Goal: Information Seeking & Learning: Learn about a topic

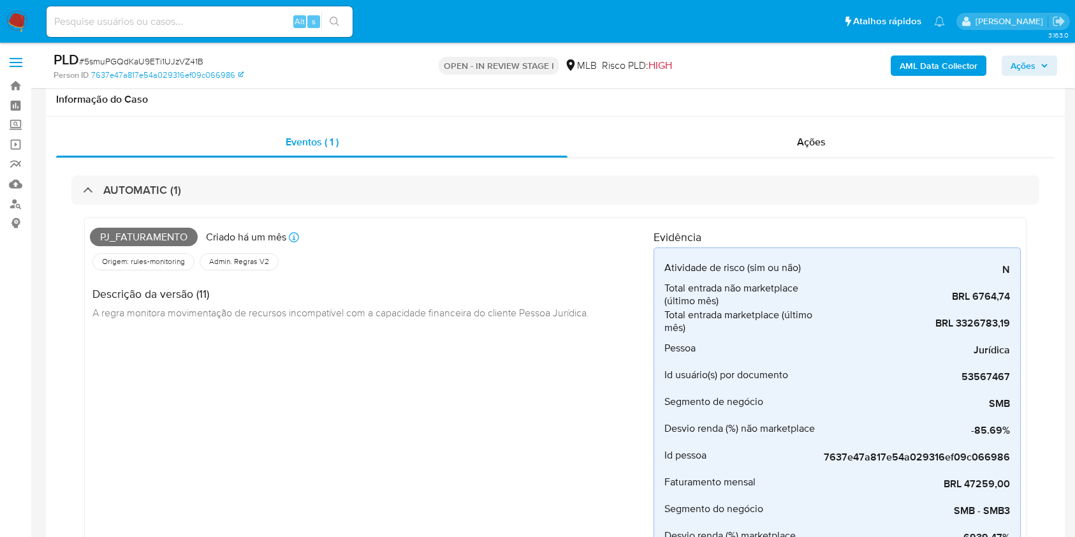
scroll to position [582, 0]
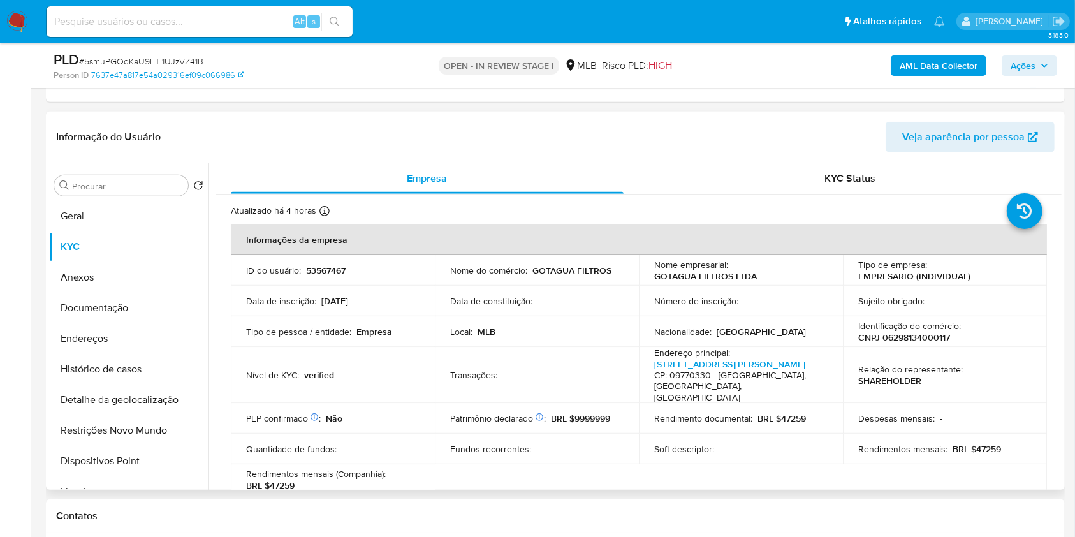
click at [1032, 301] on td "Sujeito obrigado : -" at bounding box center [945, 301] width 204 height 31
click at [915, 336] on p "CNPJ 06298134000117" at bounding box center [904, 337] width 92 height 11
copy p "06298134000117"
click at [101, 340] on button "Endereços" at bounding box center [123, 338] width 149 height 31
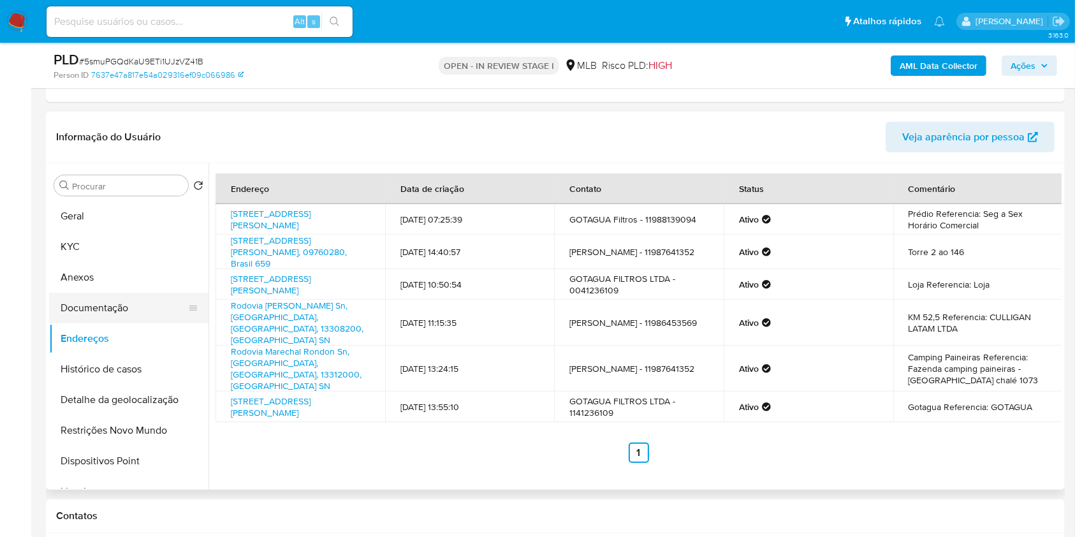
click at [113, 309] on button "Documentação" at bounding box center [123, 308] width 149 height 31
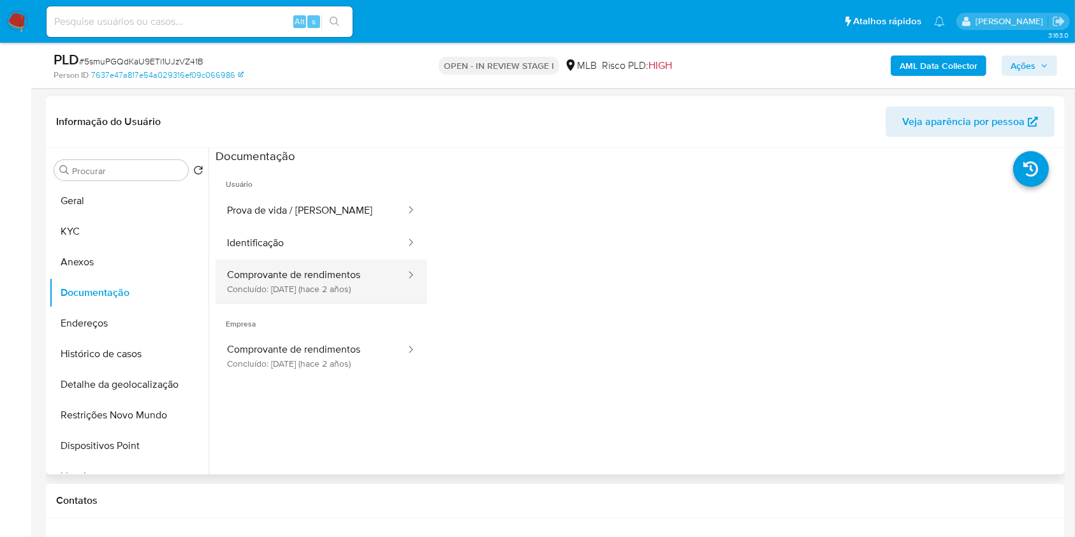
click at [349, 269] on button "Comprovante de rendimentos Concluído: 14/04/2023 (hace 2 años)" at bounding box center [311, 281] width 191 height 43
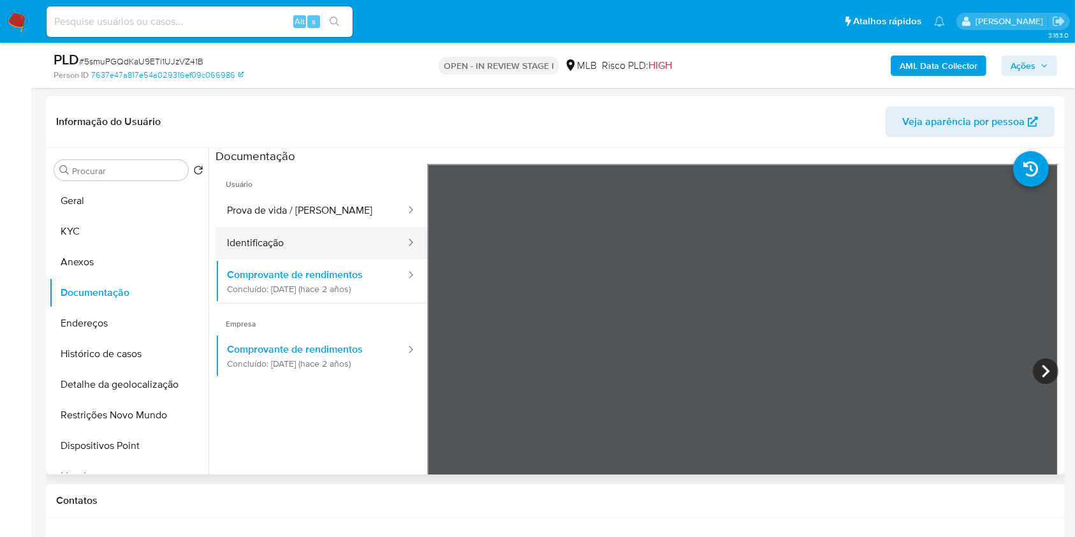
click at [316, 208] on button "Prova de vida / [PERSON_NAME]" at bounding box center [311, 210] width 191 height 33
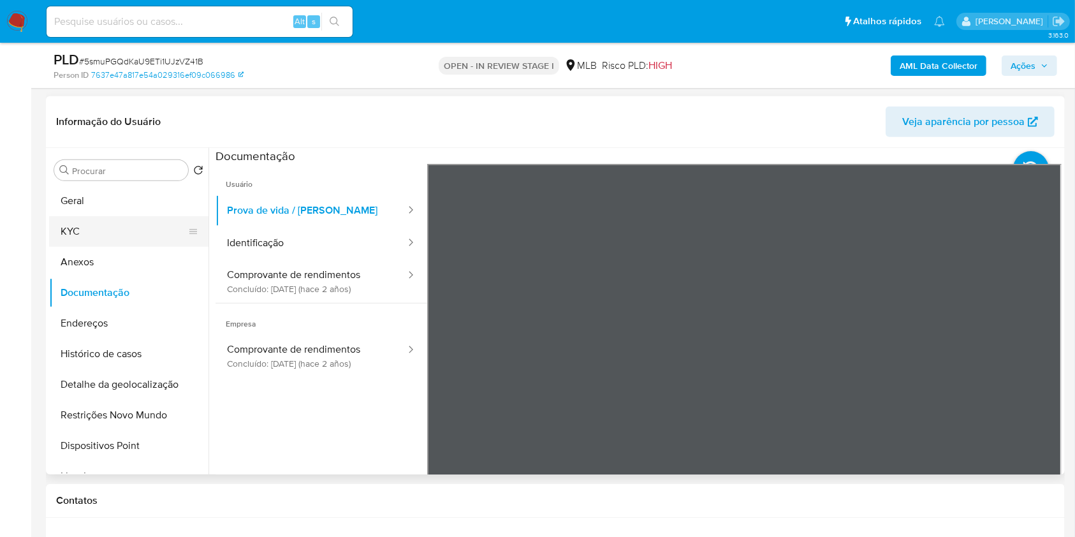
click at [92, 229] on button "KYC" at bounding box center [123, 231] width 149 height 31
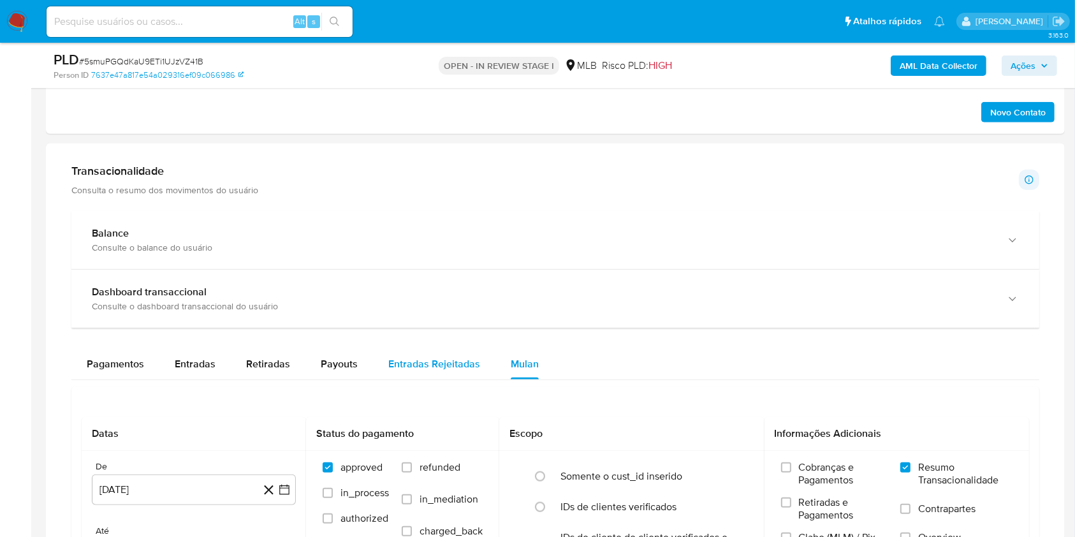
scroll to position [1348, 0]
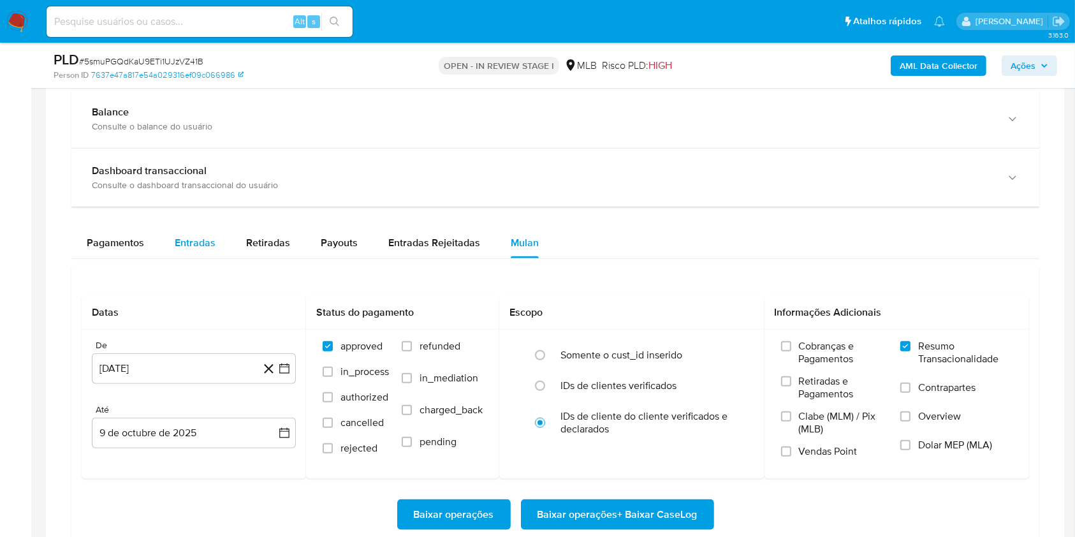
click at [197, 235] on span "Entradas" at bounding box center [195, 242] width 41 height 15
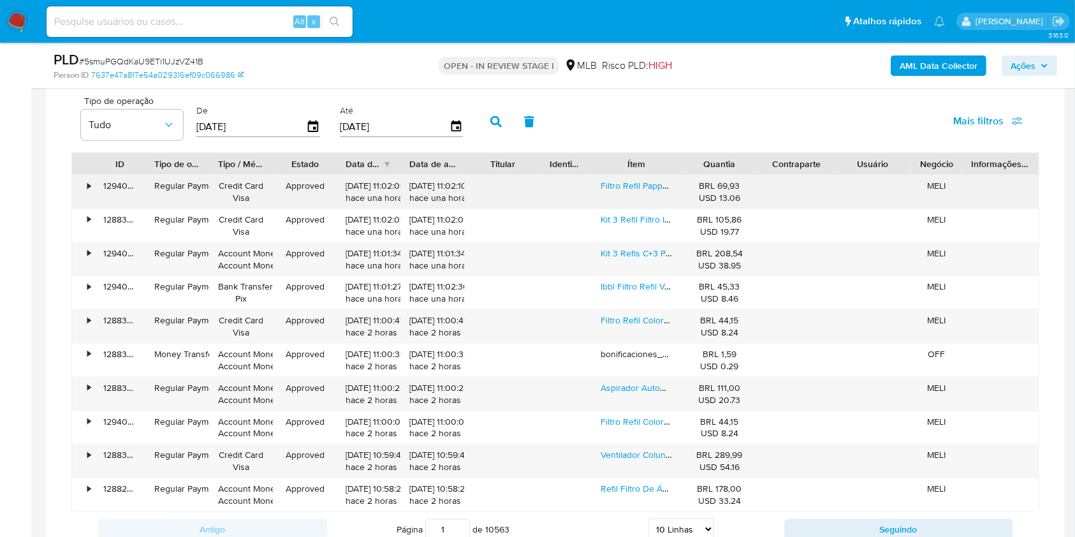
scroll to position [1536, 0]
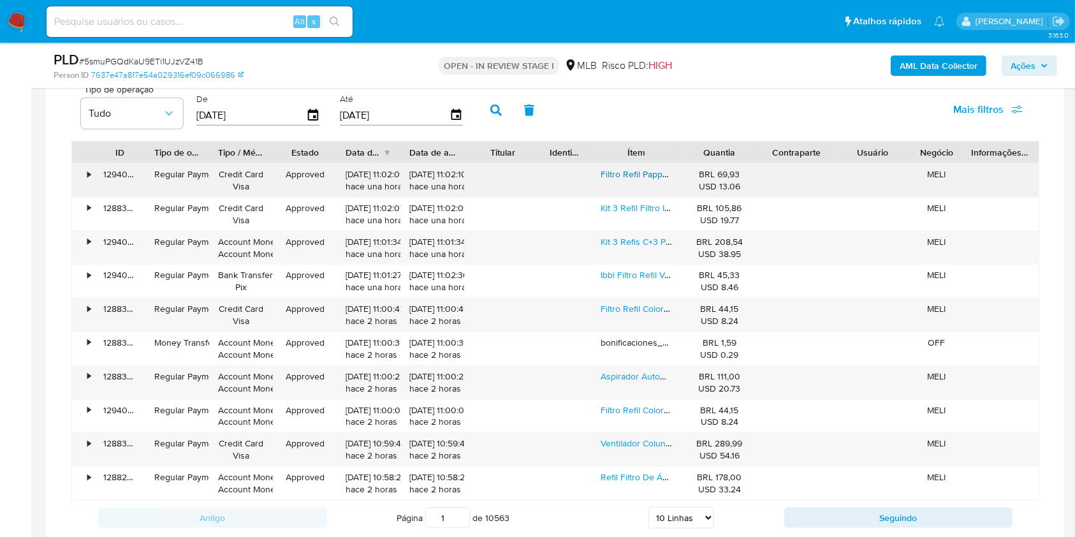
click at [638, 171] on link "Filtro Refil Pappca40 Purificador Electrolux Pe11b" at bounding box center [697, 174] width 192 height 13
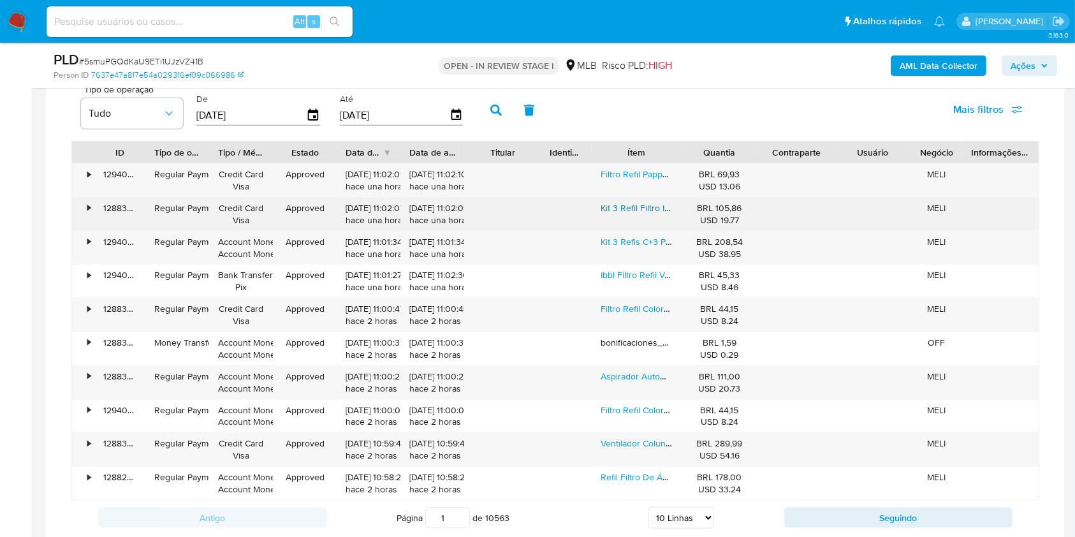
click at [631, 206] on link "Kit 3 Refil Filtro Ibbl C+3 P/ Purificador Fr600 E-due Cor Branco" at bounding box center [725, 208] width 249 height 13
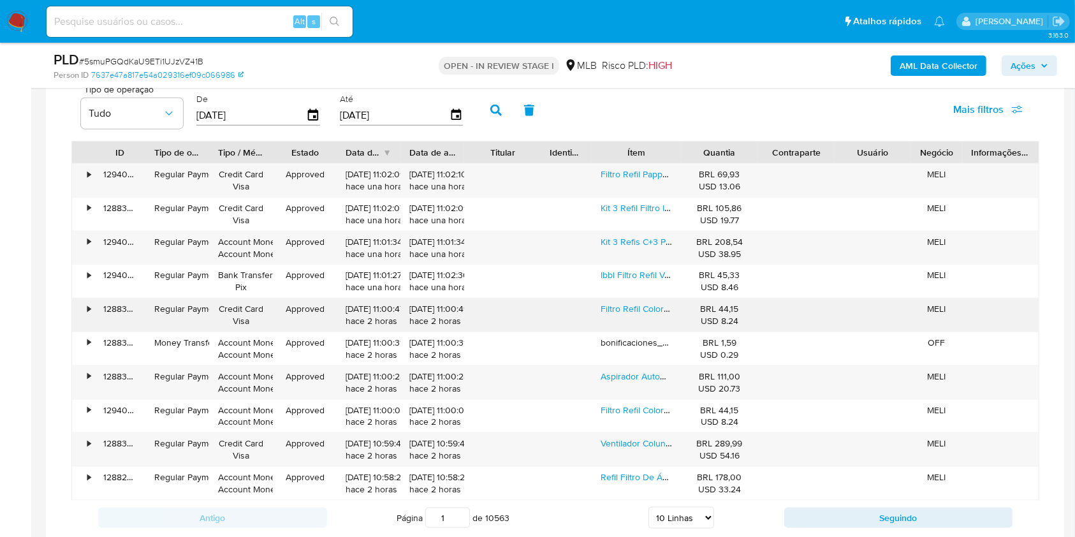
drag, startPoint x: 633, startPoint y: 374, endPoint x: 639, endPoint y: 330, distance: 44.5
click at [633, 374] on link "Aspirador Automotivo Portátil Wap Car Com Filtro Hepa E Cabo De 3,7m" at bounding box center [741, 376] width 281 height 13
click at [638, 310] on link "Filtro Refil Colormaq Para Purificador De Agua Premium" at bounding box center [710, 308] width 218 height 13
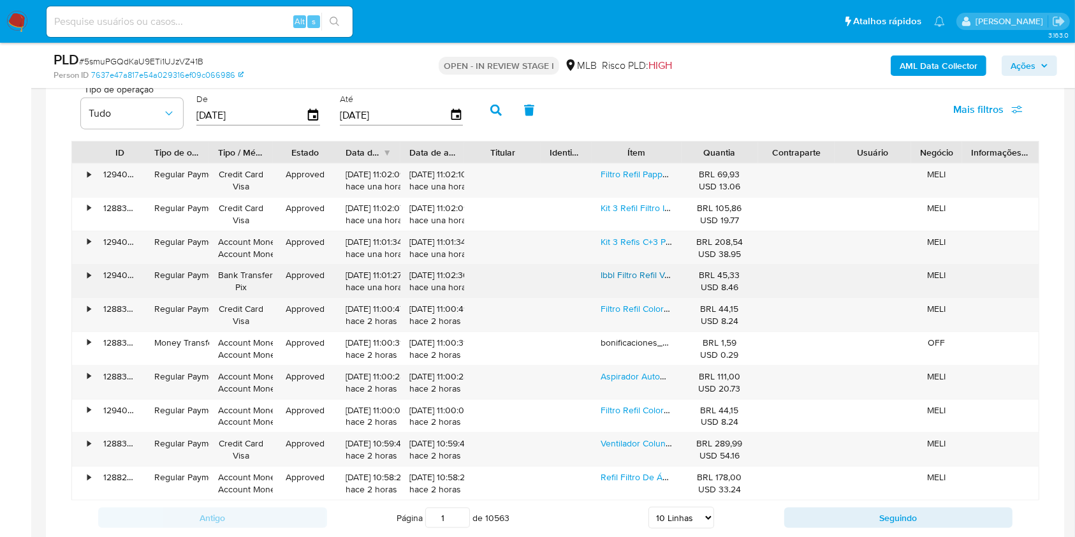
click at [633, 274] on link "Ibbl Filtro Refil Vela Balance Equilibrium Ph Due Cor Cinza Escuro" at bounding box center [730, 274] width 258 height 13
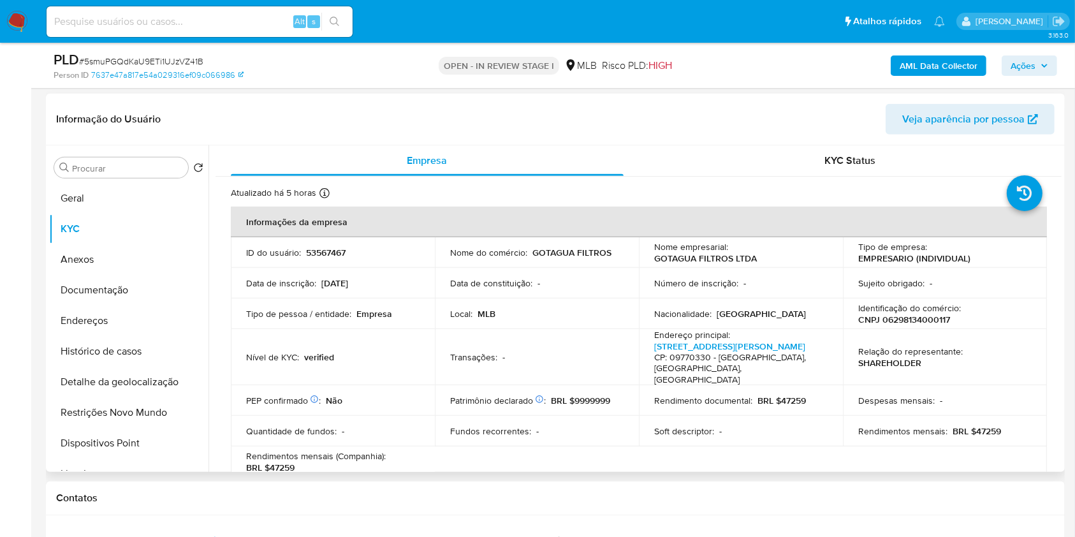
scroll to position [598, 0]
click at [121, 337] on button "Histórico de casos" at bounding box center [123, 352] width 149 height 31
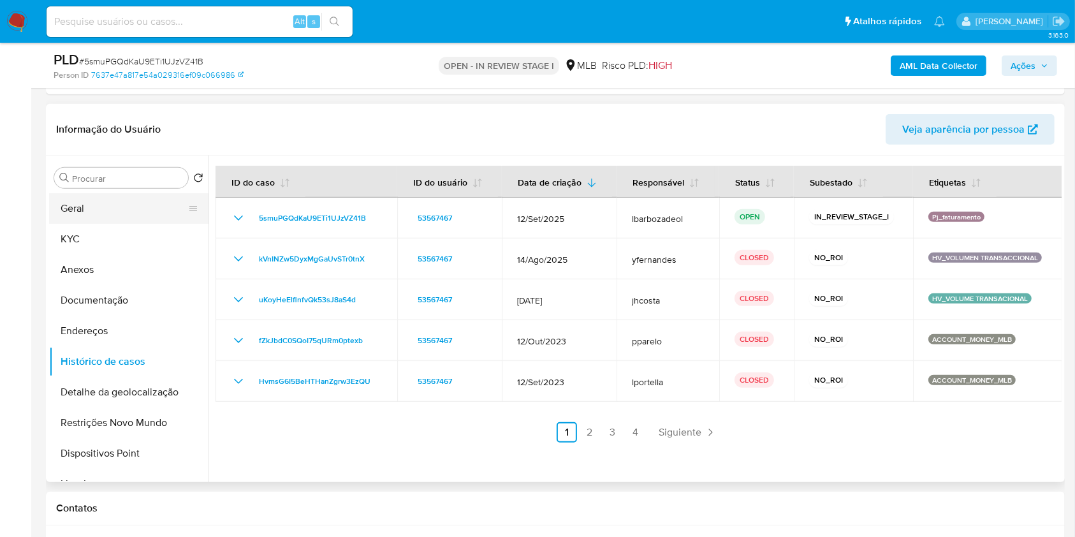
scroll to position [573, 0]
click at [583, 430] on link "2" at bounding box center [590, 433] width 20 height 20
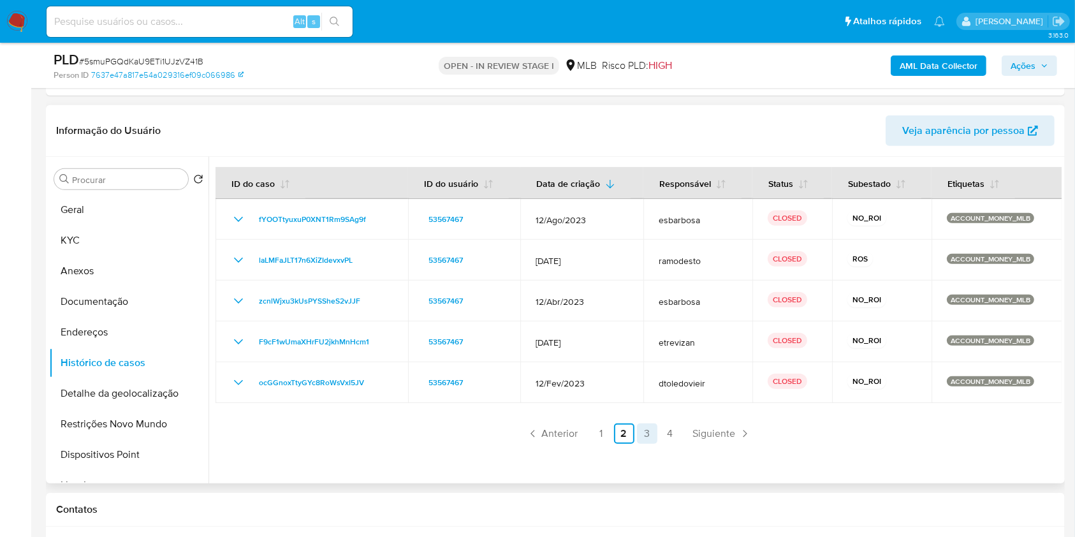
click at [643, 438] on link "3" at bounding box center [647, 433] width 20 height 20
click at [671, 436] on link "4" at bounding box center [670, 433] width 20 height 20
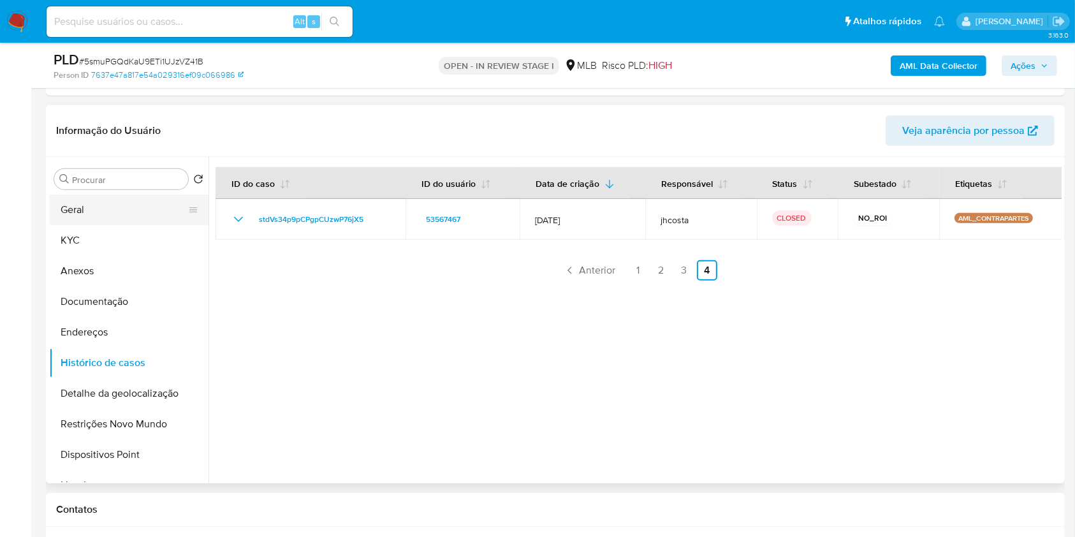
click at [137, 207] on button "Geral" at bounding box center [123, 209] width 149 height 31
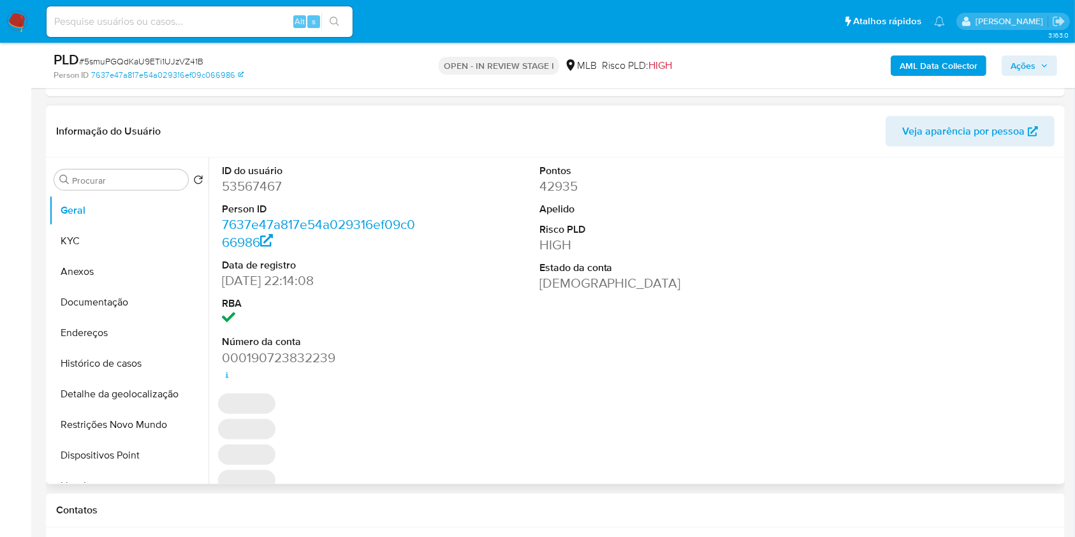
scroll to position [571, 0]
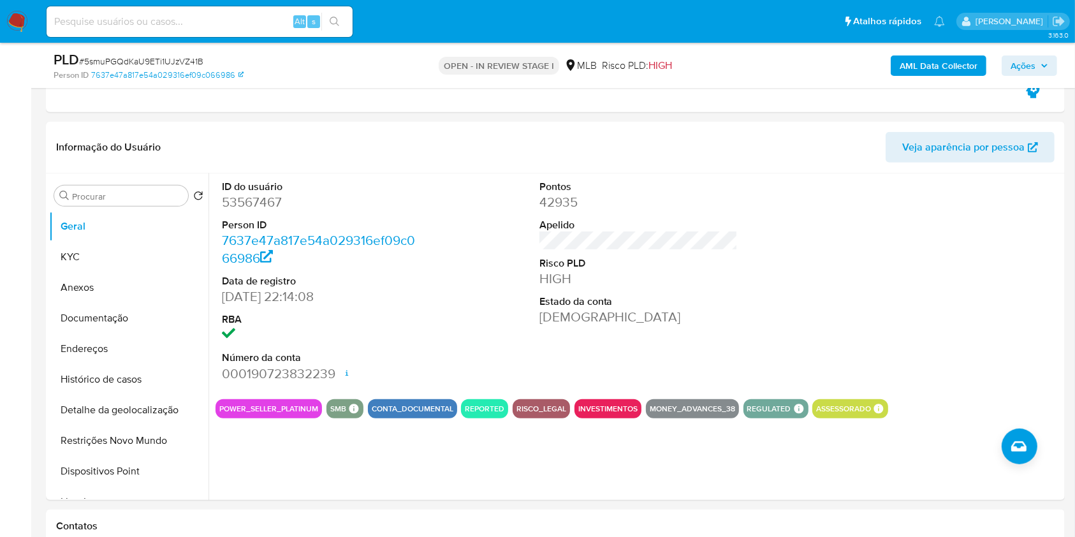
click at [966, 64] on b "AML Data Collector" at bounding box center [939, 65] width 78 height 20
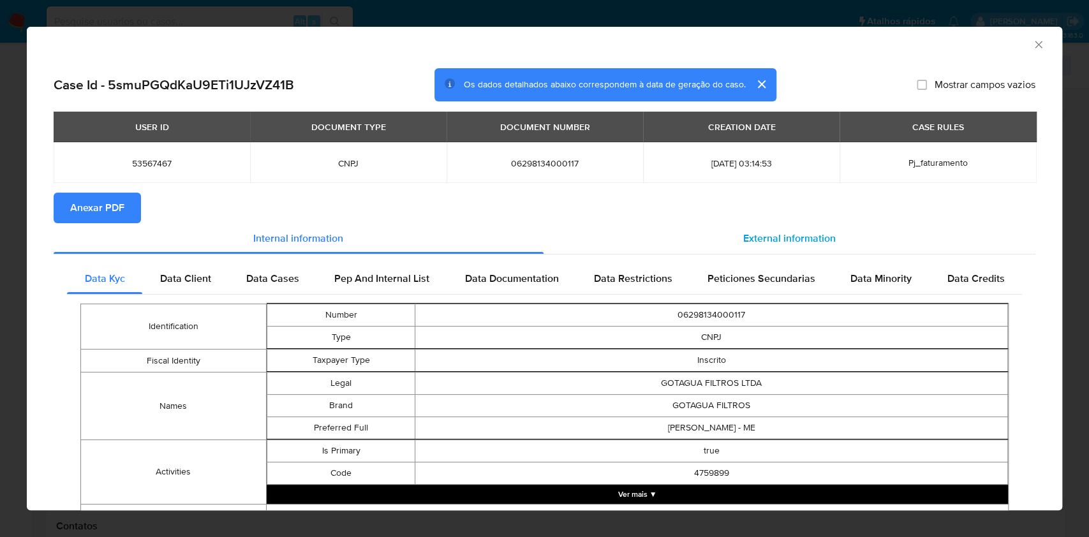
click at [661, 224] on div "External information" at bounding box center [789, 238] width 492 height 31
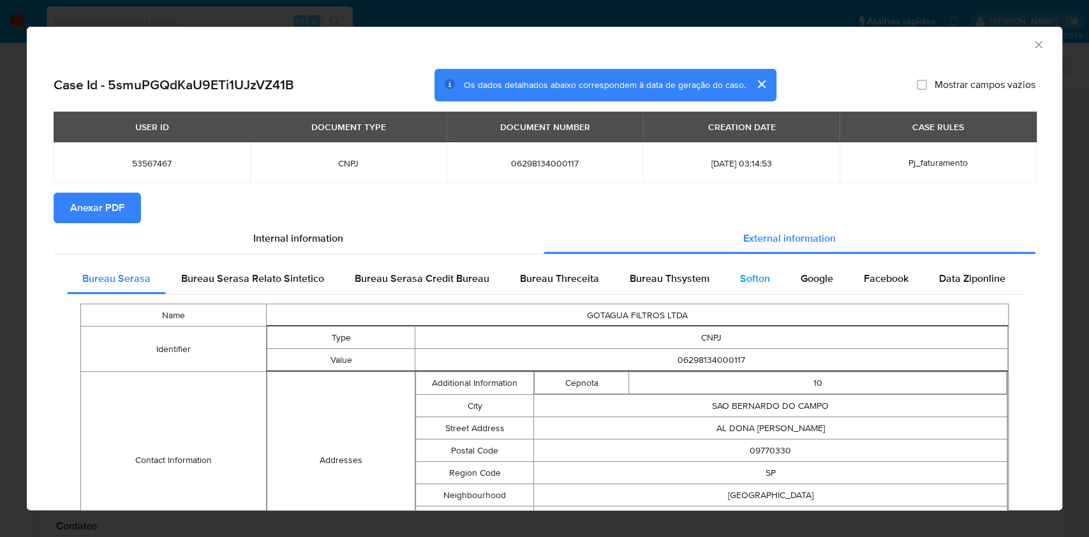
click at [758, 280] on span "Softon" at bounding box center [755, 278] width 30 height 15
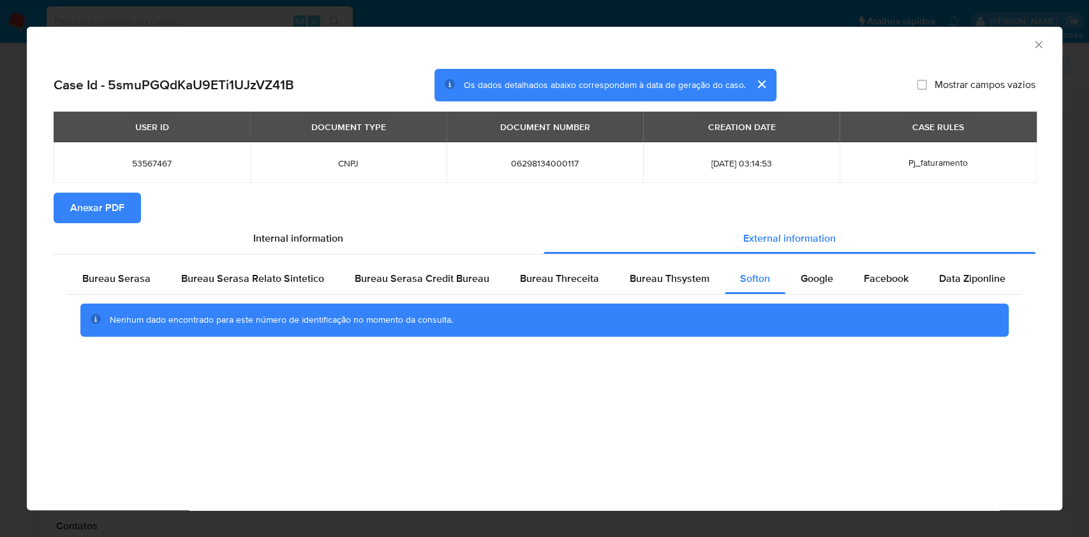
click at [1036, 48] on icon "Fechar a janela" at bounding box center [1038, 44] width 13 height 13
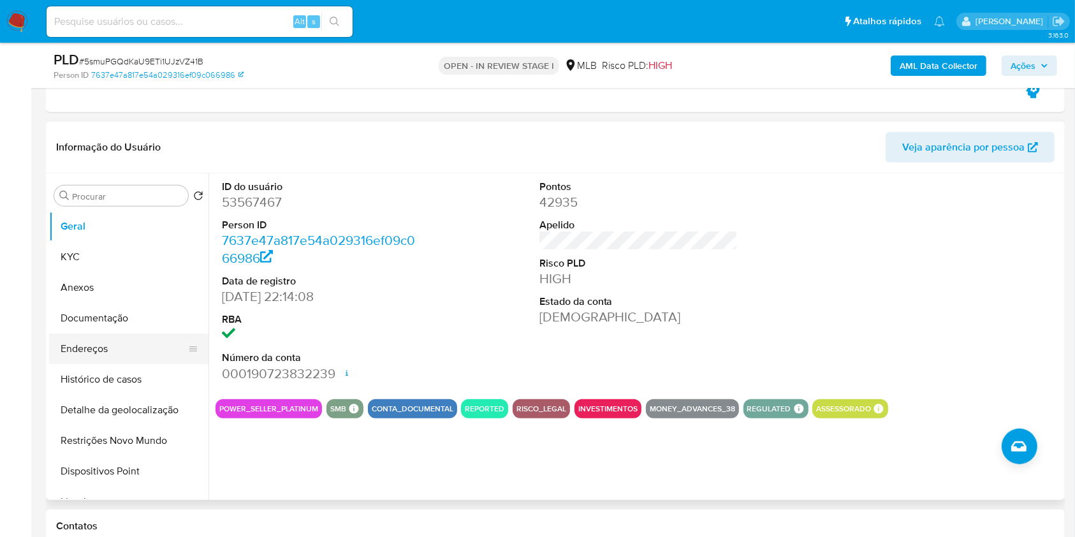
click at [110, 346] on button "Endereços" at bounding box center [123, 349] width 149 height 31
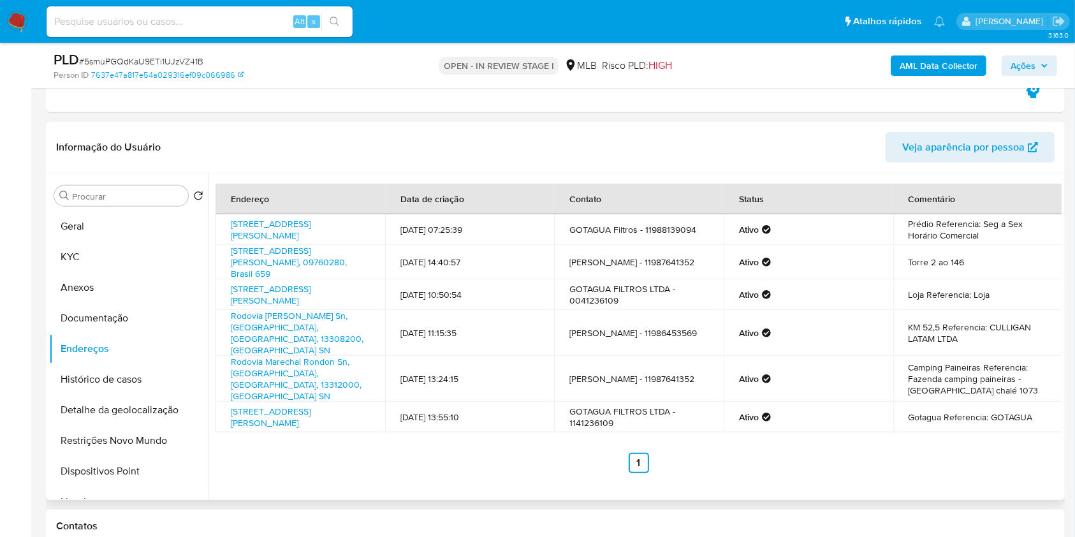
drag, startPoint x: 110, startPoint y: 346, endPoint x: 499, endPoint y: 146, distance: 438.1
click at [298, 225] on link "Rua Caetano Zanella 203, São Bernardo Do Campo, São Paulo, 09721200, Brasil 203" at bounding box center [271, 229] width 80 height 24
click at [288, 253] on link "Avenida Armando Ítalo Setti 659, São Bernardo Do Campo, São Paulo, 09760280, Br…" at bounding box center [289, 262] width 116 height 36
click at [286, 297] on link "Alameda Dona Tereza Cristina 46, São Bernardo Do Campo, São Paulo, 09770330, Br…" at bounding box center [271, 295] width 80 height 24
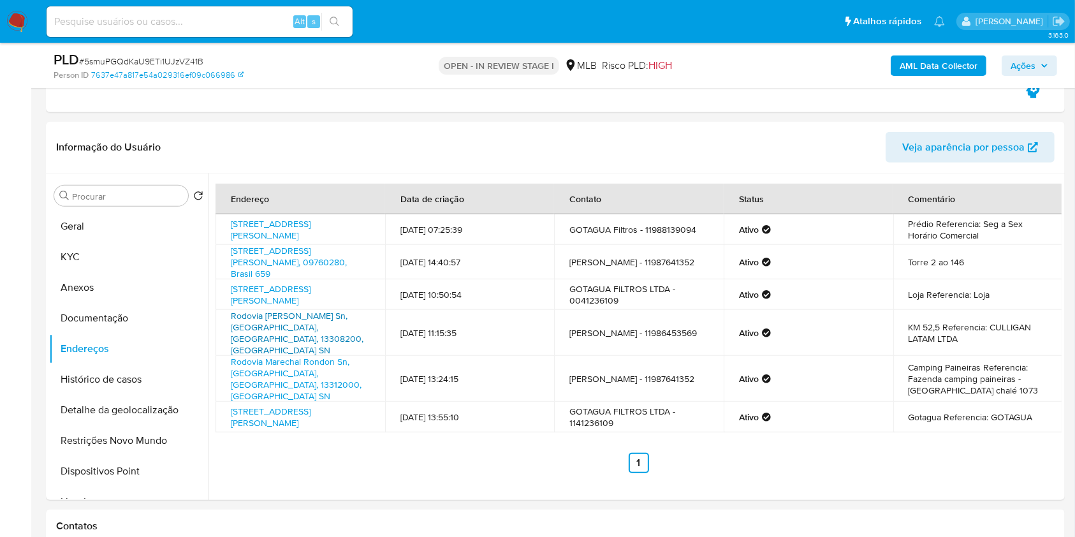
click at [278, 330] on link "Rodovia Waldomiro Corrêa De Camargo Sn, Itu, São Paulo, 13308200, Brasil SN" at bounding box center [297, 332] width 133 height 47
click at [275, 363] on link "Rodovia Marechal Rondon Sn, Itu, São Paulo, 13312000, Brasil SN" at bounding box center [296, 378] width 131 height 47
click at [272, 405] on link "Alameda Dona Tereza Cristina 46, São Bernardo Do Campo, São Paulo, 09770330, Br…" at bounding box center [271, 417] width 80 height 24
click at [453, 475] on div "Endereço Data de criação Contato Status Comentário Rua Caetano Zanella 203, São…" at bounding box center [635, 336] width 853 height 327
click at [156, 220] on button "Geral" at bounding box center [123, 226] width 149 height 31
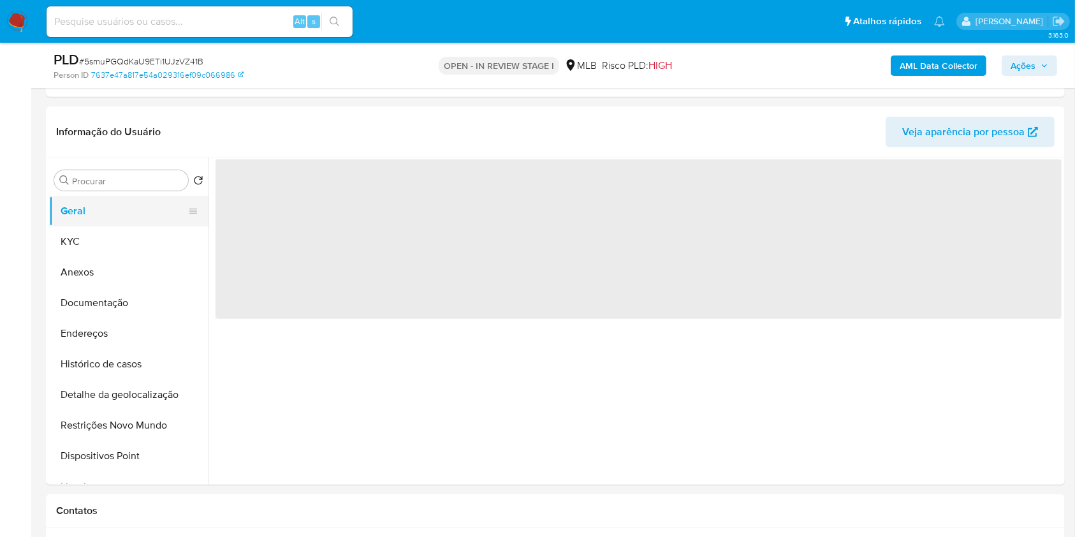
click at [156, 220] on button "Geral" at bounding box center [123, 211] width 149 height 31
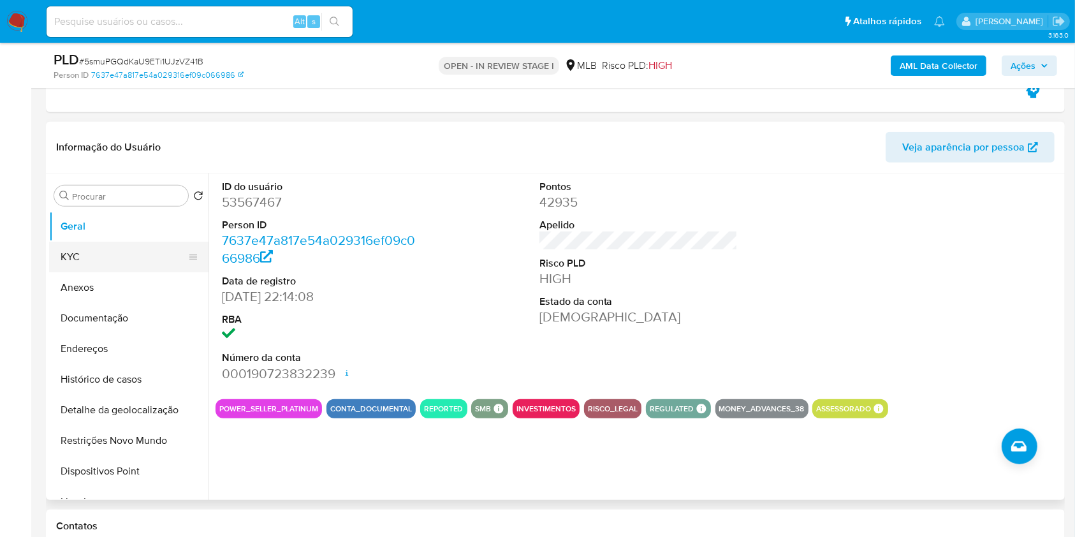
click at [124, 256] on button "KYC" at bounding box center [123, 257] width 149 height 31
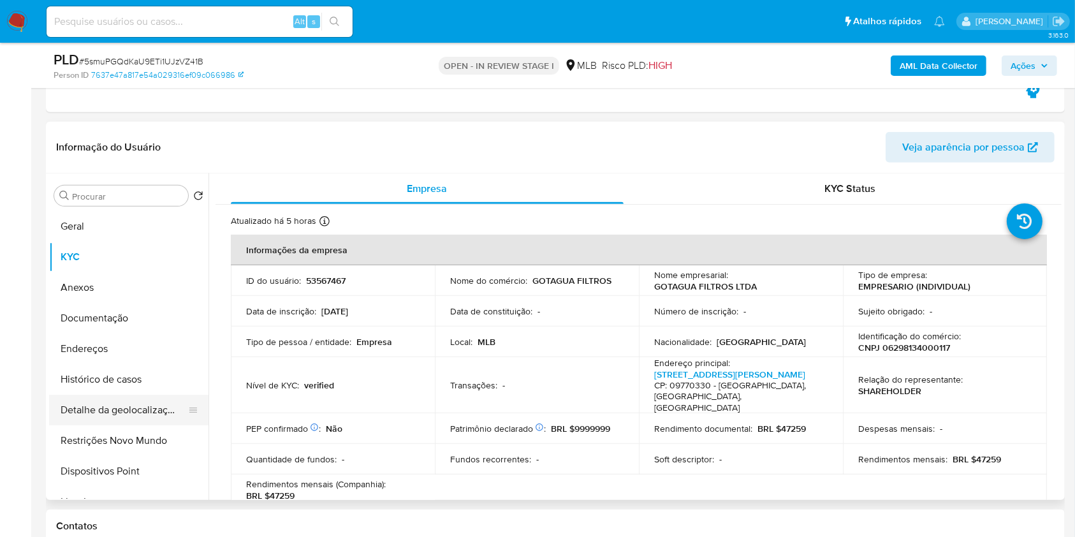
click at [143, 411] on button "Detalhe da geolocalização" at bounding box center [123, 410] width 149 height 31
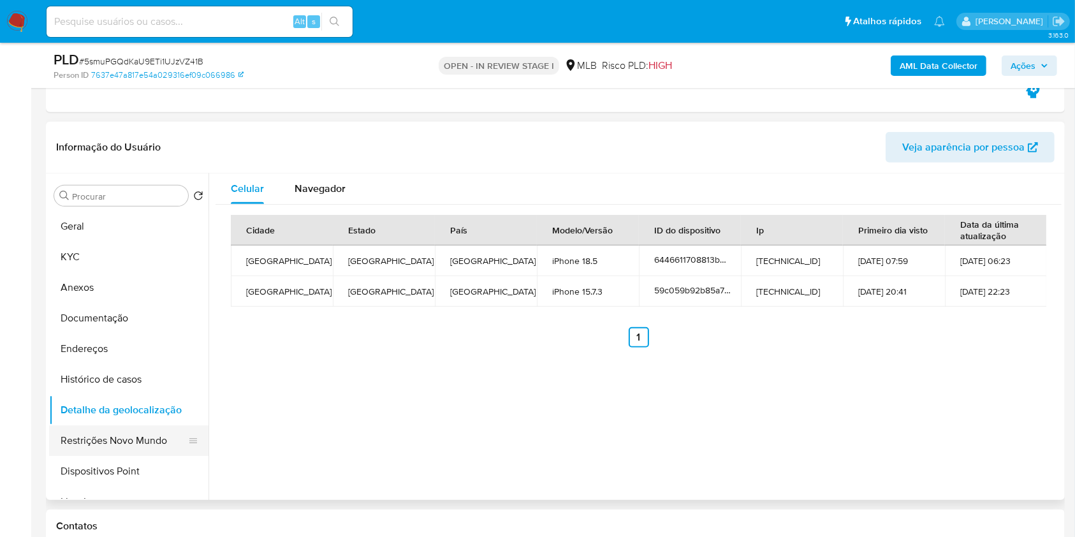
click at [133, 444] on button "Restrições Novo Mundo" at bounding box center [123, 440] width 149 height 31
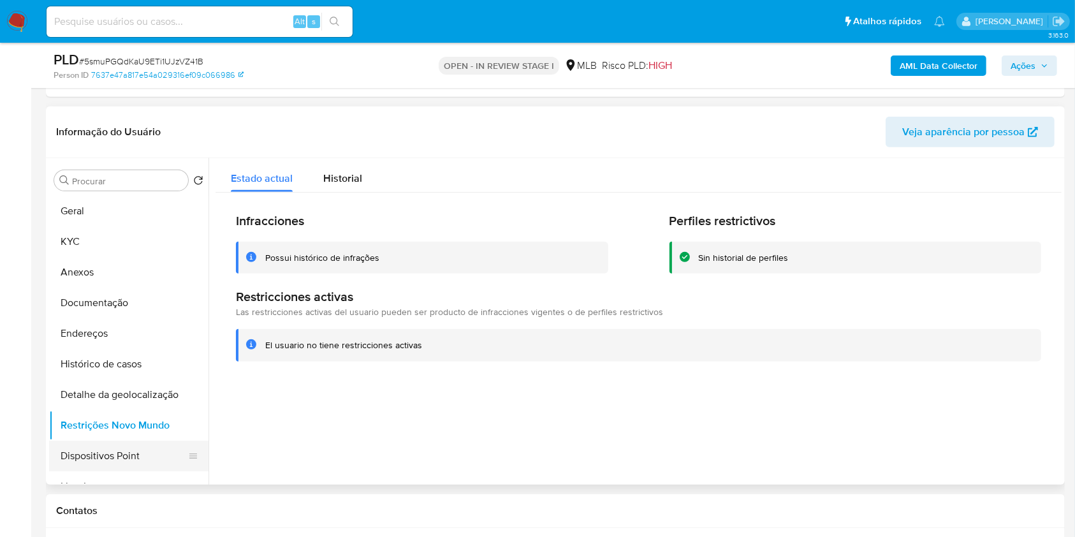
click at [144, 451] on button "Dispositivos Point" at bounding box center [123, 456] width 149 height 31
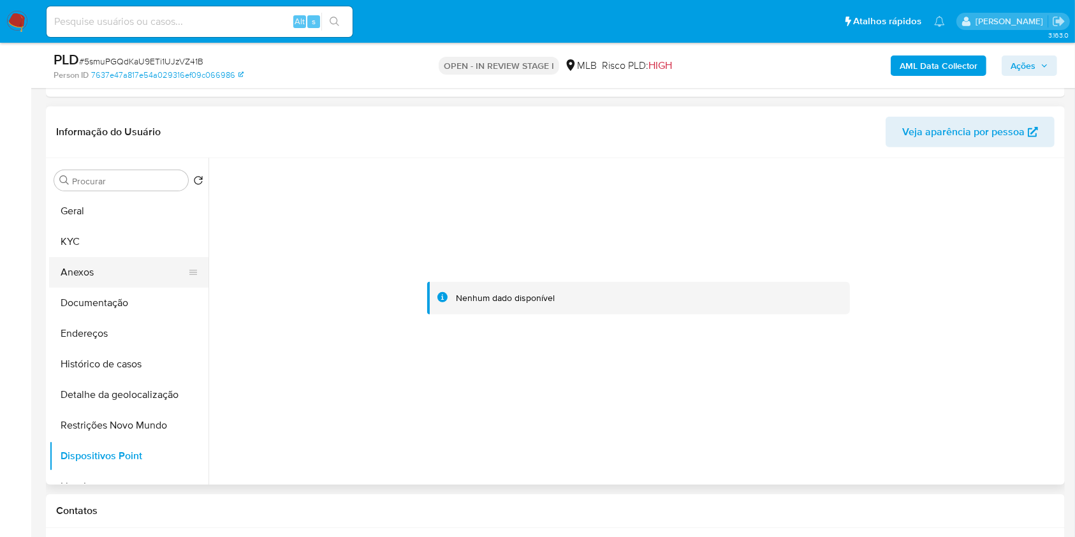
click at [115, 274] on button "Anexos" at bounding box center [123, 272] width 149 height 31
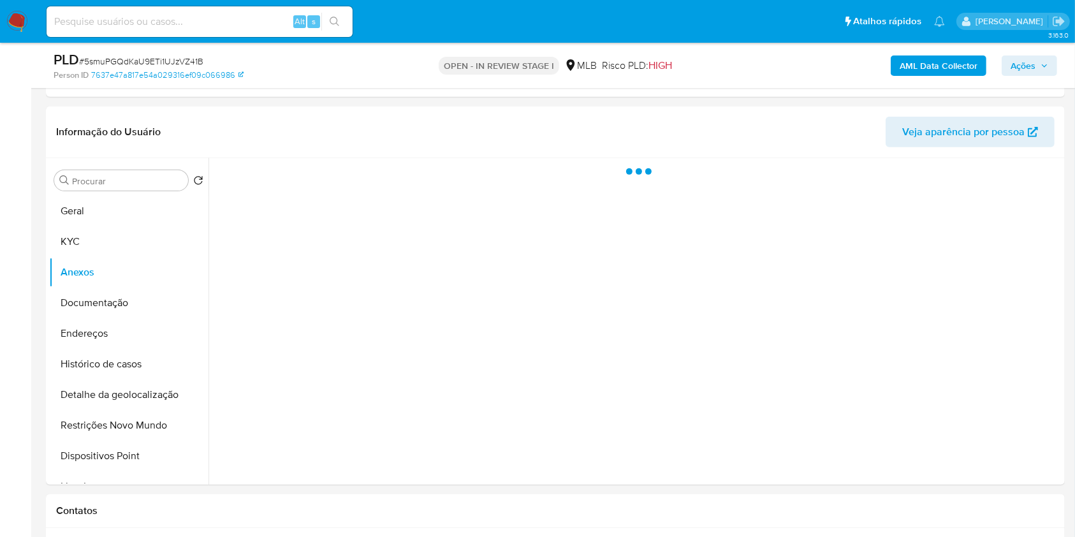
click at [1024, 73] on span "Ações" at bounding box center [1023, 65] width 25 height 20
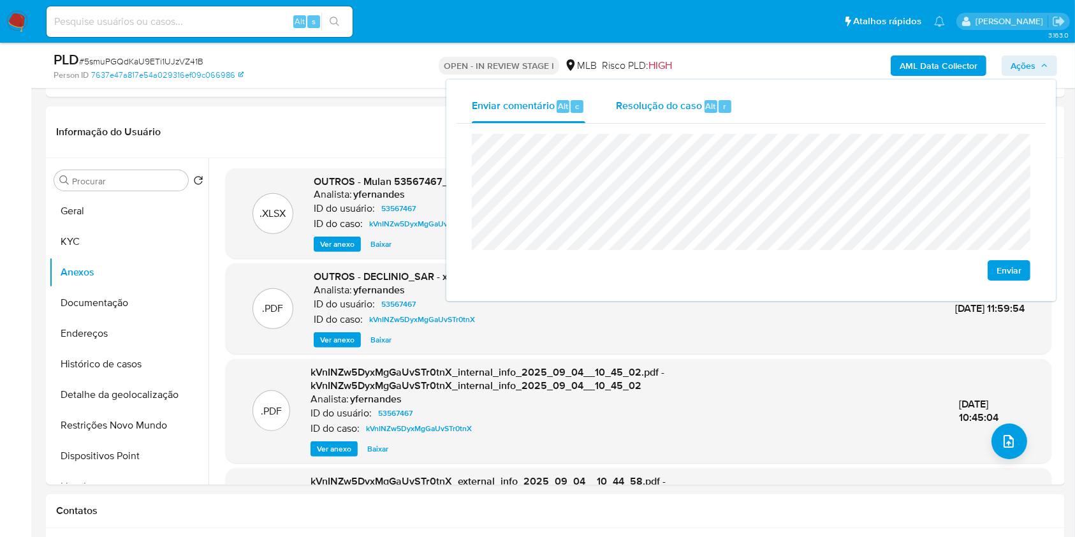
click at [710, 115] on div "Resolução do caso Alt r" at bounding box center [674, 106] width 117 height 33
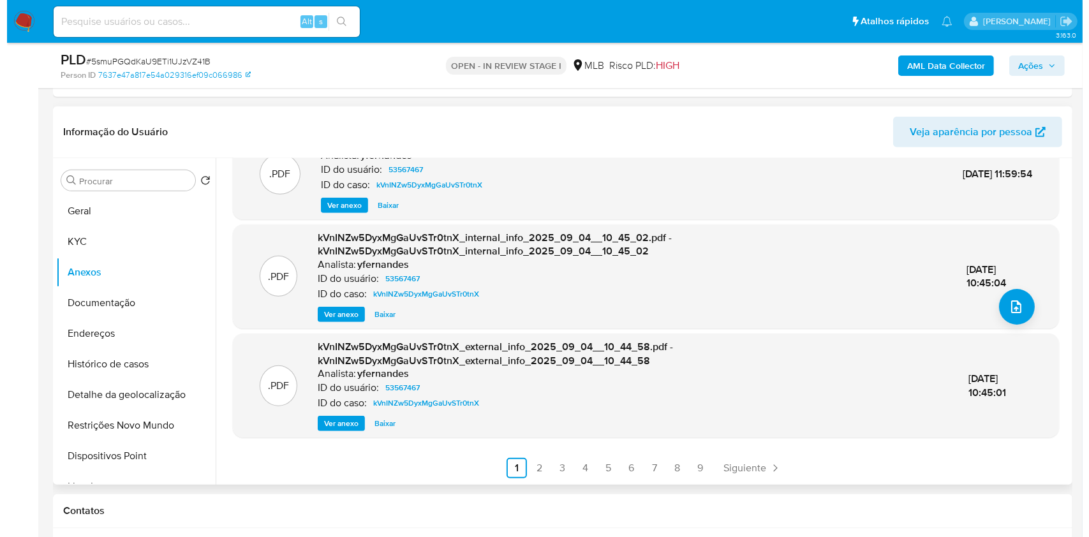
scroll to position [0, 0]
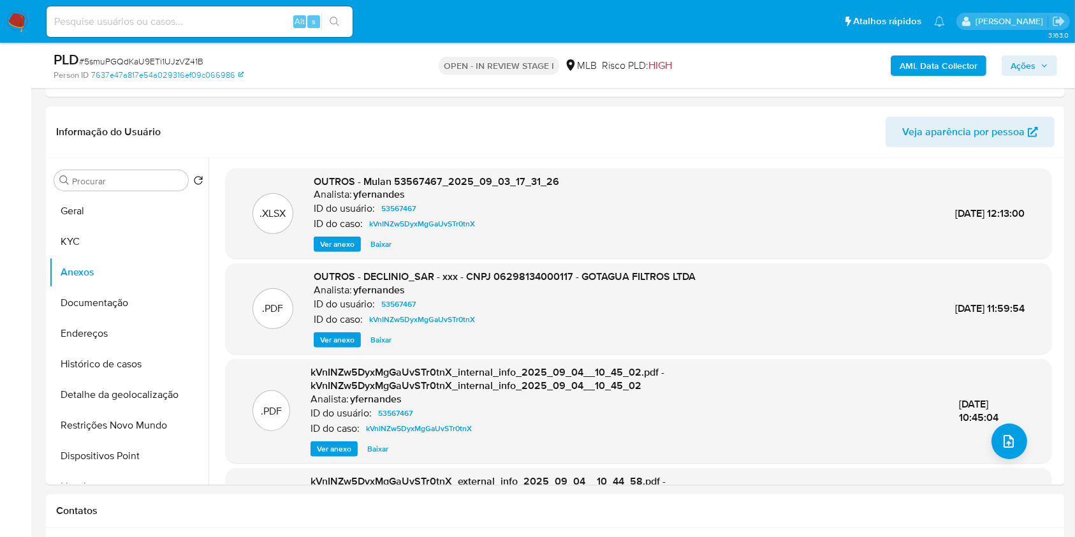
click at [906, 59] on b "AML Data Collector" at bounding box center [939, 65] width 78 height 20
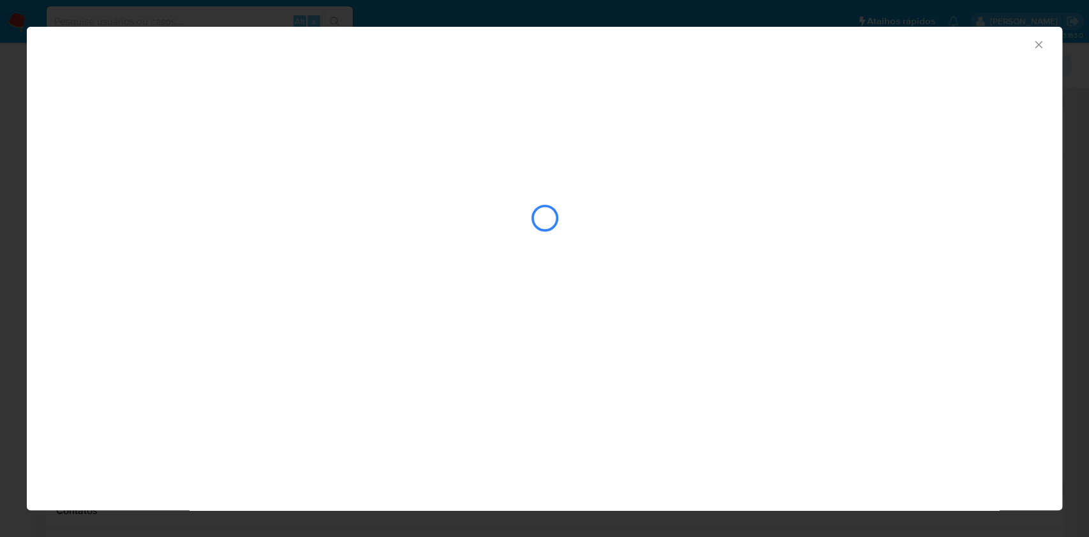
click at [347, 295] on div "closure-recommendation-modal" at bounding box center [544, 231] width 1035 height 154
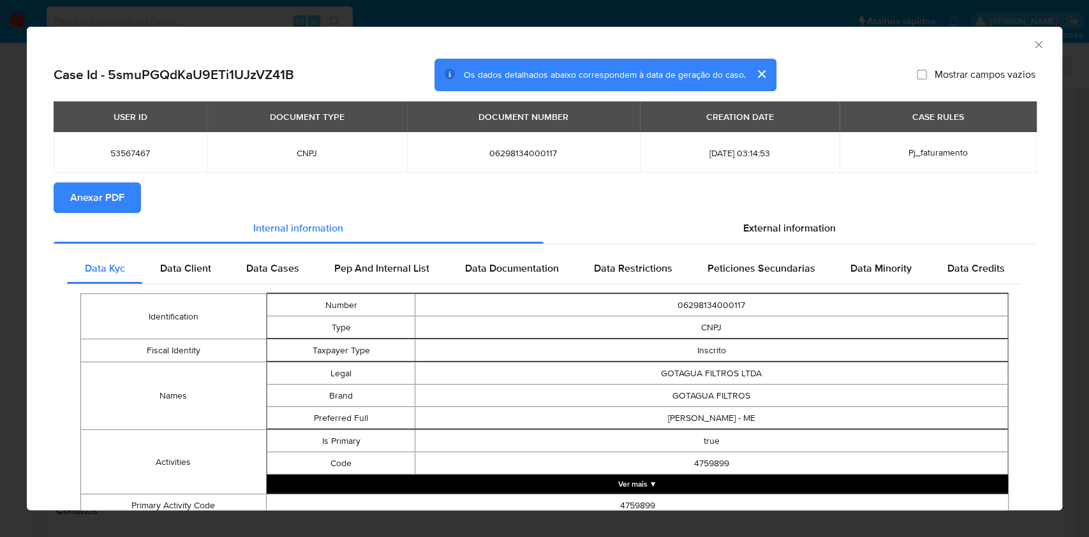
click at [110, 193] on span "Anexar PDF" at bounding box center [97, 198] width 54 height 28
click at [1031, 48] on div "AML Data Collector" at bounding box center [544, 43] width 1035 height 32
click at [1032, 45] on icon "Fechar a janela" at bounding box center [1038, 44] width 13 height 13
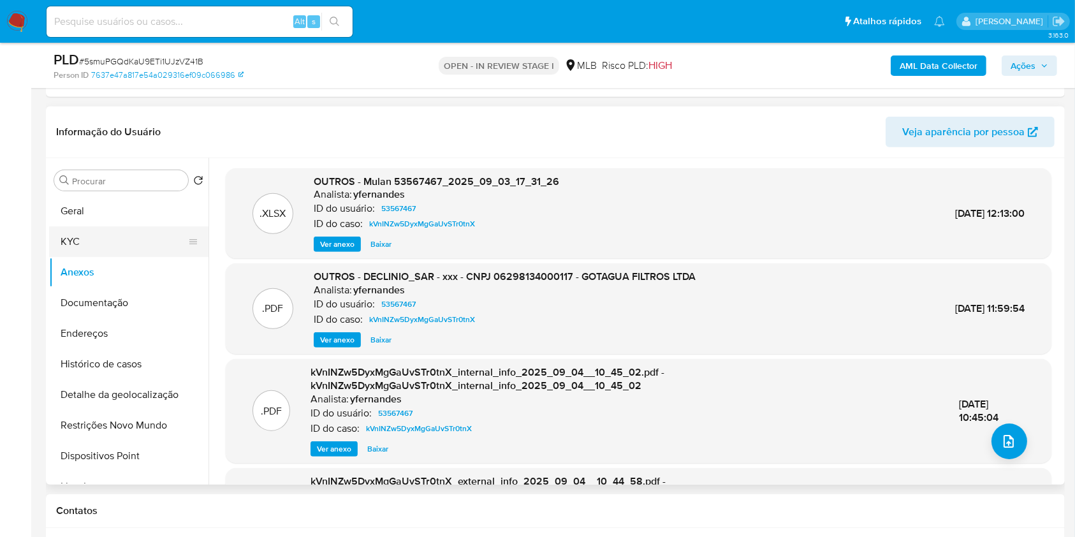
click at [153, 247] on button "KYC" at bounding box center [123, 241] width 149 height 31
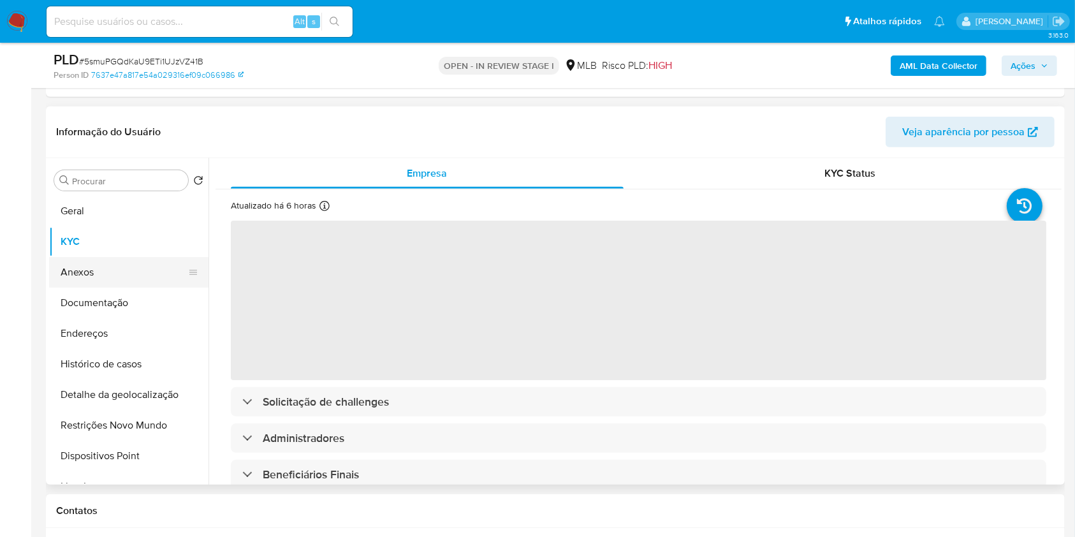
click at [146, 265] on button "Anexos" at bounding box center [123, 272] width 149 height 31
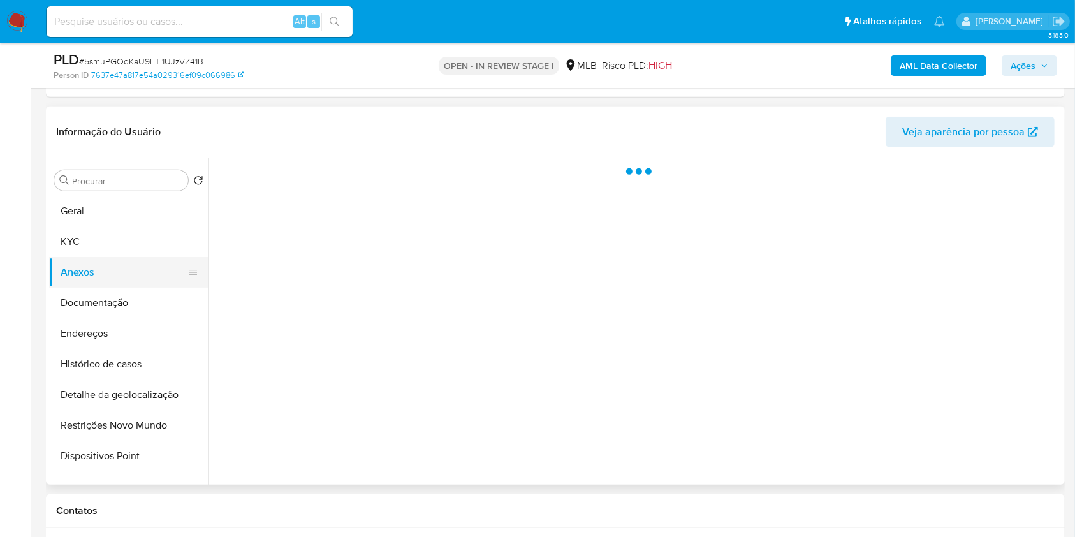
click at [146, 265] on button "Anexos" at bounding box center [123, 272] width 149 height 31
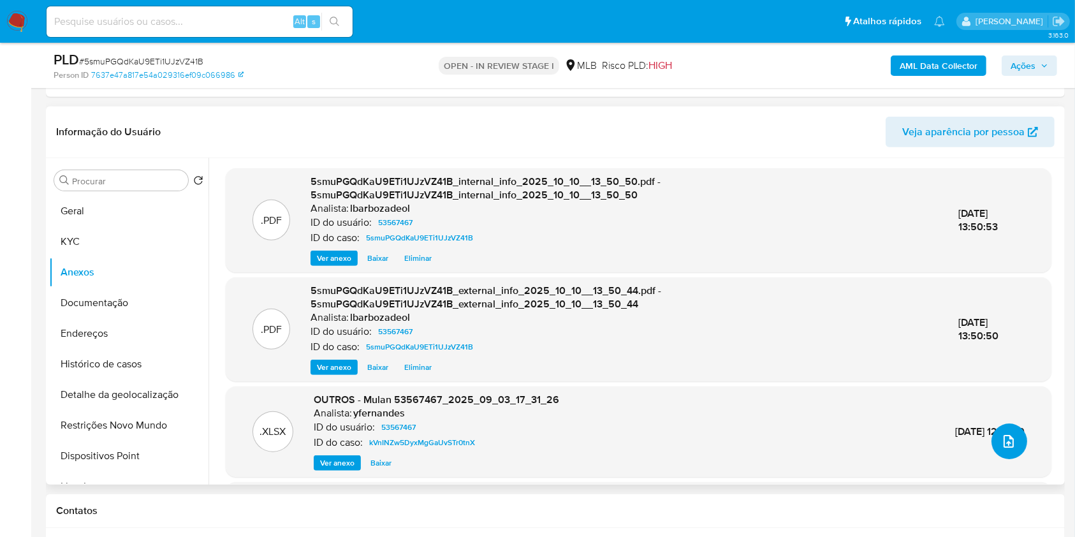
click at [1008, 448] on button "upload-file" at bounding box center [1010, 441] width 36 height 36
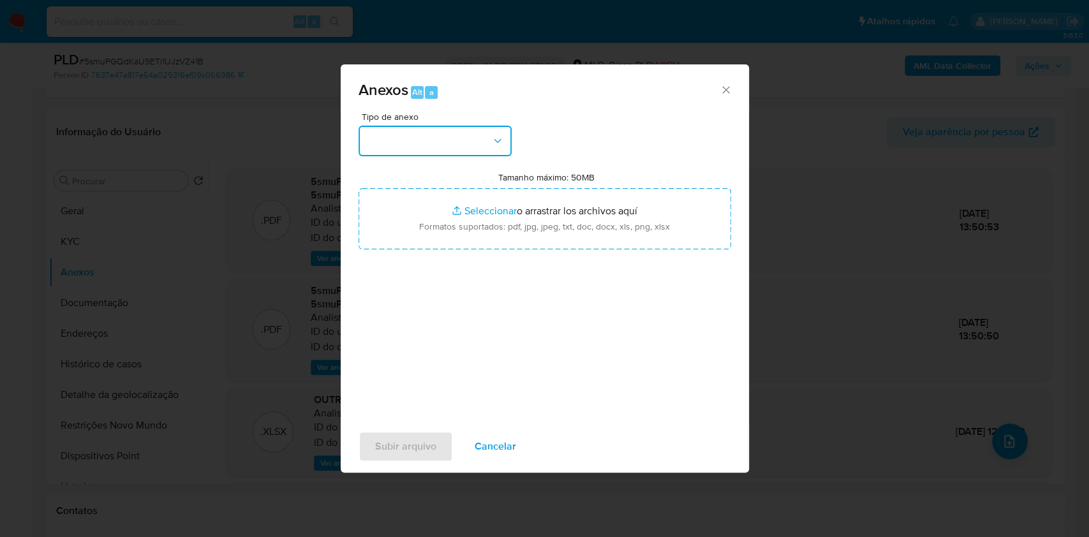
click at [456, 141] on button "button" at bounding box center [434, 141] width 153 height 31
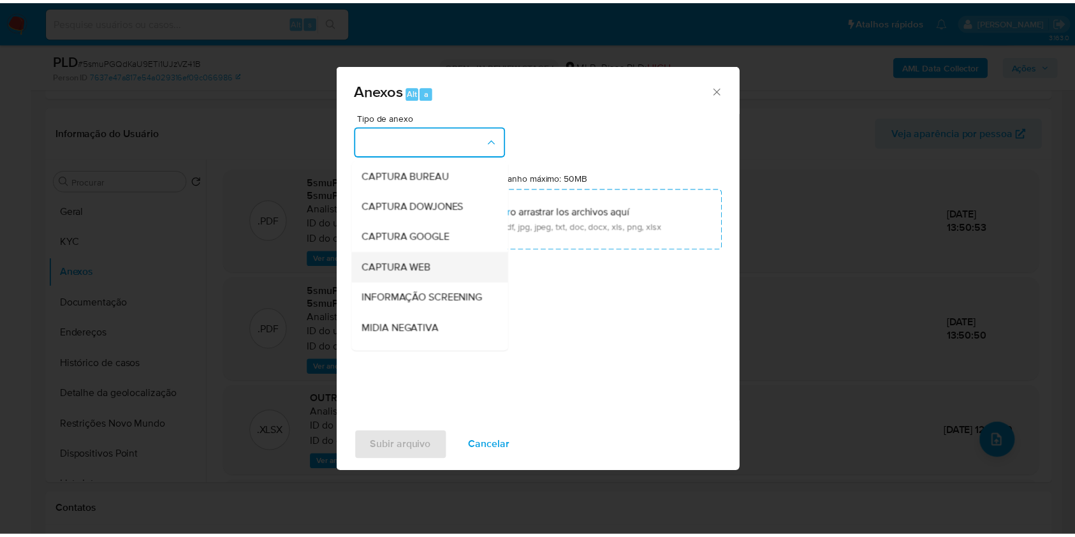
scroll to position [196, 0]
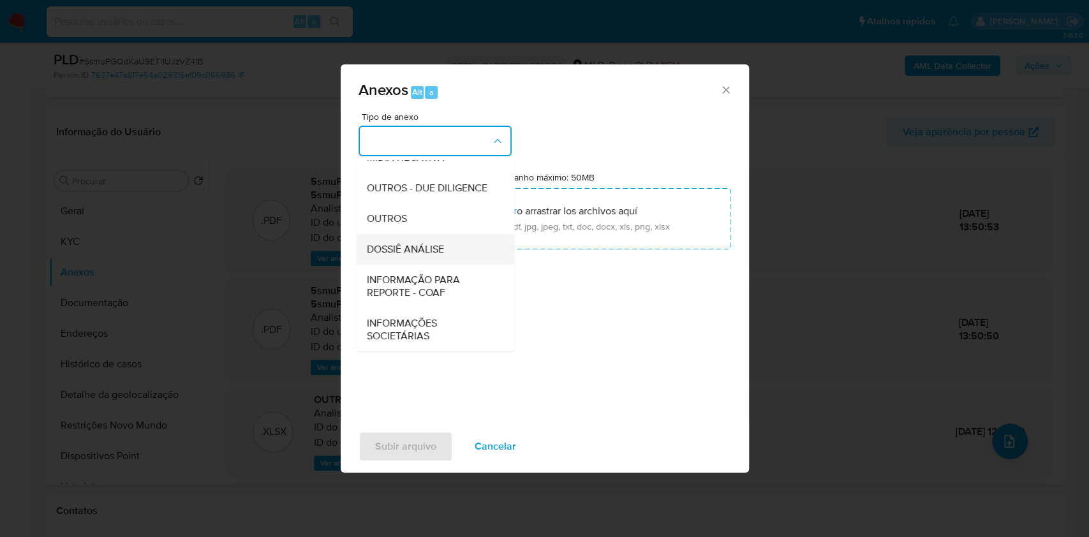
click at [459, 249] on div "DOSSIÊ ANÁLISE" at bounding box center [431, 249] width 130 height 31
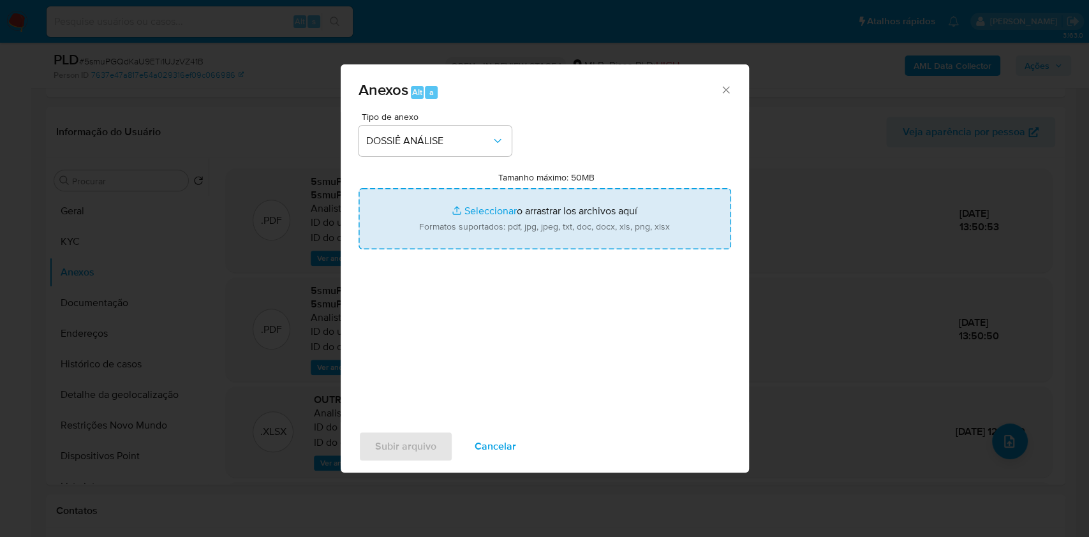
click at [531, 202] on input "Tamanho máximo: 50MB Seleccionar archivos" at bounding box center [544, 218] width 372 height 61
type input "C:\fakepath\Declinio - XXXX - CNPJ 06298134000117 - GOTAGUA FILTROS LTDA.pdf"
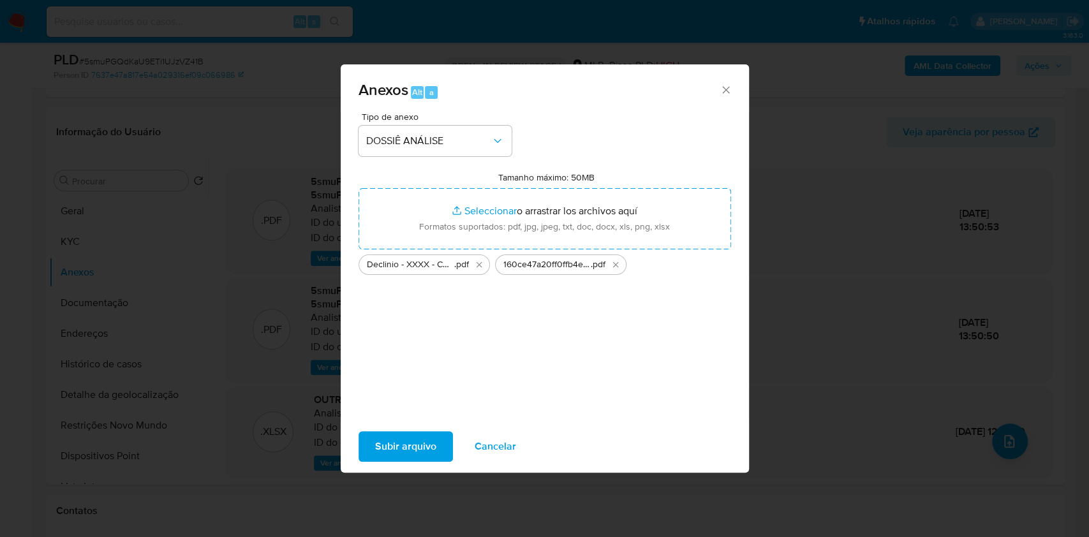
click at [413, 441] on span "Subir arquivo" at bounding box center [405, 446] width 61 height 28
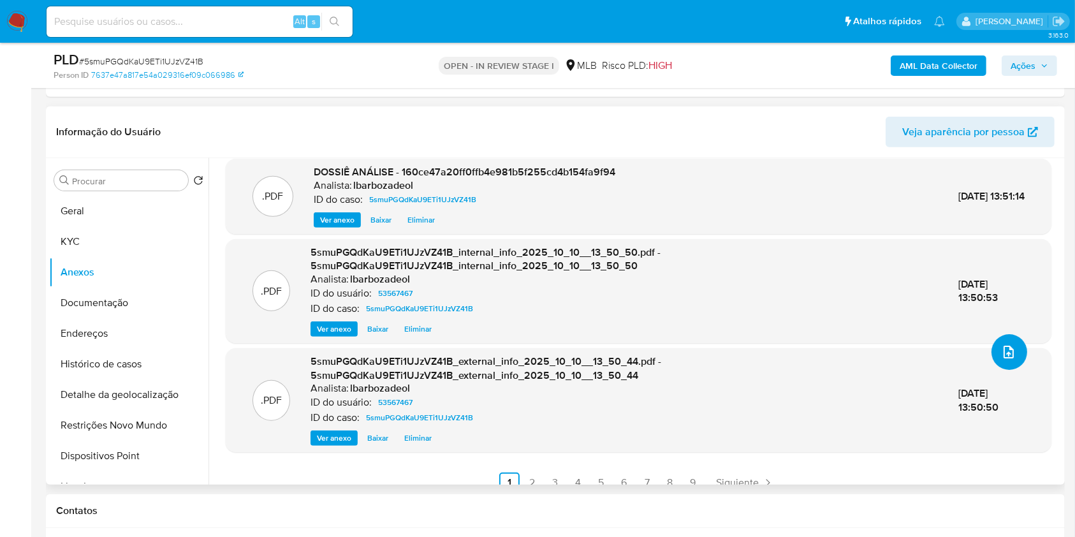
scroll to position [55, 0]
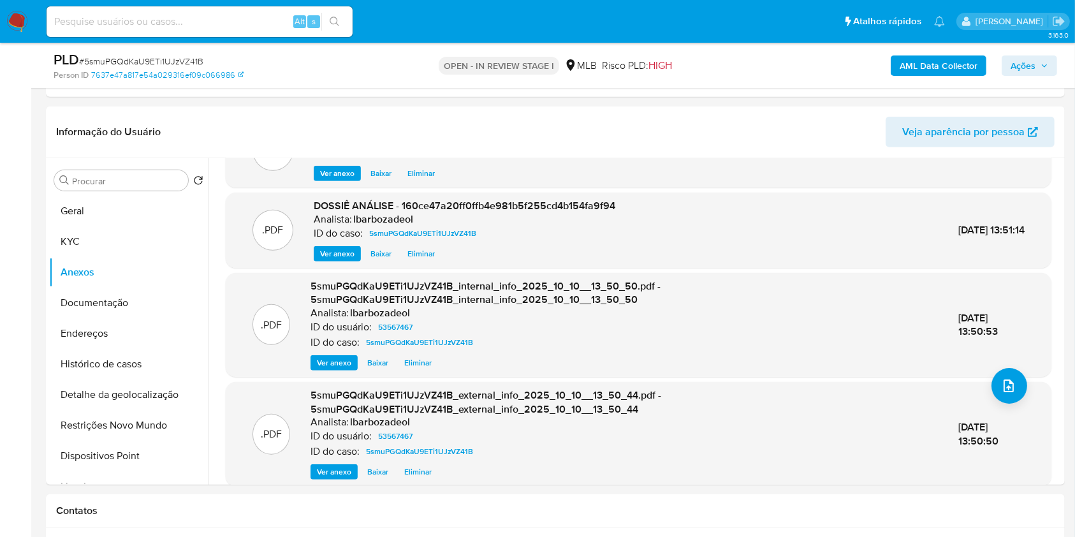
click at [1018, 65] on span "Ações" at bounding box center [1023, 65] width 25 height 20
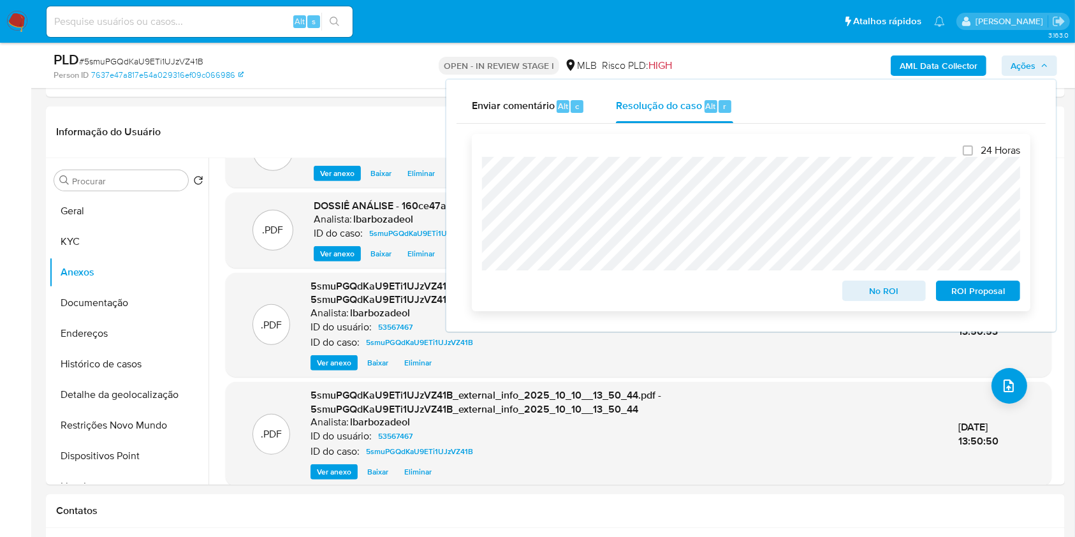
click at [895, 293] on span "No ROI" at bounding box center [884, 291] width 66 height 18
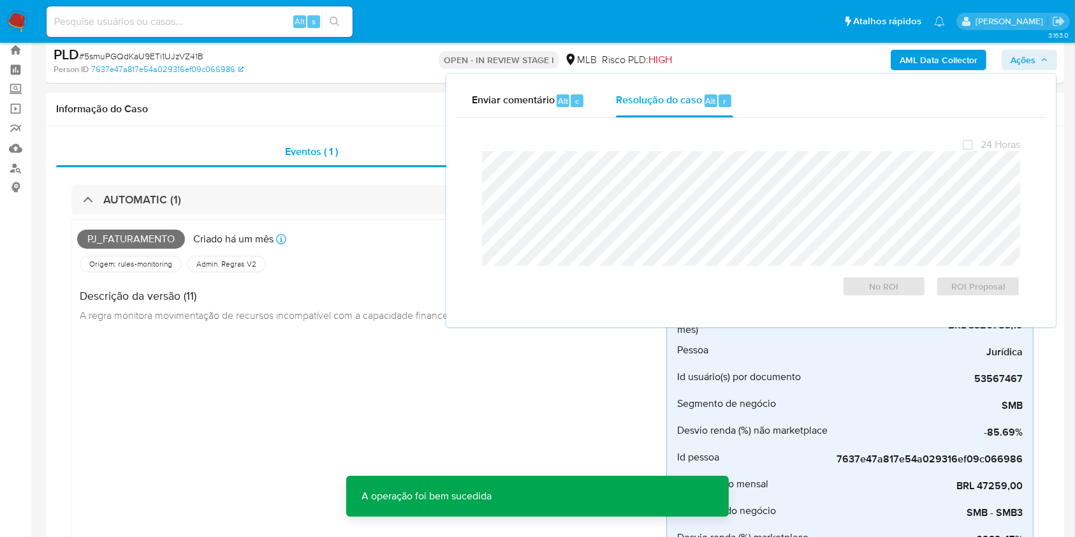
scroll to position [0, 0]
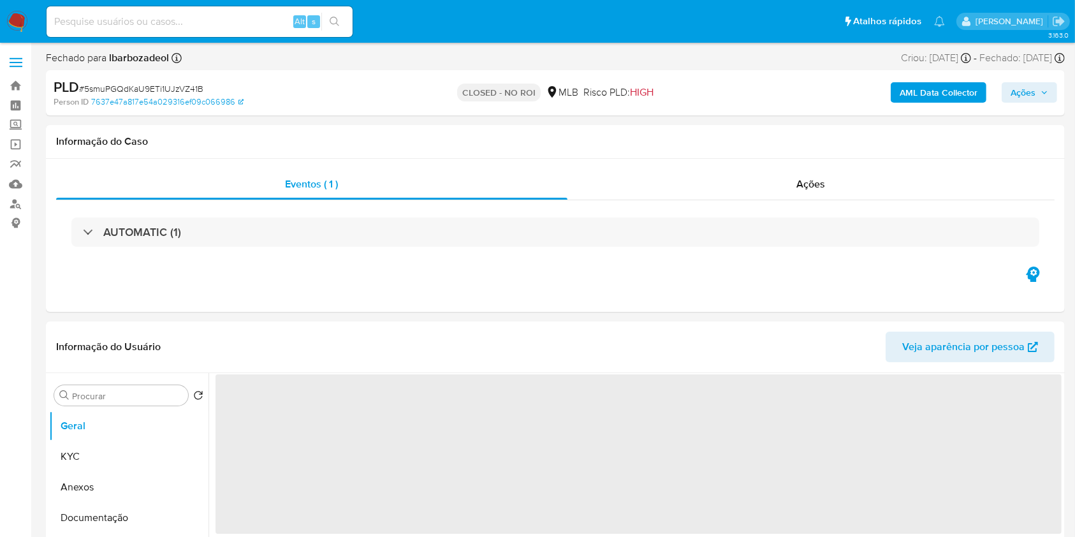
select select "10"
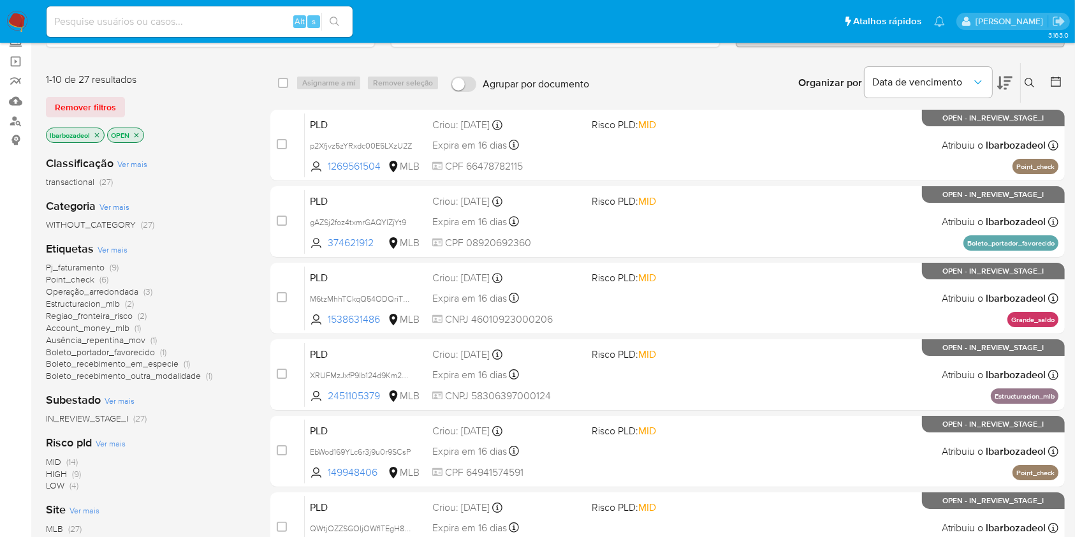
scroll to position [87, 0]
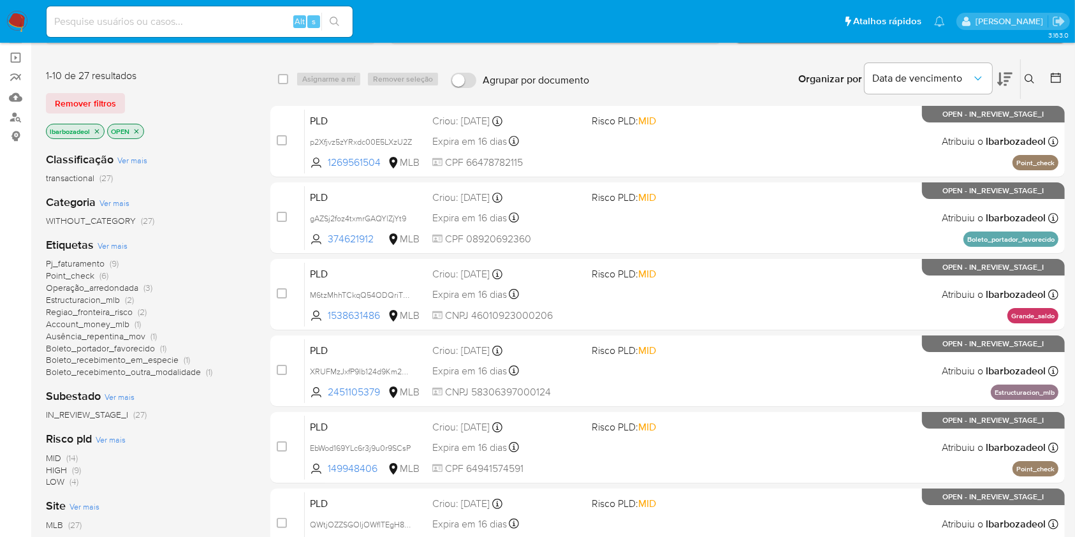
click at [140, 313] on span "(2)" at bounding box center [142, 311] width 9 height 13
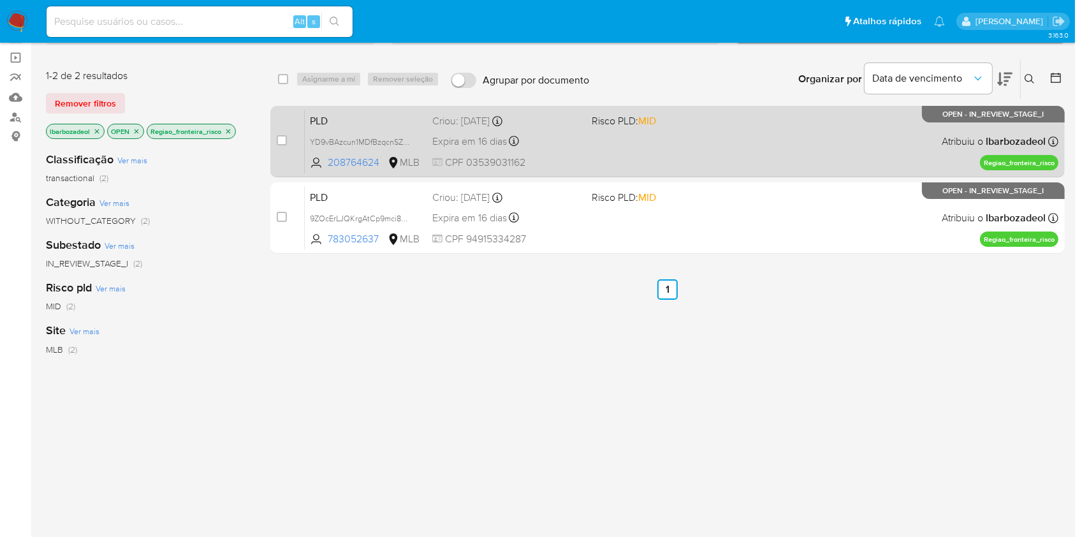
click at [710, 135] on div "PLD YD9vBAzcun1MDfBzqcnSZN9j 208764624 MLB Risco PLD: MID Criou: 12/09/2025 Cri…" at bounding box center [682, 141] width 754 height 64
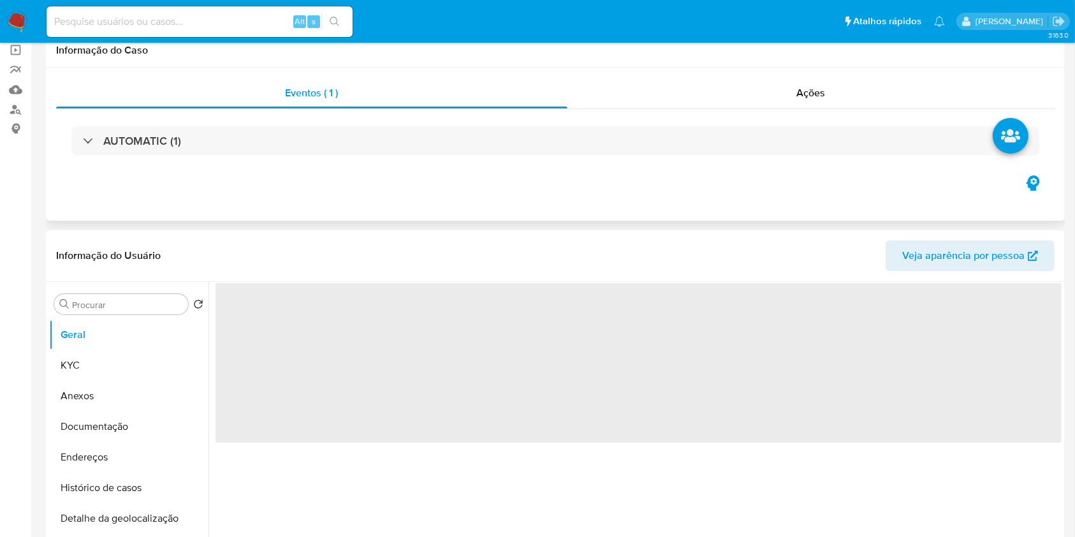
select select "10"
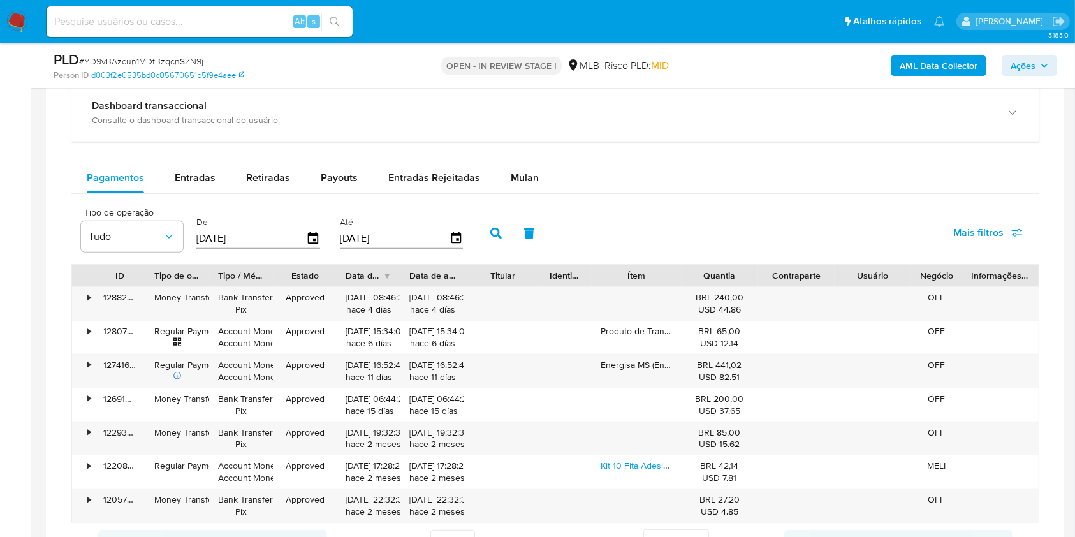
scroll to position [944, 0]
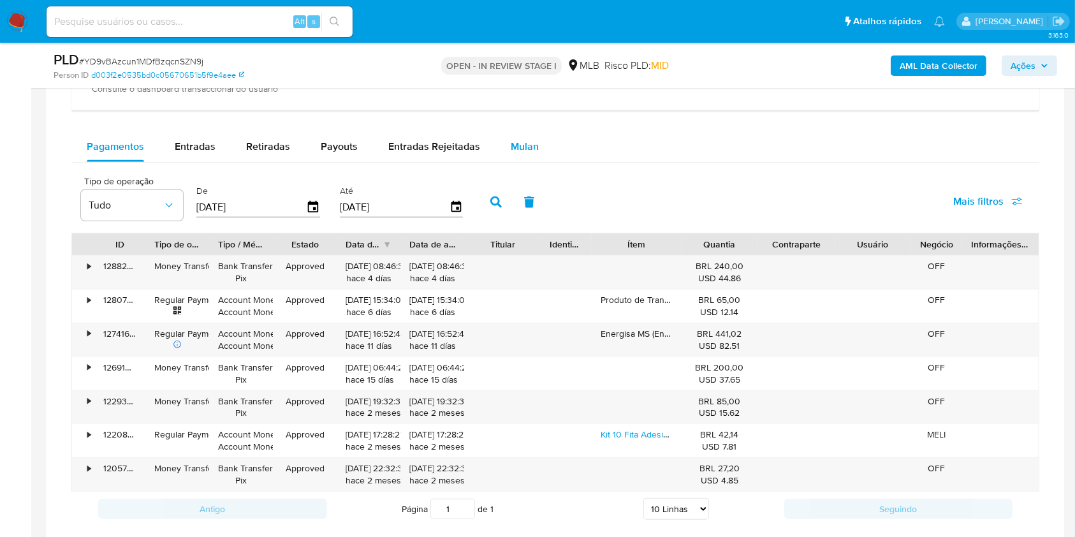
click at [519, 147] on span "Mulan" at bounding box center [525, 146] width 28 height 15
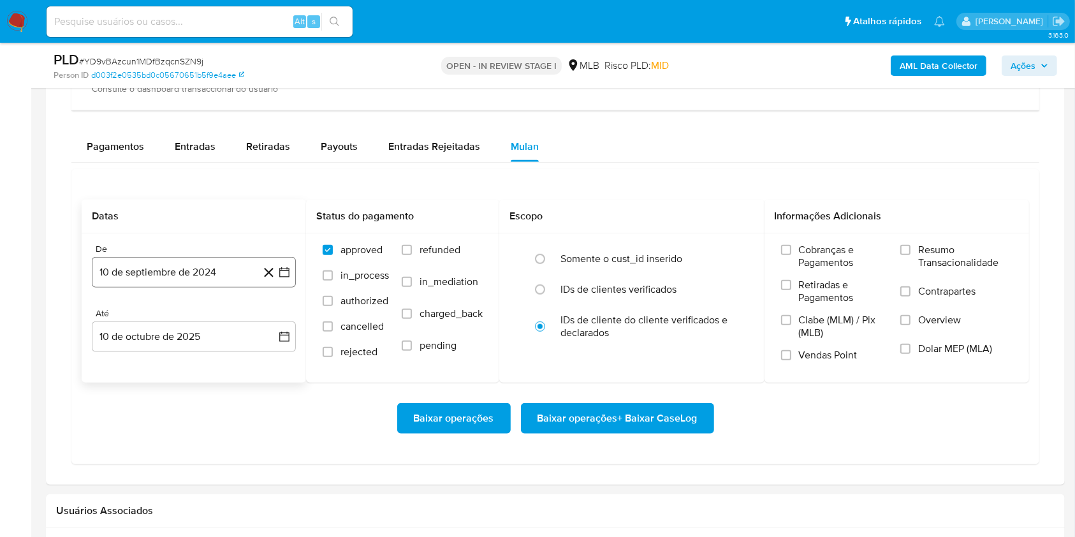
click at [177, 273] on button "10 de septiembre de 2024" at bounding box center [194, 272] width 204 height 31
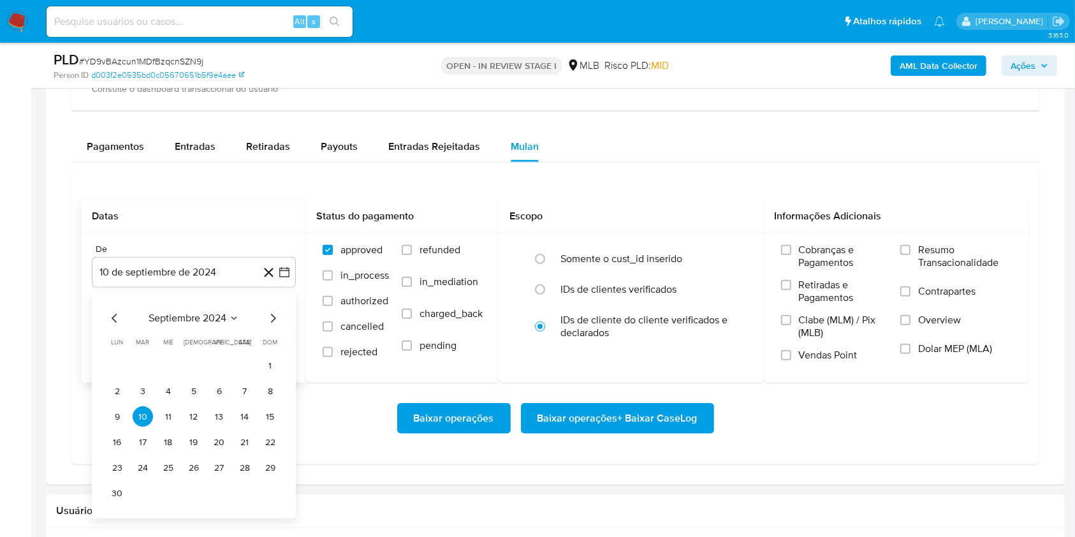
click at [190, 318] on span "septiembre 2024" at bounding box center [188, 318] width 78 height 13
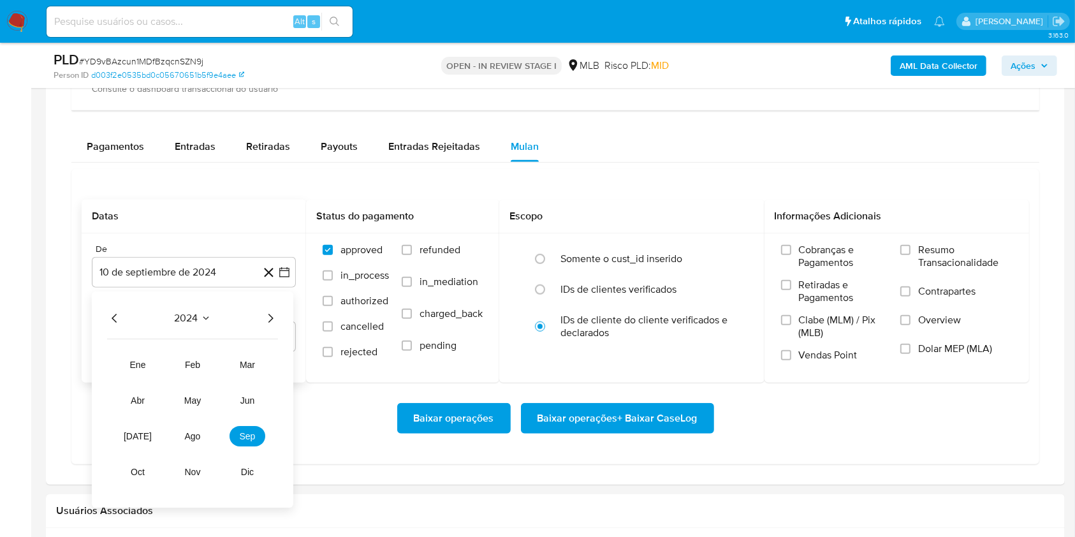
click at [265, 319] on icon "Año siguiente" at bounding box center [270, 318] width 15 height 15
click at [197, 438] on span "ago" at bounding box center [193, 437] width 16 height 10
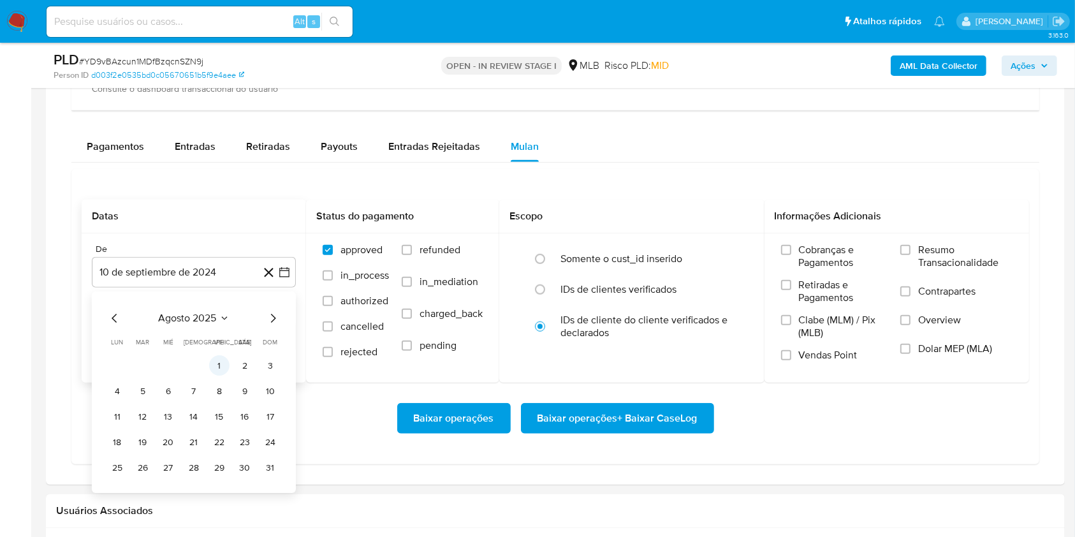
click at [215, 365] on button "1" at bounding box center [219, 366] width 20 height 20
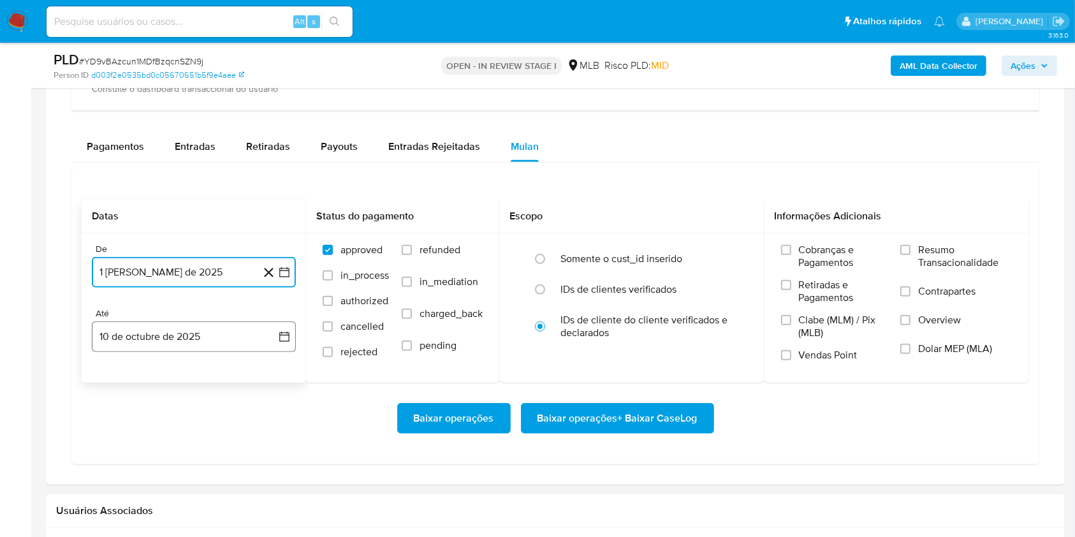
click at [218, 341] on button "10 de octubre de 2025" at bounding box center [194, 336] width 204 height 31
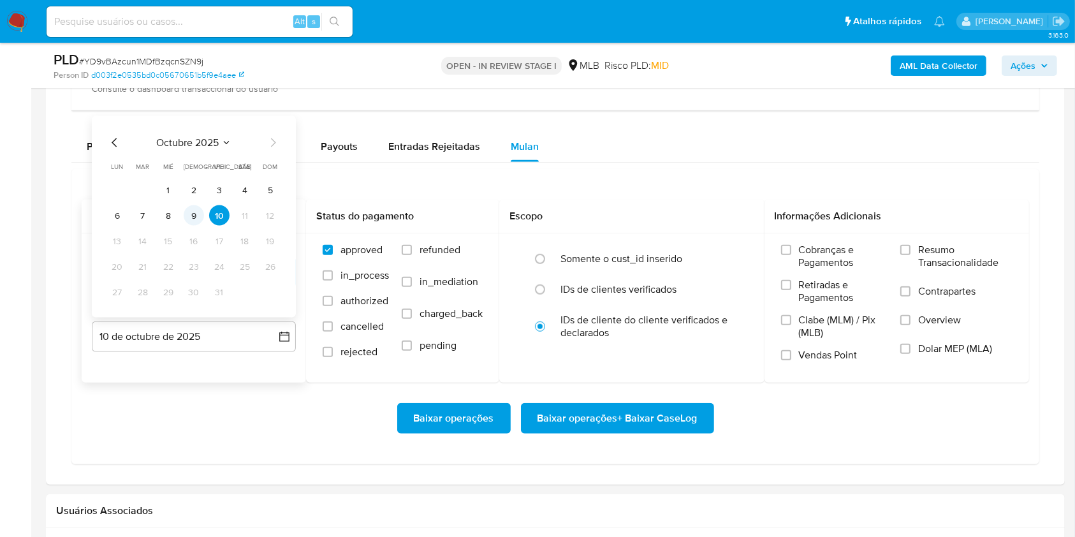
click at [198, 208] on button "9" at bounding box center [194, 215] width 20 height 20
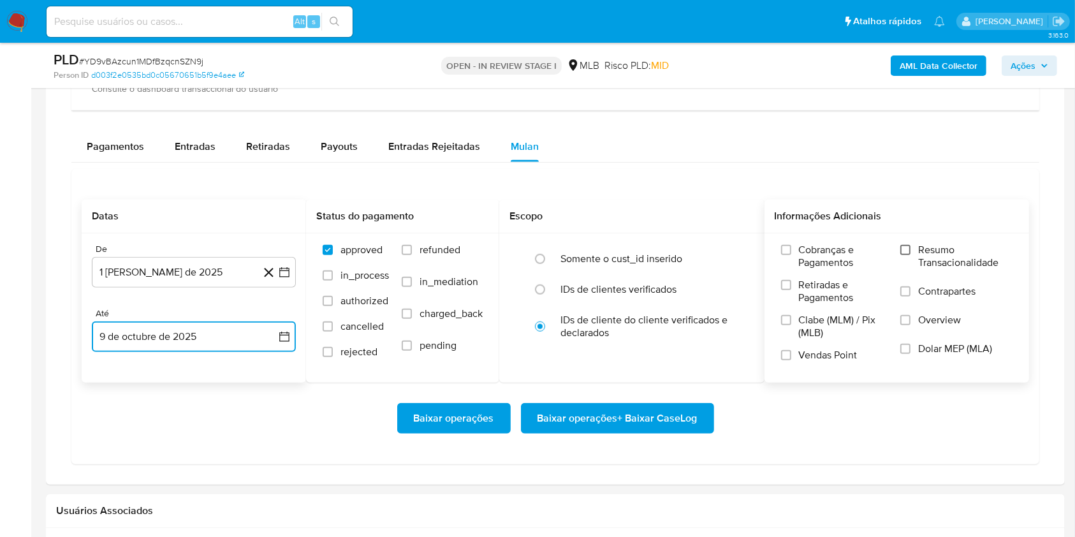
click at [908, 254] on input "Resumo Transacionalidade" at bounding box center [905, 250] width 10 height 10
click at [597, 420] on span "Baixar operações + Baixar CaseLog" at bounding box center [618, 418] width 160 height 28
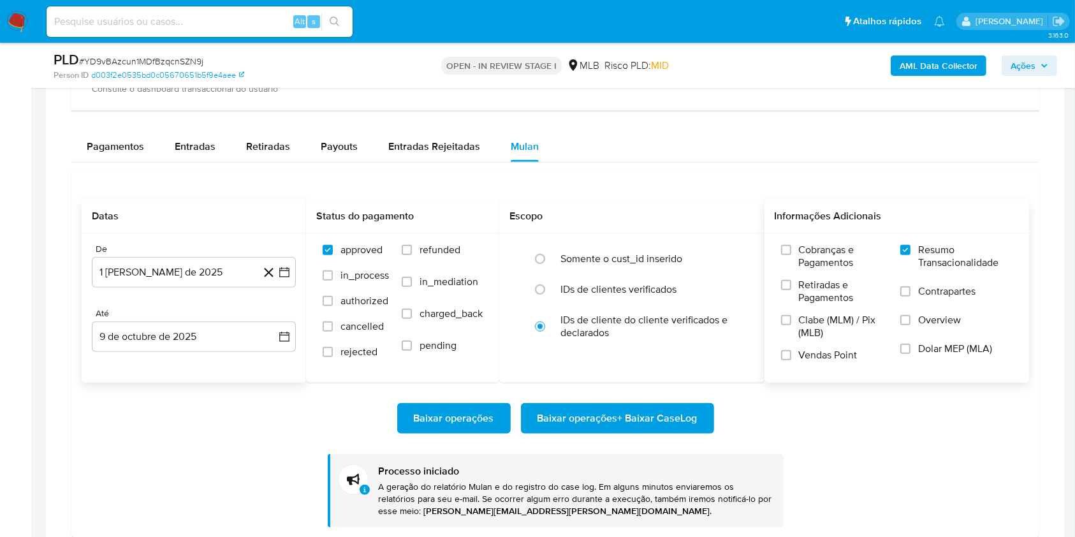
scroll to position [0, 0]
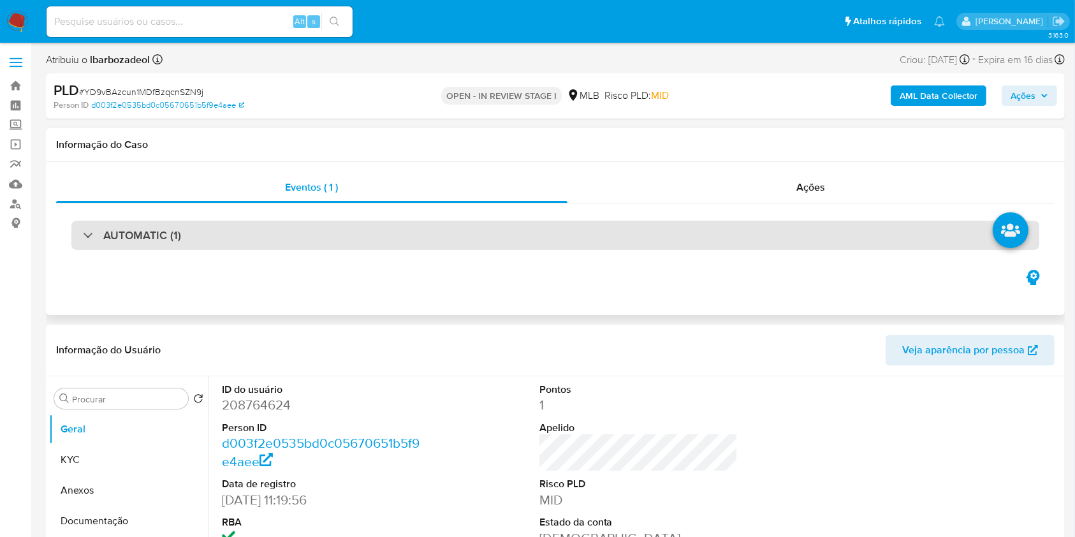
click at [458, 241] on div "AUTOMATIC (1)" at bounding box center [555, 235] width 968 height 29
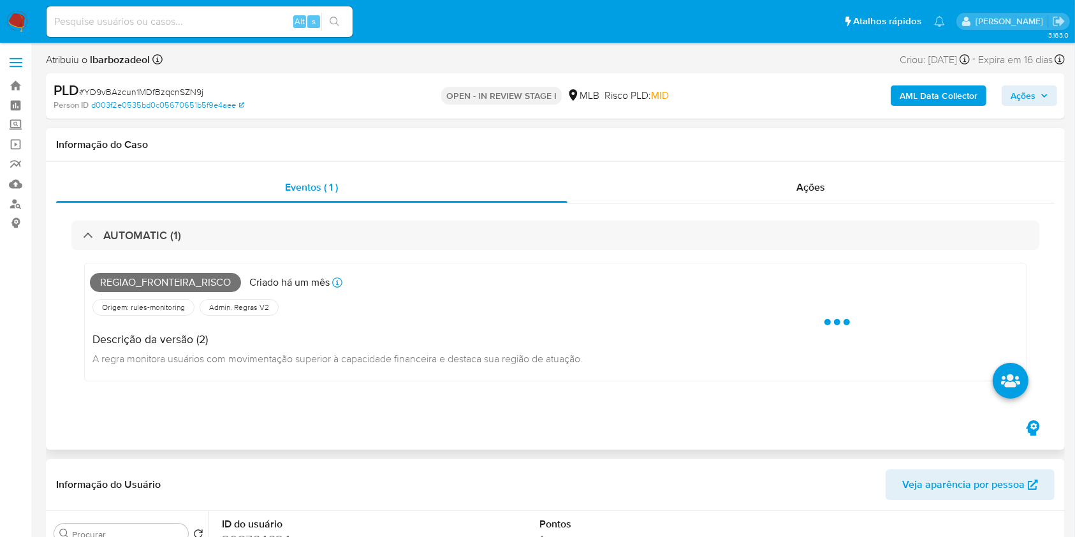
click at [214, 279] on span "Regiao_fronteira_risco" at bounding box center [165, 282] width 151 height 19
copy span "Regiao_fronteira_risco"
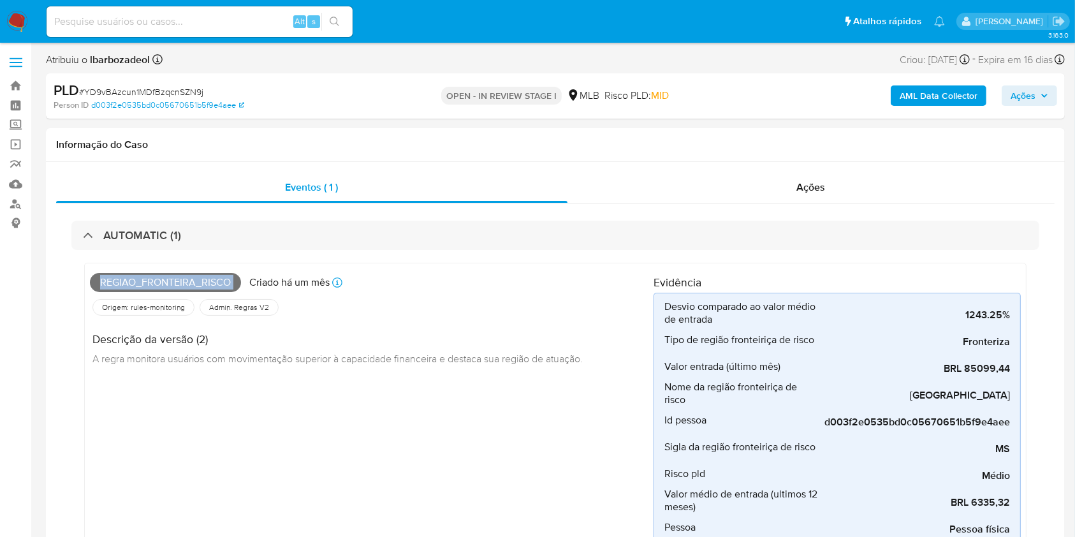
click at [1045, 94] on icon "button" at bounding box center [1045, 96] width 8 height 8
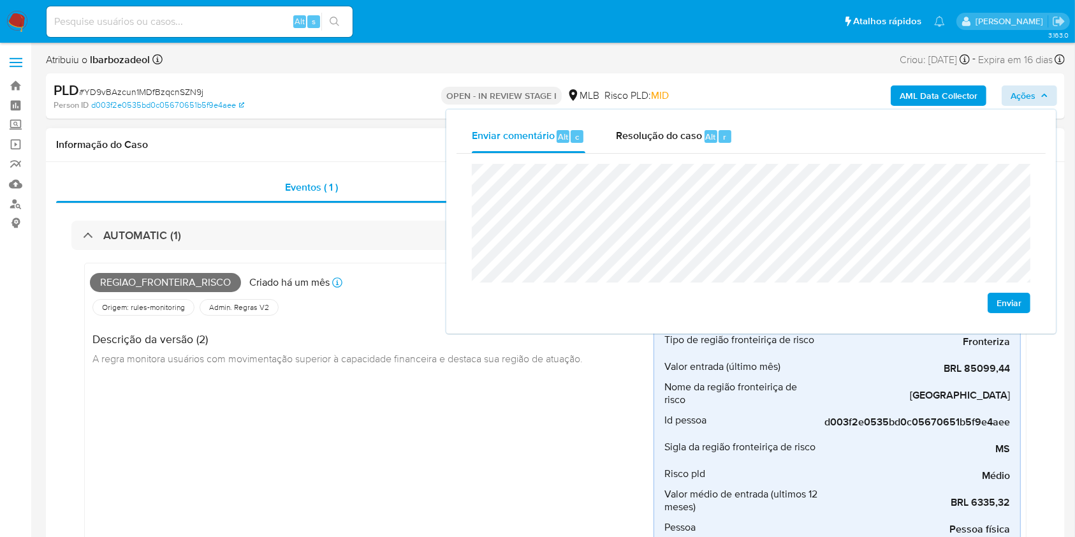
click at [349, 488] on div "Regiao_fronteira_risco Criado há um mês Criado: 12/09/2025 00:10:23 Origem: rul…" at bounding box center [372, 448] width 564 height 360
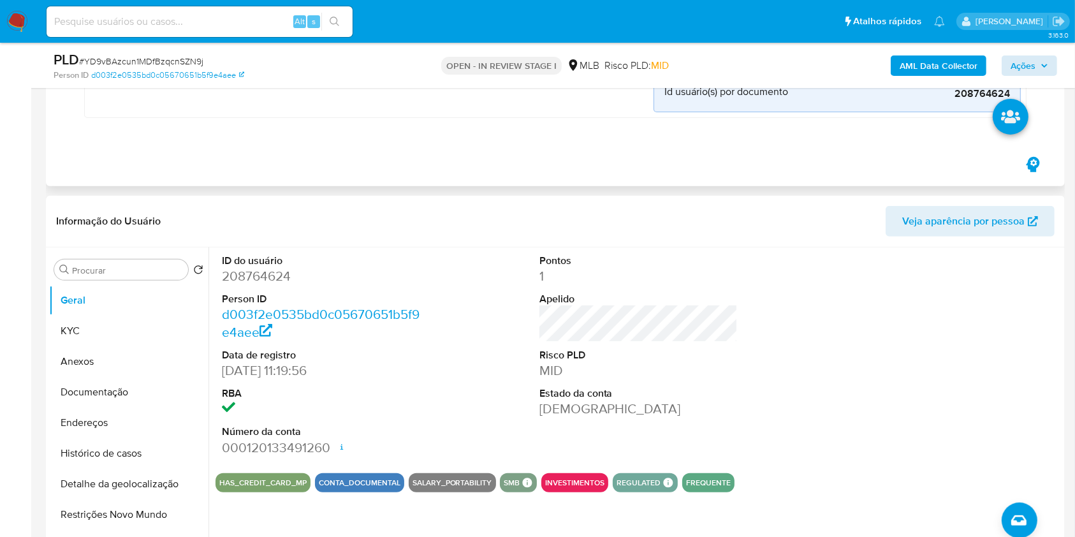
scroll to position [472, 0]
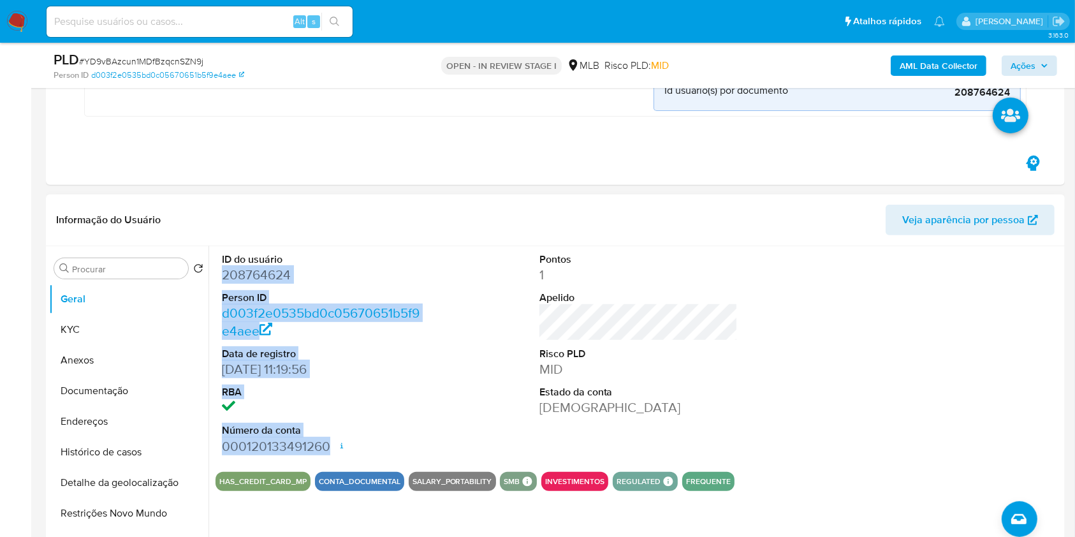
drag, startPoint x: 330, startPoint y: 446, endPoint x: 224, endPoint y: 275, distance: 201.0
click at [224, 275] on dl "ID do usuário 208764624 Person ID d003f2e0535bd0c05670651b5f9e4aee Data de regi…" at bounding box center [321, 354] width 199 height 203
copy dl "208764624 Person ID d003f2e0535bd0c05670651b5f9e4aee Data de registro 16/03/201…"
click at [1043, 62] on icon "button" at bounding box center [1045, 66] width 8 height 8
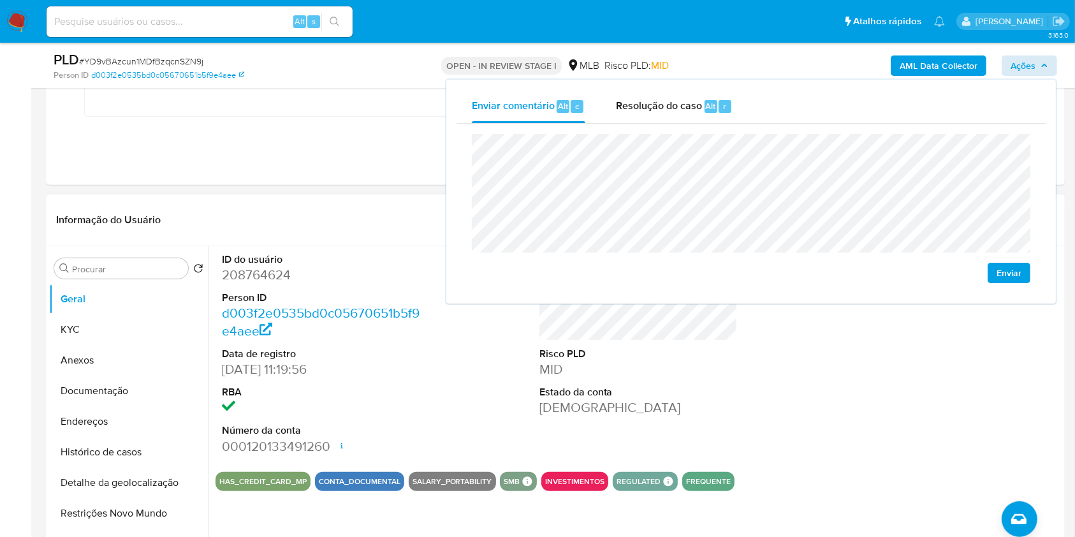
click at [386, 221] on header "Informação do Usuário Veja aparência por pessoa" at bounding box center [555, 220] width 999 height 31
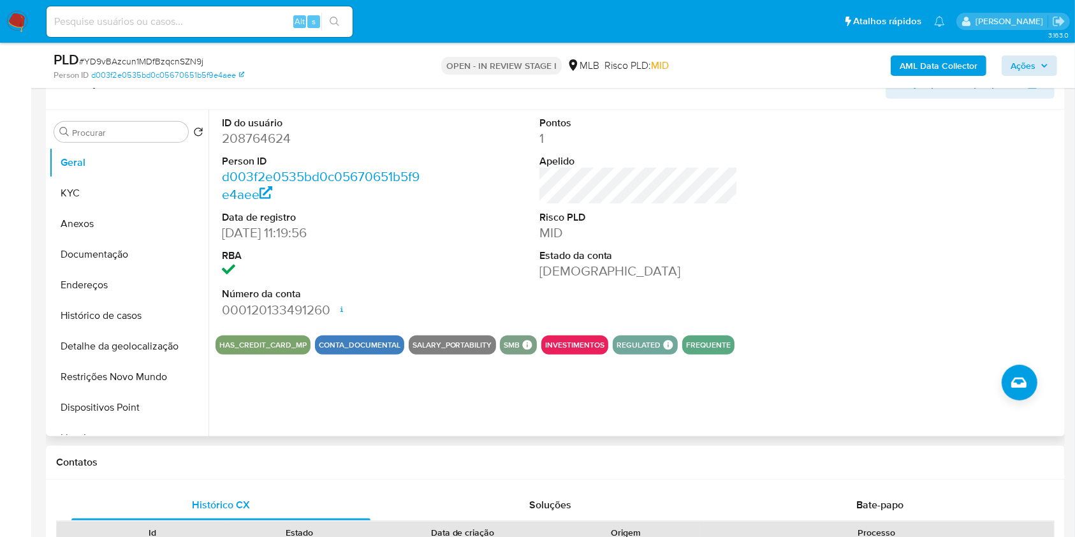
scroll to position [608, 0]
click at [129, 191] on button "KYC" at bounding box center [123, 194] width 149 height 31
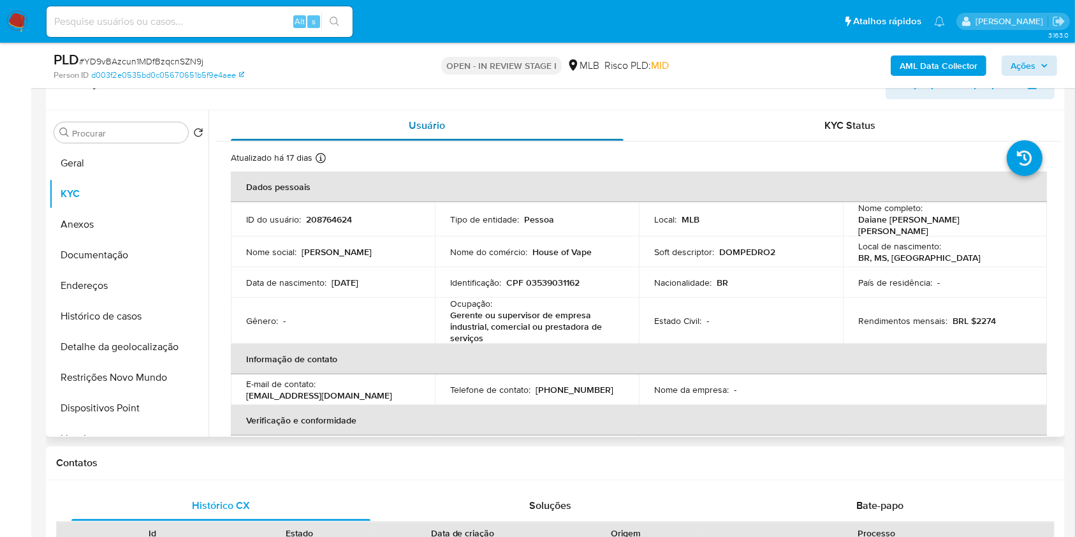
scroll to position [559, 0]
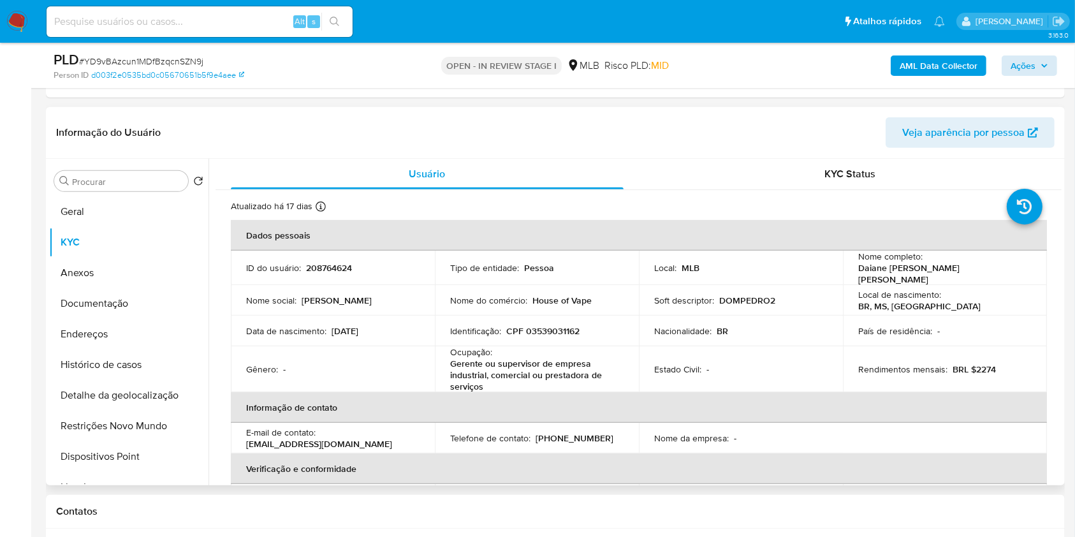
drag, startPoint x: 601, startPoint y: 121, endPoint x: 432, endPoint y: 152, distance: 172.4
click at [431, 152] on div "Informação do Usuário Veja aparência por pessoa" at bounding box center [555, 133] width 1019 height 52
click at [551, 327] on p "CPF 03539031162" at bounding box center [542, 330] width 73 height 11
copy p "03539031162"
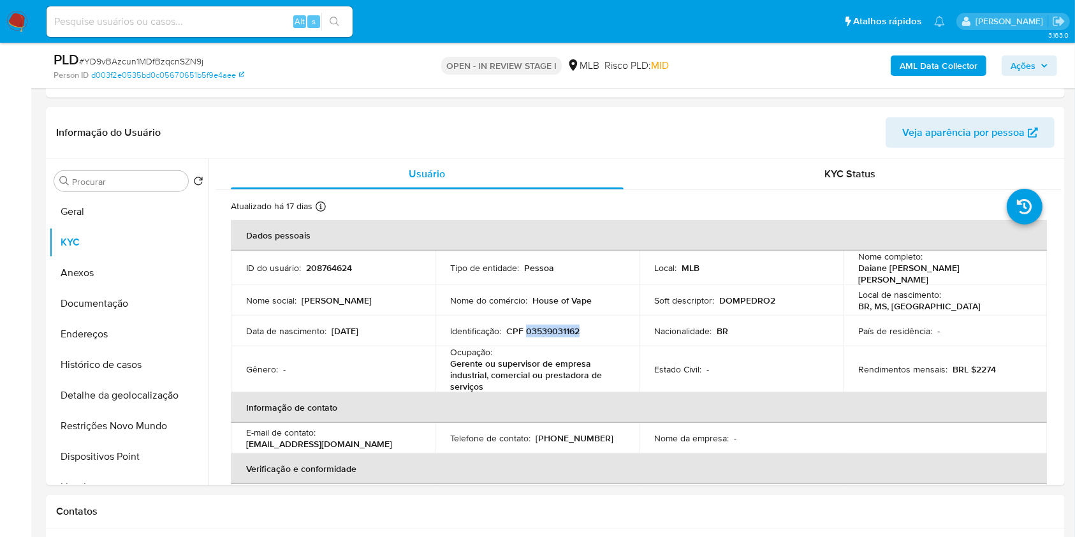
click at [1015, 68] on span "Ações" at bounding box center [1023, 65] width 25 height 20
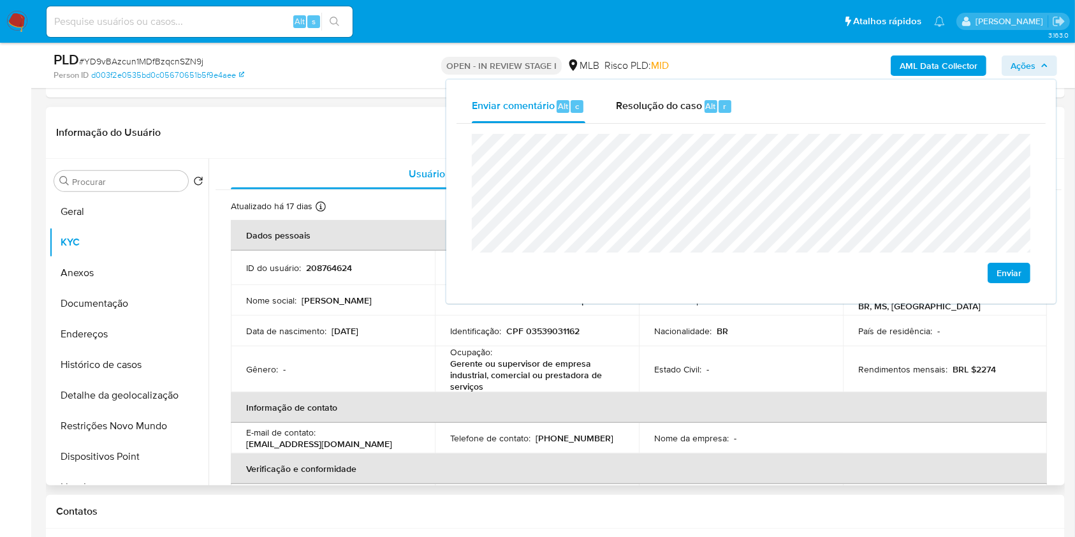
click at [639, 329] on td "Nacionalidade : BR" at bounding box center [741, 331] width 204 height 31
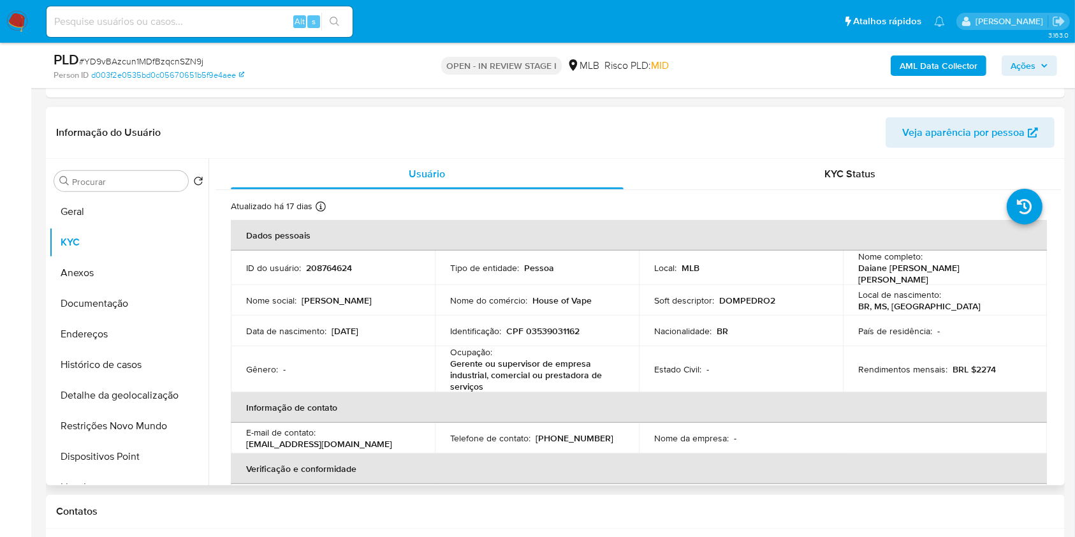
click at [571, 295] on p "House of Vape" at bounding box center [561, 300] width 59 height 11
copy div "Nome do comércio : House of Vape"
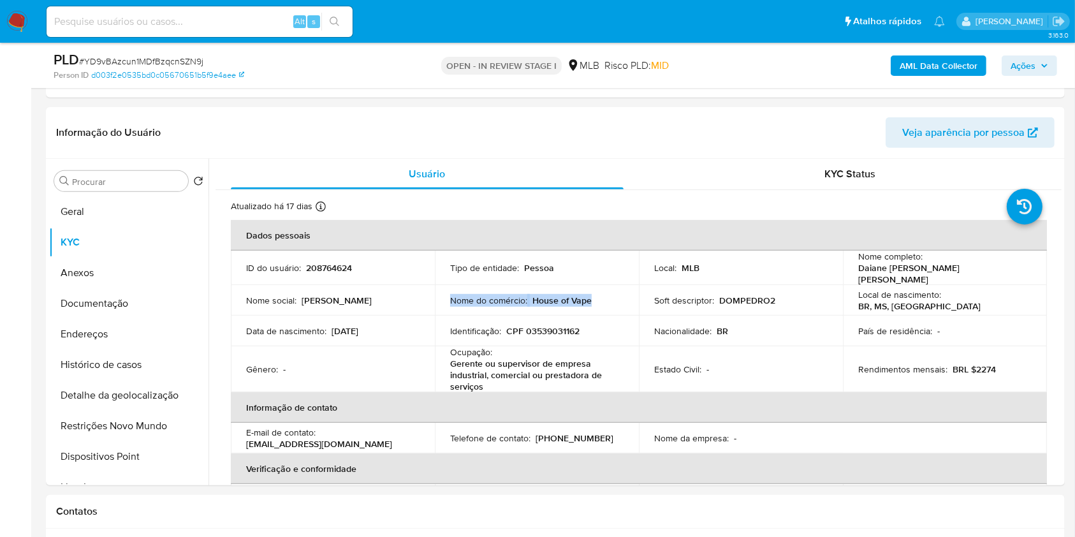
click at [1041, 66] on icon "button" at bounding box center [1045, 66] width 8 height 8
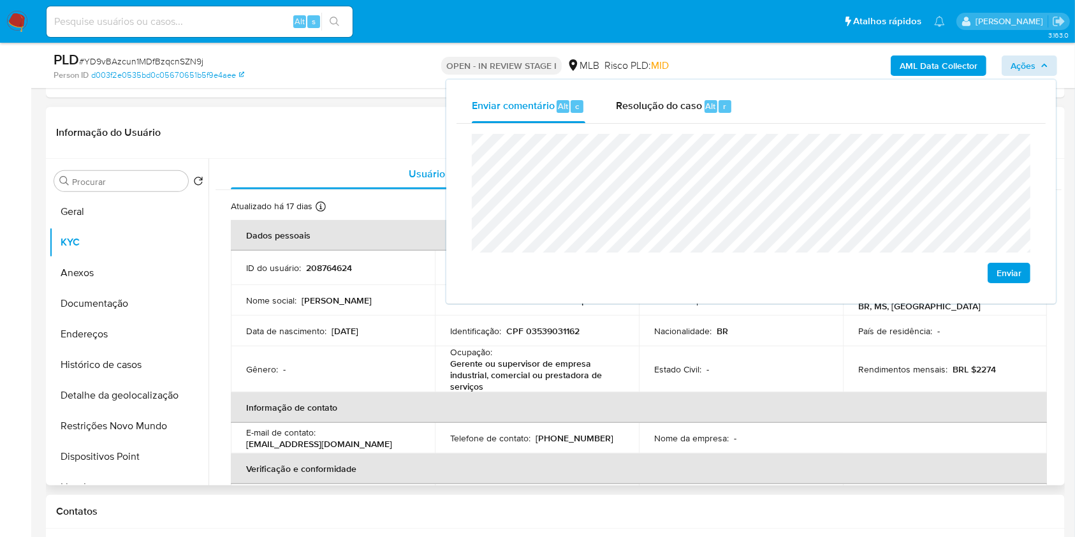
click at [446, 364] on td "Ocupação : Gerente ou supervisor de empresa industrial, comercial ou prestadora…" at bounding box center [537, 369] width 204 height 46
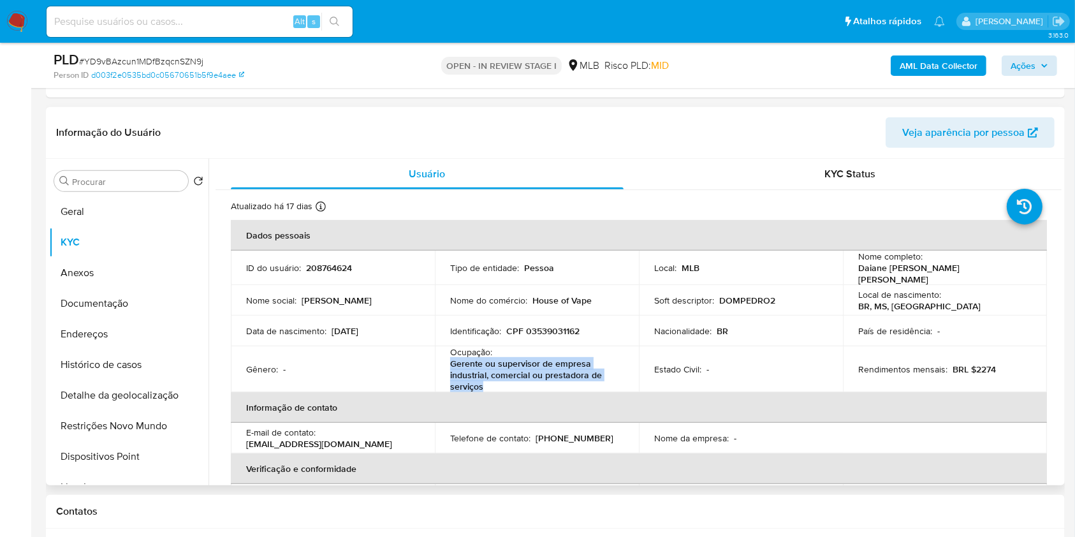
drag, startPoint x: 446, startPoint y: 364, endPoint x: 488, endPoint y: 383, distance: 46.0
click at [488, 383] on td "Ocupação : Gerente ou supervisor de empresa industrial, comercial ou prestadora…" at bounding box center [537, 369] width 204 height 46
copy p "Gerente ou supervisor de empresa industrial, comercial ou prestadora de serviços"
click at [1012, 61] on span "Ações" at bounding box center [1023, 65] width 25 height 20
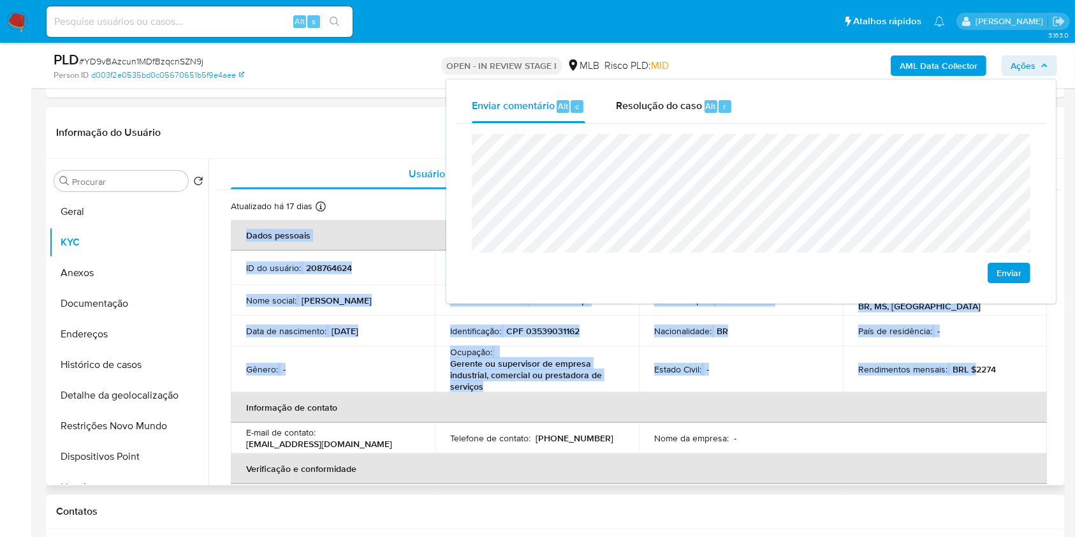
drag, startPoint x: 971, startPoint y: 364, endPoint x: 1042, endPoint y: 372, distance: 71.3
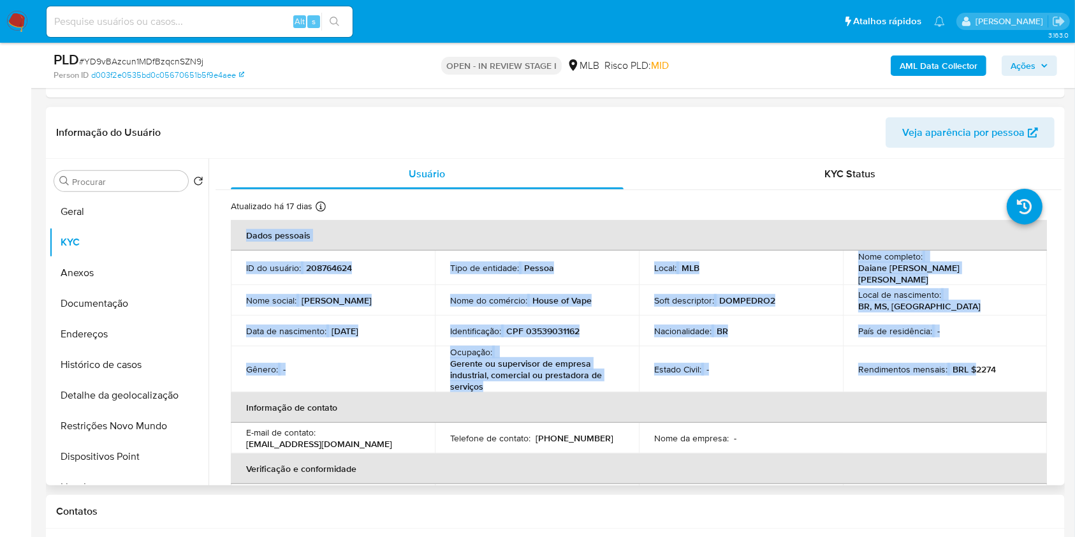
copy table "Dados pessoais ID do usuário : 208764624 Tipo de entidade : Pessoa Local : MLB …"
click at [1009, 371] on td "Rendimentos mensais : BRL $2274" at bounding box center [945, 369] width 204 height 46
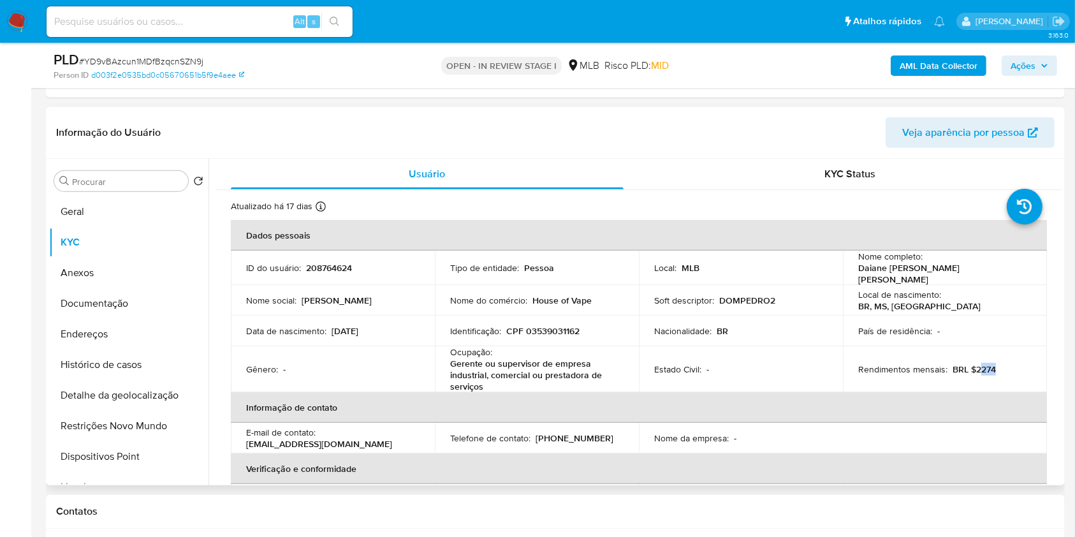
drag, startPoint x: 974, startPoint y: 366, endPoint x: 1003, endPoint y: 371, distance: 29.8
click at [1003, 371] on td "Rendimentos mensais : BRL $2274" at bounding box center [945, 369] width 204 height 46
drag, startPoint x: 972, startPoint y: 364, endPoint x: 1006, endPoint y: 373, distance: 35.0
click at [1006, 373] on td "Rendimentos mensais : BRL $2274" at bounding box center [945, 369] width 204 height 46
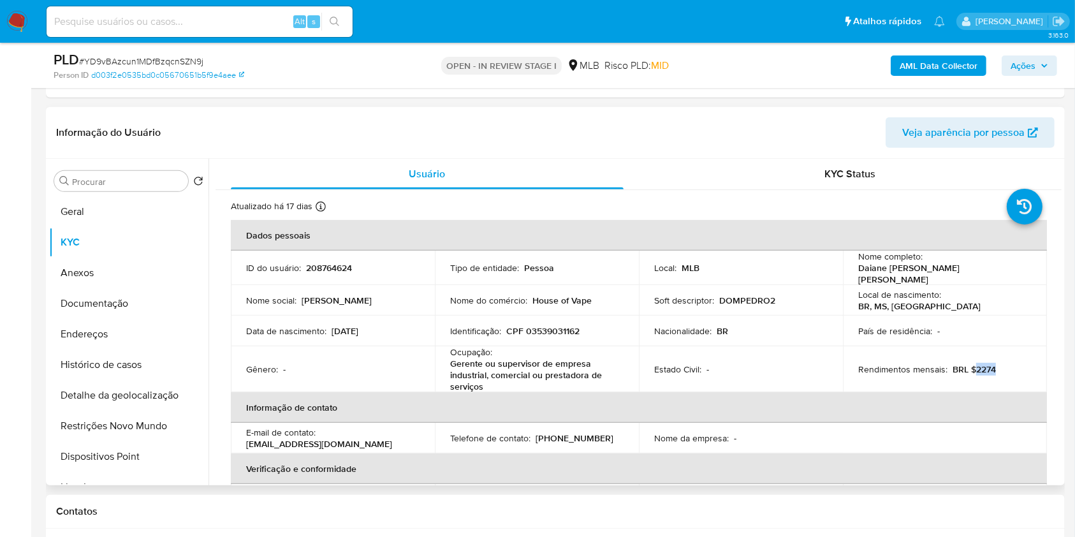
copy p "2274"
click at [1045, 68] on icon "button" at bounding box center [1045, 66] width 8 height 8
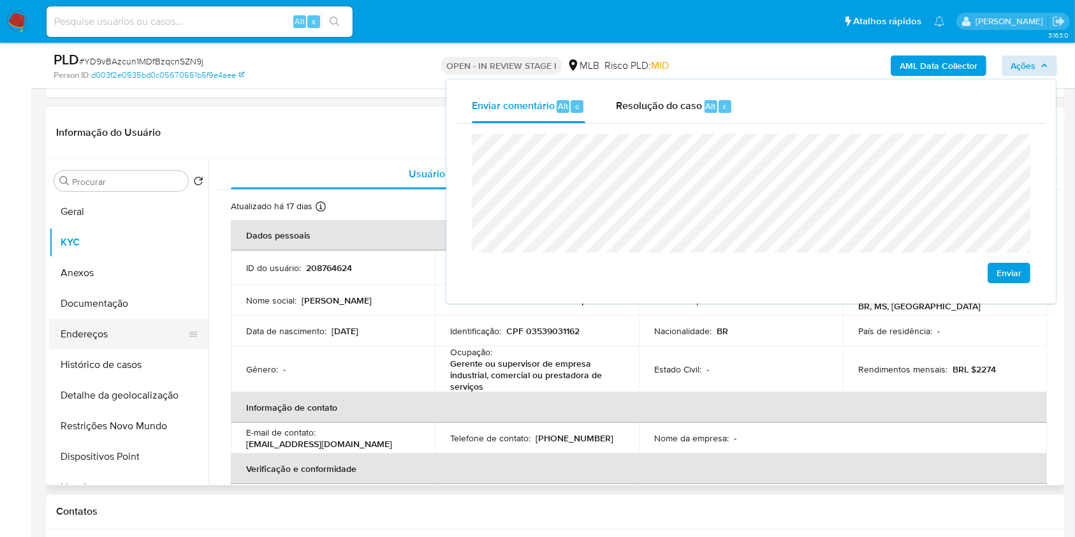
click at [140, 334] on button "Endereços" at bounding box center [123, 334] width 149 height 31
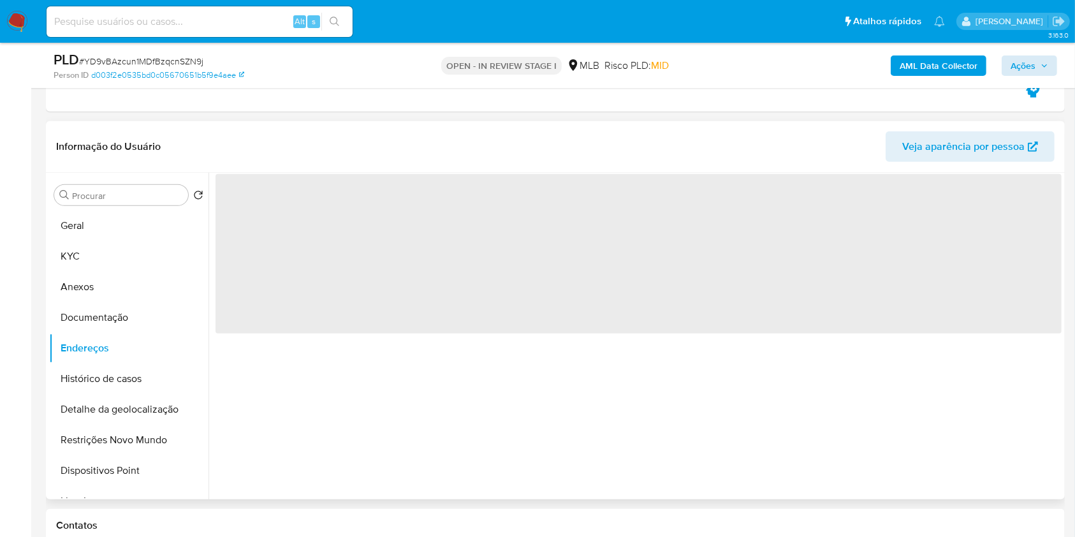
scroll to position [531, 0]
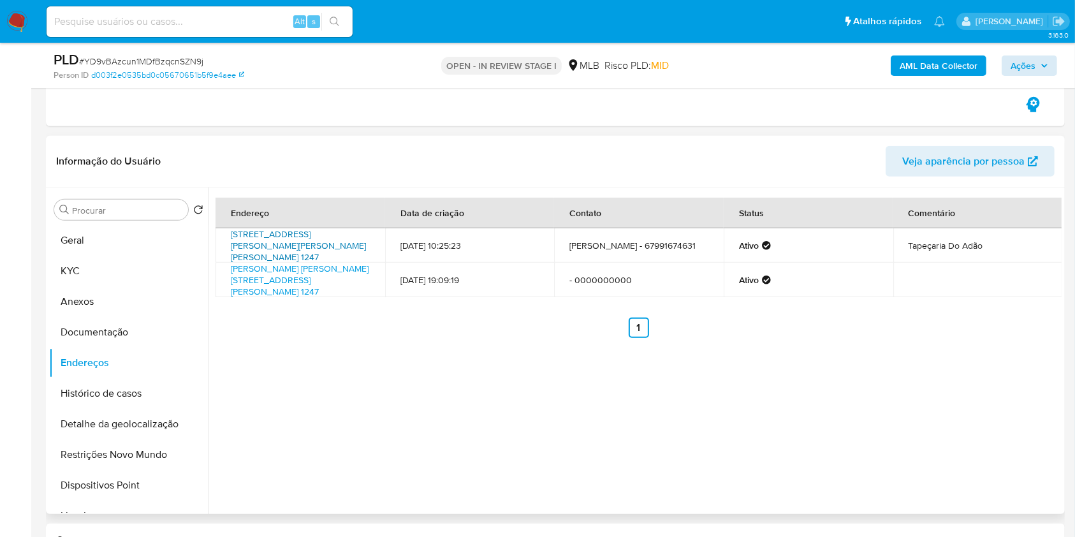
click at [300, 249] on link "Rua Batista Azevedo 1247, Ponta Porã, Mato Grosso Do Sul, 79905422, Brasil 1247" at bounding box center [298, 246] width 135 height 36
click at [283, 278] on link "Batista De Azevedo 1247, Ponta Porã, Mato Grosso Do Sul, 79905422, Brasil 1247" at bounding box center [300, 280] width 138 height 36
click at [139, 335] on button "Documentação" at bounding box center [123, 332] width 149 height 31
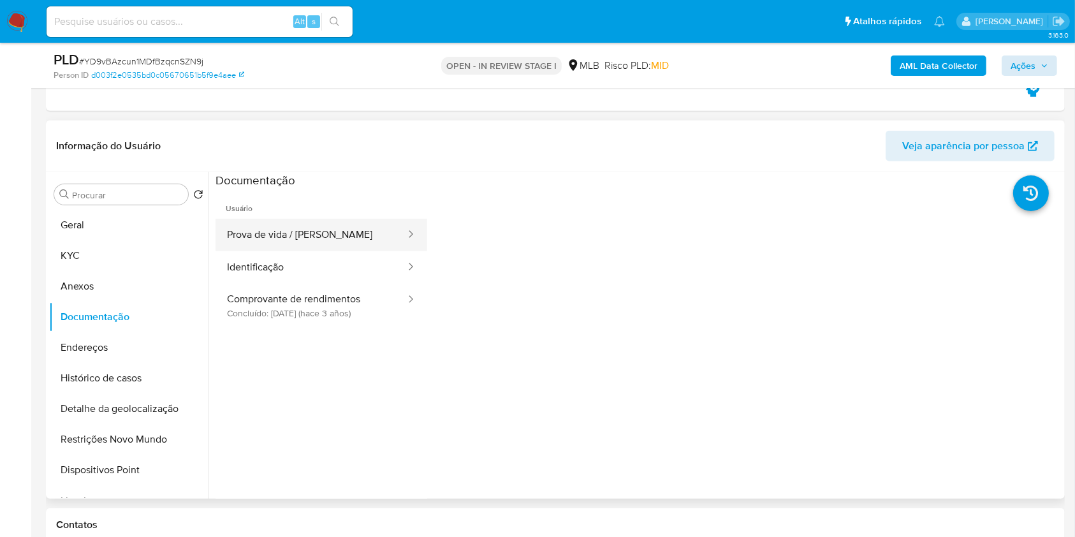
click at [330, 234] on button "Prova de vida / Selfie" at bounding box center [311, 235] width 191 height 33
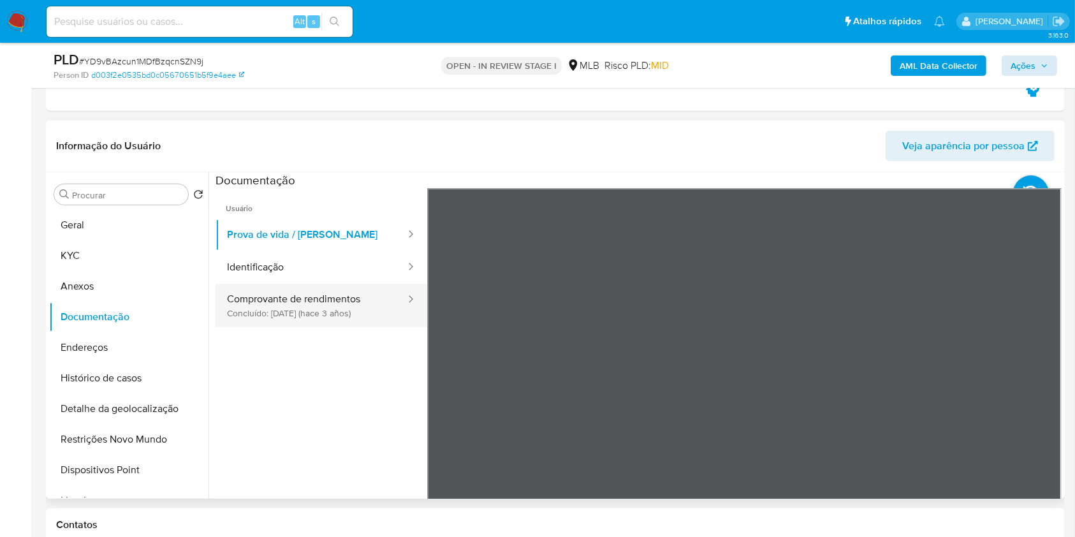
click at [376, 299] on button "Comprovante de rendimentos Concluído: 22/06/2022 (hace 3 años)" at bounding box center [311, 305] width 191 height 43
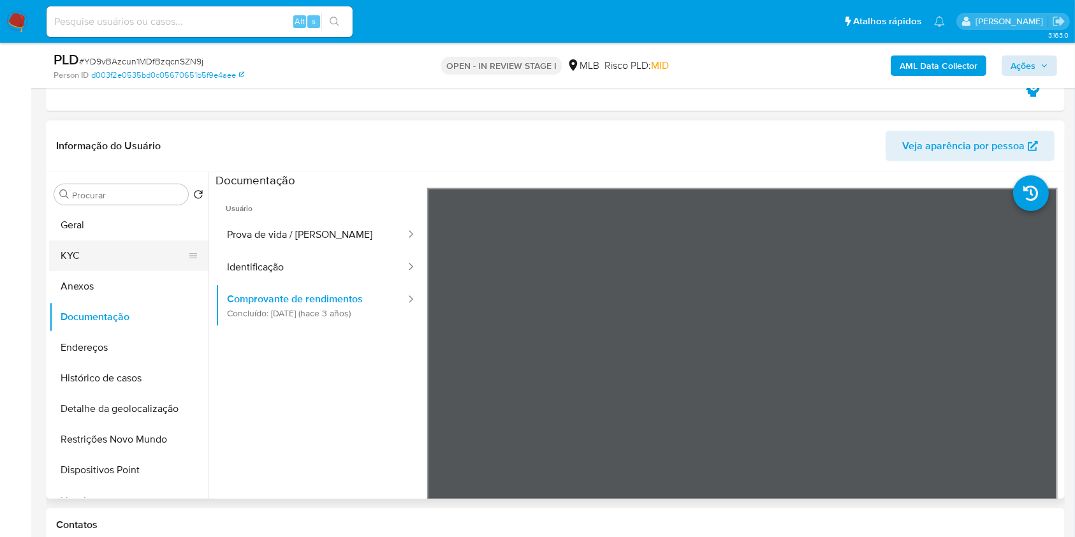
click at [117, 254] on button "KYC" at bounding box center [123, 255] width 149 height 31
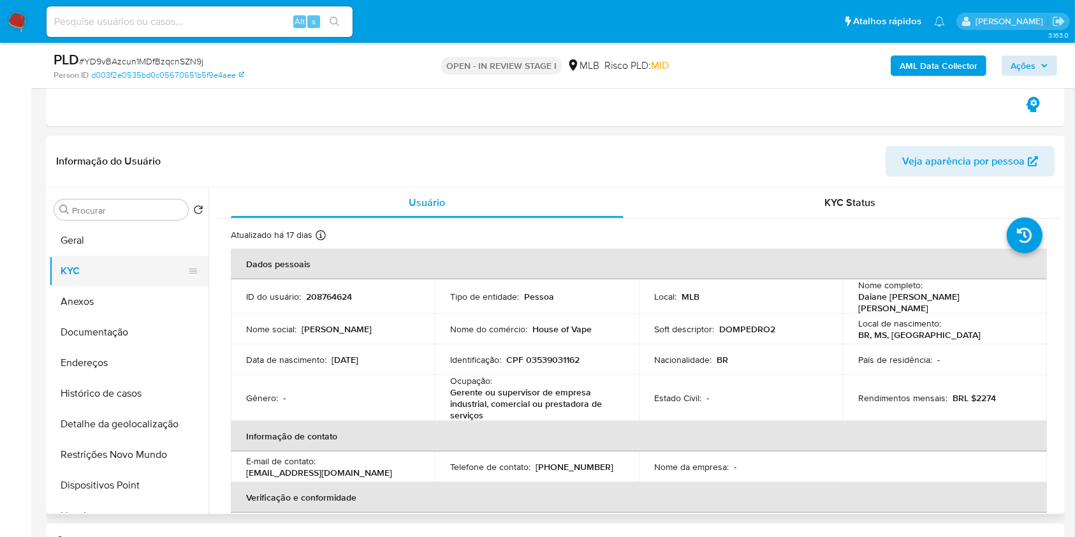
click at [127, 243] on button "Geral" at bounding box center [128, 240] width 159 height 31
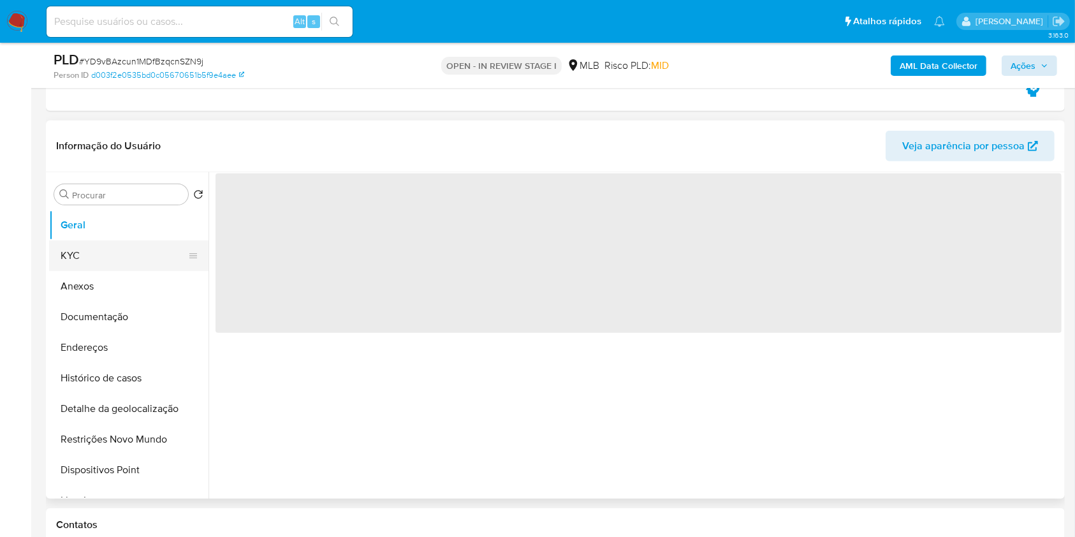
drag, startPoint x: 143, startPoint y: 277, endPoint x: 153, endPoint y: 260, distance: 20.6
click at [143, 277] on button "Anexos" at bounding box center [128, 286] width 159 height 31
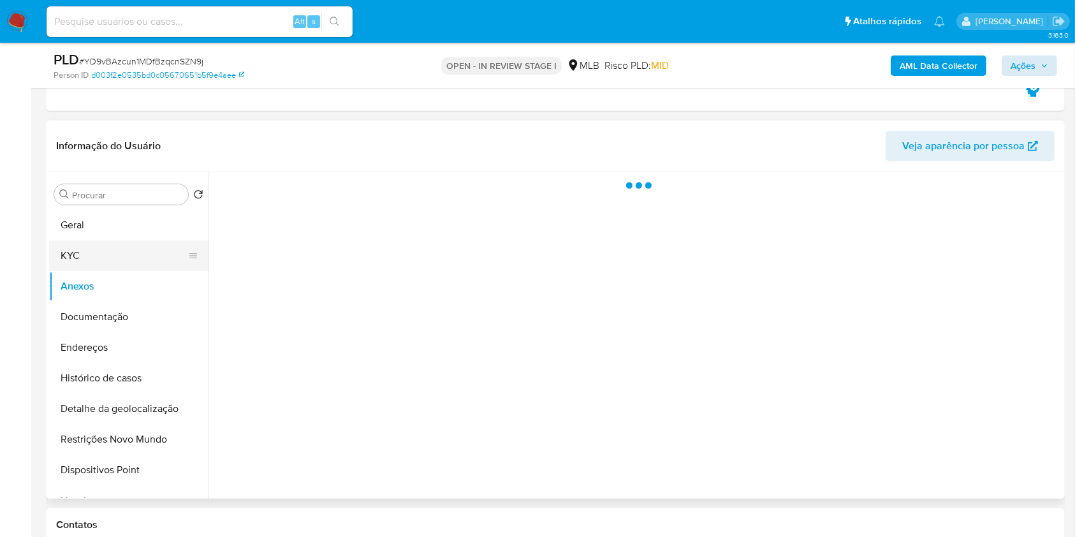
click at [153, 259] on button "KYC" at bounding box center [123, 255] width 149 height 31
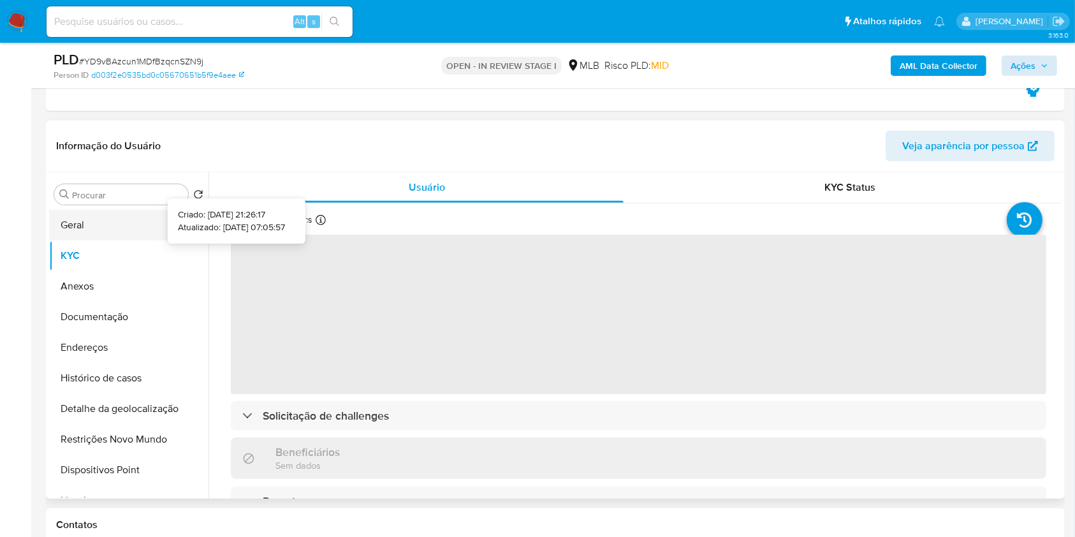
click at [69, 224] on button "Geral" at bounding box center [123, 225] width 149 height 31
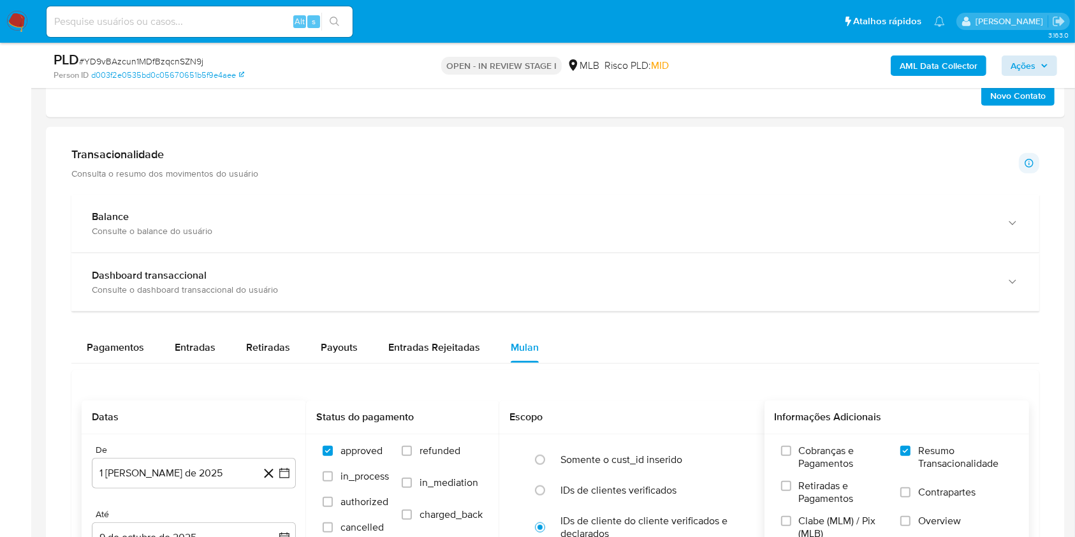
scroll to position [1317, 0]
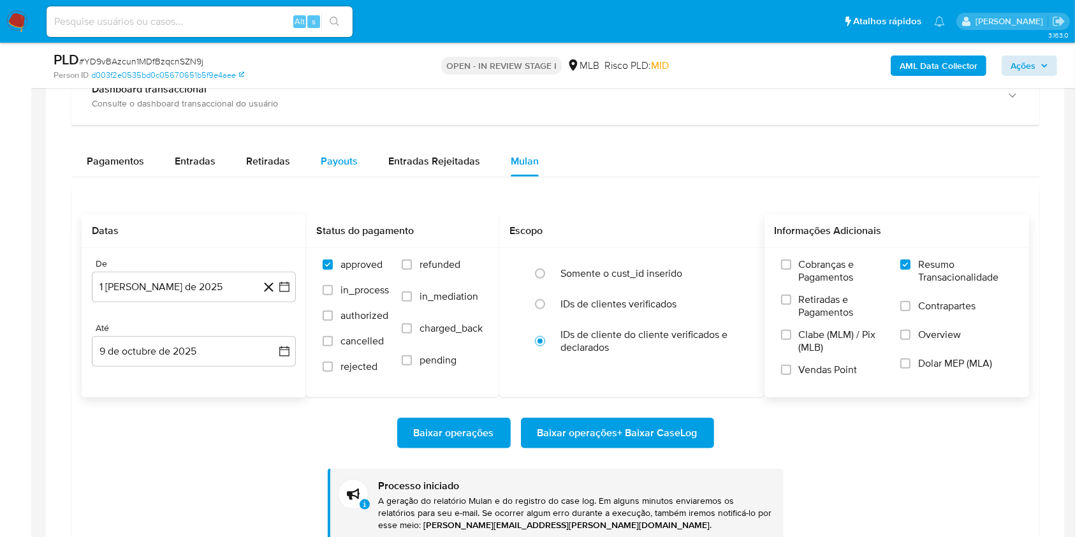
click at [321, 169] on div "Payouts" at bounding box center [339, 161] width 37 height 31
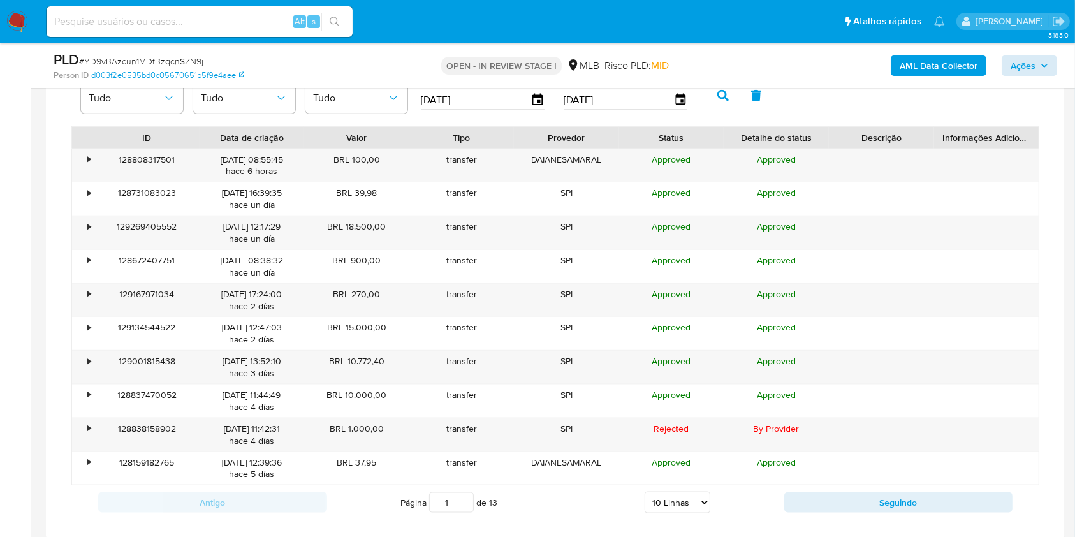
scroll to position [1441, 0]
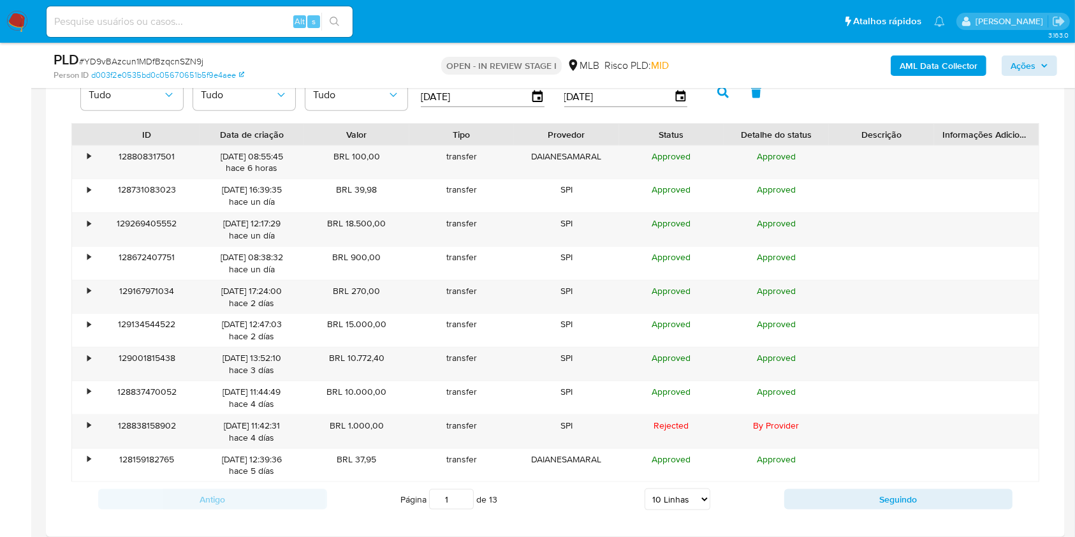
click at [682, 496] on select "5 Linhas 10 Linhas 20 Linhas 25 Linhas 50 Linhas 100 Linhas" at bounding box center [678, 499] width 66 height 22
select select "100"
click at [645, 488] on select "5 Linhas 10 Linhas 20 Linhas 25 Linhas 50 Linhas 100 Linhas" at bounding box center [678, 499] width 66 height 22
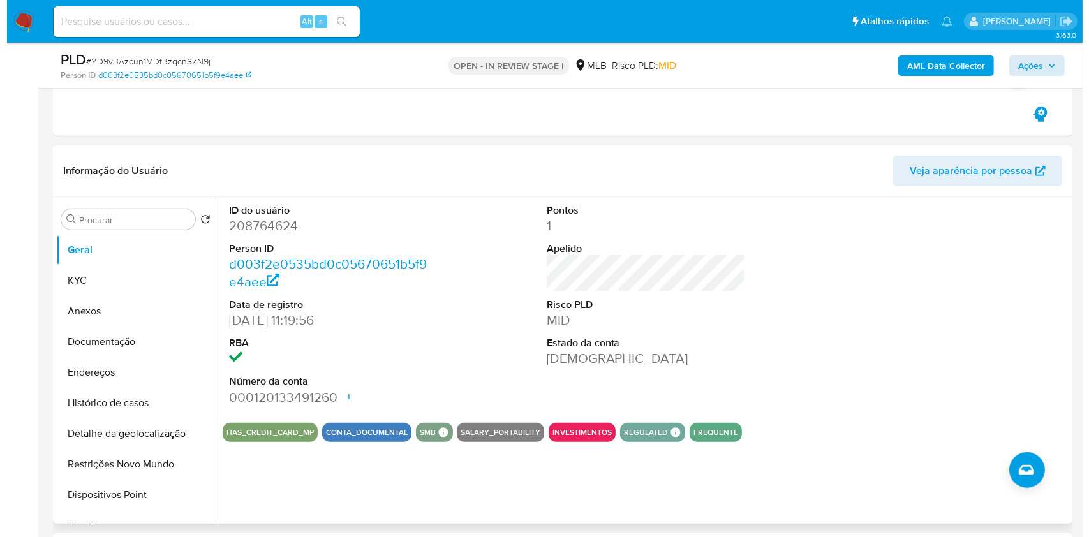
scroll to position [538, 0]
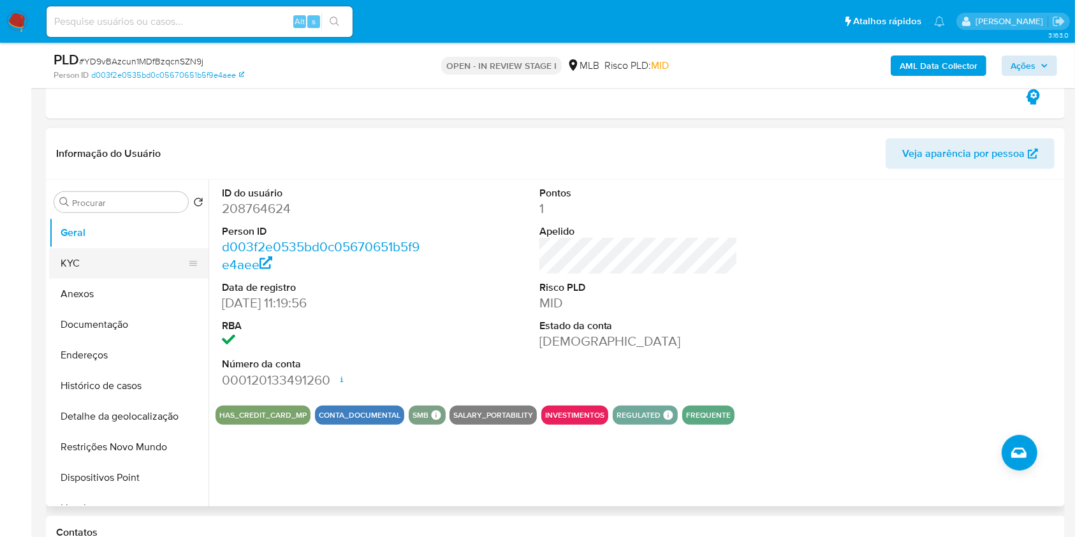
click at [138, 268] on button "KYC" at bounding box center [123, 263] width 149 height 31
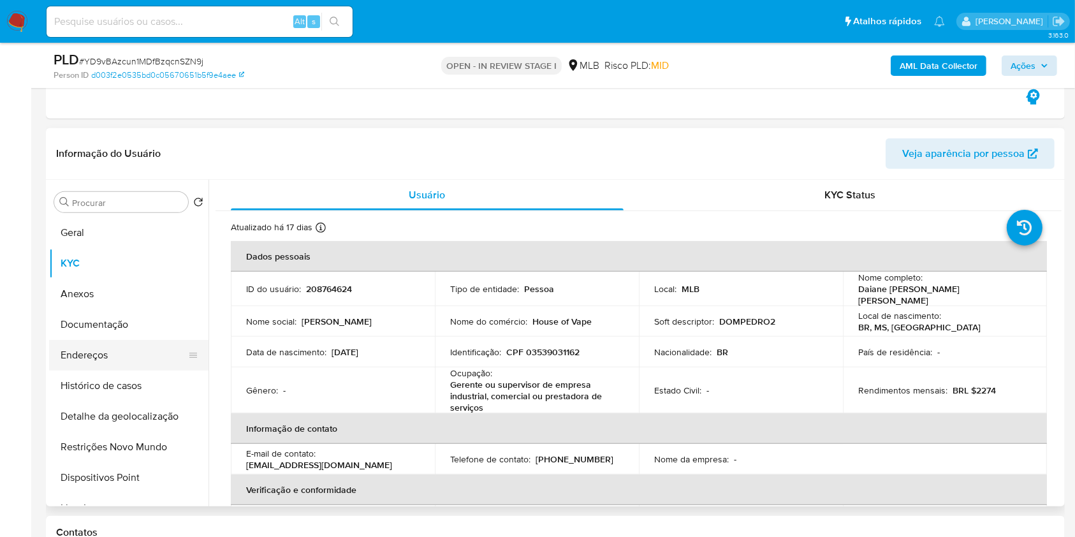
click at [139, 347] on button "Endereços" at bounding box center [123, 355] width 149 height 31
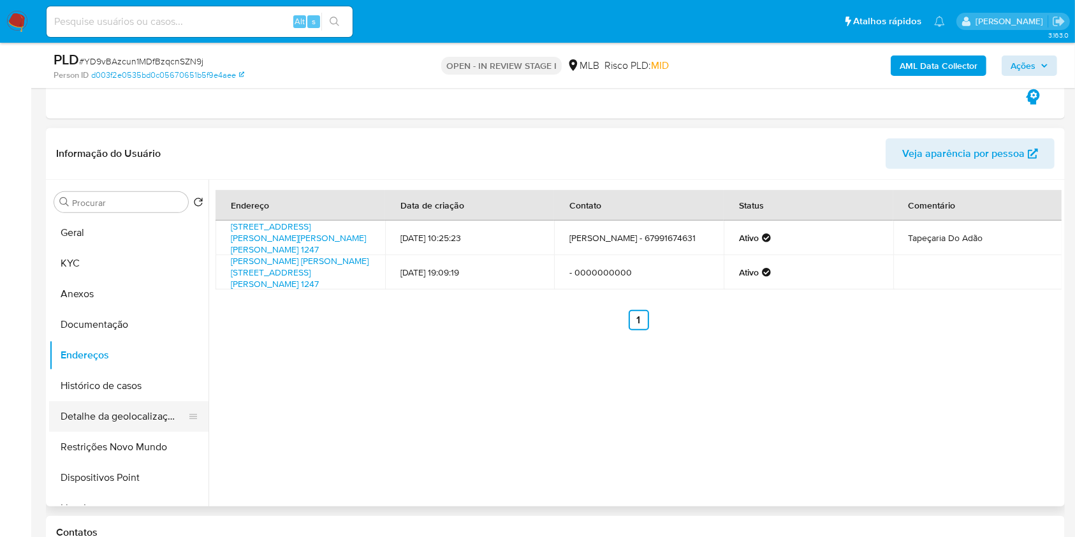
click at [139, 415] on button "Detalhe da geolocalização" at bounding box center [123, 416] width 149 height 31
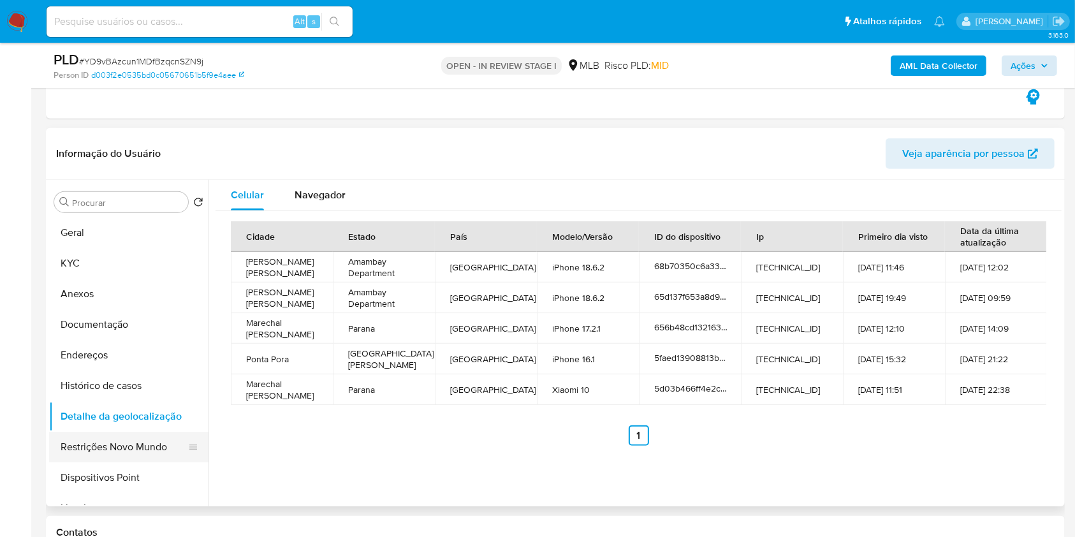
click at [133, 439] on button "Restrições Novo Mundo" at bounding box center [123, 447] width 149 height 31
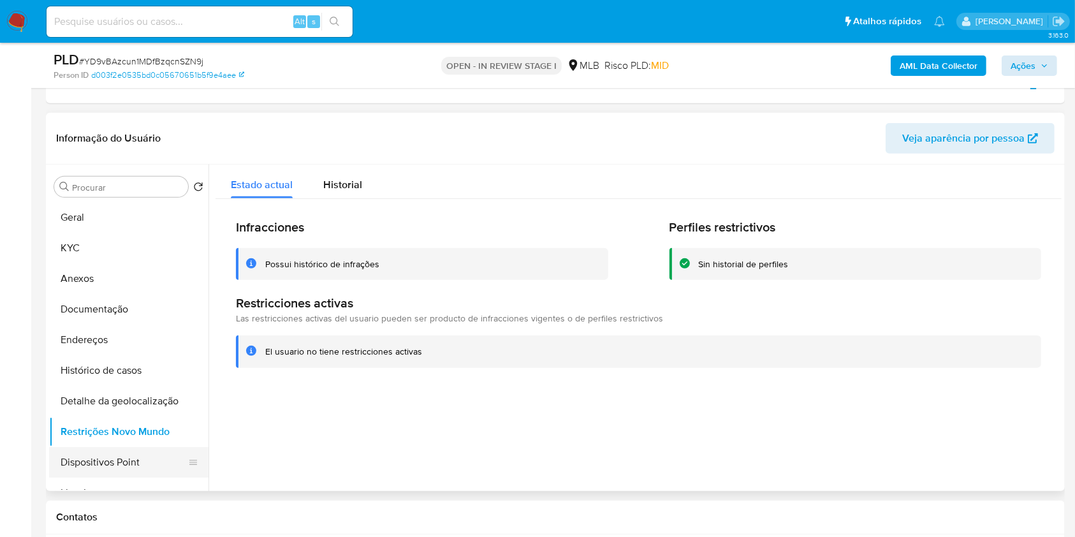
click at [158, 460] on button "Dispositivos Point" at bounding box center [123, 462] width 149 height 31
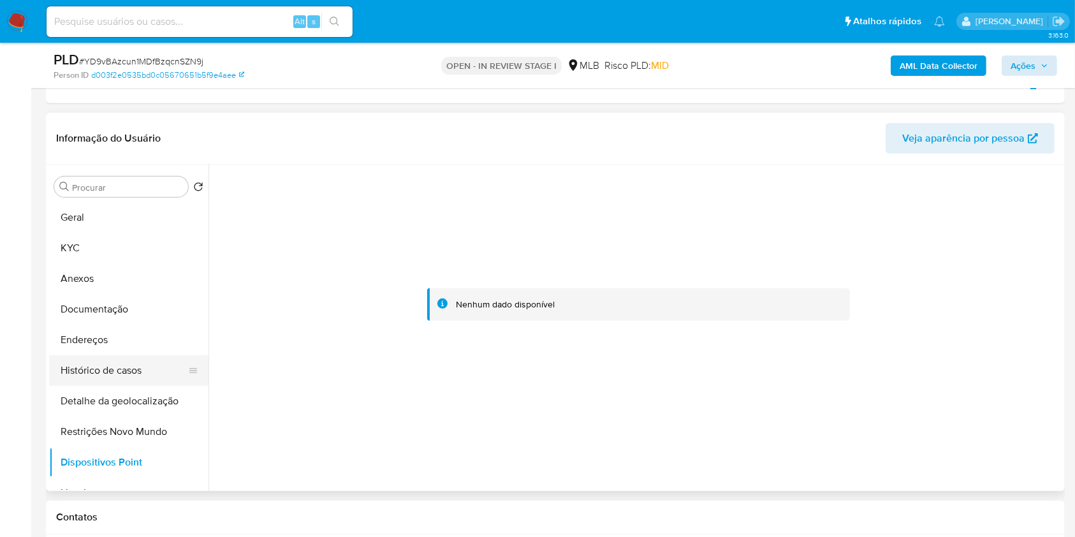
click at [122, 377] on button "Histórico de casos" at bounding box center [123, 370] width 149 height 31
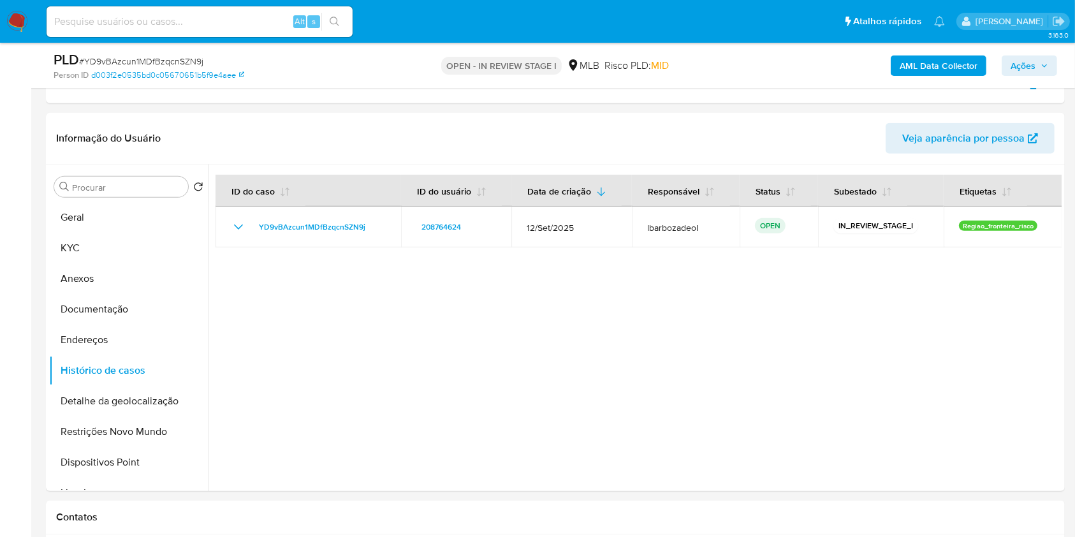
click at [1010, 55] on button "Ações" at bounding box center [1029, 65] width 55 height 20
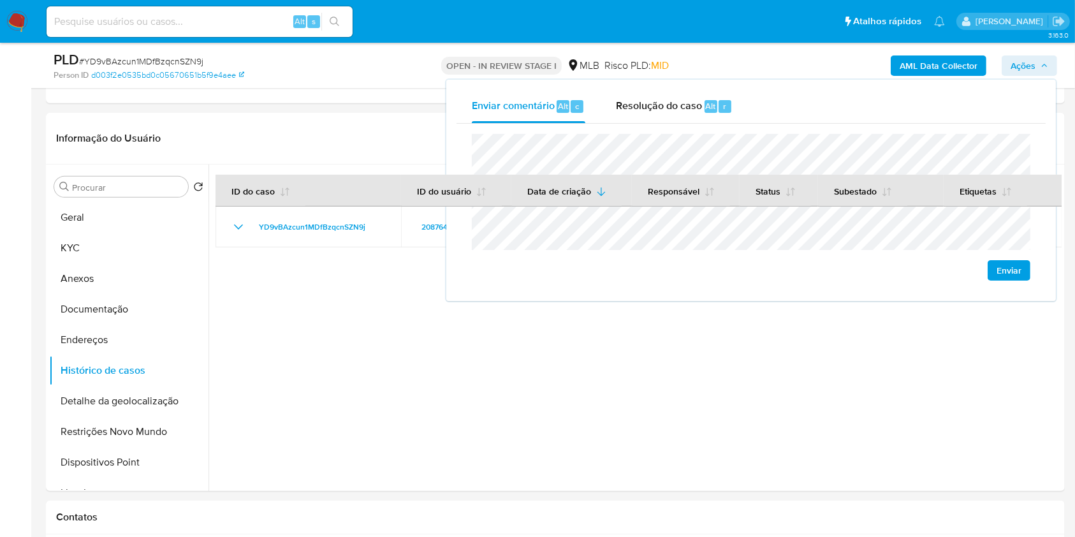
drag, startPoint x: 632, startPoint y: 114, endPoint x: 641, endPoint y: 128, distance: 16.6
click at [633, 114] on div "Resolução do caso Alt r" at bounding box center [674, 106] width 117 height 33
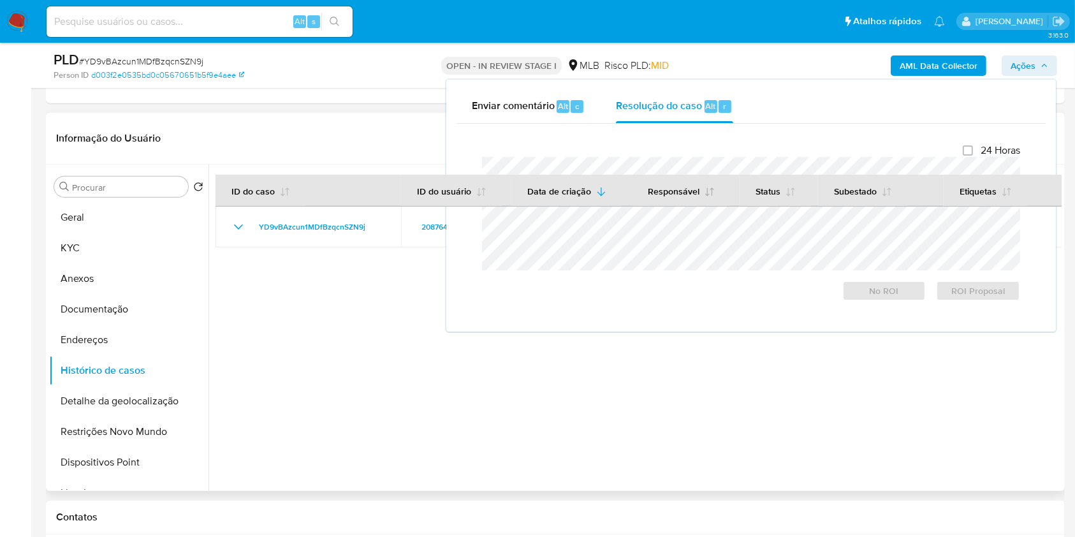
click at [668, 175] on button "Responsável" at bounding box center [682, 190] width 98 height 31
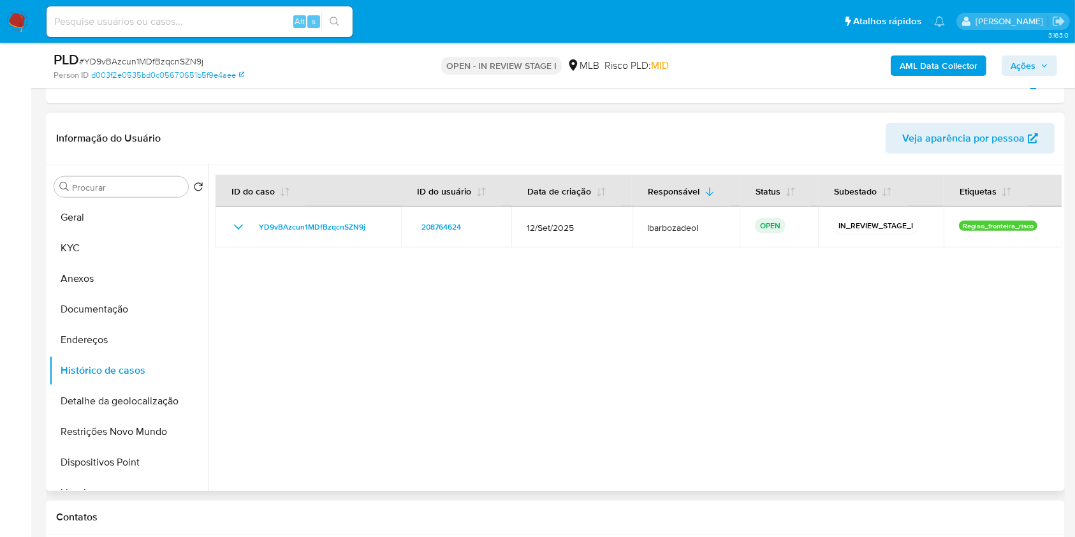
click at [1034, 54] on div "AML Data Collector Ações" at bounding box center [891, 65] width 331 height 30
click at [1016, 58] on span "Ações" at bounding box center [1023, 65] width 25 height 20
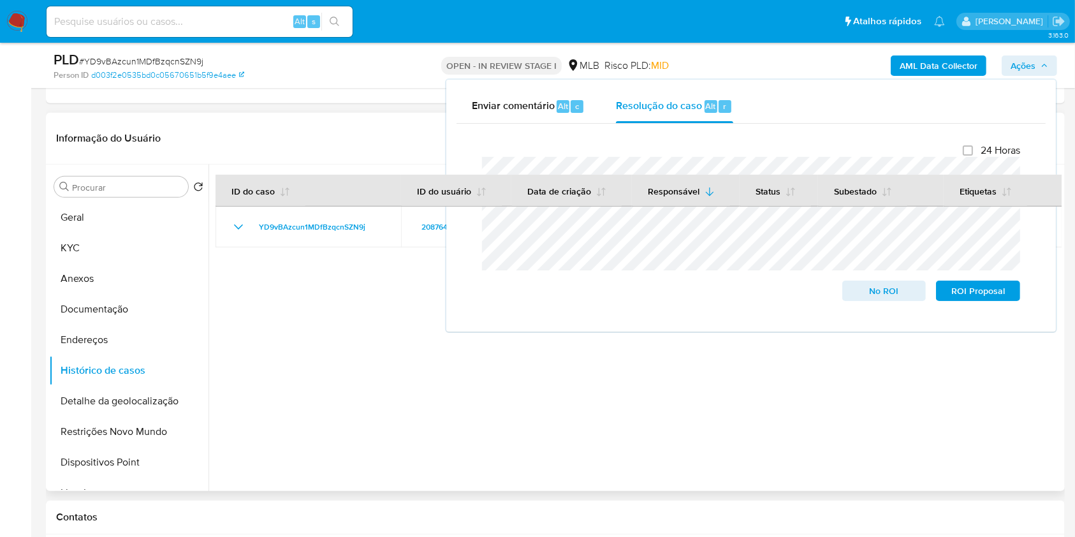
click at [755, 80] on div "Enviar comentário Alt c Resolução do caso Alt r Fechamento do caso 24 Horas No …" at bounding box center [751, 206] width 610 height 252
drag, startPoint x: 841, startPoint y: 59, endPoint x: 854, endPoint y: 59, distance: 12.8
click at [841, 59] on div "AML Data Collector Ações Enviar comentário Alt c Resolução do caso Alt r Fecham…" at bounding box center [891, 65] width 331 height 30
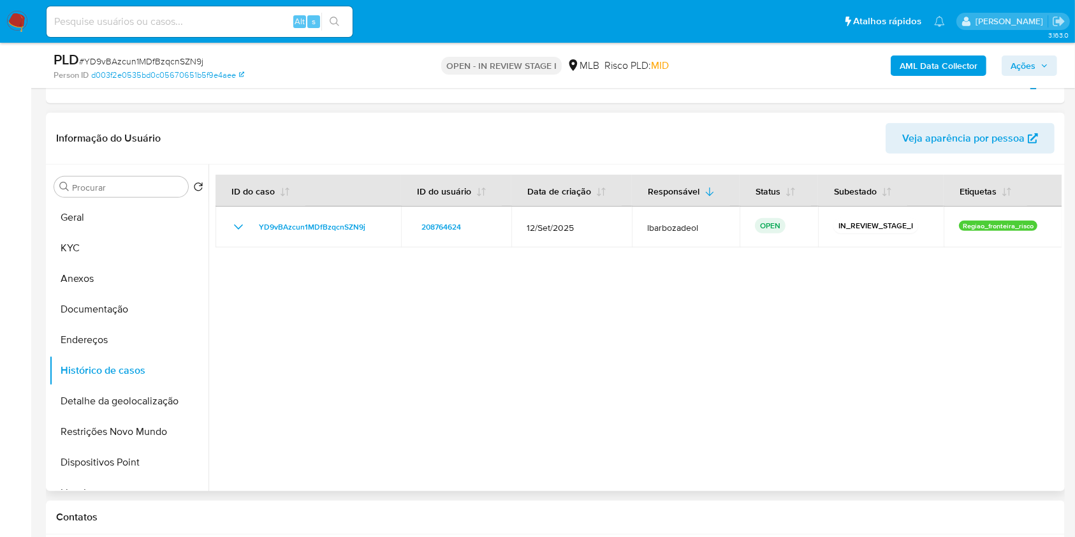
click at [907, 57] on b "AML Data Collector" at bounding box center [939, 65] width 78 height 20
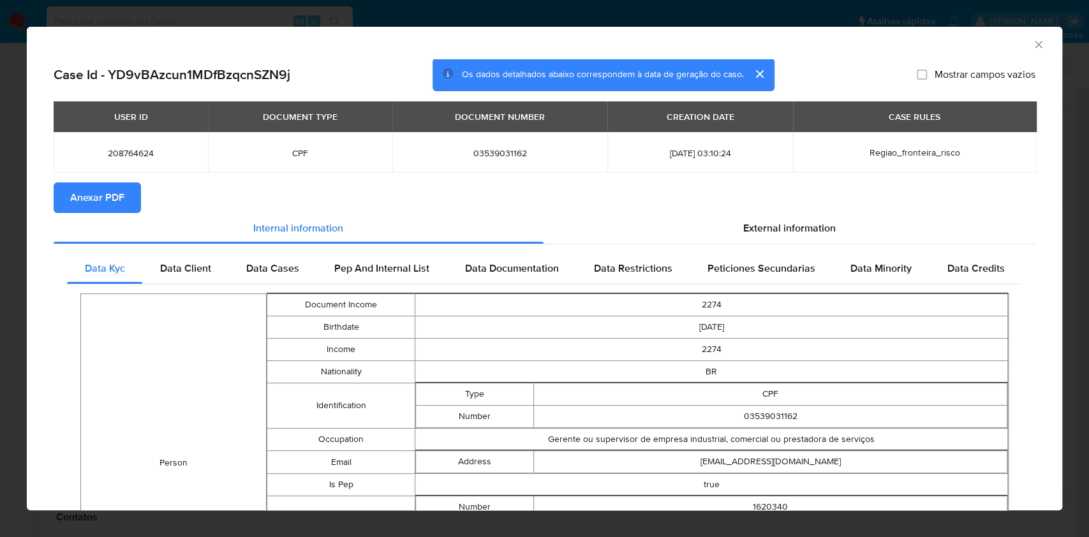
click at [99, 198] on span "Anexar PDF" at bounding box center [97, 198] width 54 height 28
click at [1032, 40] on icon "Fechar a janela" at bounding box center [1038, 44] width 13 height 13
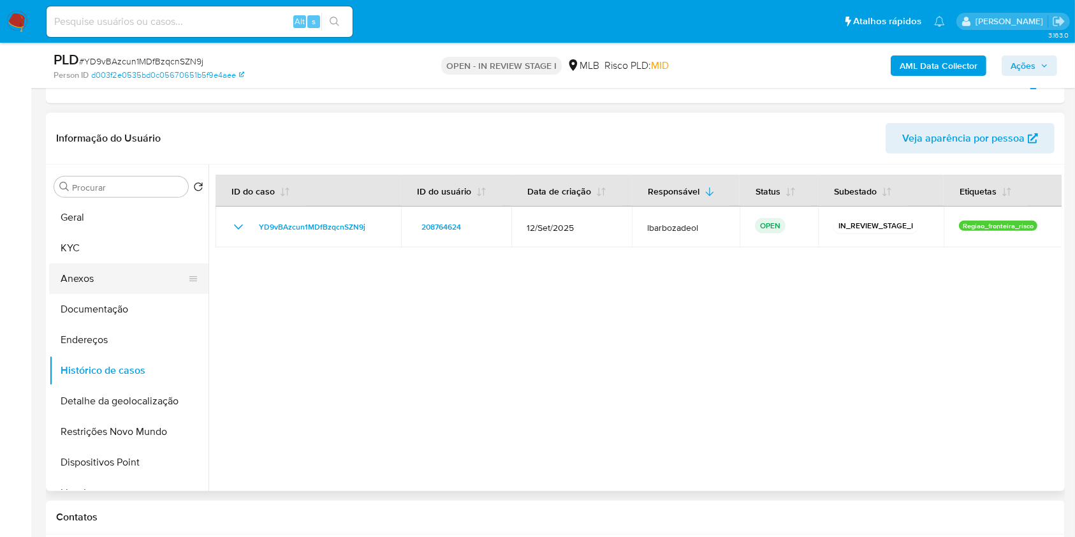
click at [90, 281] on button "Anexos" at bounding box center [123, 278] width 149 height 31
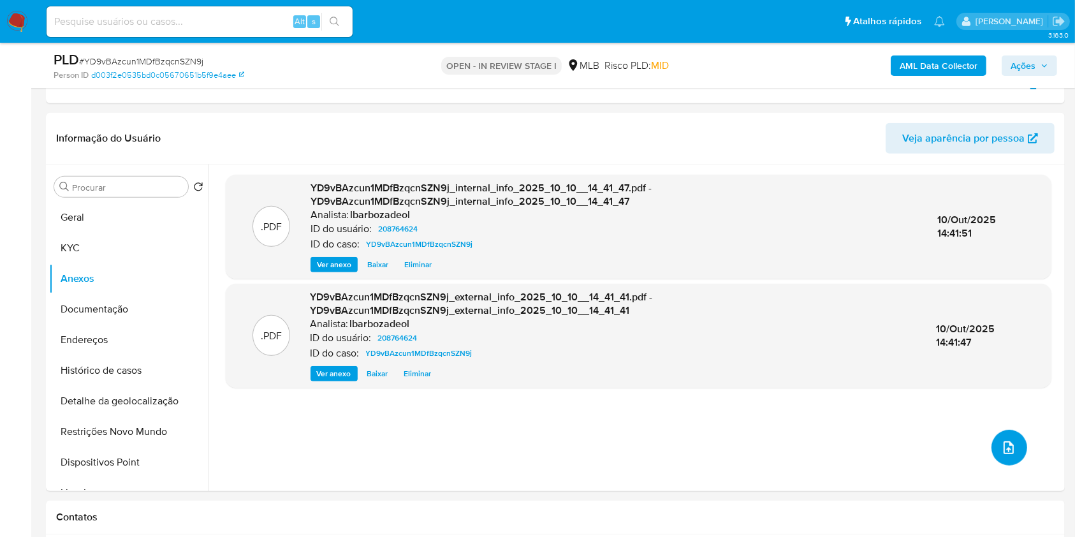
click at [995, 437] on button "upload-file" at bounding box center [1010, 448] width 36 height 36
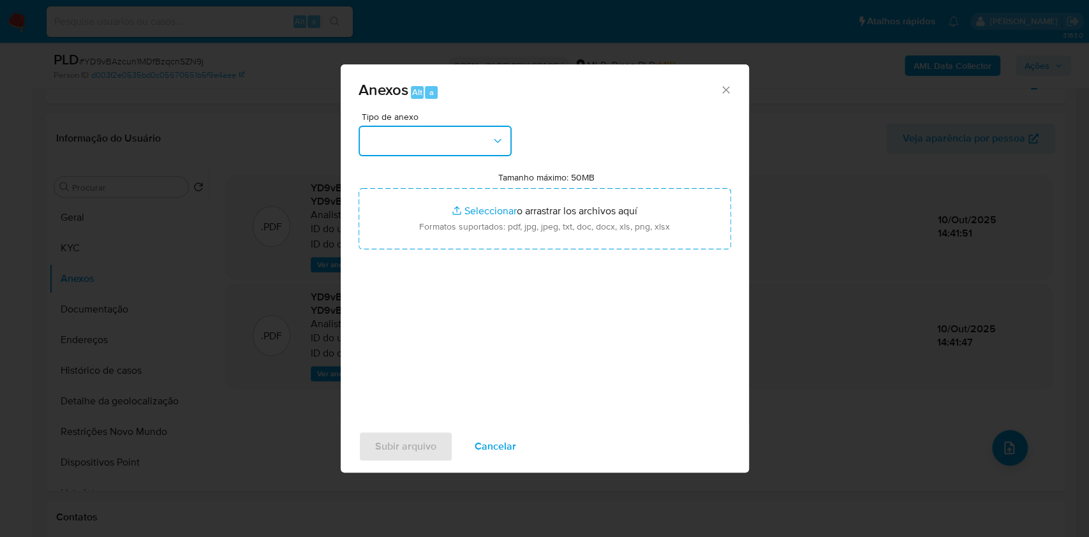
click at [471, 138] on button "button" at bounding box center [434, 141] width 153 height 31
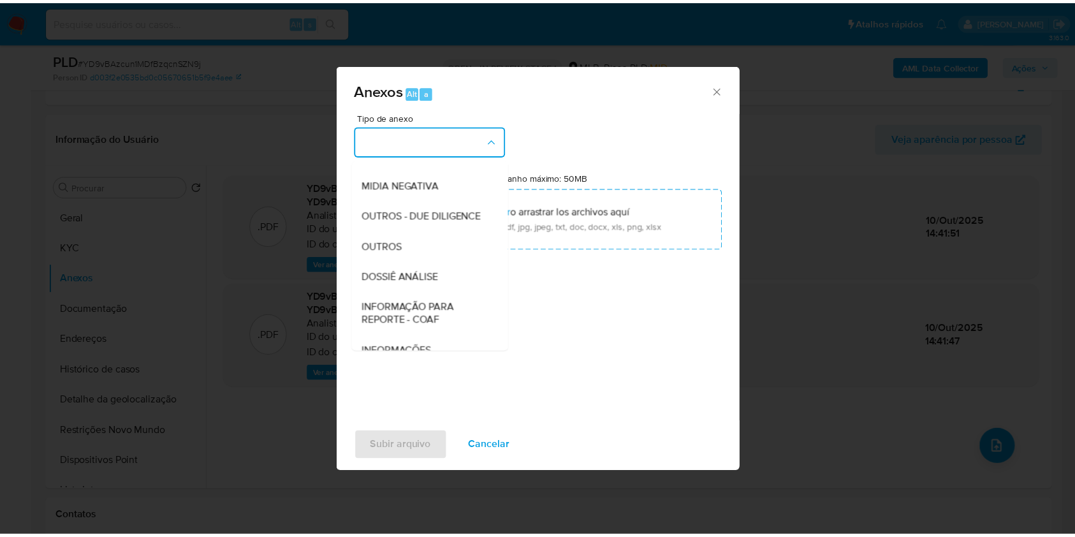
scroll to position [196, 0]
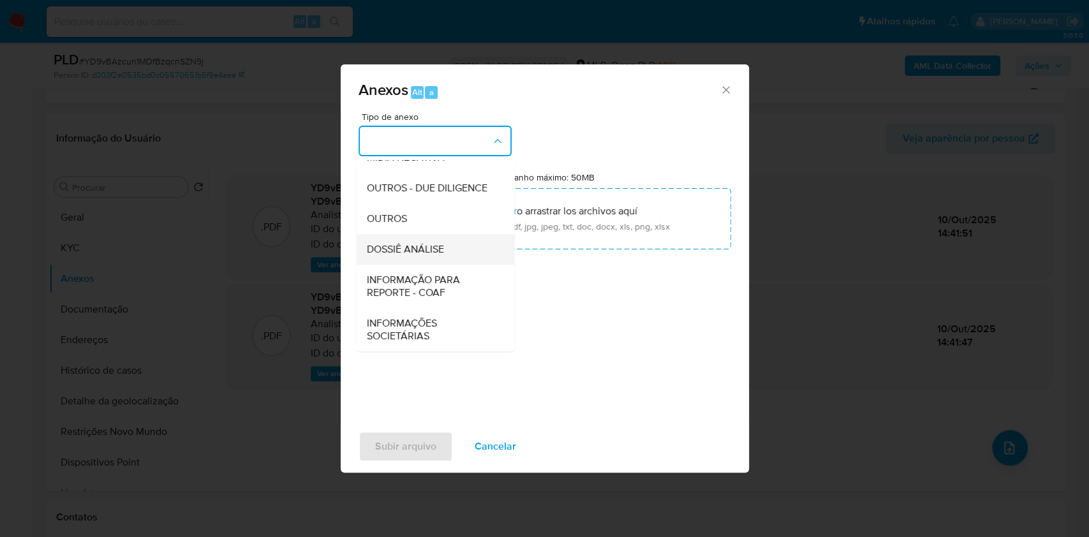
click at [446, 244] on div "DOSSIÊ ANÁLISE" at bounding box center [431, 249] width 130 height 31
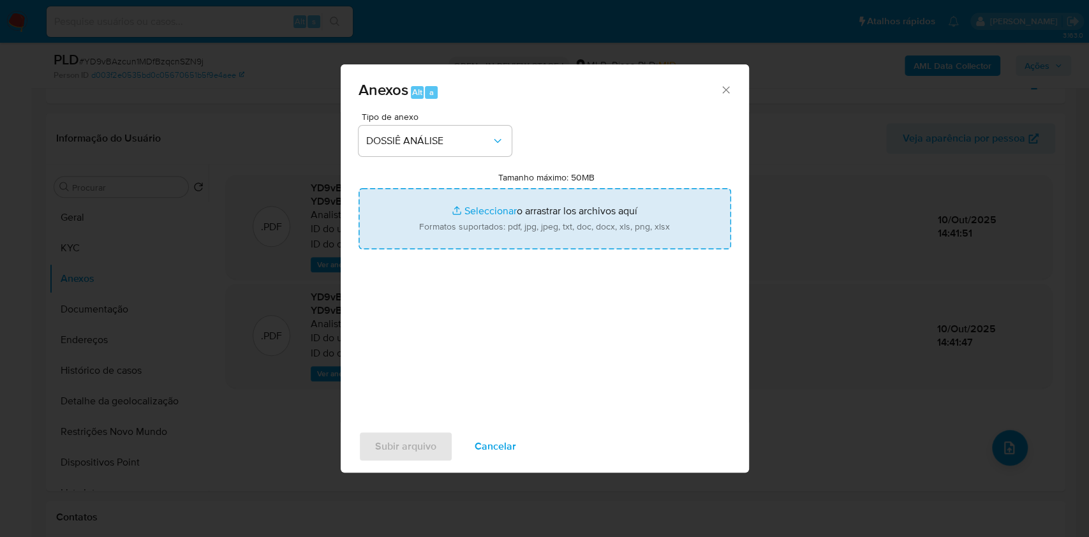
click at [456, 226] on input "Tamanho máximo: 50MB Seleccionar archivos" at bounding box center [544, 218] width 372 height 61
type input "C:\fakepath\Mulan 208764624_2025_10_10_12_58_55.xlsx"
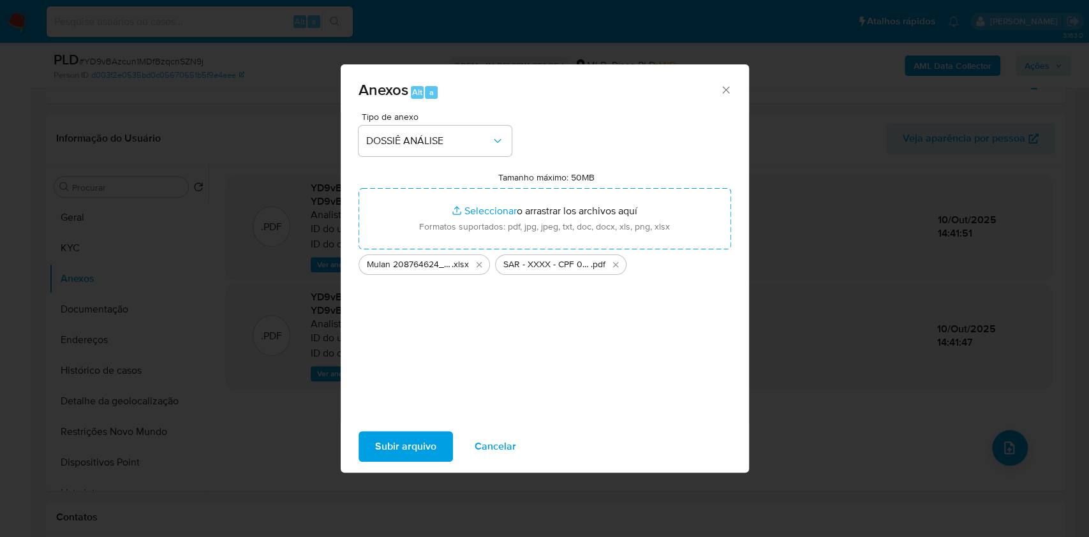
click at [407, 444] on span "Subir arquivo" at bounding box center [405, 446] width 61 height 28
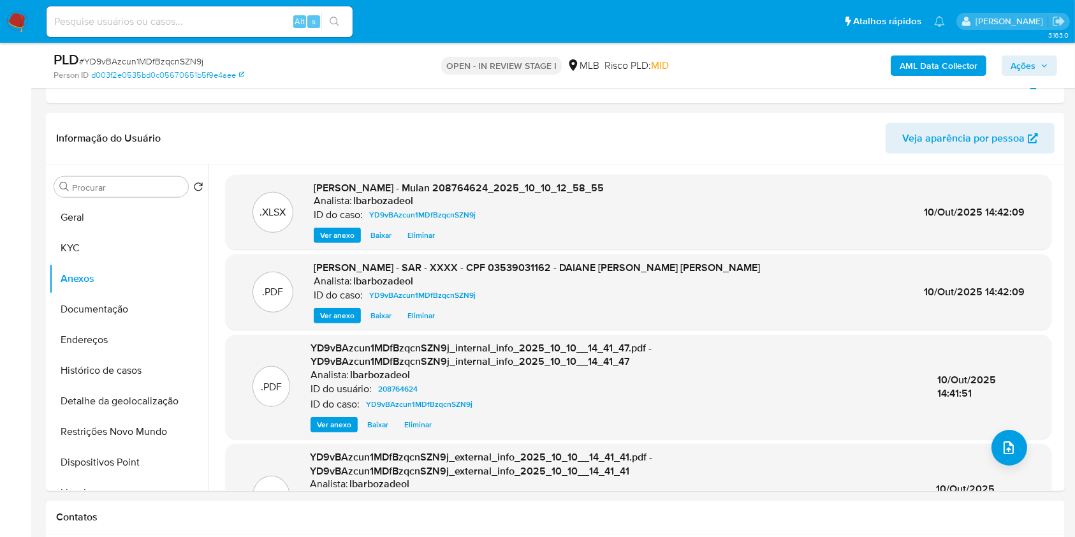
click at [1023, 59] on span "Ações" at bounding box center [1023, 65] width 25 height 20
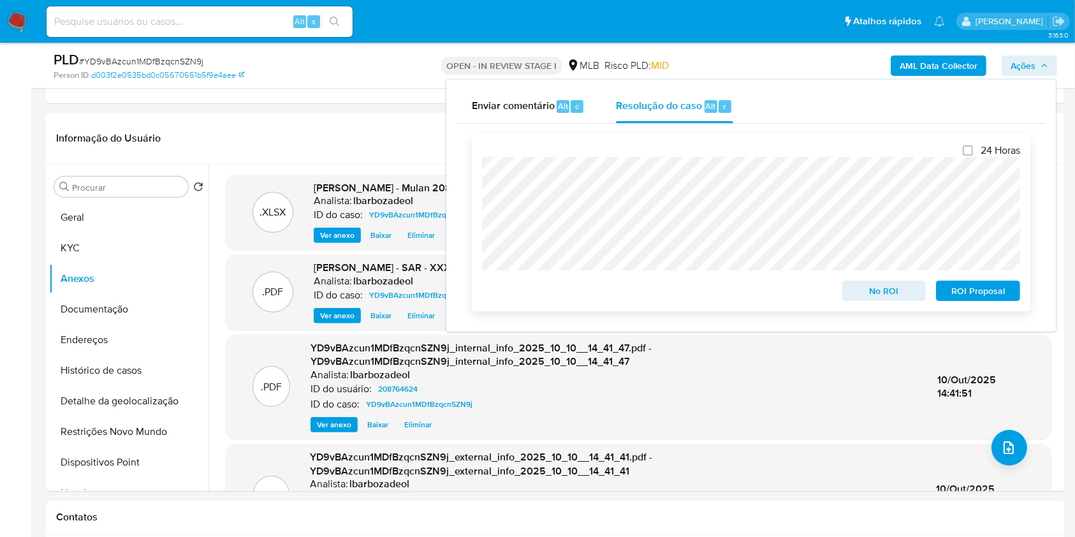
click at [789, 155] on div "24 Horas No ROI ROI Proposal" at bounding box center [751, 222] width 538 height 157
click at [963, 293] on span "ROI Proposal" at bounding box center [978, 291] width 66 height 18
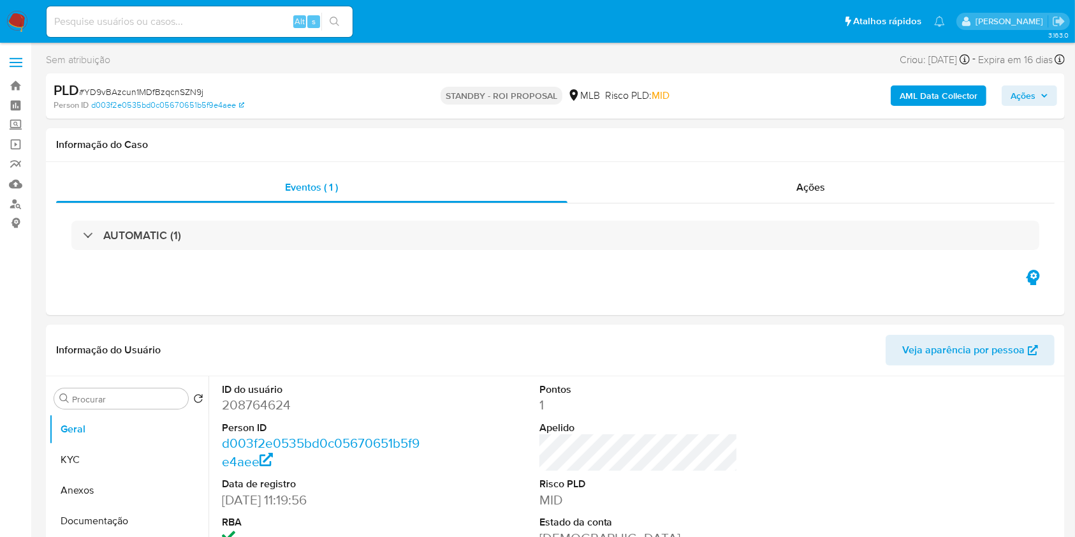
select select "10"
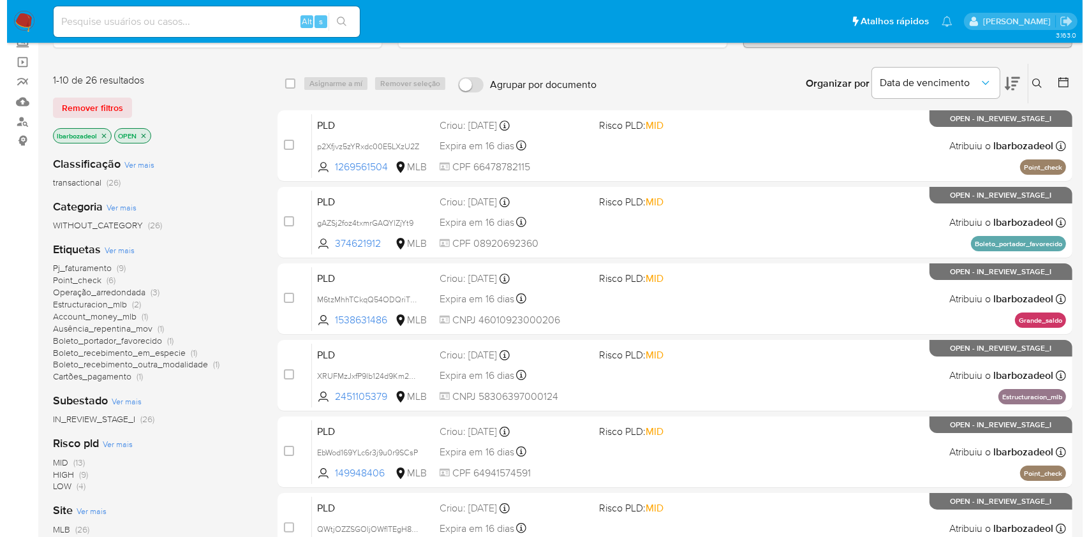
scroll to position [92, 0]
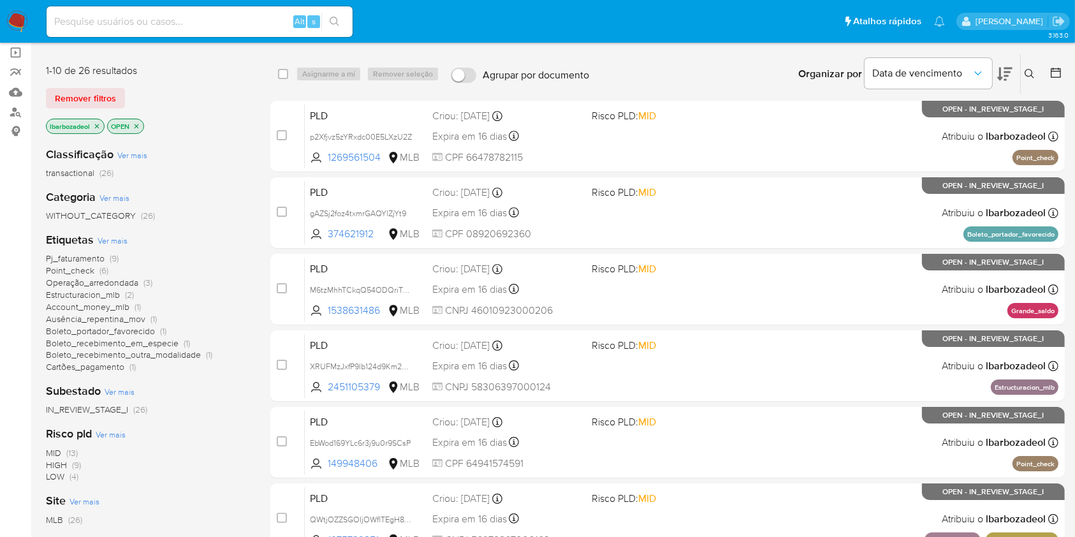
click at [118, 239] on span "Ver mais" at bounding box center [113, 240] width 30 height 11
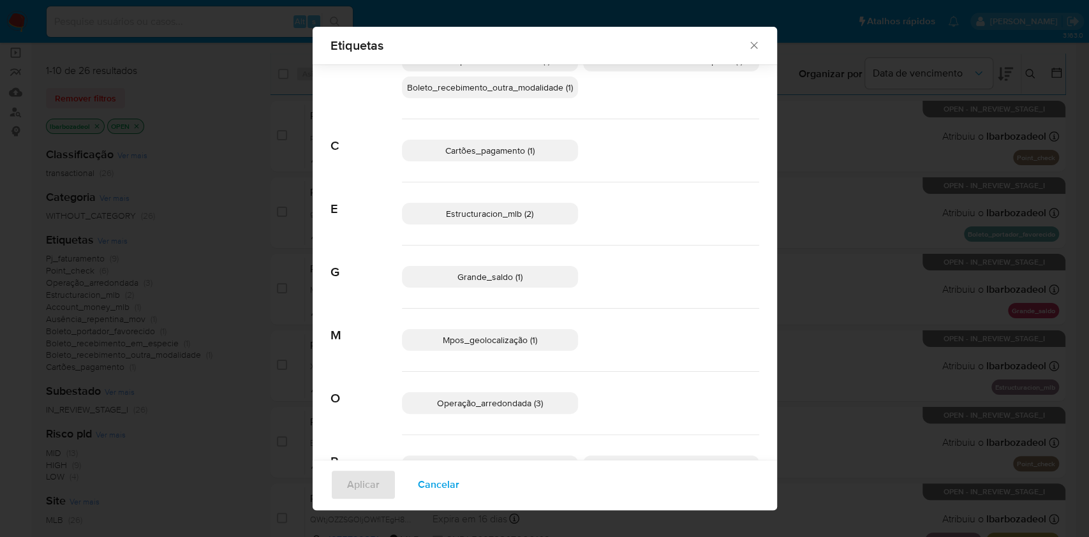
scroll to position [119, 0]
click at [505, 217] on span "Estructuracion_mlb (2)" at bounding box center [489, 215] width 87 height 13
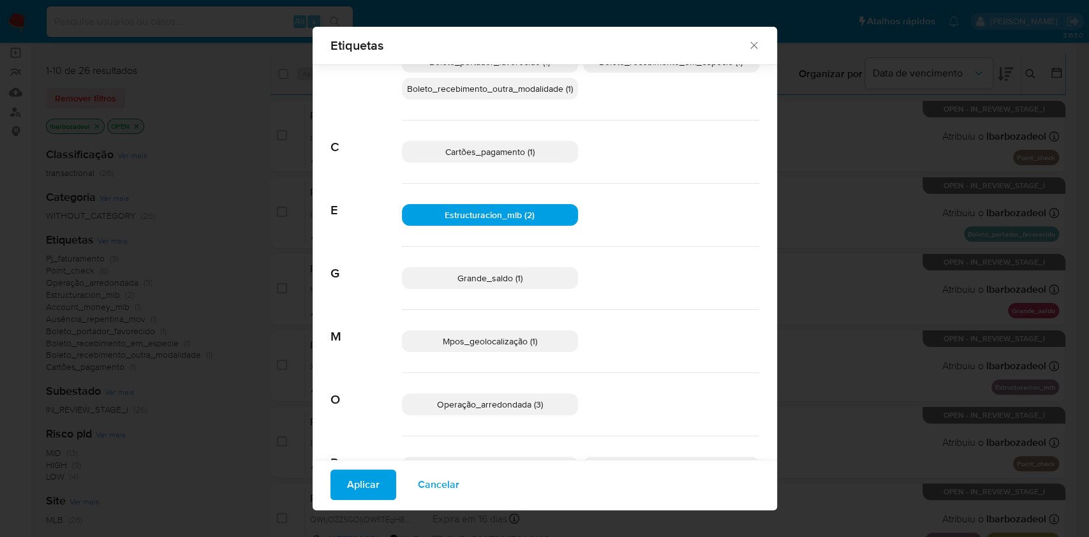
click at [350, 488] on span "Aplicar" at bounding box center [363, 485] width 33 height 28
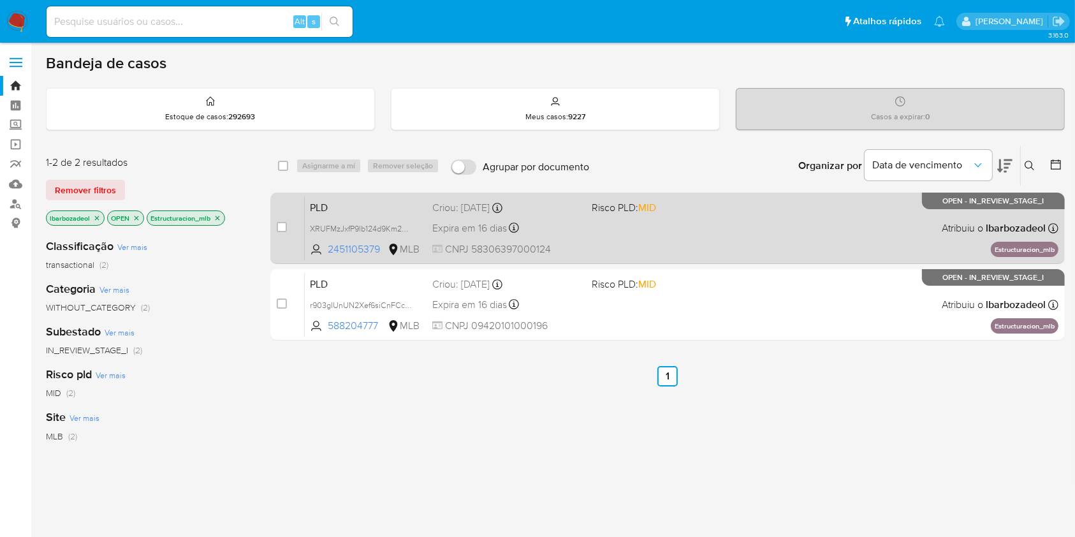
click at [592, 228] on span at bounding box center [666, 227] width 149 height 3
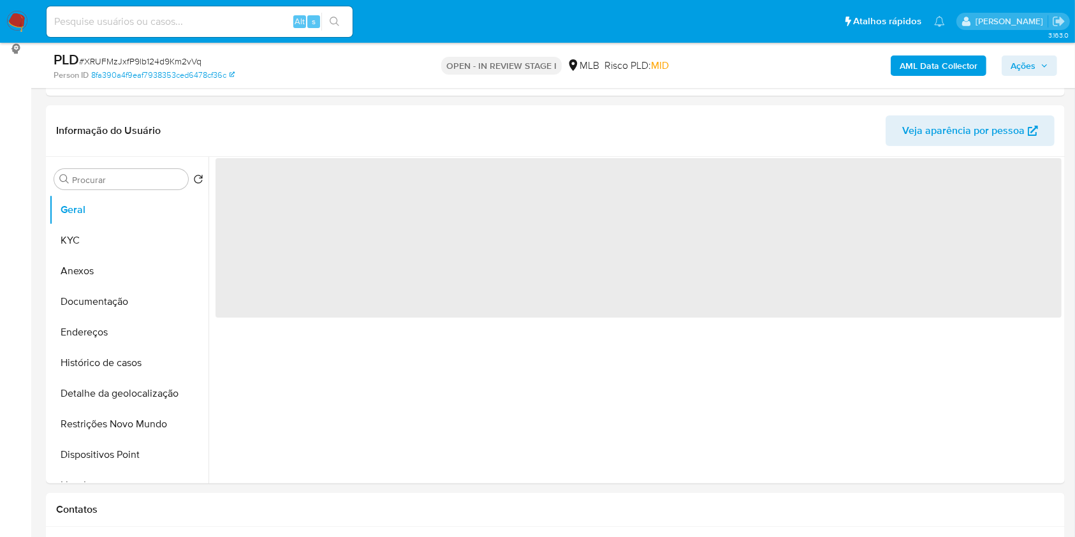
select select "10"
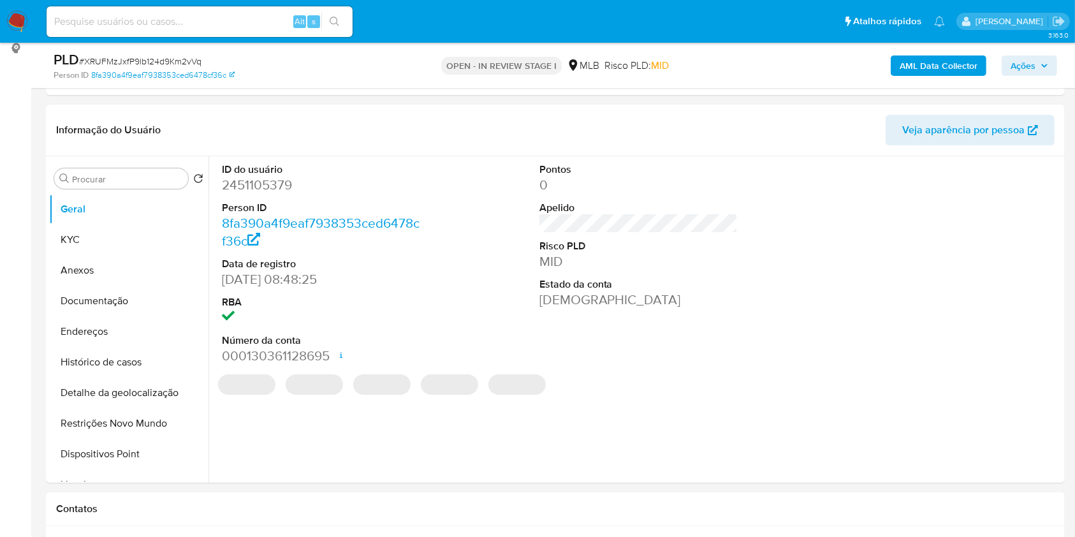
scroll to position [205, 0]
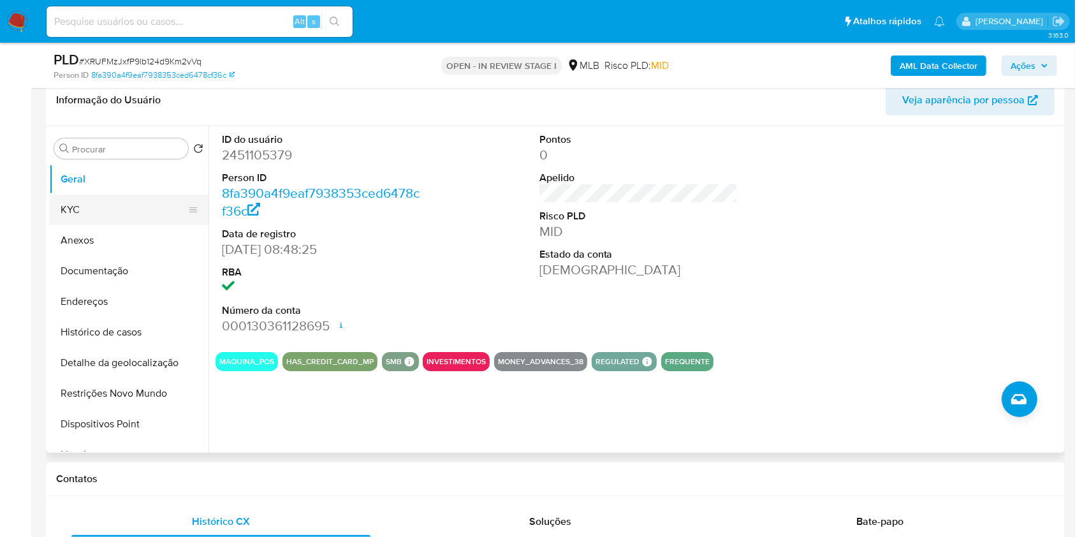
click at [124, 201] on button "KYC" at bounding box center [123, 209] width 149 height 31
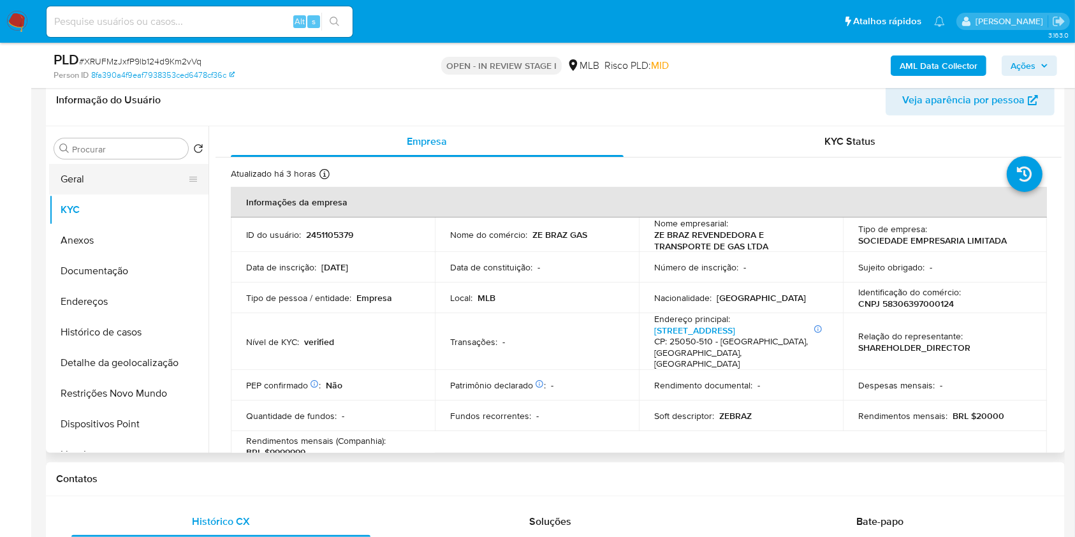
click at [152, 171] on button "Geral" at bounding box center [123, 179] width 149 height 31
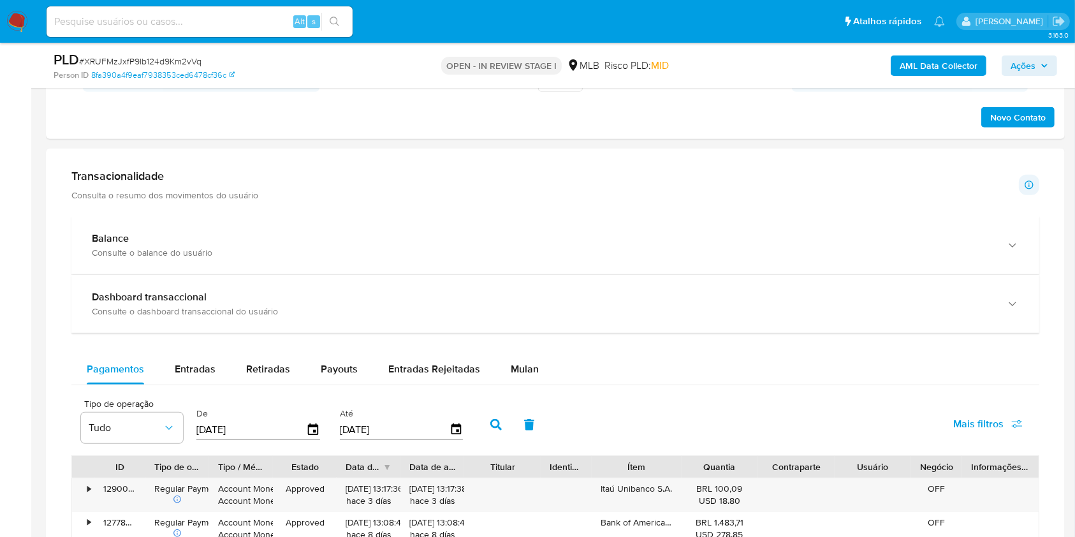
scroll to position [863, 0]
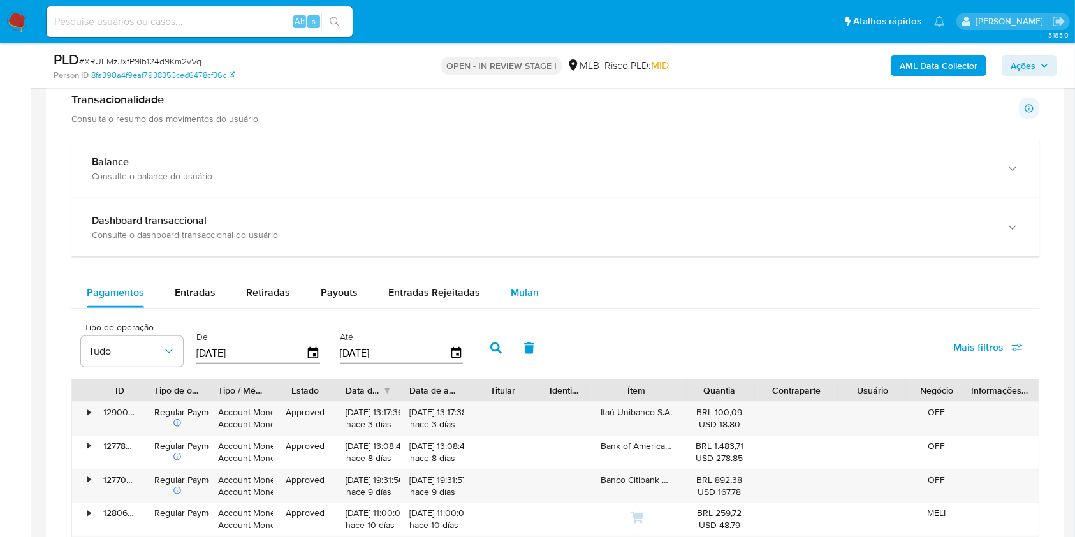
click at [524, 285] on span "Mulan" at bounding box center [525, 292] width 28 height 15
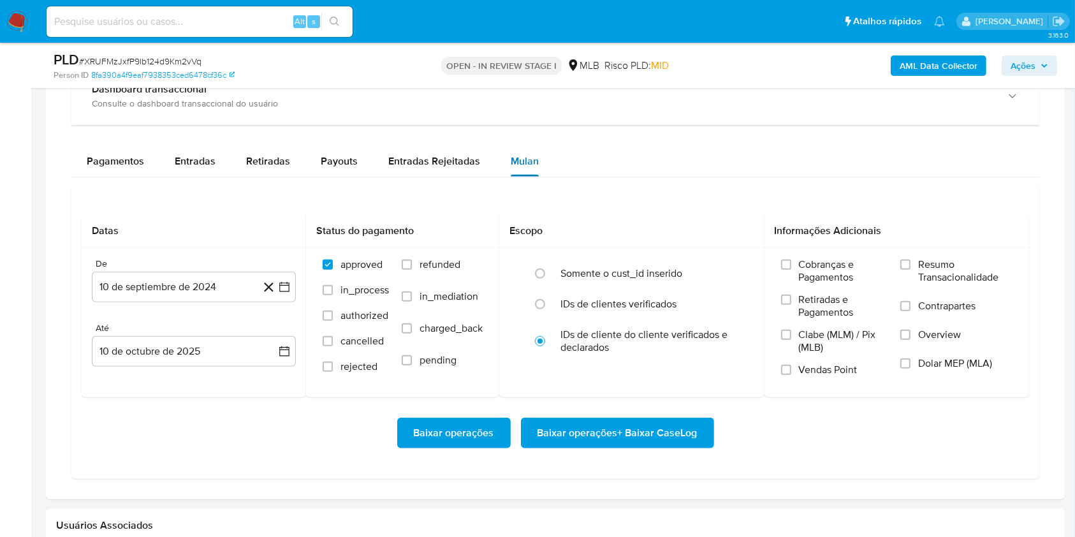
scroll to position [1059, 0]
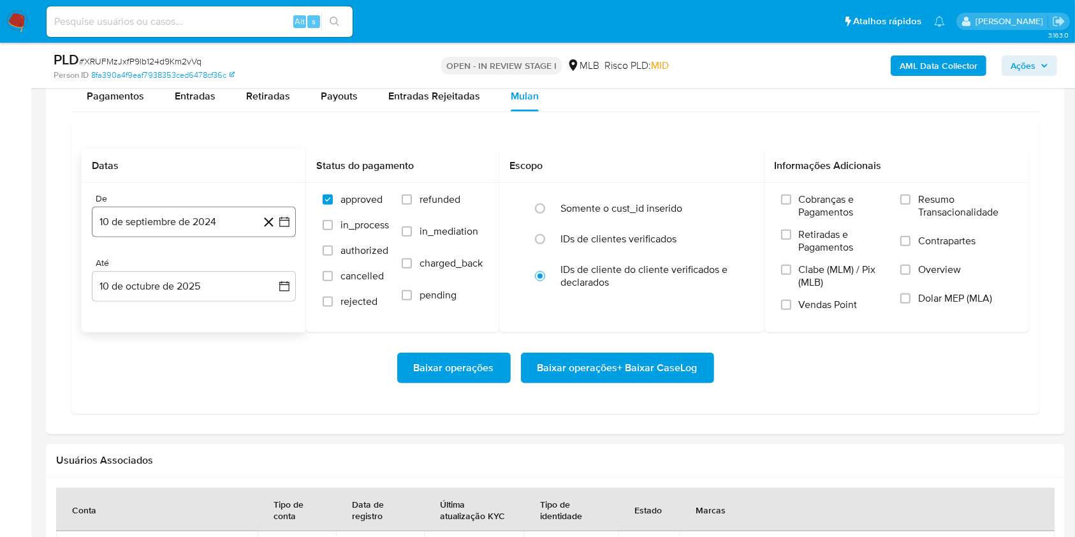
click at [154, 217] on button "10 de septiembre de 2024" at bounding box center [194, 222] width 204 height 31
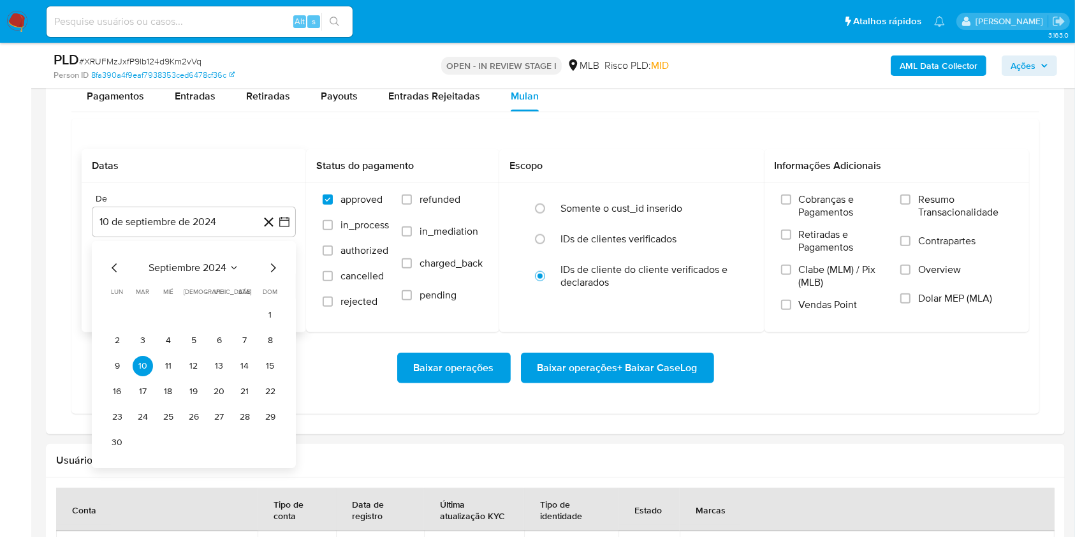
click at [158, 266] on span "septiembre 2024" at bounding box center [188, 267] width 78 height 13
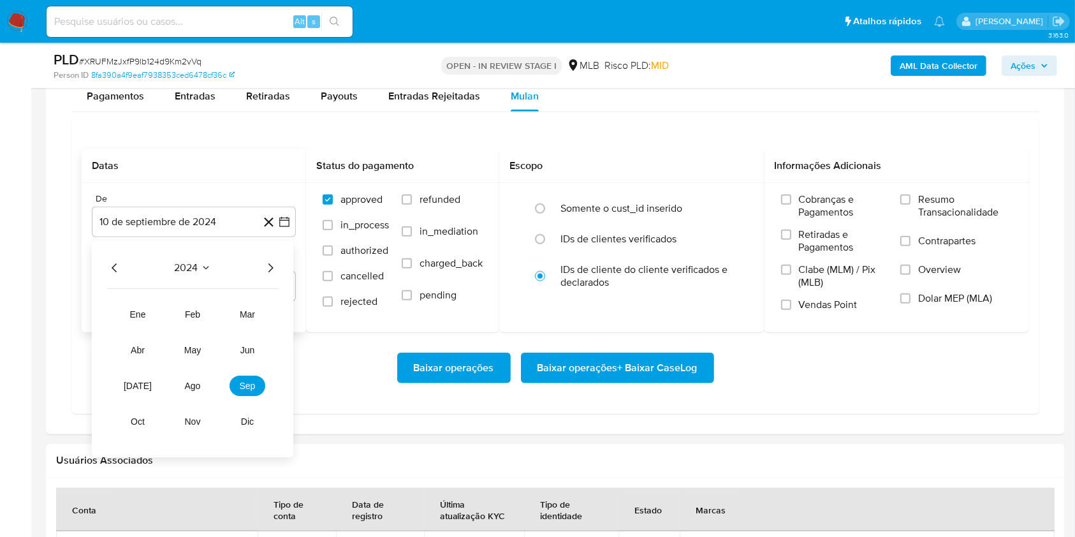
click at [269, 266] on icon "Año siguiente" at bounding box center [270, 267] width 15 height 15
drag, startPoint x: 203, startPoint y: 387, endPoint x: 196, endPoint y: 385, distance: 7.3
click at [196, 385] on button "ago" at bounding box center [193, 386] width 36 height 20
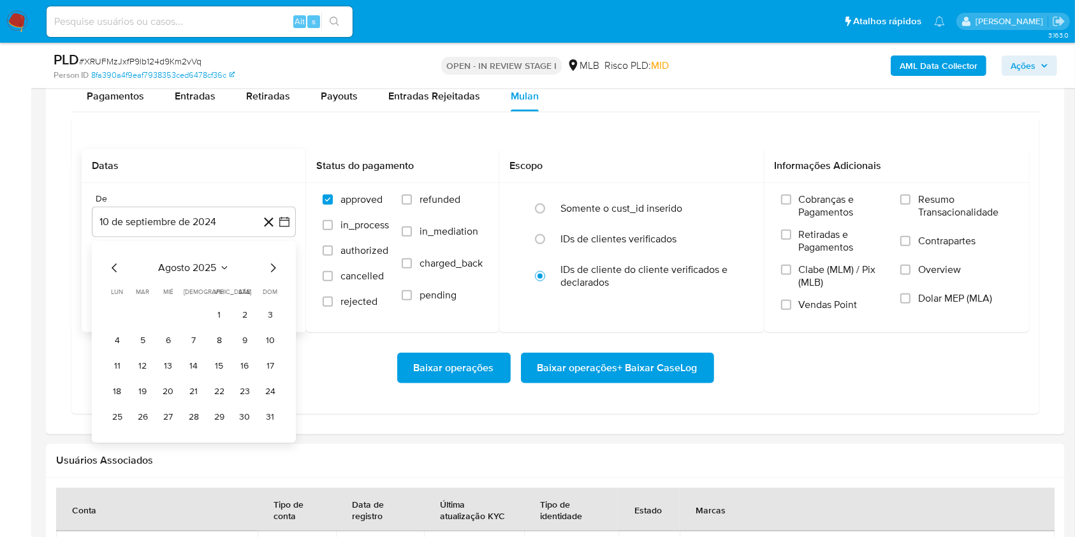
click at [196, 385] on button "21" at bounding box center [194, 391] width 20 height 20
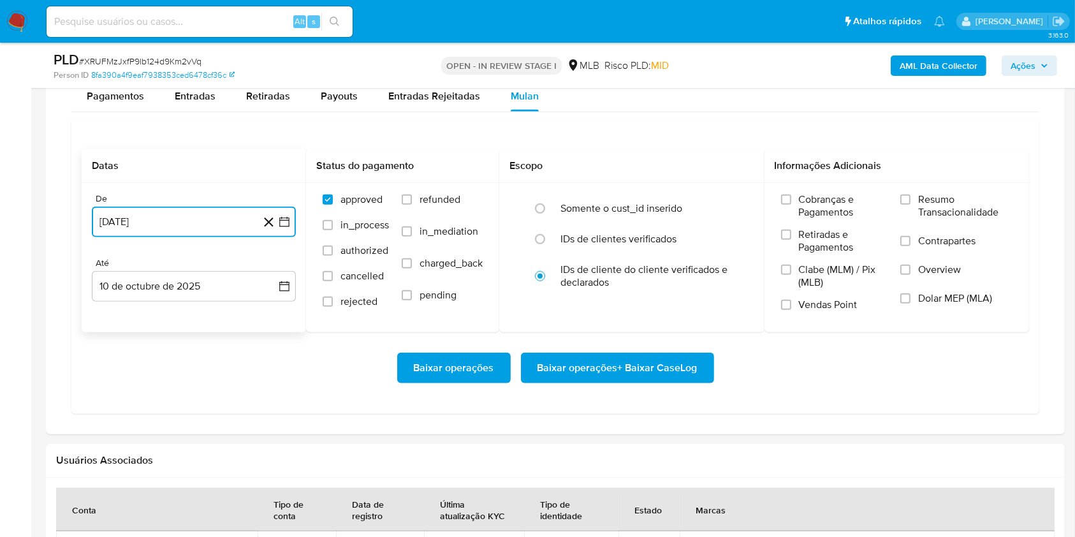
click at [216, 215] on button "21 de agosto de 2025" at bounding box center [194, 222] width 204 height 31
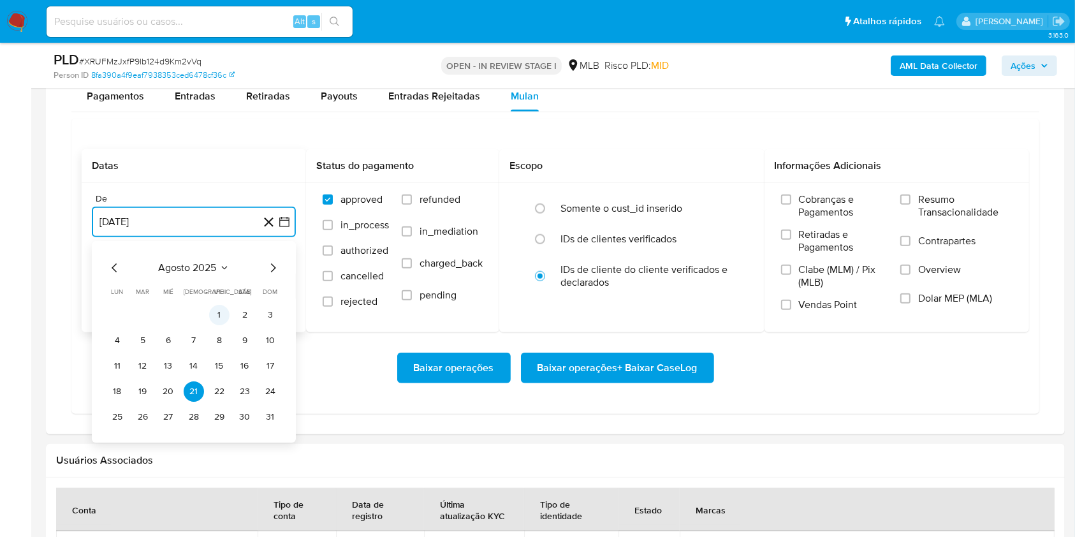
click at [219, 305] on button "1" at bounding box center [219, 315] width 20 height 20
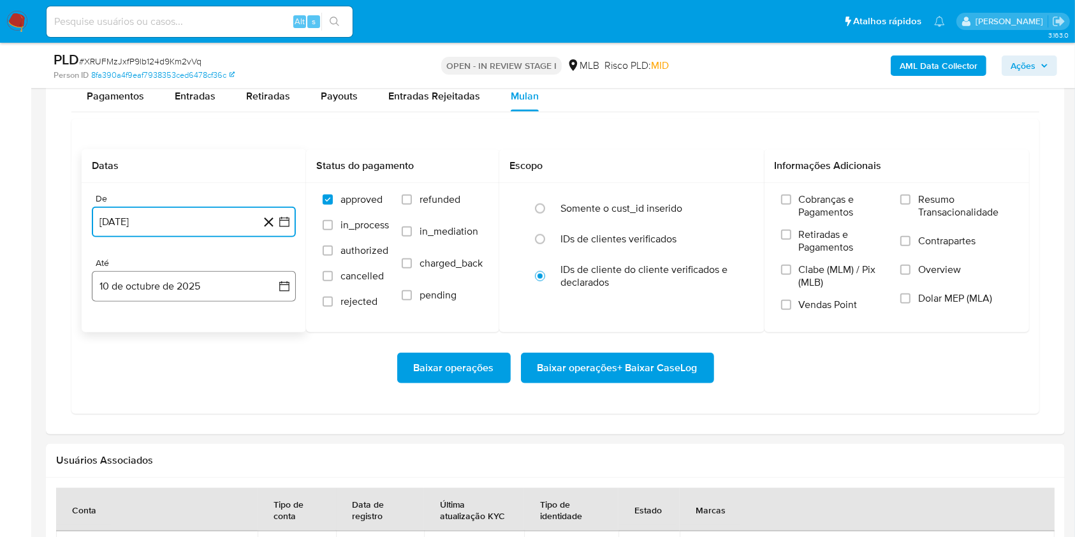
click at [215, 283] on button "10 de octubre de 2025" at bounding box center [194, 286] width 204 height 31
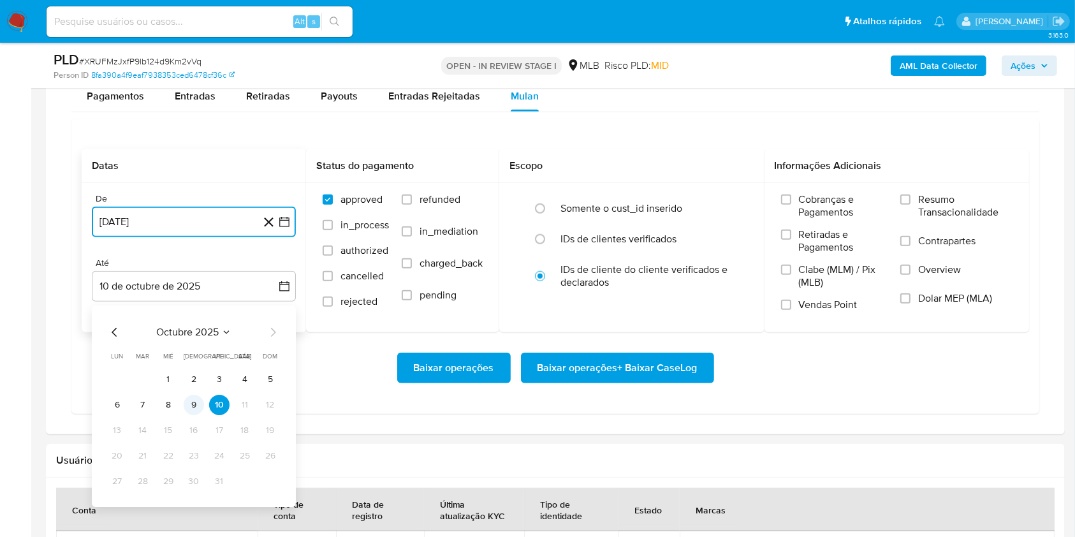
click at [198, 411] on button "9" at bounding box center [194, 405] width 20 height 20
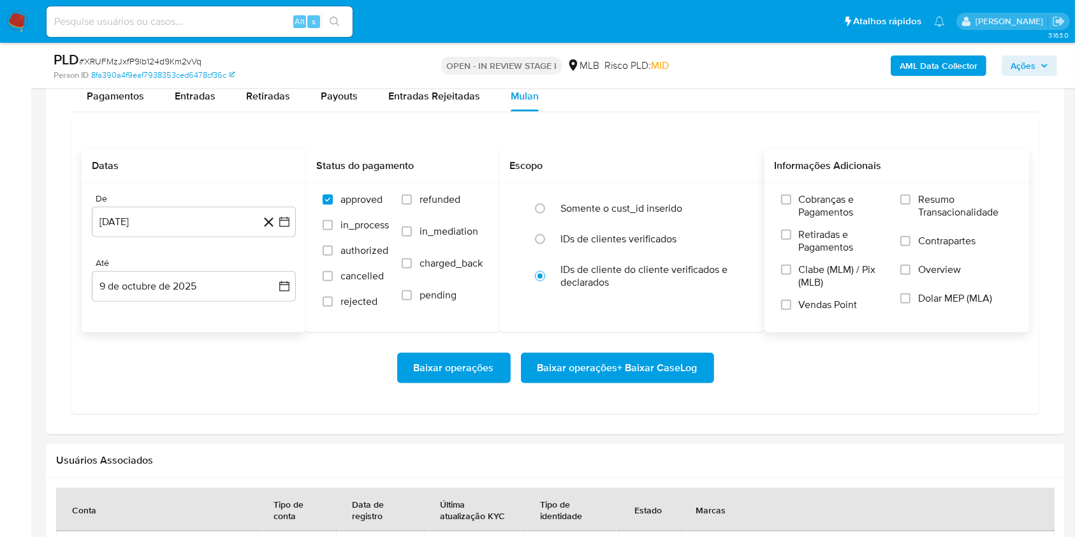
click at [928, 207] on span "Resumo Transacionalidade" at bounding box center [965, 206] width 94 height 26
click at [911, 205] on input "Resumo Transacionalidade" at bounding box center [905, 199] width 10 height 10
click at [649, 365] on span "Baixar operações + Baixar CaseLog" at bounding box center [618, 368] width 160 height 28
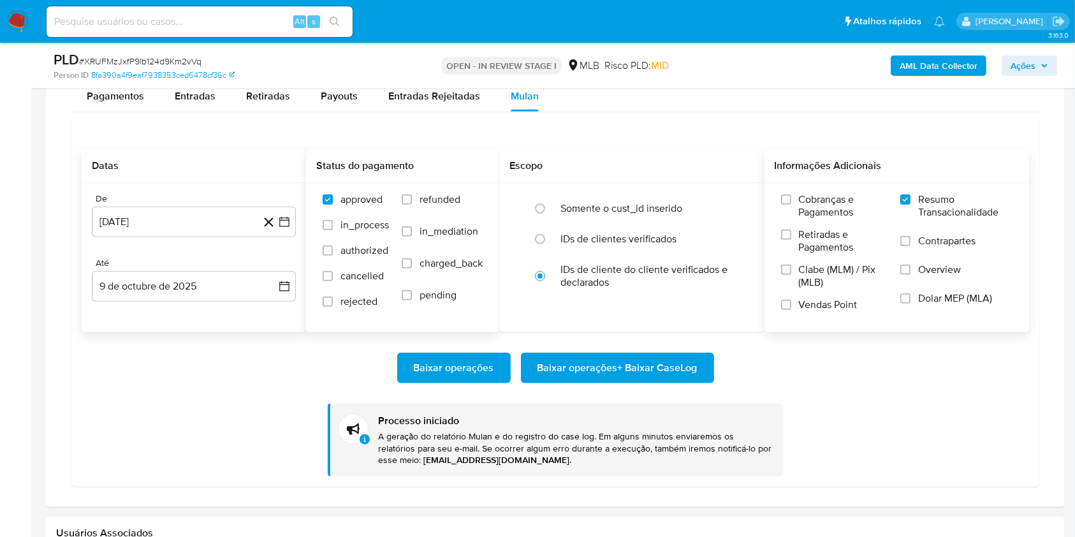
scroll to position [0, 0]
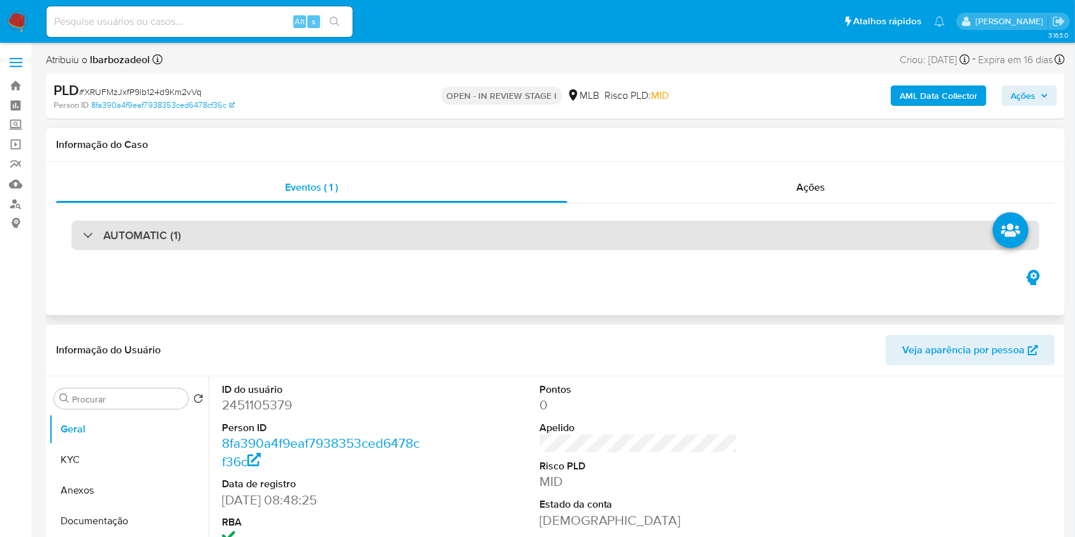
click at [532, 235] on div "AUTOMATIC (1)" at bounding box center [555, 235] width 968 height 29
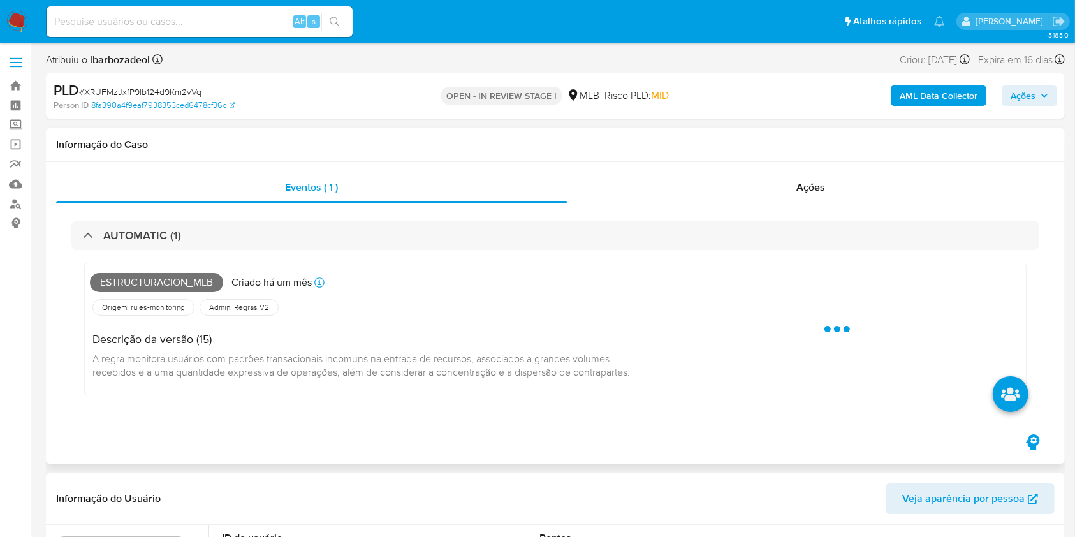
click at [173, 285] on span "Estructuracion_mlb" at bounding box center [156, 282] width 133 height 19
copy span "Estructuracion_mlb"
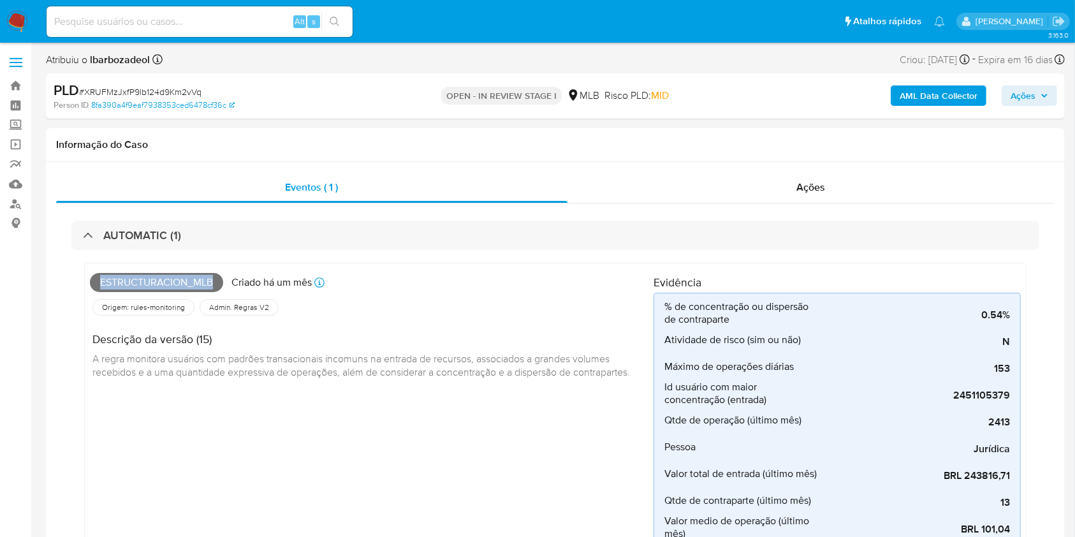
click at [1041, 93] on icon "button" at bounding box center [1045, 96] width 8 height 8
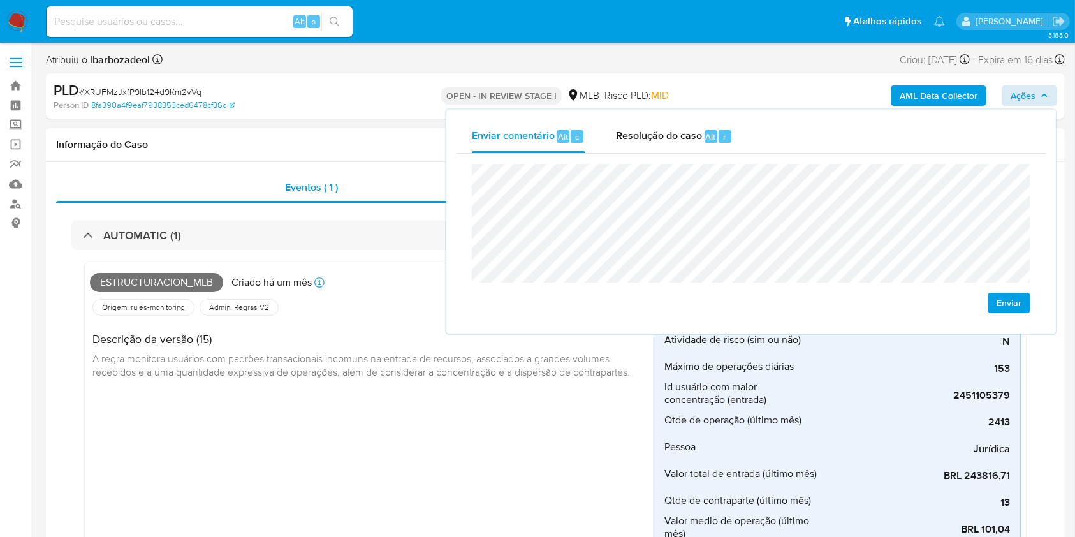
click at [491, 425] on div "Estructuracion_mlb Criado há um mês Criado: 12/09/2025 00:33:51 Origem: rules-m…" at bounding box center [372, 448] width 564 height 360
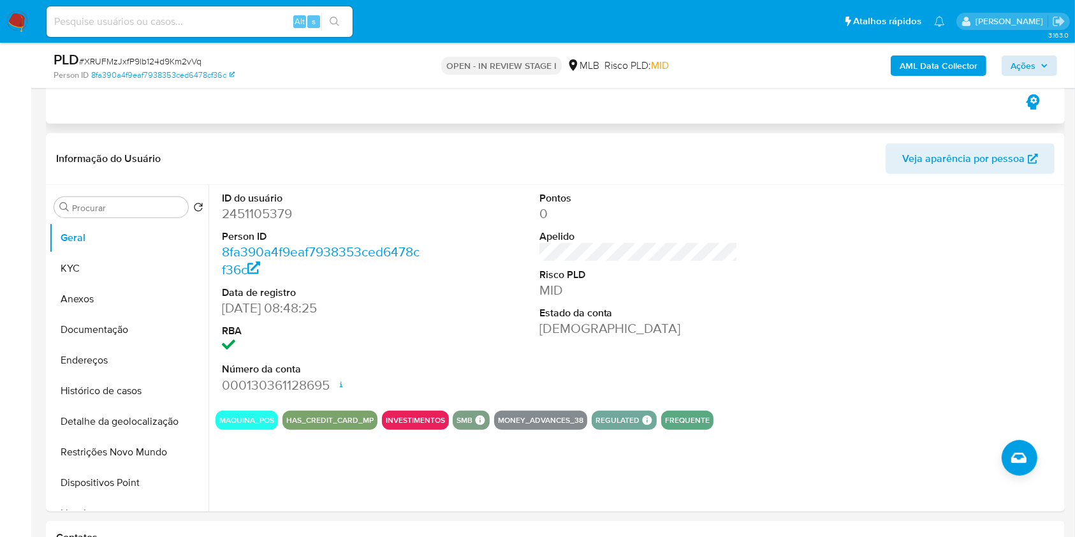
scroll to position [532, 0]
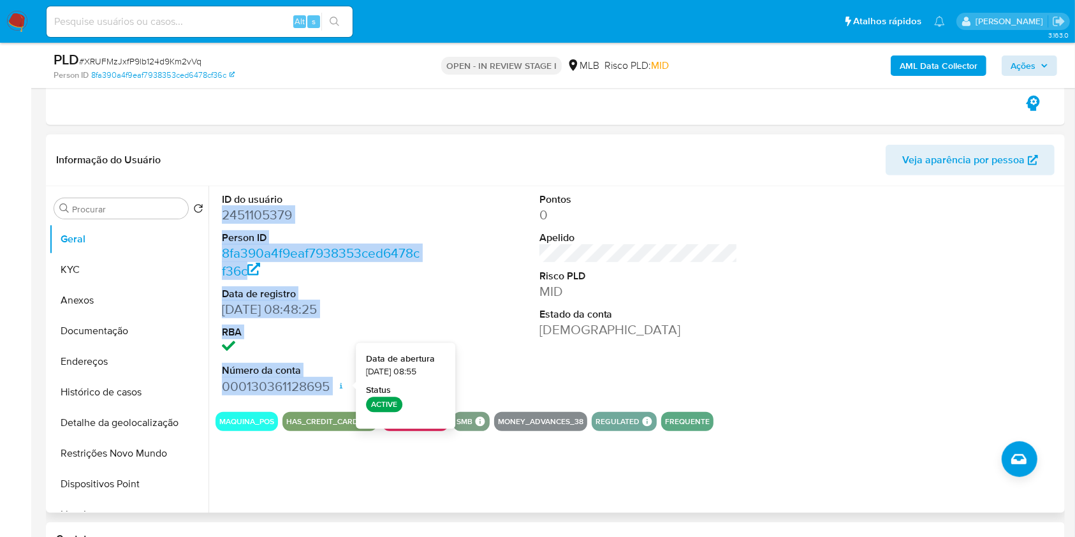
drag, startPoint x: 218, startPoint y: 212, endPoint x: 337, endPoint y: 389, distance: 213.3
click at [337, 389] on div "ID do usuário 2451105379 Person ID 8fa390a4f9eaf7938353ced6478cf36c Data de reg…" at bounding box center [322, 294] width 212 height 216
copy dl "2451105379 Person ID 8fa390a4f9eaf7938353ced6478cf36c Data de registro 22/05/20…"
click at [1015, 66] on span "Ações" at bounding box center [1023, 65] width 25 height 20
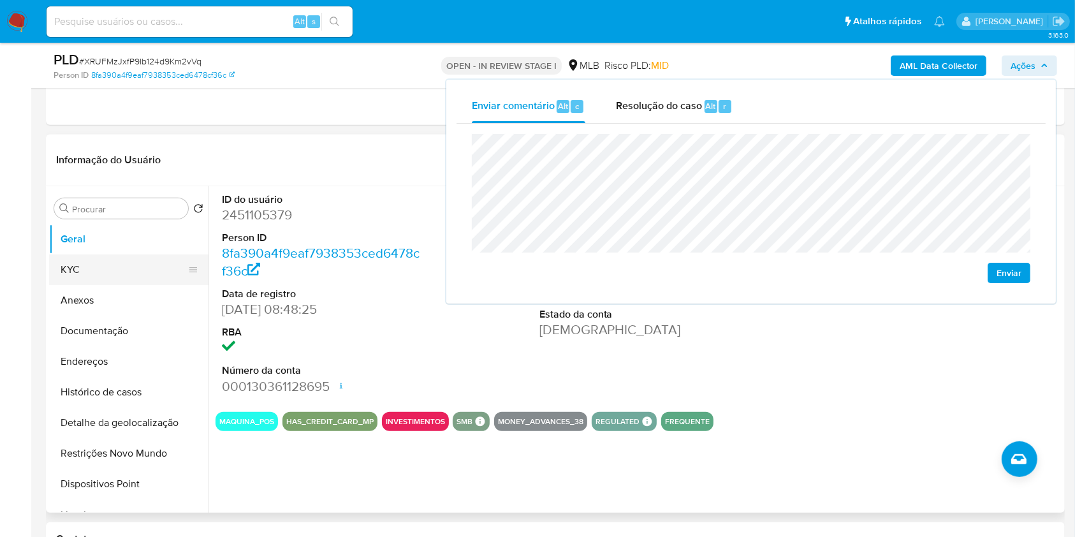
click at [125, 266] on button "KYC" at bounding box center [123, 269] width 149 height 31
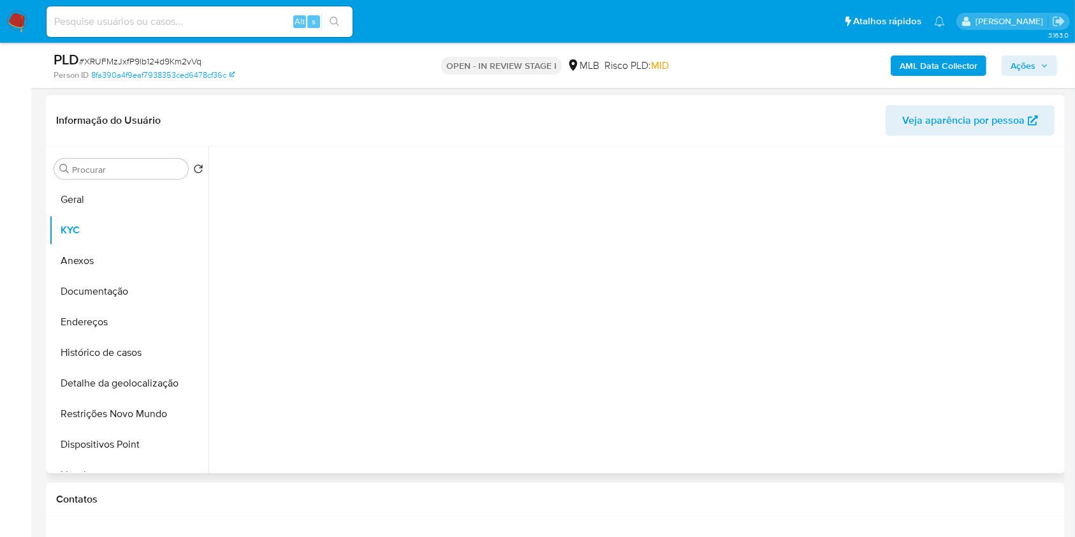
scroll to position [557, 0]
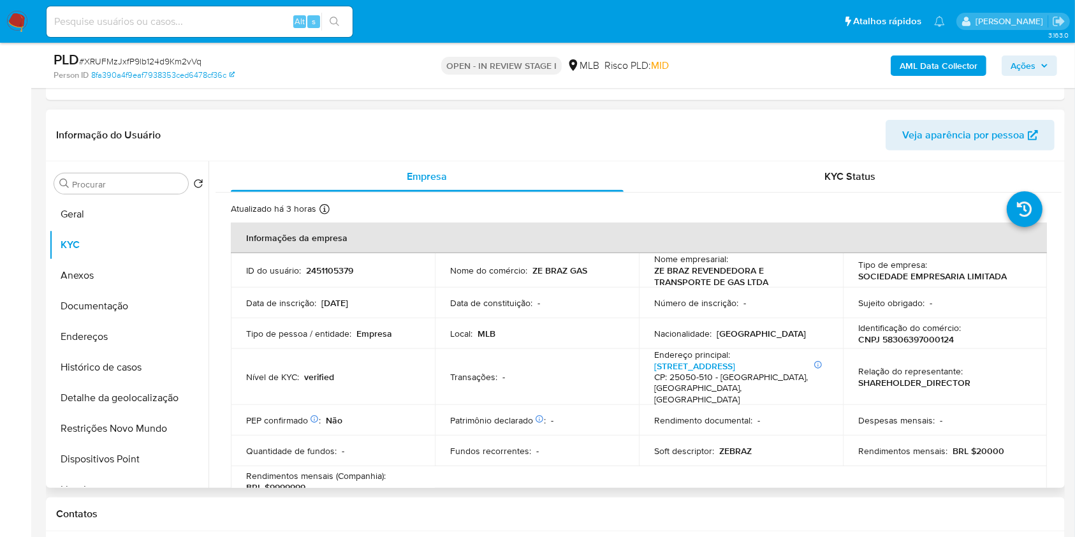
click at [939, 339] on p "CNPJ 58306397000124" at bounding box center [906, 339] width 96 height 11
click at [938, 339] on p "CNPJ 58306397000124" at bounding box center [906, 339] width 96 height 11
copy p "58306397000124"
click at [1006, 63] on button "Ações" at bounding box center [1029, 65] width 55 height 20
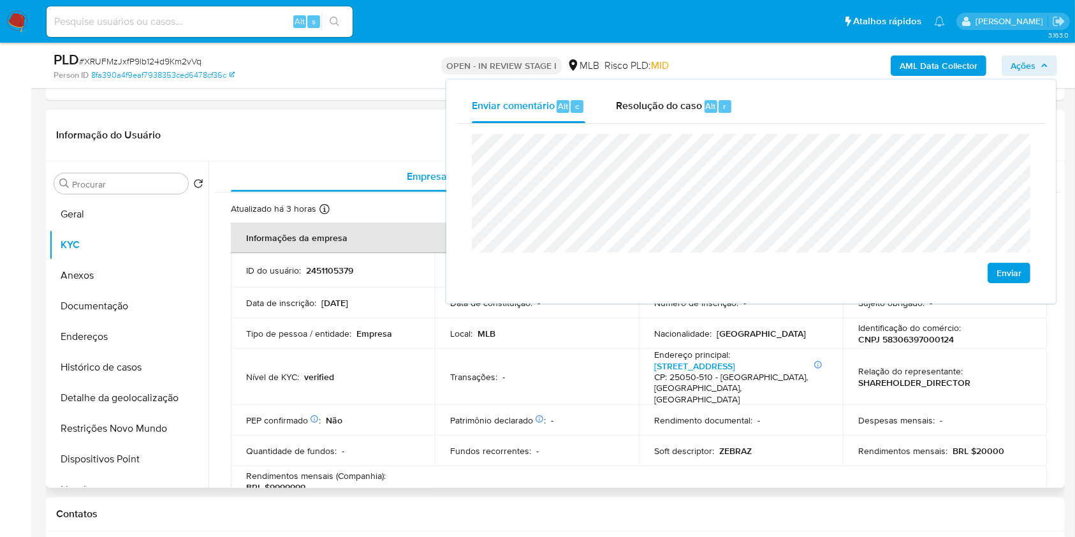
click at [607, 405] on td "Patrimônio declarado Conformado por Bens imóveis Não Dinheiro Não Bens móveis N…" at bounding box center [537, 420] width 204 height 31
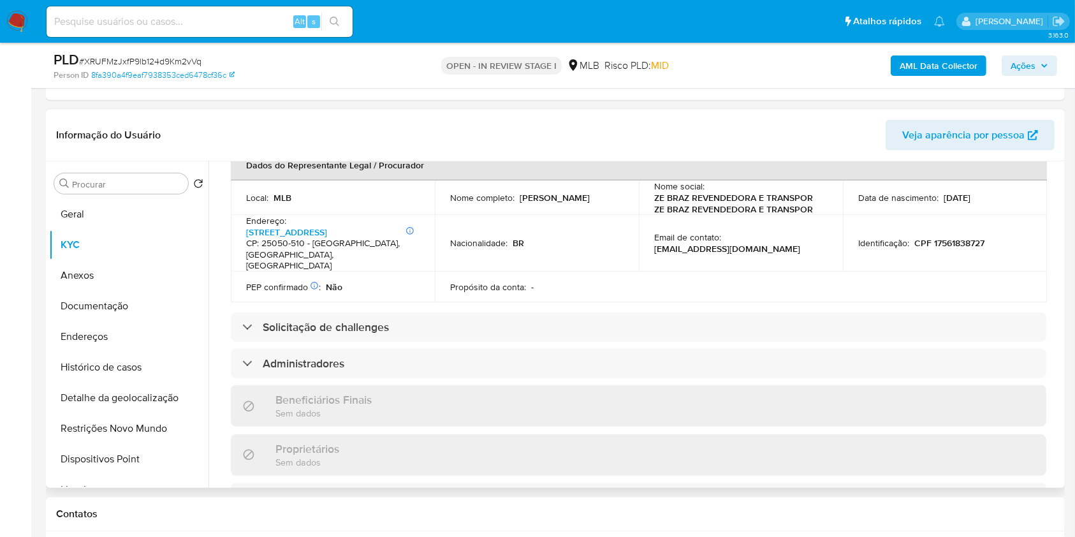
scroll to position [411, 0]
click at [951, 235] on p "CPF 17561838727" at bounding box center [949, 240] width 70 height 11
copy p "17561838727"
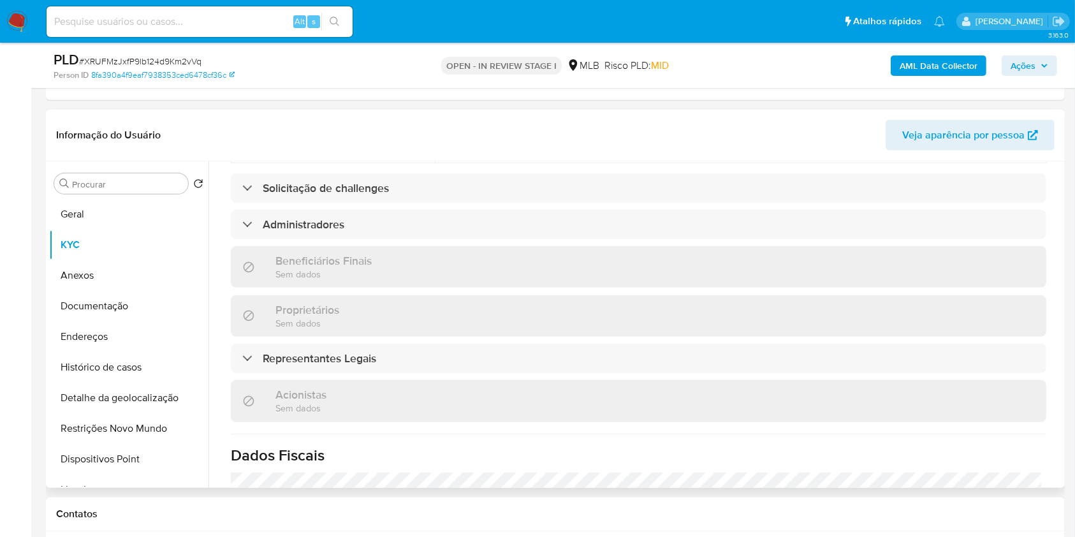
scroll to position [548, 0]
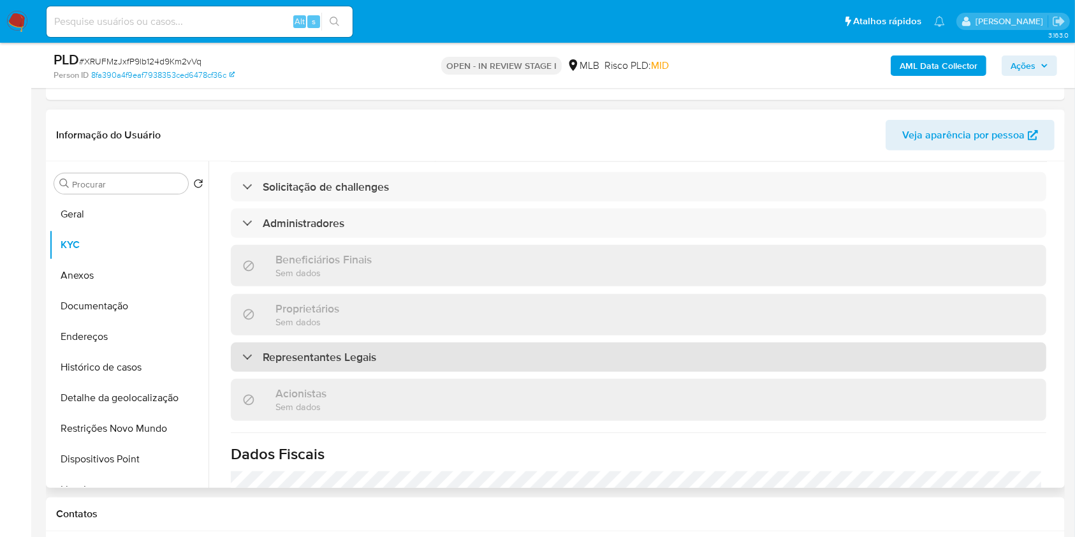
click at [700, 342] on div "Representantes Legais" at bounding box center [639, 356] width 816 height 29
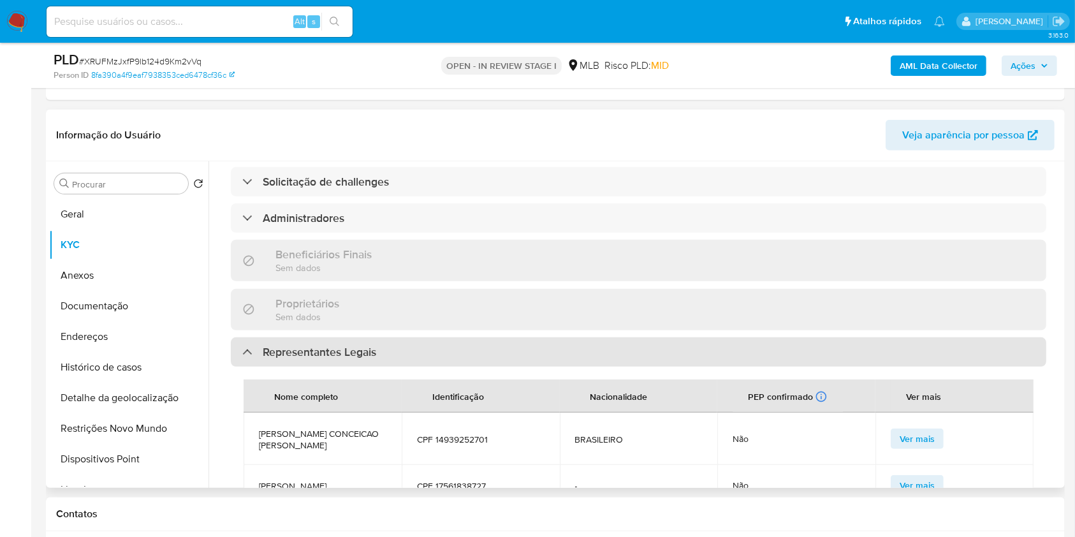
scroll to position [538, 0]
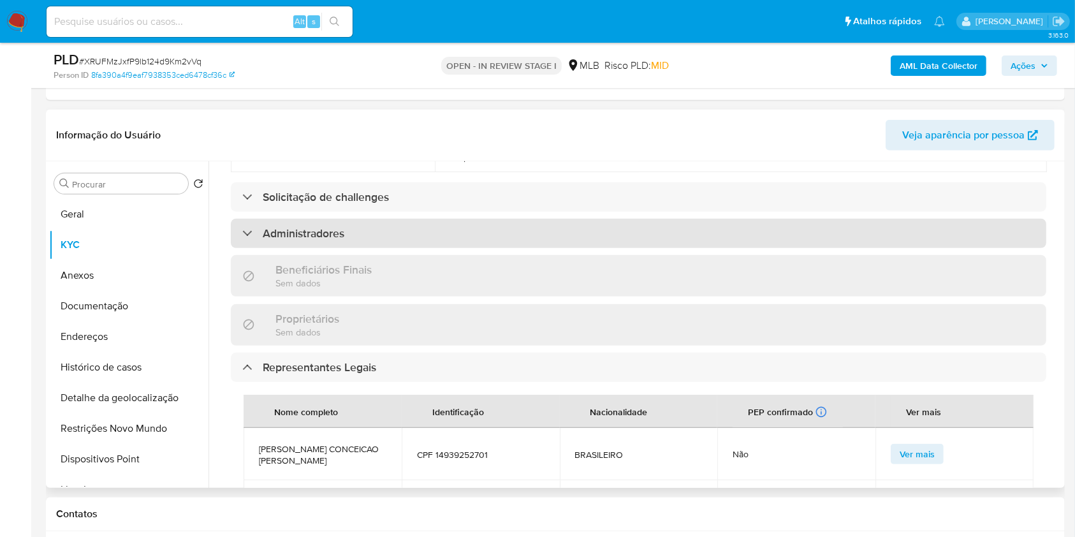
click at [655, 219] on div "Administradores" at bounding box center [639, 233] width 816 height 29
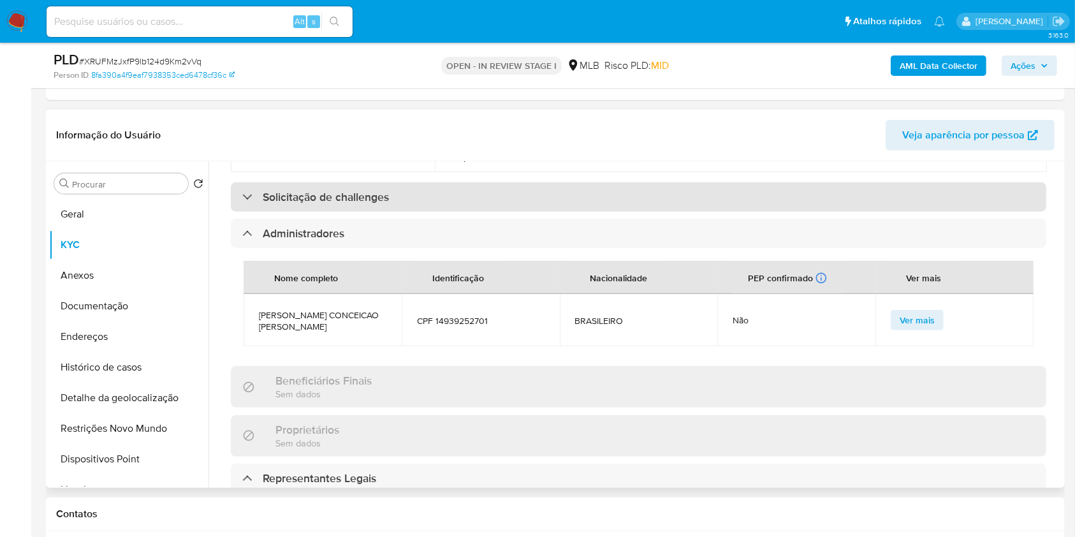
click at [658, 182] on div "Solicitação de challenges" at bounding box center [639, 196] width 816 height 29
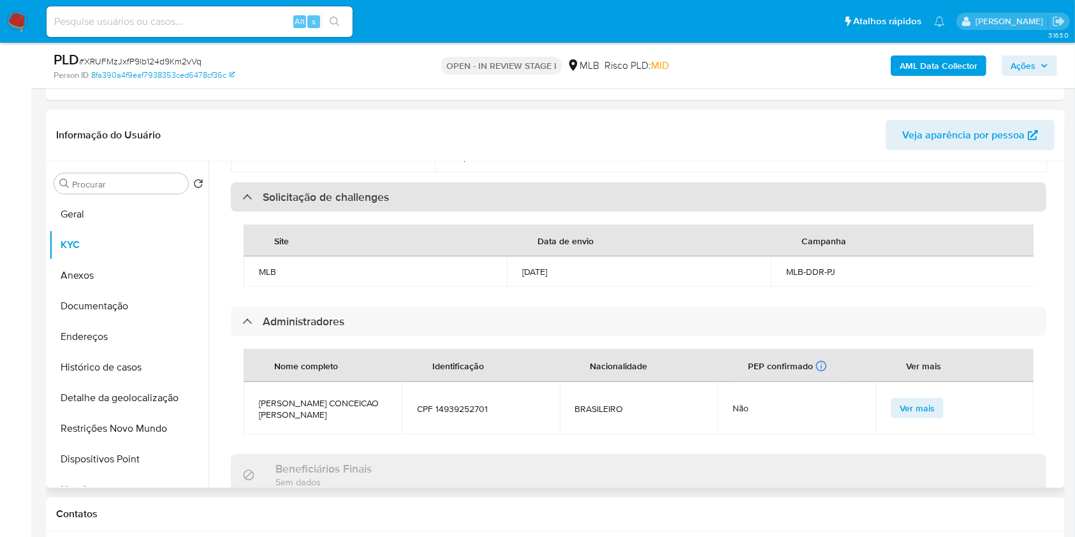
scroll to position [911, 0]
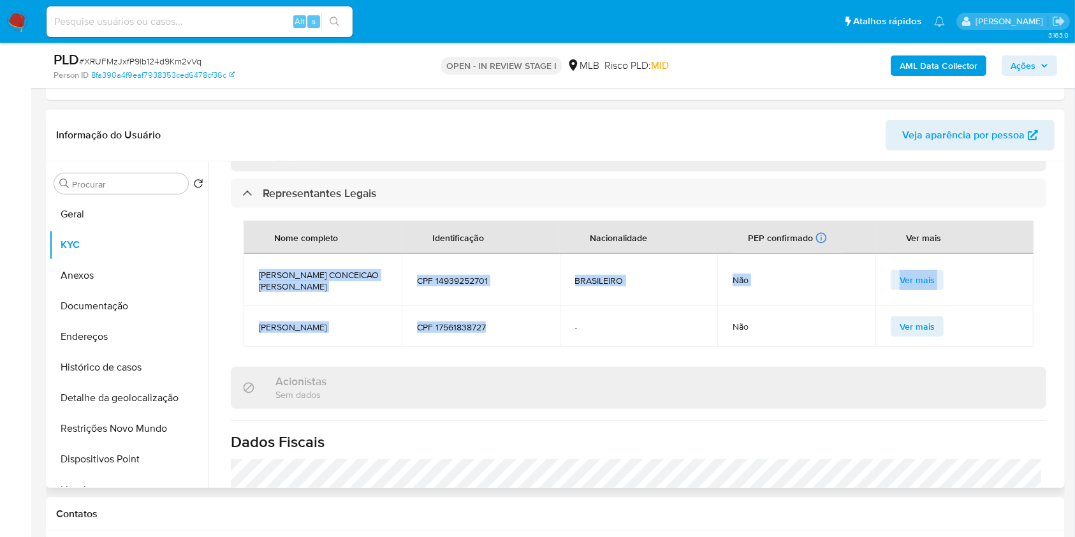
drag, startPoint x: 500, startPoint y: 321, endPoint x: 260, endPoint y: 263, distance: 247.3
click at [260, 263] on tbody "MYLENA CUNHA CONCEICAO DA SILVA CPF 14939252701 BRASILEIRO Não Ver mais LUCAS O…" at bounding box center [639, 300] width 790 height 93
copy tbody "MYLENA CUNHA CONCEICAO DA SILVA CPF 14939252701 BRASILEIRO Não Ver mais LUCAS O…"
click at [1030, 66] on span "Ações" at bounding box center [1023, 65] width 25 height 20
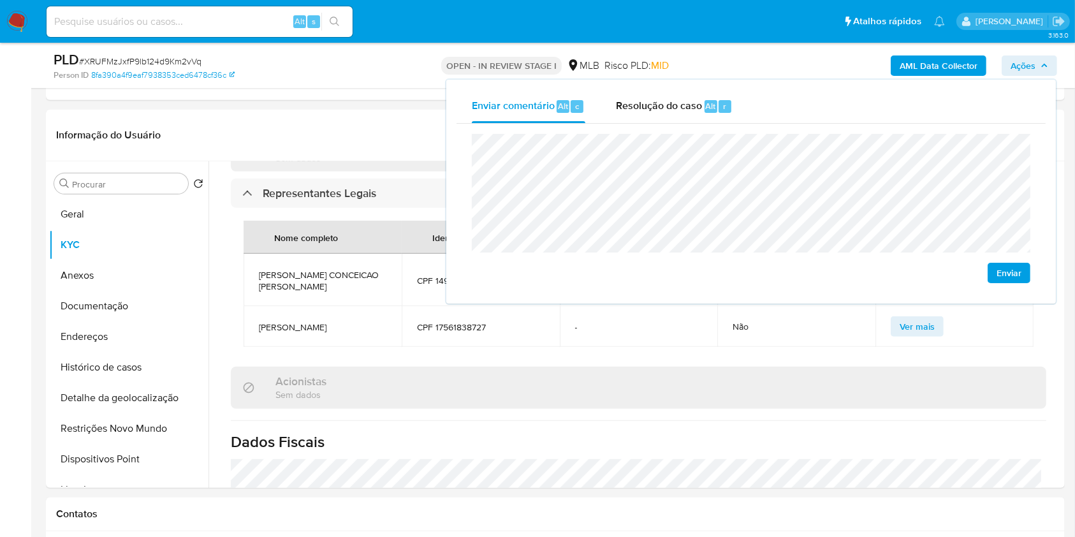
click at [0, 0] on lt-span "econômica" at bounding box center [0, 0] width 0 height 0
click at [90, 216] on button "Geral" at bounding box center [123, 214] width 149 height 31
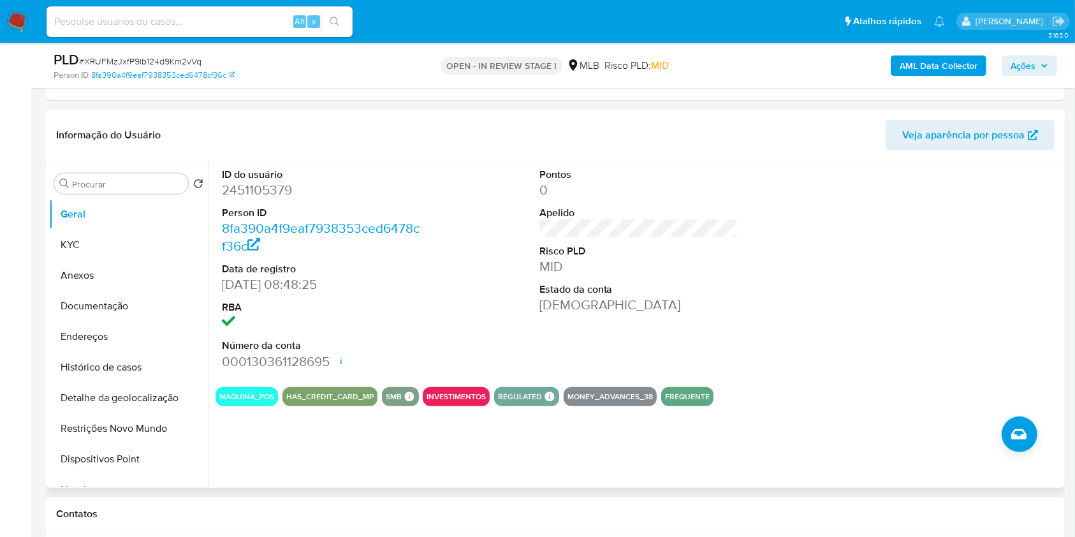
drag, startPoint x: 725, startPoint y: 274, endPoint x: 499, endPoint y: 247, distance: 228.0
click at [499, 247] on div "ID do usuário 2451105379 Person ID 8fa390a4f9eaf7938353ced6478cf36c Data de reg…" at bounding box center [639, 269] width 846 height 216
click at [592, 304] on dd "Ativa" at bounding box center [638, 305] width 199 height 18
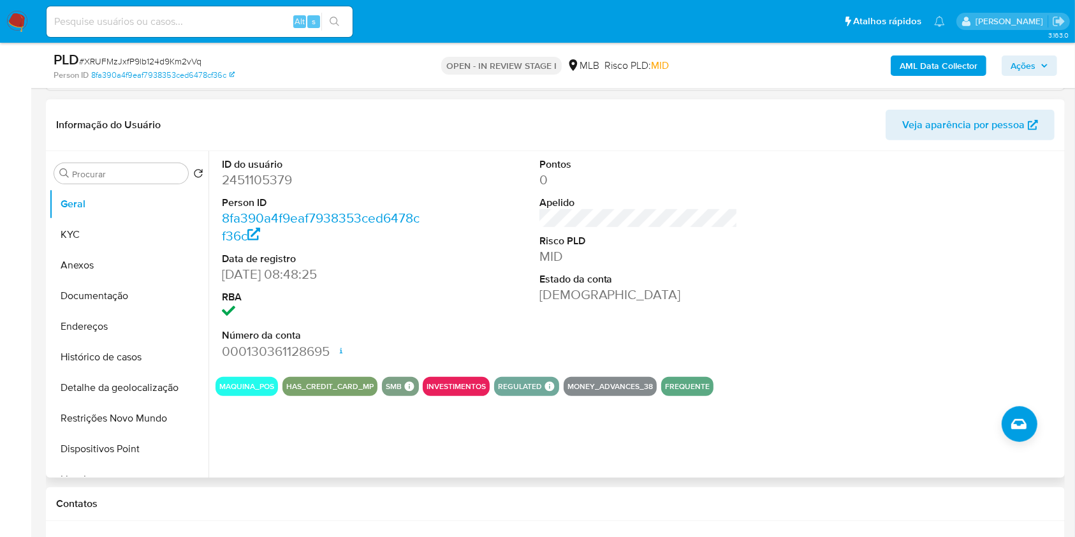
scroll to position [566, 0]
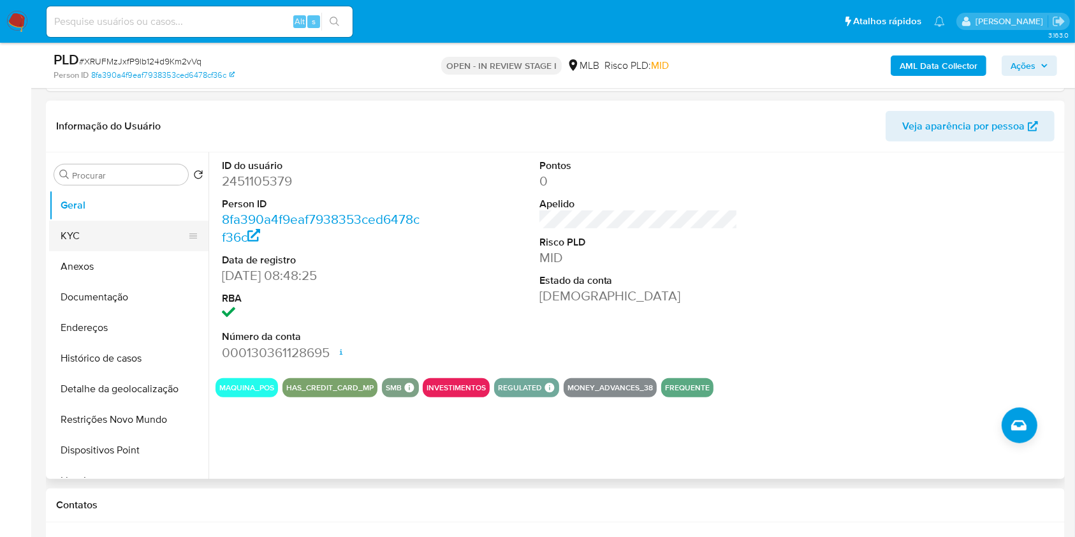
click at [142, 241] on button "KYC" at bounding box center [123, 236] width 149 height 31
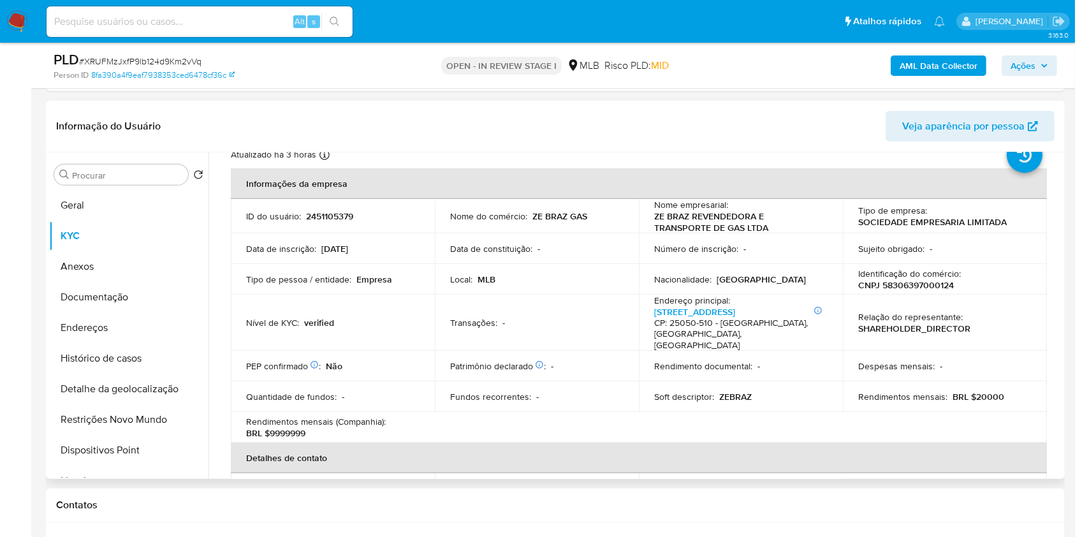
scroll to position [46, 0]
drag, startPoint x: 971, startPoint y: 385, endPoint x: 1020, endPoint y: 383, distance: 49.8
click at [1020, 390] on div "Rendimentos mensais : BRL $20000" at bounding box center [944, 395] width 173 height 11
copy p "20000"
click at [91, 291] on button "Documentação" at bounding box center [123, 297] width 149 height 31
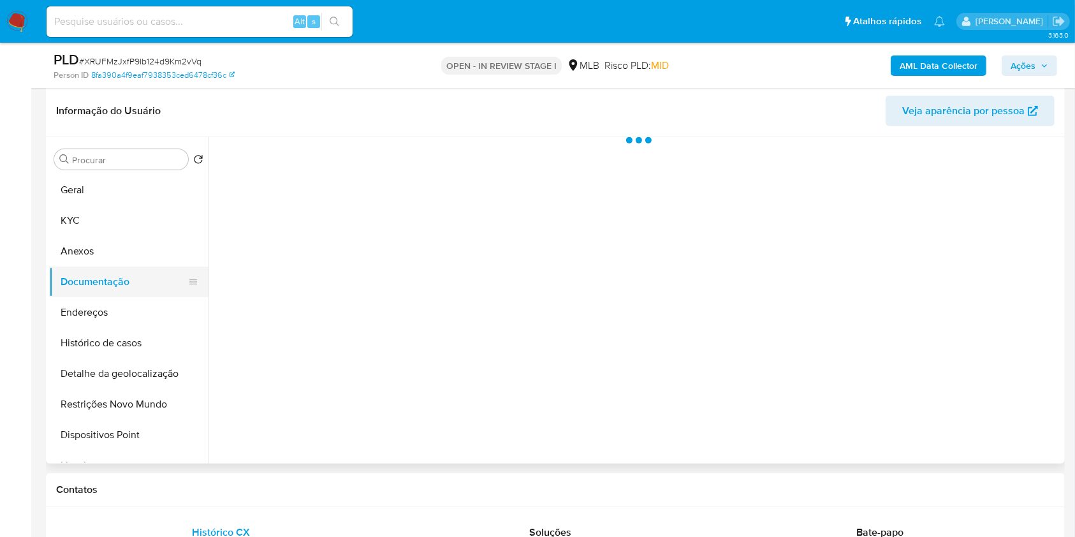
scroll to position [0, 0]
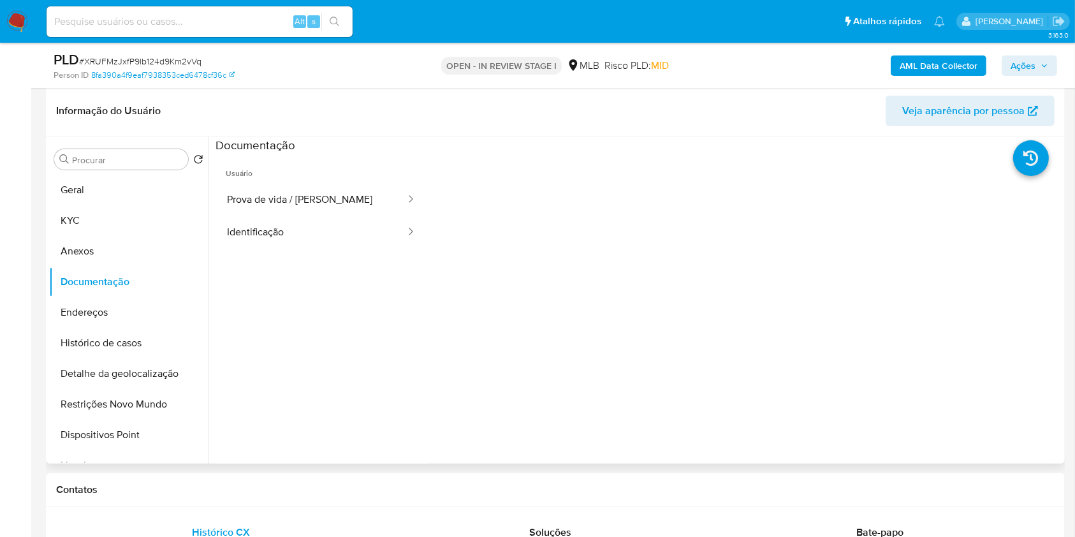
click at [341, 181] on span "Usuário" at bounding box center [322, 168] width 212 height 31
click at [353, 195] on button "Prova de vida / Selfie" at bounding box center [311, 200] width 191 height 33
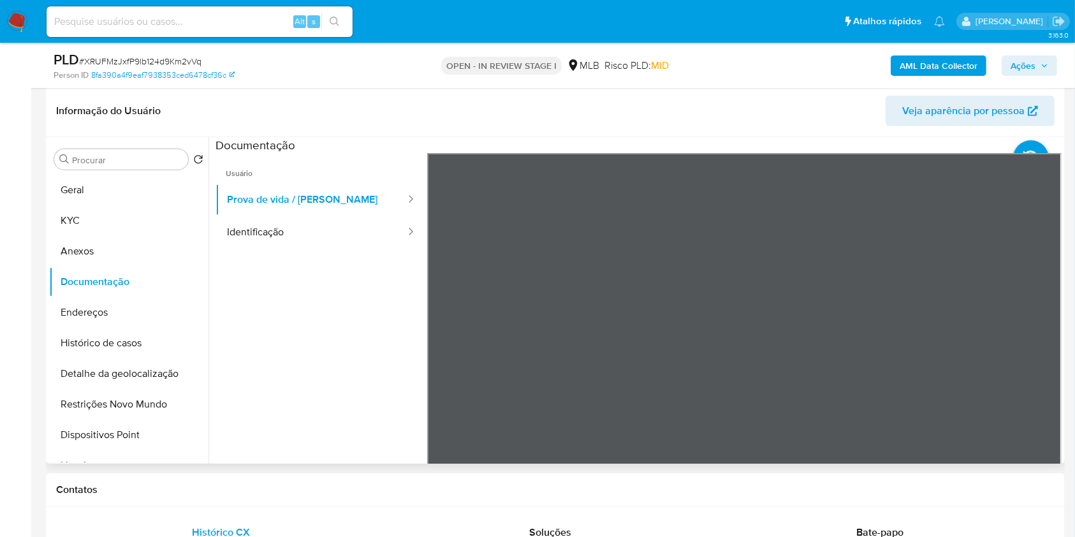
click at [293, 258] on ul "Usuário Prova de vida / Selfie Identificação" at bounding box center [322, 336] width 212 height 367
click at [314, 235] on button "Identificação" at bounding box center [311, 232] width 191 height 33
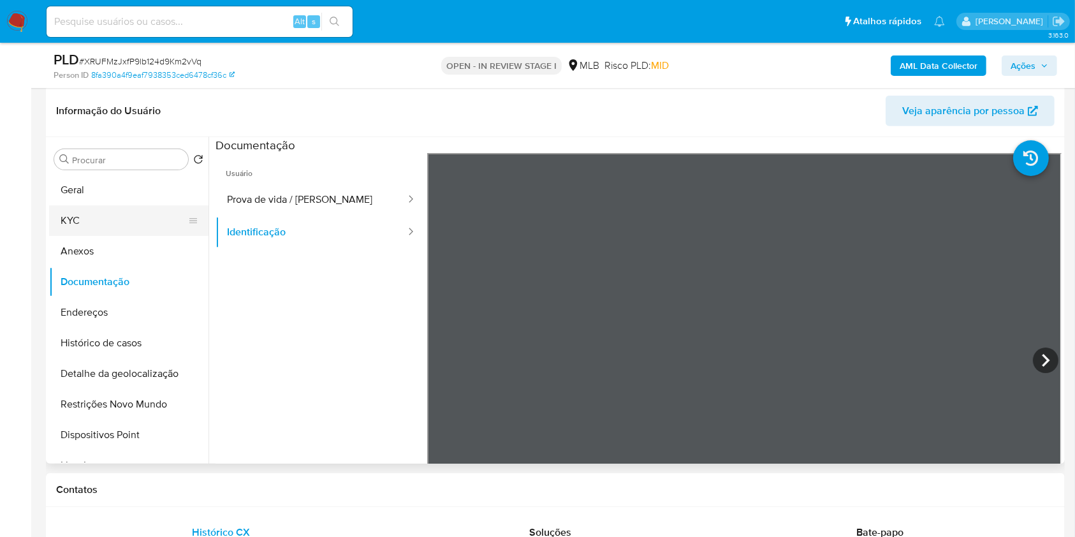
click at [61, 209] on button "KYC" at bounding box center [123, 220] width 149 height 31
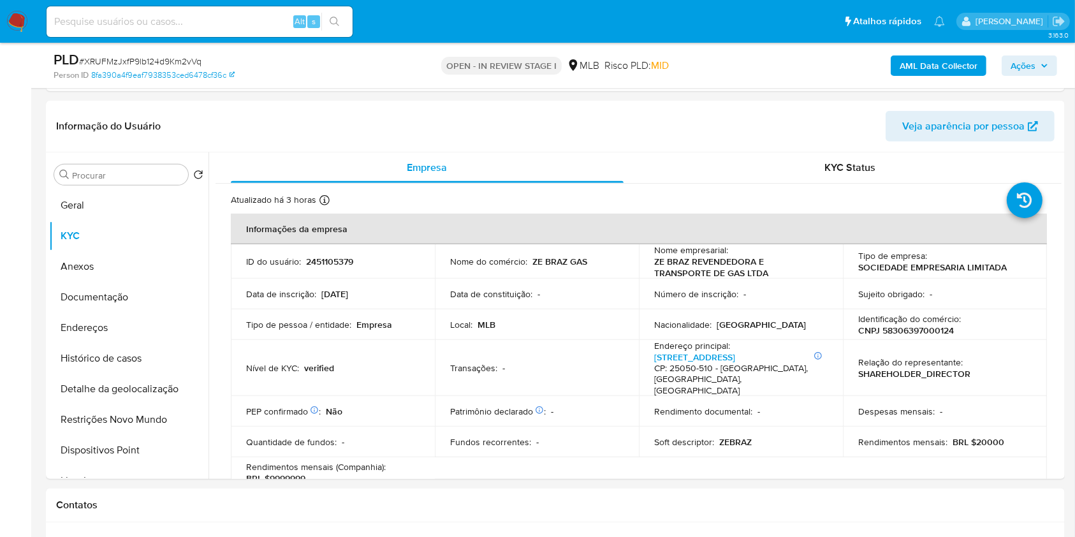
click at [1020, 70] on span "Ações" at bounding box center [1023, 65] width 25 height 20
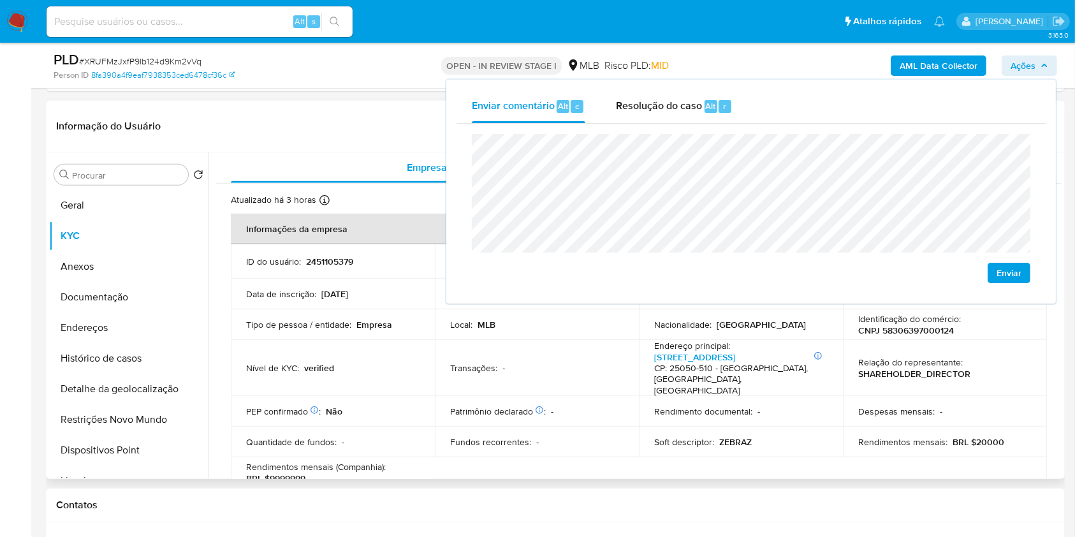
click at [170, 136] on header "Informação do Usuário Veja aparência por pessoa" at bounding box center [555, 126] width 999 height 31
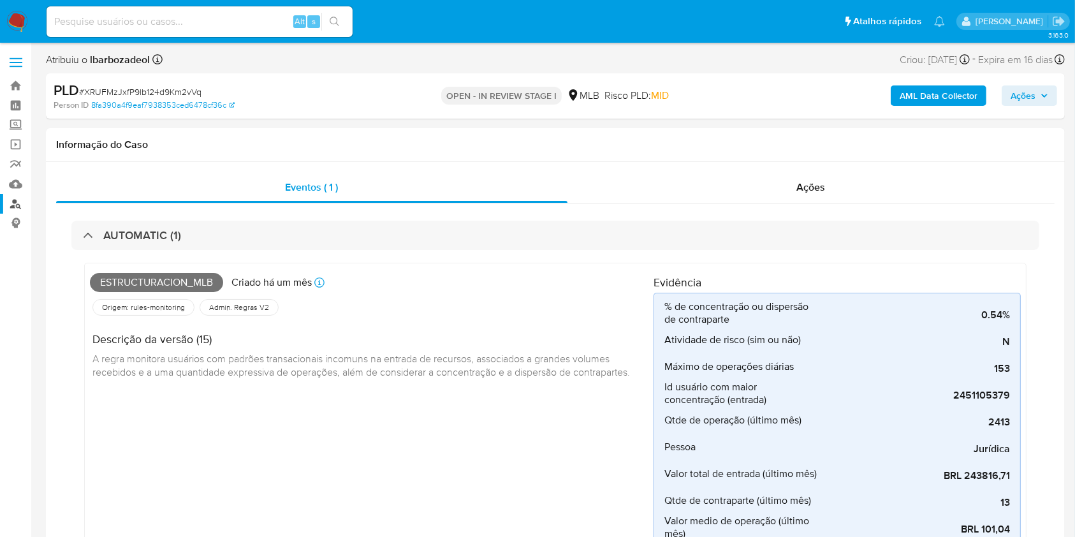
click at [15, 204] on link "Localizador de pessoas" at bounding box center [76, 204] width 152 height 20
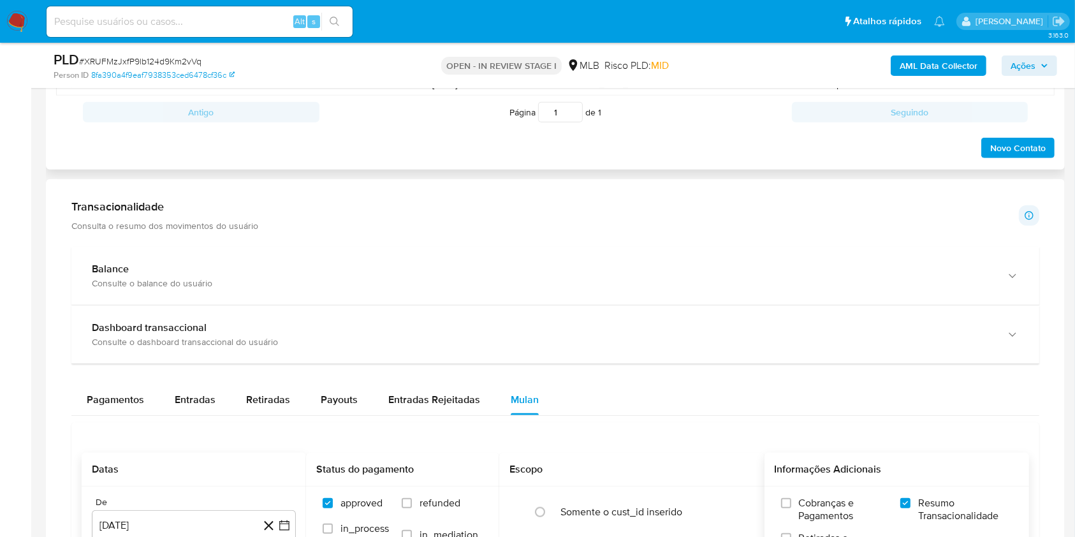
scroll to position [1150, 0]
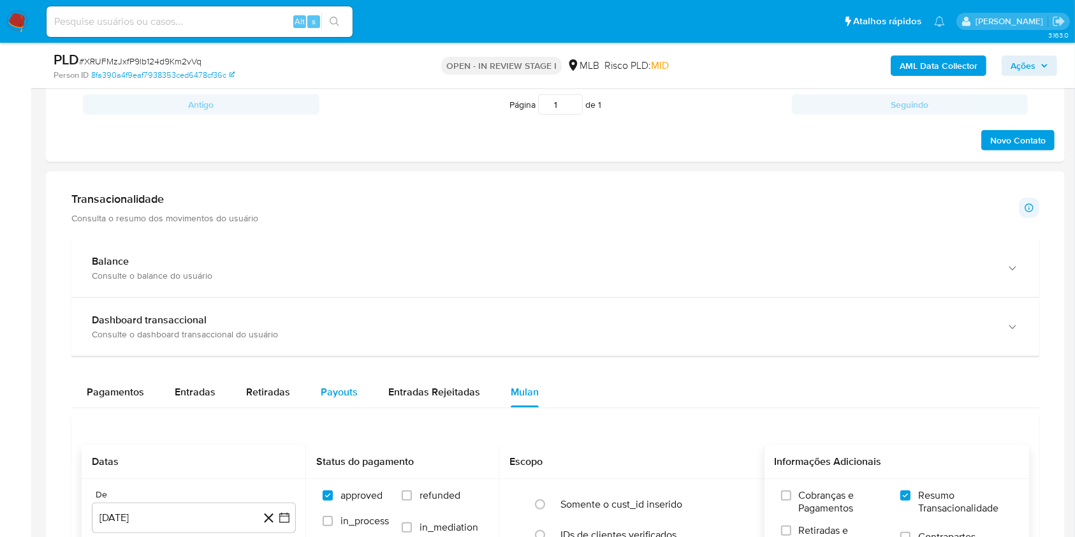
drag, startPoint x: 348, startPoint y: 406, endPoint x: 347, endPoint y: 388, distance: 18.5
click at [347, 388] on div "Pagamentos Entradas Retiradas Payouts Entradas Rejeitadas Mulan" at bounding box center [555, 392] width 968 height 31
click at [347, 388] on span "Payouts" at bounding box center [339, 392] width 37 height 15
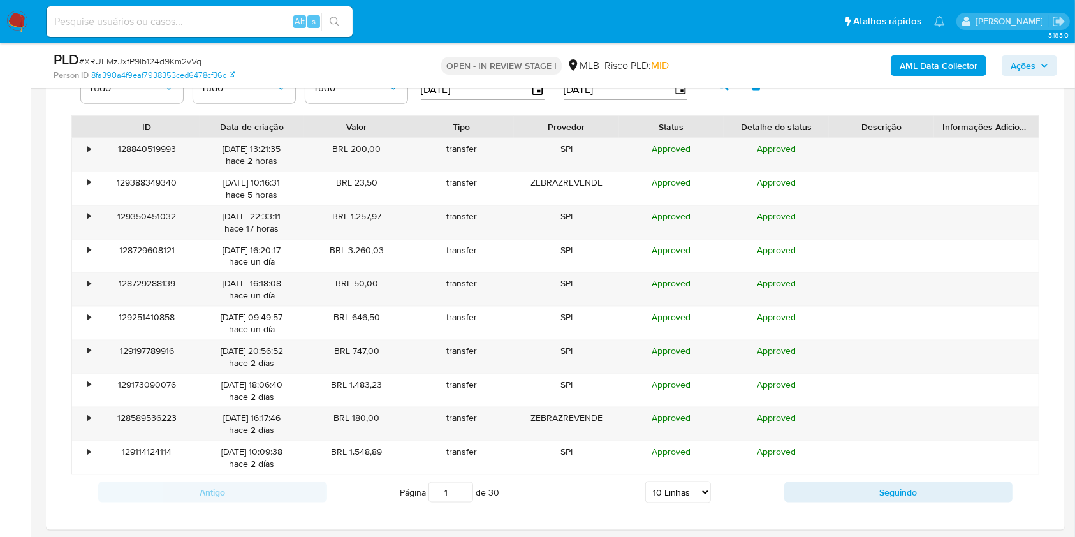
scroll to position [1518, 0]
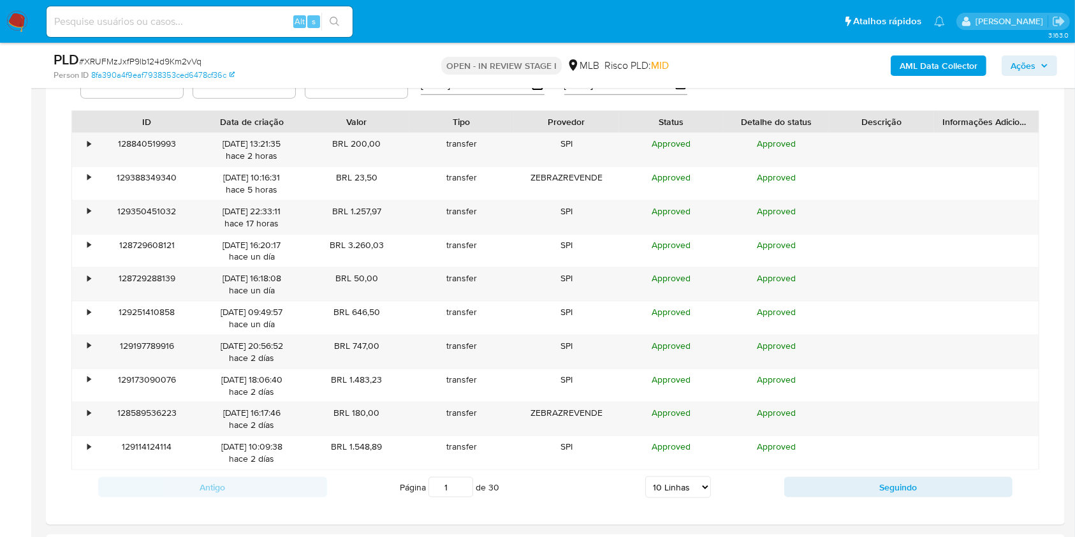
click at [675, 487] on select "5 Linhas 10 Linhas 20 Linhas 25 Linhas 50 Linhas 100 Linhas" at bounding box center [678, 487] width 66 height 22
select select "100"
click at [645, 476] on select "5 Linhas 10 Linhas 20 Linhas 25 Linhas 50 Linhas 100 Linhas" at bounding box center [678, 487] width 66 height 22
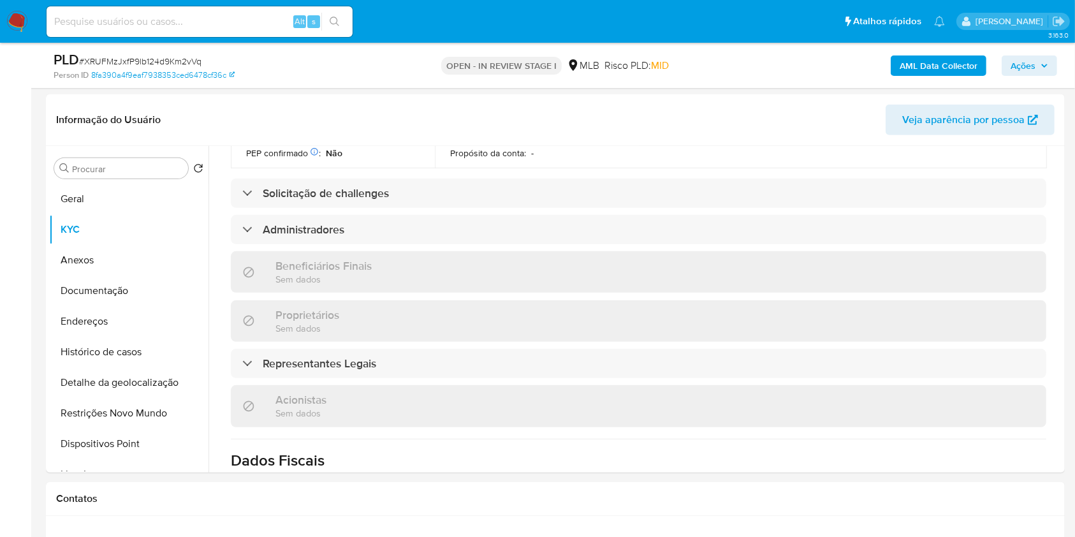
scroll to position [526, 0]
click at [148, 342] on button "Histórico de casos" at bounding box center [123, 352] width 149 height 31
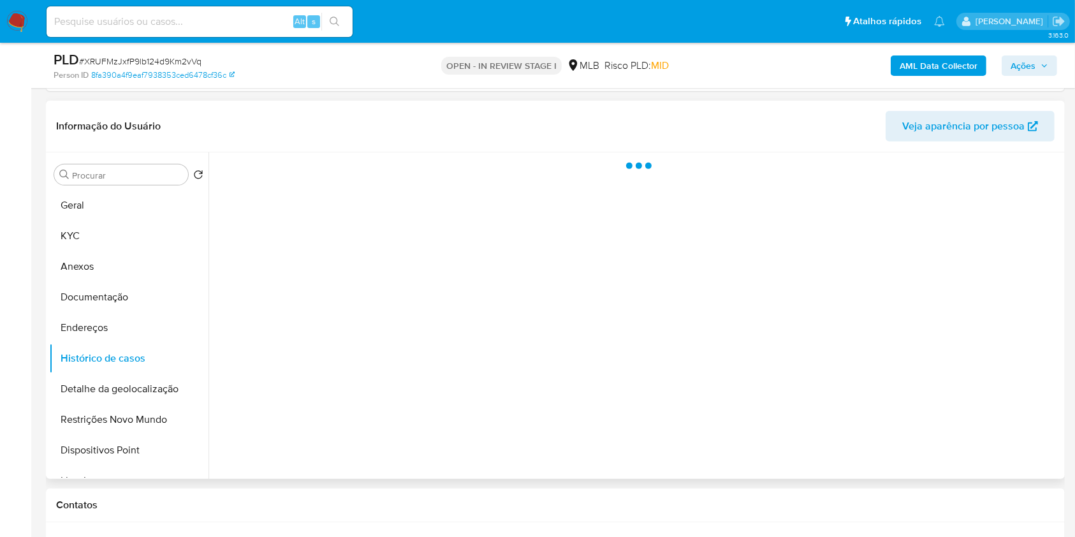
scroll to position [545, 0]
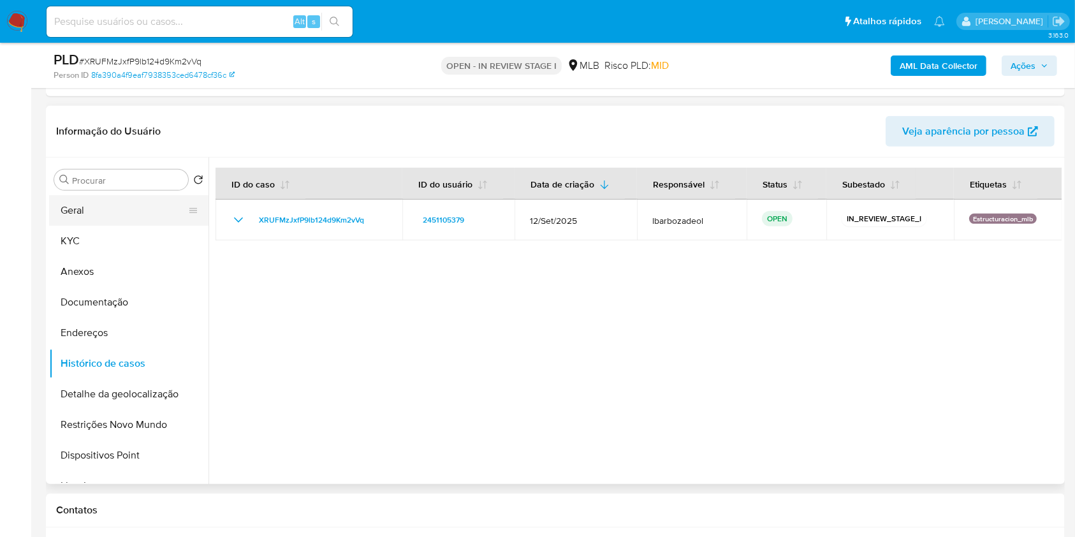
click at [131, 217] on button "Geral" at bounding box center [123, 210] width 149 height 31
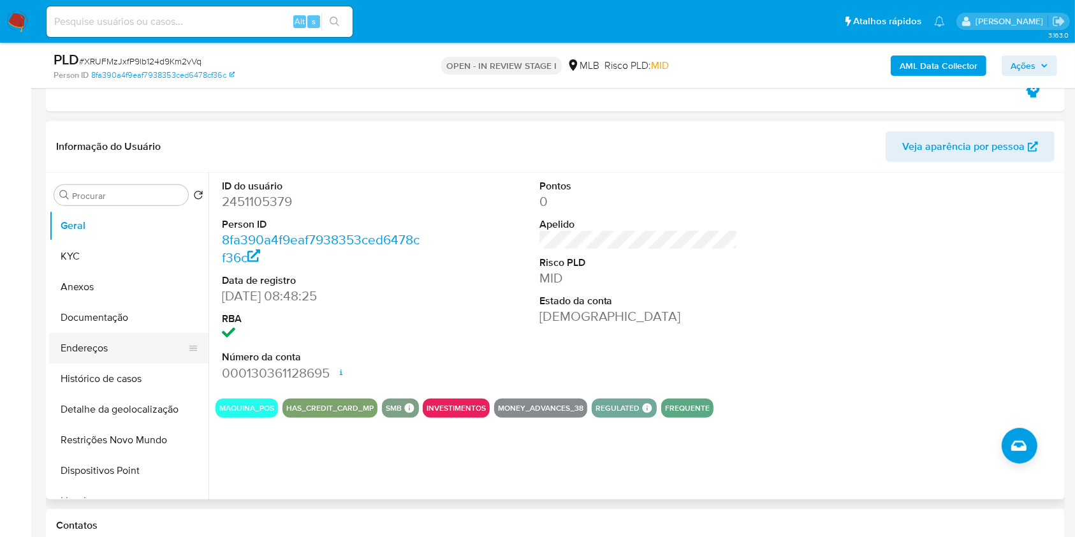
click at [132, 342] on button "Endereços" at bounding box center [123, 348] width 149 height 31
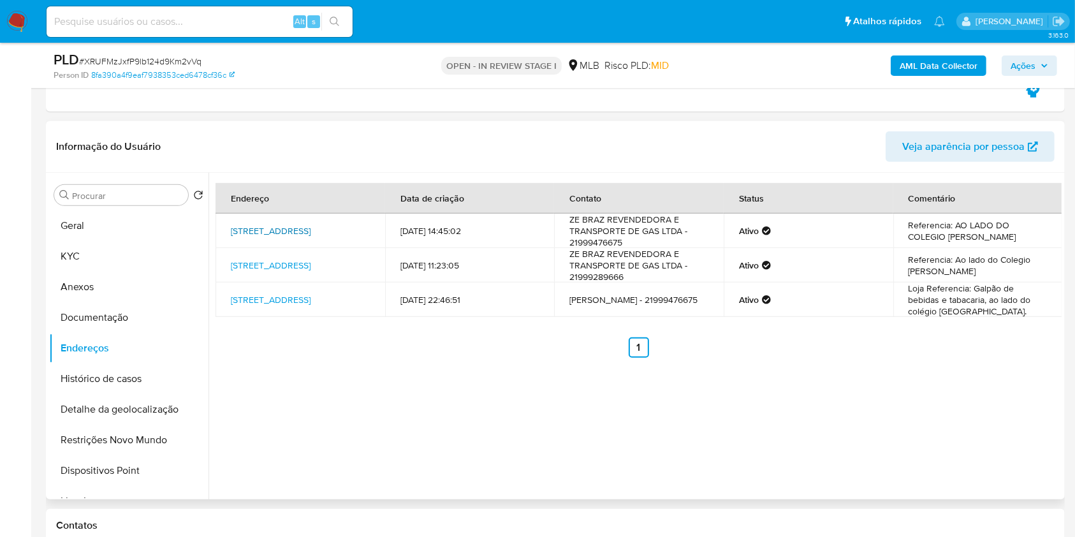
click at [311, 226] on link "Rua Tocantins 103, Duque De Caxias, Rio De Janeiro, 25055390, Brasil 103" at bounding box center [271, 230] width 80 height 13
click at [295, 259] on link "Rua Tocantins 103, Duque De Caxias, Rio De Janeiro, 25055390, Brasil 103" at bounding box center [271, 265] width 80 height 13
click at [268, 293] on link "Rua Tocantins 52, Duque De Caxias, Rio De Janeiro, 25055390, Brasil 52" at bounding box center [271, 299] width 80 height 13
click at [108, 223] on button "Geral" at bounding box center [128, 225] width 159 height 31
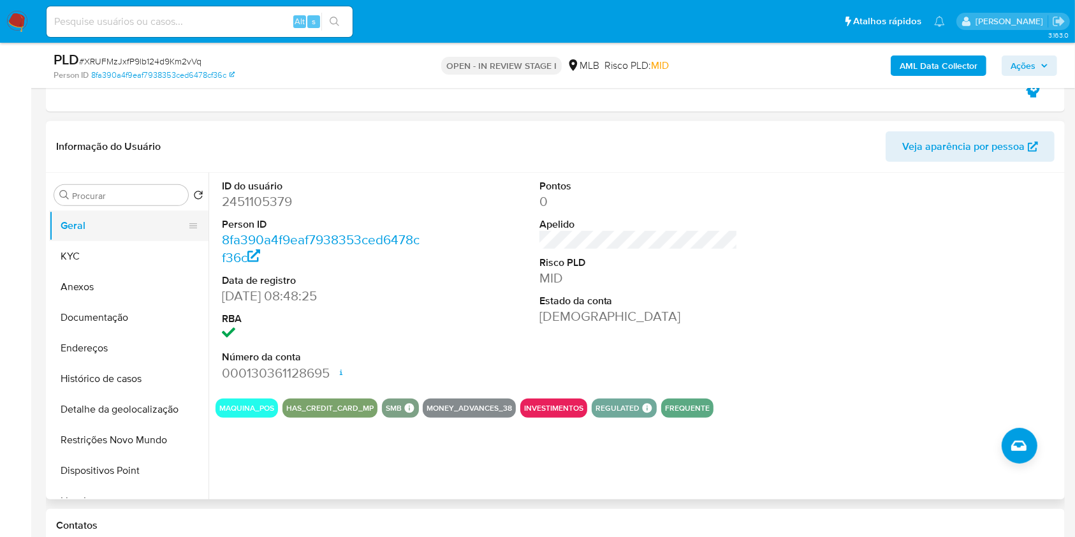
click at [138, 251] on button "KYC" at bounding box center [128, 256] width 159 height 31
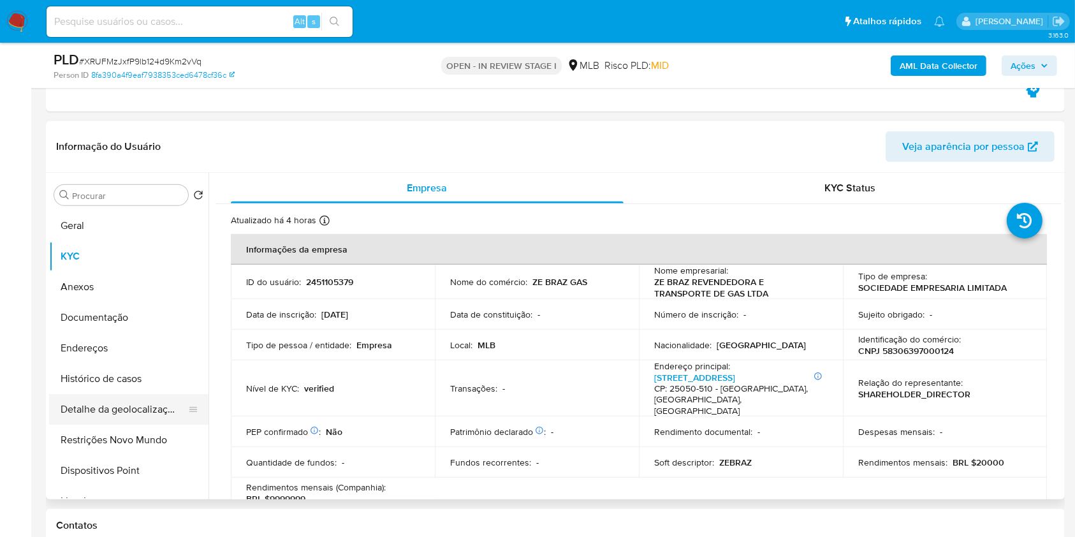
click at [149, 408] on button "Detalhe da geolocalização" at bounding box center [123, 409] width 149 height 31
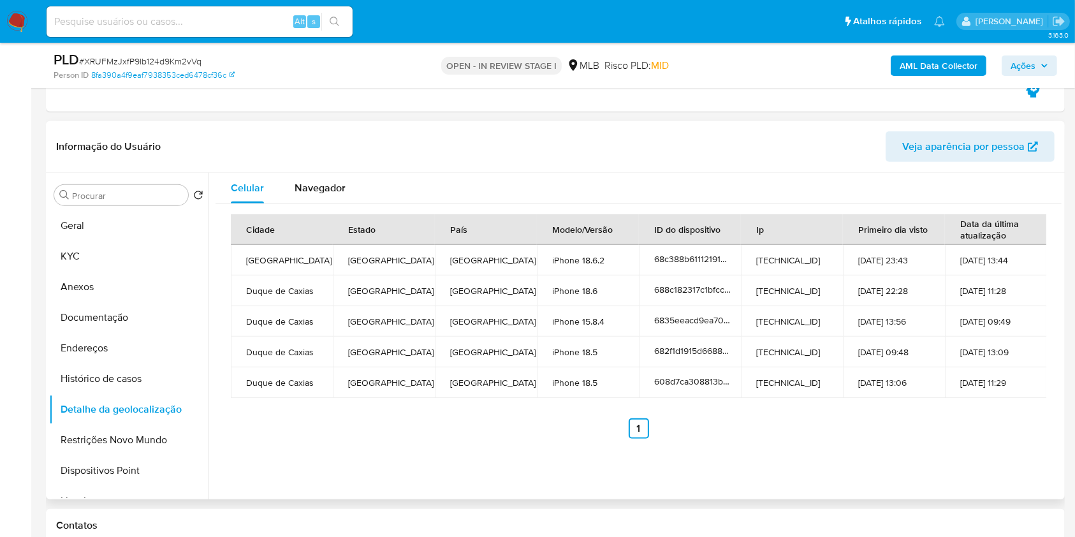
click at [130, 436] on button "Restrições Novo Mundo" at bounding box center [128, 440] width 159 height 31
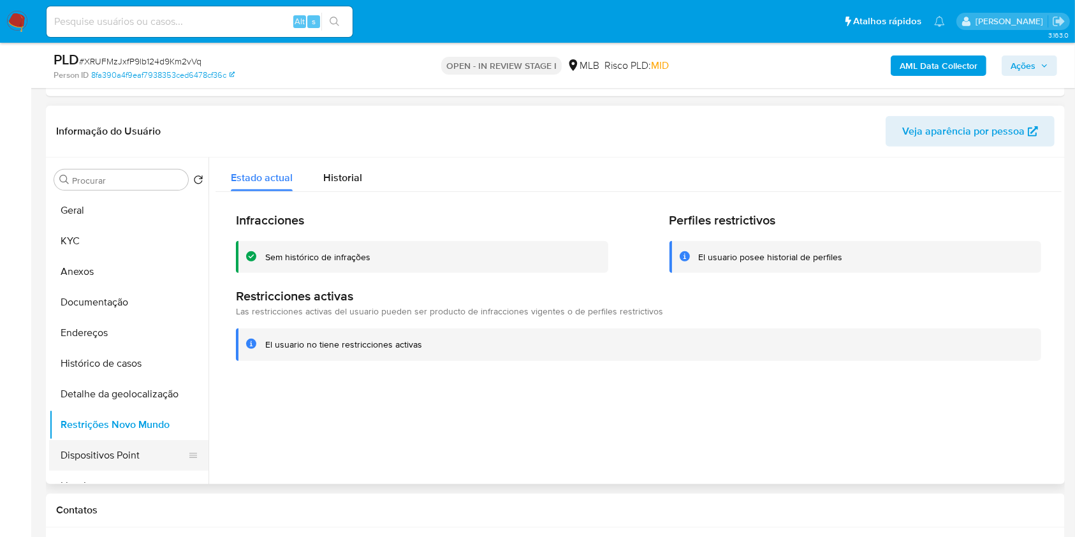
click at [114, 462] on button "Dispositivos Point" at bounding box center [123, 455] width 149 height 31
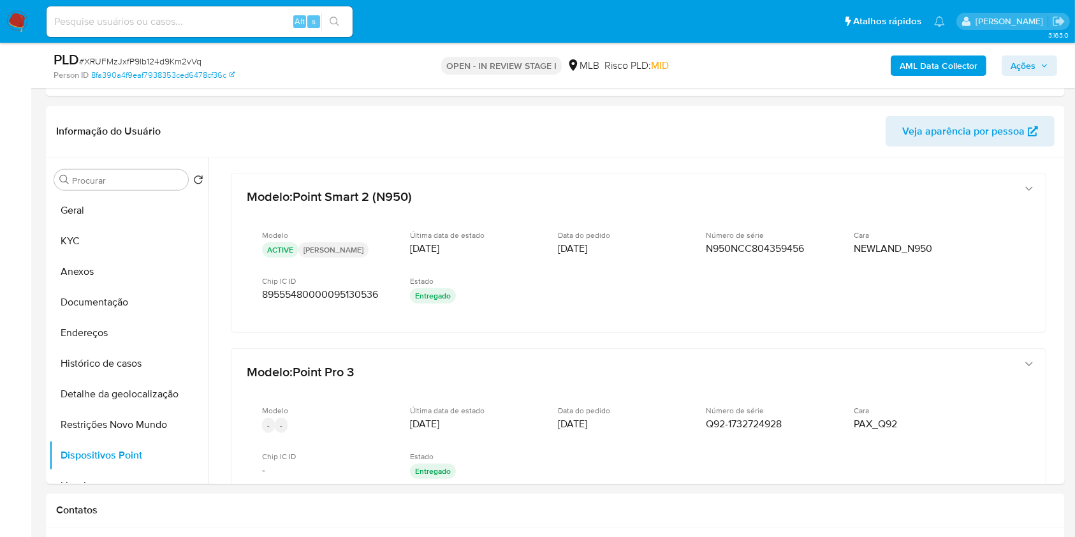
click at [566, 45] on div "PLD # XRUFMzJxfP9lb124d9Km2vVq Person ID 8fa390a4f9eaf7938353ced6478cf36c OPEN …" at bounding box center [555, 65] width 1019 height 45
click at [934, 55] on b "AML Data Collector" at bounding box center [939, 65] width 78 height 20
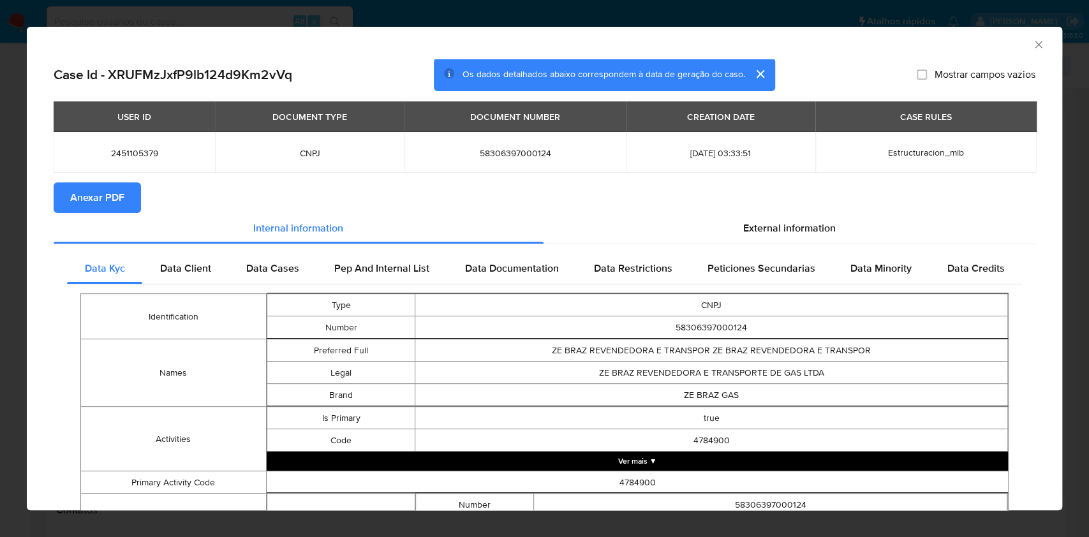
click at [103, 191] on span "Anexar PDF" at bounding box center [97, 198] width 54 height 28
click at [1034, 47] on icon "Fechar a janela" at bounding box center [1037, 44] width 7 height 7
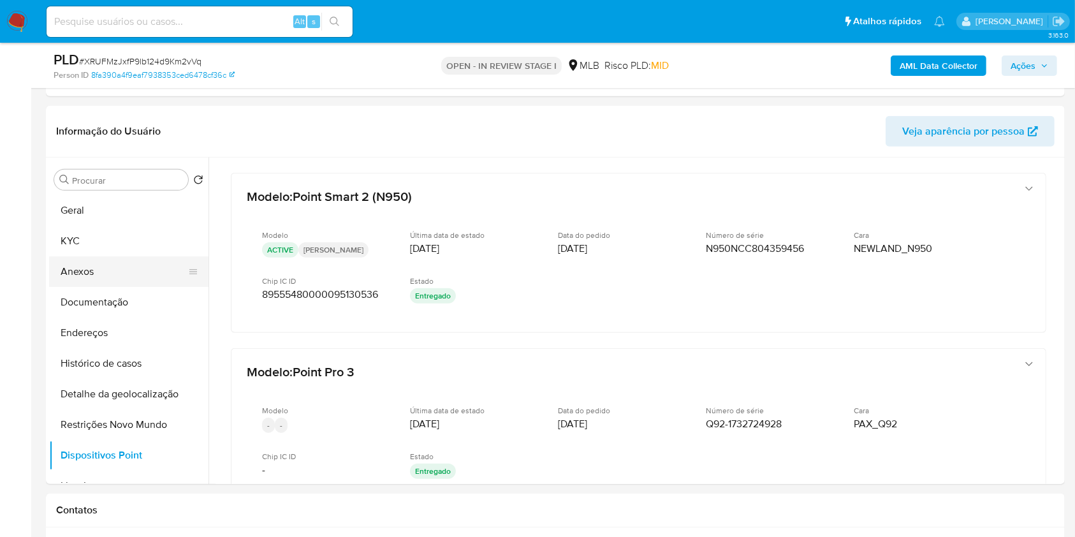
click at [138, 270] on button "Anexos" at bounding box center [123, 271] width 149 height 31
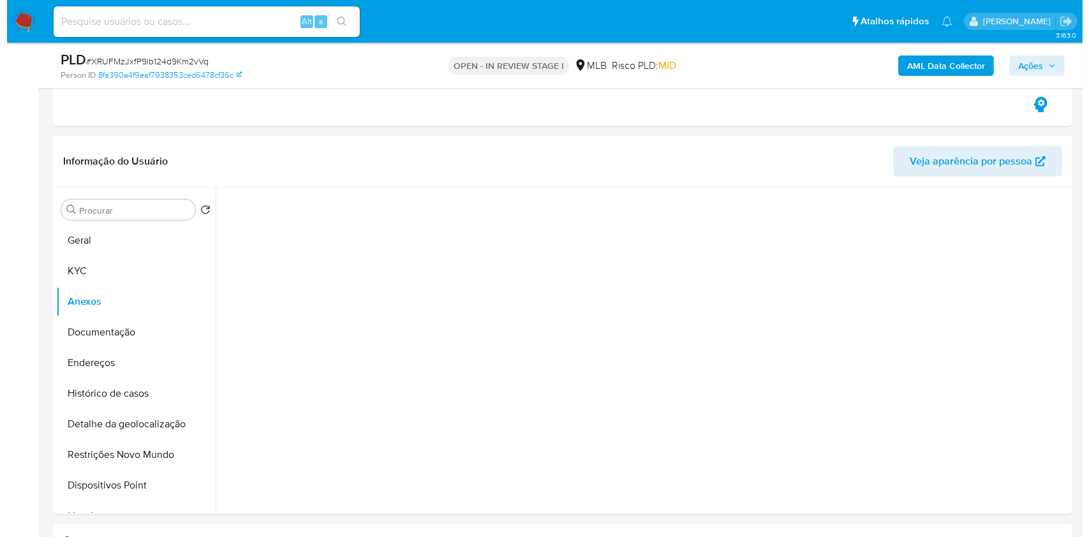
scroll to position [533, 0]
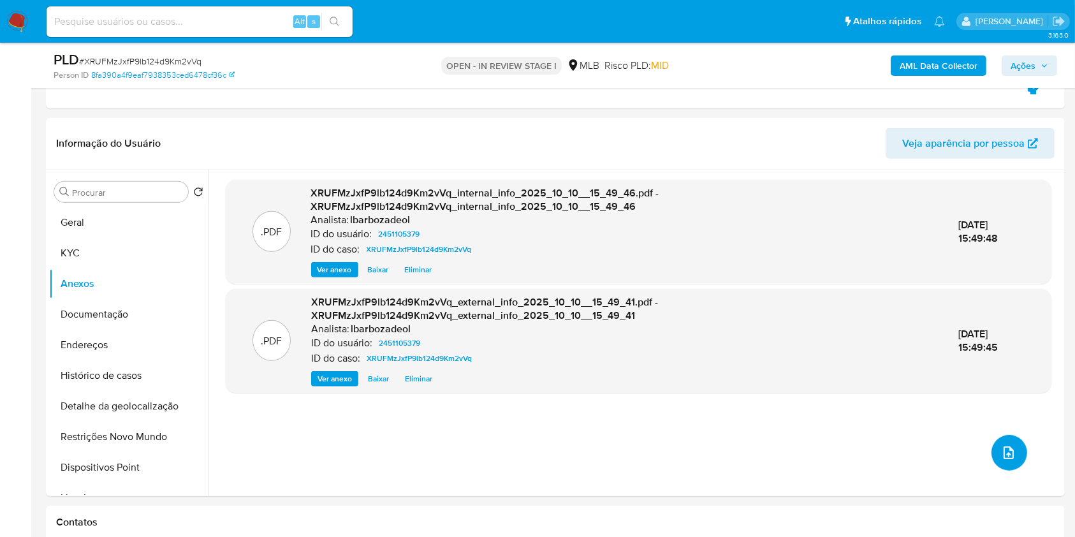
click at [993, 447] on button "upload-file" at bounding box center [1010, 453] width 36 height 36
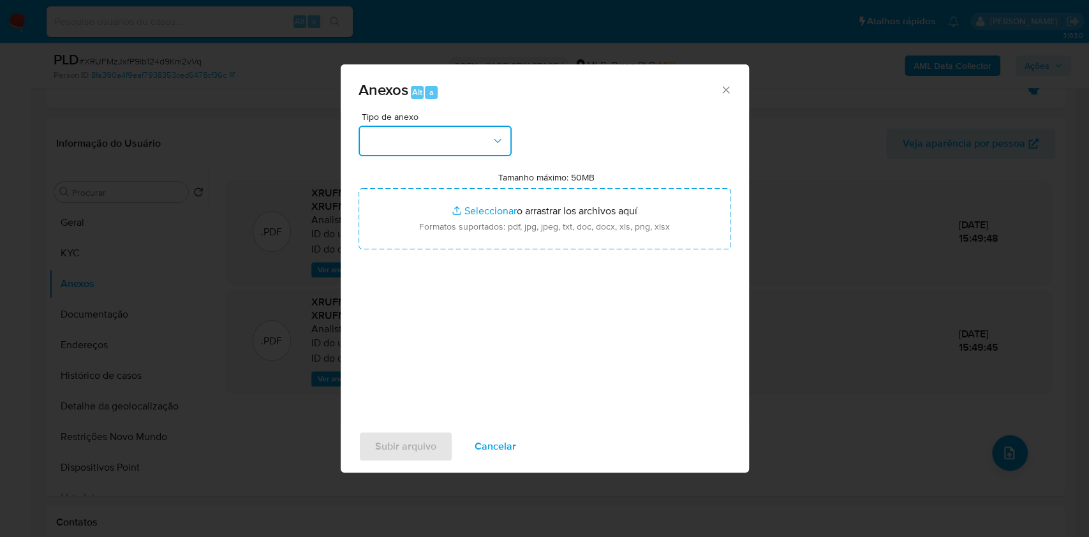
click at [488, 141] on button "button" at bounding box center [434, 141] width 153 height 31
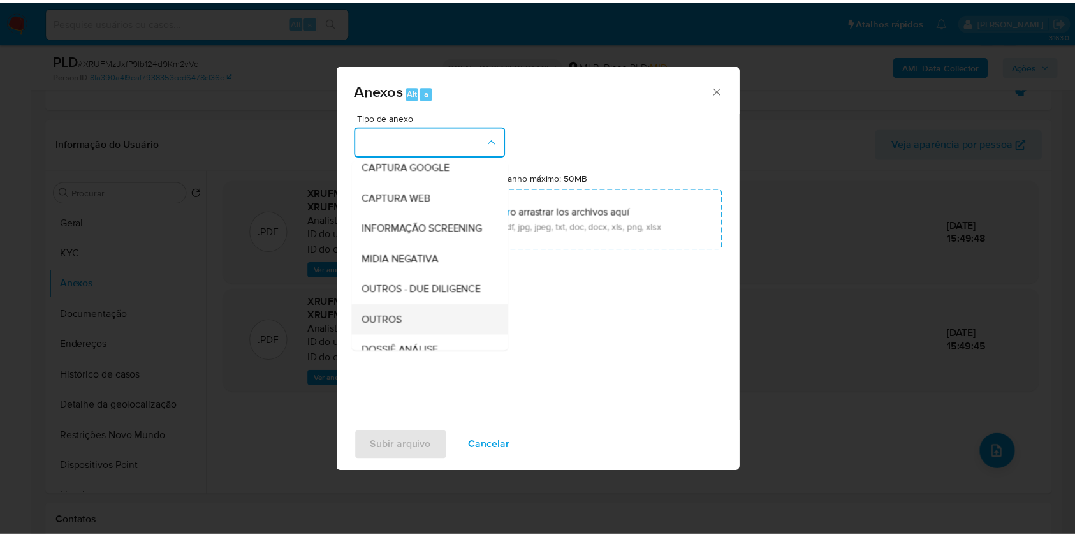
scroll to position [196, 0]
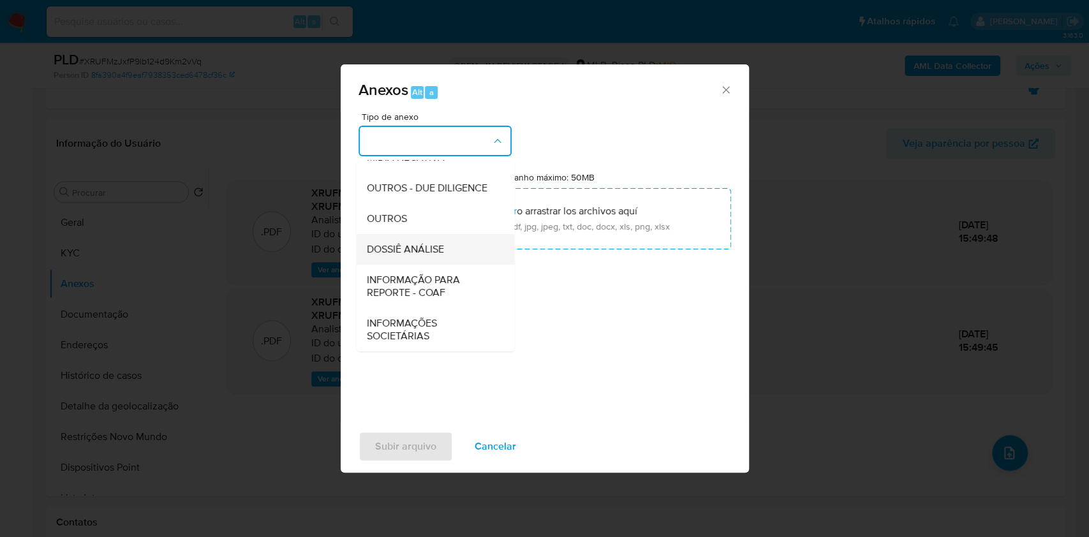
click at [455, 244] on div "DOSSIÊ ANÁLISE" at bounding box center [431, 249] width 130 height 31
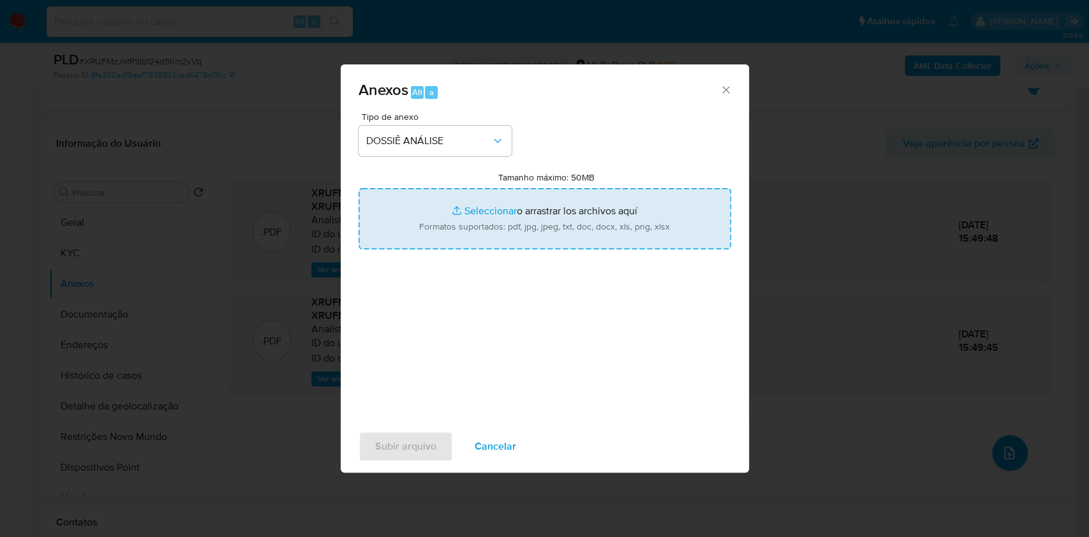
click at [494, 222] on input "Tamanho máximo: 50MB Seleccionar archivos" at bounding box center [544, 218] width 372 height 61
type input "C:\fakepath\SAR - XXXX- CNPJ 58306397000124 - ZE BRAZ REVENDEDORA E TRANSPORTE …"
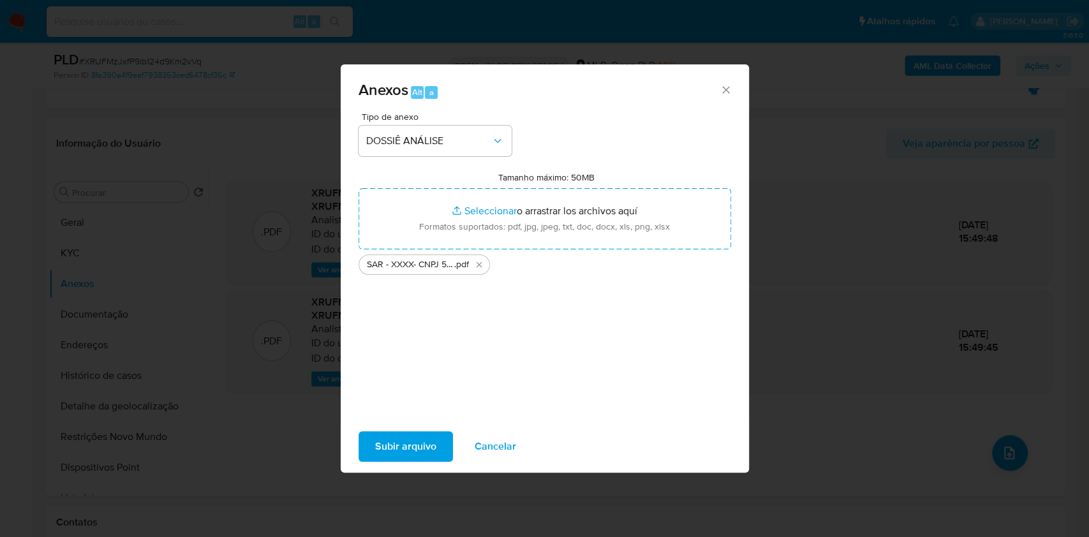
click at [409, 453] on span "Subir arquivo" at bounding box center [405, 446] width 61 height 28
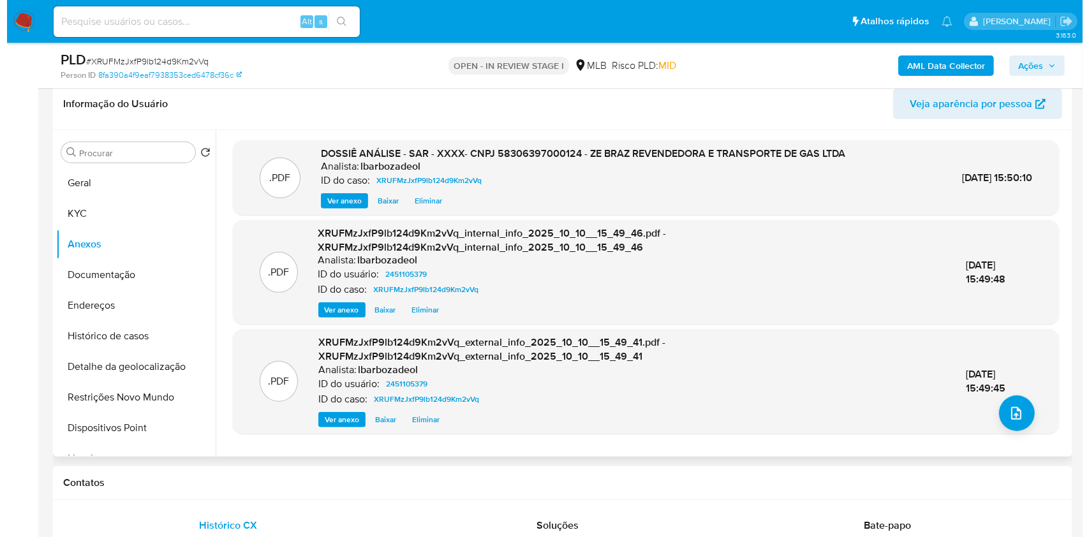
scroll to position [572, 0]
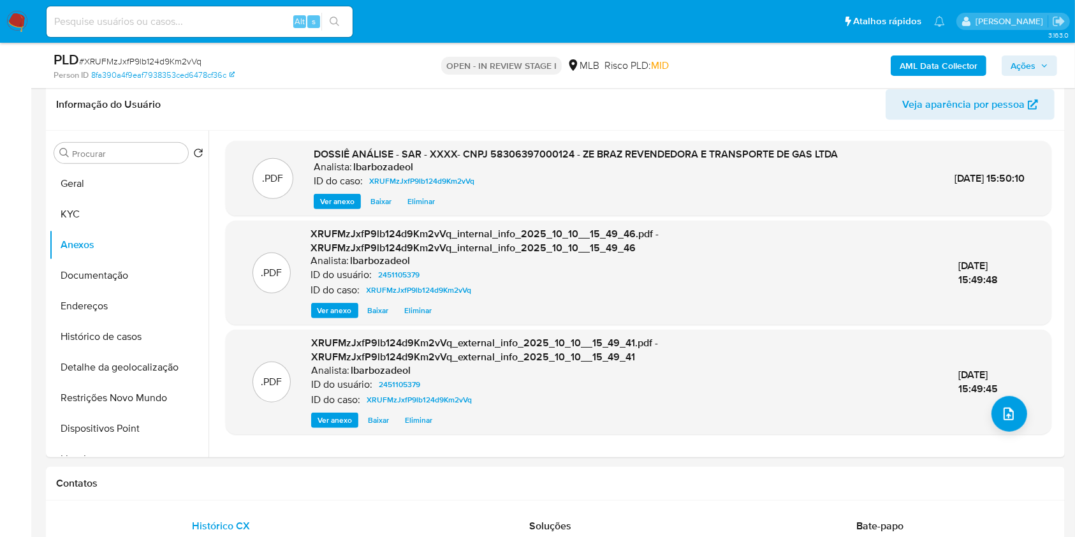
click at [1046, 63] on icon "button" at bounding box center [1045, 66] width 8 height 8
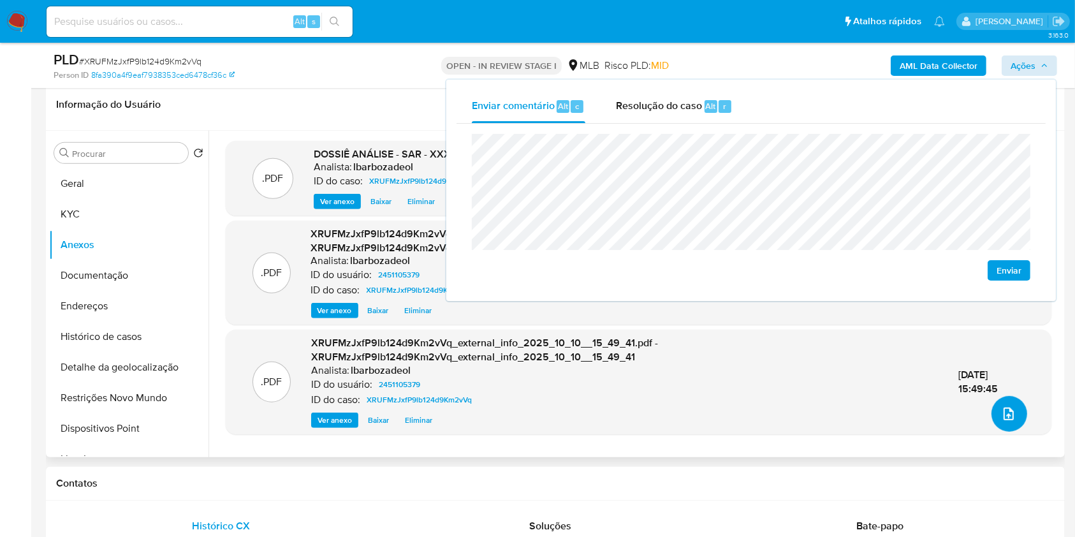
click at [1001, 418] on icon "upload-file" at bounding box center [1008, 413] width 15 height 15
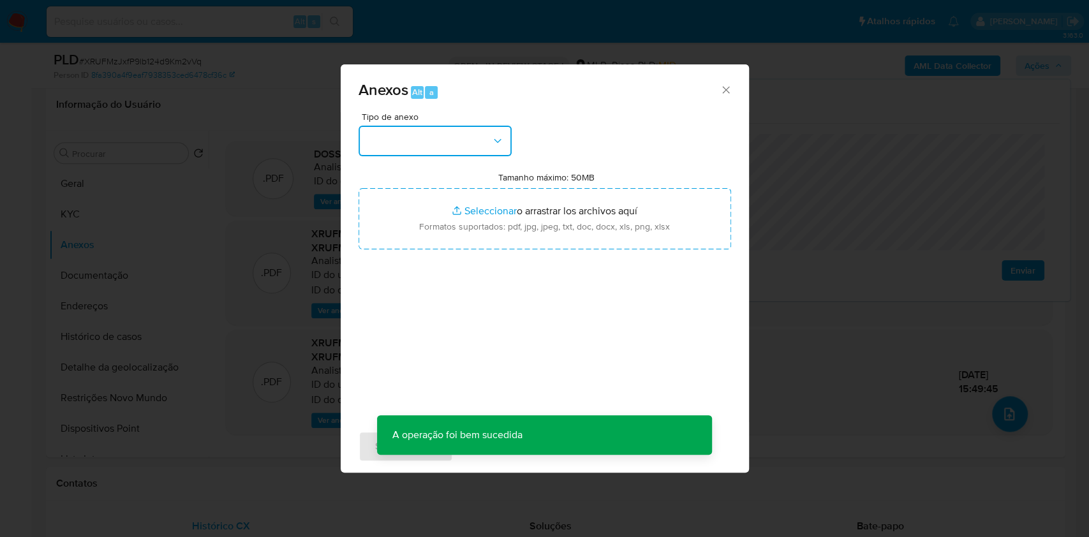
click at [485, 138] on button "button" at bounding box center [434, 141] width 153 height 31
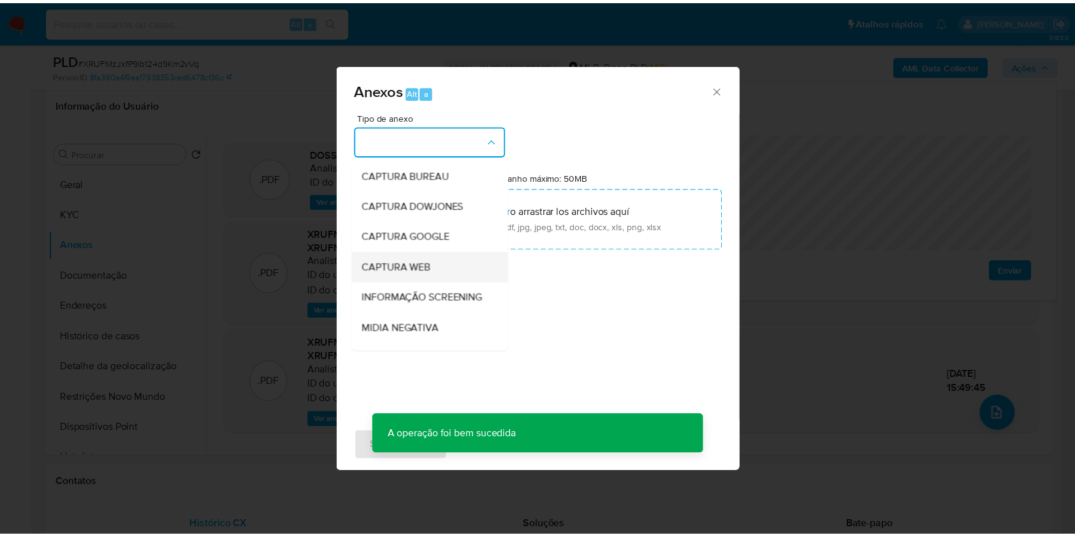
scroll to position [196, 0]
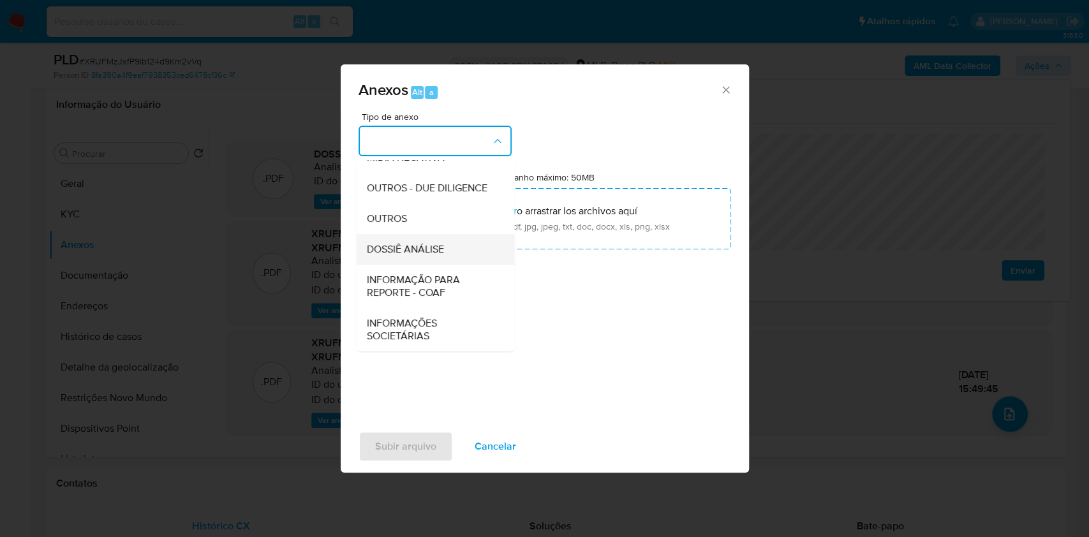
click at [476, 242] on div "DOSSIÊ ANÁLISE" at bounding box center [431, 249] width 130 height 31
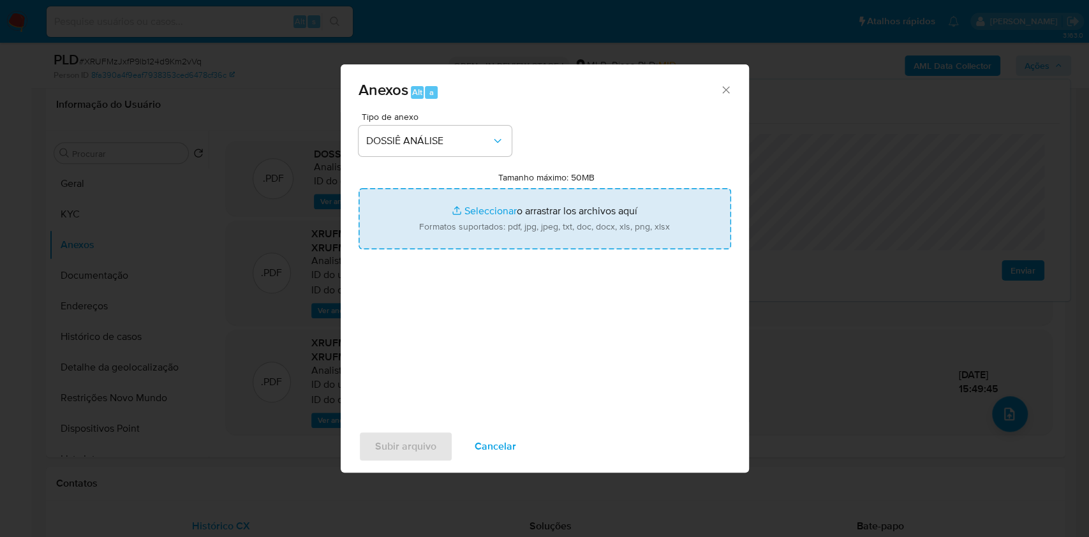
click at [518, 207] on input "Tamanho máximo: 50MB Seleccionar archivos" at bounding box center [544, 218] width 372 height 61
type input "C:\fakepath\Mulan 2451105379_2025_10_10_13_50_23.xlsx"
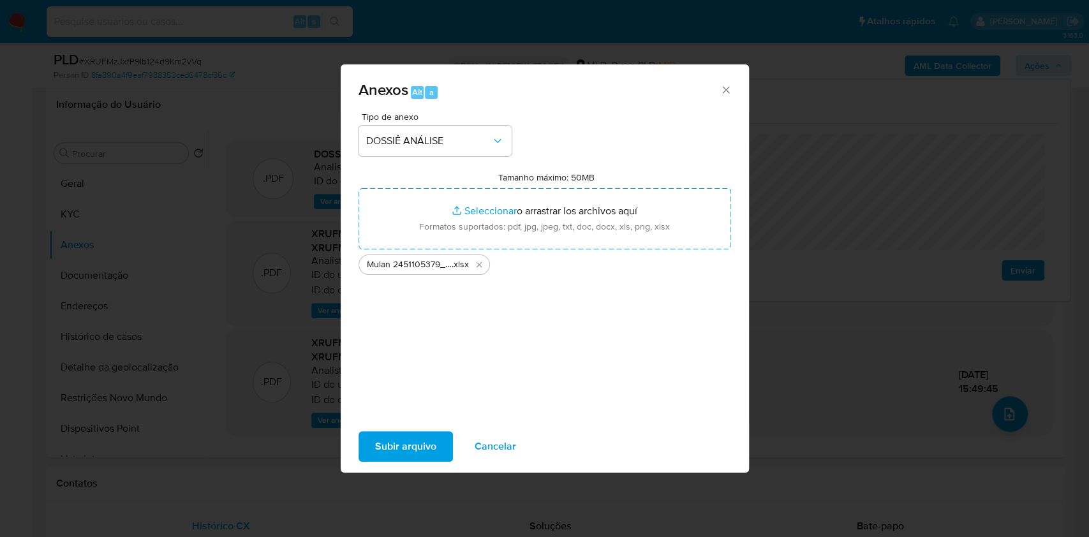
click at [412, 452] on span "Subir arquivo" at bounding box center [405, 446] width 61 height 28
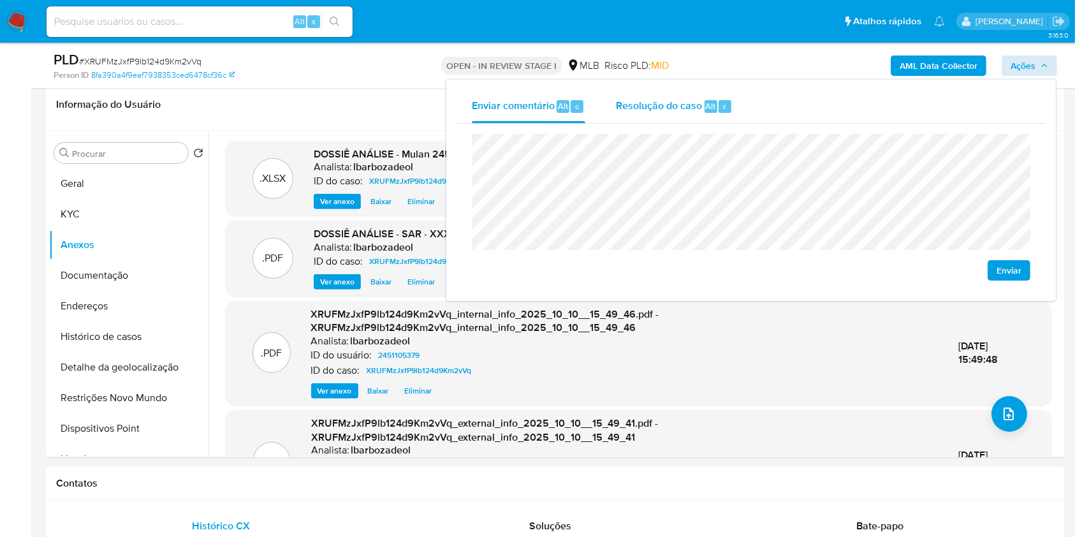
click at [700, 110] on span "Resolução do caso" at bounding box center [659, 105] width 86 height 15
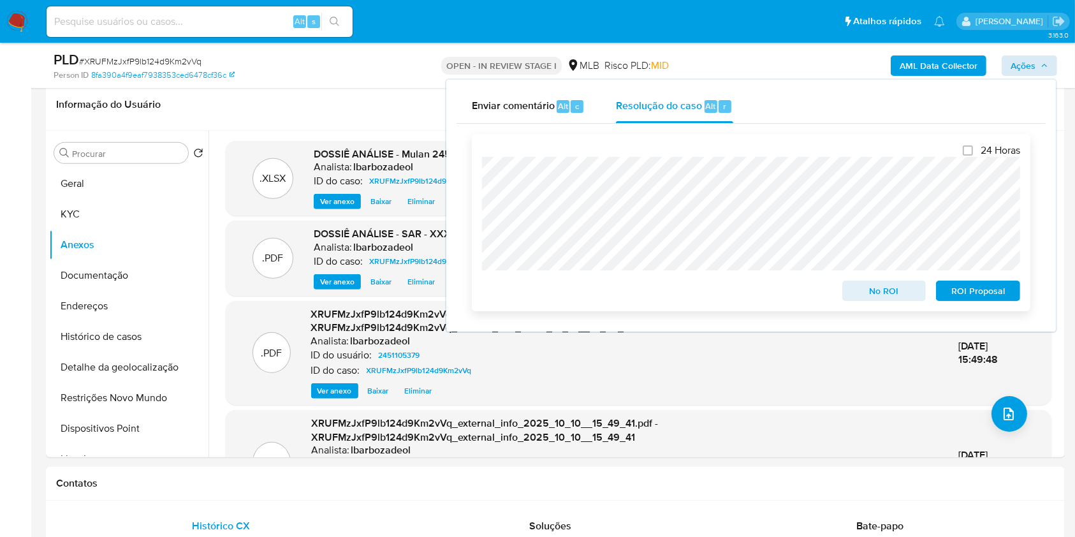
click at [961, 298] on span "ROI Proposal" at bounding box center [978, 291] width 66 height 18
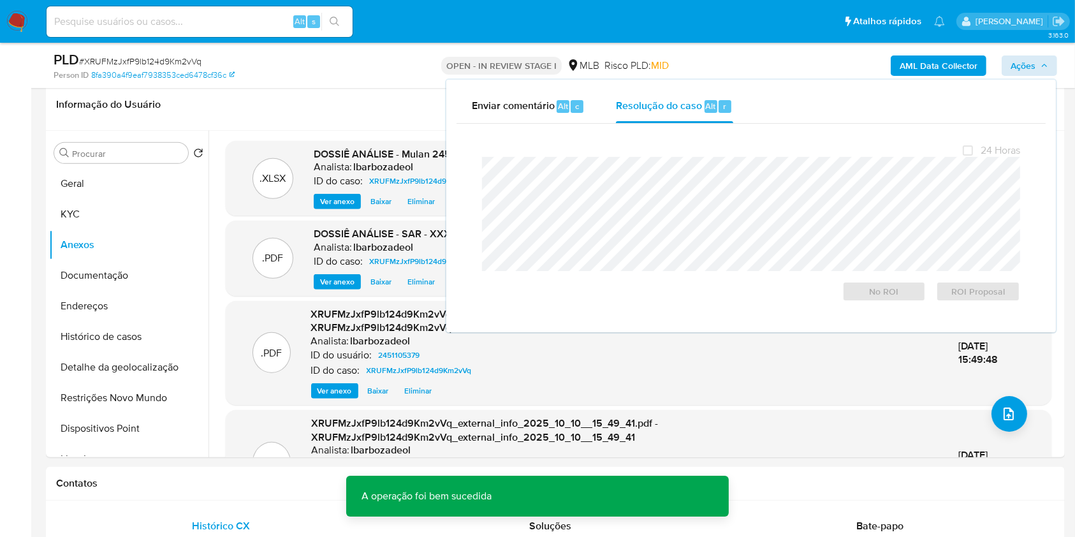
scroll to position [0, 0]
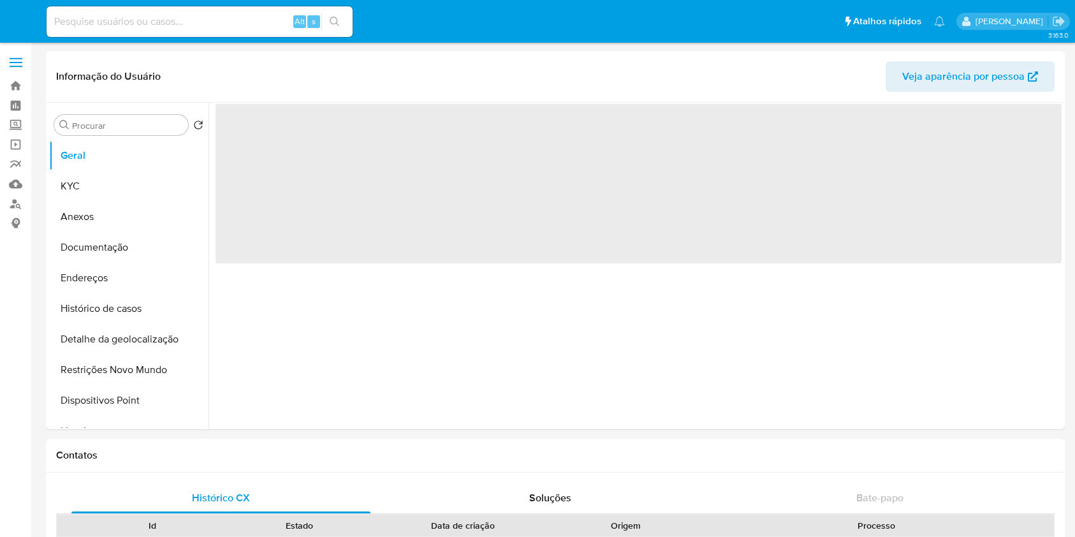
select select "10"
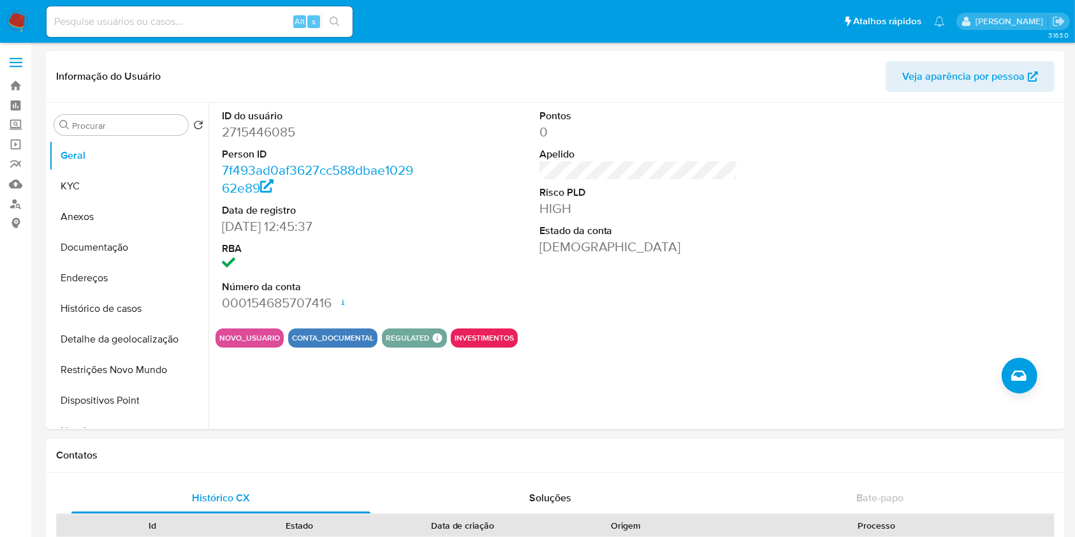
click at [199, 21] on input at bounding box center [200, 21] width 306 height 17
paste input "1021327655"
type input "1021327655"
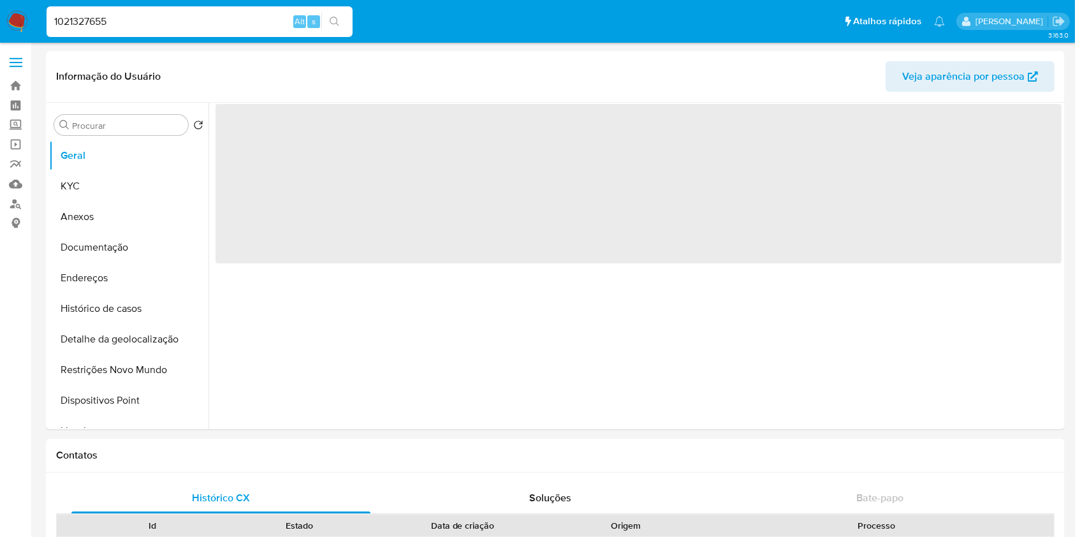
select select "10"
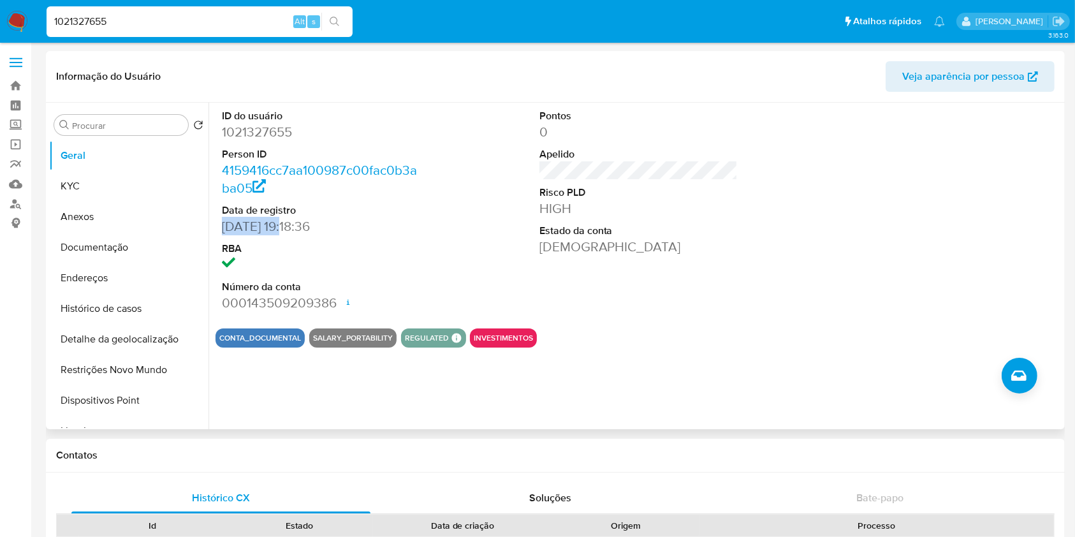
drag, startPoint x: 291, startPoint y: 226, endPoint x: 223, endPoint y: 226, distance: 67.6
click at [223, 226] on dd "[DATE] 19:18:36" at bounding box center [321, 226] width 199 height 18
copy dd "[DATE]"
click at [148, 187] on button "KYC" at bounding box center [123, 186] width 149 height 31
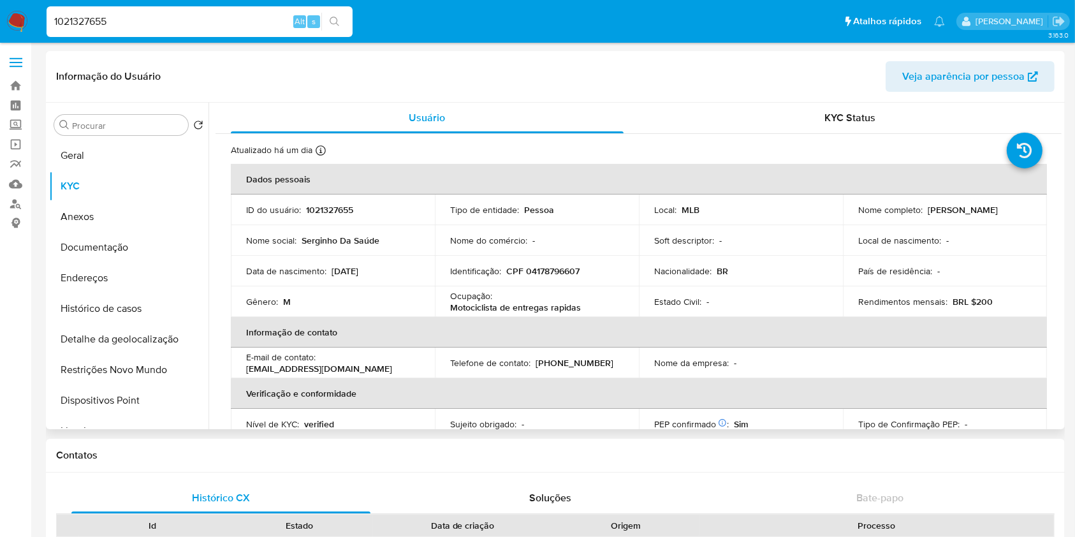
click at [895, 298] on p "Rendimentos mensais :" at bounding box center [902, 301] width 89 height 11
copy div "Rendimentos mensais : BRL $200"
click at [141, 244] on button "Documentação" at bounding box center [123, 247] width 149 height 31
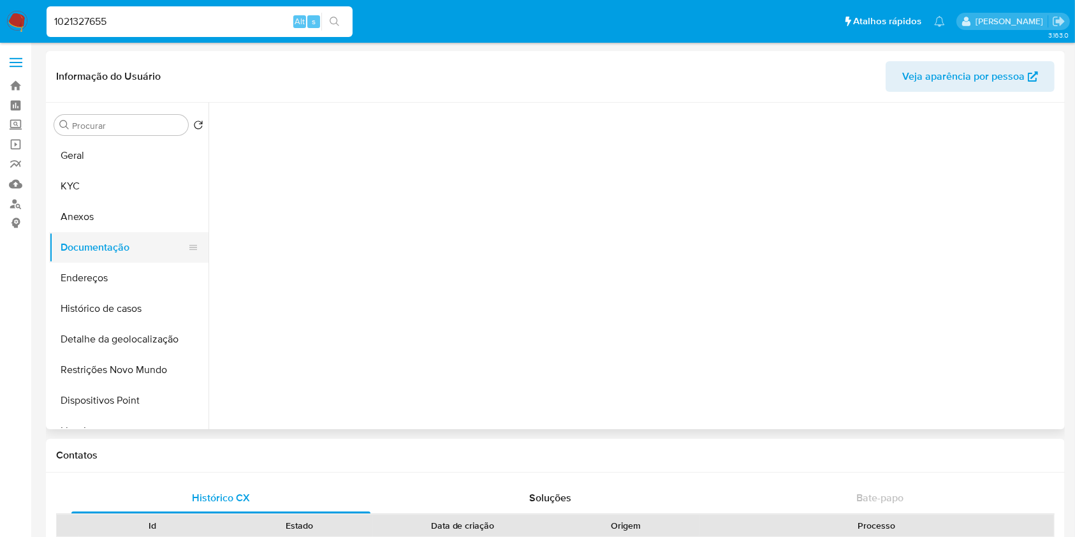
click at [141, 244] on button "Documentação" at bounding box center [123, 247] width 149 height 31
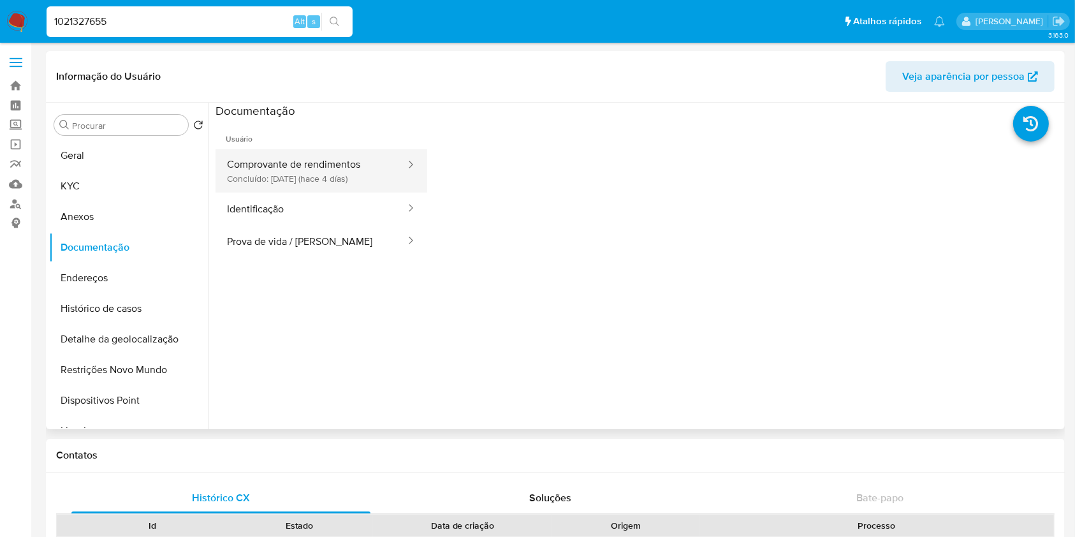
click at [344, 184] on button "Comprovante de rendimentos Concluído: [DATE] (hace 4 días)" at bounding box center [311, 170] width 191 height 43
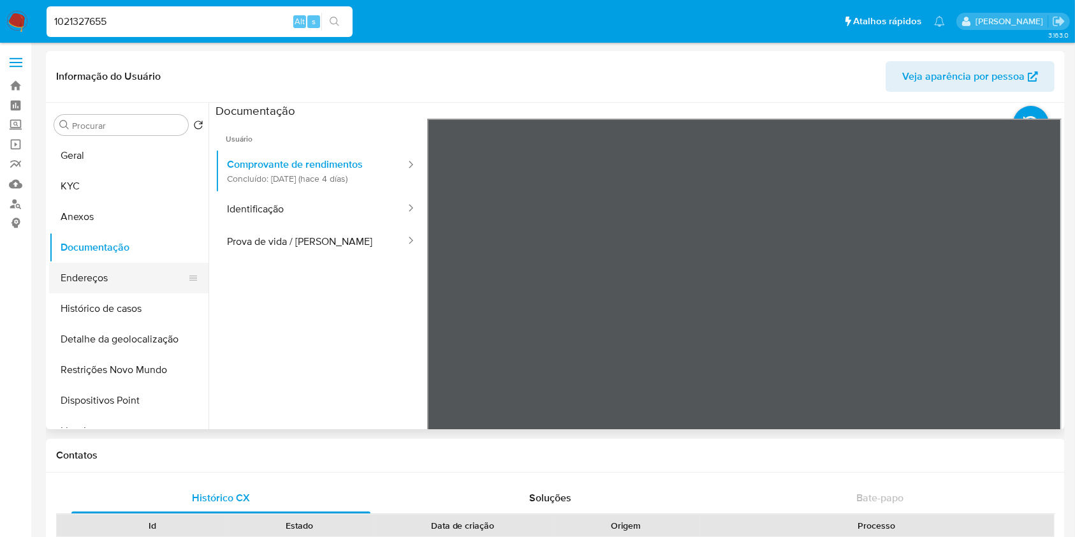
scroll to position [90, 0]
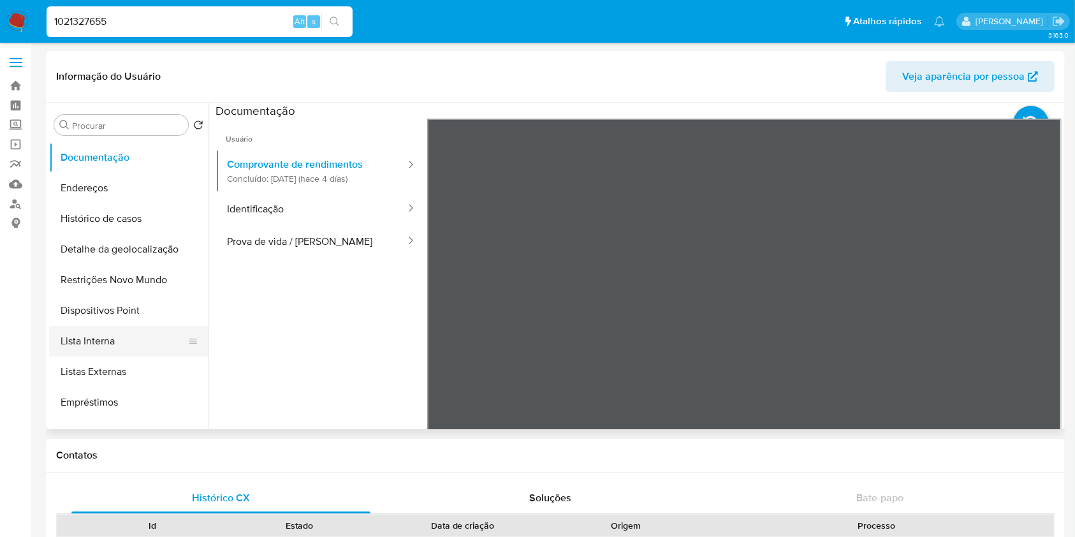
click at [138, 344] on button "Lista Interna" at bounding box center [123, 341] width 149 height 31
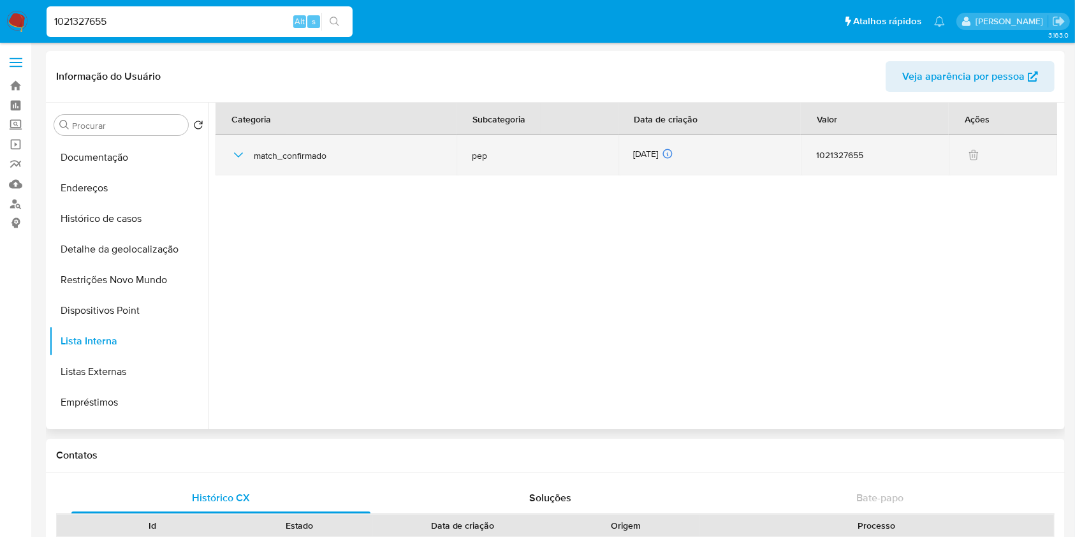
click at [642, 156] on div "[DATE] [DATE] 05:58:19" at bounding box center [710, 155] width 152 height 14
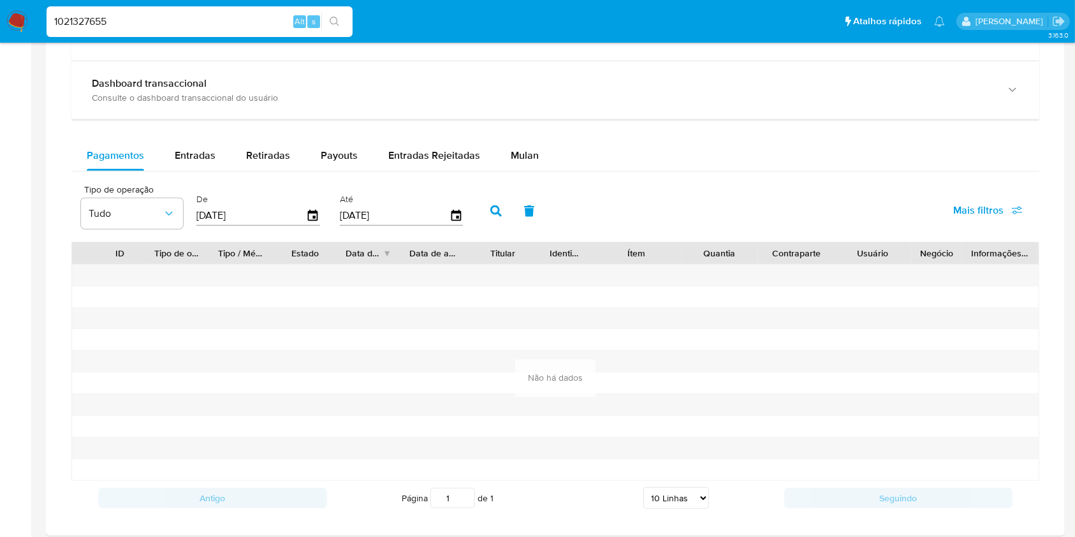
scroll to position [697, 0]
click at [199, 166] on div "Entradas" at bounding box center [195, 157] width 41 height 31
select select "10"
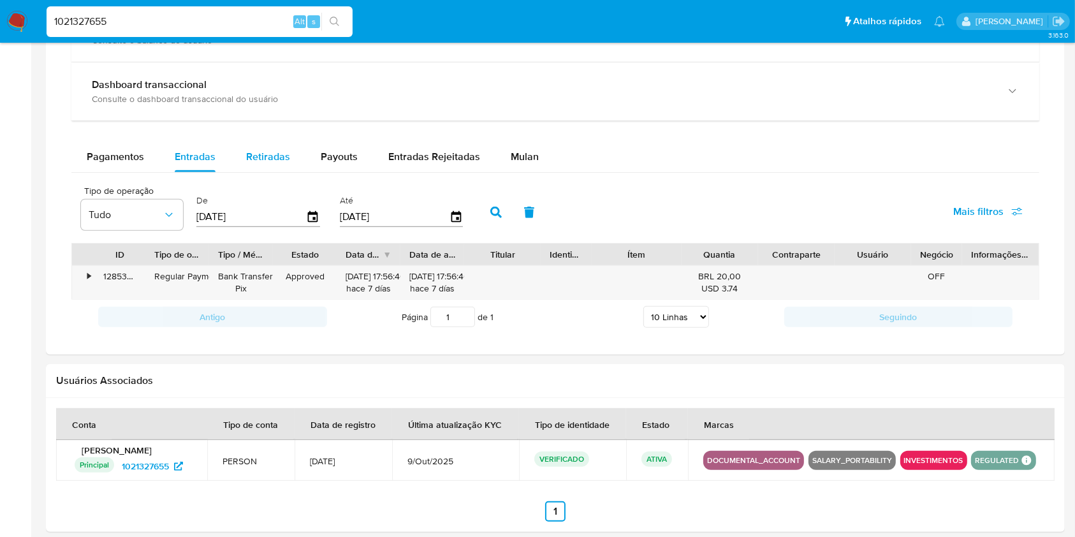
click at [275, 166] on div "Retiradas" at bounding box center [268, 157] width 44 height 31
select select "10"
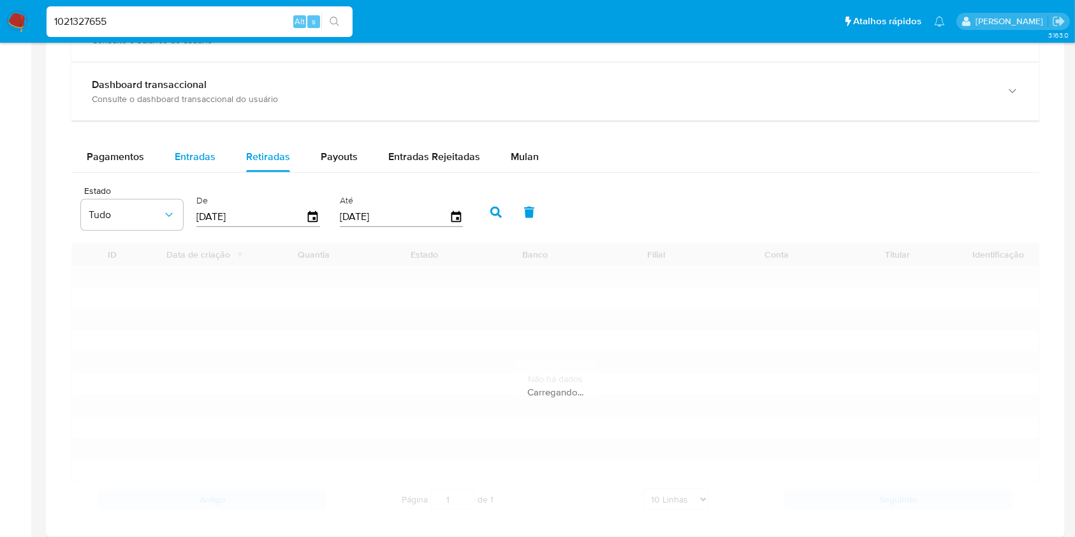
click at [204, 151] on span "Entradas" at bounding box center [195, 156] width 41 height 15
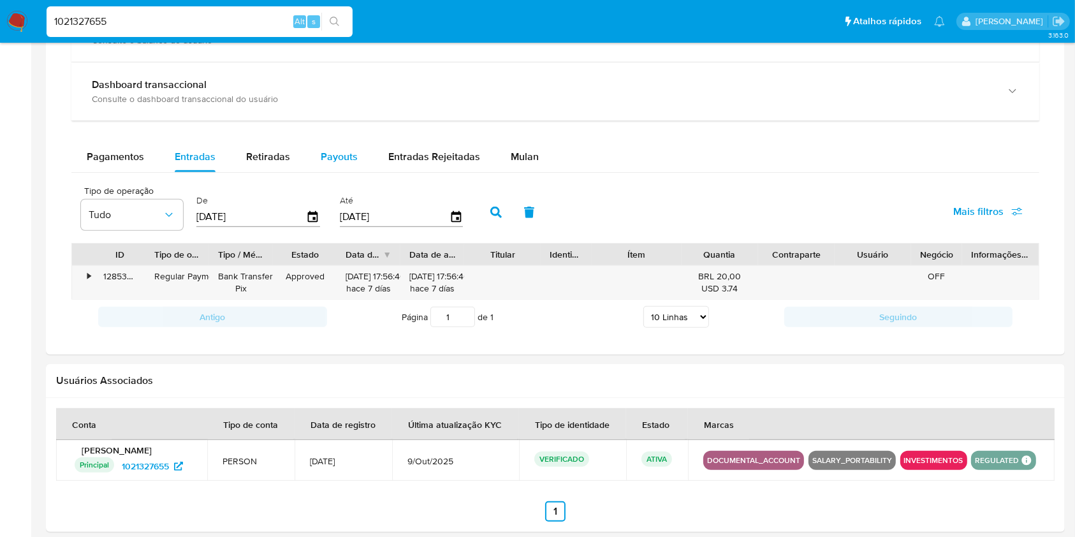
click at [353, 156] on span "Payouts" at bounding box center [339, 156] width 37 height 15
select select "10"
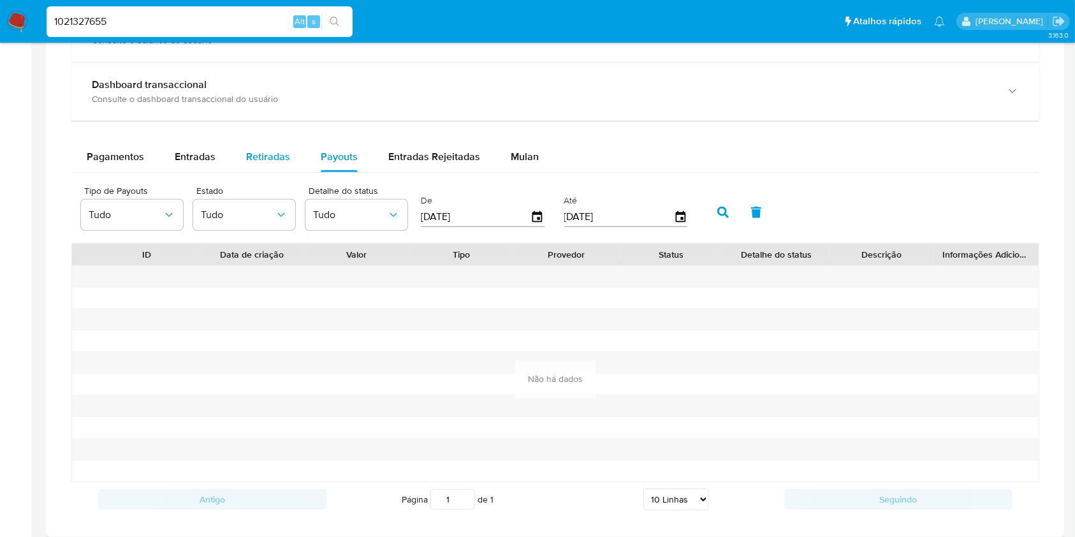
click at [270, 161] on span "Retiradas" at bounding box center [268, 156] width 44 height 15
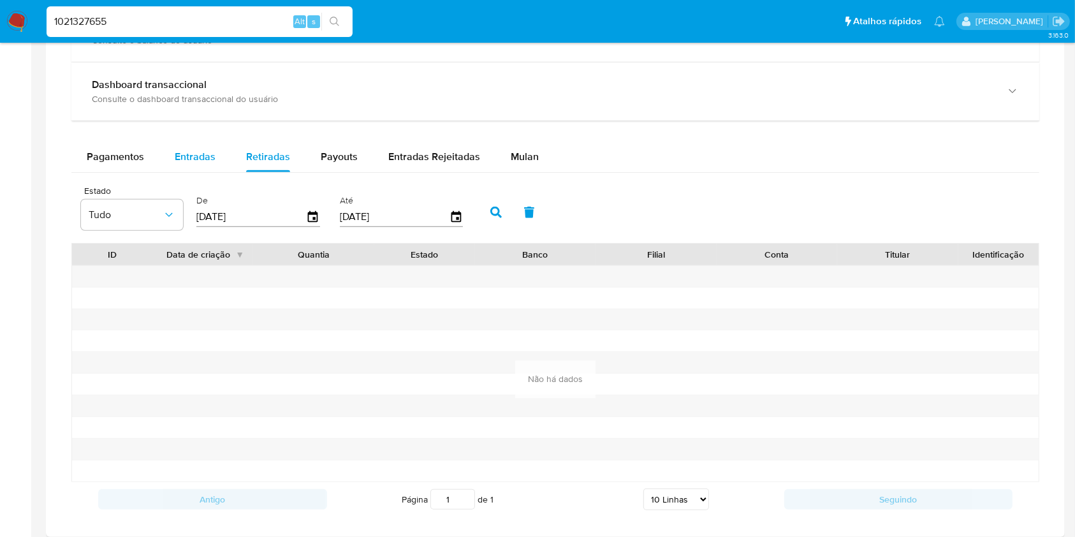
click at [205, 150] on span "Entradas" at bounding box center [195, 156] width 41 height 15
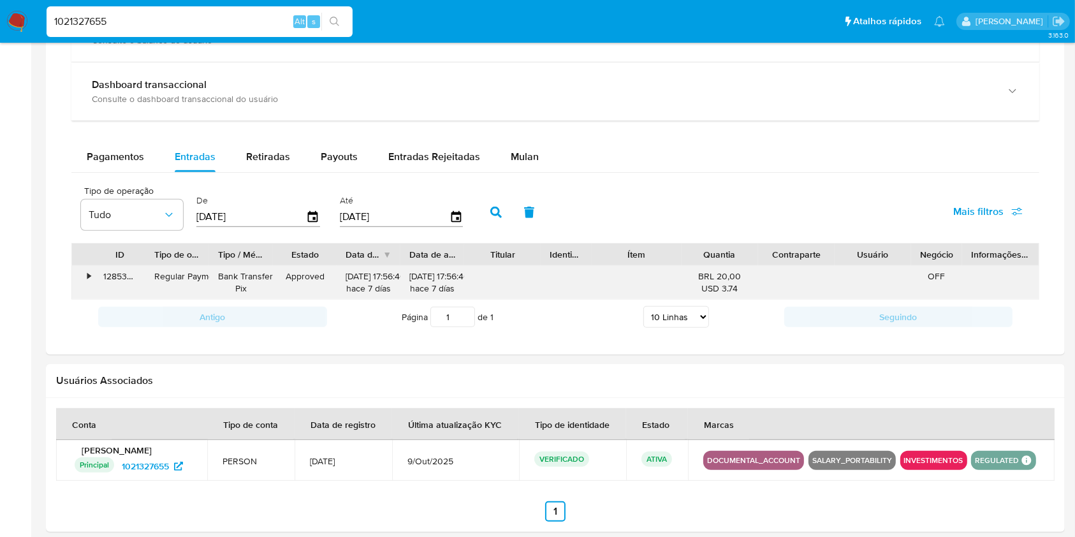
click at [730, 275] on div "BRL 20,00 USD 3.74" at bounding box center [720, 282] width 59 height 24
click at [87, 273] on div "•" at bounding box center [88, 276] width 3 height 12
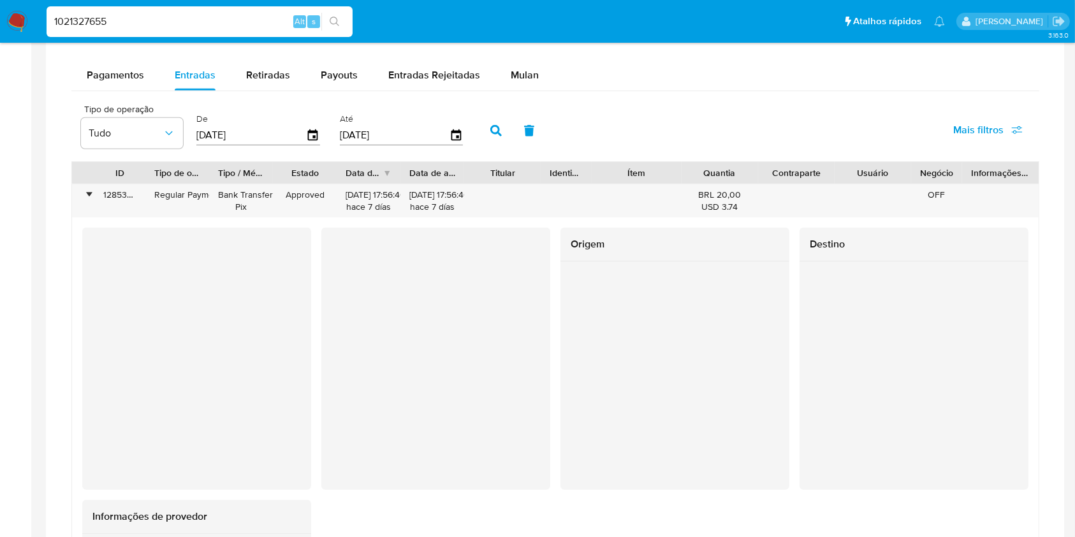
scroll to position [780, 0]
drag, startPoint x: 721, startPoint y: 192, endPoint x: 709, endPoint y: 185, distance: 14.0
click at [709, 185] on div "BRL 20,00 USD 3.74" at bounding box center [720, 199] width 77 height 33
click at [719, 193] on div "BRL 20,00 USD 3.74" at bounding box center [720, 199] width 59 height 24
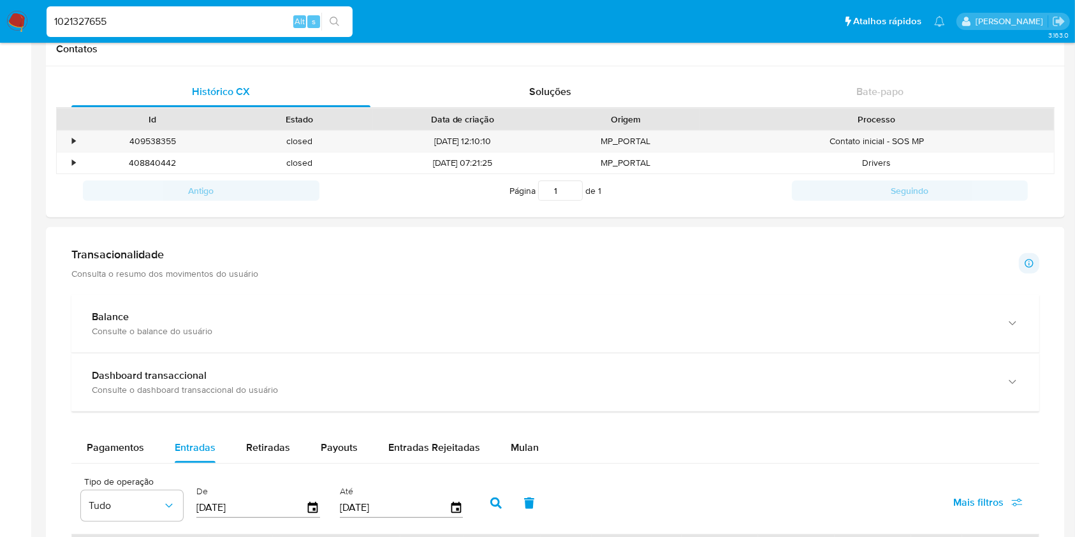
scroll to position [307, 0]
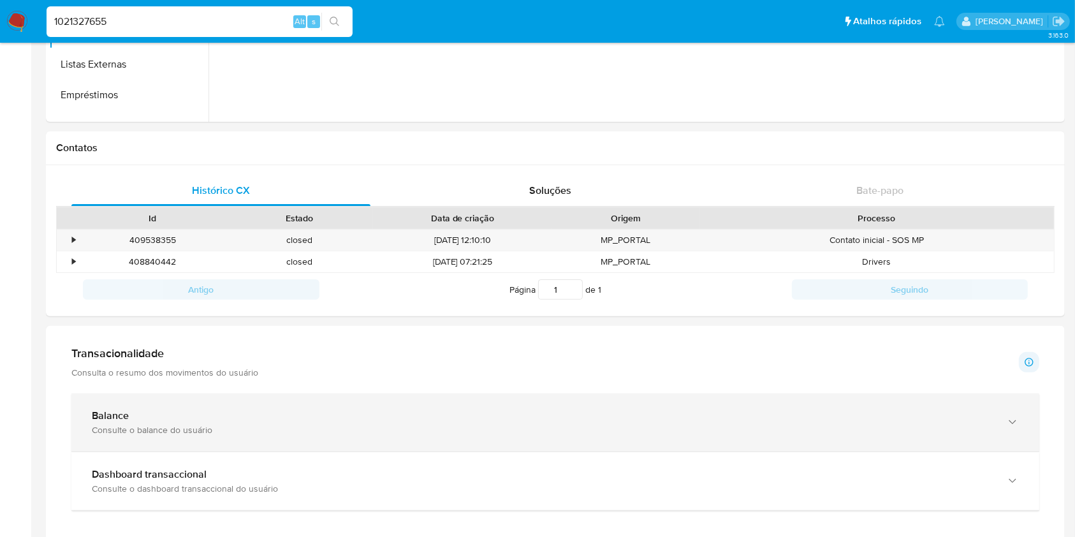
click at [668, 436] on div "Balance Consulte o balance do usuário" at bounding box center [555, 422] width 968 height 58
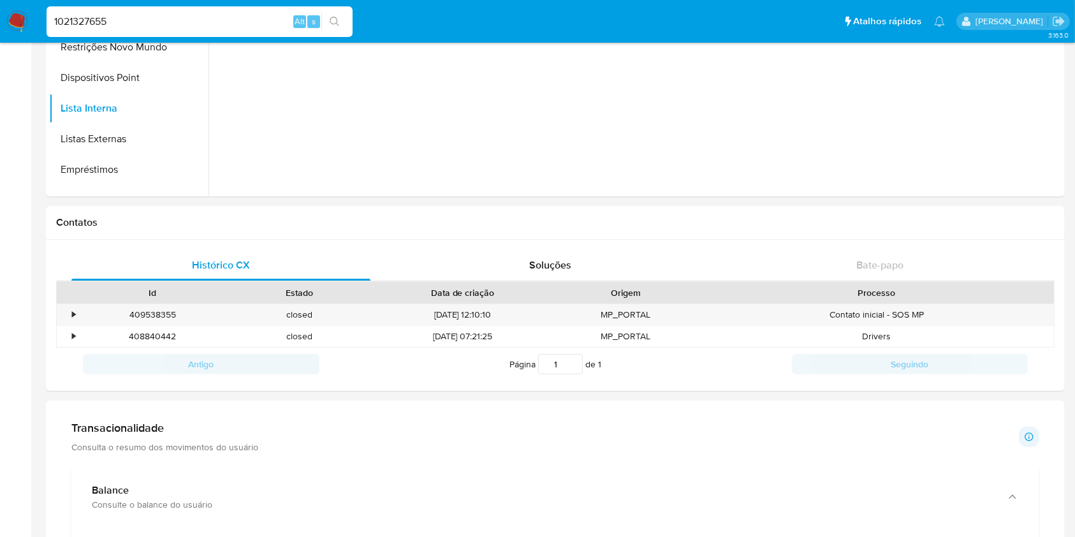
scroll to position [0, 0]
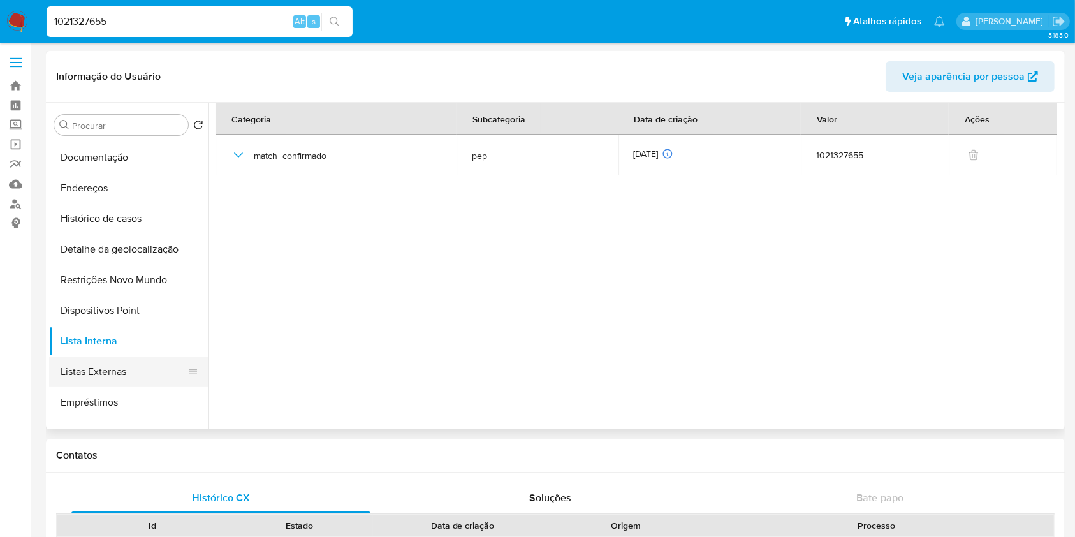
click at [131, 369] on button "Listas Externas" at bounding box center [123, 371] width 149 height 31
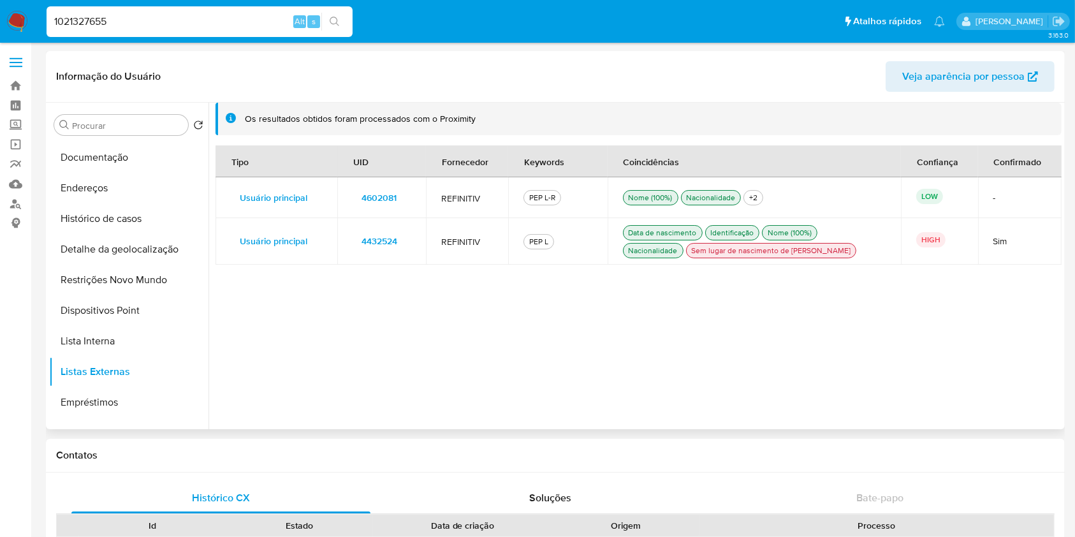
click at [378, 238] on span "4432524" at bounding box center [380, 241] width 36 height 18
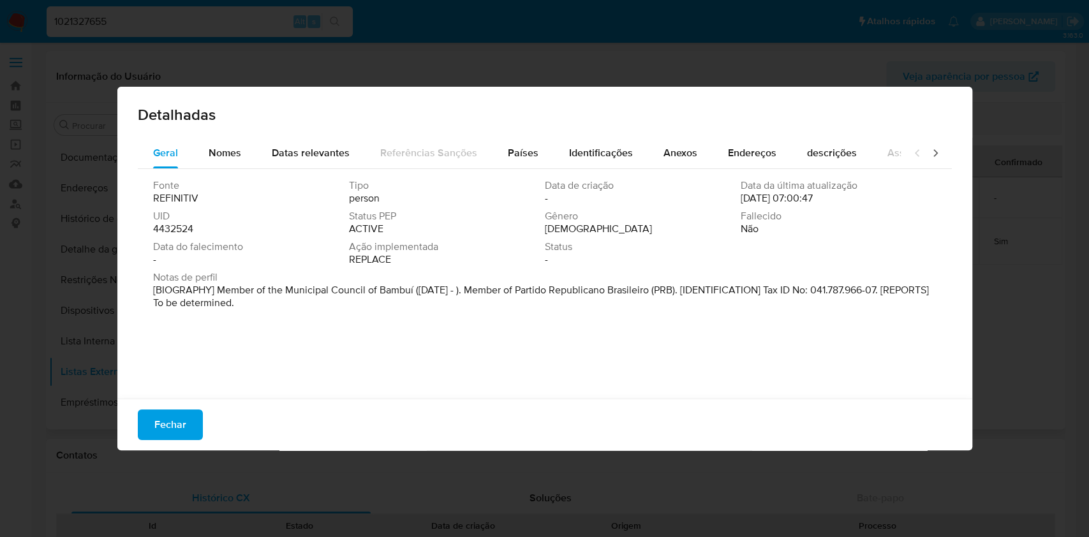
click at [176, 233] on span "4432524" at bounding box center [173, 229] width 40 height 13
click at [214, 151] on span "Nomes" at bounding box center [225, 152] width 33 height 15
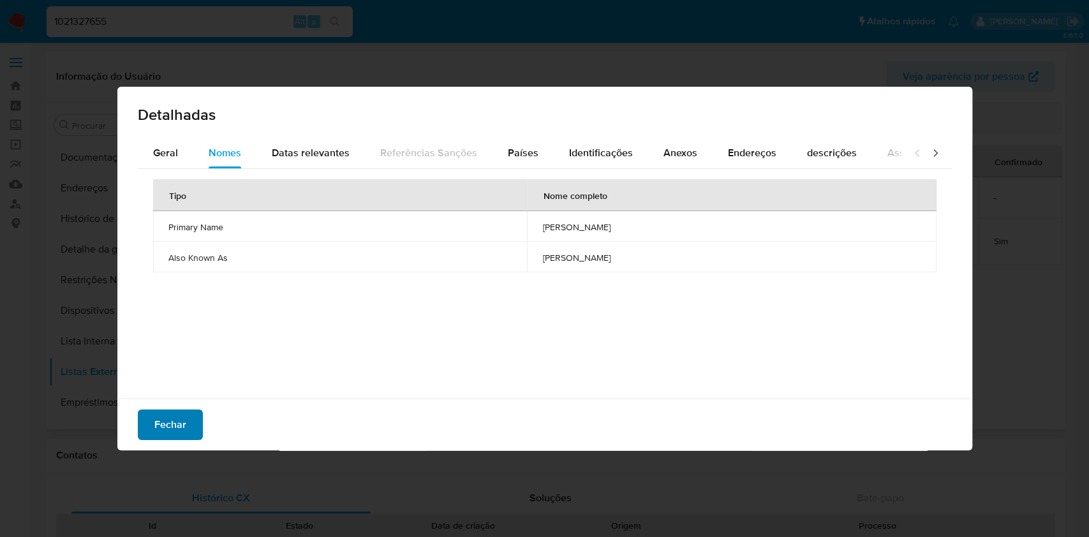
click at [162, 416] on span "Fechar" at bounding box center [170, 425] width 32 height 28
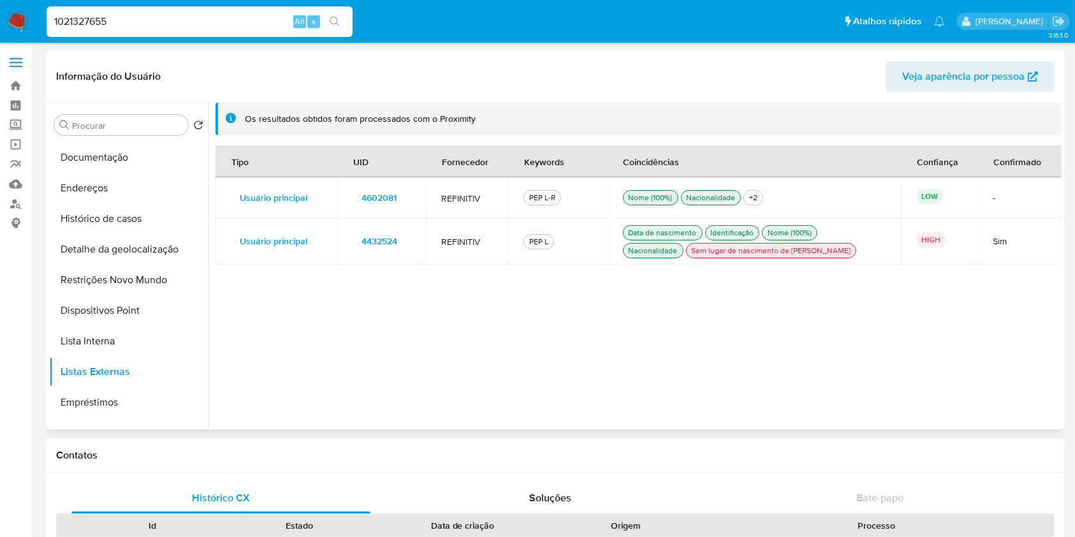
click at [390, 202] on span "4602081" at bounding box center [379, 198] width 35 height 18
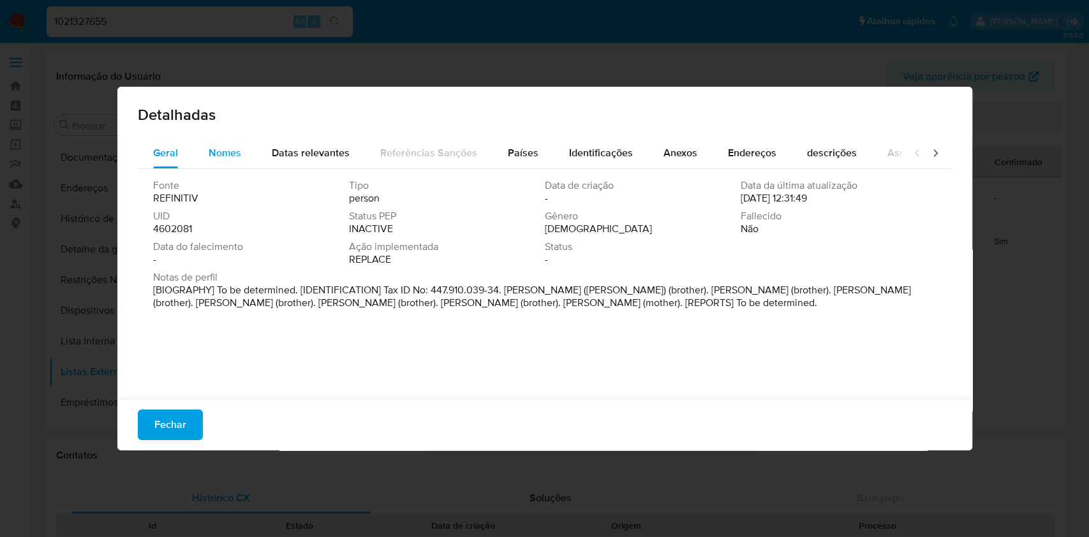
click at [215, 143] on div "Nomes" at bounding box center [225, 153] width 33 height 31
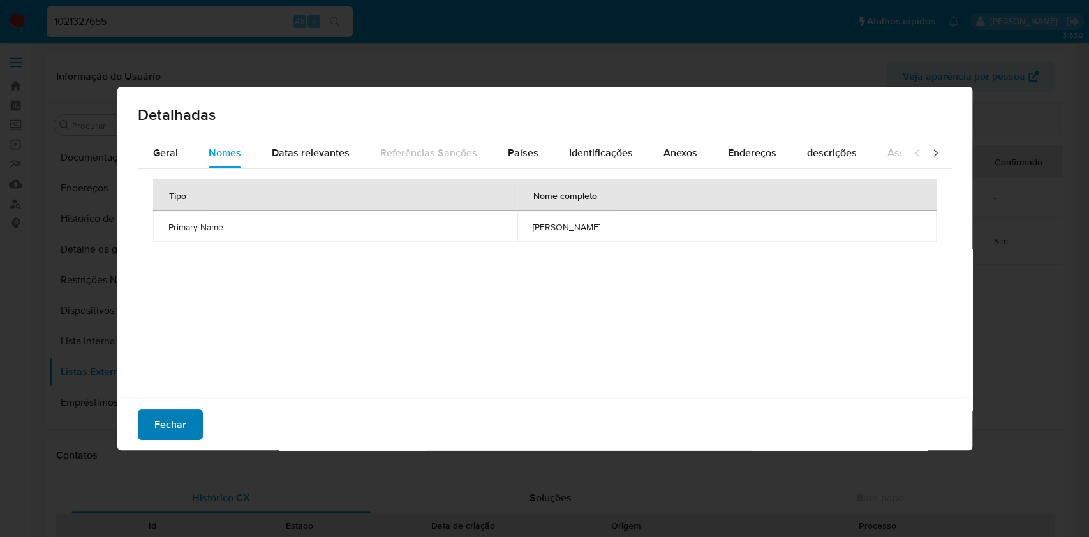
click at [171, 429] on span "Fechar" at bounding box center [170, 425] width 32 height 28
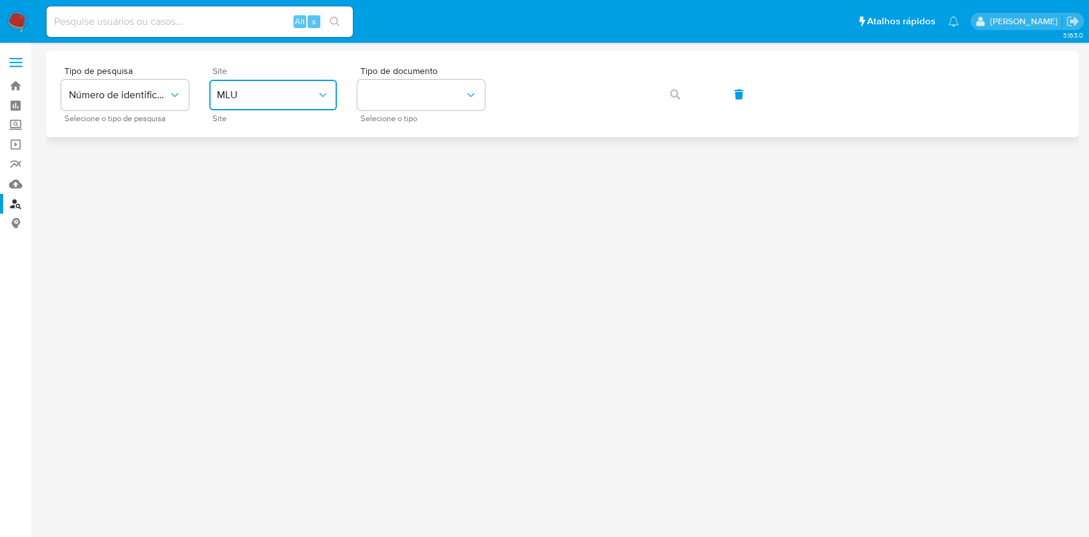
click at [286, 103] on button "MLU" at bounding box center [273, 95] width 128 height 31
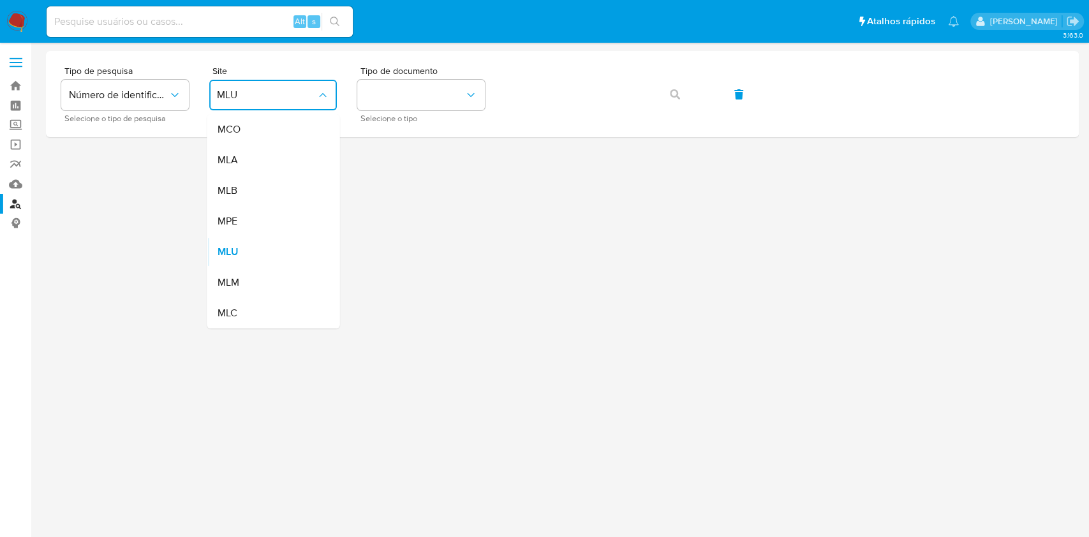
click at [290, 183] on div "MLB" at bounding box center [269, 190] width 105 height 31
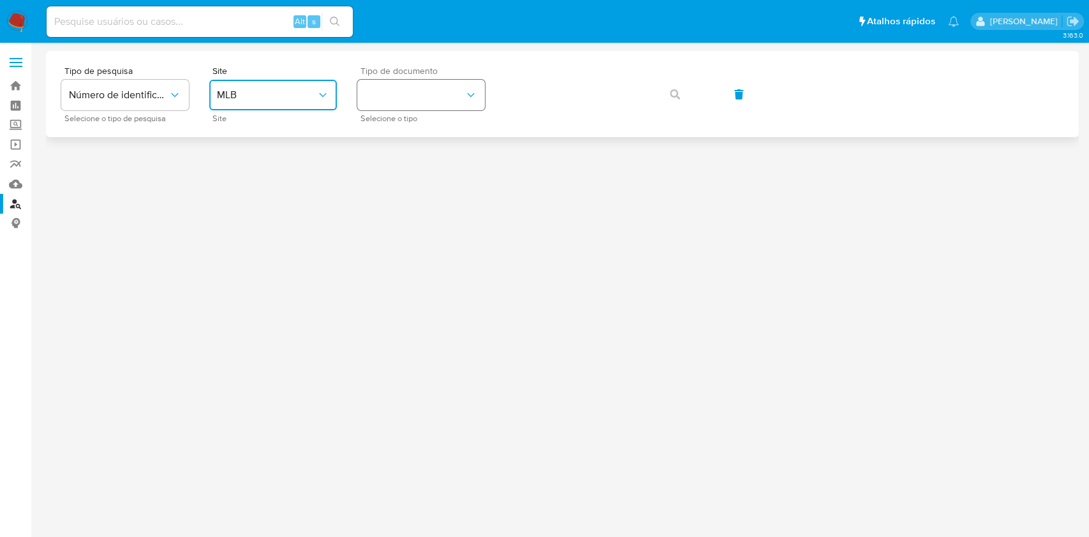
click at [405, 96] on button "identificationType" at bounding box center [421, 95] width 128 height 31
click at [413, 168] on div "CPF CPF" at bounding box center [417, 179] width 105 height 43
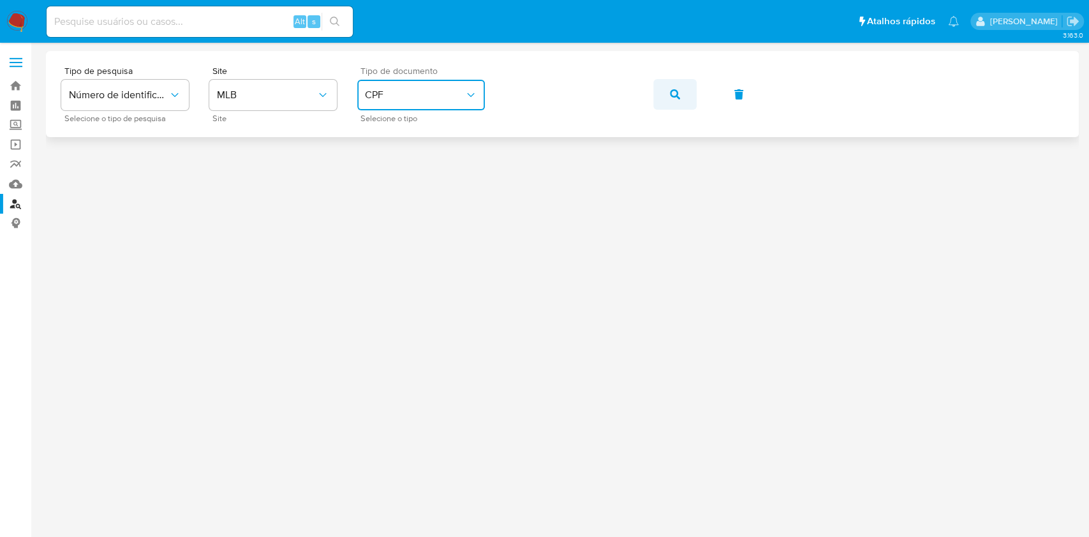
click at [675, 94] on icon "button" at bounding box center [675, 94] width 10 height 10
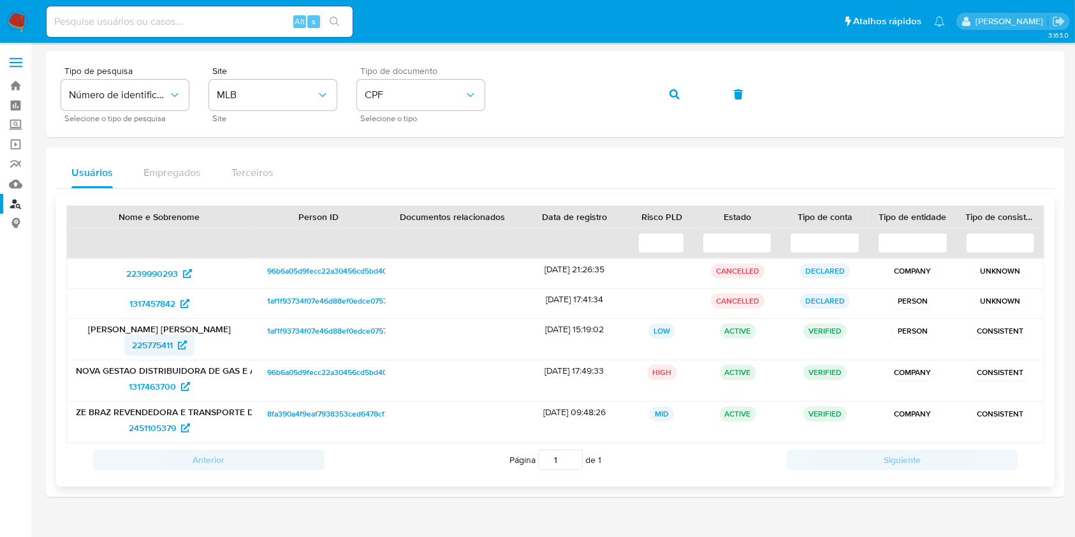
click at [148, 340] on span "225775411" at bounding box center [152, 345] width 41 height 20
click at [677, 105] on span "button" at bounding box center [675, 94] width 10 height 28
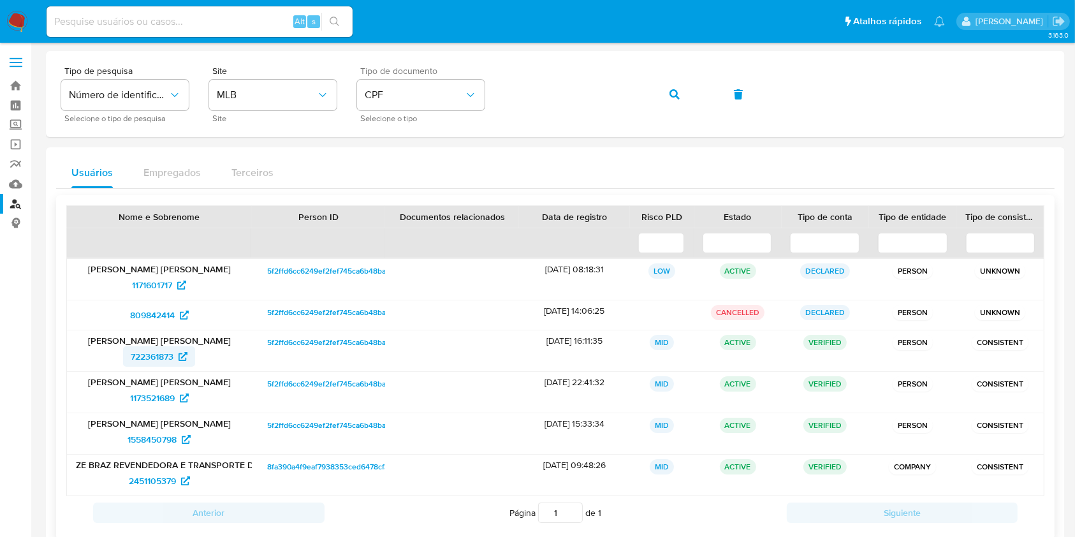
click at [170, 352] on span "722361873" at bounding box center [152, 356] width 43 height 20
click at [150, 403] on span "1173521689" at bounding box center [152, 398] width 45 height 20
click at [149, 435] on span "1558450798" at bounding box center [152, 439] width 49 height 20
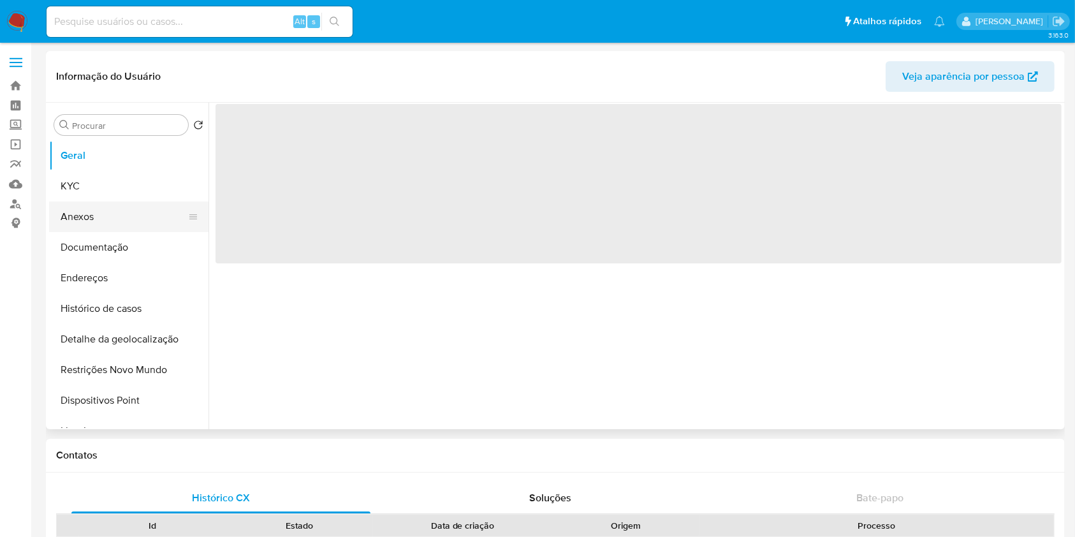
click at [120, 231] on button "Anexos" at bounding box center [123, 217] width 149 height 31
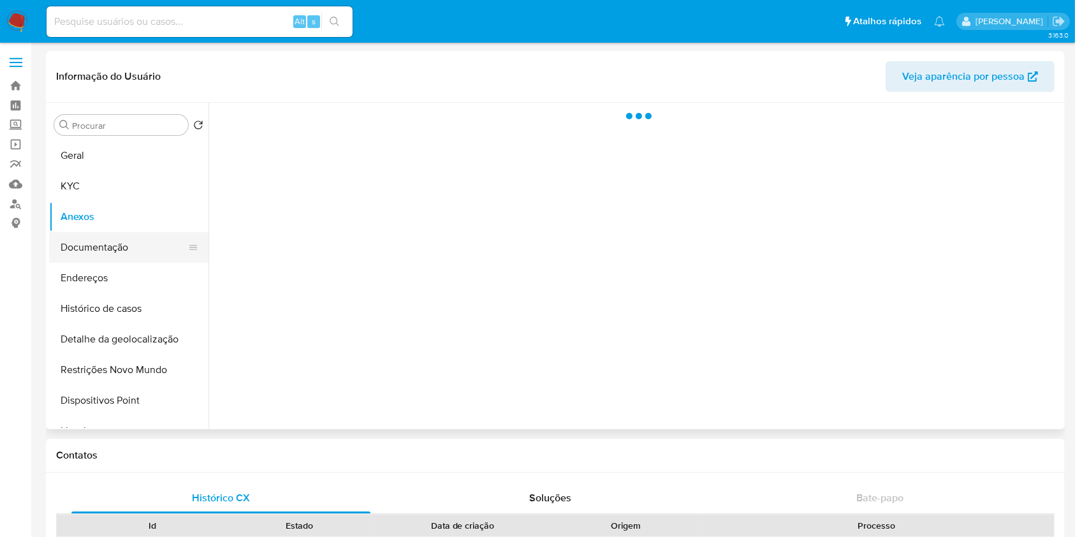
click at [115, 249] on button "Documentação" at bounding box center [123, 247] width 149 height 31
select select "10"
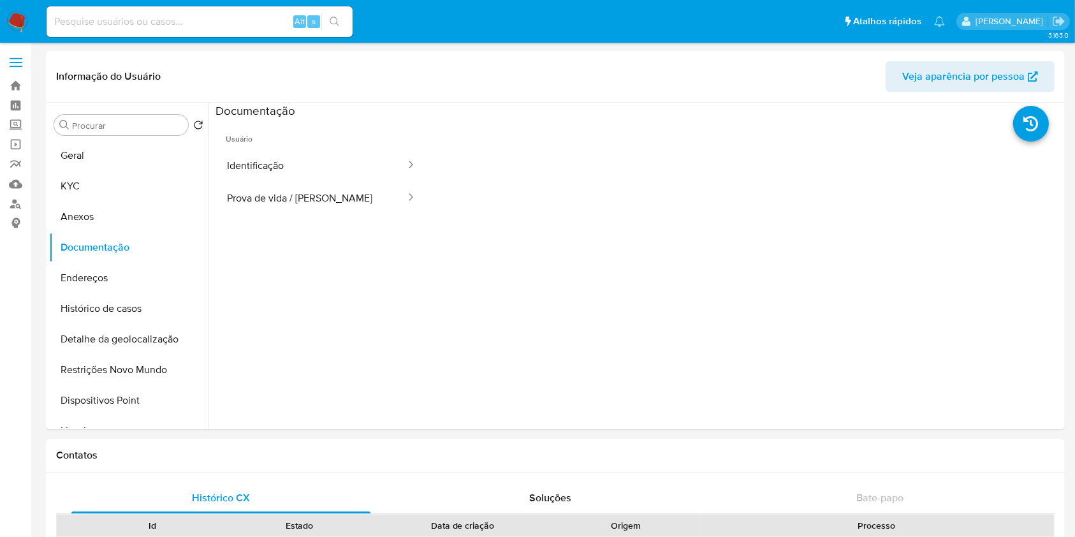
click at [316, 172] on button "Identificação" at bounding box center [311, 165] width 191 height 33
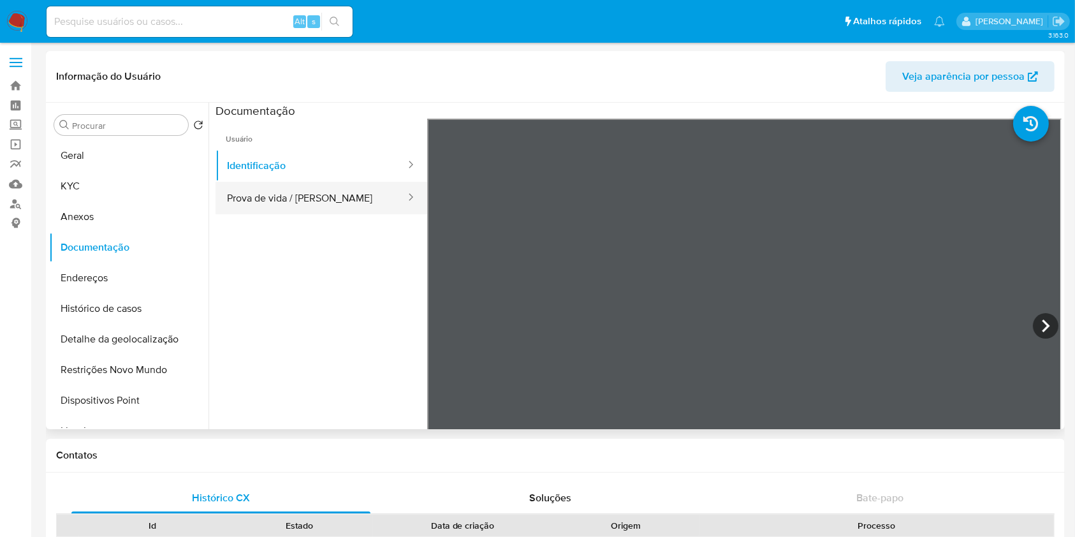
click at [332, 209] on button "Prova de vida / [PERSON_NAME]" at bounding box center [311, 198] width 191 height 33
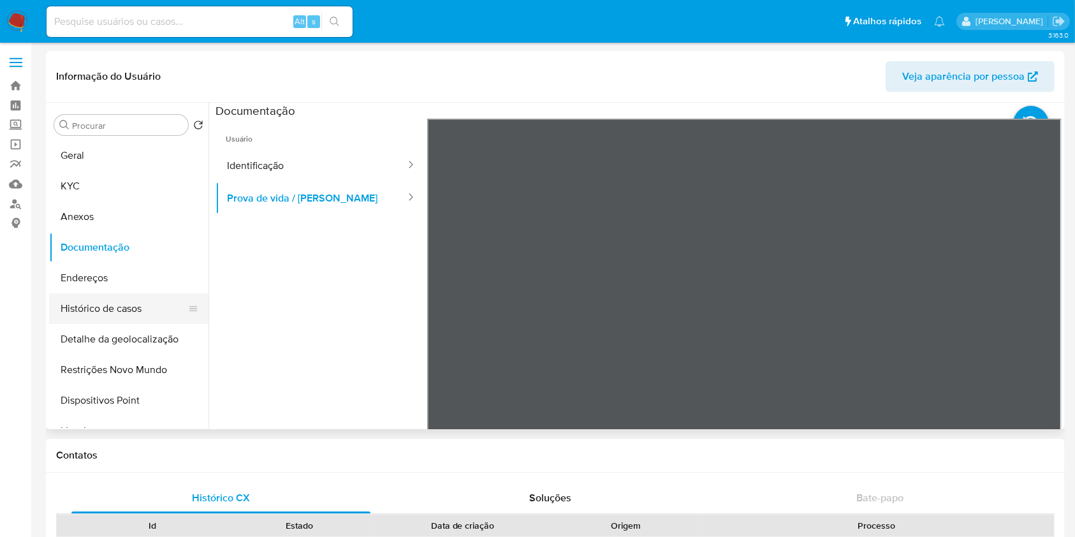
click at [138, 301] on button "Histórico de casos" at bounding box center [123, 308] width 149 height 31
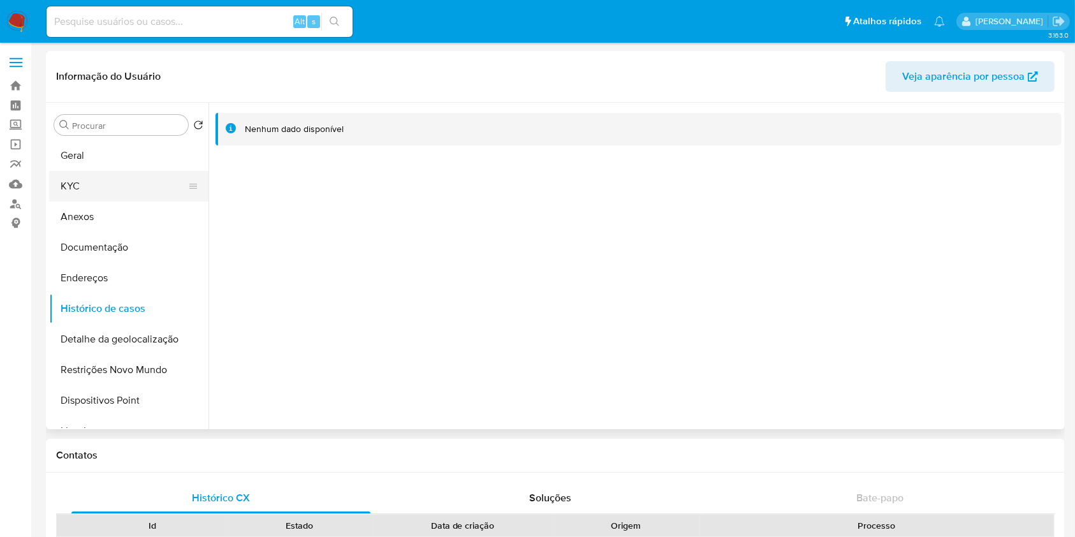
click at [122, 196] on button "KYC" at bounding box center [123, 186] width 149 height 31
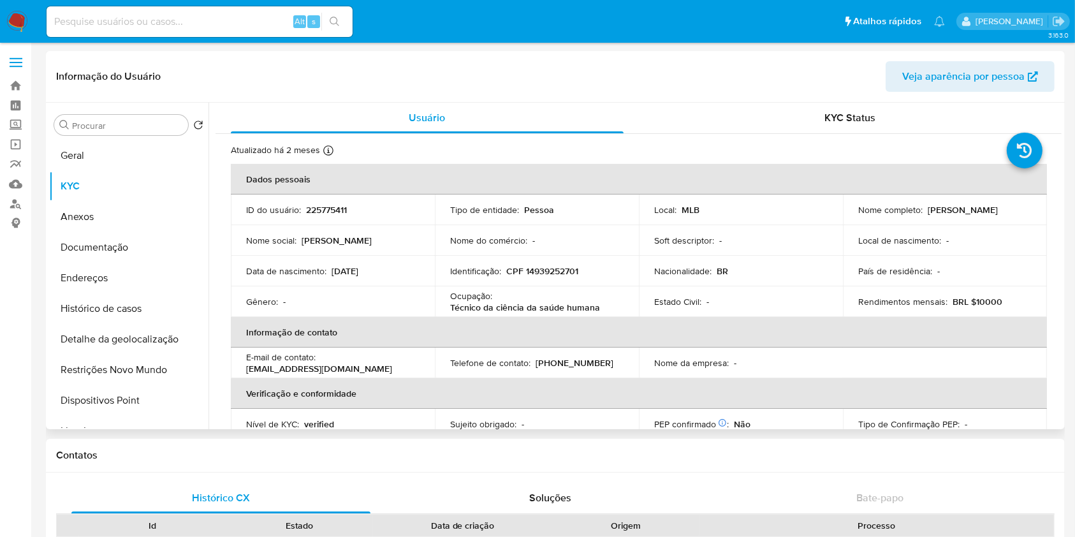
click at [520, 311] on p "Técnico da ciência da saúde humana" at bounding box center [525, 307] width 150 height 11
drag, startPoint x: 448, startPoint y: 307, endPoint x: 608, endPoint y: 305, distance: 160.1
click at [608, 305] on td "Ocupação : Técnico da ciência da saúde humana" at bounding box center [537, 301] width 204 height 31
copy p "Técnico da ciência da saúde humana"
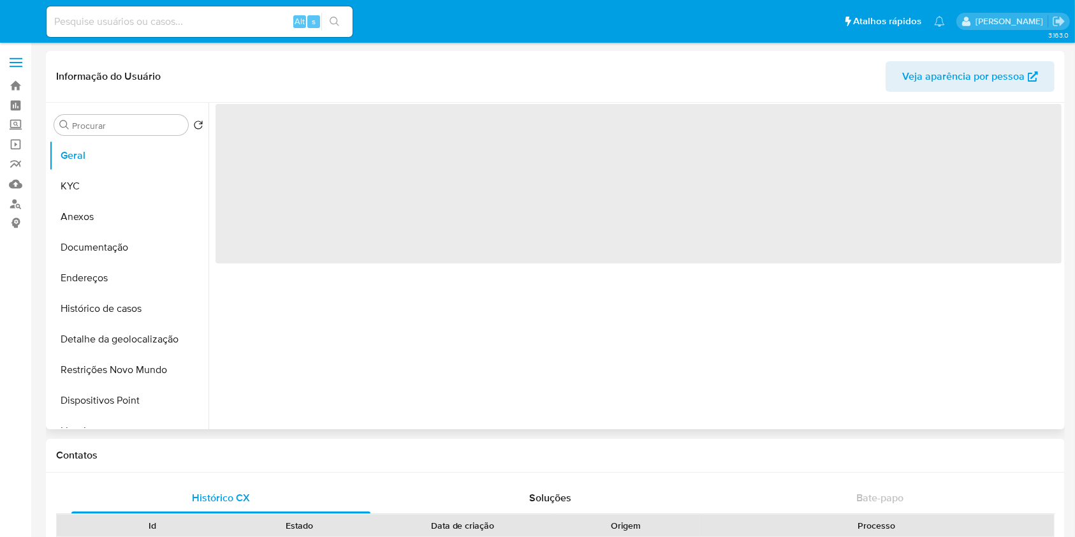
select select "10"
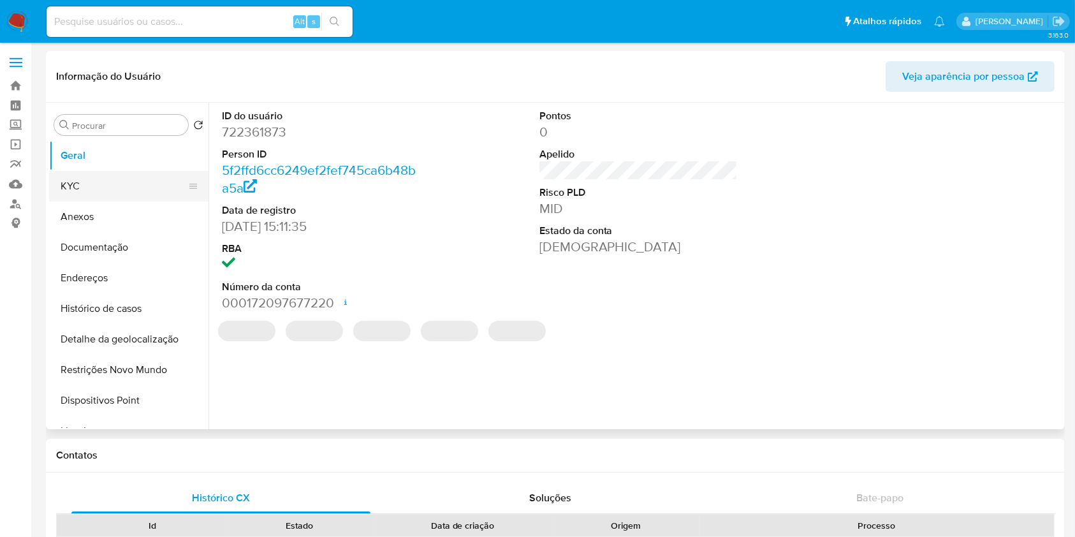
click at [110, 186] on button "KYC" at bounding box center [123, 186] width 149 height 31
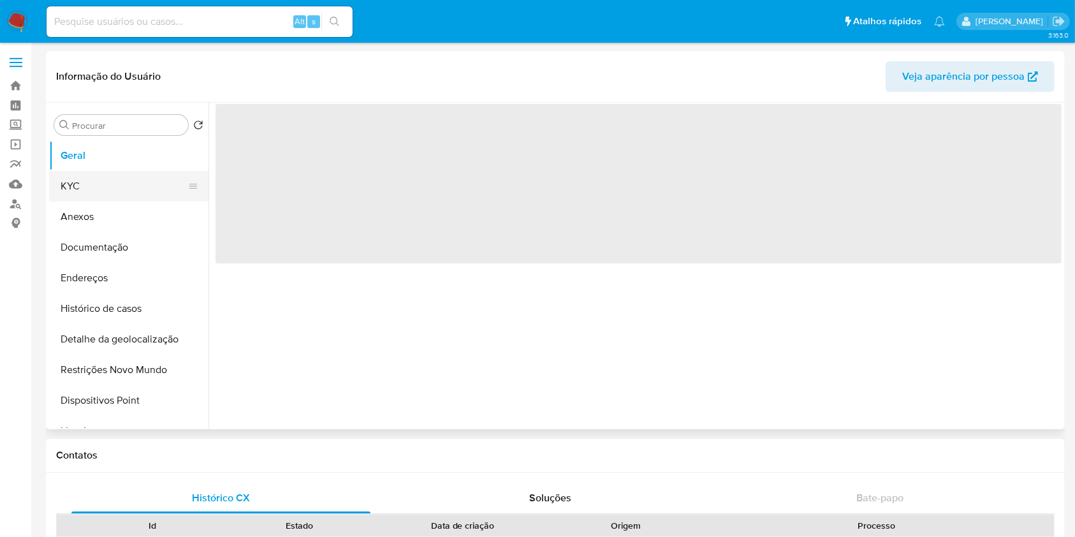
click at [110, 186] on button "KYC" at bounding box center [123, 186] width 149 height 31
select select "10"
click at [110, 186] on button "KYC" at bounding box center [123, 186] width 149 height 31
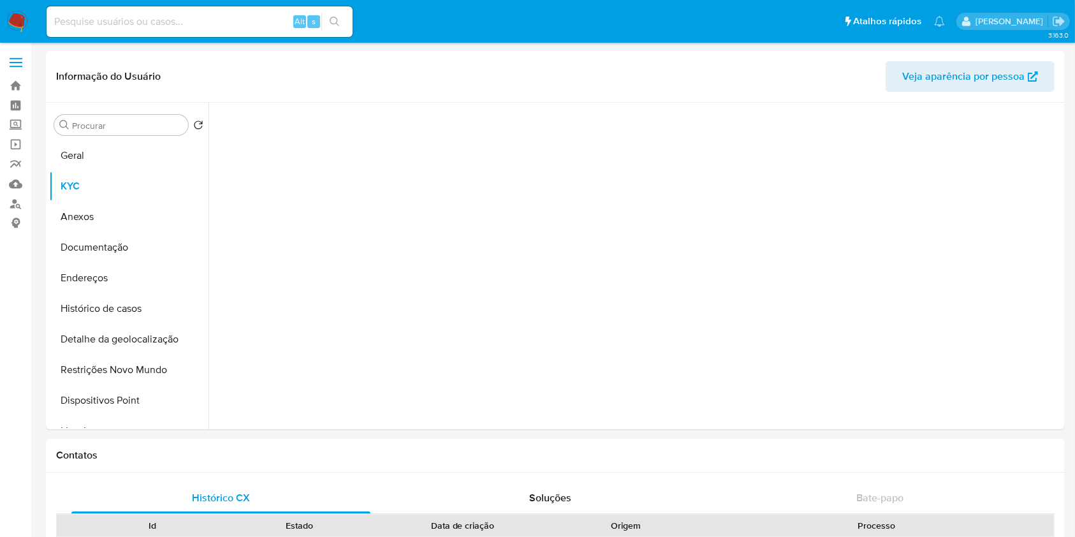
select select "10"
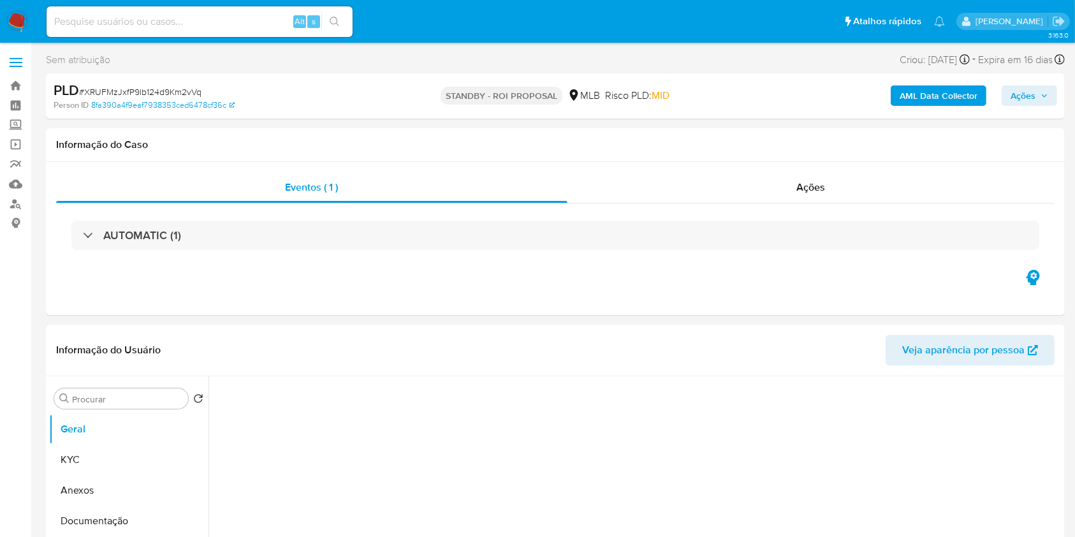
select select "10"
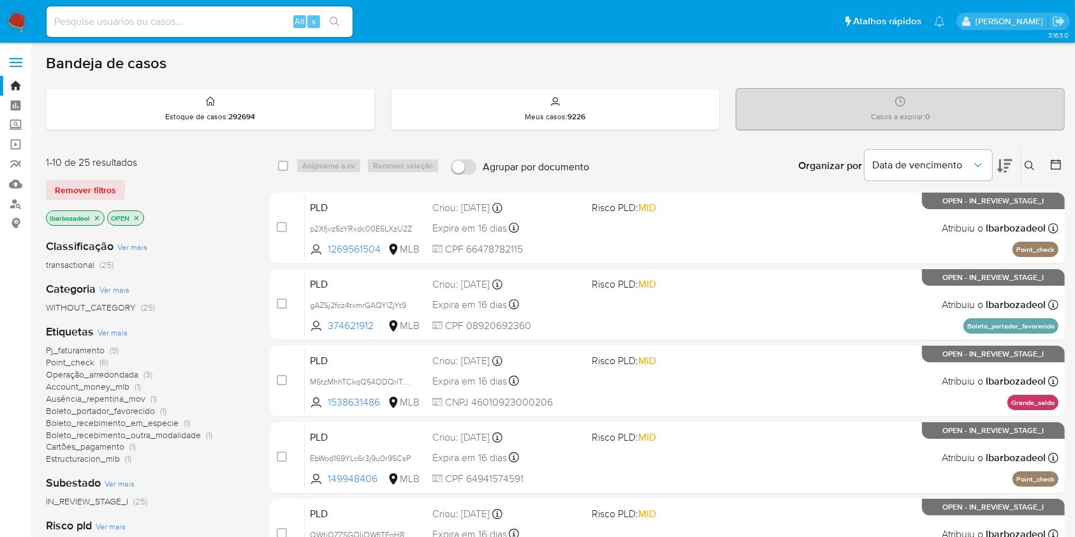
click at [112, 331] on span "Ver mais" at bounding box center [113, 332] width 30 height 11
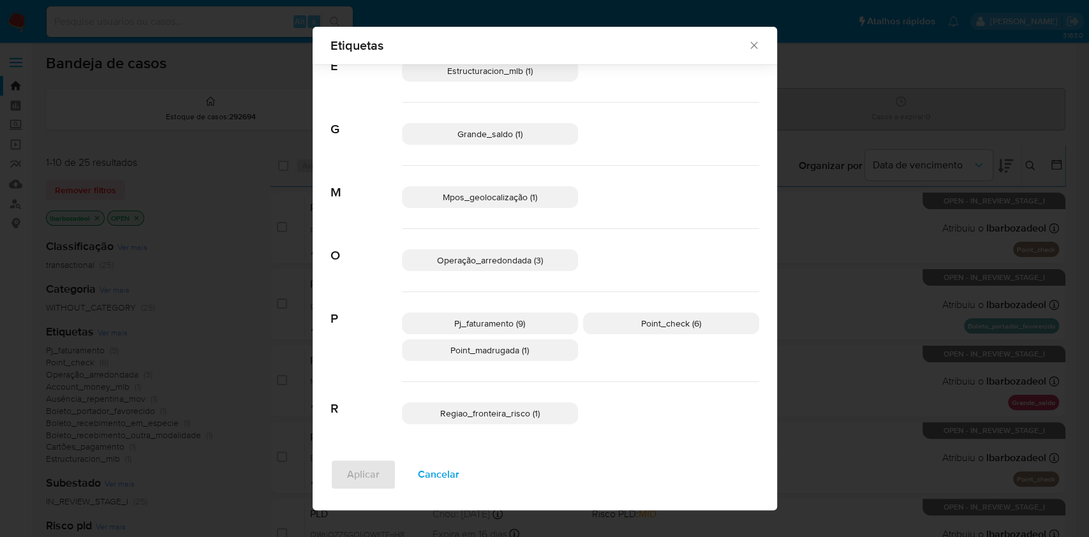
scroll to position [265, 0]
click at [464, 416] on span "Regiao_fronteira_risco (1)" at bounding box center [489, 410] width 99 height 13
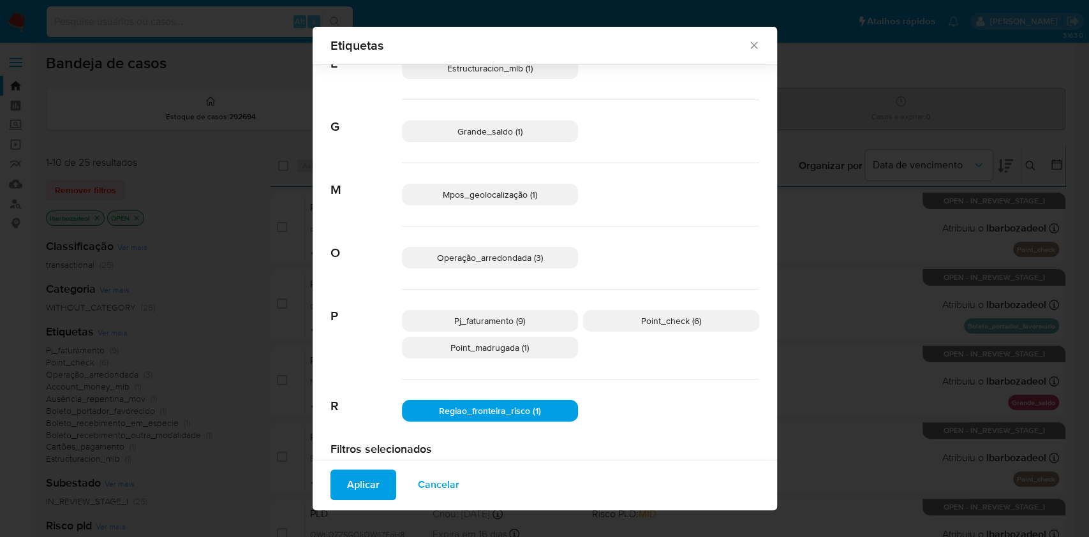
click at [348, 488] on span "Aplicar" at bounding box center [363, 485] width 33 height 28
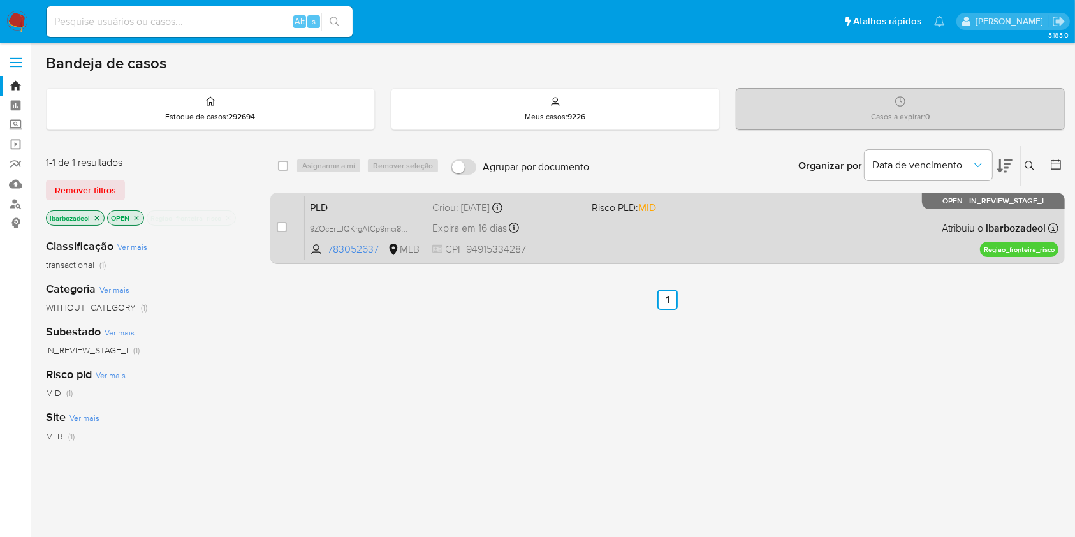
click at [600, 242] on div "PLD 9ZOcErLJQKrgAtCp9mci8F4v 783052637 MLB Risco PLD: MID Criou: [DATE] Criou: …" at bounding box center [682, 228] width 754 height 64
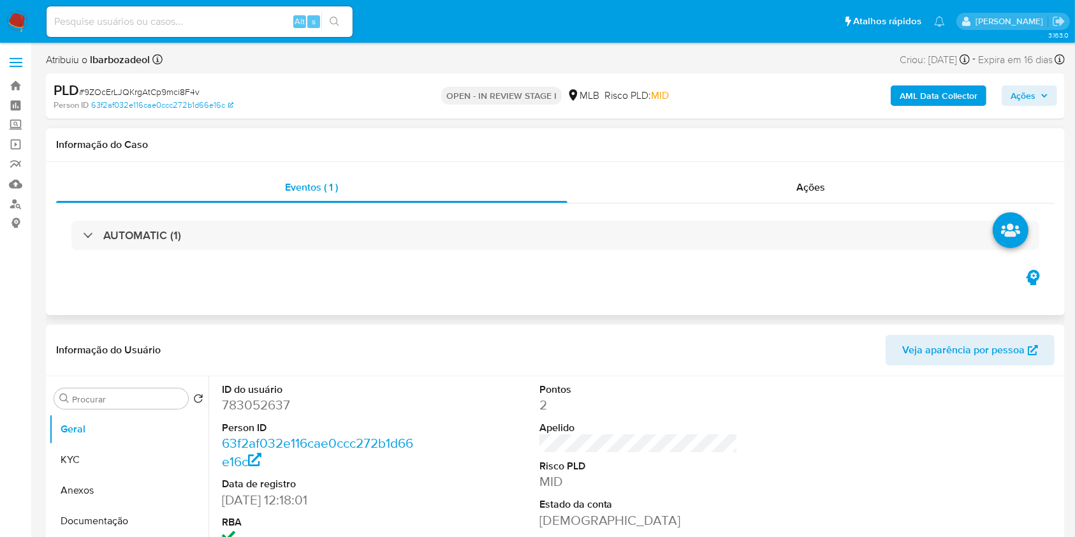
select select "10"
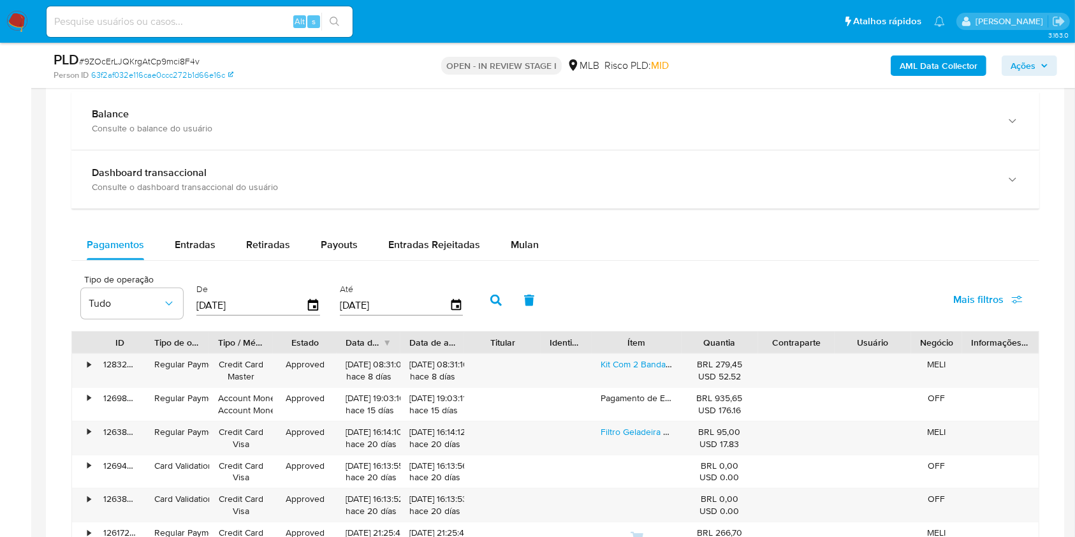
scroll to position [897, 0]
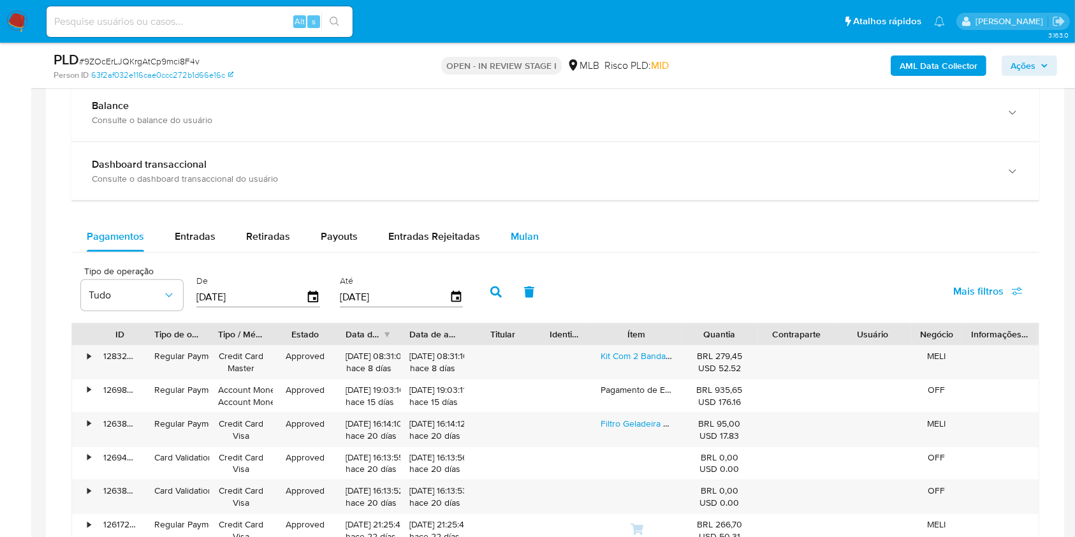
click at [517, 233] on span "Mulan" at bounding box center [525, 236] width 28 height 15
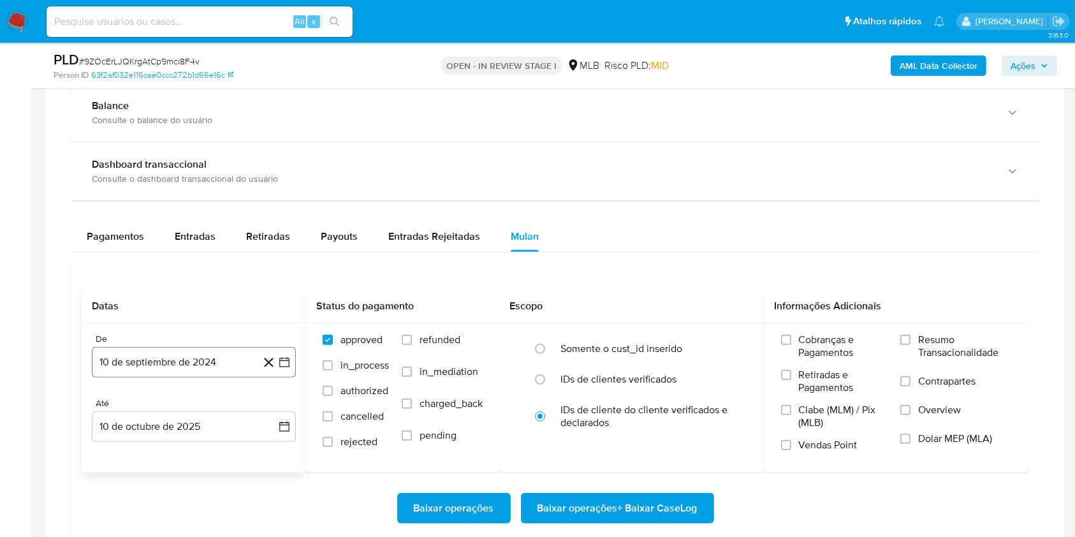
click at [180, 365] on button "10 de septiembre de 2024" at bounding box center [194, 362] width 204 height 31
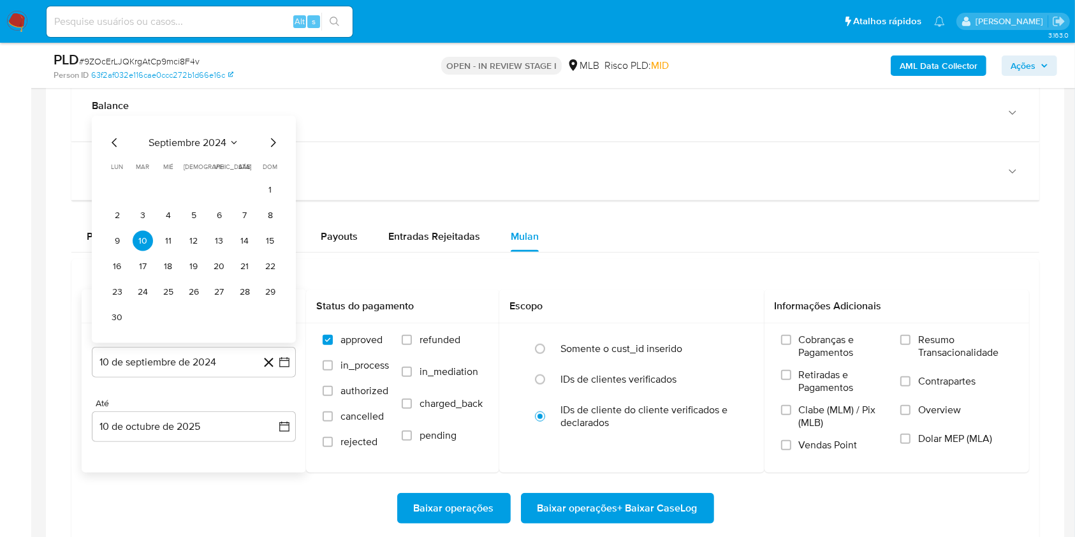
click at [189, 145] on span "septiembre 2024" at bounding box center [188, 142] width 78 height 13
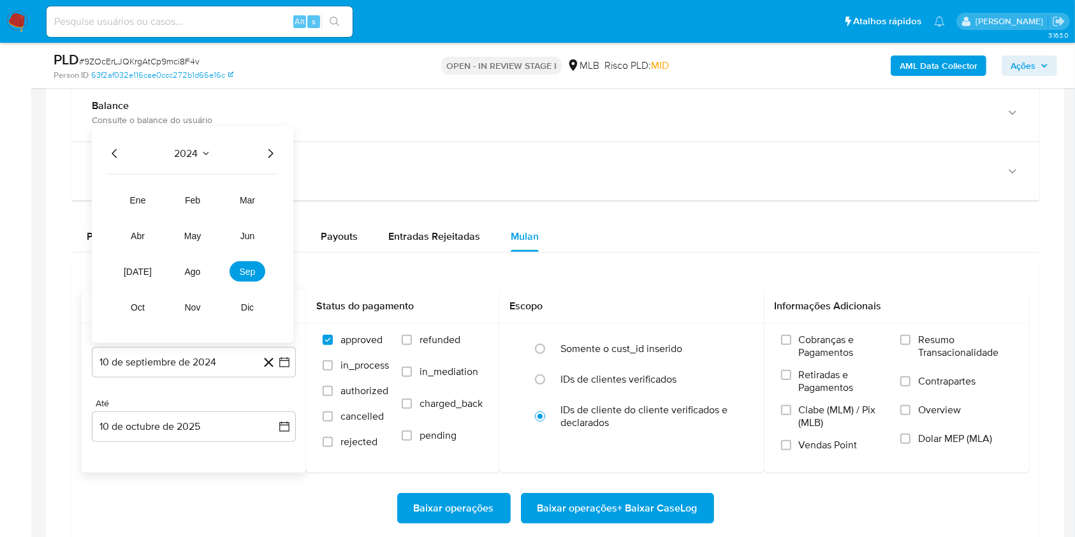
click at [267, 155] on icon "Año siguiente" at bounding box center [270, 153] width 15 height 15
click at [188, 268] on span "ago" at bounding box center [193, 272] width 16 height 10
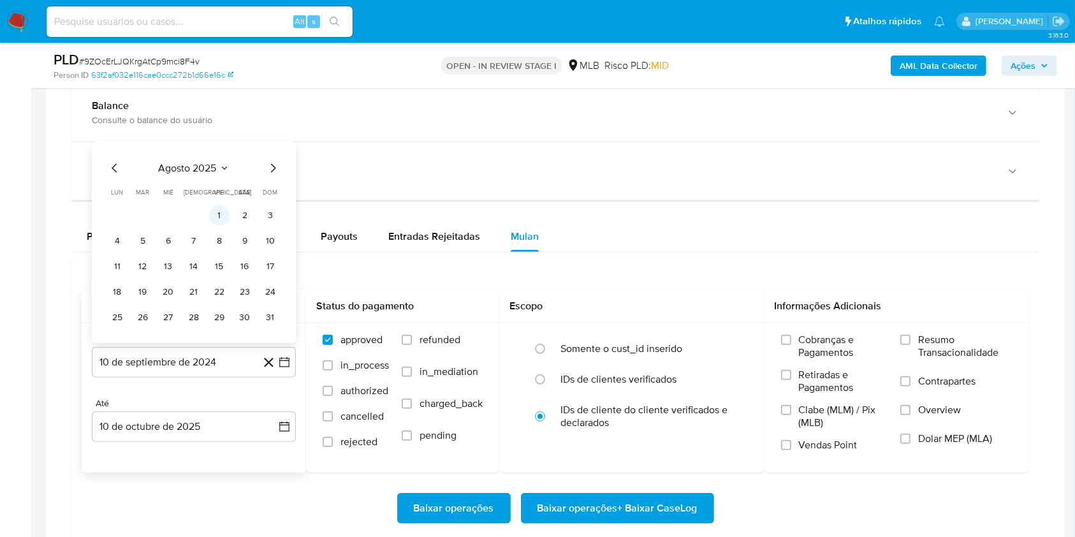
click at [217, 219] on button "1" at bounding box center [219, 215] width 20 height 20
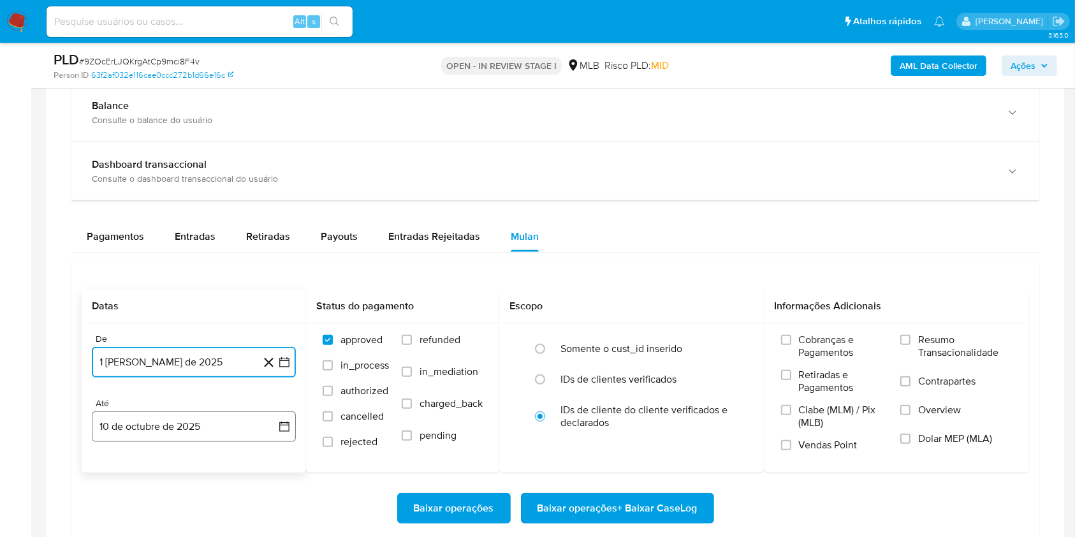
click at [173, 425] on button "10 de octubre de 2025" at bounding box center [194, 426] width 204 height 31
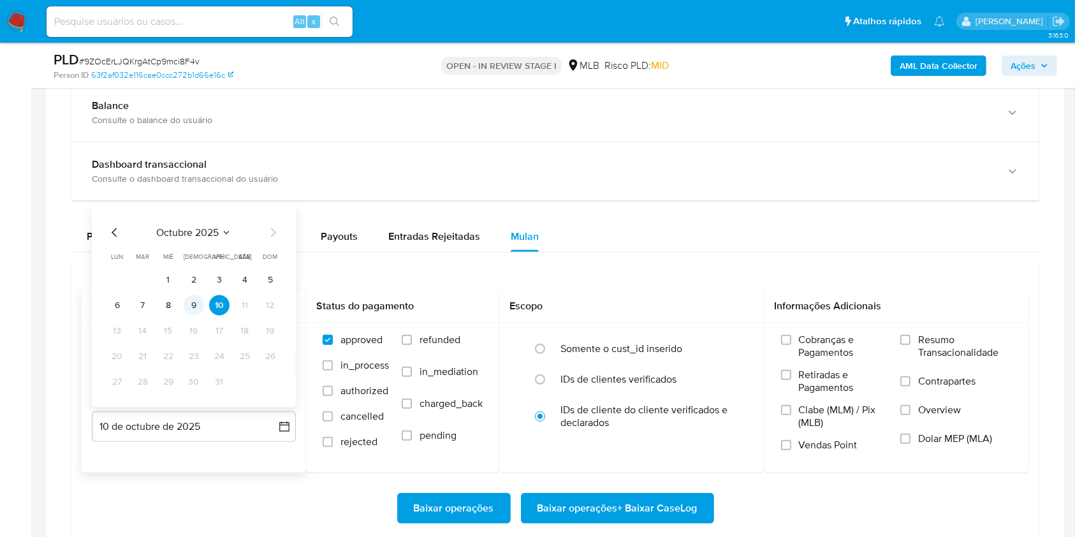
click at [196, 305] on button "9" at bounding box center [194, 305] width 20 height 20
click at [945, 347] on span "Resumo Transacionalidade" at bounding box center [965, 347] width 94 height 26
click at [911, 345] on input "Resumo Transacionalidade" at bounding box center [905, 340] width 10 height 10
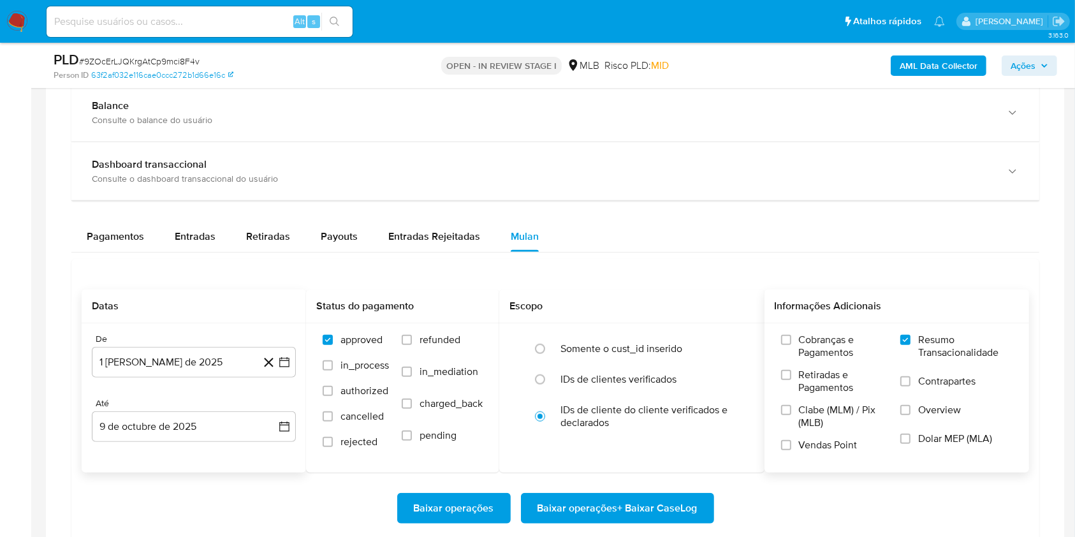
click at [660, 502] on span "Baixar operações + Baixar CaseLog" at bounding box center [618, 508] width 160 height 28
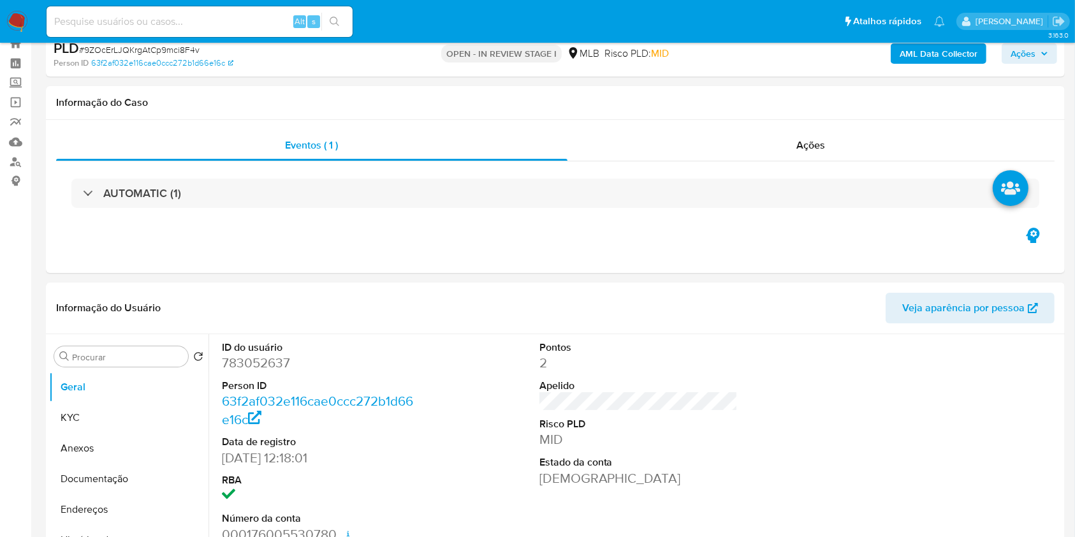
scroll to position [0, 0]
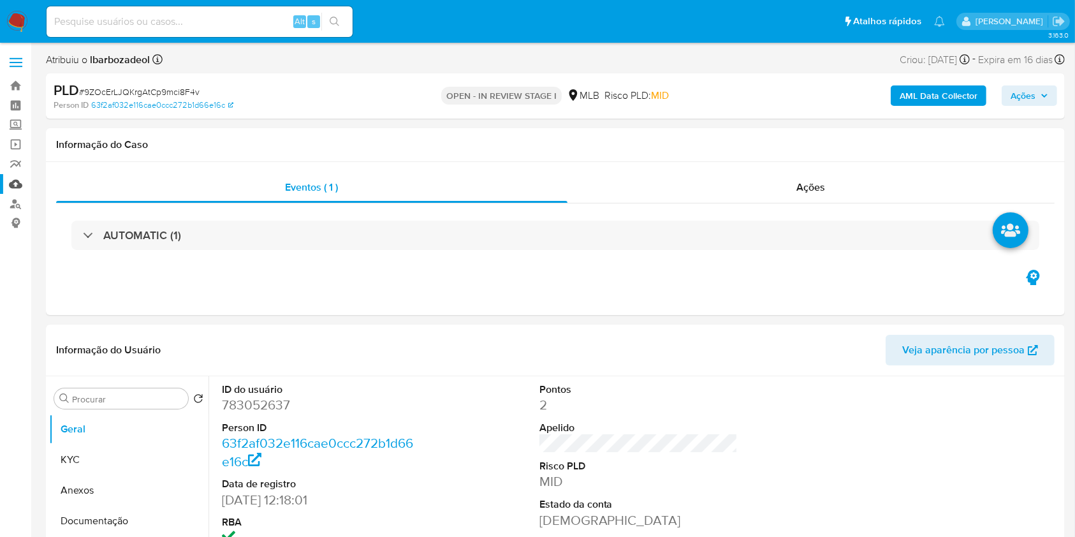
click at [18, 185] on link "Mulan" at bounding box center [76, 184] width 152 height 20
click at [15, 105] on link "Painel" at bounding box center [76, 106] width 152 height 20
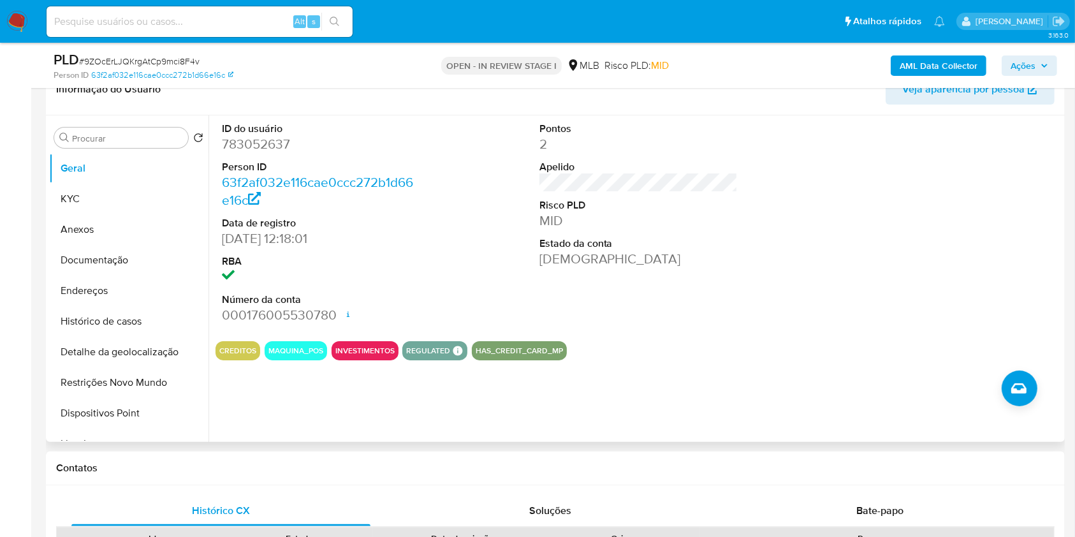
scroll to position [0, 1]
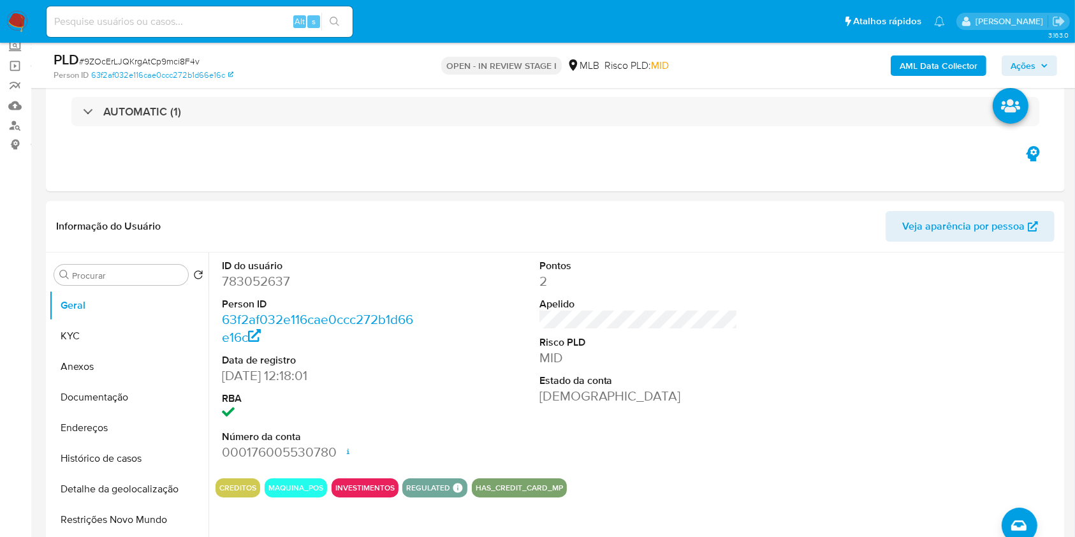
click at [1038, 64] on span "Ações" at bounding box center [1030, 66] width 38 height 18
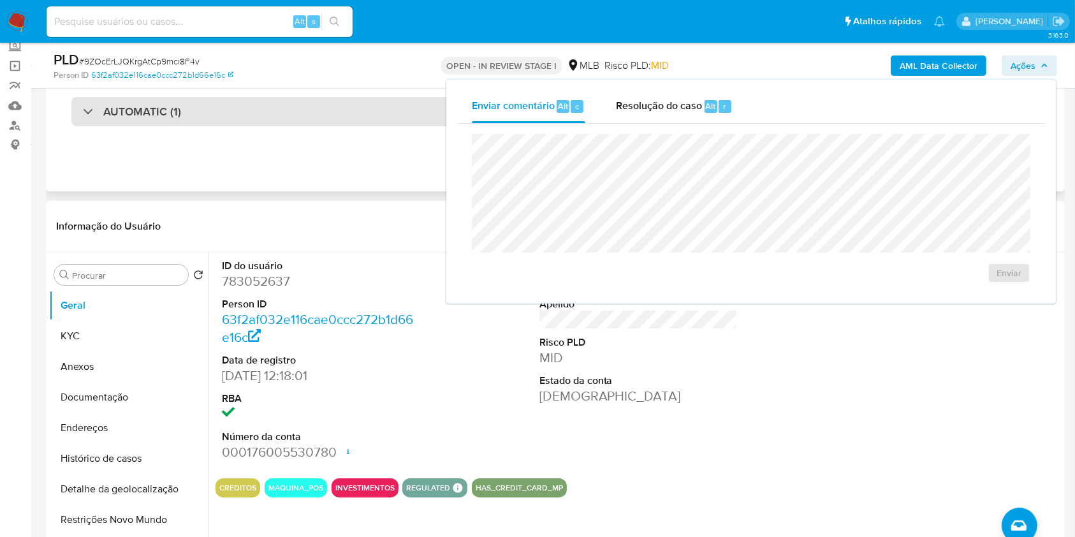
click at [335, 107] on div "AUTOMATIC (1)" at bounding box center [555, 111] width 968 height 29
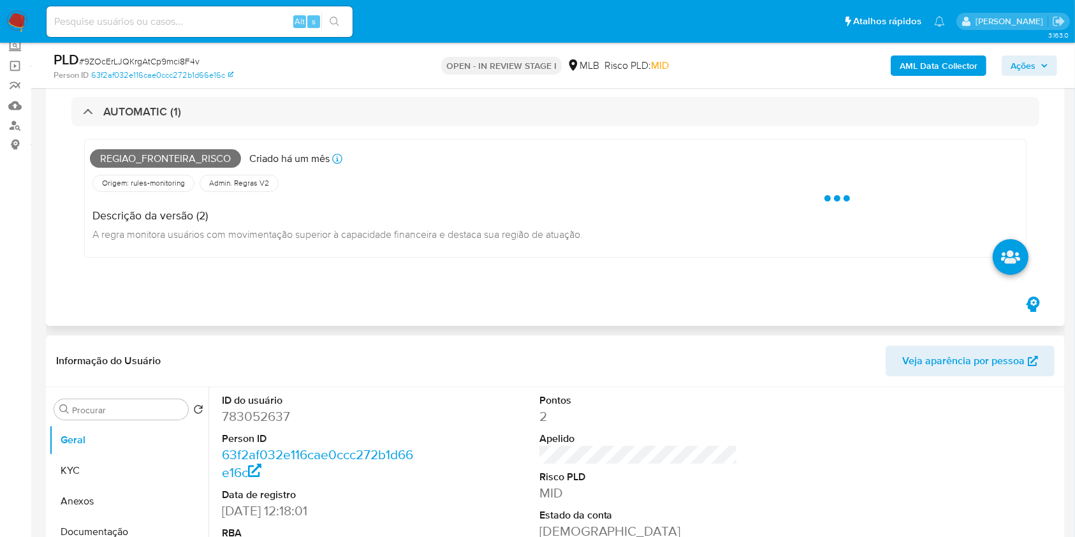
click at [198, 159] on span "Regiao_fronteira_risco" at bounding box center [165, 158] width 151 height 19
copy span "Regiao_fronteira_risco"
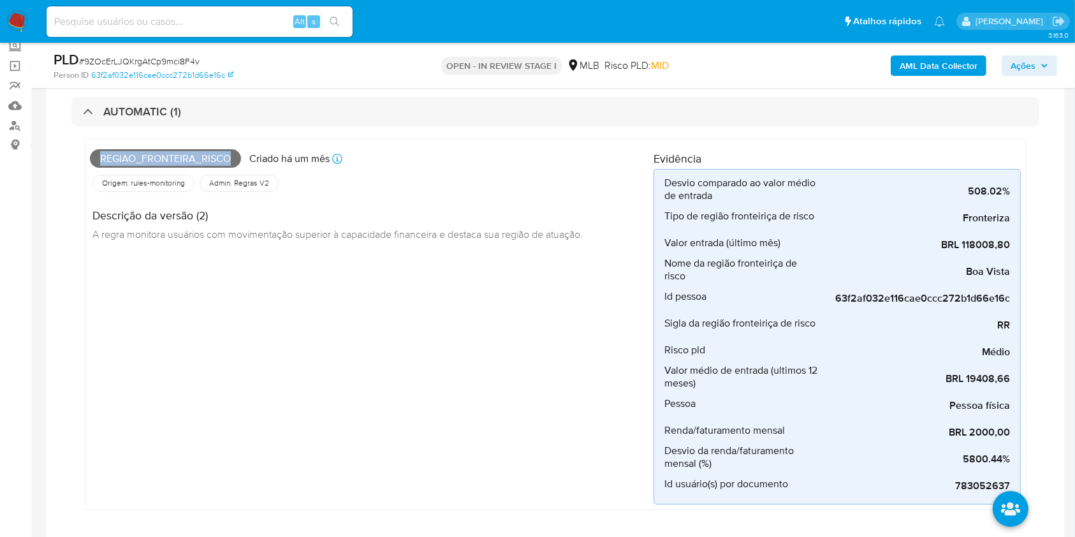
click at [1036, 61] on span "Ações" at bounding box center [1023, 65] width 25 height 20
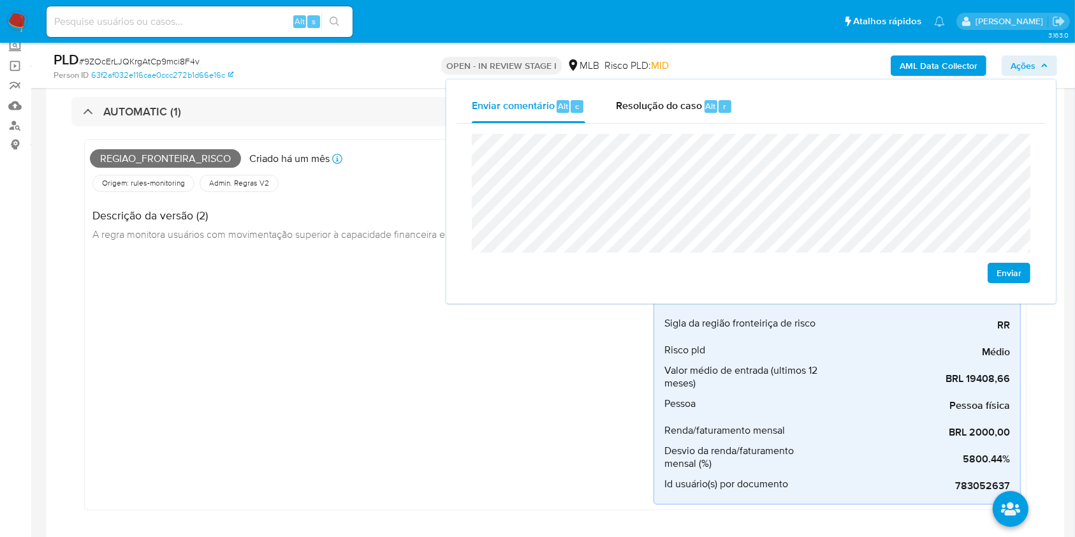
click at [274, 267] on div "Regiao_fronteira_risco Criado há um mês Criado: 12/09/2025 00:09:59 Origem: rul…" at bounding box center [372, 325] width 564 height 360
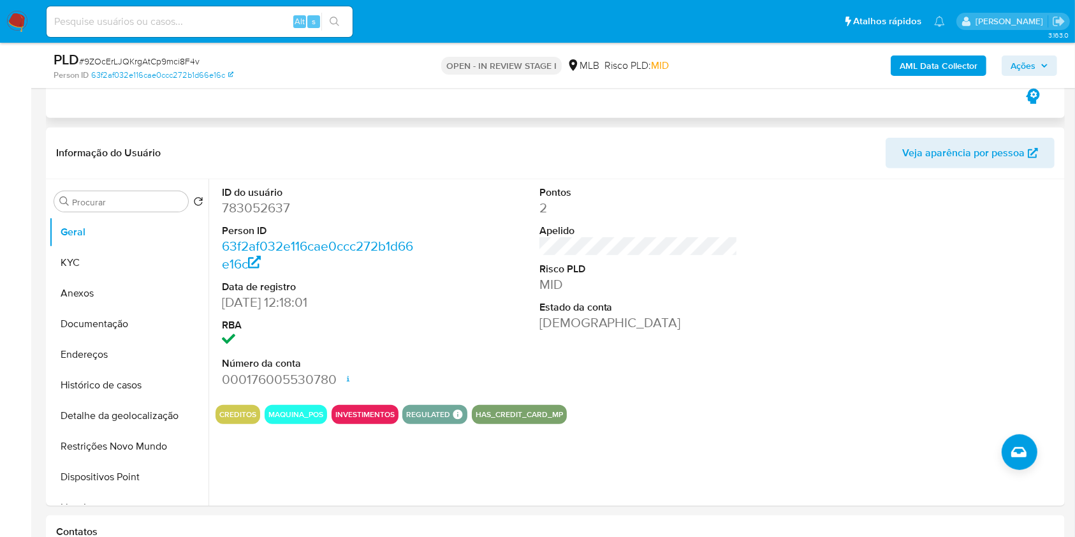
scroll to position [541, 0]
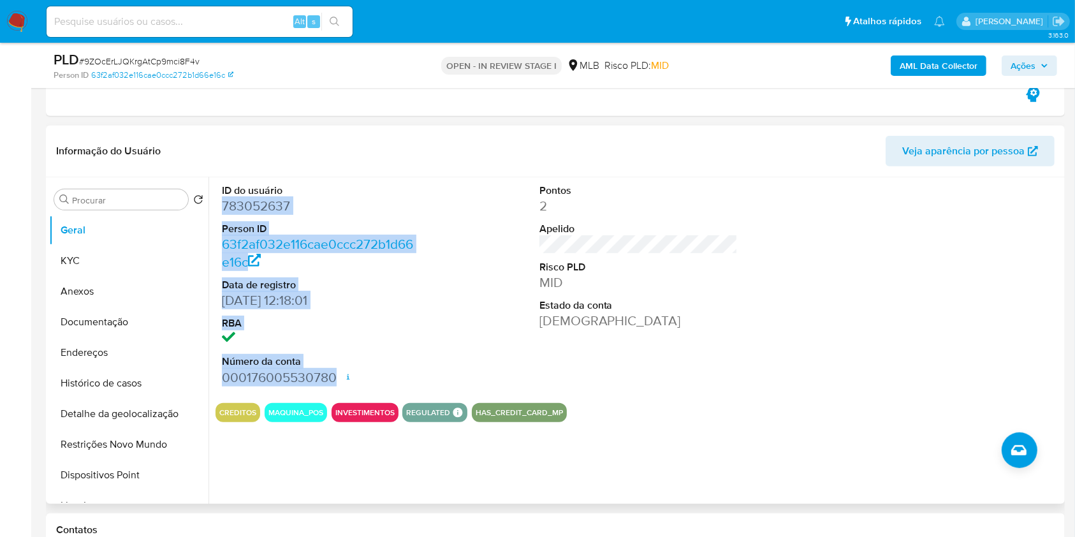
drag, startPoint x: 219, startPoint y: 202, endPoint x: 355, endPoint y: 373, distance: 218.3
click at [355, 373] on div "ID do usuário 783052637 Person ID 63f2af032e116cae0ccc272b1d66e16c Data de regi…" at bounding box center [322, 285] width 212 height 216
copy dl "783052637 Person ID 63f2af032e116cae0ccc272b1d66e16c Data de registro 29/06/202…"
click at [1048, 65] on button "Ações" at bounding box center [1029, 65] width 55 height 20
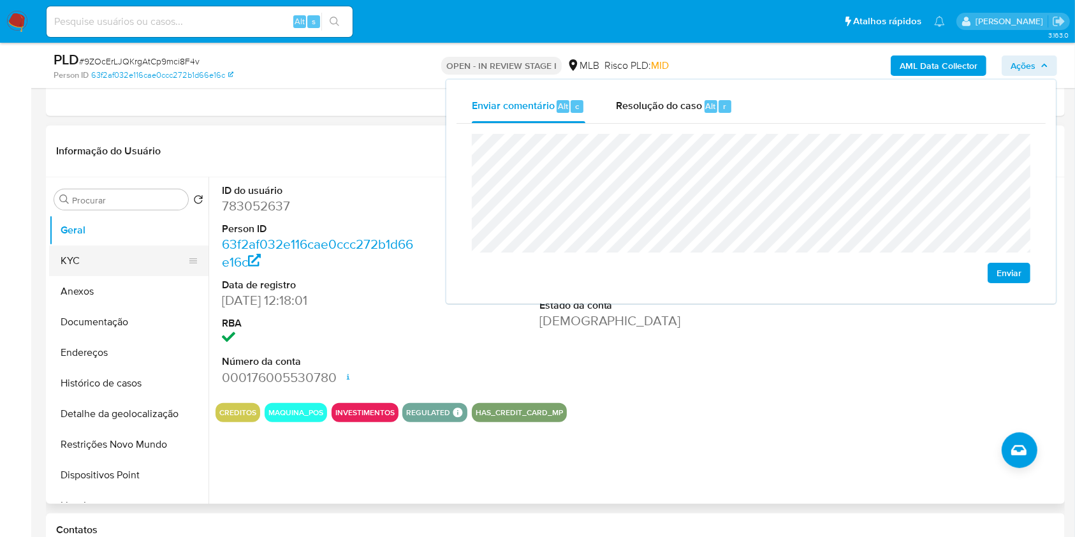
click at [138, 257] on button "KYC" at bounding box center [123, 261] width 149 height 31
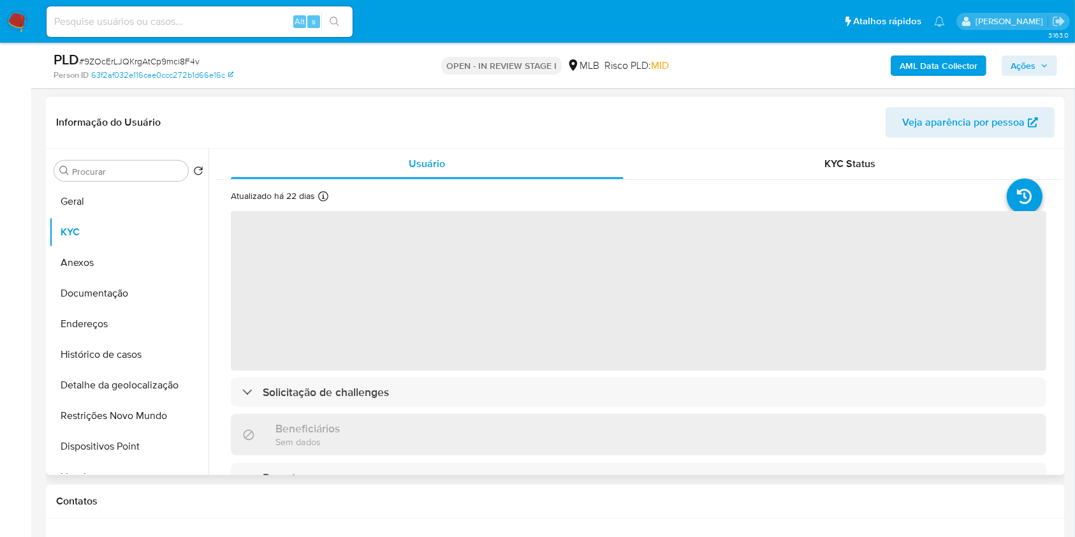
scroll to position [555, 0]
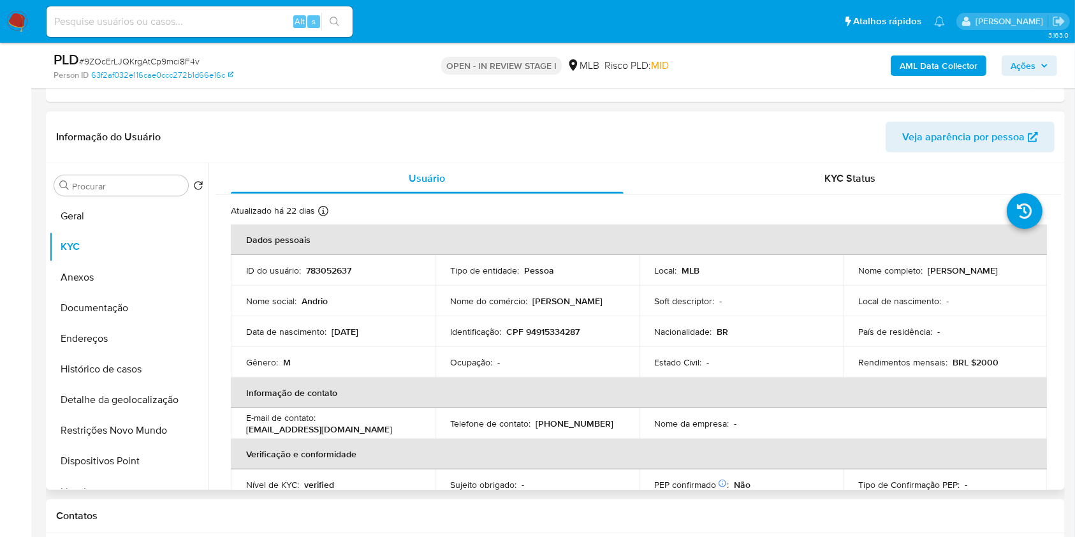
click at [566, 329] on p "CPF 94915334287" at bounding box center [542, 331] width 73 height 11
copy p "94915334287"
click at [1020, 56] on span "Ações" at bounding box center [1023, 65] width 25 height 20
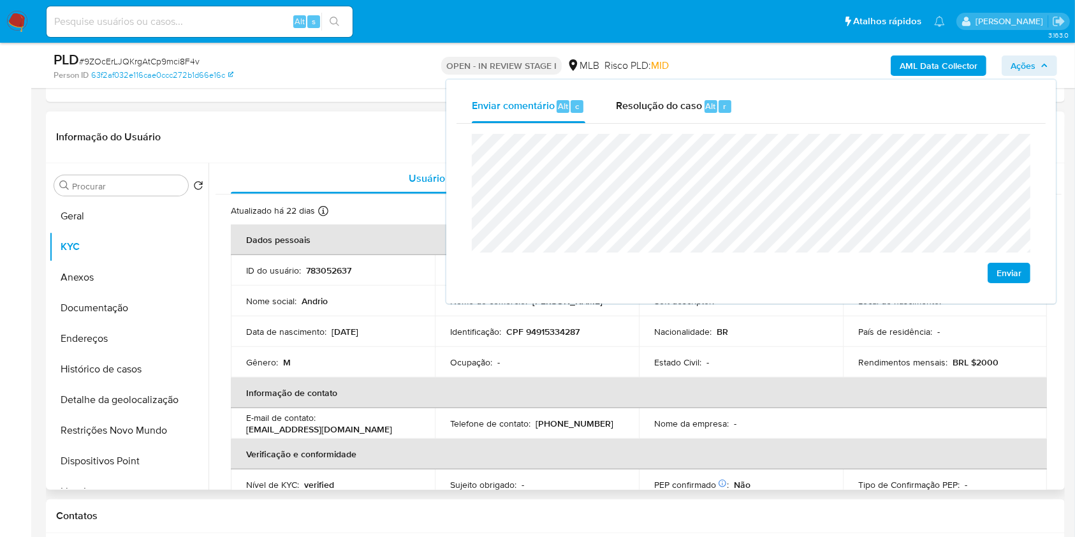
click at [578, 395] on th "Informação de contato" at bounding box center [639, 393] width 816 height 31
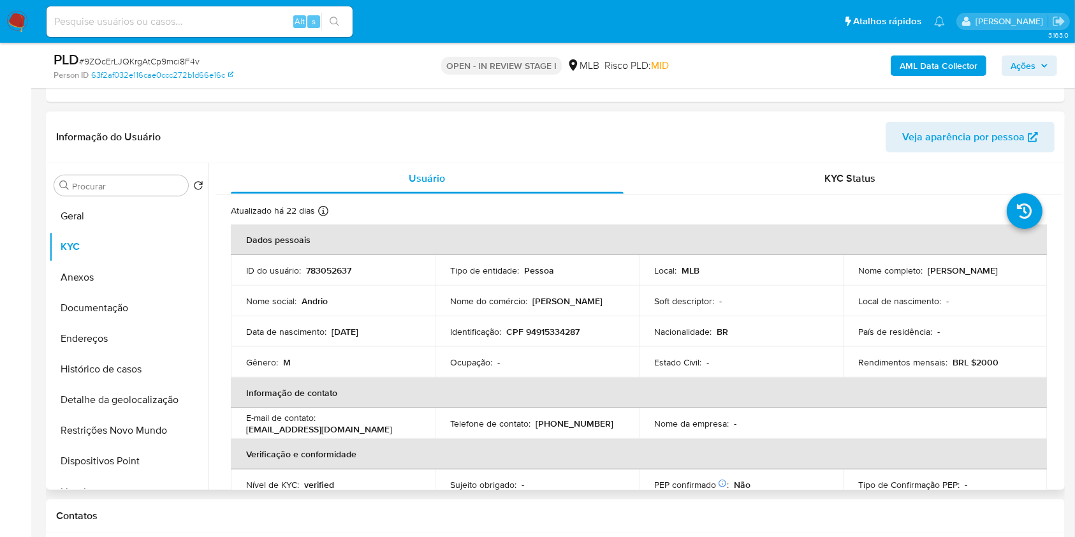
scroll to position [542, 0]
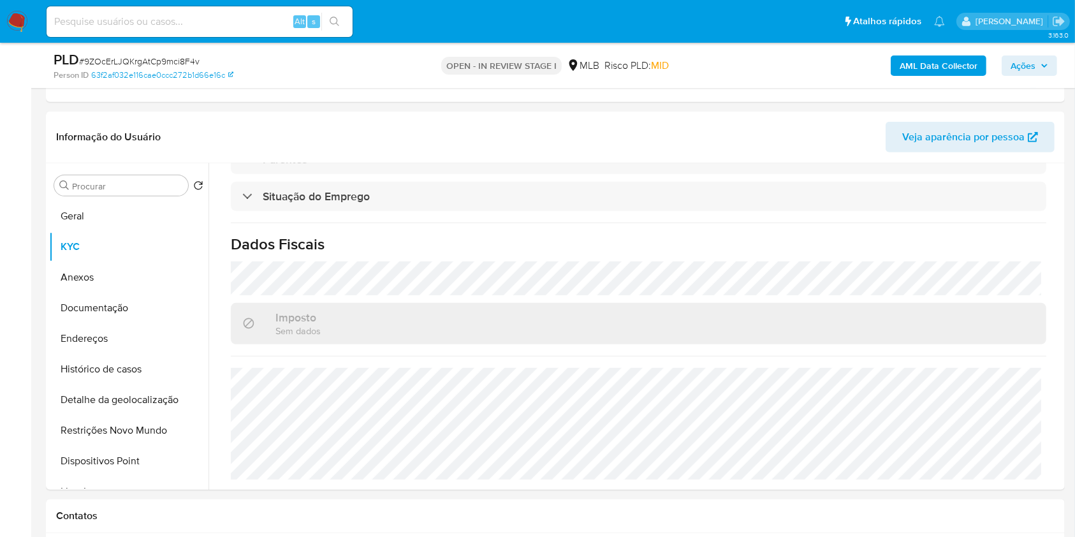
click at [1022, 67] on span "Ações" at bounding box center [1023, 65] width 25 height 20
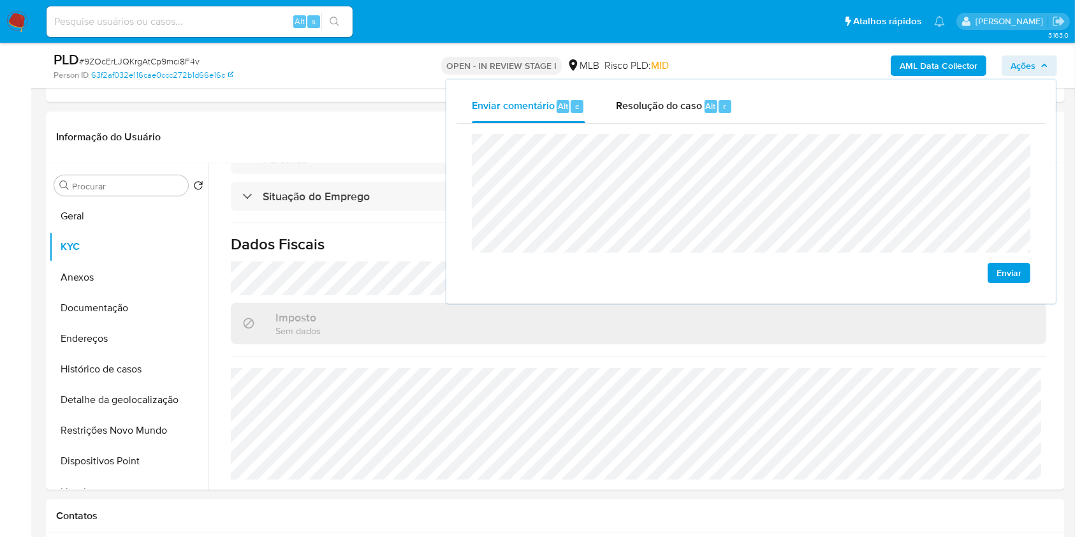
click at [923, 65] on b "AML Data Collector" at bounding box center [939, 65] width 78 height 20
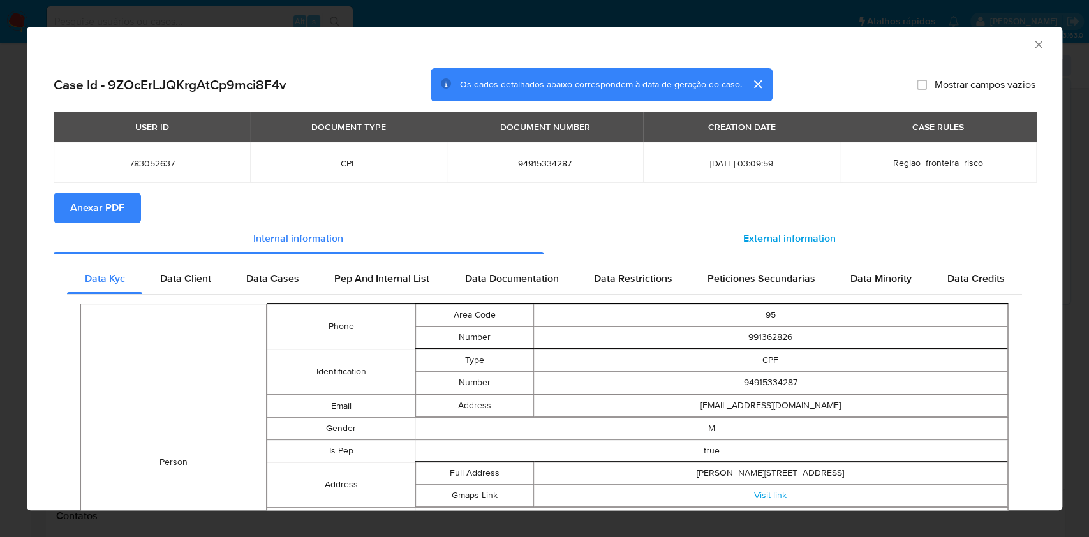
click at [699, 240] on div "External information" at bounding box center [789, 238] width 492 height 31
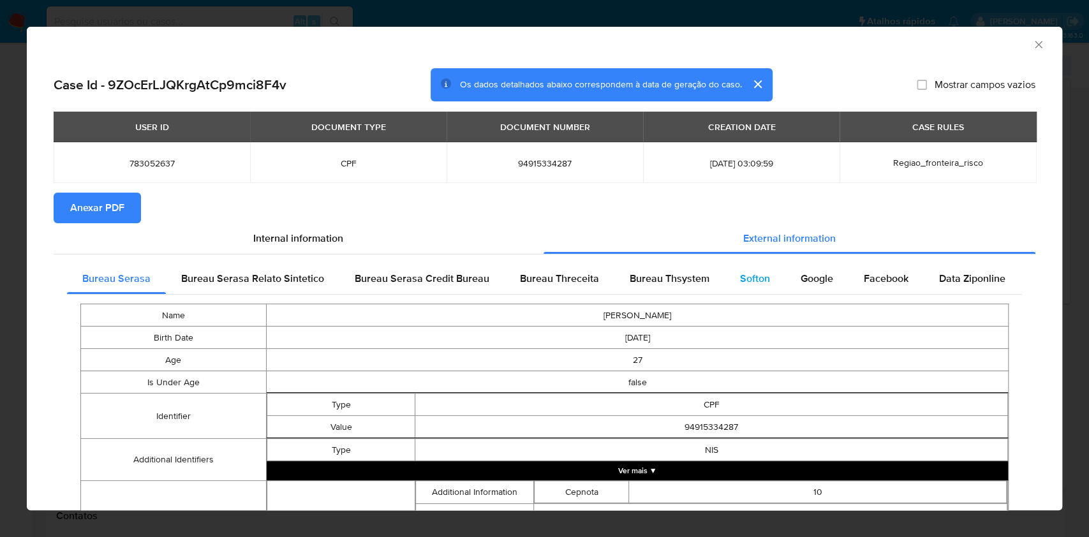
click at [740, 276] on span "Softon" at bounding box center [755, 278] width 30 height 15
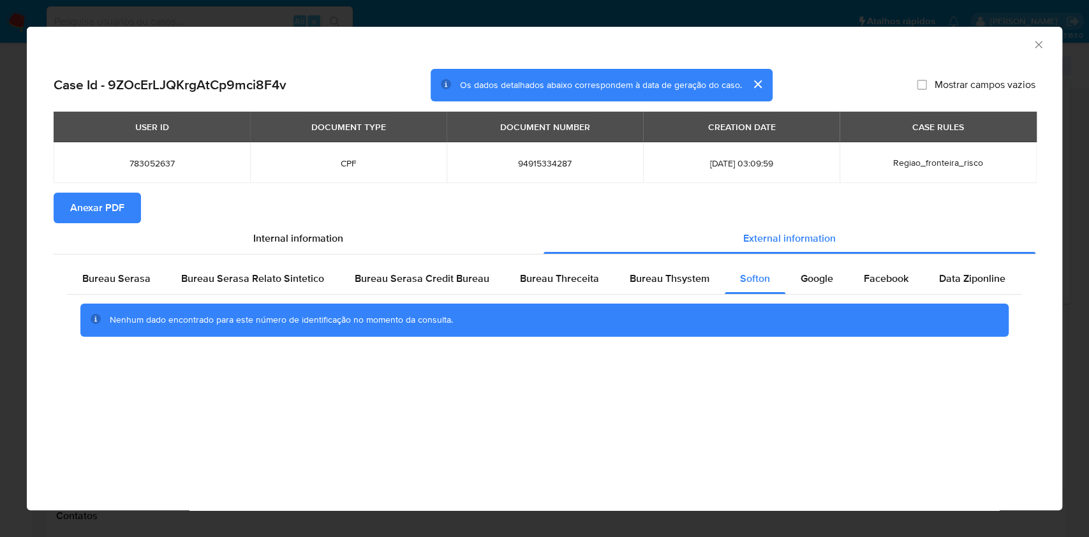
click at [1037, 43] on icon "Fechar a janela" at bounding box center [1038, 44] width 13 height 13
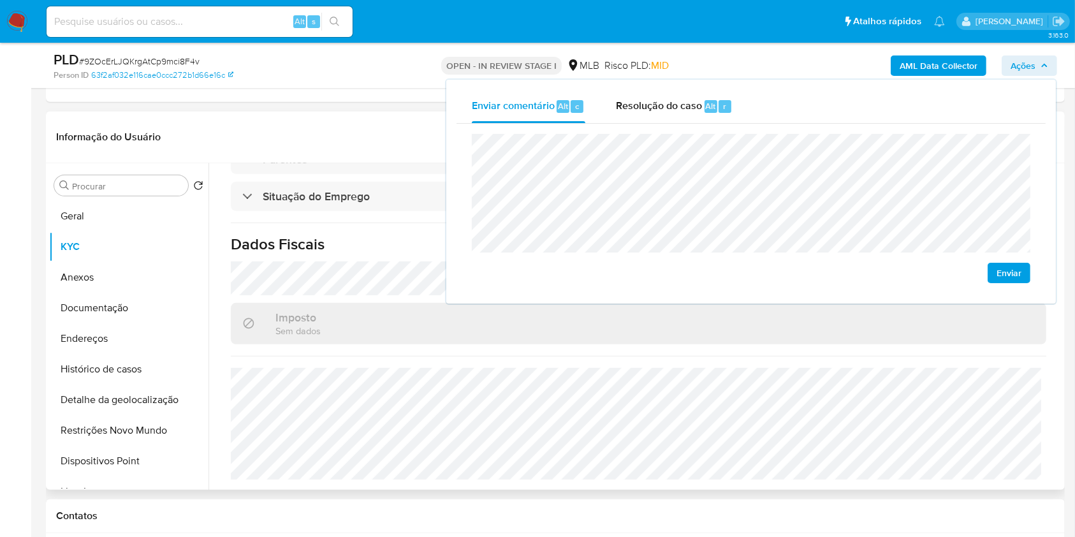
scroll to position [0, 0]
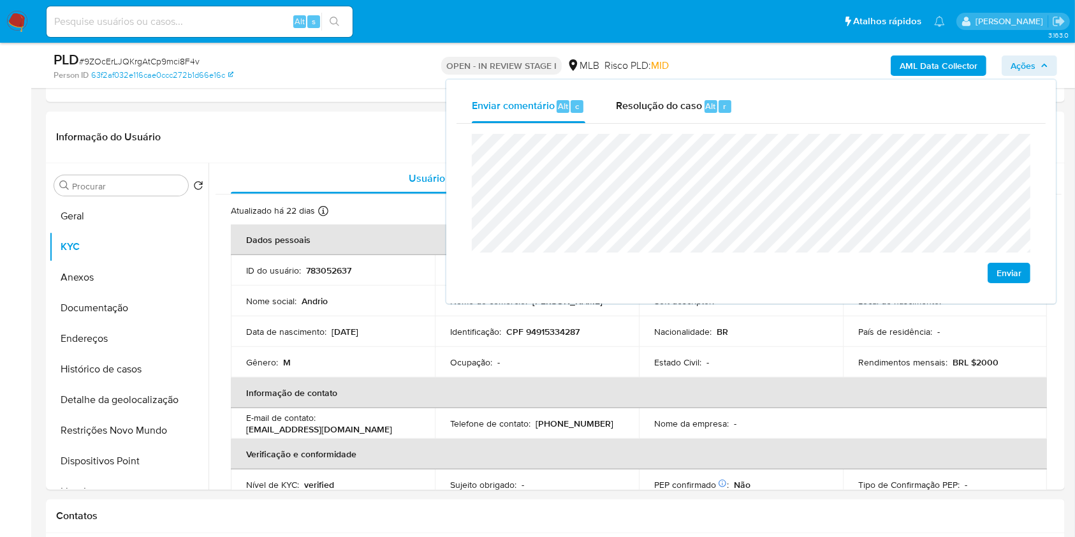
click at [1027, 61] on span "Ações" at bounding box center [1023, 65] width 25 height 20
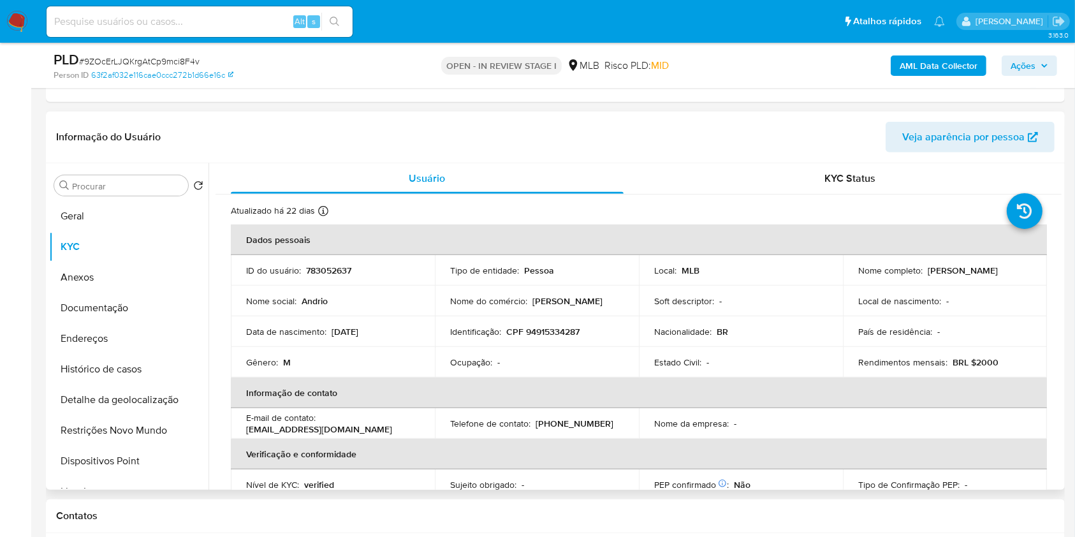
scroll to position [542, 0]
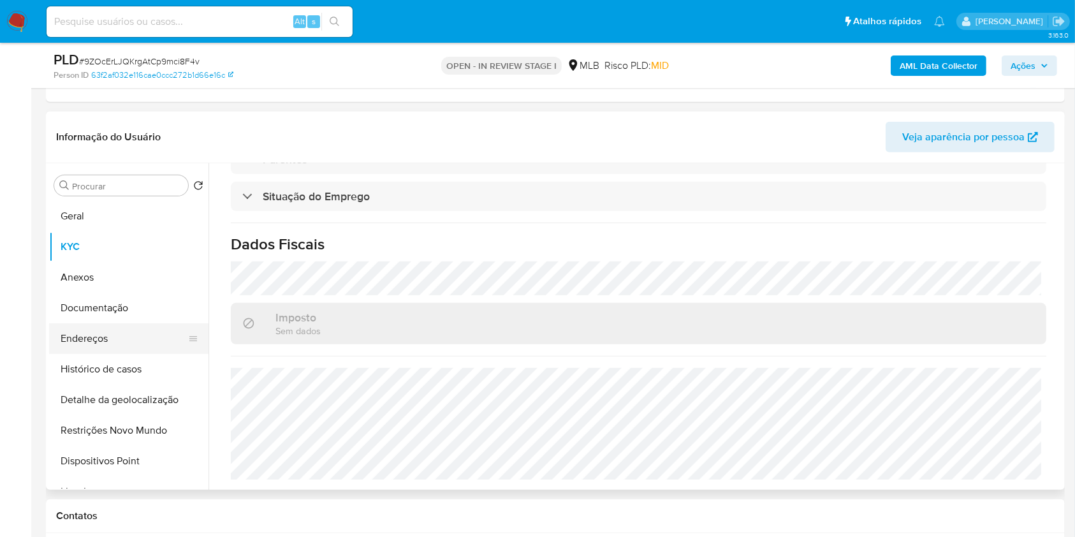
click at [147, 346] on button "Endereços" at bounding box center [123, 338] width 149 height 31
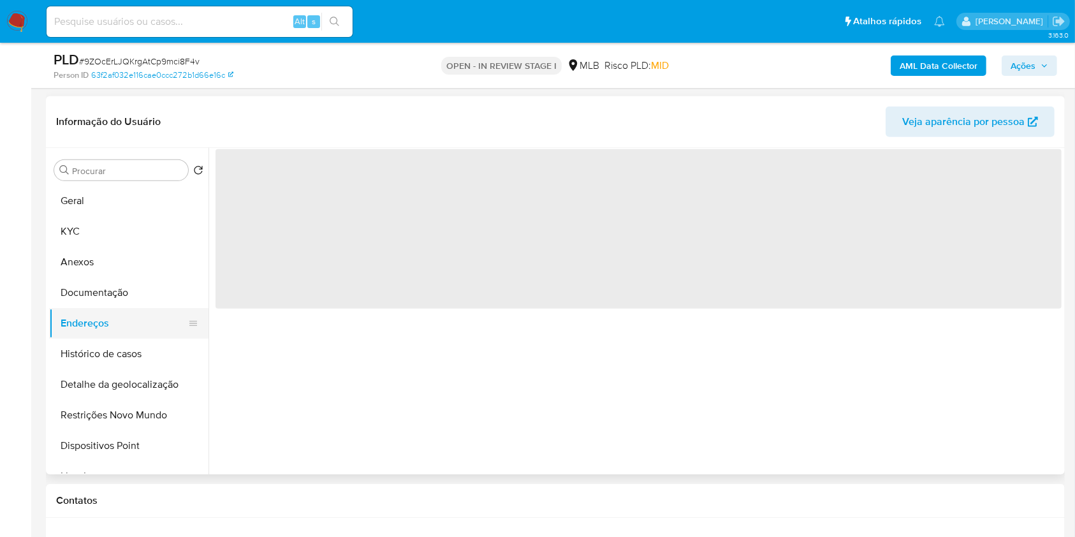
scroll to position [0, 0]
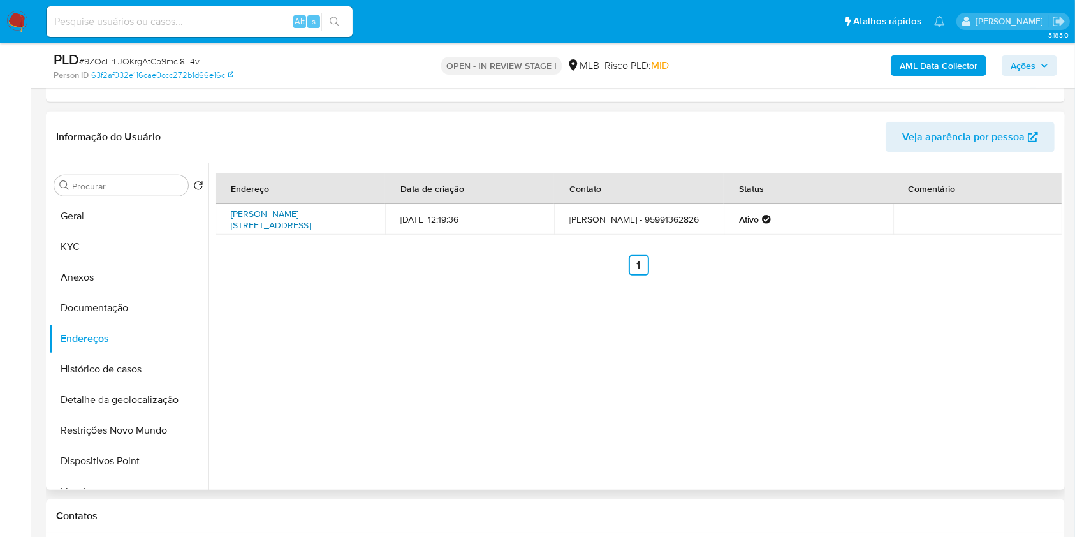
click at [311, 217] on link "Rua Manoel Aires 55, Boa Vista, Roraima, 69304410, Brasil 55" at bounding box center [271, 219] width 80 height 24
click at [119, 313] on button "Documentação" at bounding box center [123, 308] width 149 height 31
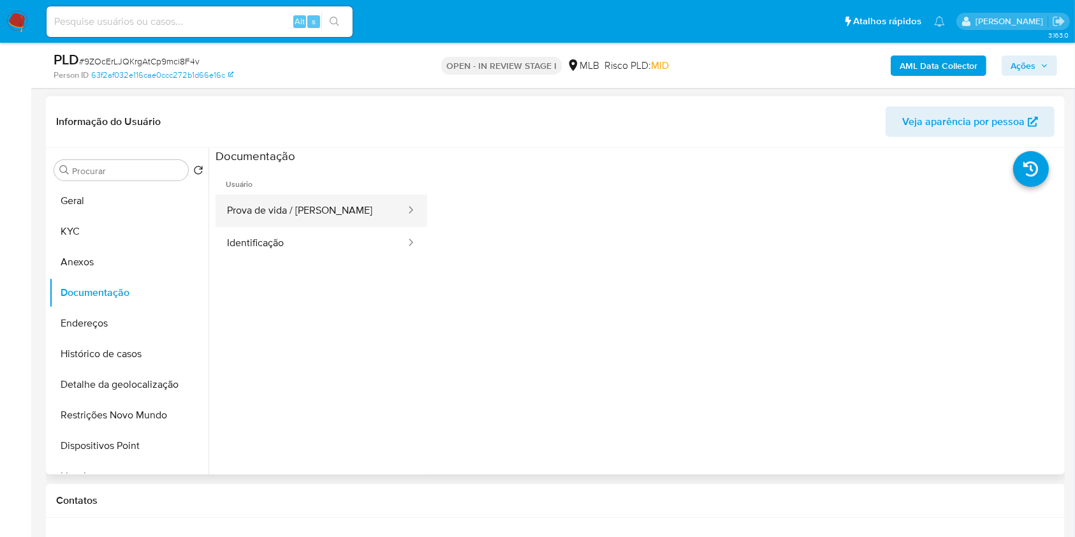
click at [324, 219] on button "Prova de vida / Selfie" at bounding box center [311, 210] width 191 height 33
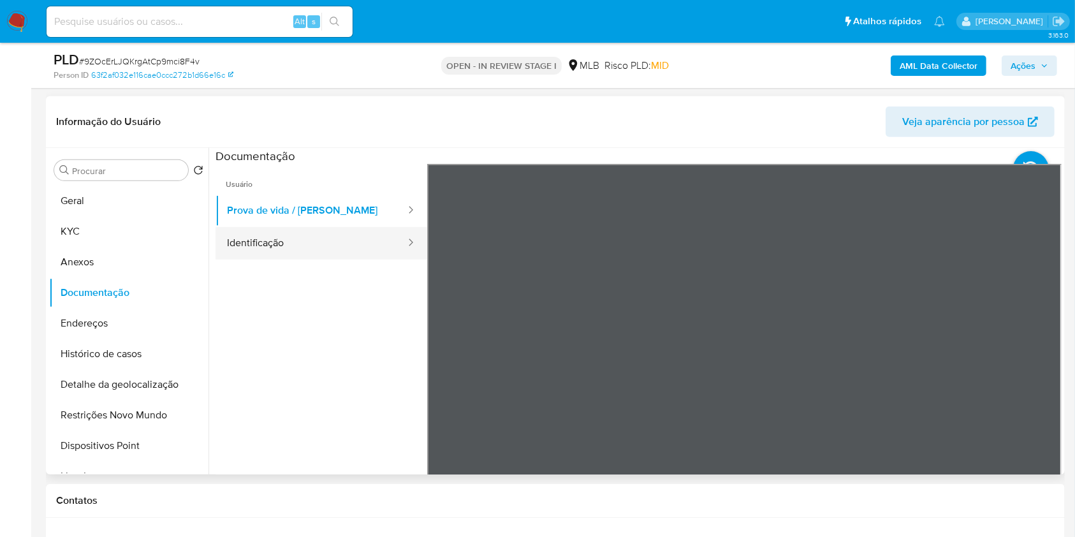
click at [293, 244] on button "Identificação" at bounding box center [311, 243] width 191 height 33
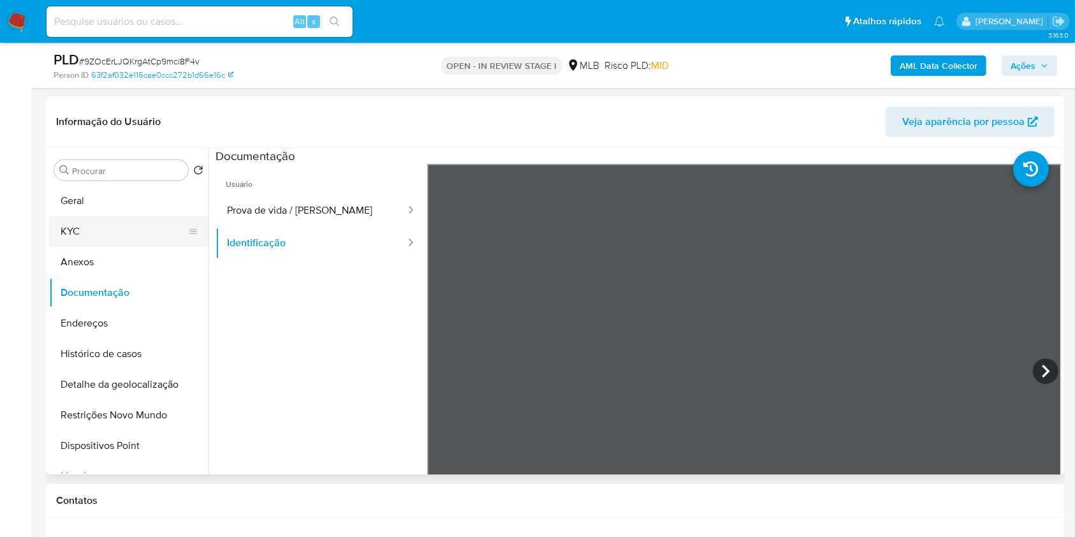
click at [126, 230] on button "KYC" at bounding box center [123, 231] width 149 height 31
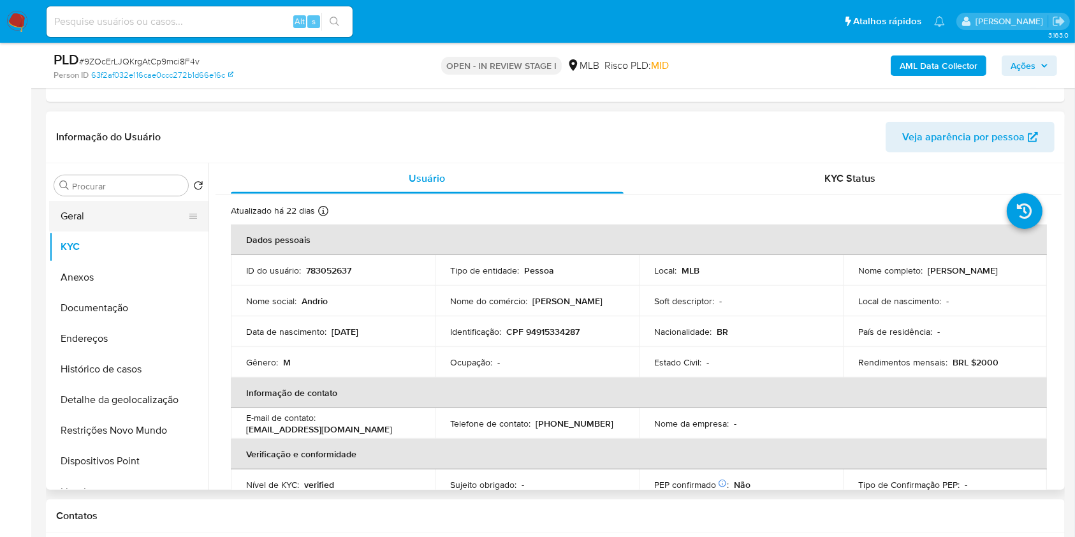
click at [112, 216] on button "Geral" at bounding box center [123, 216] width 149 height 31
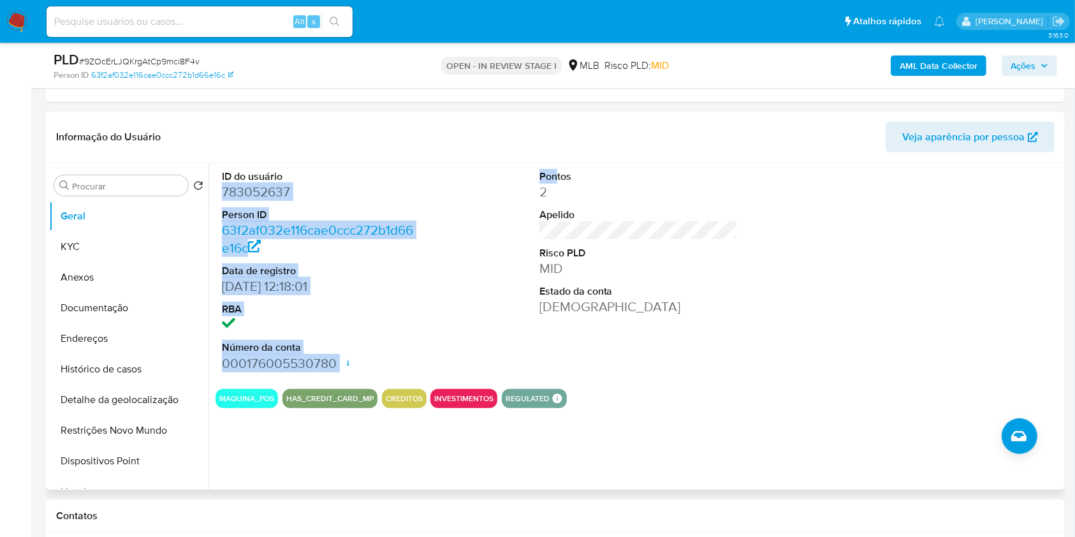
drag, startPoint x: 407, startPoint y: 170, endPoint x: 392, endPoint y: 171, distance: 15.4
click at [392, 171] on div "ID do usuário 783052637 Person ID 63f2af032e116cae0ccc272b1d66e16c Data de regi…" at bounding box center [639, 271] width 846 height 216
click at [392, 171] on dt "ID do usuário" at bounding box center [321, 177] width 199 height 14
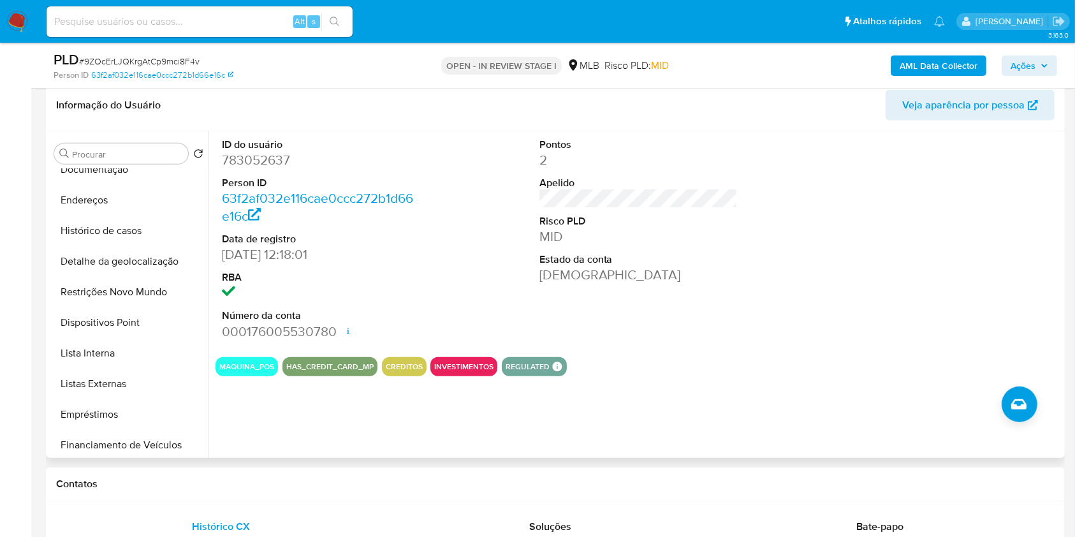
scroll to position [128, 0]
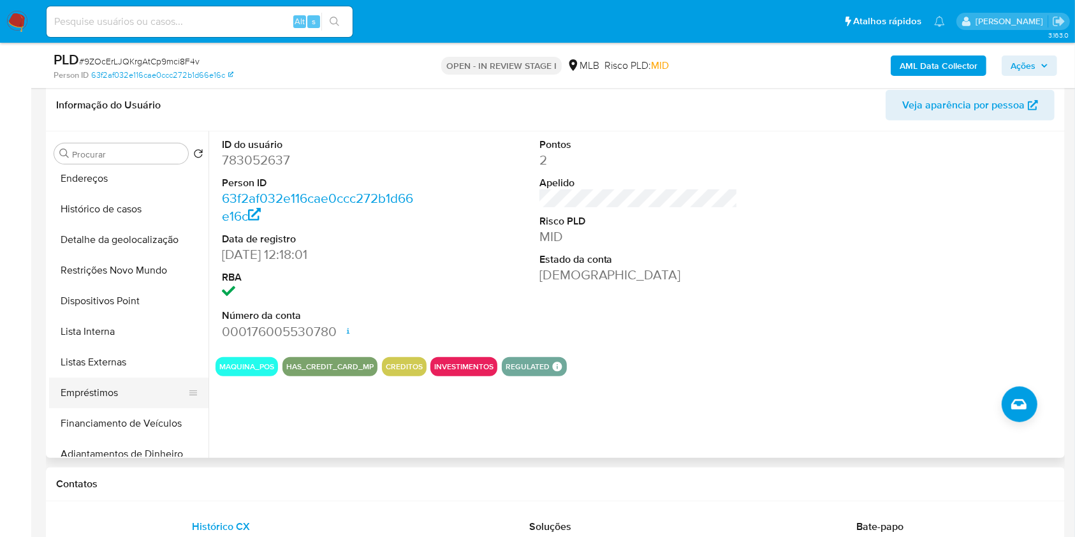
click at [133, 399] on button "Empréstimos" at bounding box center [123, 393] width 149 height 31
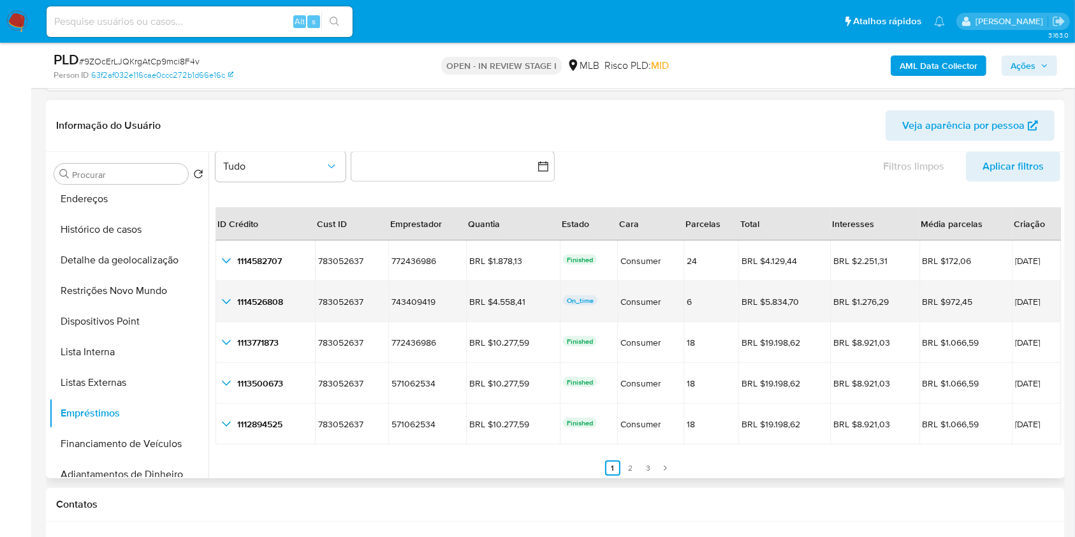
scroll to position [29, 0]
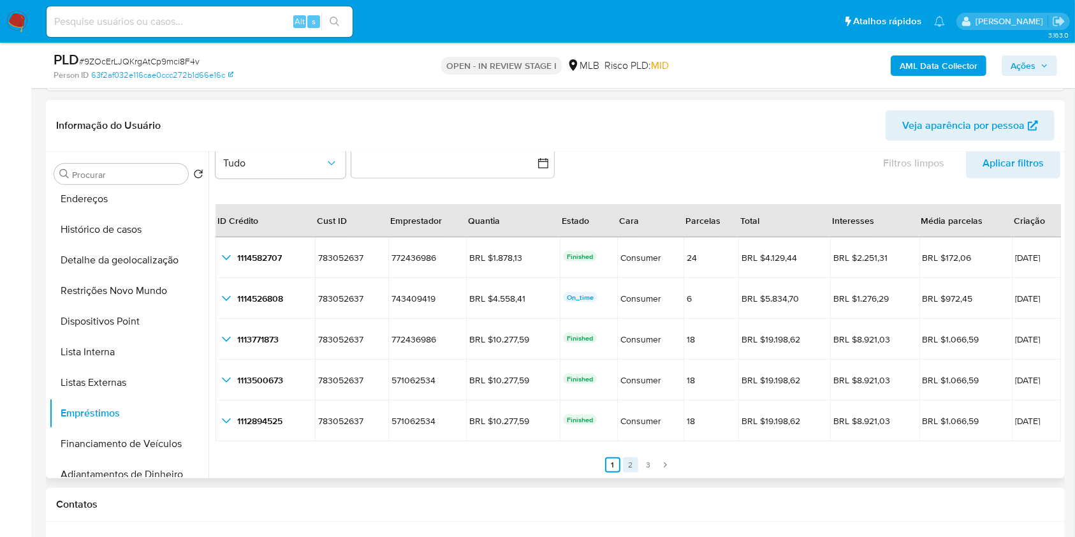
click at [629, 466] on link "2" at bounding box center [630, 464] width 15 height 15
click at [653, 467] on link "3" at bounding box center [656, 464] width 15 height 15
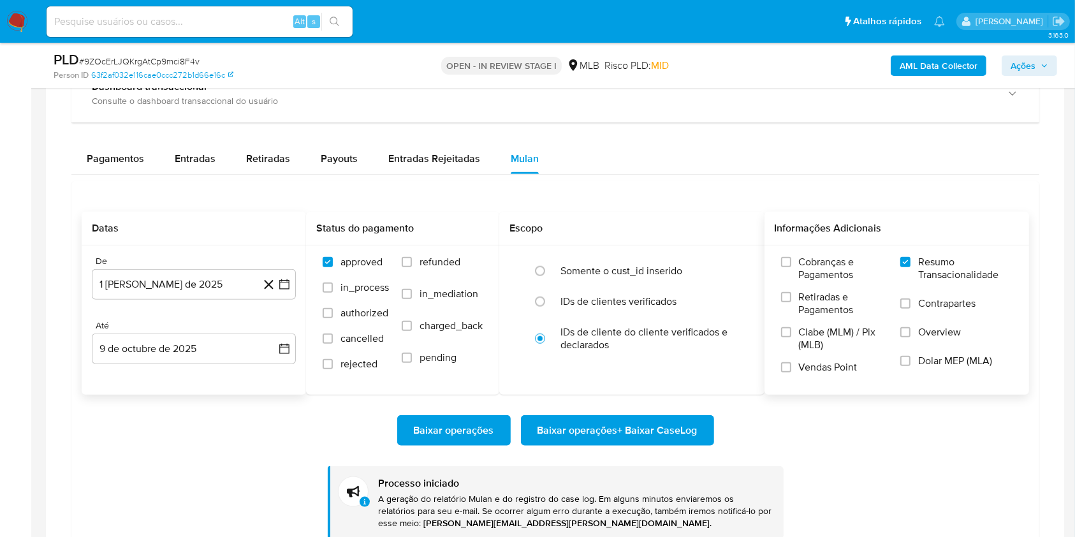
scroll to position [1348, 0]
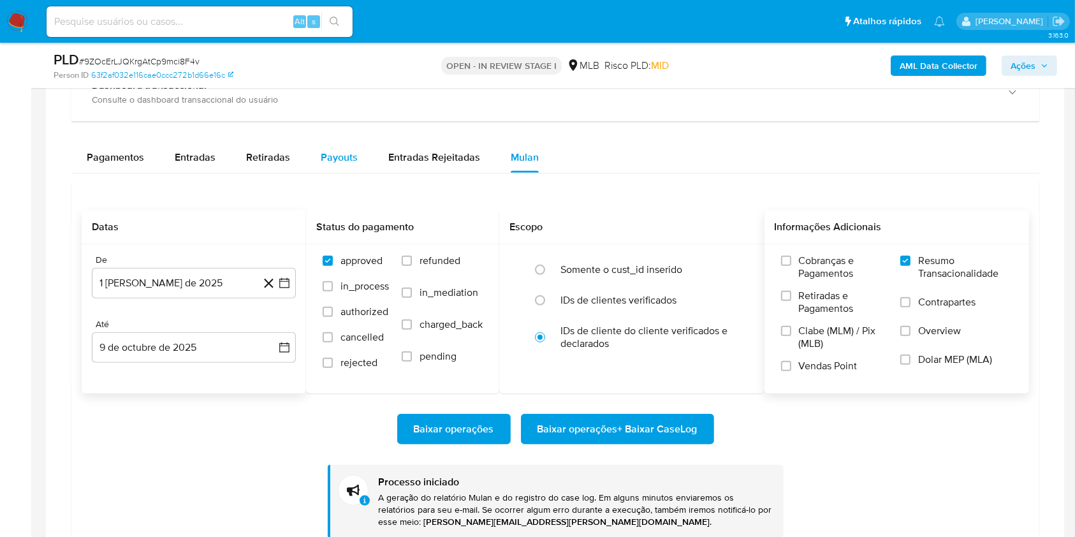
click at [311, 154] on button "Payouts" at bounding box center [339, 157] width 68 height 31
select select "10"
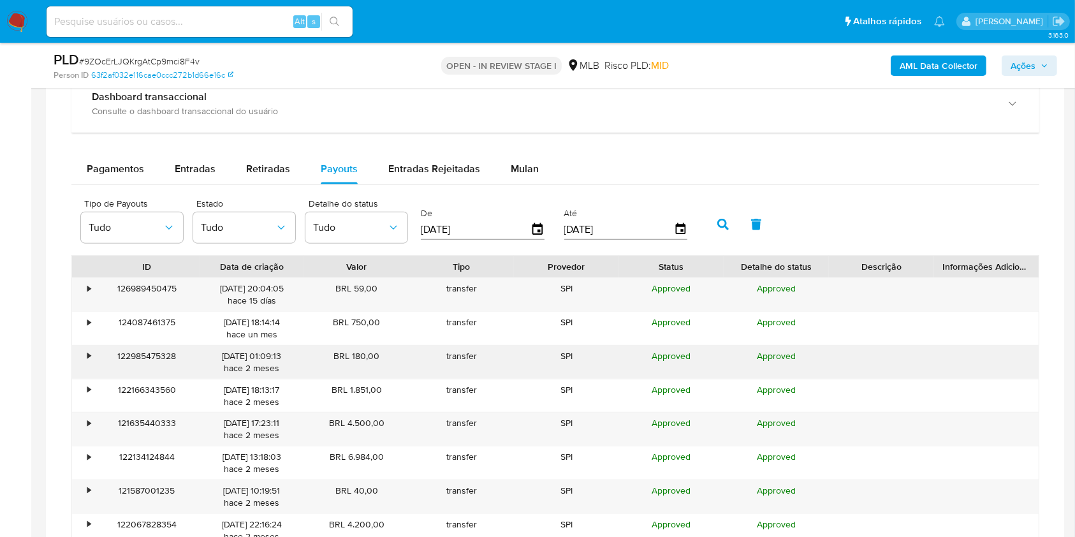
scroll to position [1335, 0]
click at [275, 161] on div "Retiradas" at bounding box center [268, 170] width 44 height 31
select select "10"
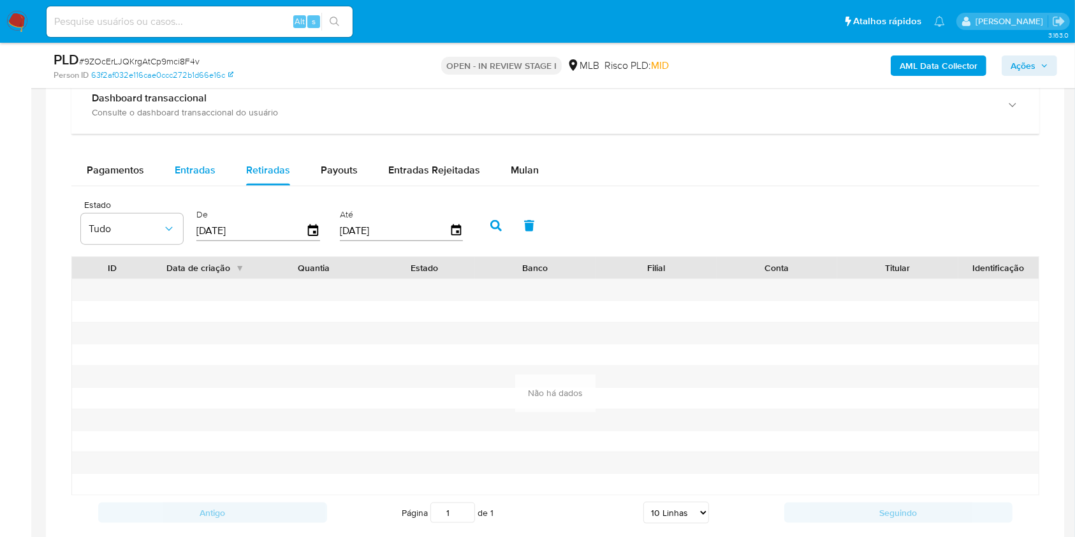
click at [196, 180] on div "Entradas" at bounding box center [195, 170] width 41 height 31
select select "10"
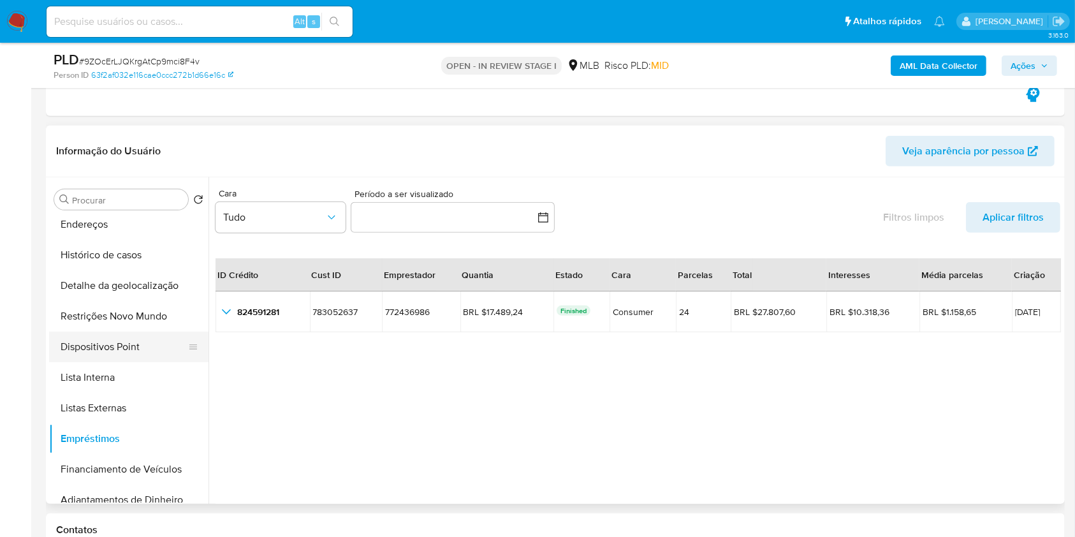
scroll to position [0, 0]
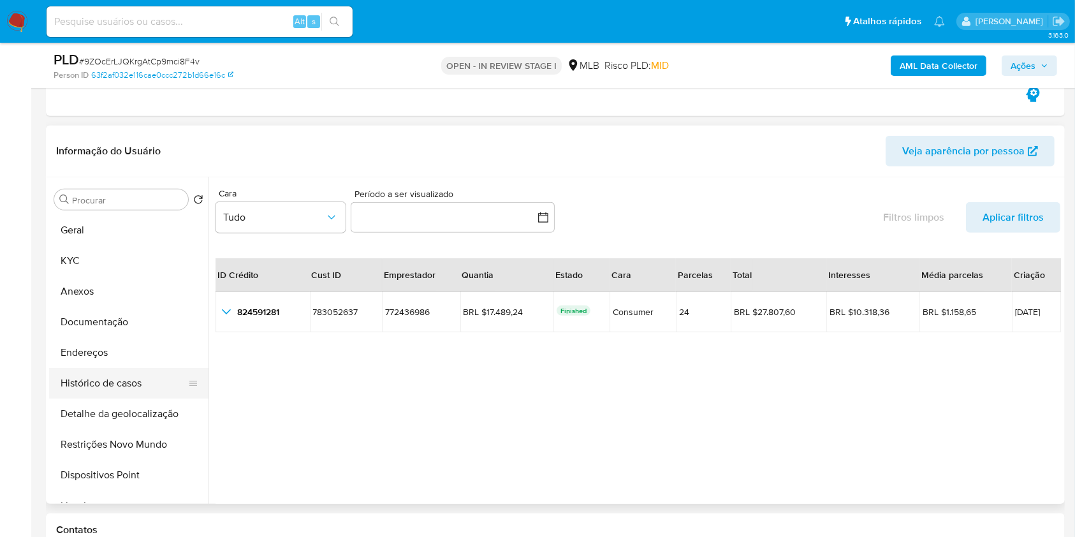
click at [153, 368] on button "Histórico de casos" at bounding box center [123, 383] width 149 height 31
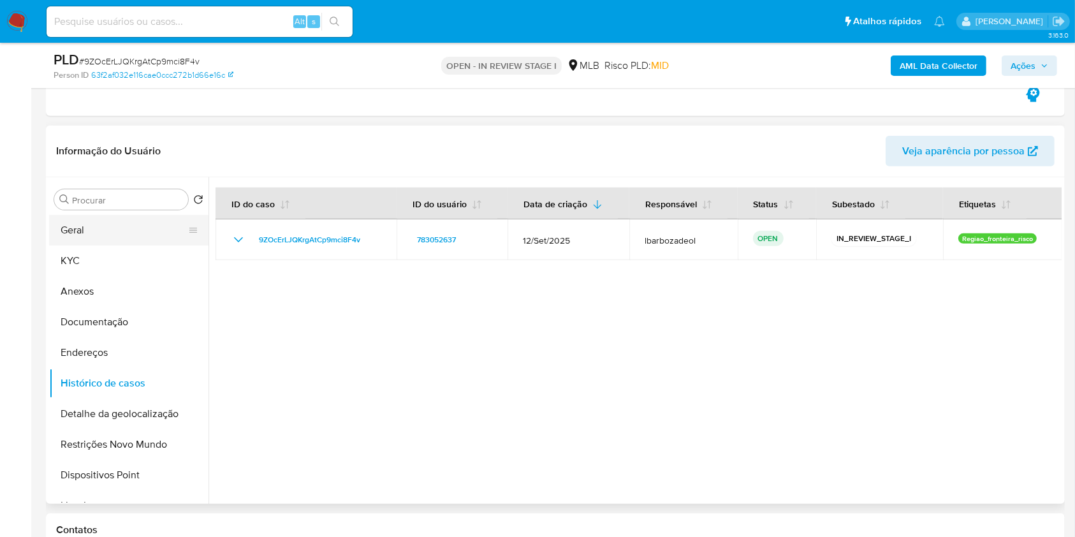
click at [119, 235] on button "Geral" at bounding box center [123, 230] width 149 height 31
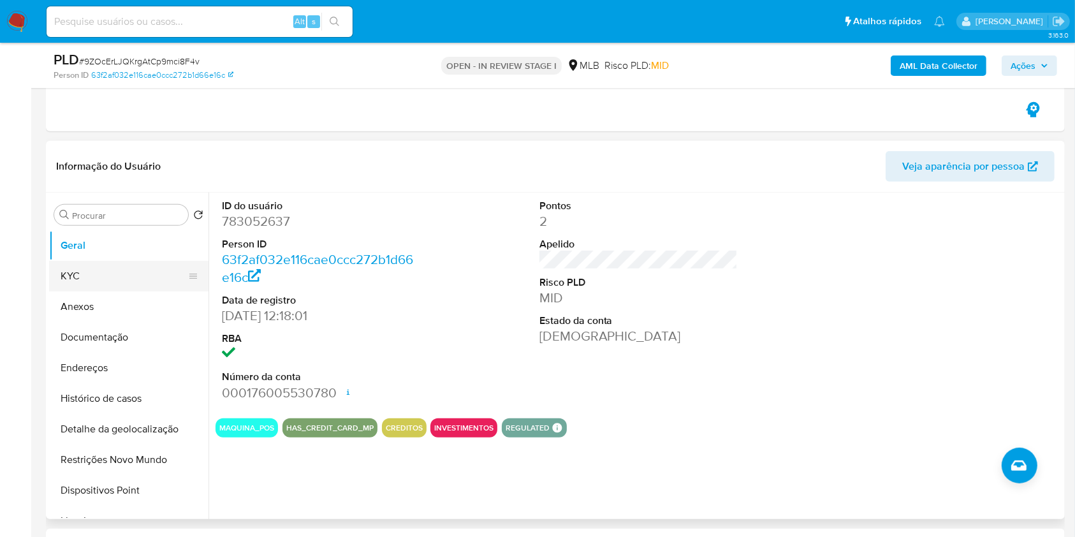
click at [119, 288] on button "KYC" at bounding box center [123, 276] width 149 height 31
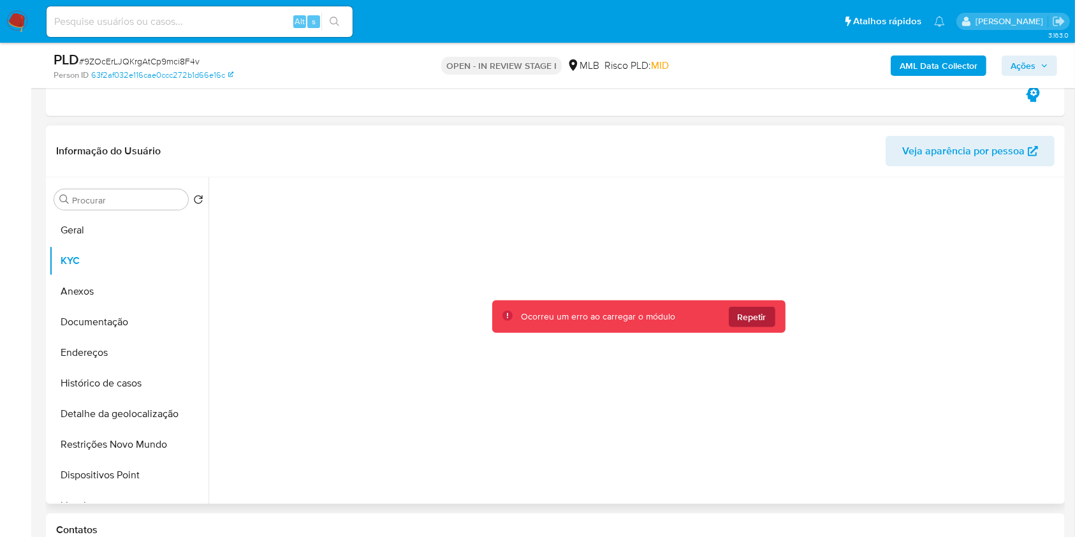
click at [740, 312] on span "Repetir" at bounding box center [752, 317] width 29 height 20
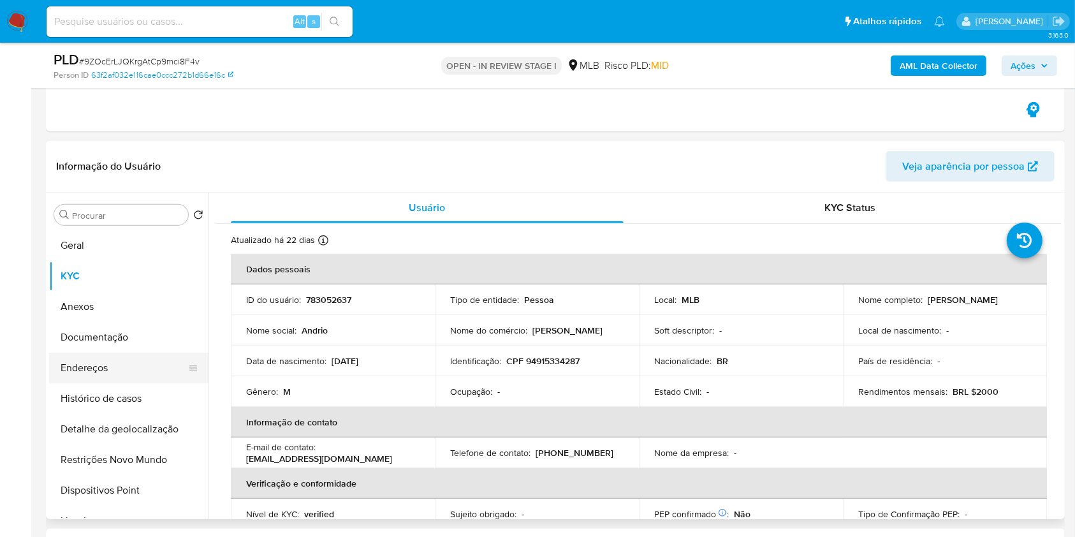
click at [152, 363] on button "Endereços" at bounding box center [123, 368] width 149 height 31
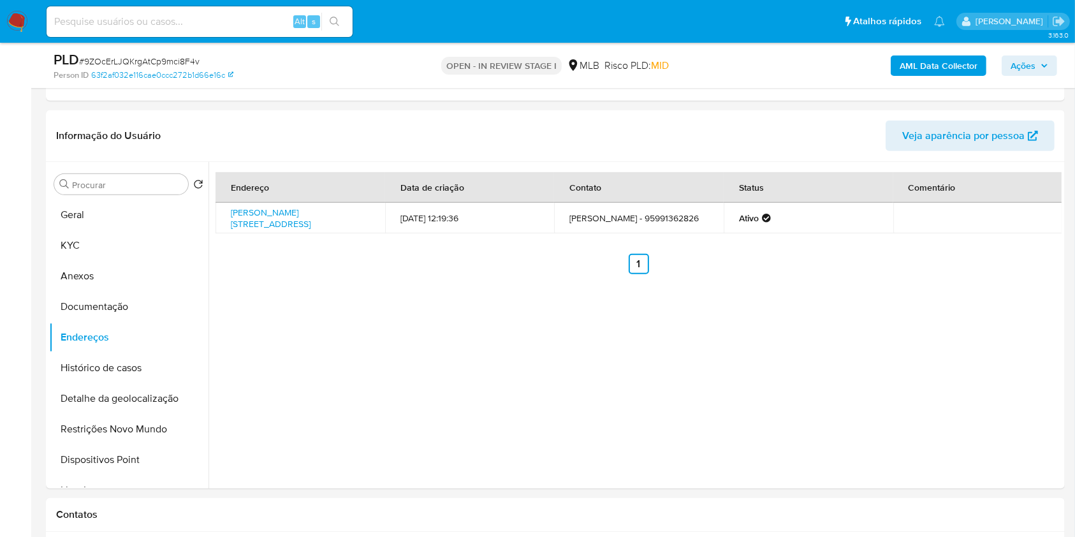
scroll to position [551, 0]
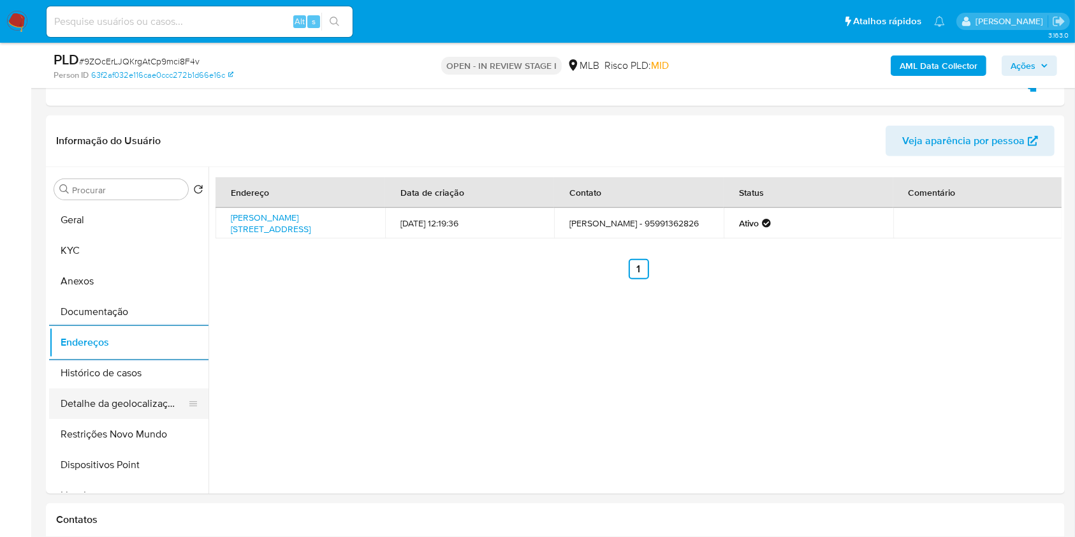
click at [133, 406] on button "Detalhe da geolocalização" at bounding box center [123, 403] width 149 height 31
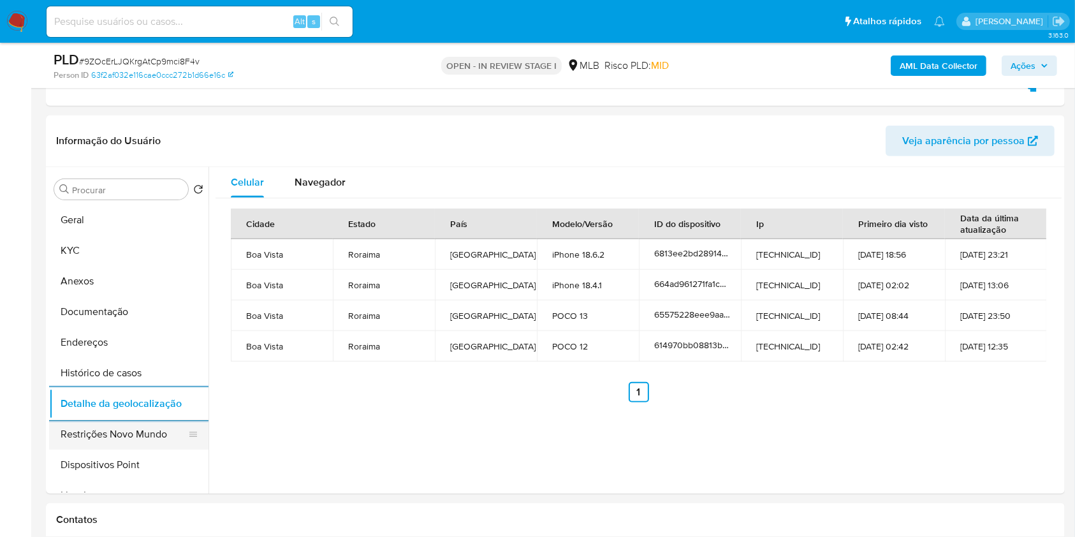
click at [130, 440] on button "Restrições Novo Mundo" at bounding box center [123, 434] width 149 height 31
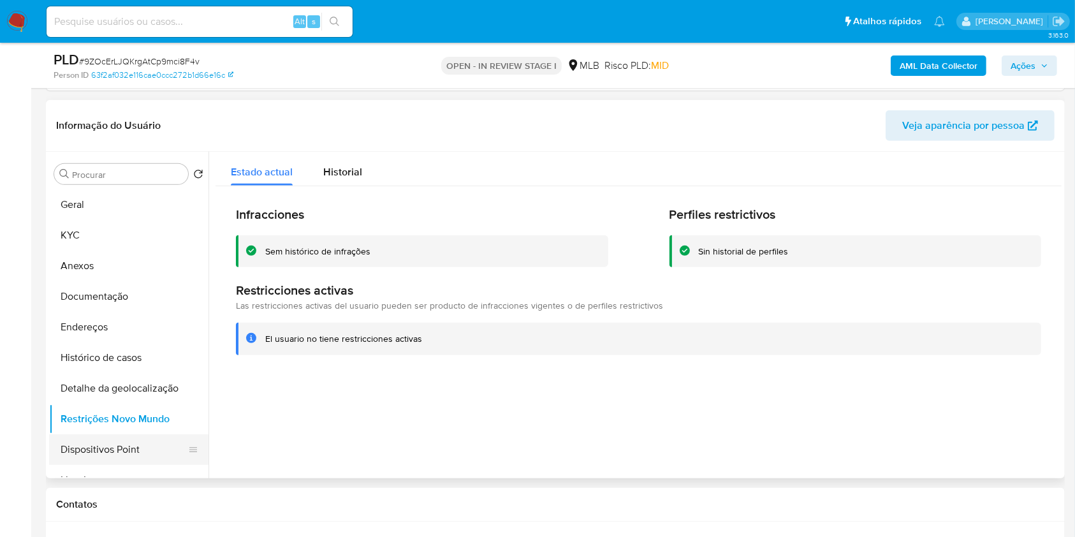
click at [128, 455] on button "Dispositivos Point" at bounding box center [123, 449] width 149 height 31
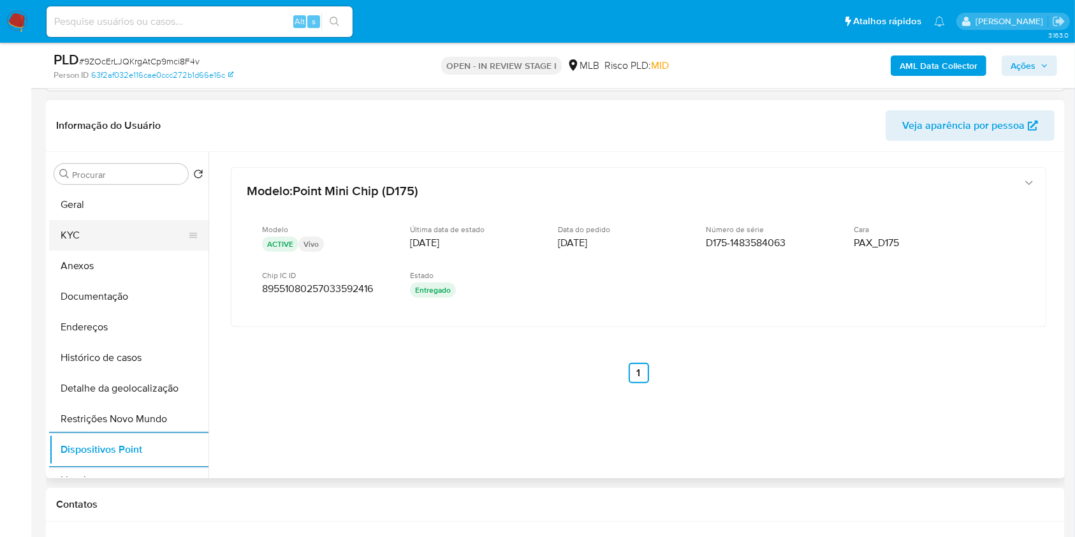
click at [103, 242] on button "KYC" at bounding box center [123, 235] width 149 height 31
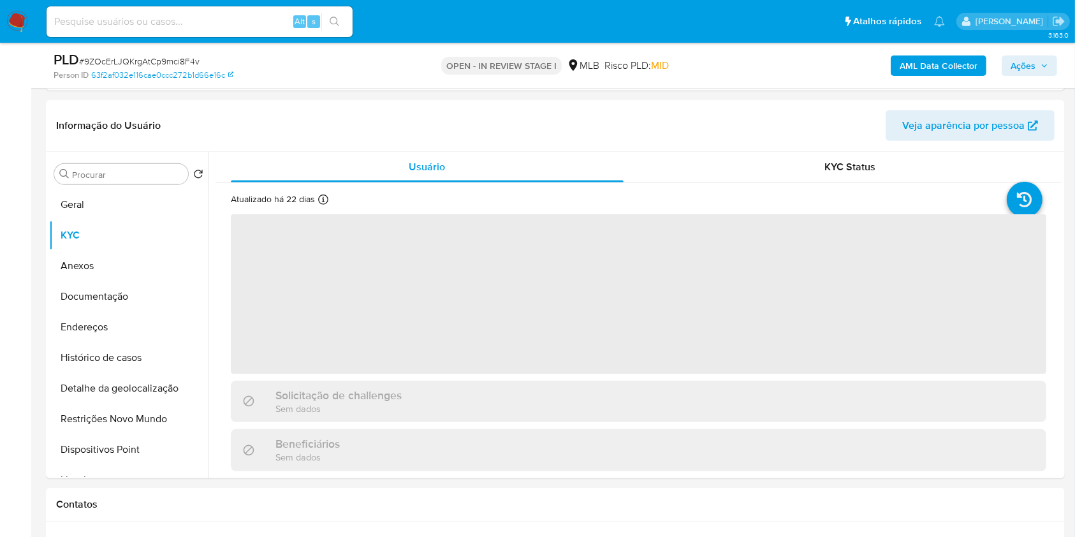
click at [1034, 71] on span "Ações" at bounding box center [1023, 65] width 25 height 20
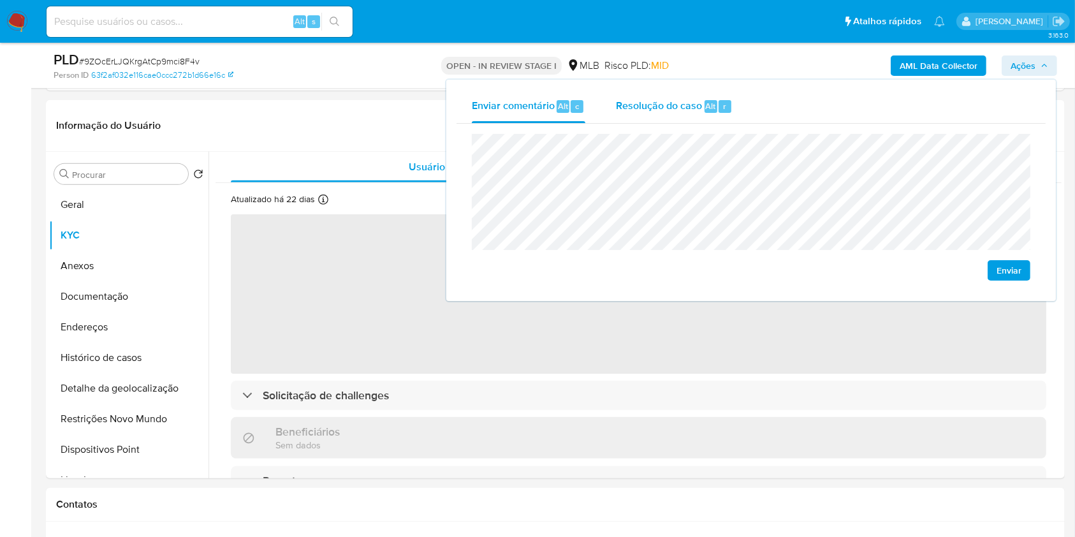
click at [695, 96] on div "Resolução do caso Alt r" at bounding box center [674, 106] width 117 height 33
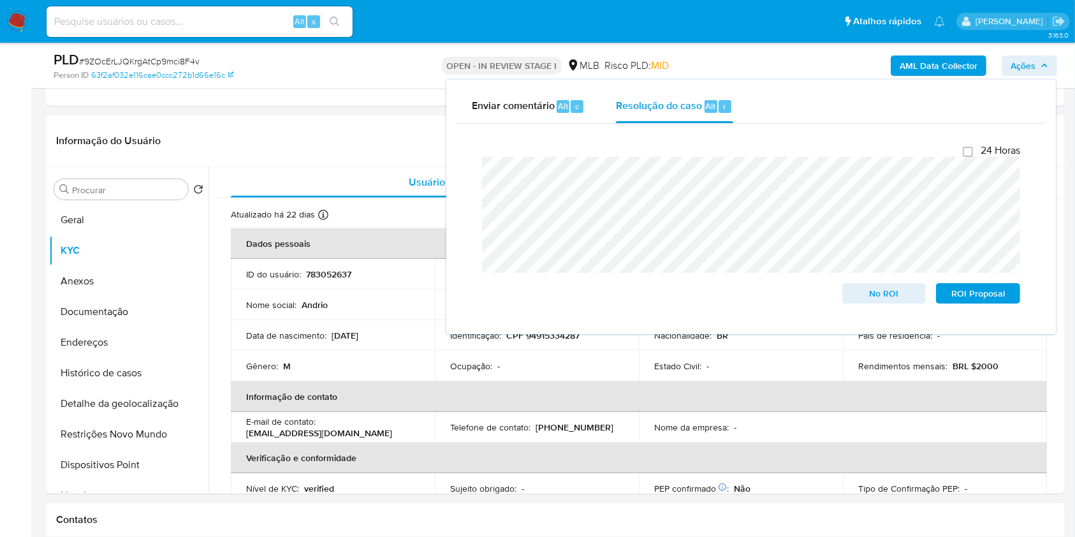
click at [777, 35] on ul "Pausado Ver notificaciones Alt s Atalhos rápidos Presiona las siguientes teclas…" at bounding box center [495, 21] width 911 height 32
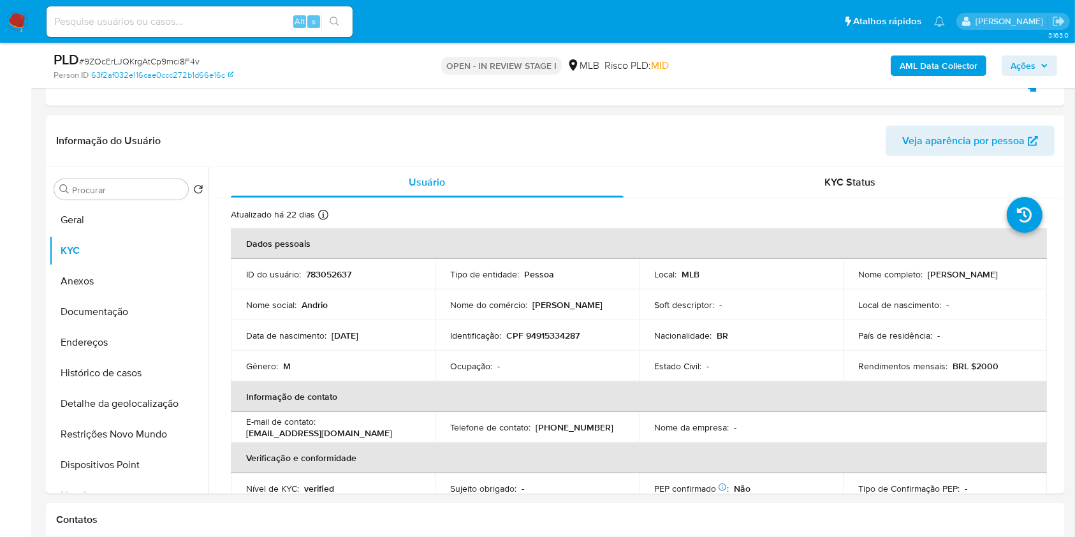
click at [956, 61] on b "AML Data Collector" at bounding box center [939, 65] width 78 height 20
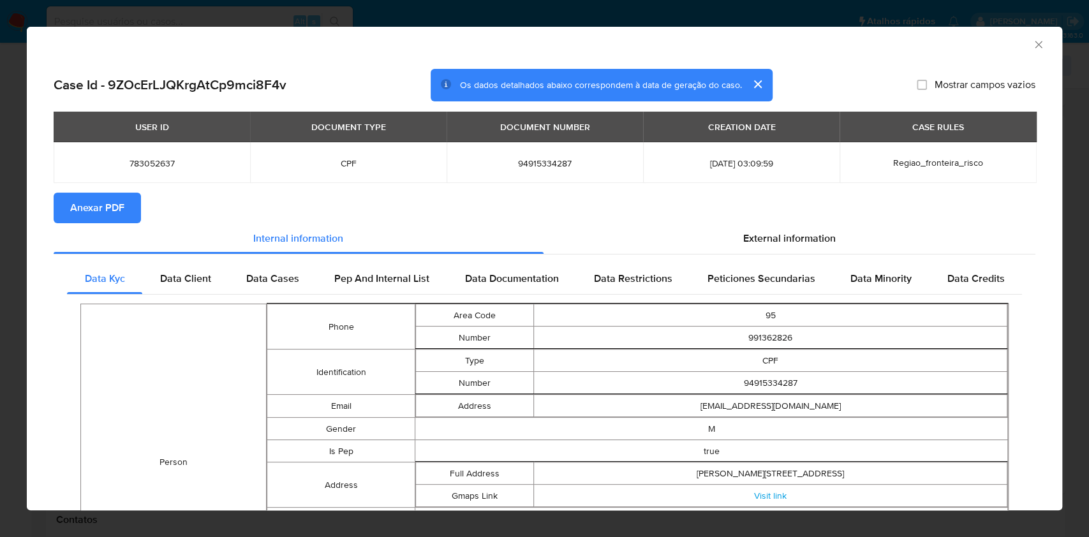
click at [121, 210] on span "Anexar PDF" at bounding box center [97, 208] width 54 height 28
click at [1032, 47] on icon "Fechar a janela" at bounding box center [1038, 44] width 13 height 13
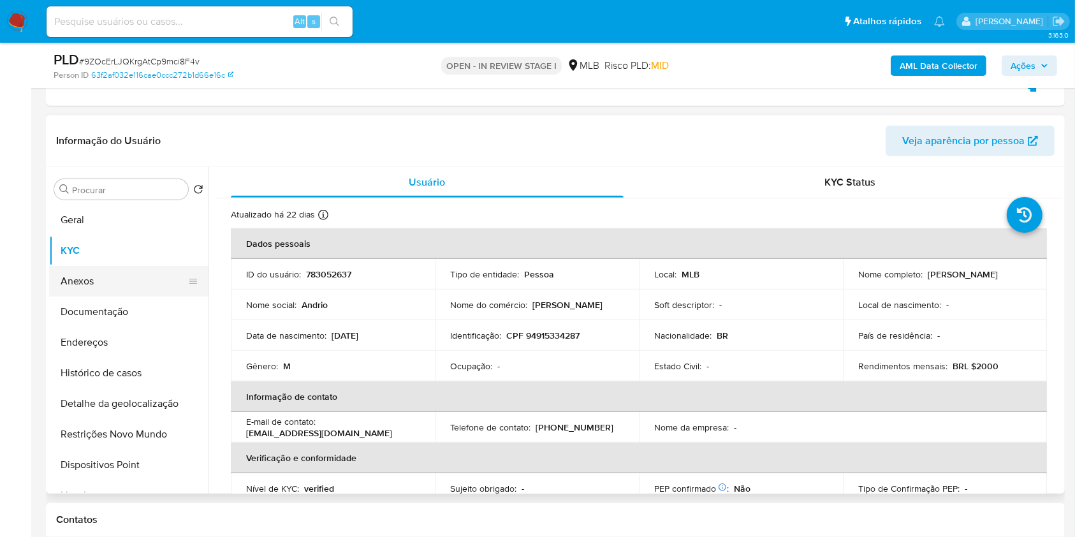
click at [152, 285] on button "Anexos" at bounding box center [123, 281] width 149 height 31
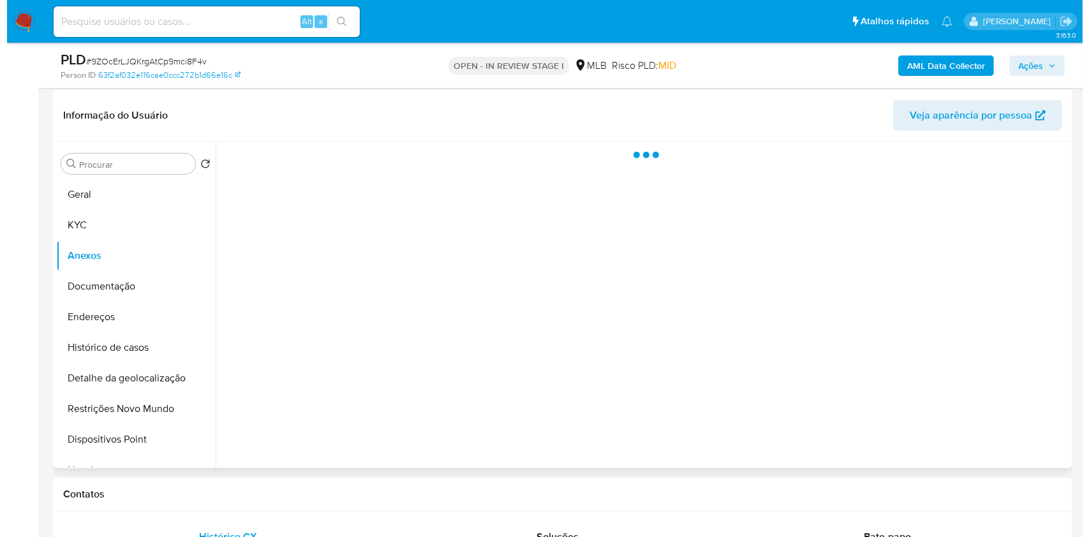
scroll to position [561, 0]
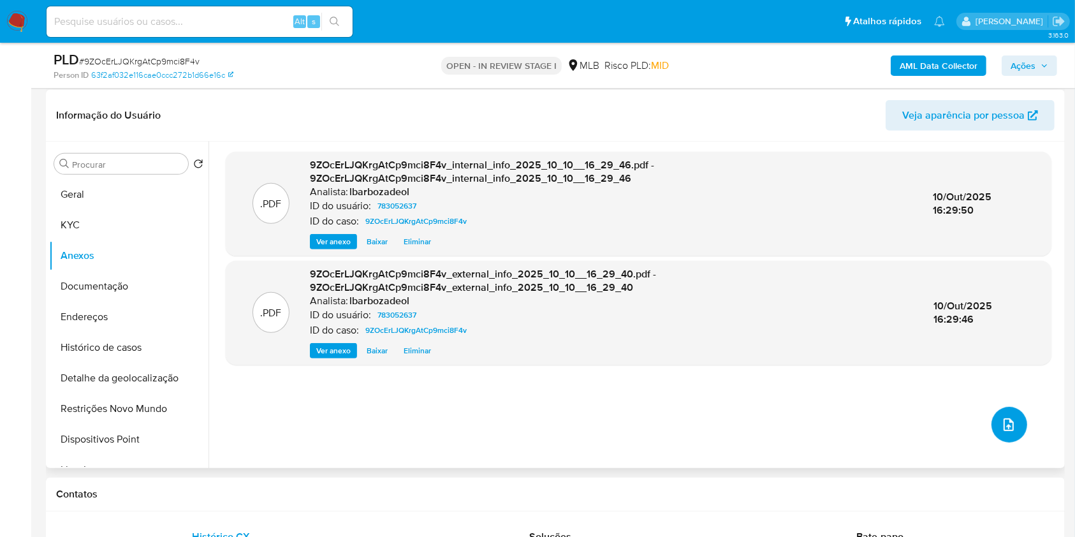
click at [1014, 420] on button "upload-file" at bounding box center [1010, 425] width 36 height 36
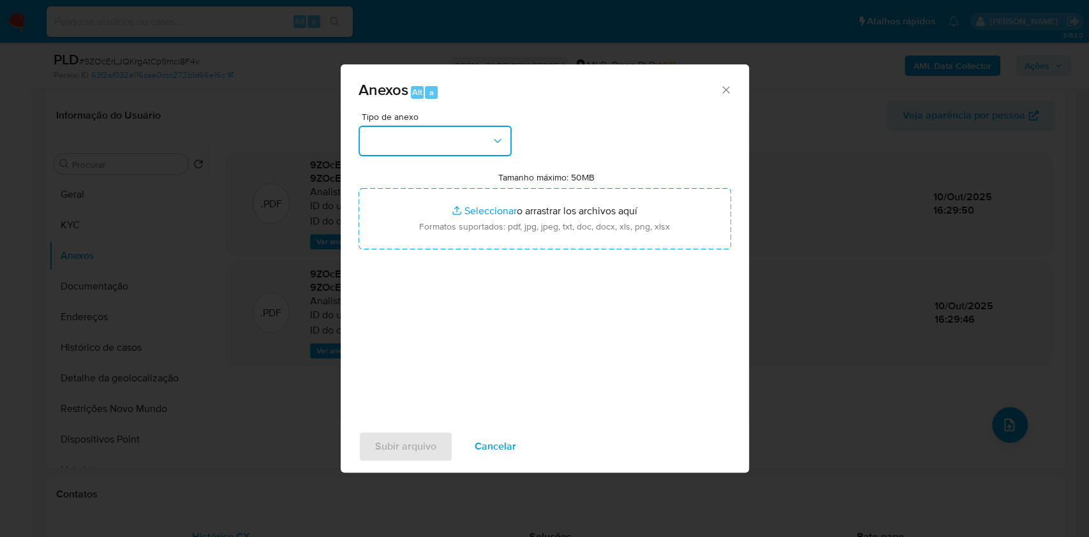
click at [502, 140] on icon "button" at bounding box center [497, 141] width 13 height 13
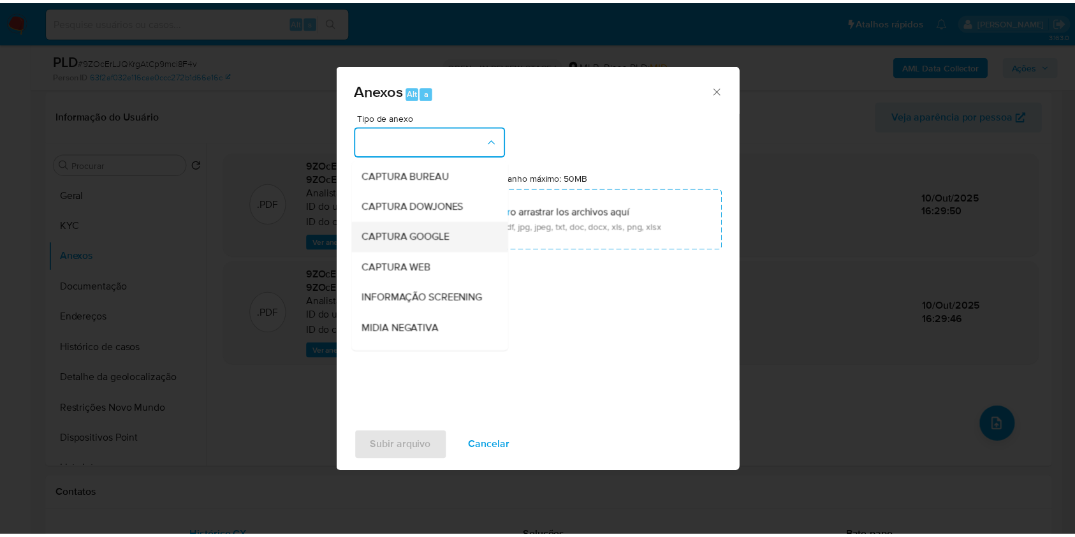
scroll to position [196, 0]
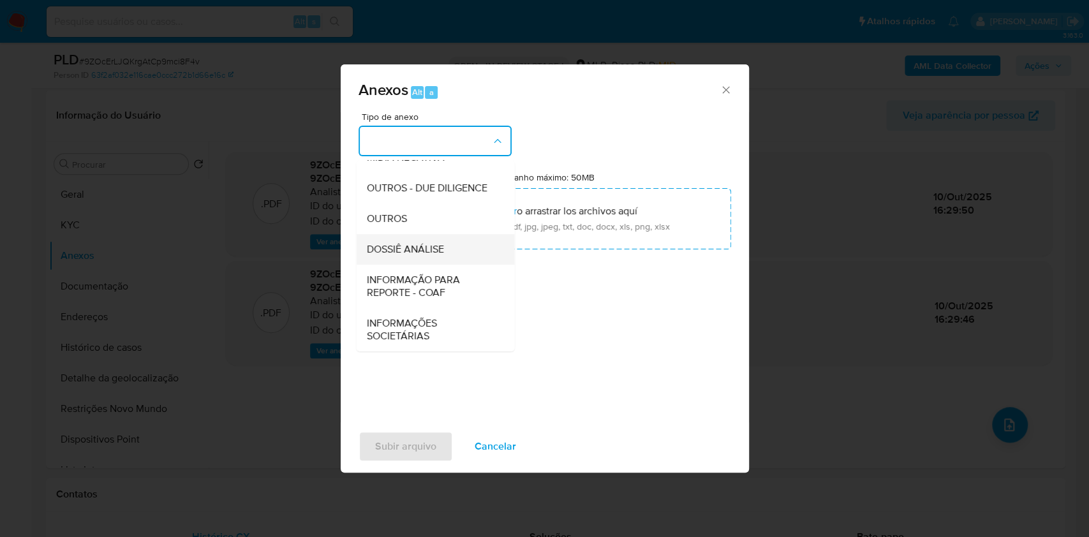
click at [436, 246] on span "DOSSIÊ ANÁLISE" at bounding box center [404, 249] width 77 height 13
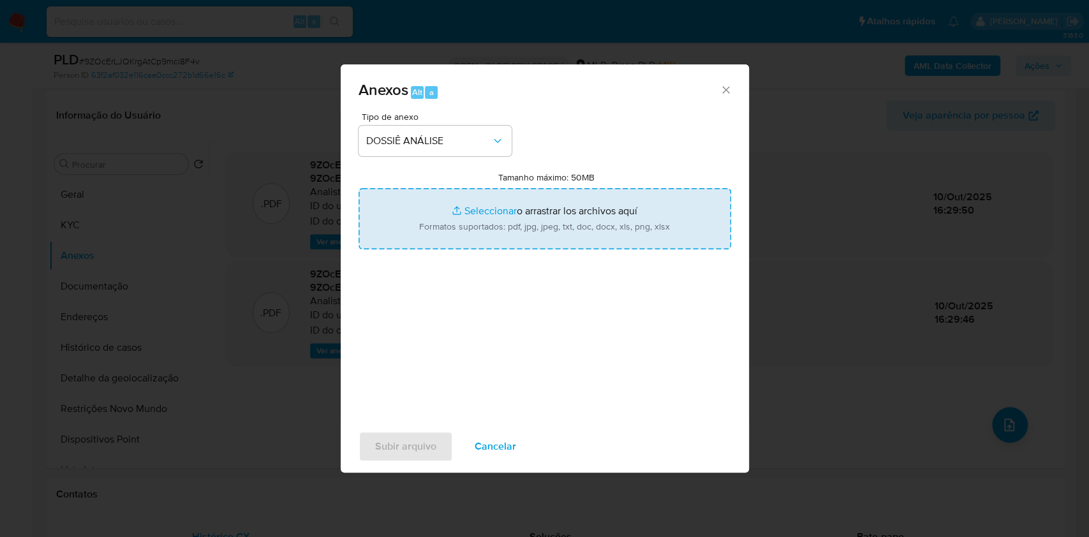
click at [442, 239] on input "Tamanho máximo: 50MB Seleccionar archivos" at bounding box center [544, 218] width 372 height 61
type input "C:\fakepath\Mulan 783052637_2025_10_10_14_57_33.xlsx"
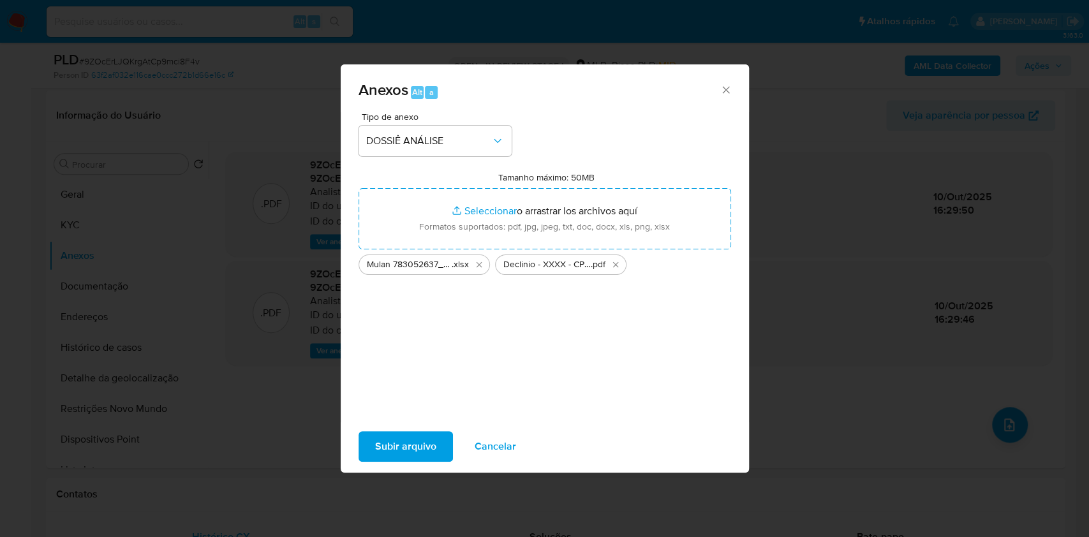
click at [393, 451] on span "Subir arquivo" at bounding box center [405, 446] width 61 height 28
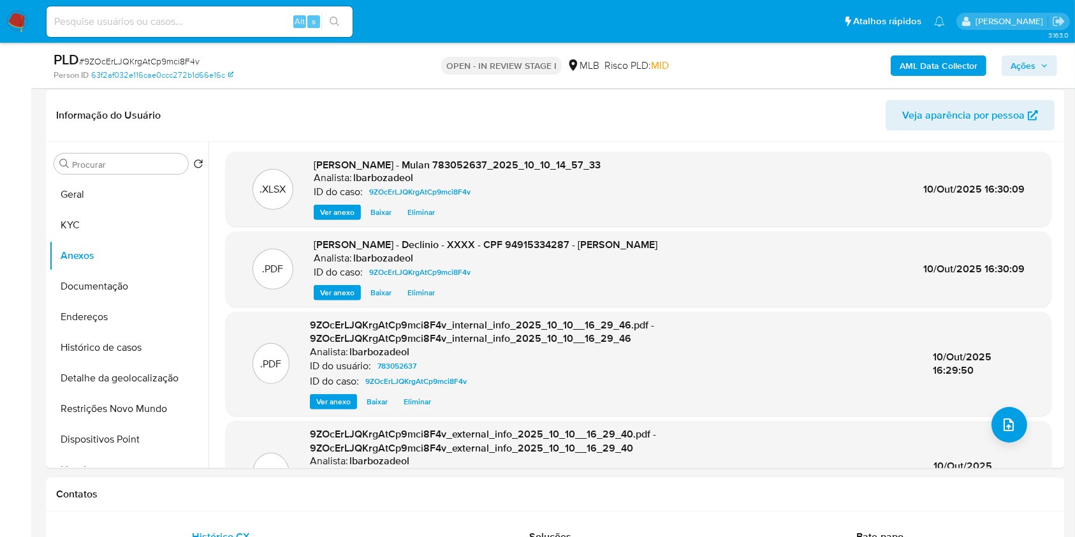
click at [1035, 69] on span "Ações" at bounding box center [1023, 65] width 25 height 20
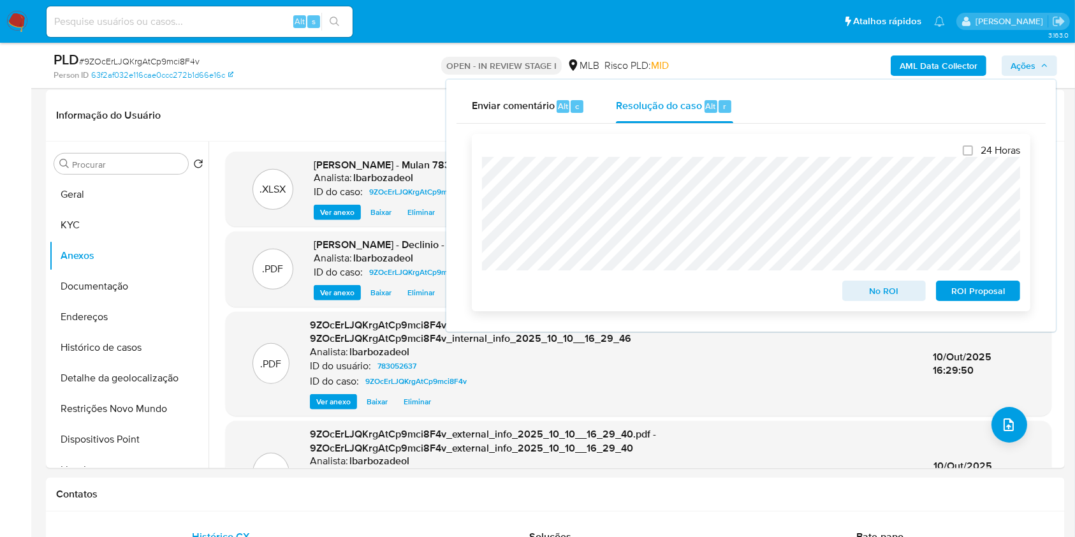
click at [872, 291] on span "No ROI" at bounding box center [884, 291] width 66 height 18
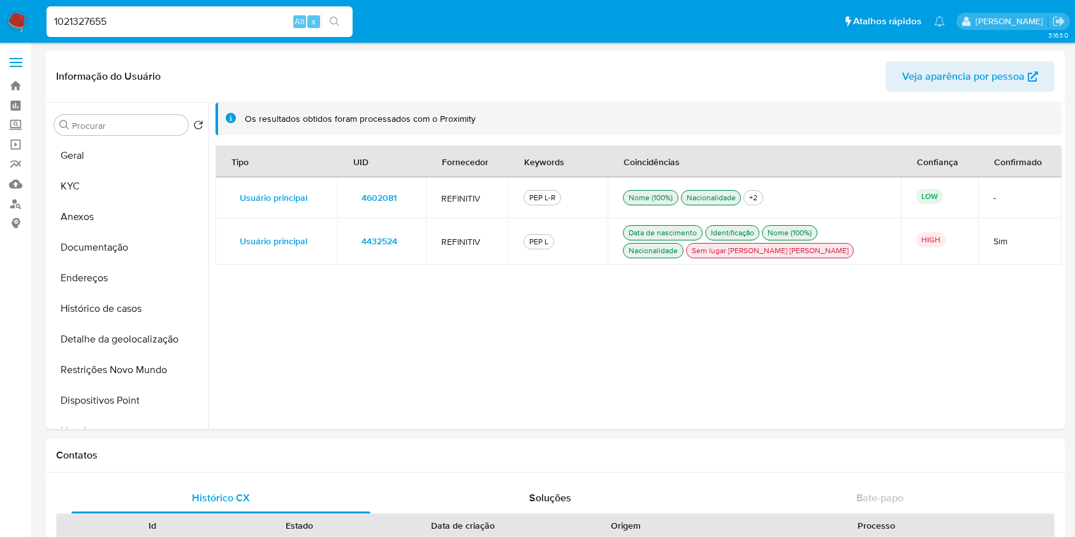
select select "10"
click at [122, 173] on button "KYC" at bounding box center [123, 186] width 149 height 31
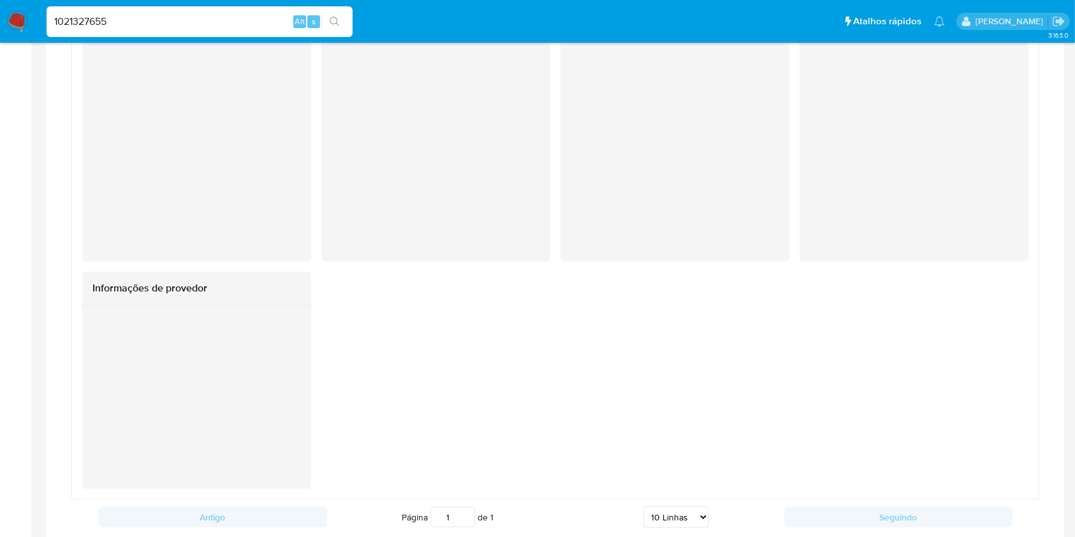
scroll to position [1687, 0]
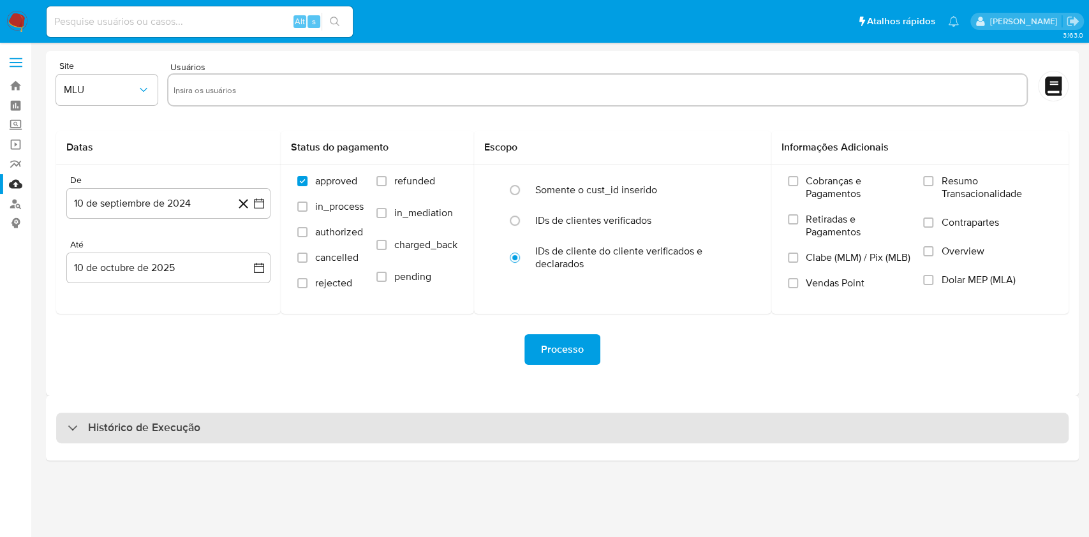
click at [539, 432] on div "Histórico de Execução" at bounding box center [562, 428] width 1012 height 31
select select "10"
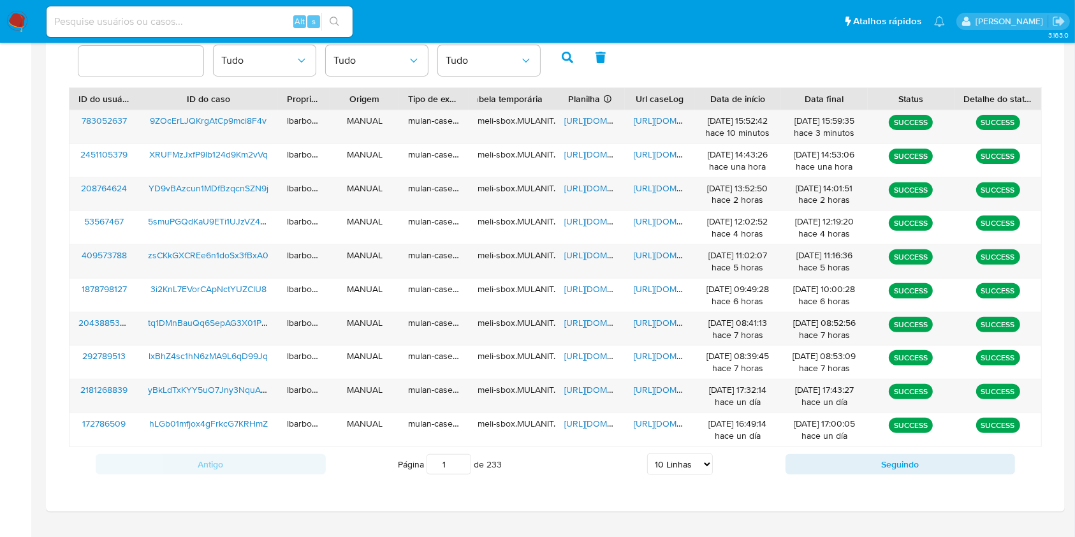
scroll to position [433, 0]
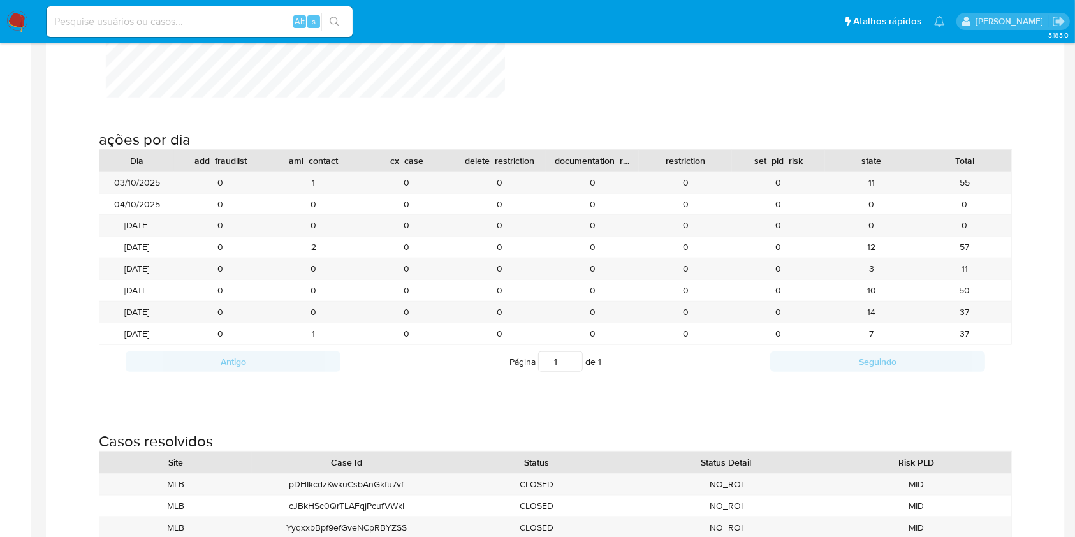
scroll to position [1375, 0]
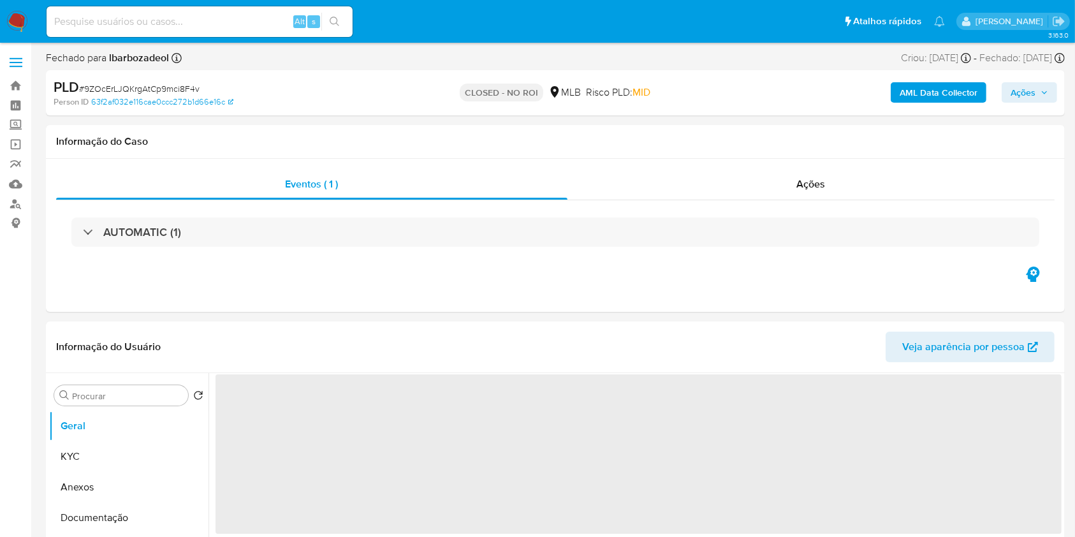
select select "10"
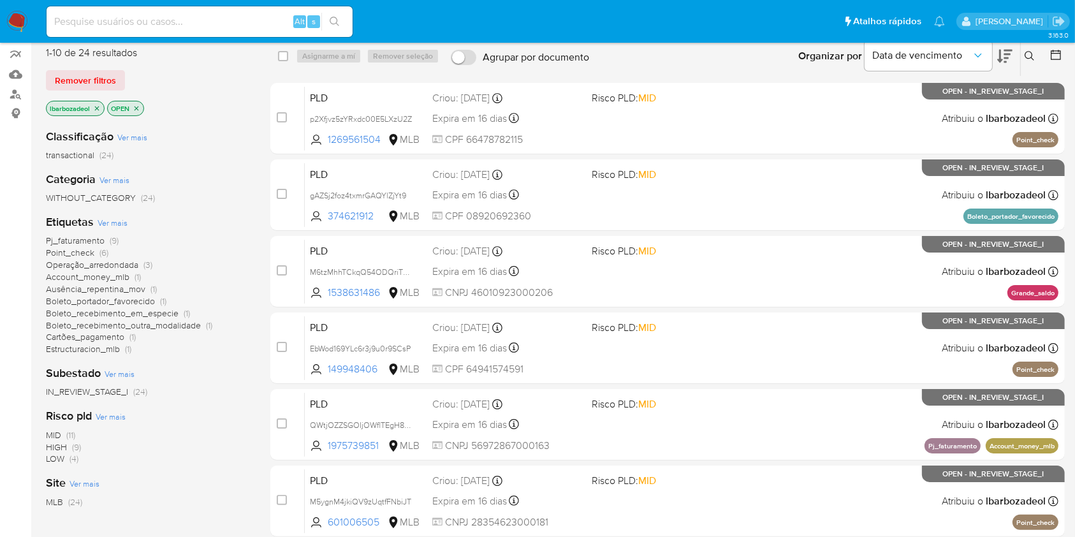
scroll to position [110, 0]
click at [110, 238] on span "(9)" at bounding box center [114, 239] width 9 height 13
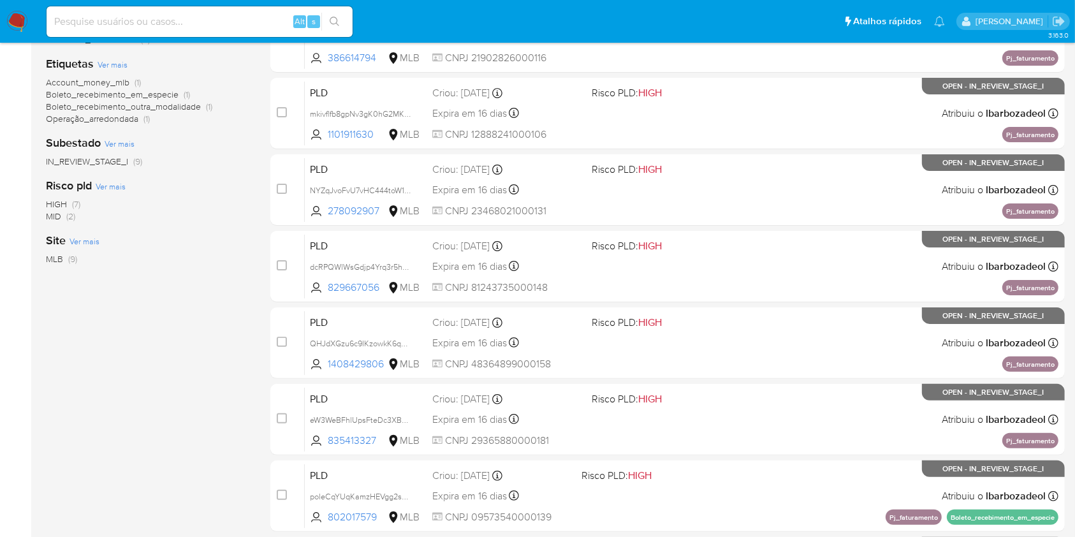
scroll to position [267, 0]
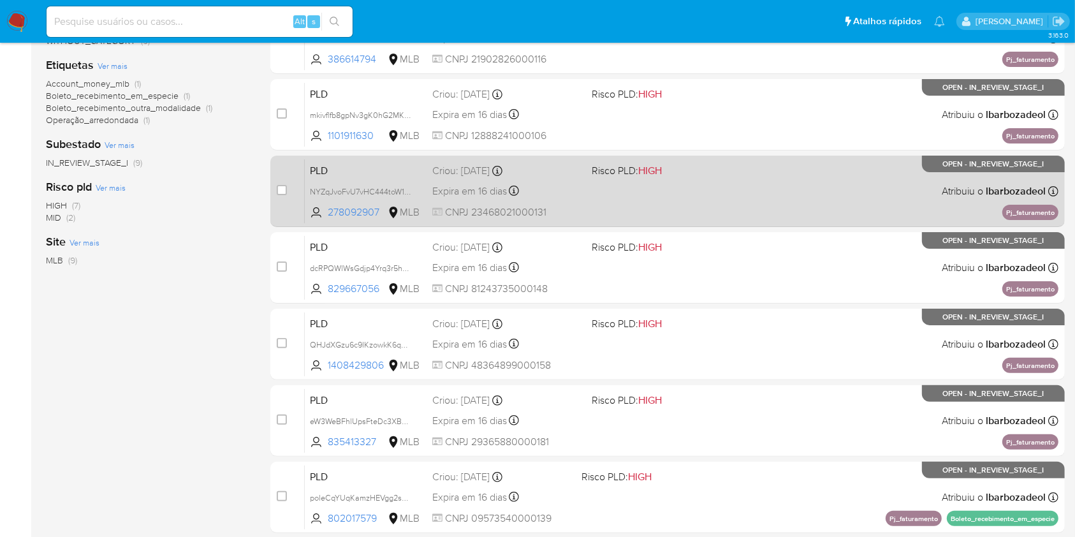
click at [580, 174] on div "Criou: 12/09/2025 Criou: 12/09/2025 00:17:40" at bounding box center [506, 171] width 149 height 14
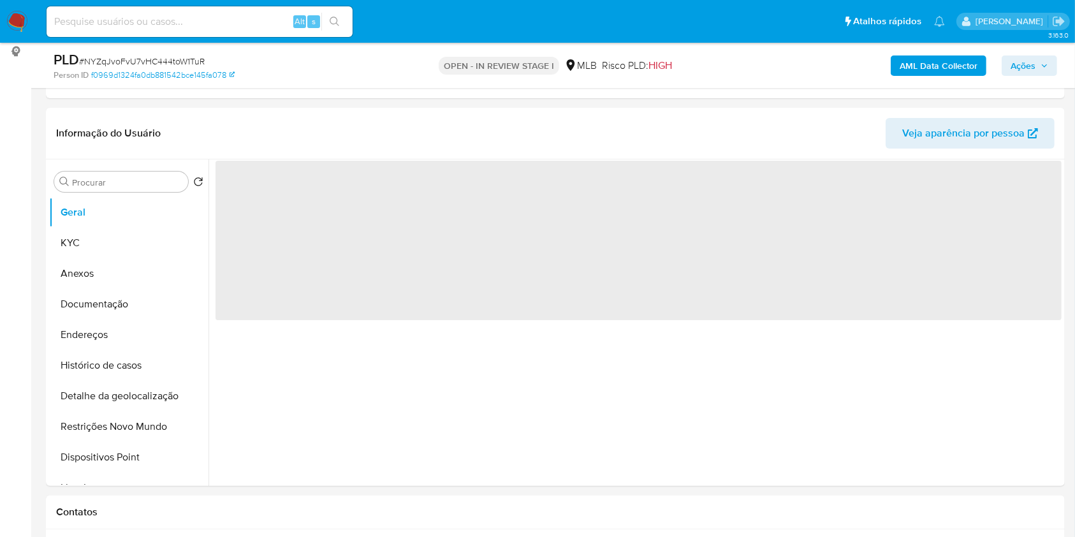
scroll to position [173, 0]
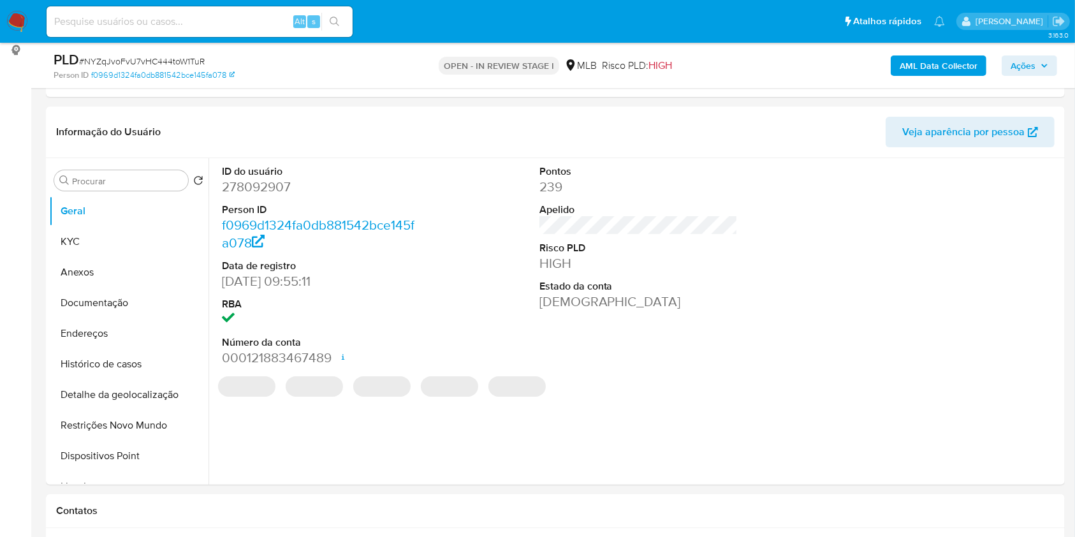
select select "10"
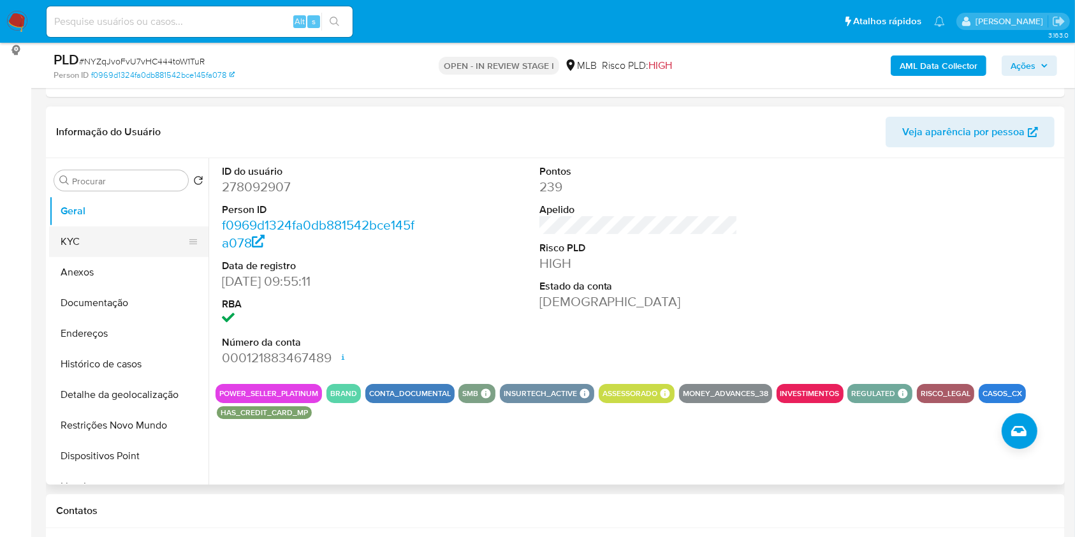
click at [122, 242] on button "KYC" at bounding box center [123, 241] width 149 height 31
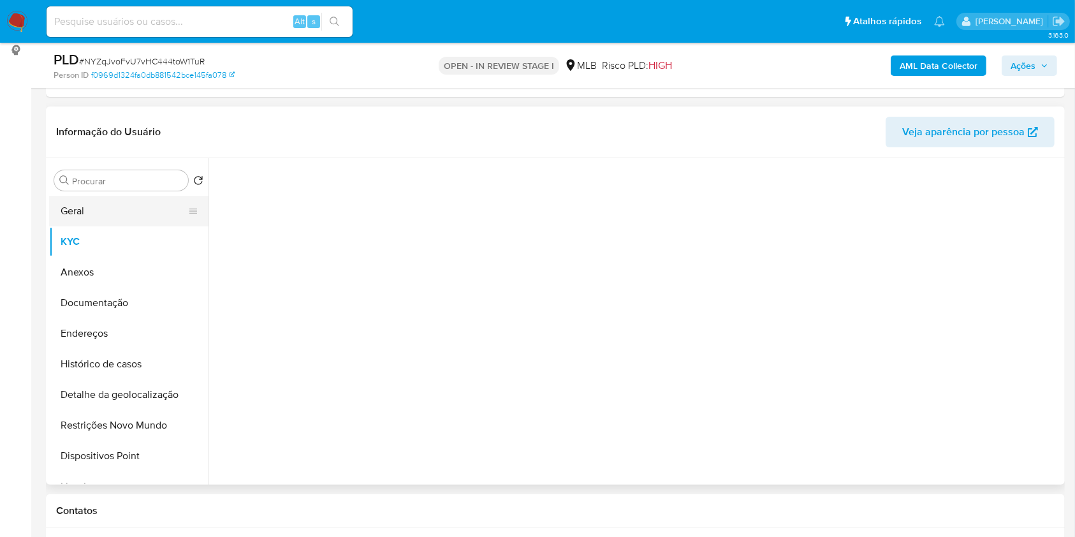
click at [146, 209] on button "Geral" at bounding box center [123, 211] width 149 height 31
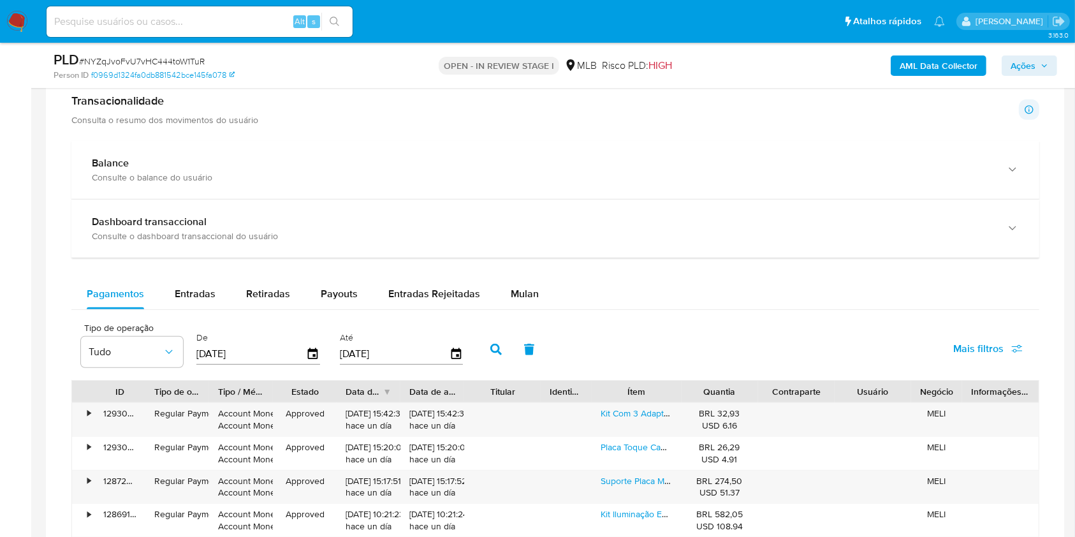
scroll to position [943, 0]
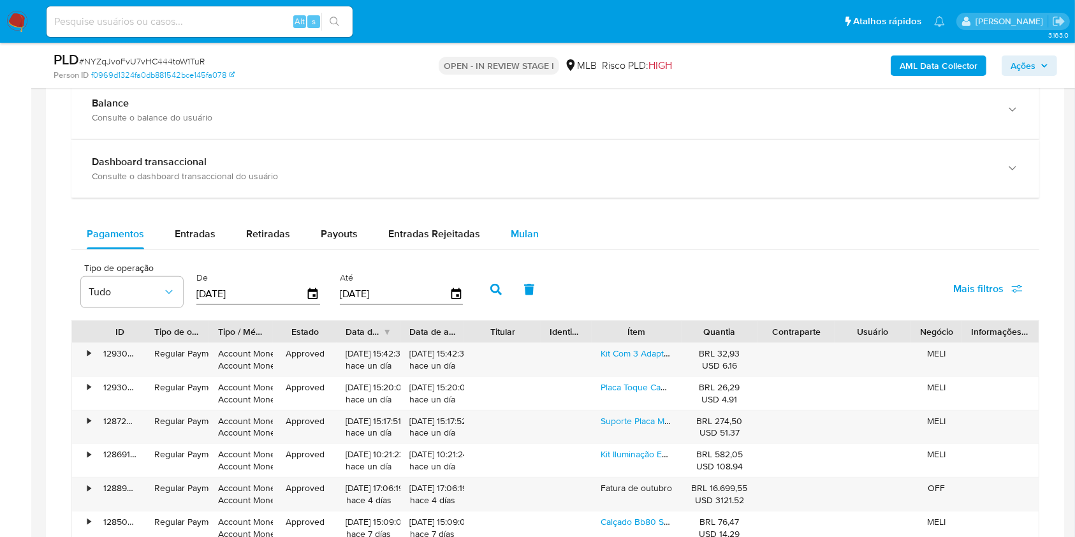
click at [536, 232] on button "Mulan" at bounding box center [524, 234] width 59 height 31
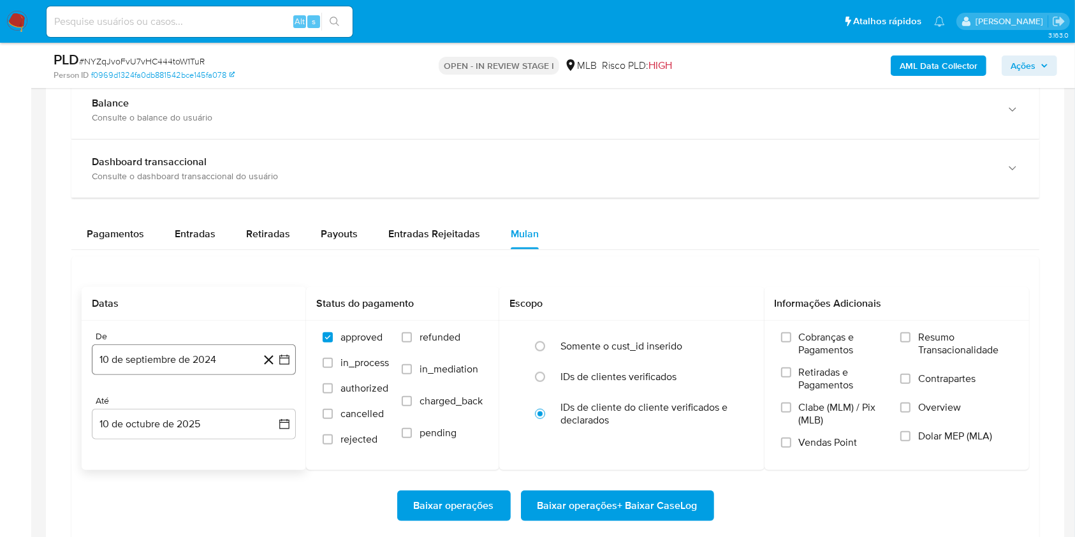
click at [168, 354] on button "10 de septiembre de 2024" at bounding box center [194, 359] width 204 height 31
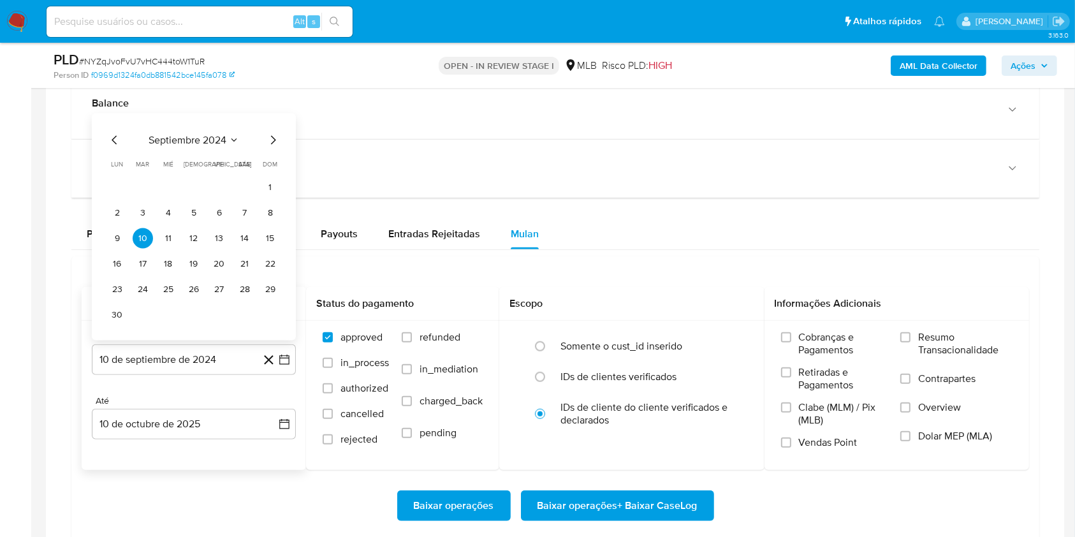
click at [217, 142] on span "septiembre 2024" at bounding box center [188, 140] width 78 height 13
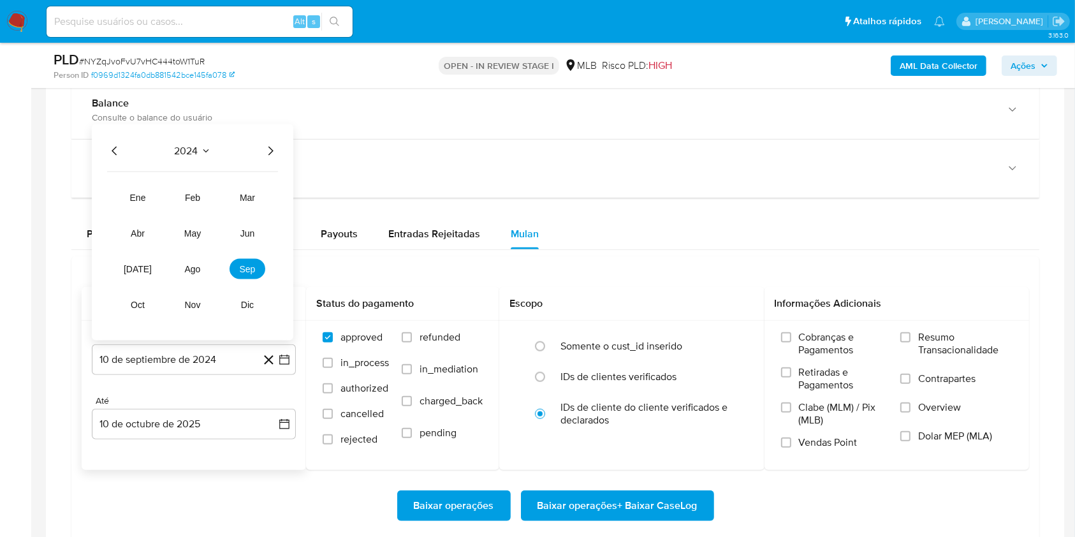
click at [271, 152] on icon "Año siguiente" at bounding box center [270, 151] width 5 height 9
click at [191, 269] on span "ago" at bounding box center [193, 269] width 16 height 10
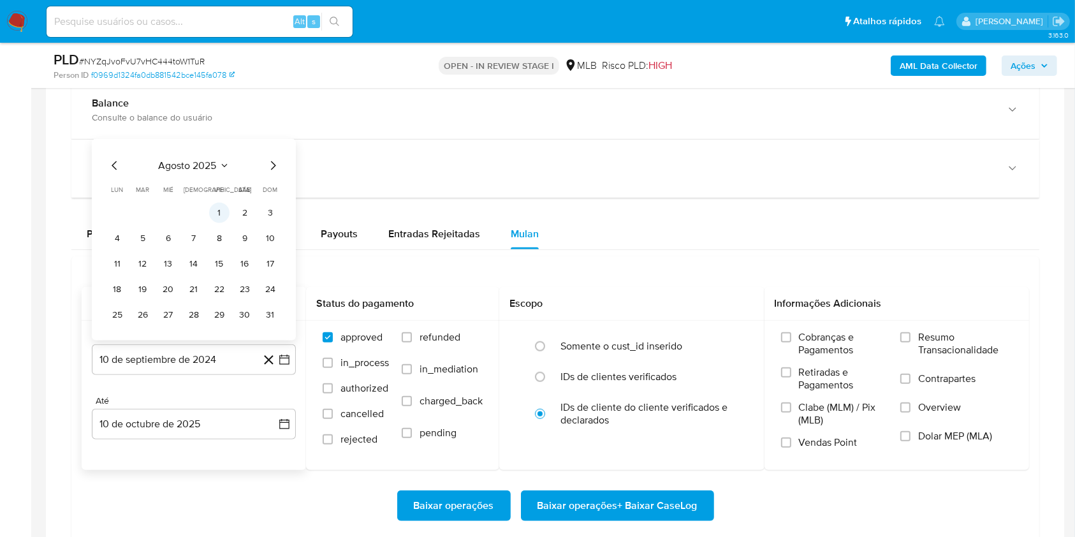
click at [221, 215] on button "1" at bounding box center [219, 213] width 20 height 20
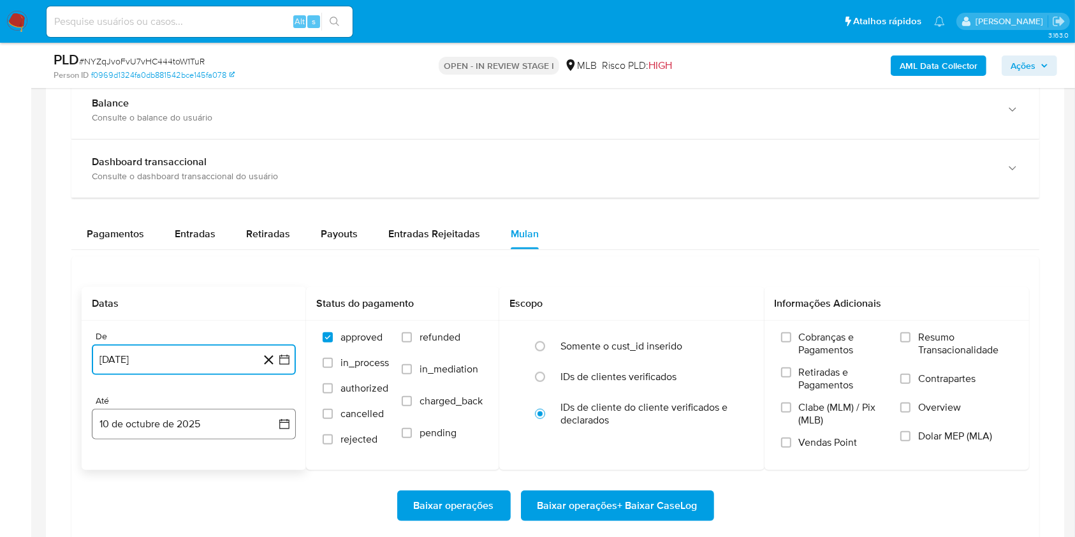
click at [181, 423] on button "10 de octubre de 2025" at bounding box center [194, 424] width 204 height 31
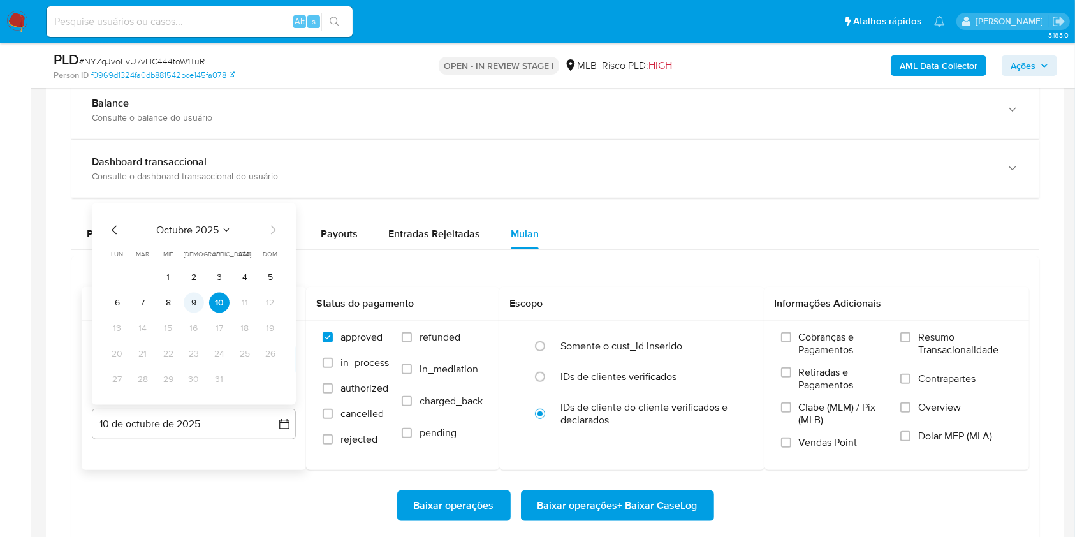
click at [189, 304] on button "9" at bounding box center [194, 303] width 20 height 20
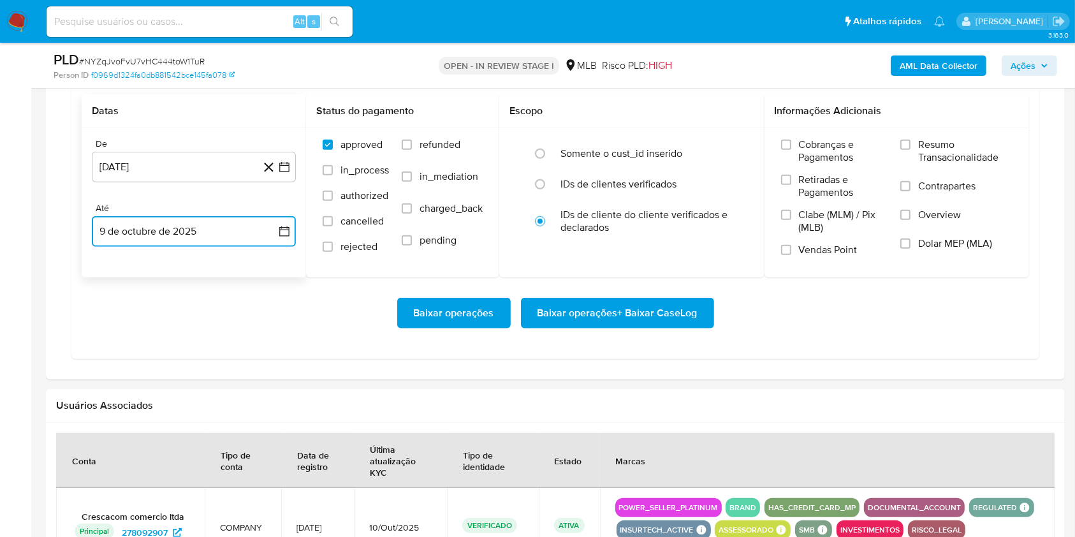
scroll to position [1145, 0]
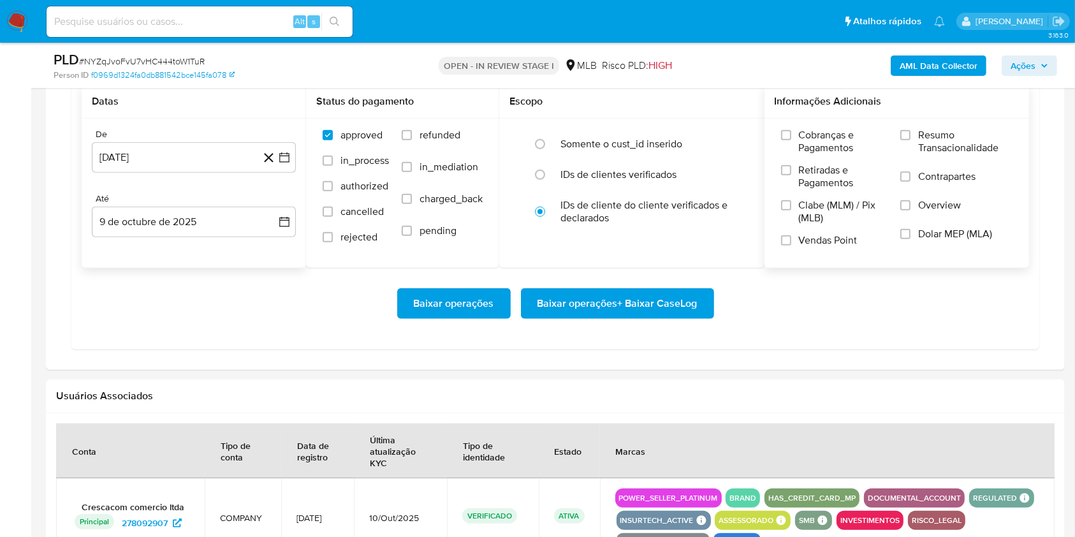
click at [957, 135] on span "Resumo Transacionalidade" at bounding box center [965, 142] width 94 height 26
click at [911, 135] on input "Resumo Transacionalidade" at bounding box center [905, 135] width 10 height 10
click at [659, 295] on span "Baixar operações + Baixar CaseLog" at bounding box center [618, 304] width 160 height 28
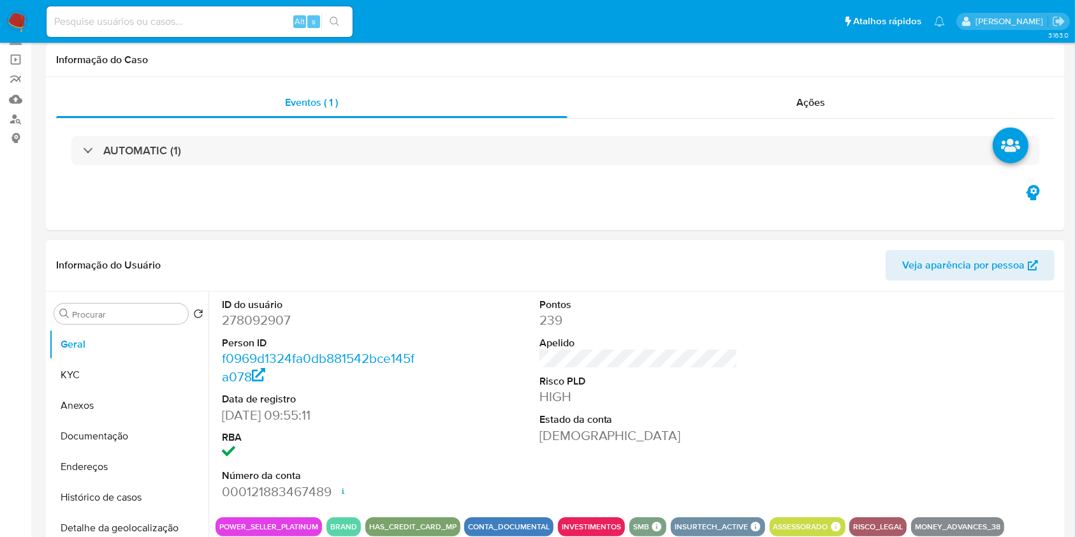
scroll to position [0, 0]
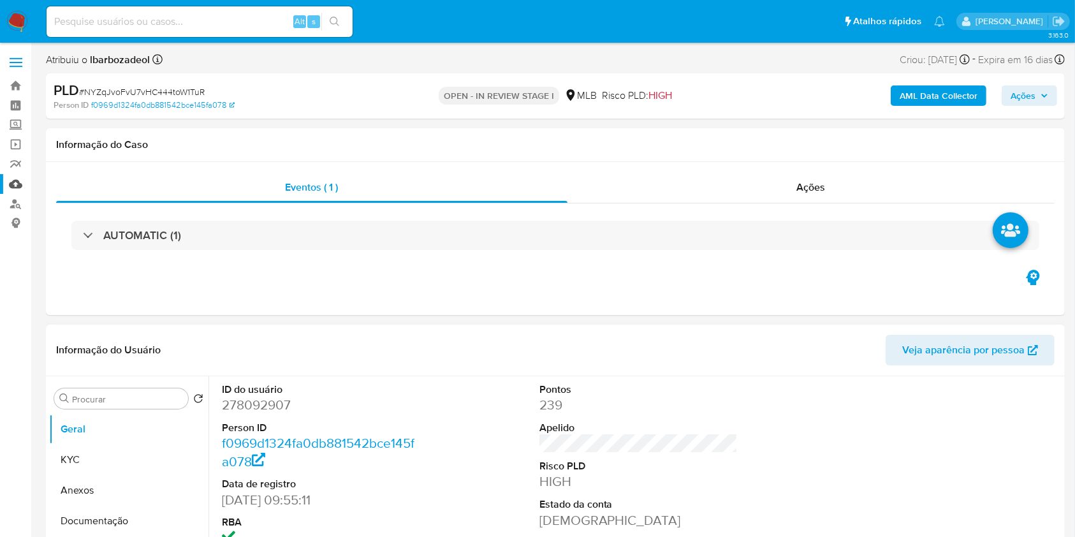
click at [17, 186] on link "Mulan" at bounding box center [76, 184] width 152 height 20
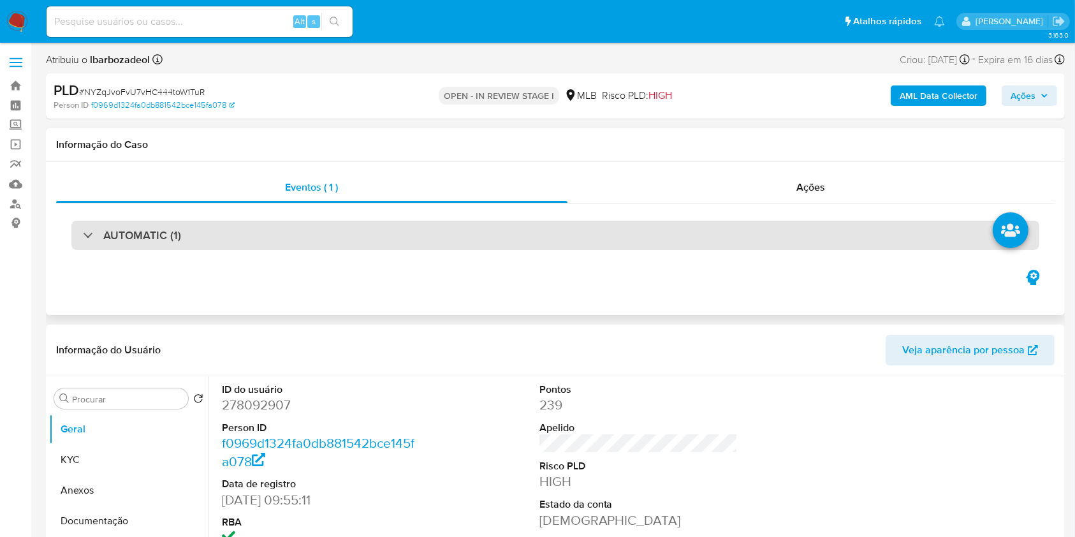
drag, startPoint x: 649, startPoint y: 422, endPoint x: 367, endPoint y: 231, distance: 340.3
click at [367, 231] on div "AUTOMATIC (1)" at bounding box center [555, 235] width 968 height 29
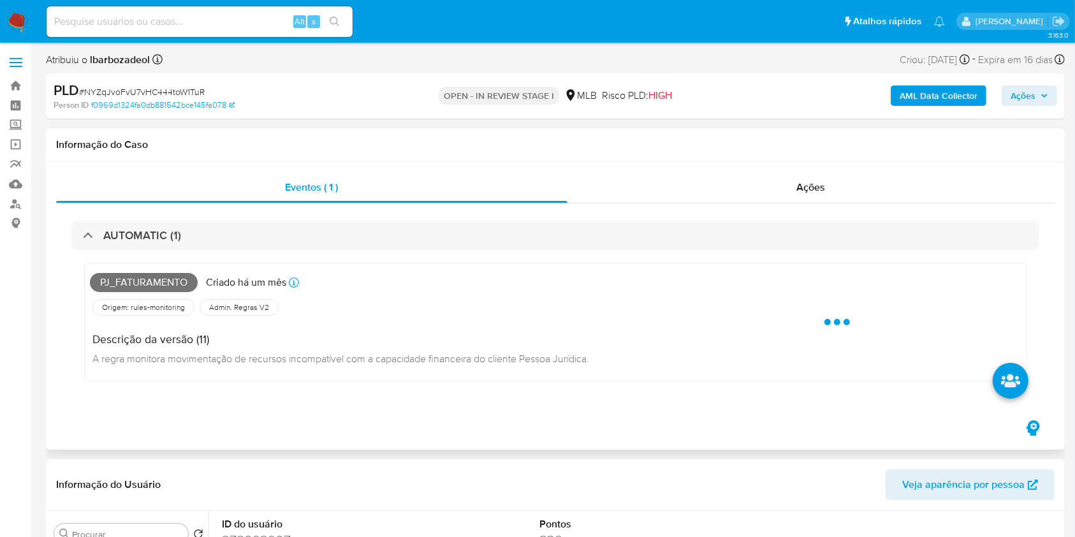
click at [161, 284] on span "Pj_faturamento" at bounding box center [144, 282] width 108 height 19
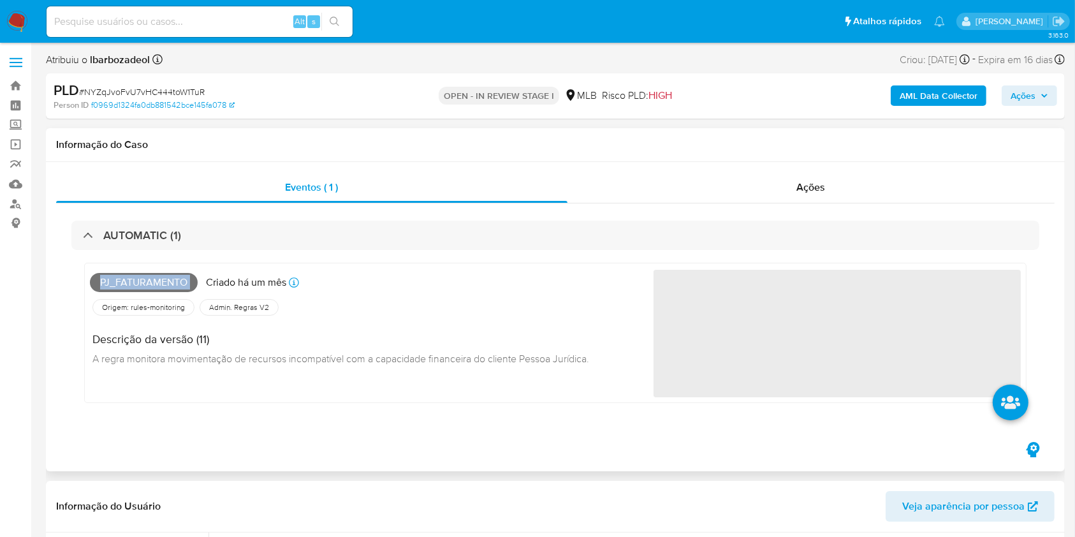
copy span "Pj_faturamento"
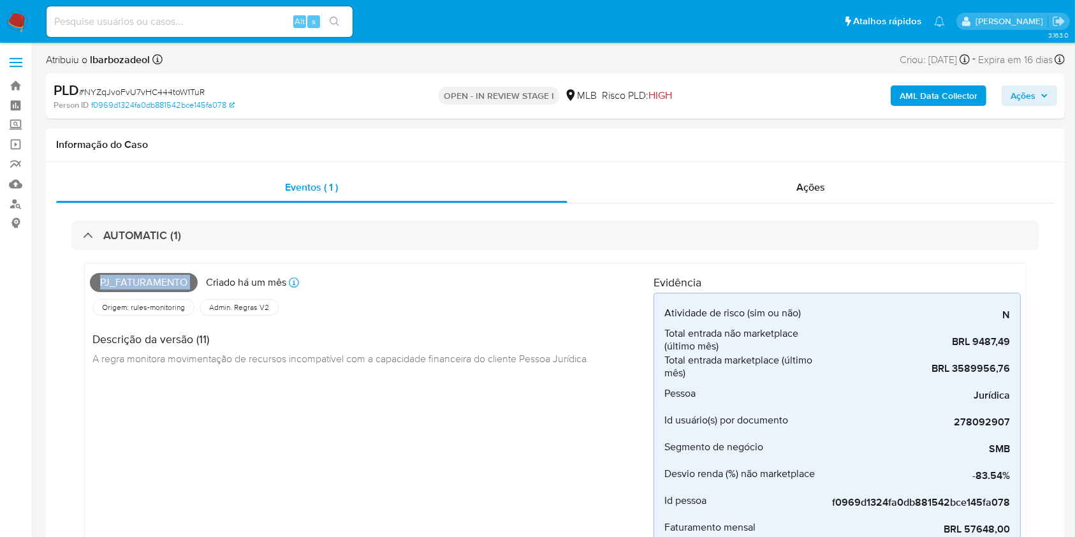
drag, startPoint x: 1024, startPoint y: 92, endPoint x: 1008, endPoint y: 101, distance: 18.0
click at [1024, 94] on span "Ações" at bounding box center [1023, 95] width 25 height 20
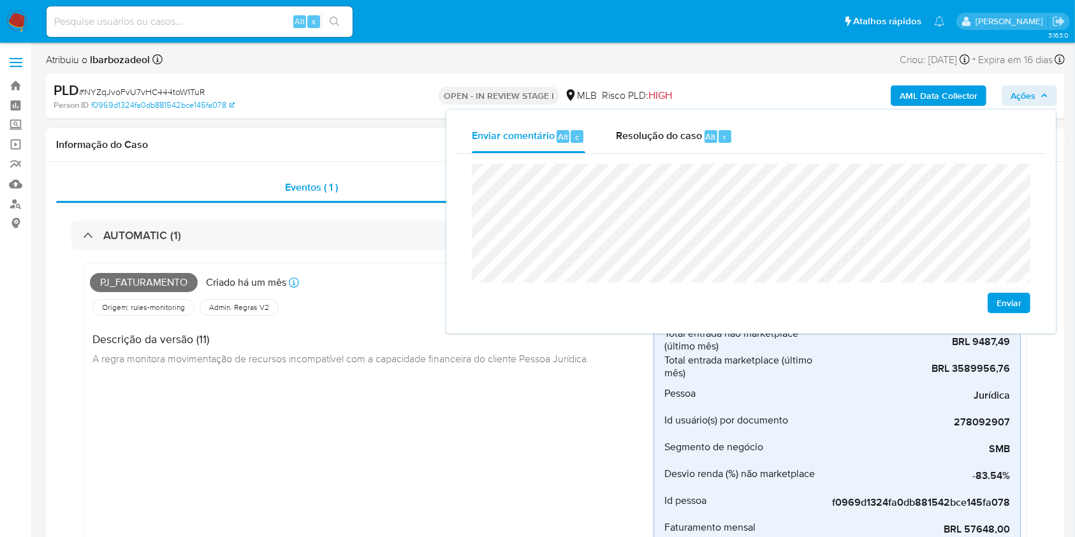
click at [551, 422] on div "Pj_faturamento Criado há um mês Criado: 12/09/2025 00:17:40 Origem: rules-monit…" at bounding box center [372, 461] width 564 height 386
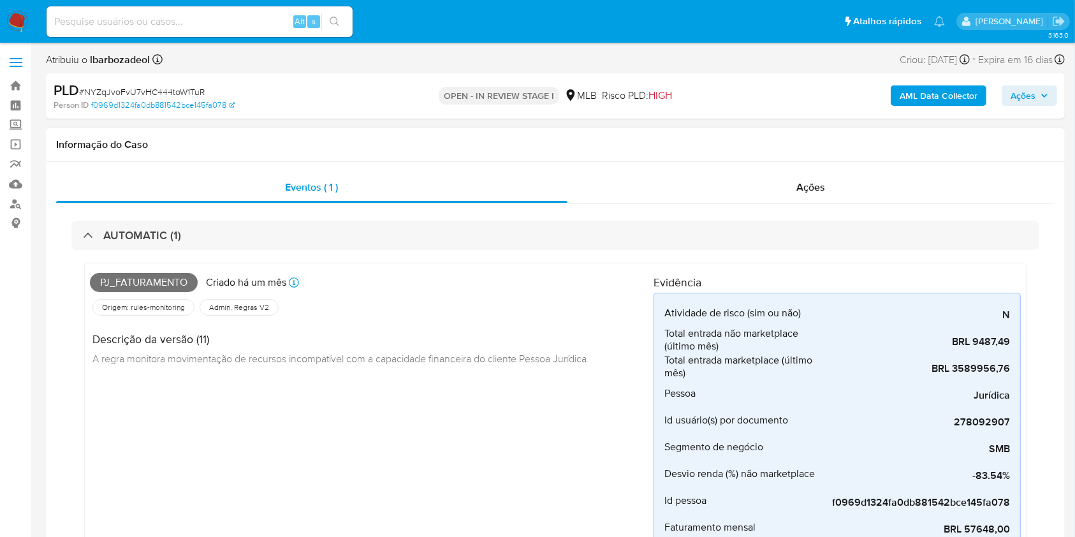
drag, startPoint x: 553, startPoint y: 422, endPoint x: 591, endPoint y: 330, distance: 98.6
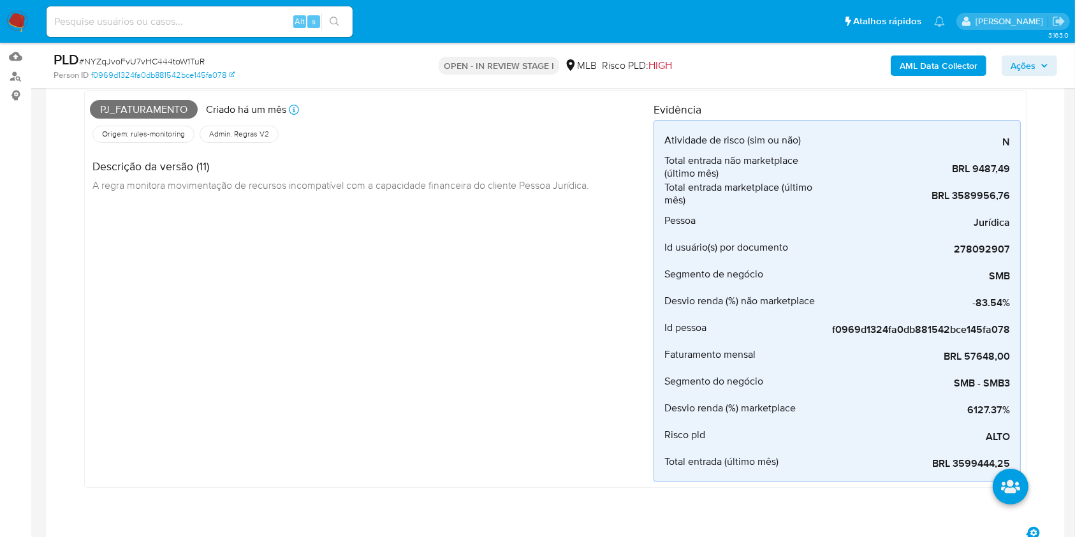
drag, startPoint x: 591, startPoint y: 330, endPoint x: 415, endPoint y: 323, distance: 176.2
click at [415, 323] on div "Pj_faturamento Criado há um mês Criado: 12/09/2025 00:17:40 Origem: rules-monit…" at bounding box center [372, 289] width 564 height 386
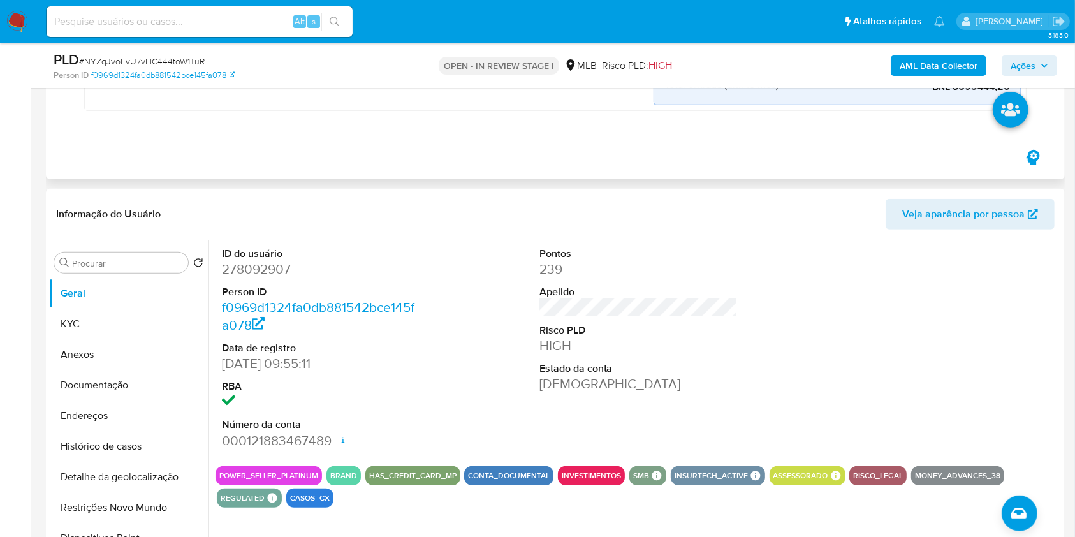
scroll to position [508, 0]
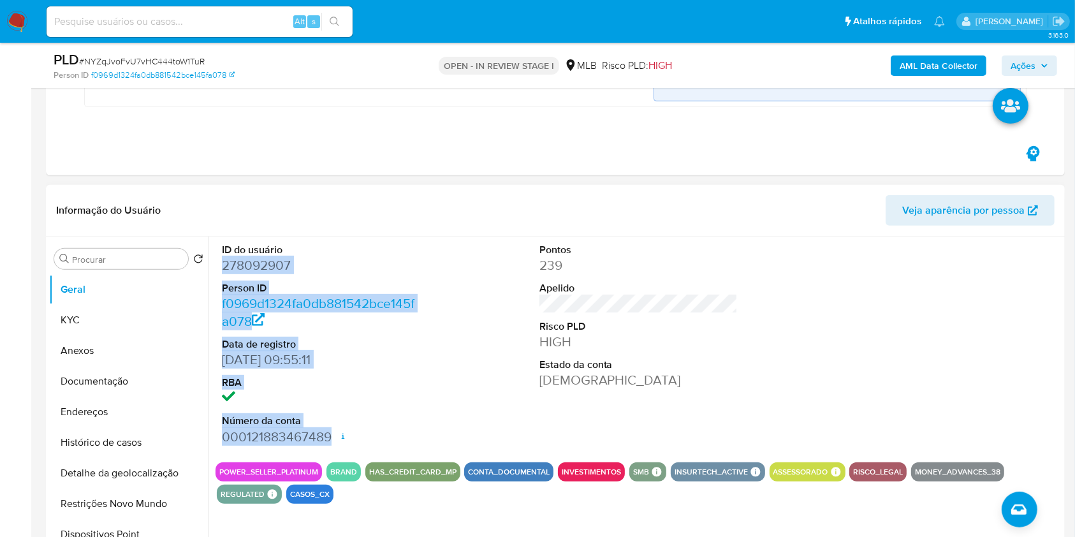
drag, startPoint x: 219, startPoint y: 261, endPoint x: 359, endPoint y: 441, distance: 228.2
click at [359, 441] on div "ID do usuário 278092907 Person ID f0969d1324fa0db881542bce145fa078 Data de regi…" at bounding box center [322, 345] width 212 height 216
copy dl "278092907 Person ID f0969d1324fa0db881542bce145fa078 Data de registro 09/04/201…"
click at [1031, 62] on span "Ações" at bounding box center [1023, 65] width 25 height 20
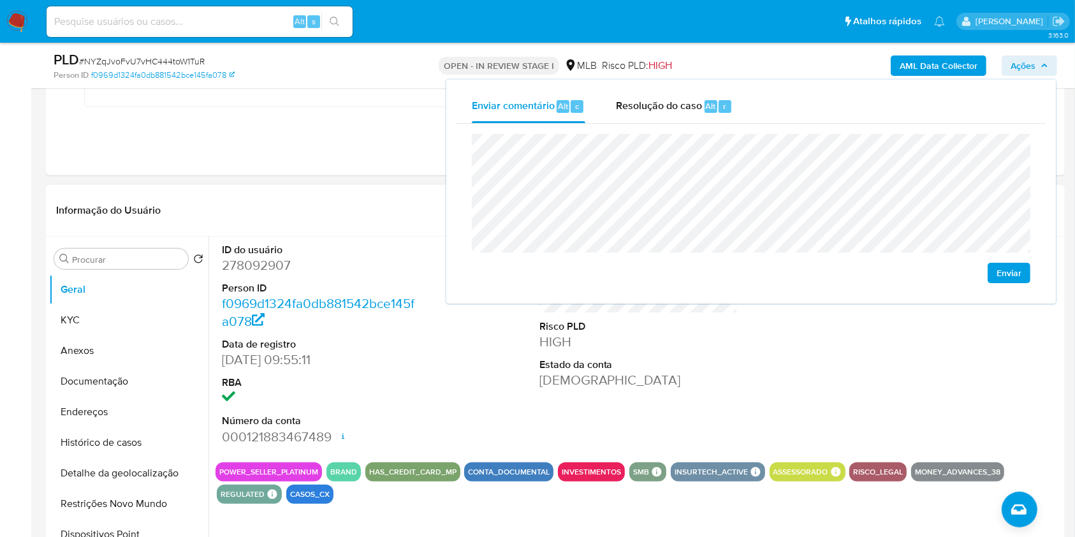
click at [336, 223] on header "Informação do Usuário Veja aparência por pessoa" at bounding box center [555, 210] width 999 height 31
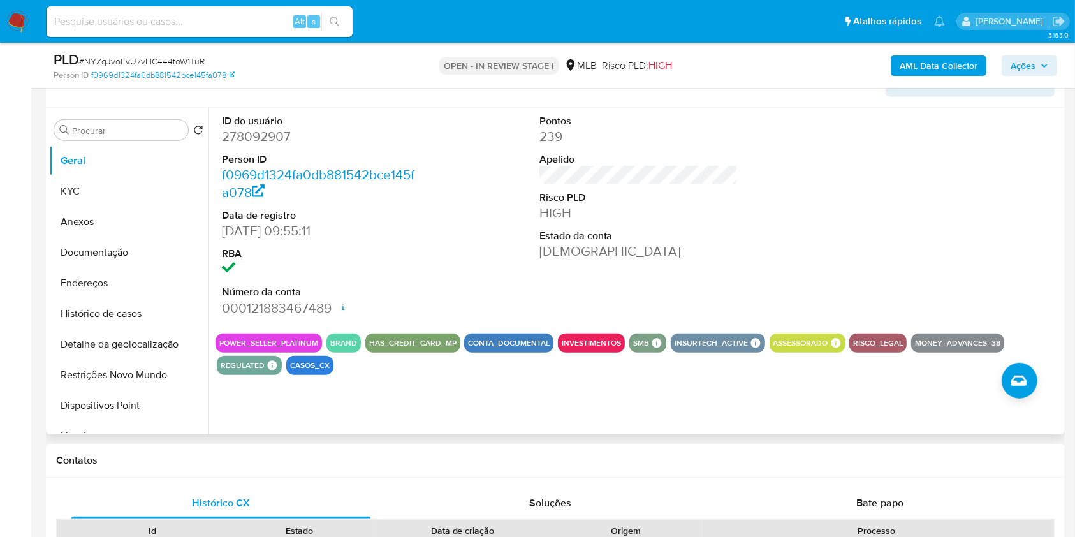
scroll to position [638, 0]
click at [113, 197] on button "KYC" at bounding box center [123, 190] width 149 height 31
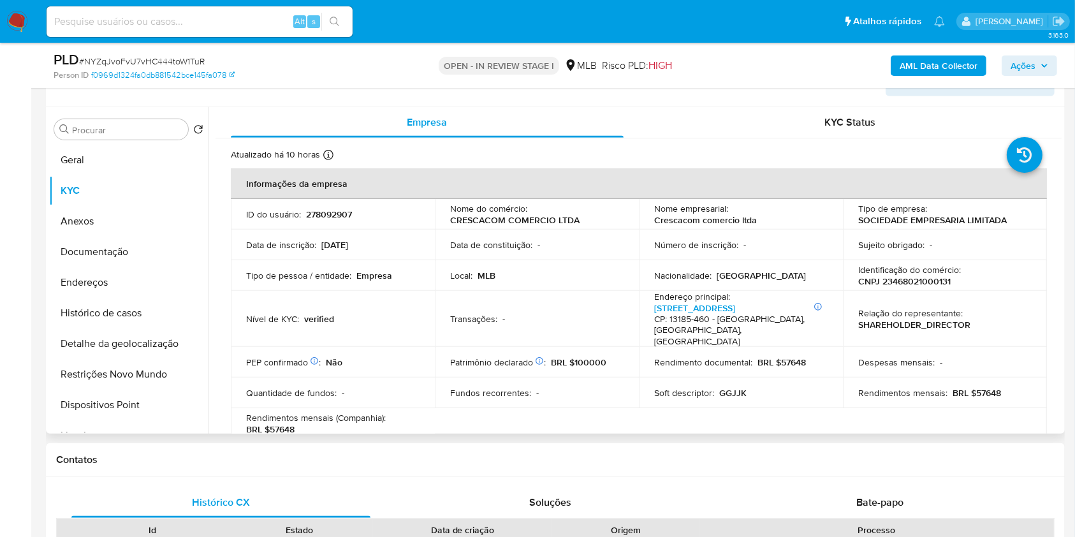
click at [937, 281] on p "CNPJ 23468021000131" at bounding box center [904, 280] width 92 height 11
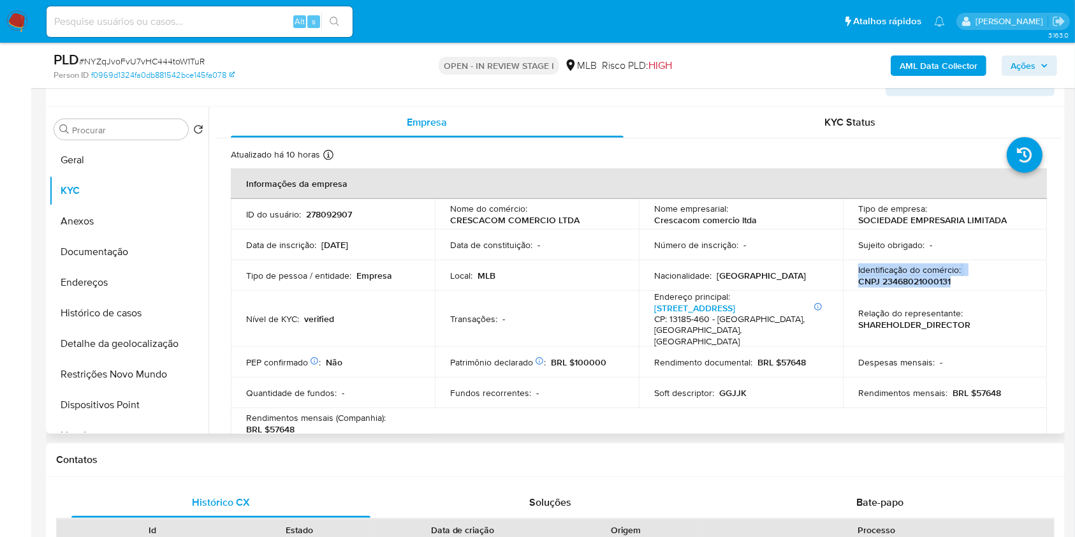
click at [937, 281] on p "CNPJ 23468021000131" at bounding box center [904, 280] width 92 height 11
click at [917, 277] on p "CNPJ 23468021000131" at bounding box center [904, 280] width 92 height 11
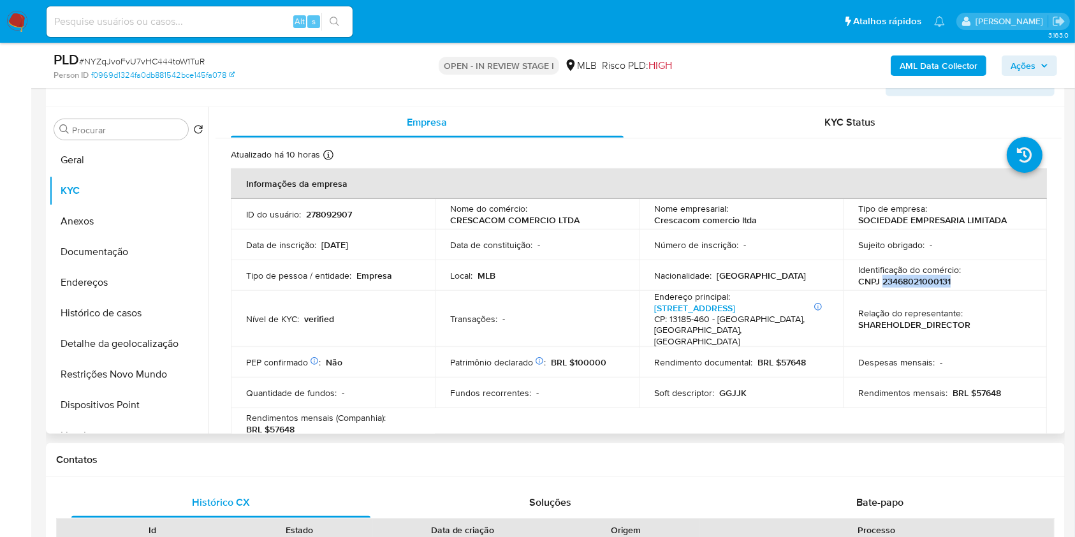
click at [917, 277] on p "CNPJ 23468021000131" at bounding box center [904, 280] width 92 height 11
click at [1036, 58] on span "Ações" at bounding box center [1030, 66] width 38 height 18
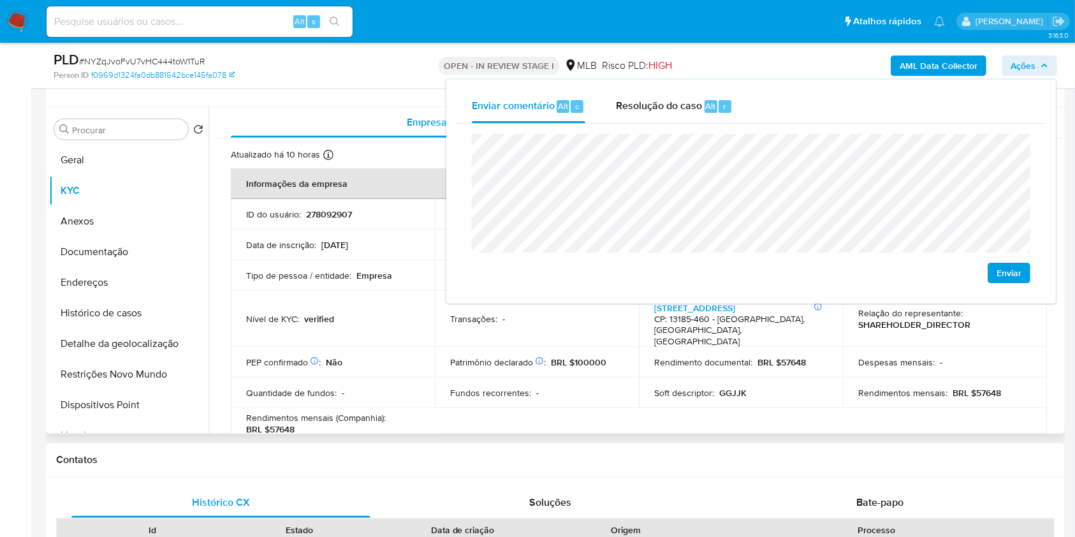
click at [343, 241] on p "14/10/2015" at bounding box center [334, 244] width 27 height 11
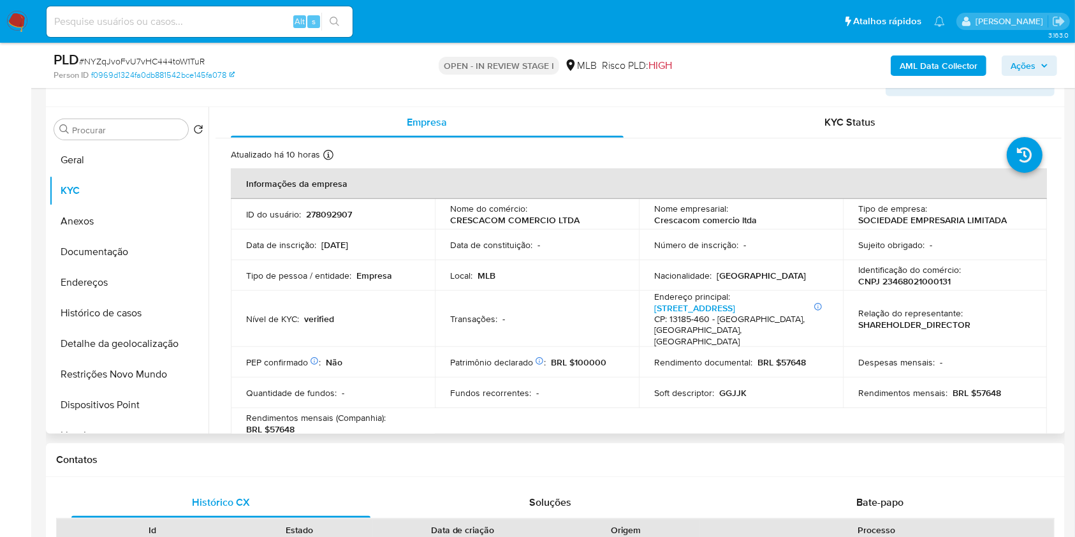
scroll to position [68, 0]
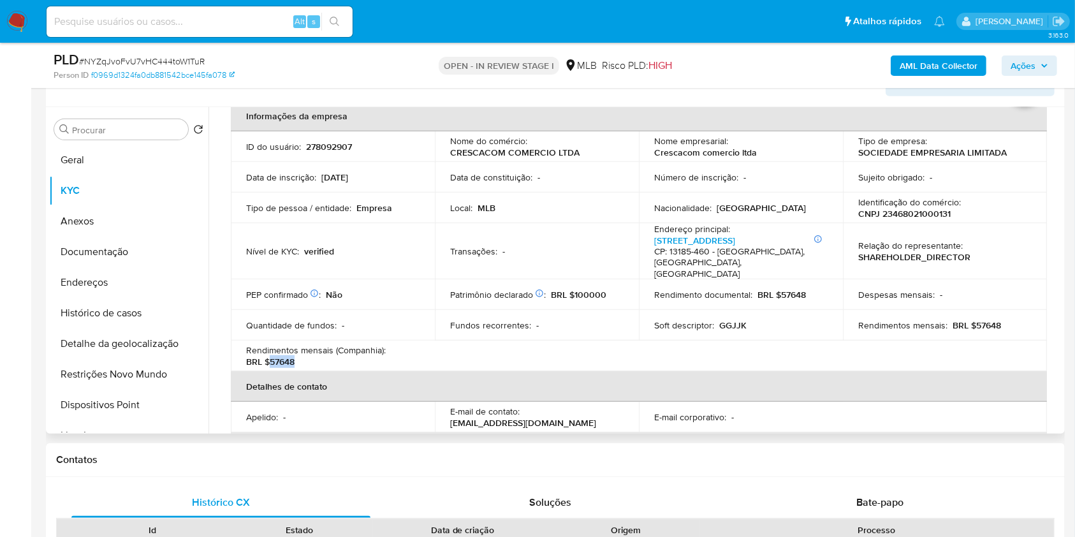
drag, startPoint x: 271, startPoint y: 362, endPoint x: 309, endPoint y: 368, distance: 38.8
click at [309, 368] on td "Rendimentos mensais (Companhia) : BRL $57648" at bounding box center [333, 356] width 204 height 31
copy p "57648"
click at [1032, 73] on span "Ações" at bounding box center [1023, 65] width 25 height 20
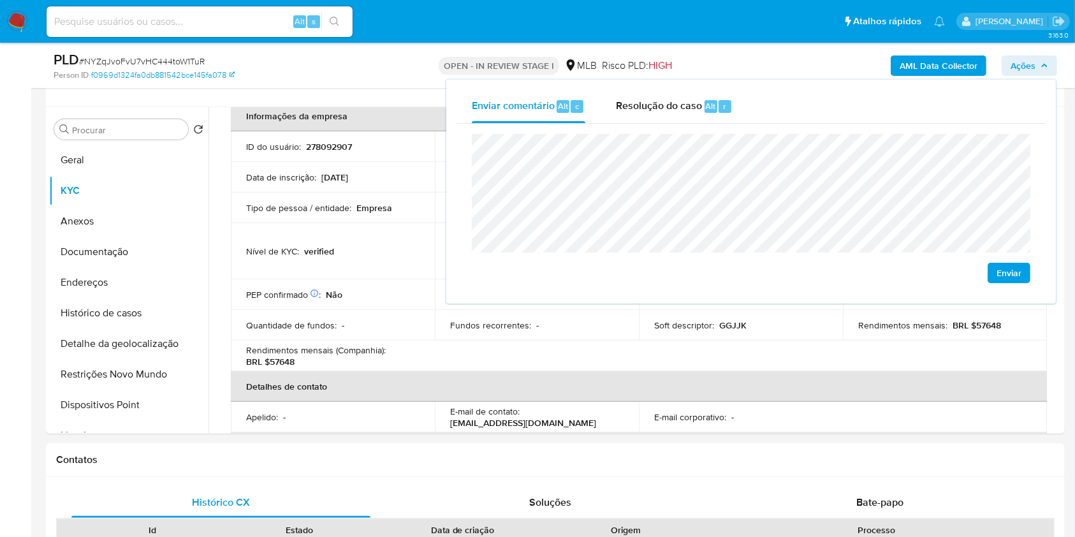
click at [0, 0] on lt-span "Hortol â ndia" at bounding box center [0, 0] width 0 height 0
click at [0, 0] on lt-span "econômica" at bounding box center [0, 0] width 0 height 0
click at [575, 358] on table "Informações da empresa ID do usuário : 278092907 Nome do comércio : CRESCACOM C…" at bounding box center [639, 341] width 816 height 480
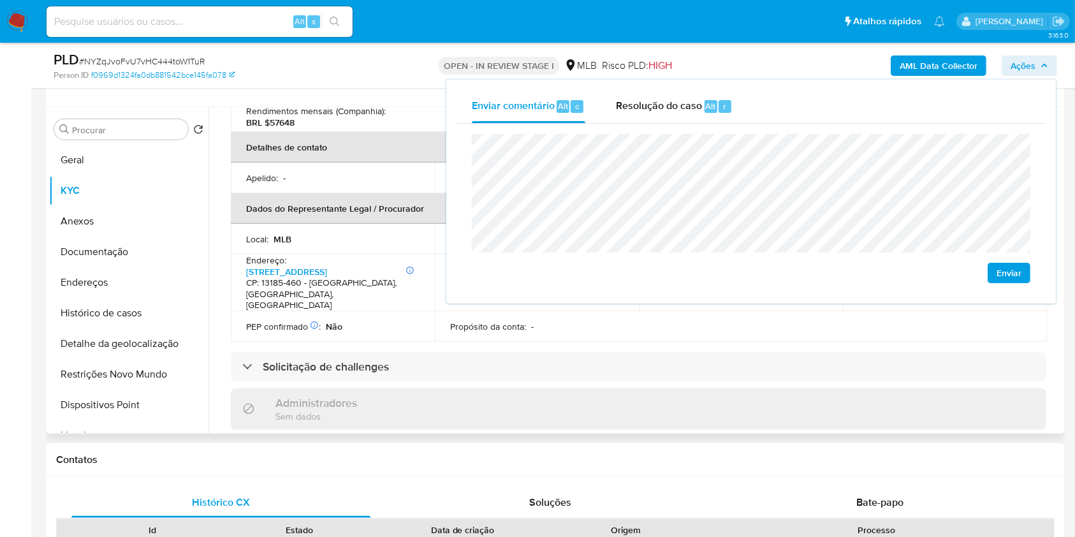
scroll to position [306, 0]
click at [575, 358] on div "Solicitação de challenges" at bounding box center [639, 367] width 816 height 29
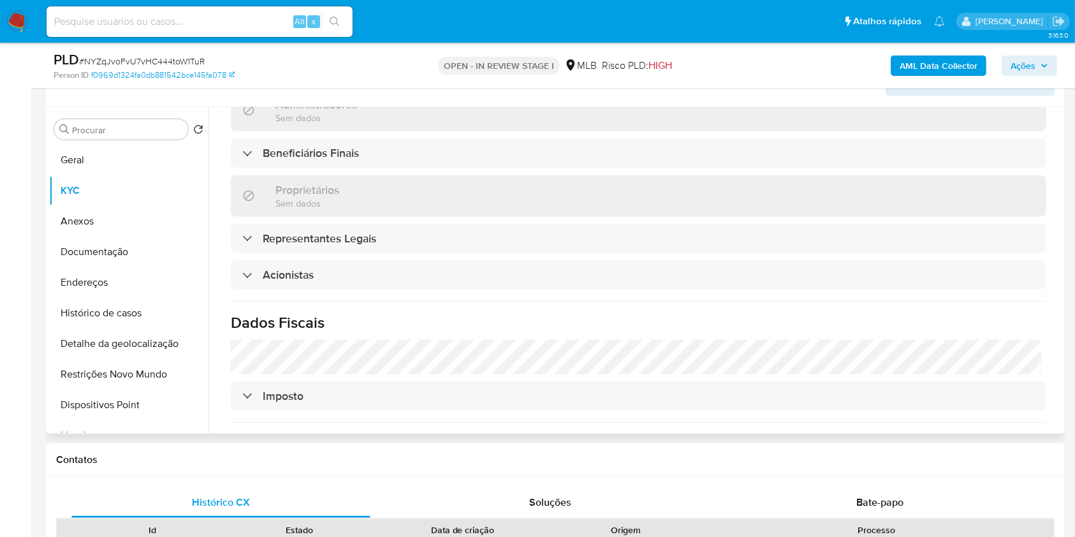
scroll to position [694, 0]
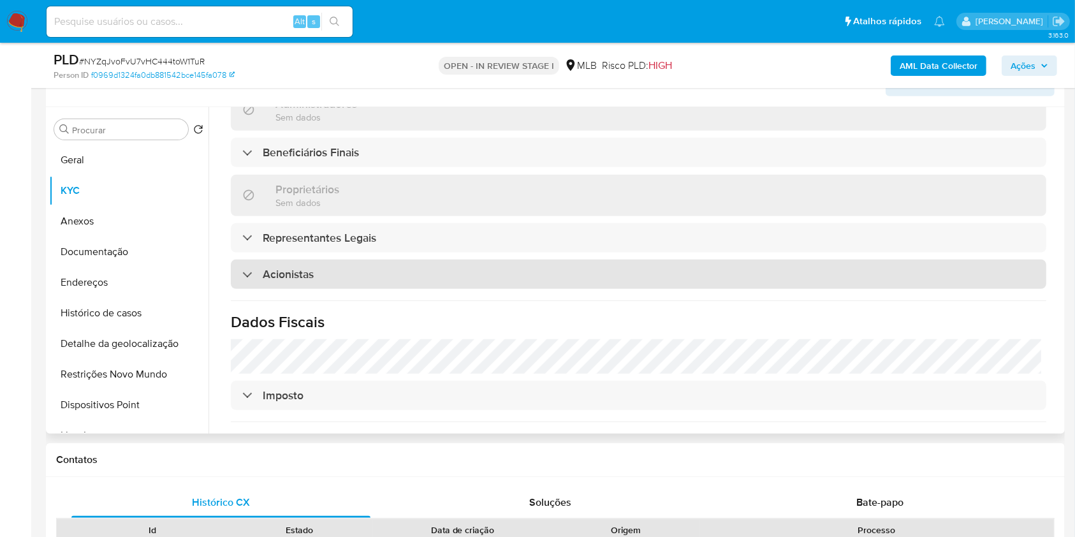
click at [450, 286] on div "Acionistas" at bounding box center [639, 274] width 816 height 29
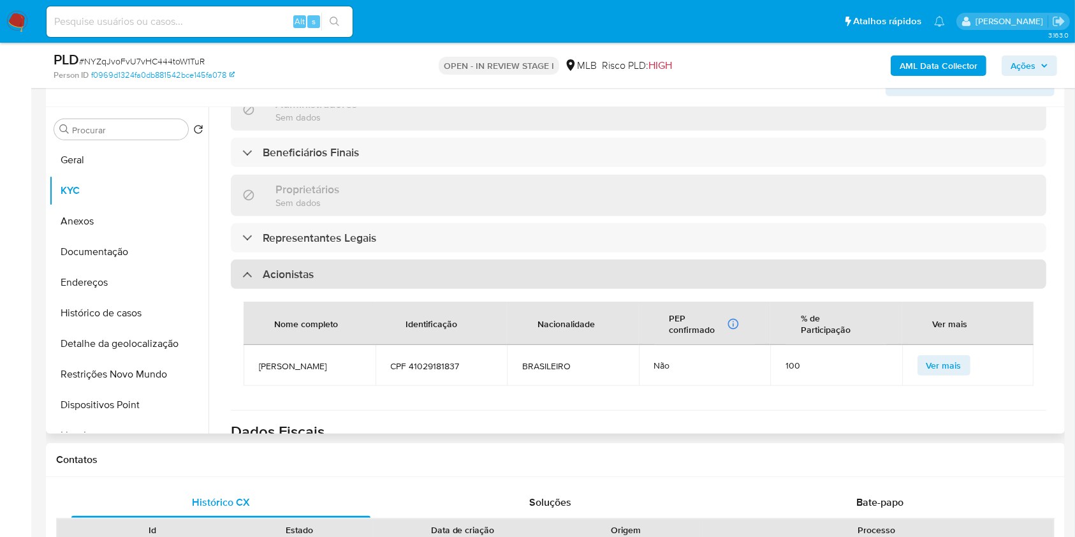
scroll to position [747, 0]
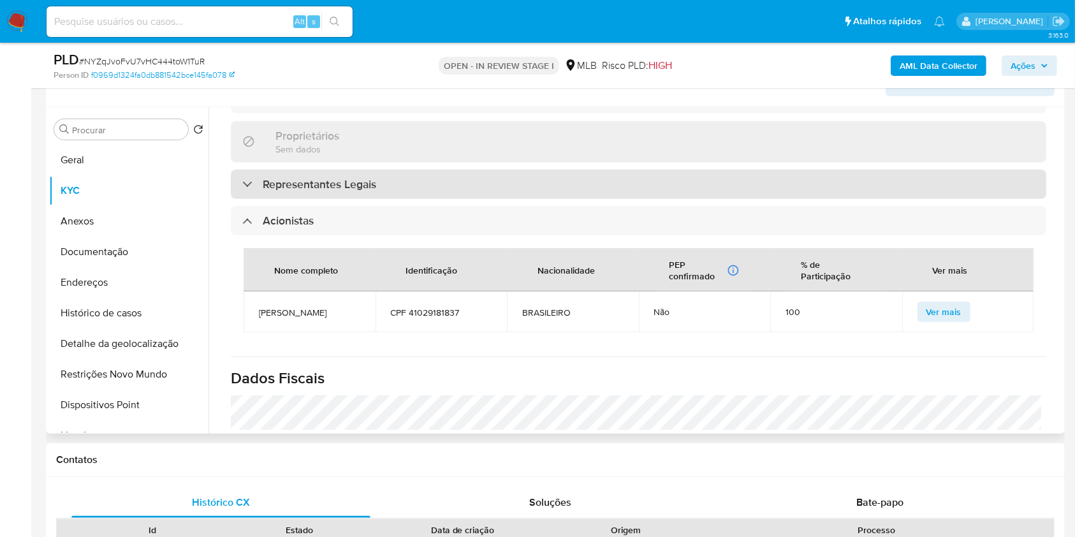
click at [534, 199] on div "Representantes Legais" at bounding box center [639, 184] width 816 height 29
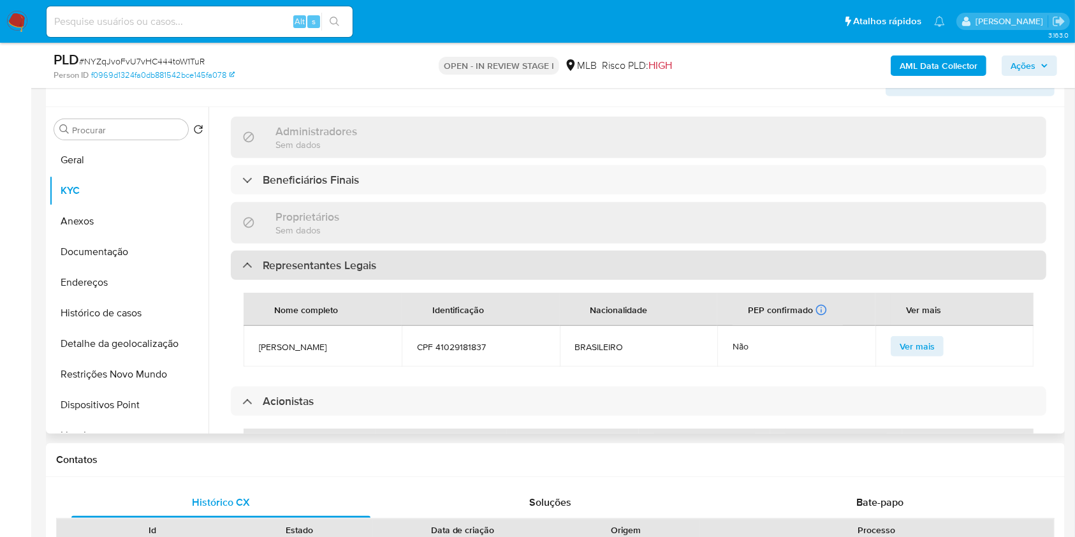
scroll to position [664, 0]
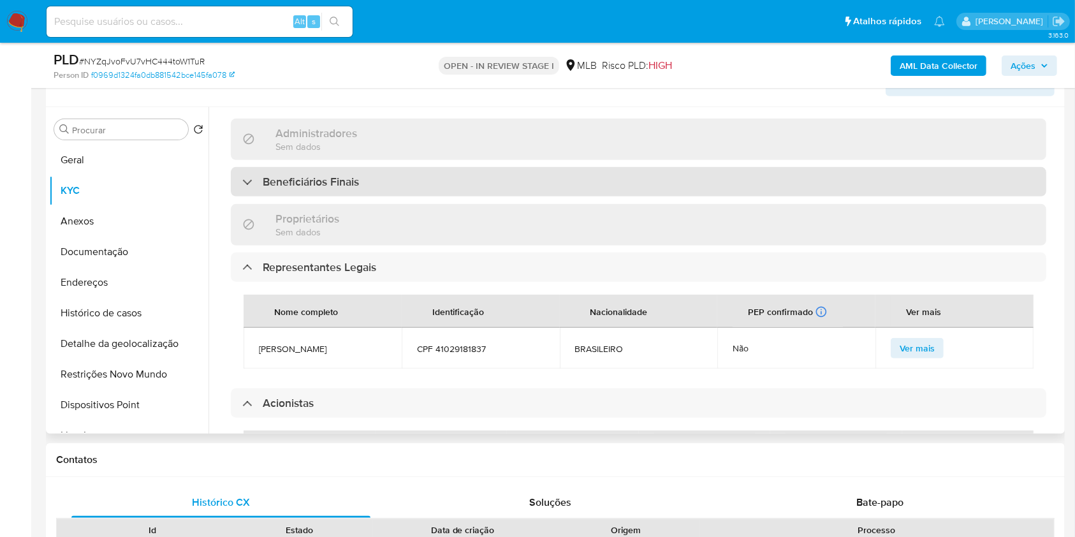
click at [534, 196] on div "Beneficiários Finais" at bounding box center [639, 181] width 816 height 29
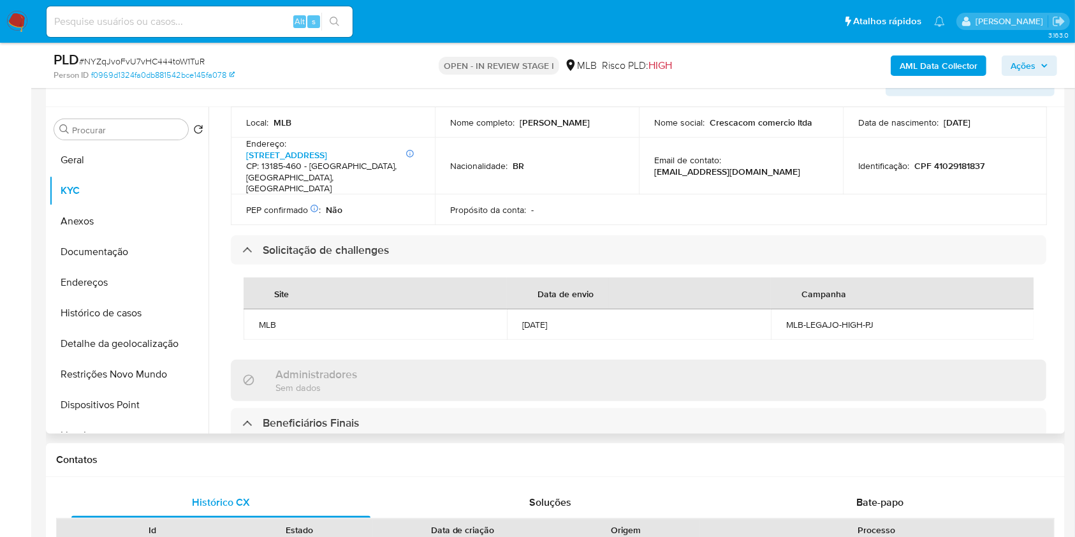
scroll to position [371, 0]
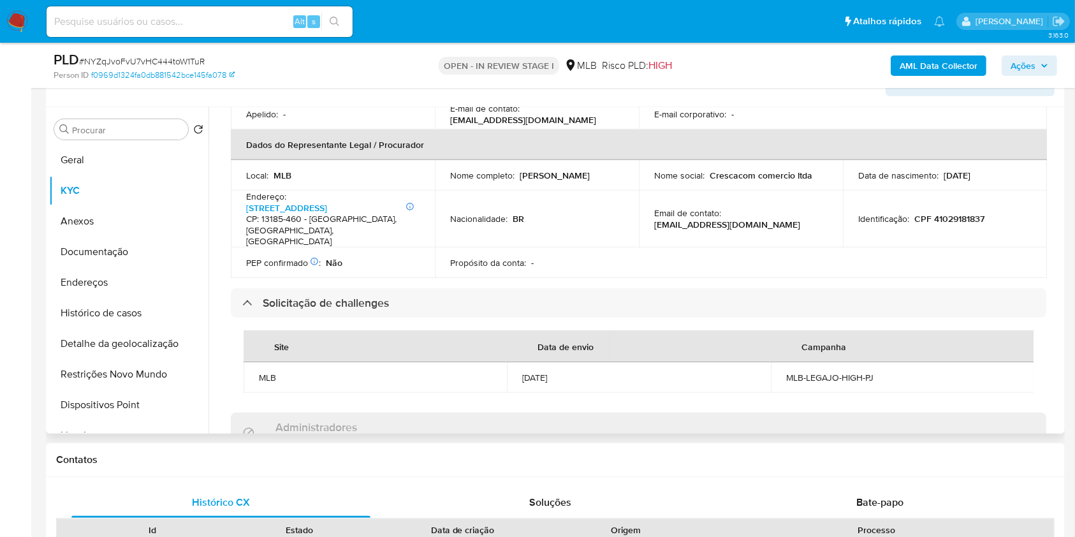
click at [954, 218] on p "CPF 41029181837" at bounding box center [949, 218] width 70 height 11
copy p "41029181837"
click at [954, 218] on p "CPF 41029181837" at bounding box center [949, 218] width 70 height 11
click at [1031, 72] on span "Ações" at bounding box center [1023, 65] width 25 height 20
click at [1029, 59] on span "Ações" at bounding box center [1023, 65] width 25 height 20
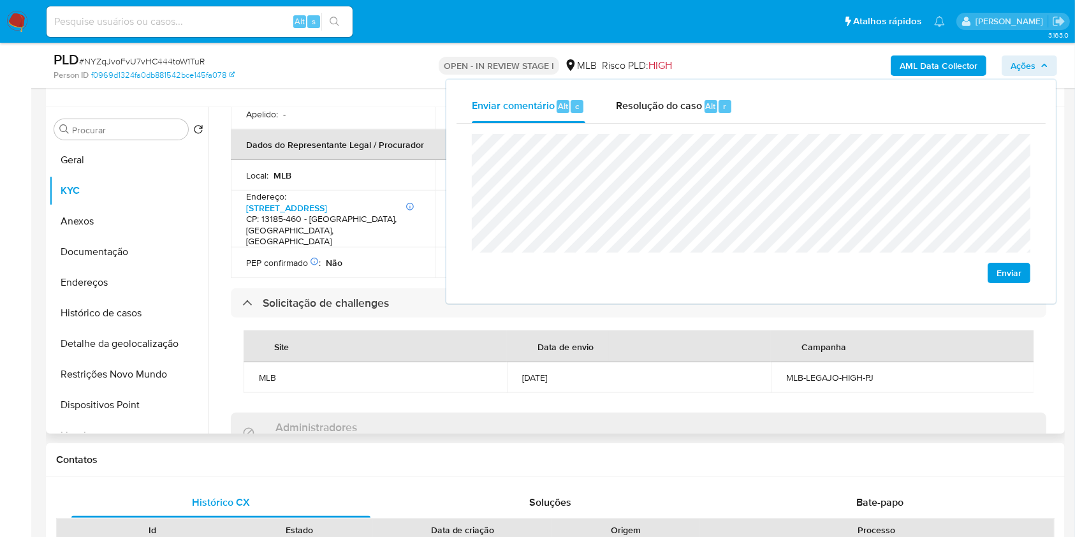
click at [382, 150] on th "Dados do Representante Legal / Procurador" at bounding box center [639, 144] width 816 height 31
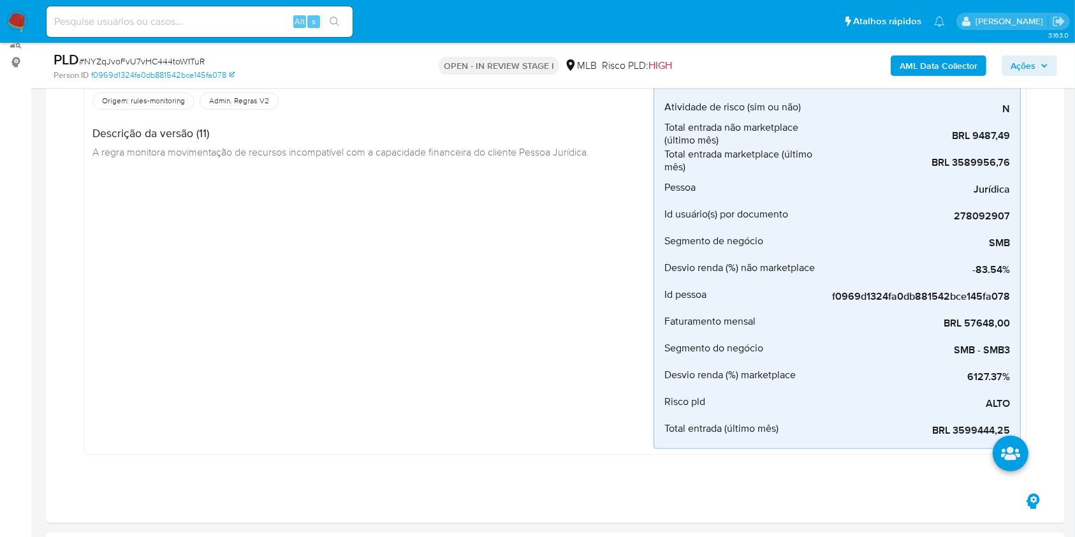
scroll to position [0, 0]
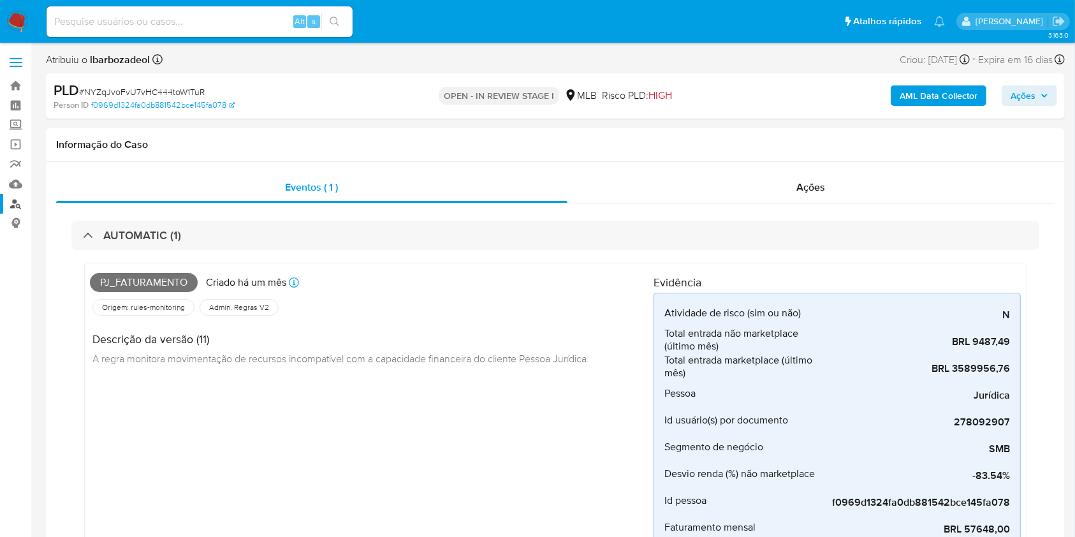
click at [18, 200] on link "Localizador de pessoas" at bounding box center [76, 204] width 152 height 20
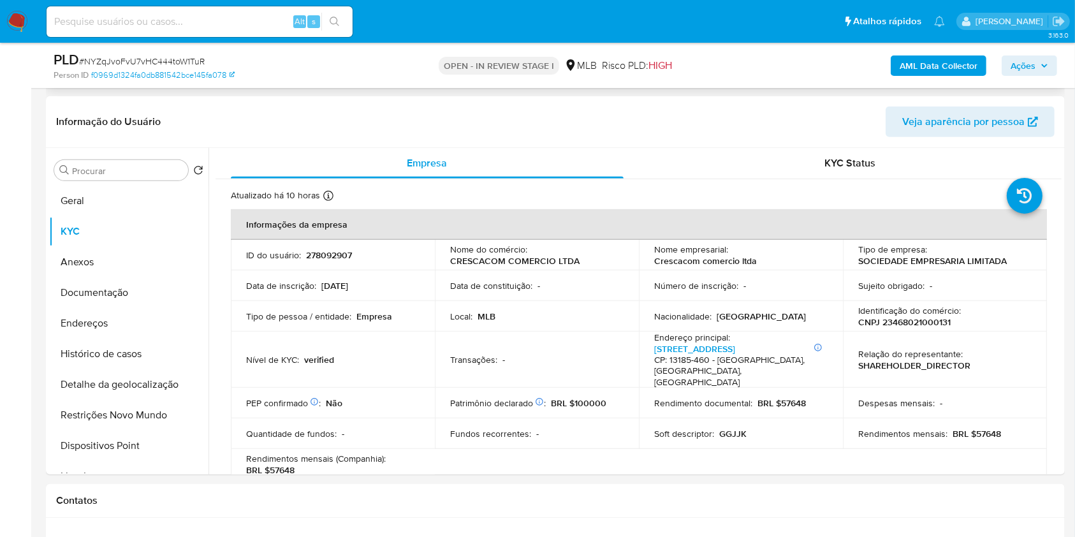
scroll to position [595, 0]
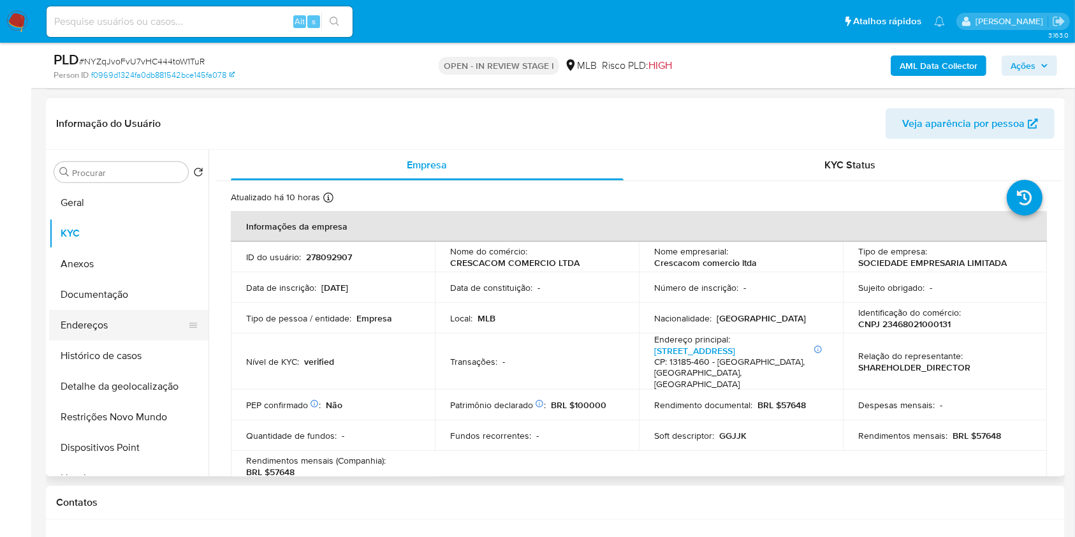
click at [80, 332] on button "Endereços" at bounding box center [123, 325] width 149 height 31
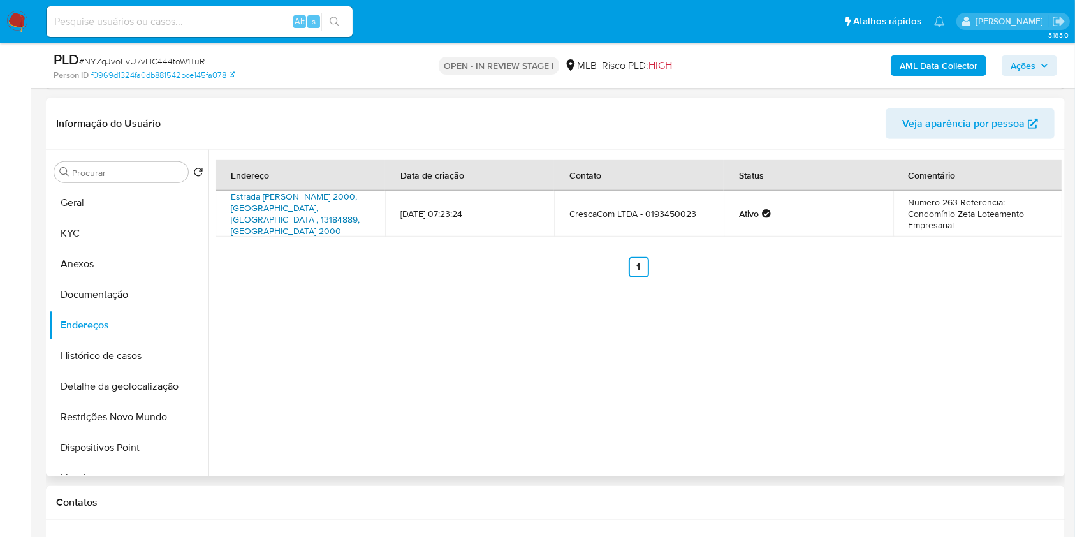
click at [285, 201] on link "Estrada Carlos Roberto Prataviera 2000, Hortolândia, São Paulo, 13184889, Brasi…" at bounding box center [295, 213] width 129 height 47
click at [143, 280] on button "Documentação" at bounding box center [123, 294] width 149 height 31
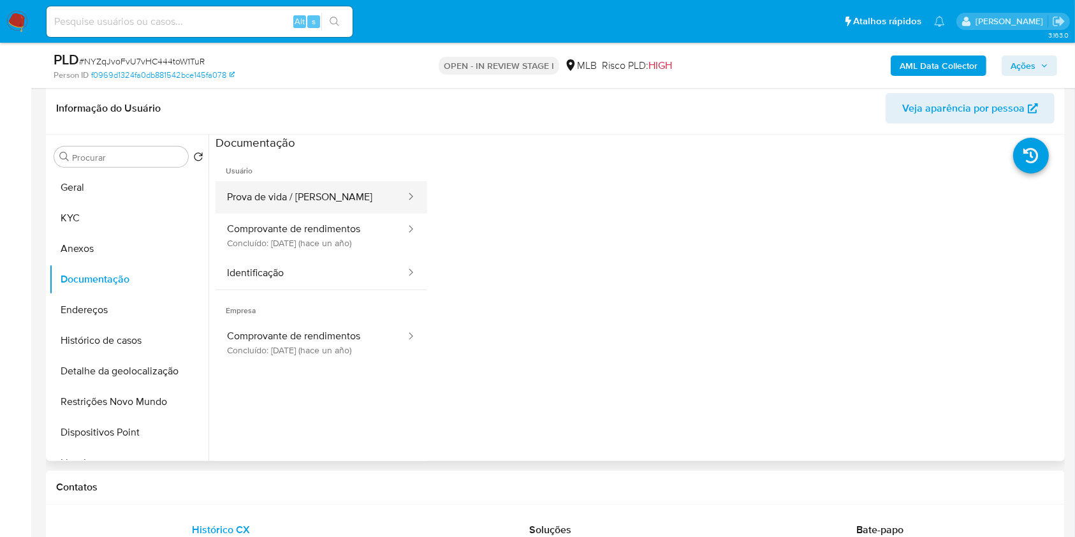
click at [332, 191] on button "Prova de vida / [PERSON_NAME]" at bounding box center [311, 197] width 191 height 33
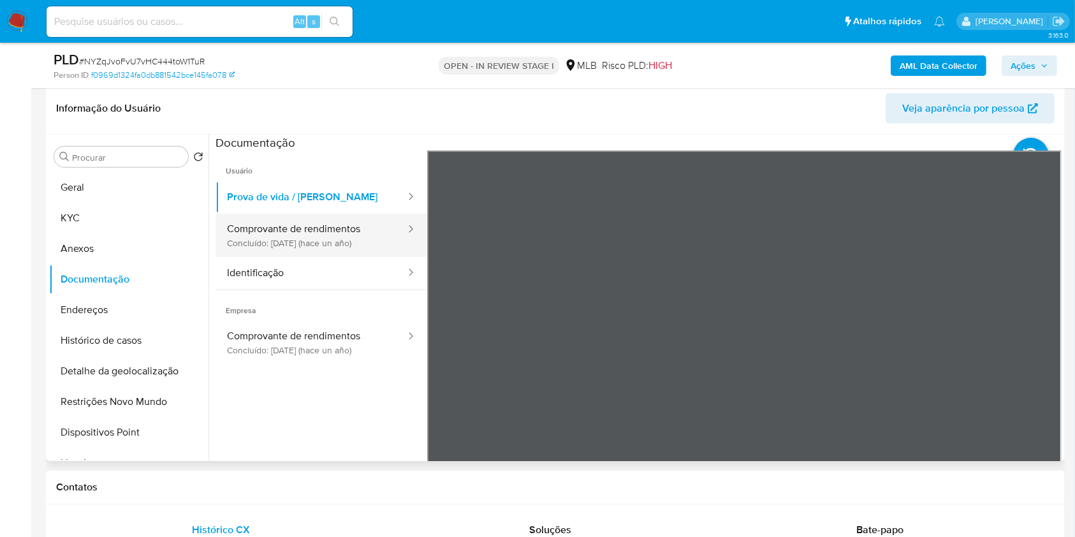
click at [366, 228] on button "Comprovante de rendimentos Concluído: 17/09/2024 (hace un año)" at bounding box center [311, 235] width 191 height 43
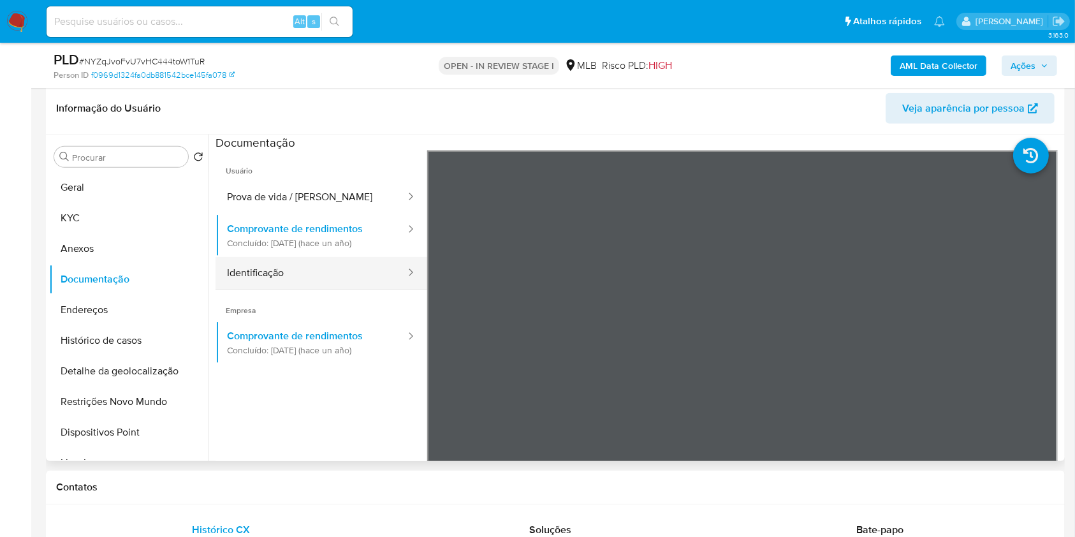
click at [367, 279] on button "Identificação" at bounding box center [311, 273] width 191 height 33
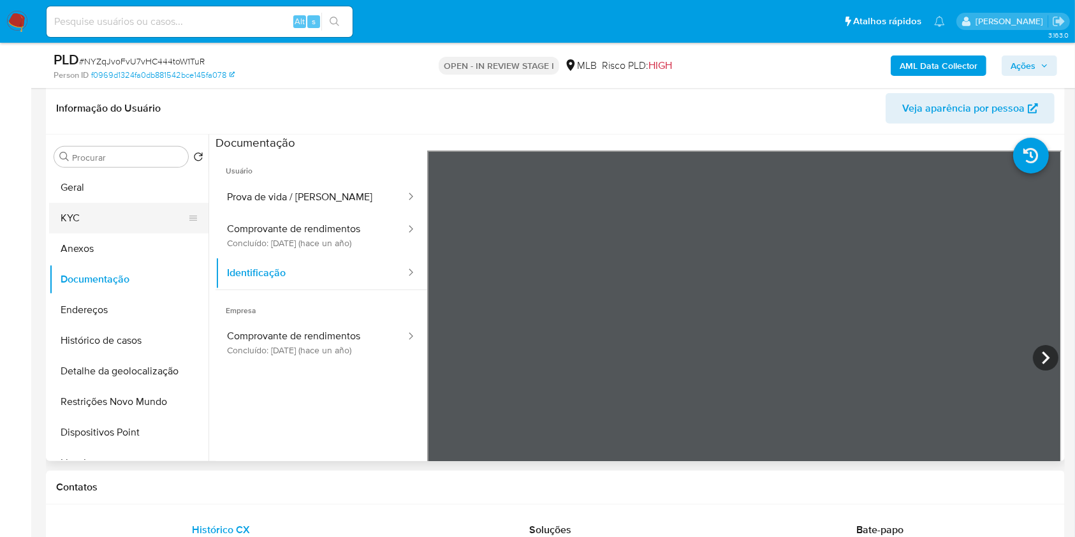
click at [78, 207] on button "KYC" at bounding box center [123, 218] width 149 height 31
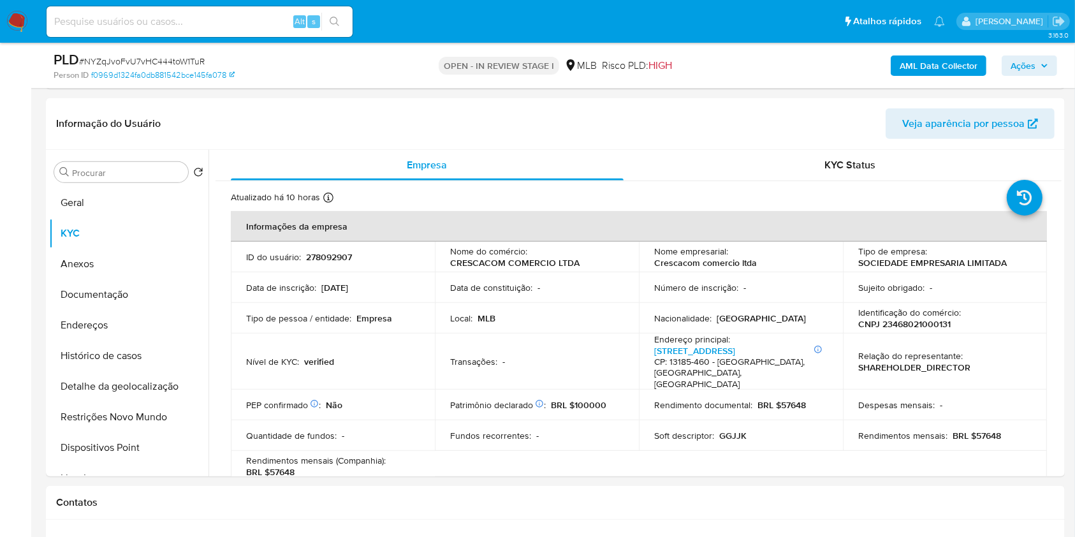
click at [1031, 52] on div "AML Data Collector Ações" at bounding box center [891, 65] width 331 height 30
click at [1030, 63] on span "Ações" at bounding box center [1023, 65] width 25 height 20
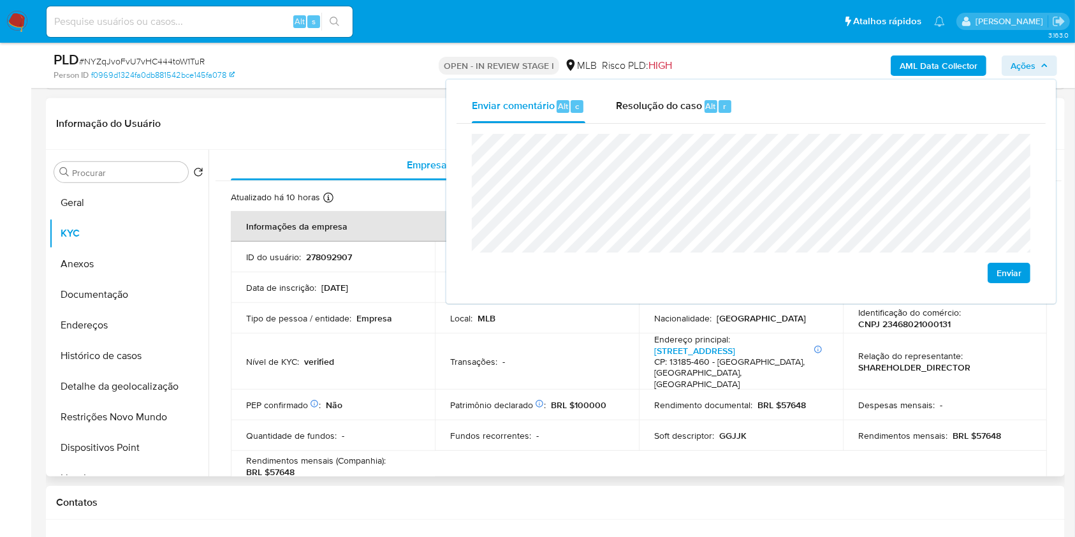
click at [305, 126] on header "Informação do Usuário Veja aparência por pessoa" at bounding box center [555, 123] width 999 height 31
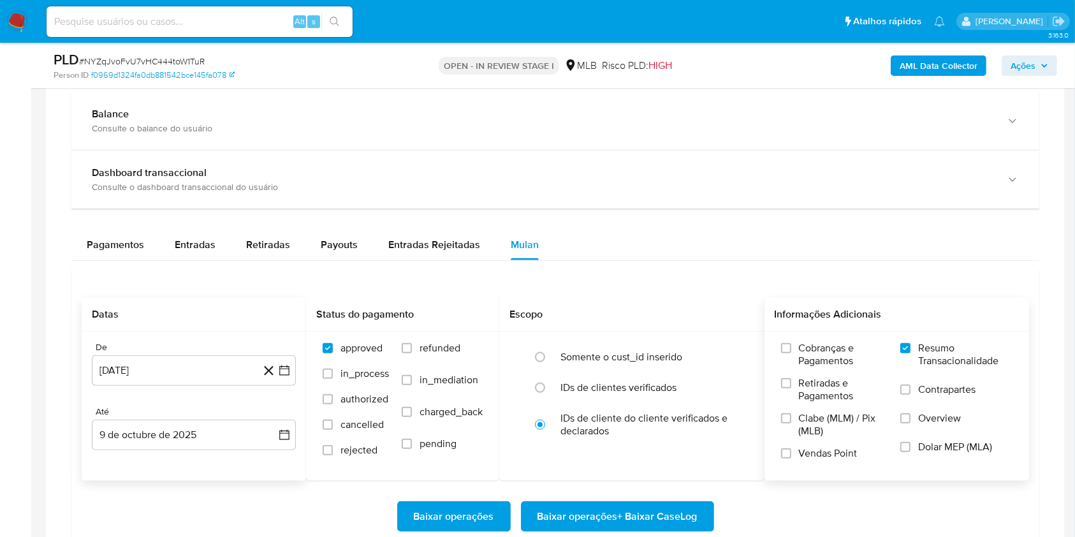
scroll to position [1373, 0]
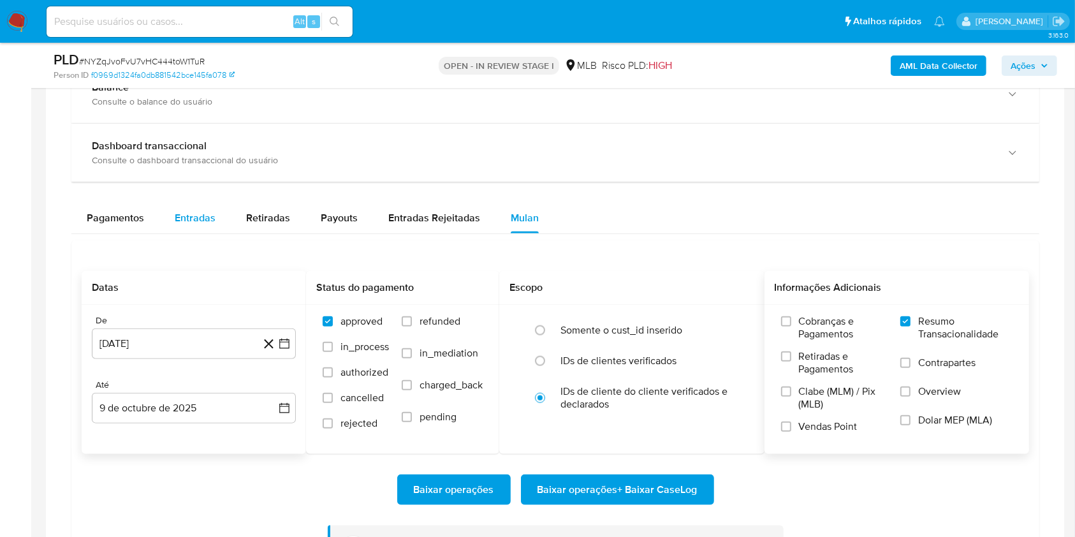
click at [207, 225] on div "Entradas" at bounding box center [195, 218] width 41 height 31
select select "10"
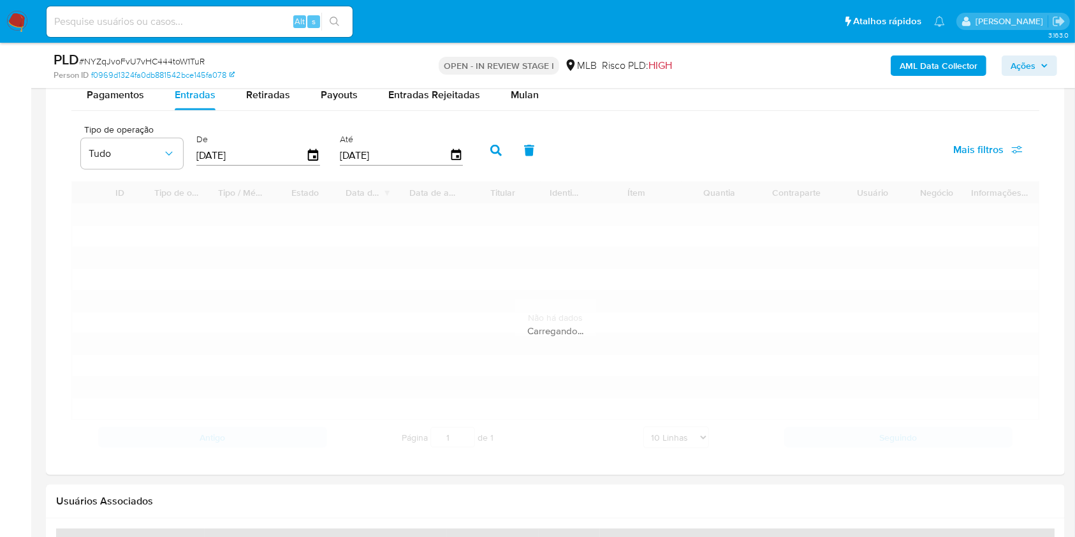
scroll to position [1511, 0]
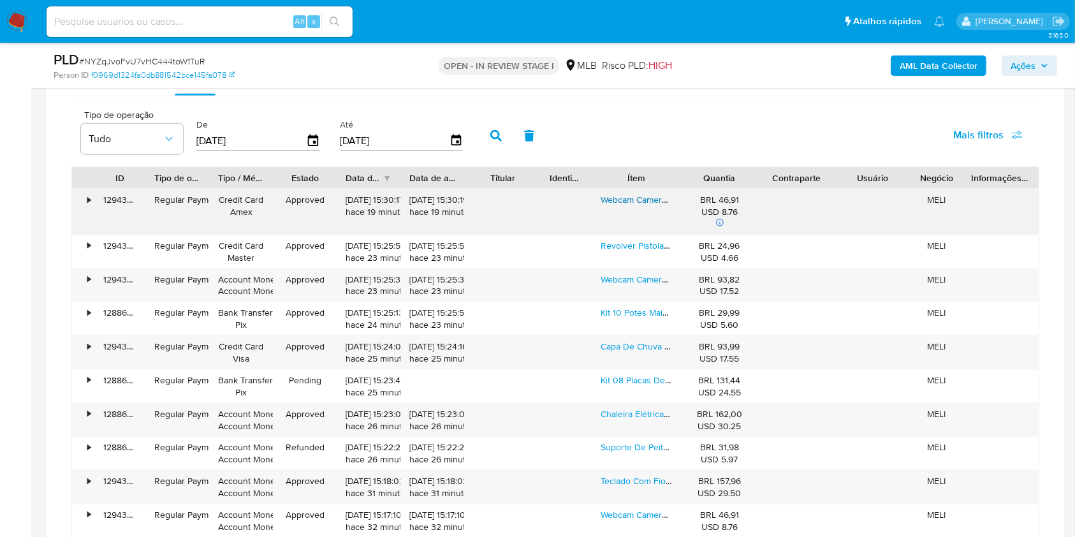
click at [643, 197] on link "Webcam Camera Full Hd Zoom 1080p 360 Graus Videoconferencia Streamcam Web Cam E…" at bounding box center [875, 199] width 548 height 13
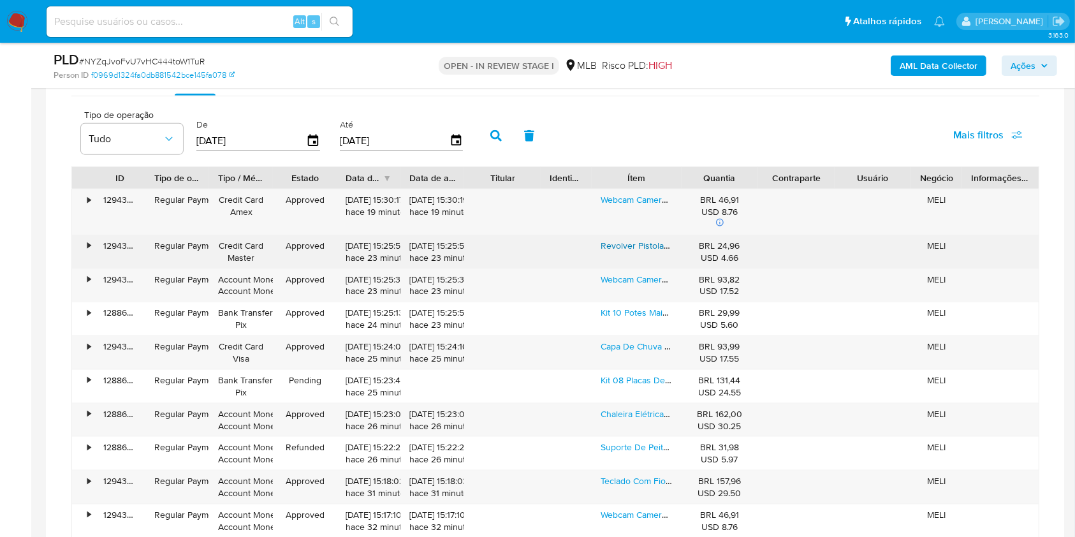
click at [646, 241] on link "Revolver Pistola De Cola Quente 20w Com 12 Bastões De Cola Bico Fino Floresta U…" at bounding box center [778, 245] width 354 height 13
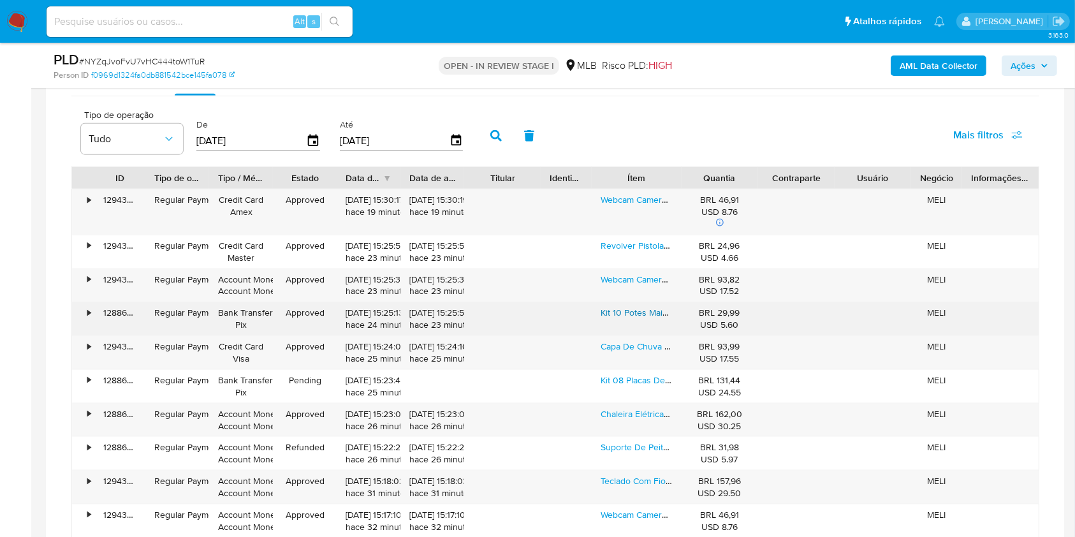
click at [630, 311] on link "Kit 10 Potes Mais Jarra Com Tampa Conjunto Para Micro-ondas Freezer Marmita Ver…" at bounding box center [822, 312] width 443 height 13
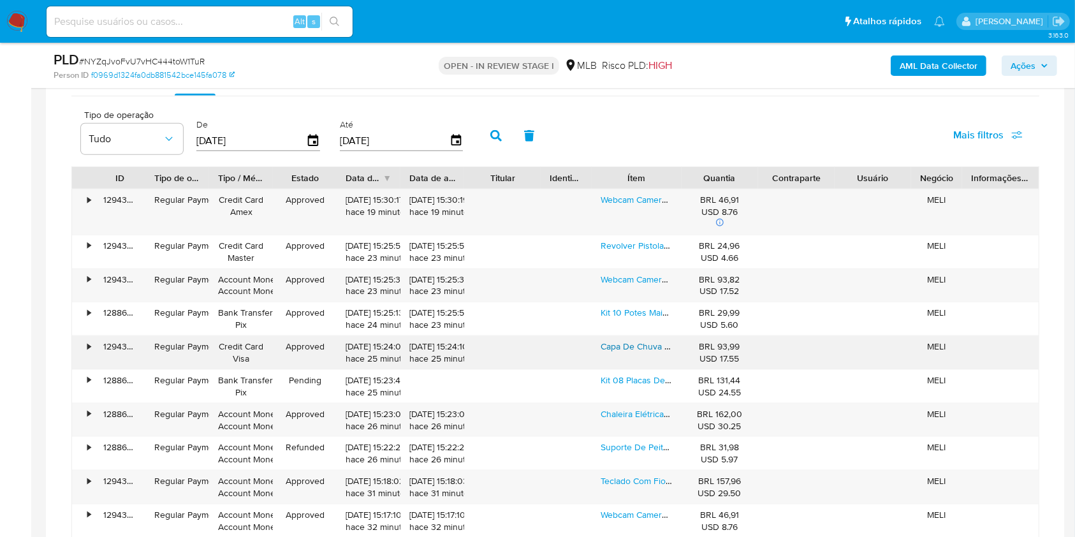
click at [628, 349] on link "Capa De Chuva Motoqueiro Motoboy Moto Conjunto Impermeável Preto Capa-gg" at bounding box center [760, 346] width 318 height 13
click at [1037, 77] on div "AML Data Collector Ações" at bounding box center [891, 65] width 331 height 30
click at [1037, 68] on span "Ações" at bounding box center [1030, 66] width 38 height 18
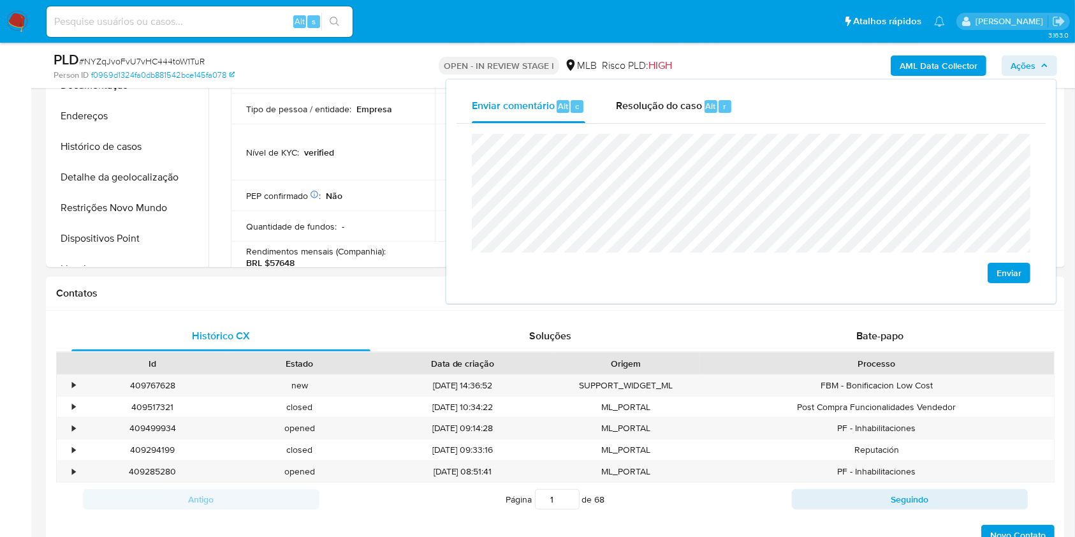
scroll to position [786, 0]
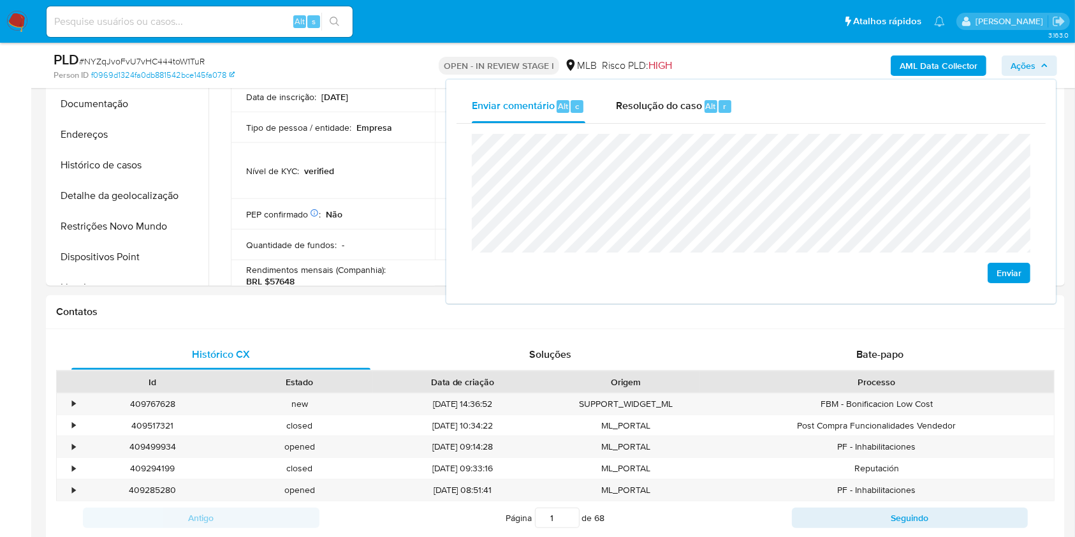
click at [225, 196] on div "Atualizado há 10 horas Criado: 16/06/2020 10:25:35 Atualizado: 10/10/2025 07:08…" at bounding box center [639, 524] width 846 height 1068
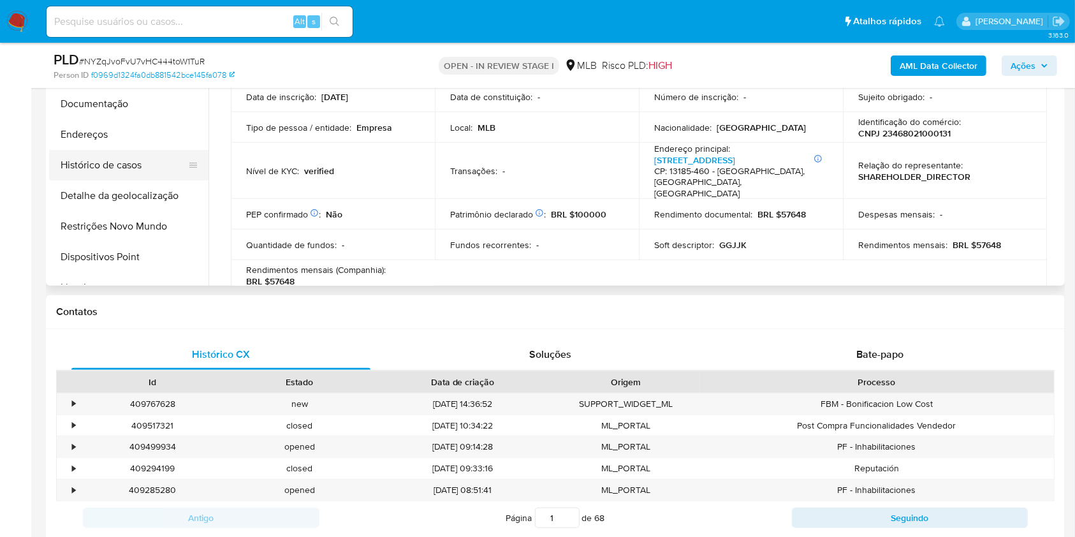
click at [143, 166] on button "Histórico de casos" at bounding box center [123, 165] width 149 height 31
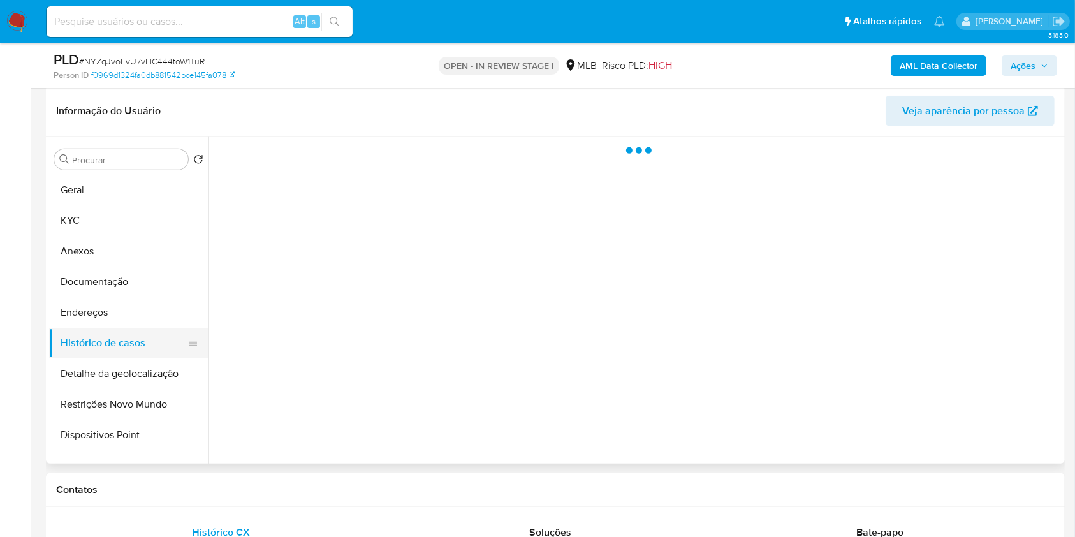
scroll to position [592, 0]
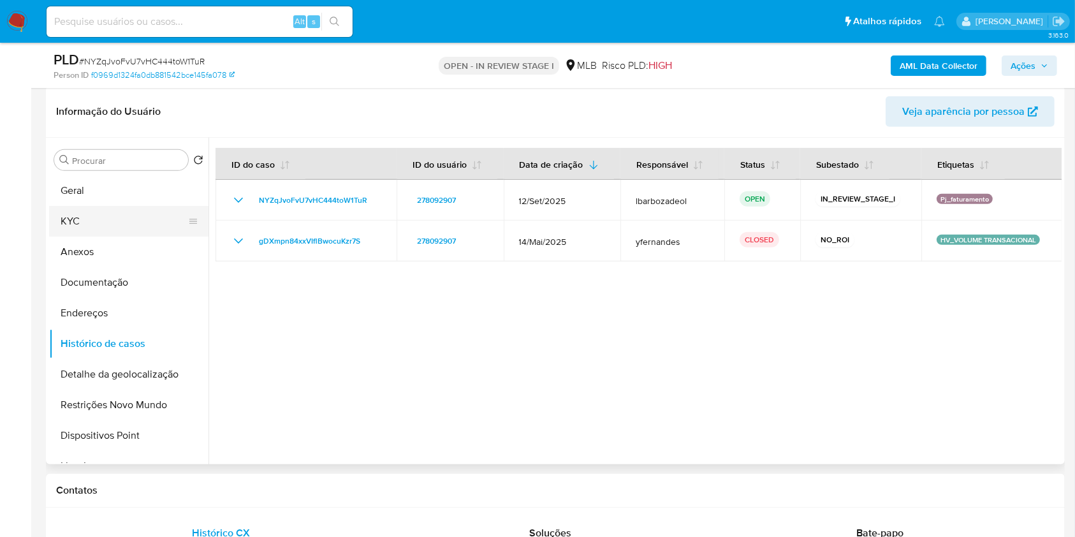
click at [141, 228] on button "KYC" at bounding box center [123, 221] width 149 height 31
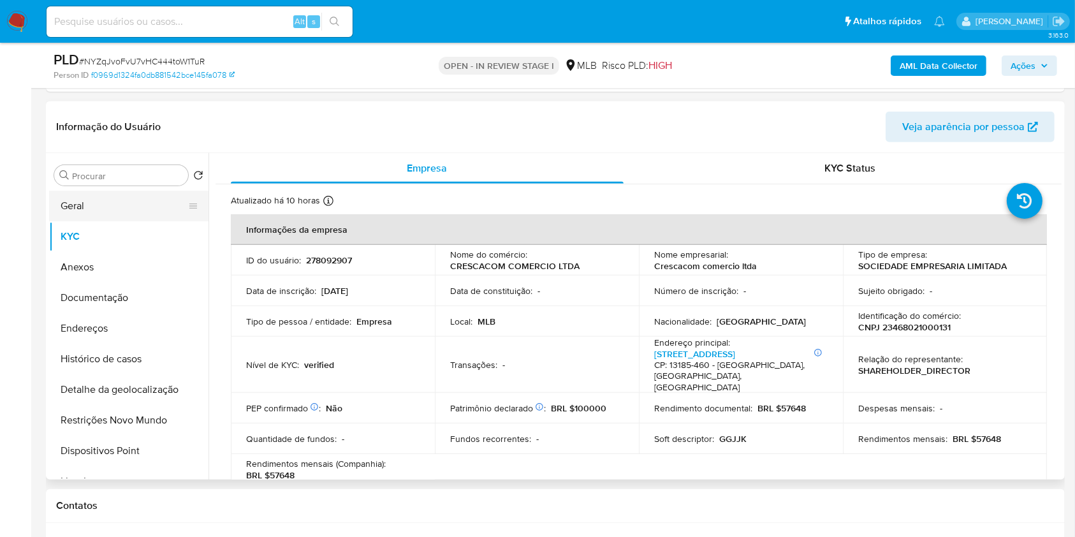
click at [105, 200] on button "Geral" at bounding box center [123, 206] width 149 height 31
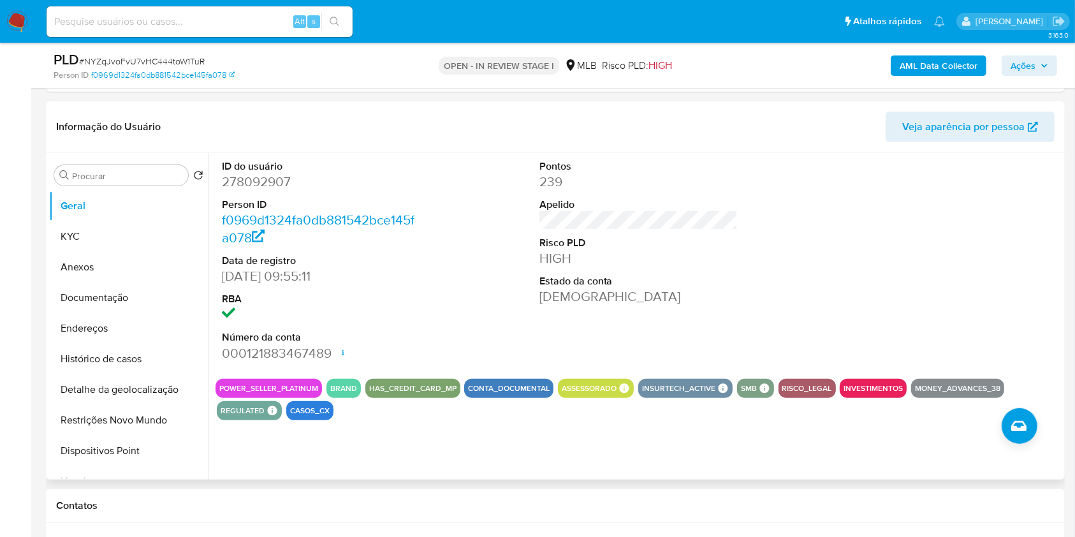
click at [950, 64] on b "AML Data Collector" at bounding box center [939, 65] width 78 height 20
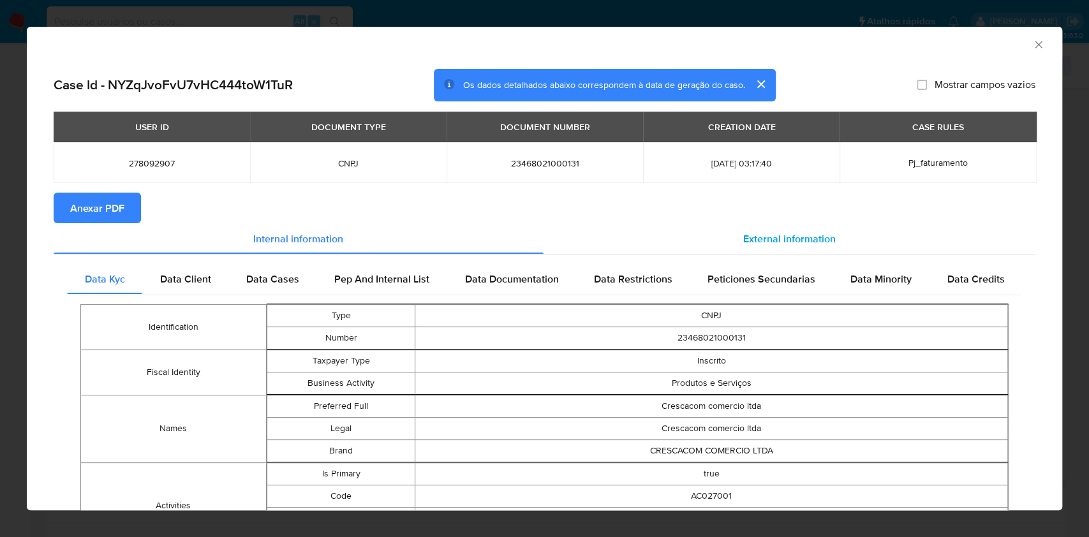
click at [760, 228] on div "External information" at bounding box center [789, 238] width 492 height 31
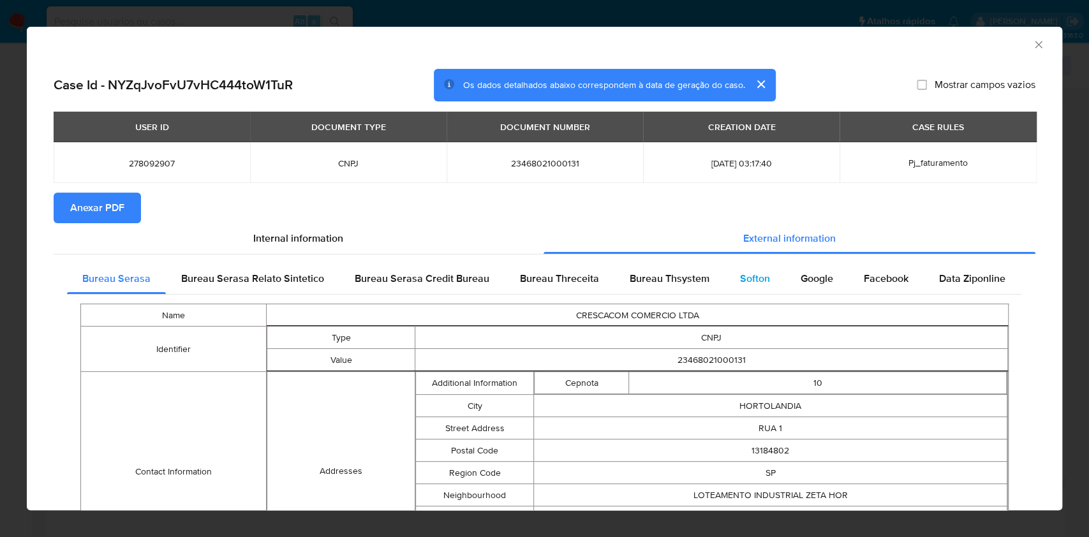
click at [740, 281] on span "Softon" at bounding box center [755, 278] width 30 height 15
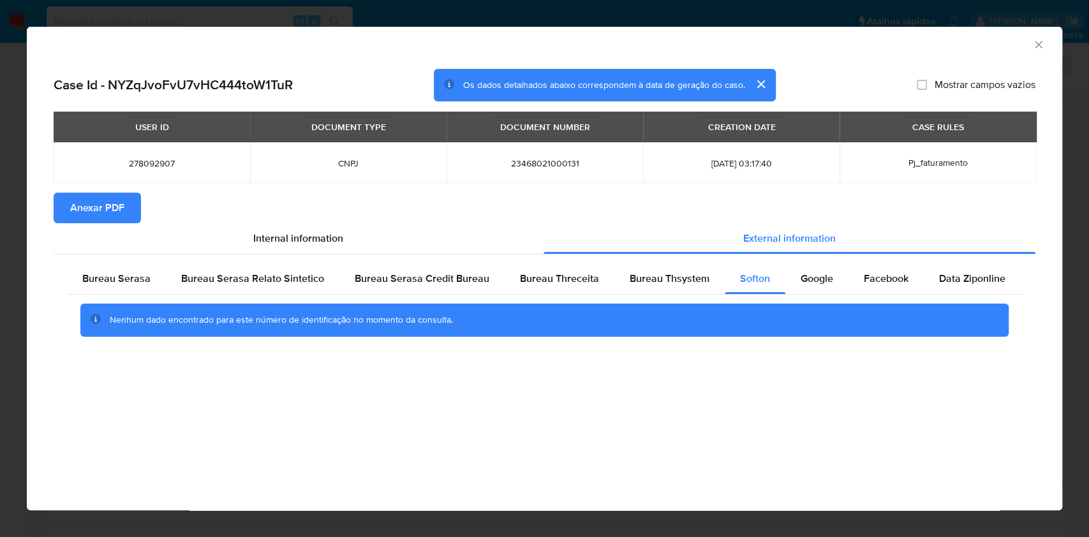
click at [1042, 40] on icon "Fechar a janela" at bounding box center [1038, 44] width 13 height 13
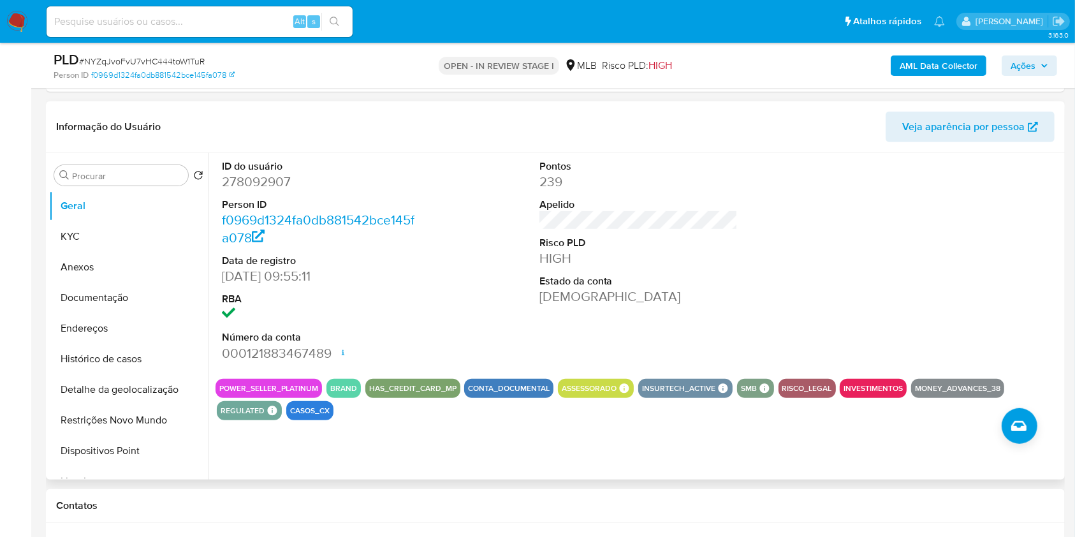
click at [504, 181] on div "ID do usuário 278092907 Person ID f0969d1324fa0db881542bce145fa078 Data de regi…" at bounding box center [639, 261] width 846 height 216
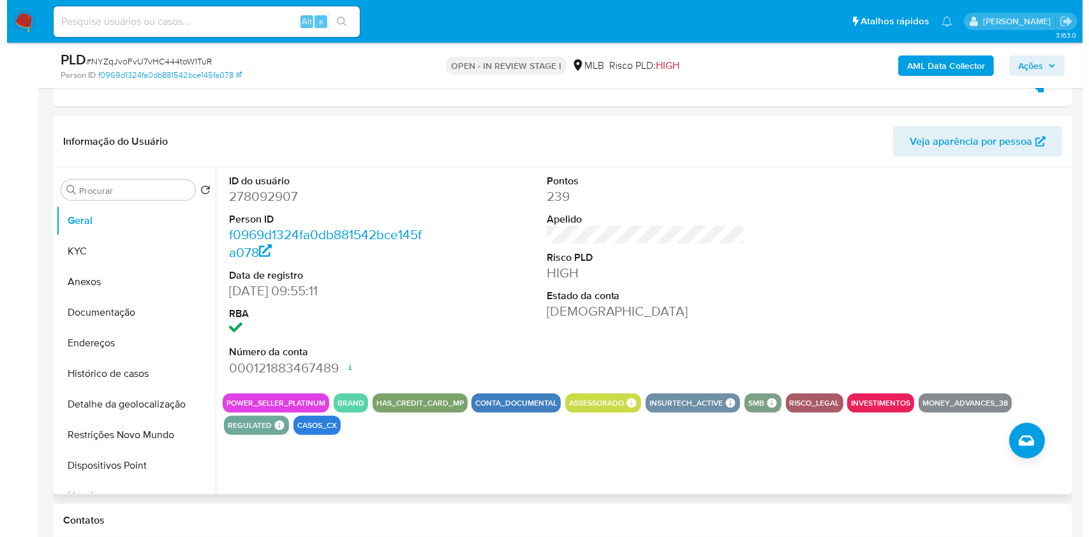
scroll to position [576, 0]
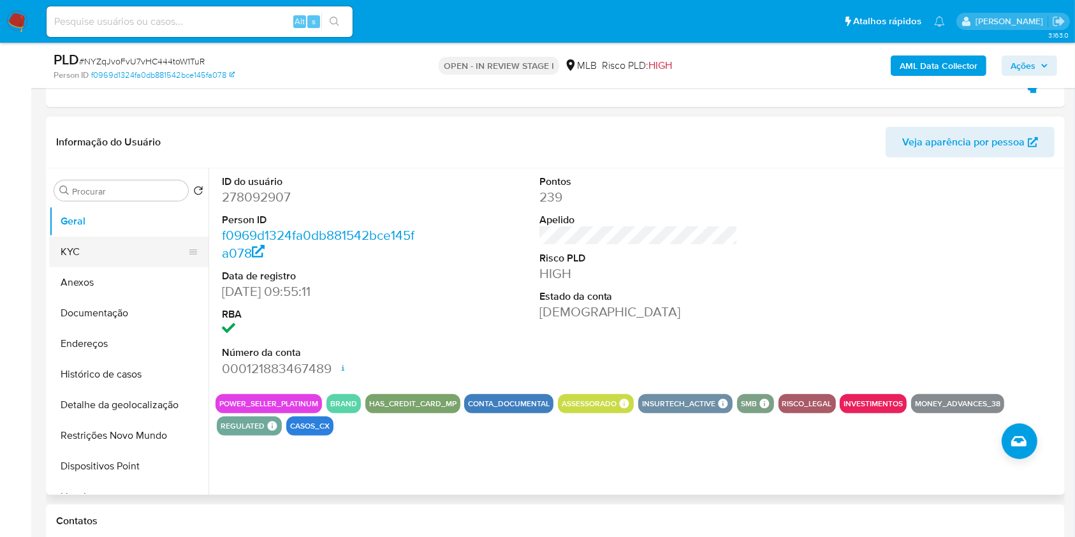
click at [126, 242] on button "KYC" at bounding box center [123, 252] width 149 height 31
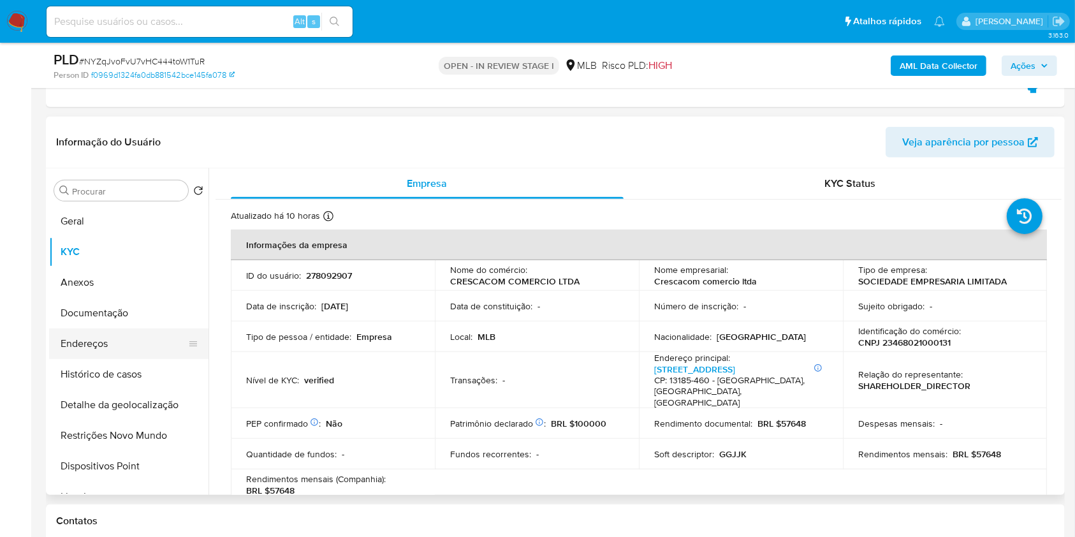
click at [168, 330] on button "Endereços" at bounding box center [123, 343] width 149 height 31
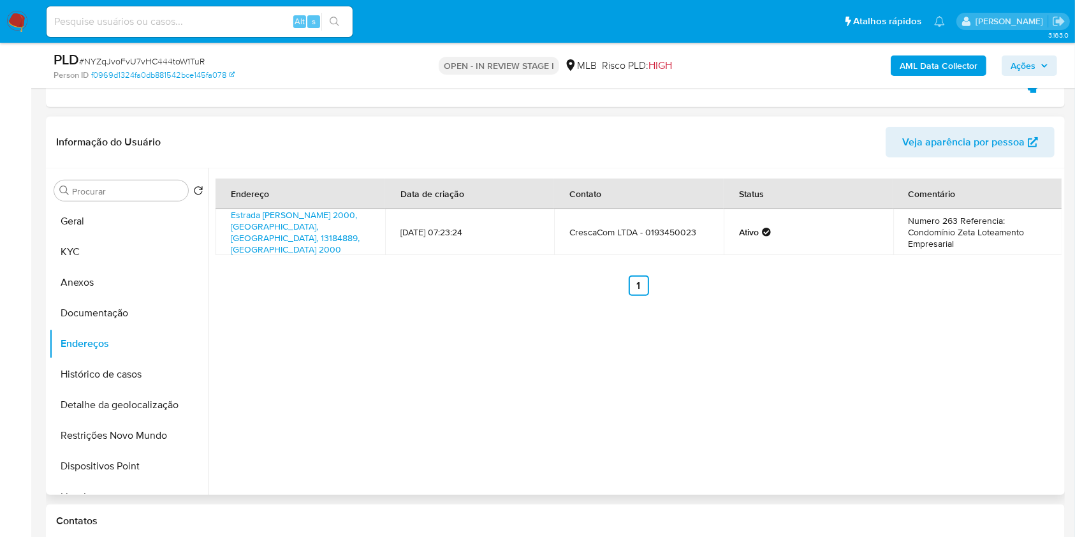
click at [357, 372] on div "Endereço Data de criação Contato Status Comentário Estrada Carlos Roberto Prata…" at bounding box center [635, 331] width 853 height 327
click at [138, 392] on button "Detalhe da geolocalização" at bounding box center [123, 405] width 149 height 31
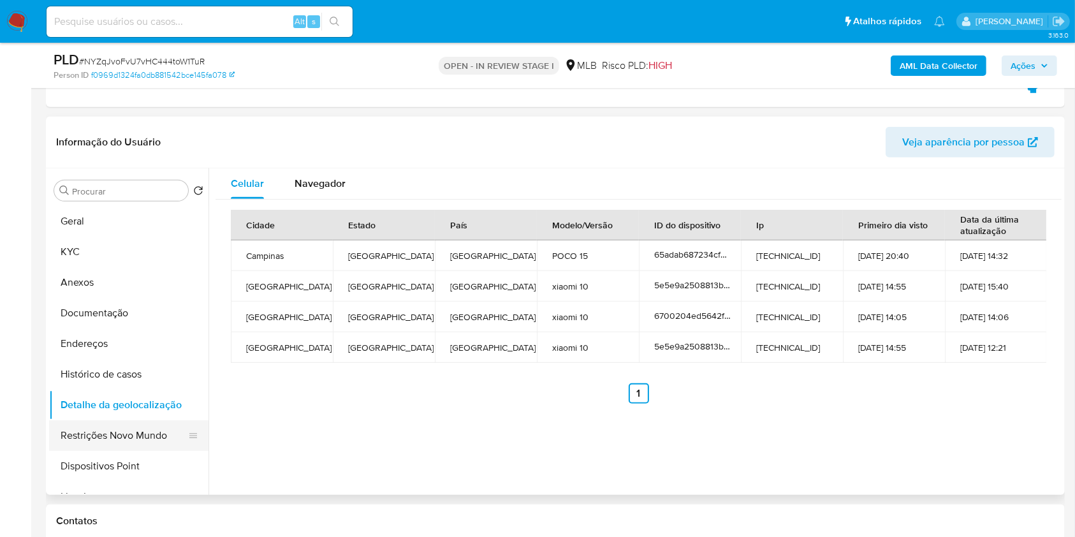
click at [170, 439] on button "Restrições Novo Mundo" at bounding box center [123, 435] width 149 height 31
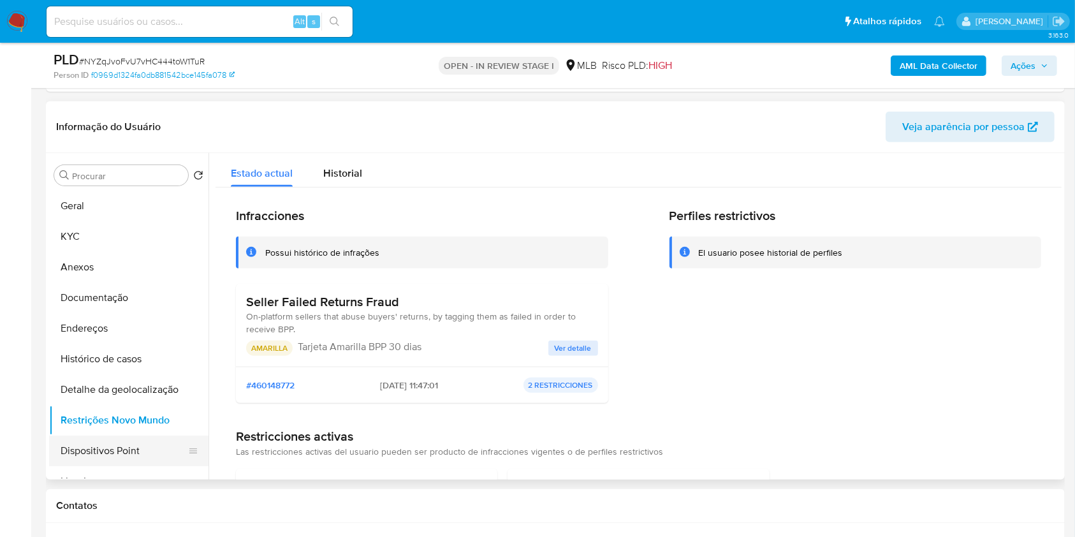
click at [145, 453] on button "Dispositivos Point" at bounding box center [123, 451] width 149 height 31
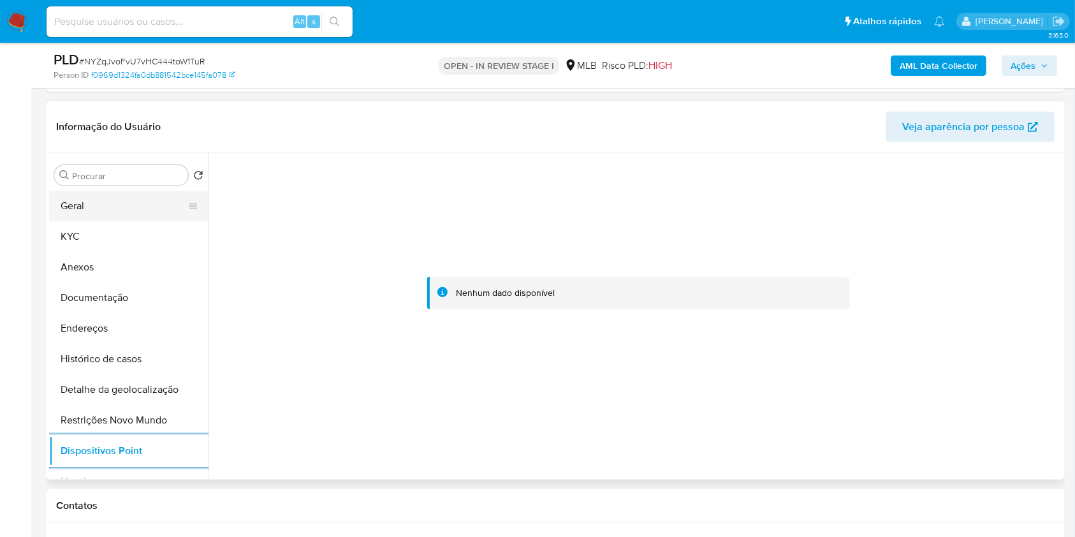
click at [140, 205] on button "Geral" at bounding box center [123, 206] width 149 height 31
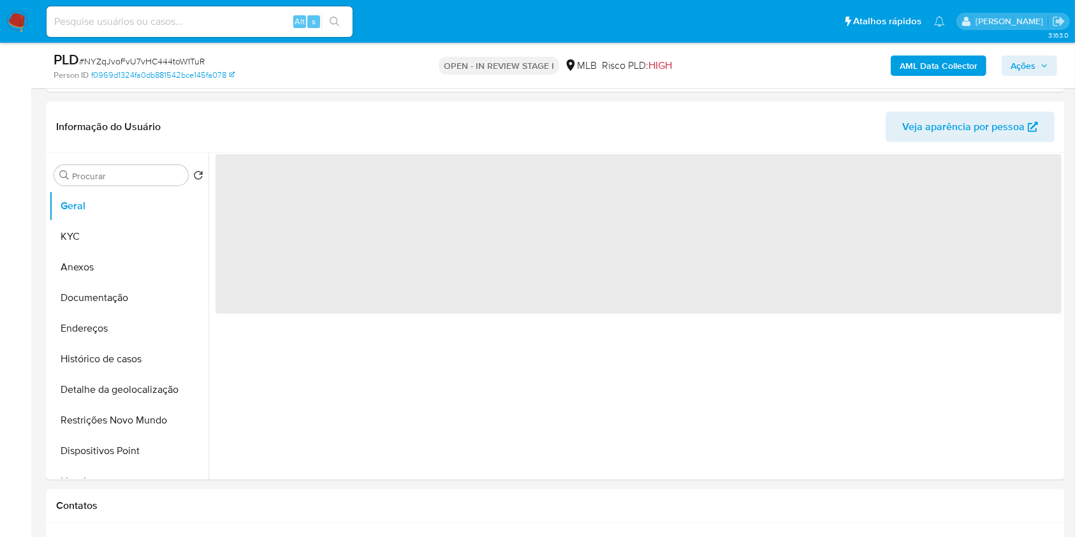
click at [1024, 64] on span "Ações" at bounding box center [1023, 65] width 25 height 20
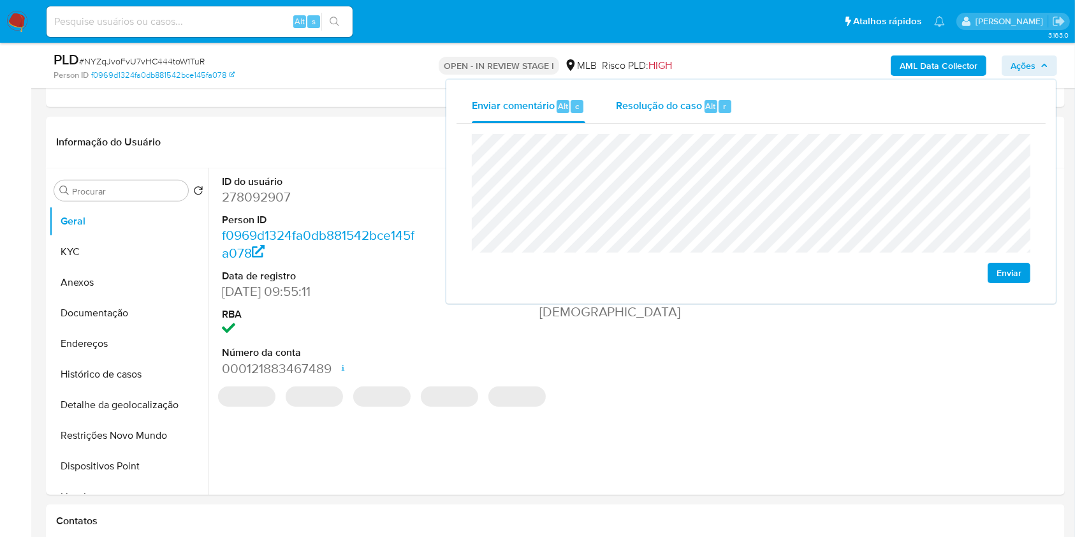
click at [705, 101] on div "Alt" at bounding box center [711, 106] width 13 height 13
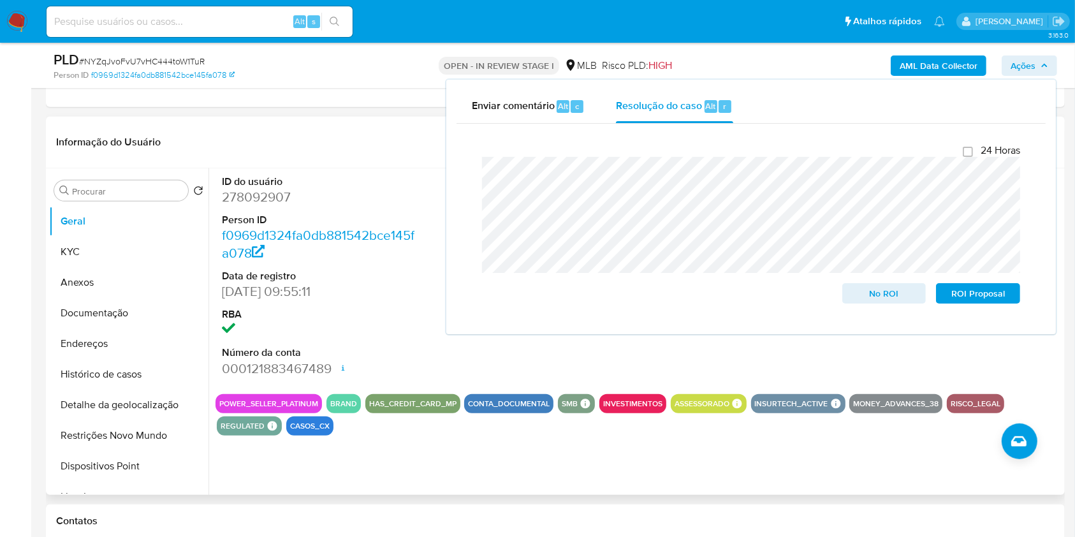
click at [357, 128] on header "Informação do Usuário Veja aparência por pessoa" at bounding box center [555, 142] width 999 height 31
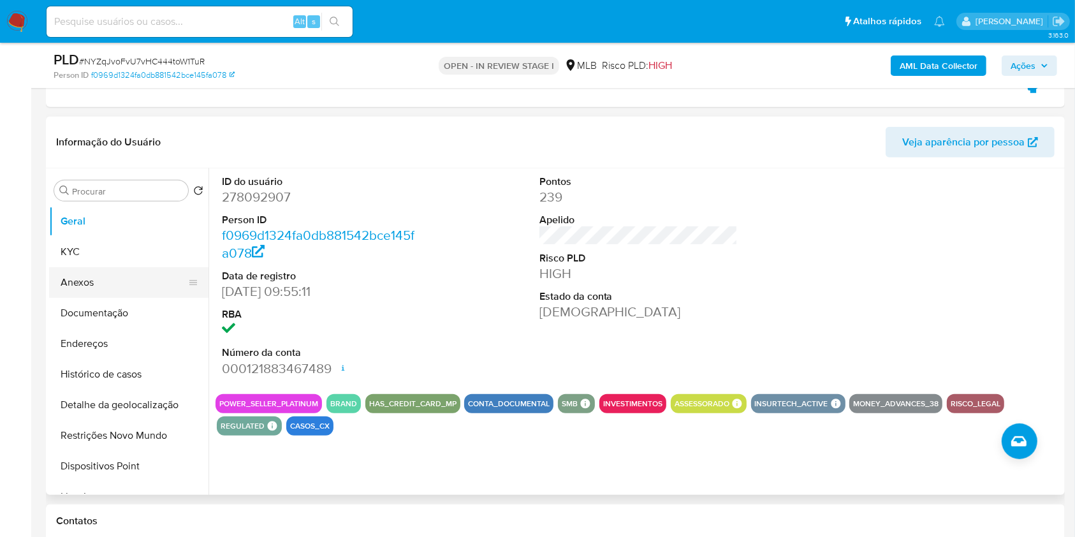
click at [117, 275] on button "Anexos" at bounding box center [123, 282] width 149 height 31
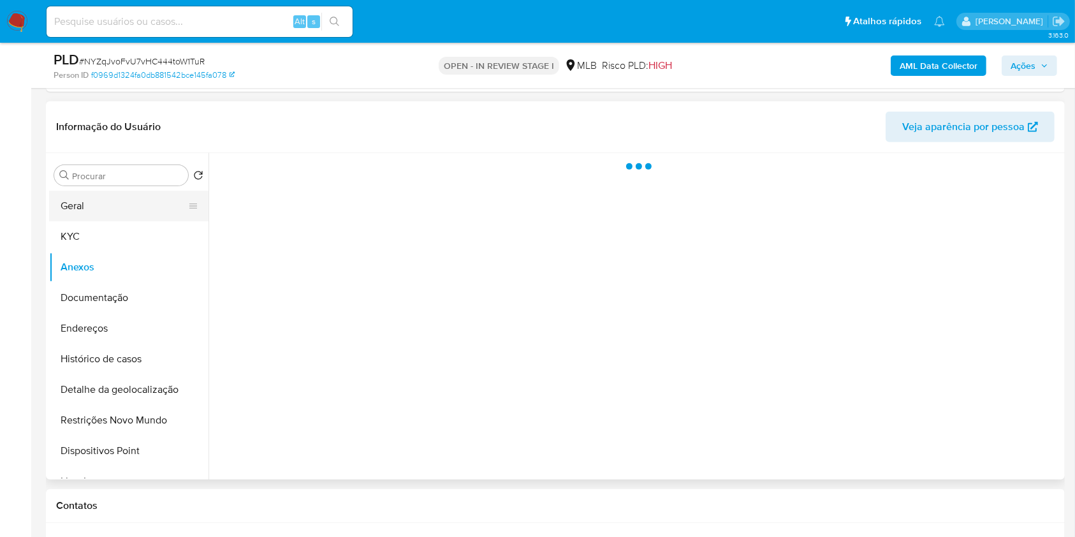
click at [126, 219] on button "Geral" at bounding box center [123, 206] width 149 height 31
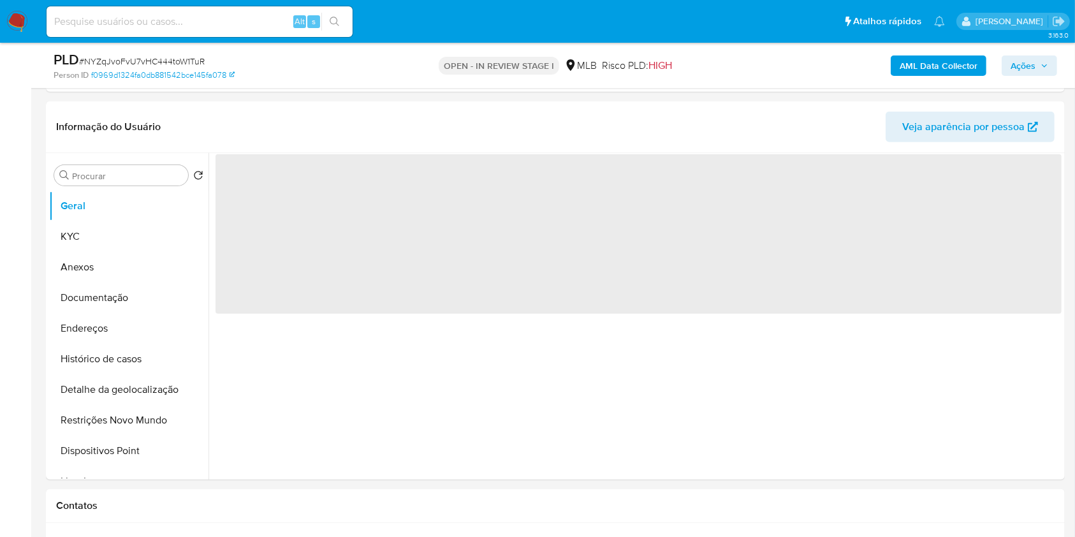
click at [905, 67] on b "AML Data Collector" at bounding box center [939, 65] width 78 height 20
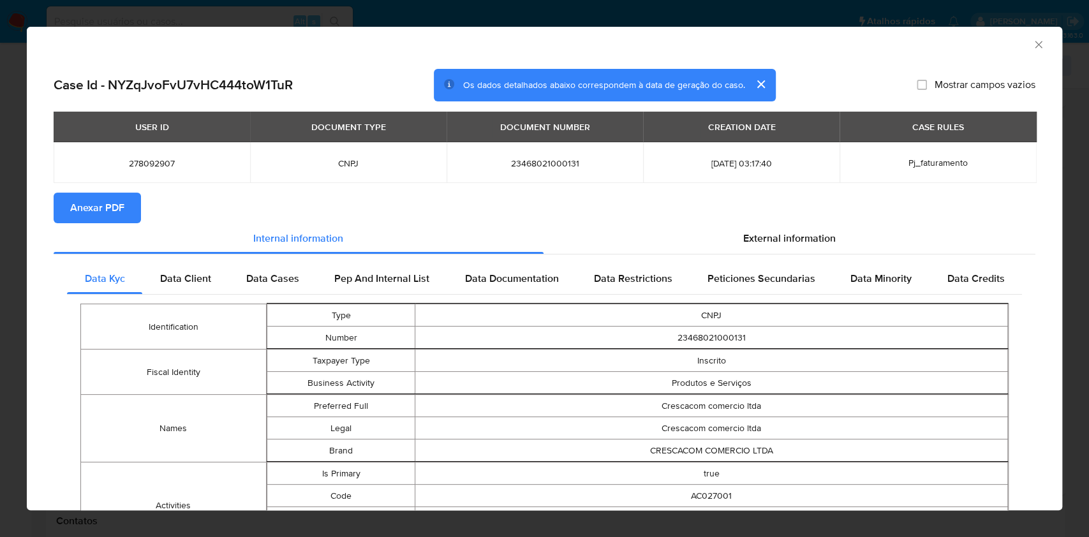
click at [99, 207] on span "Anexar PDF" at bounding box center [97, 208] width 54 height 28
click at [1032, 43] on icon "Fechar a janela" at bounding box center [1038, 44] width 13 height 13
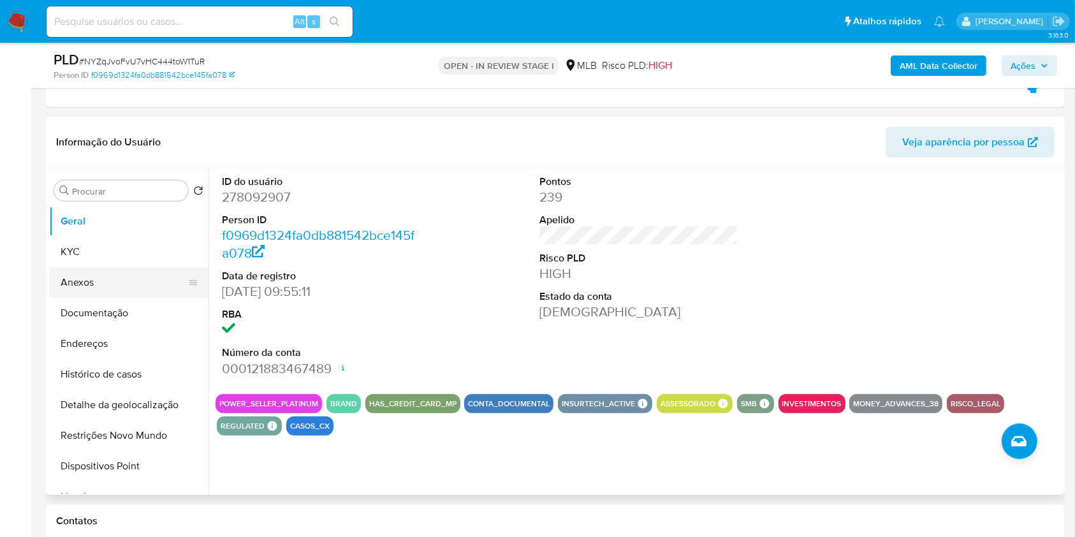
click at [117, 280] on button "Anexos" at bounding box center [123, 282] width 149 height 31
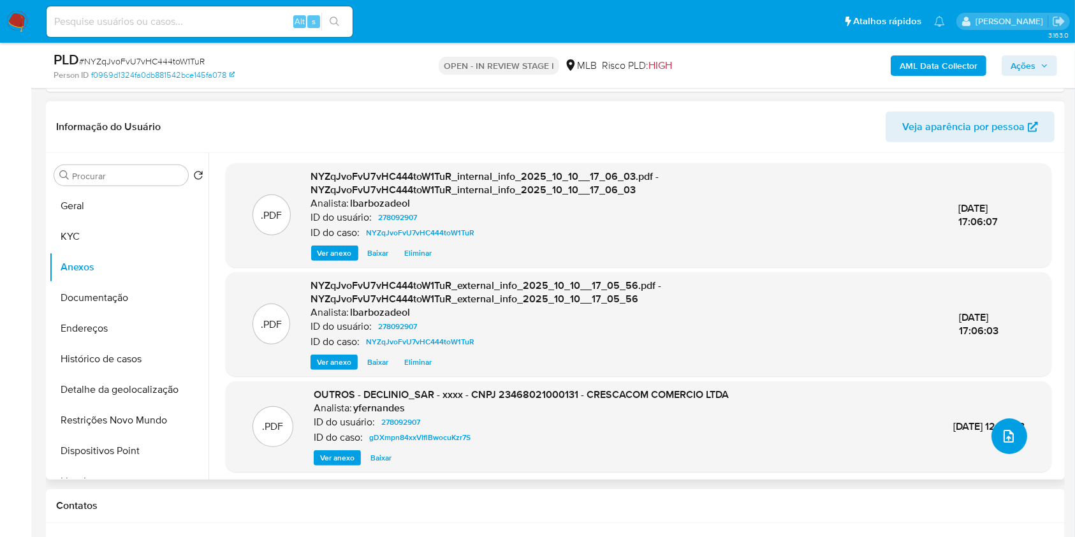
click at [1009, 436] on icon "upload-file" at bounding box center [1008, 436] width 15 height 15
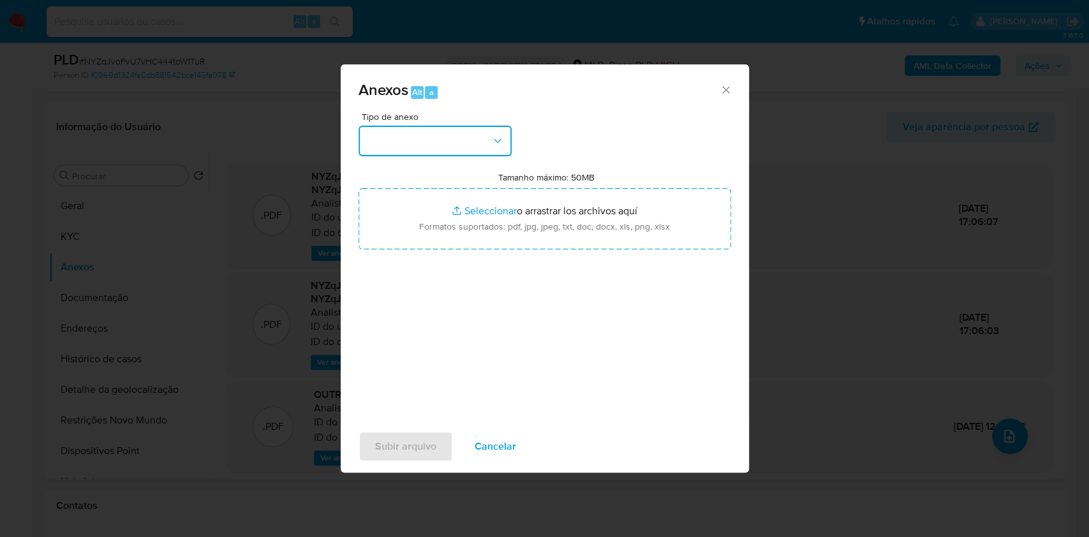
click at [477, 141] on button "button" at bounding box center [434, 141] width 153 height 31
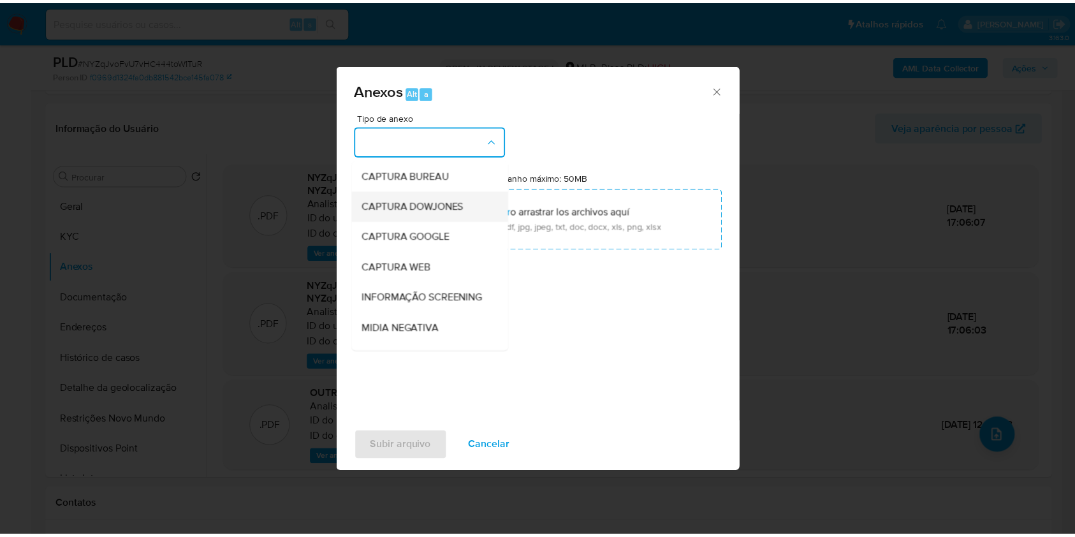
scroll to position [196, 0]
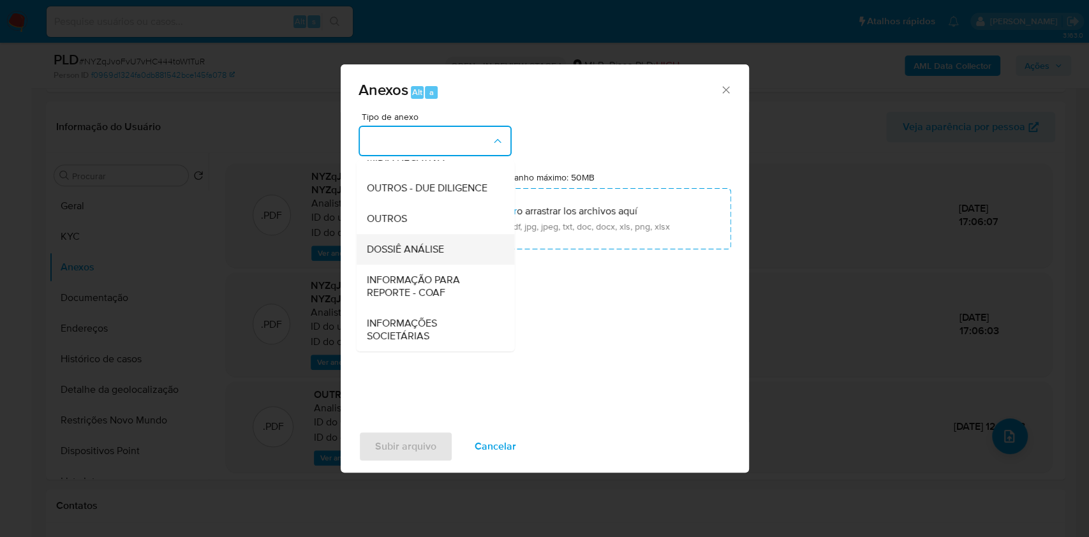
click at [460, 255] on div "DOSSIÊ ANÁLISE" at bounding box center [431, 249] width 130 height 31
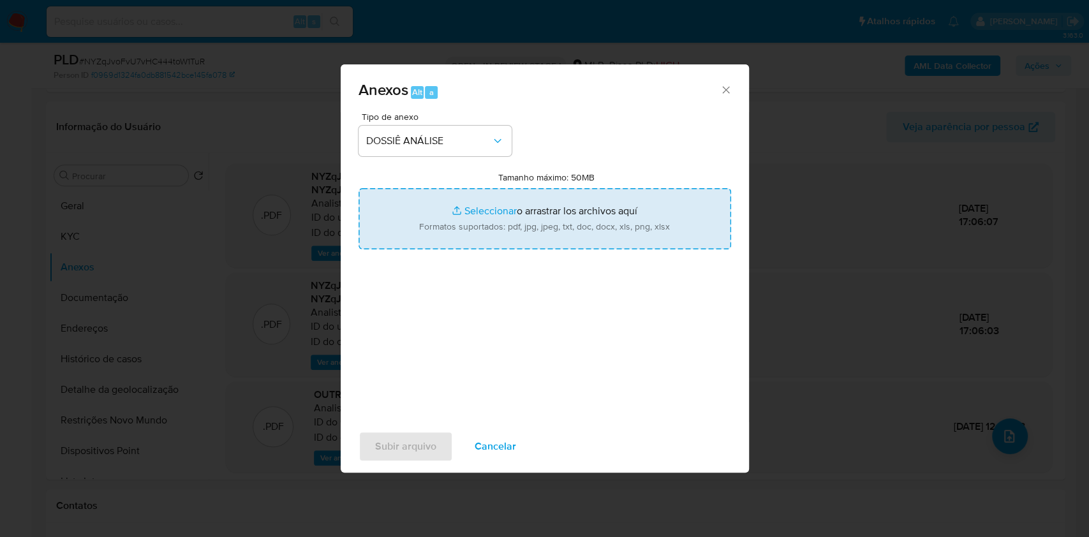
click at [503, 219] on input "Tamanho máximo: 50MB Seleccionar archivos" at bounding box center [544, 218] width 372 height 61
type input "C:\fakepath\Declinio - XXXX - CNPJ 23468021000131 - CRESCACOM COMERCIO LTDA.pdf"
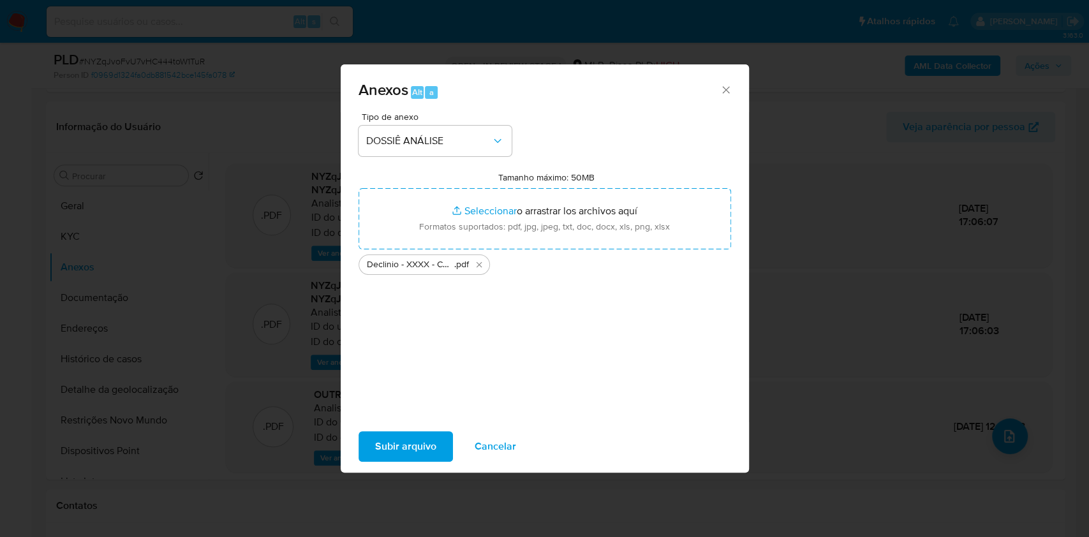
click at [419, 450] on span "Subir arquivo" at bounding box center [405, 446] width 61 height 28
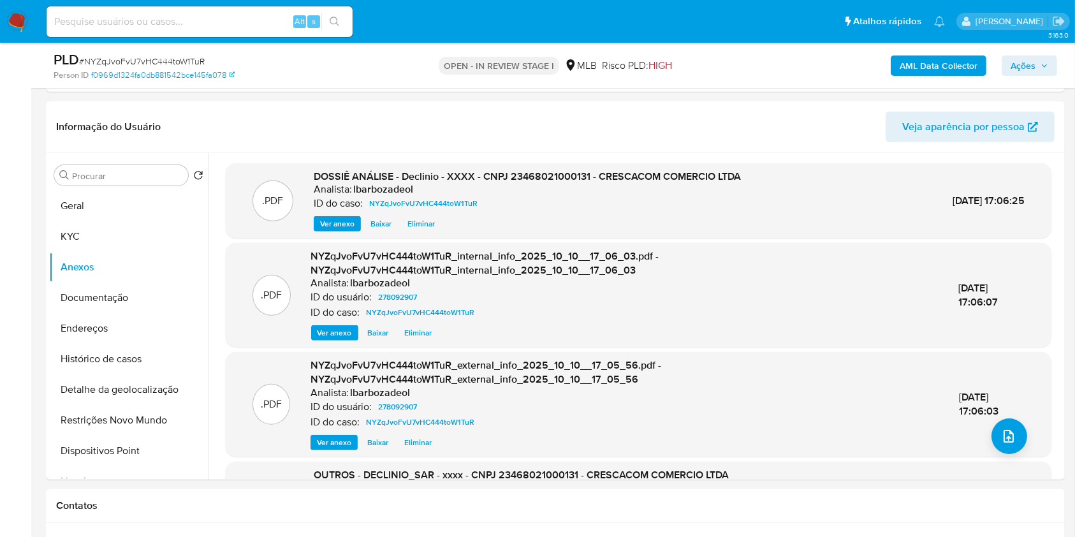
click at [1042, 71] on span "Ações" at bounding box center [1030, 66] width 38 height 18
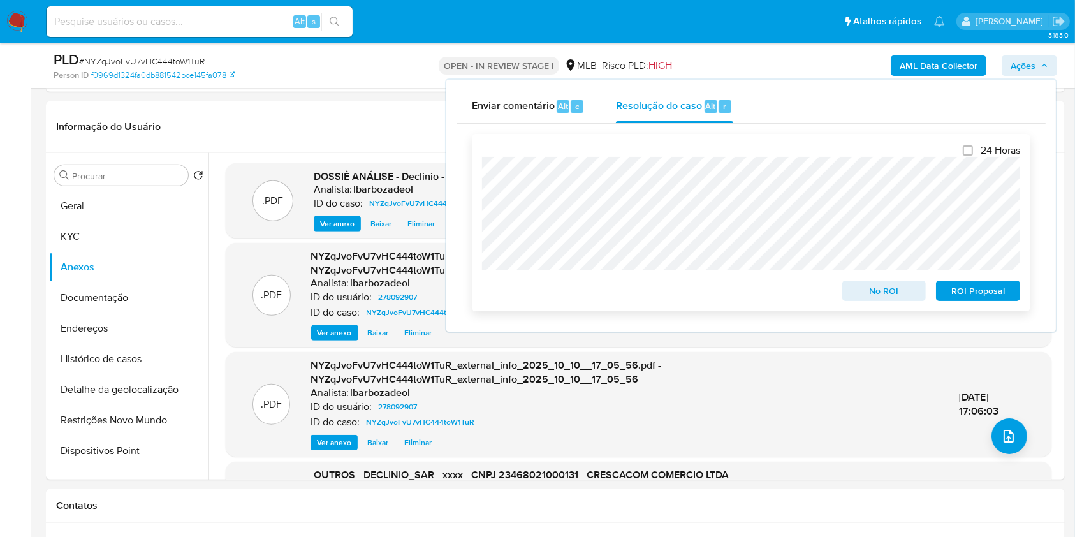
click at [872, 288] on span "No ROI" at bounding box center [884, 291] width 66 height 18
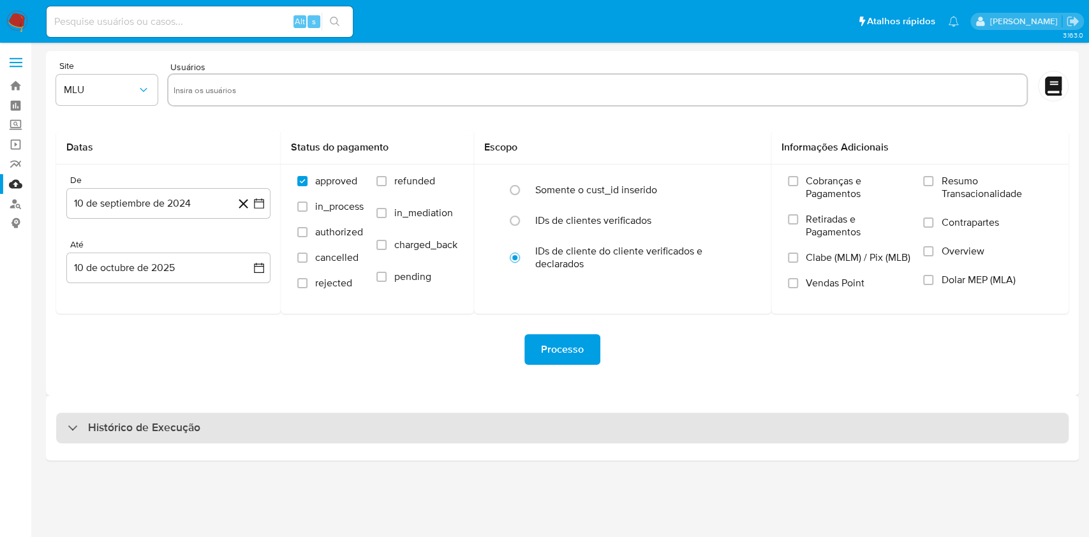
click at [649, 422] on div "Histórico de Execução" at bounding box center [562, 428] width 1012 height 31
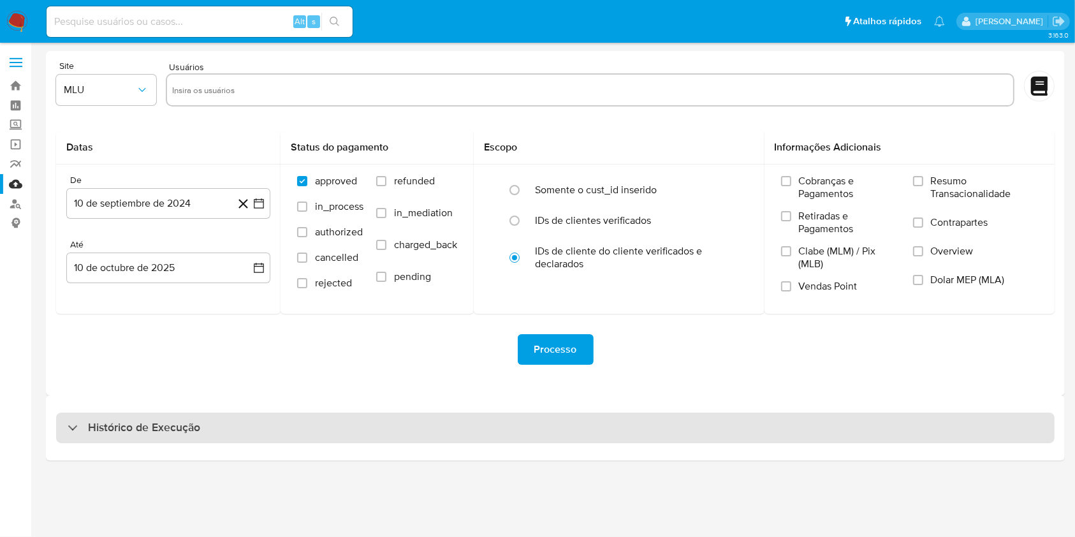
select select "10"
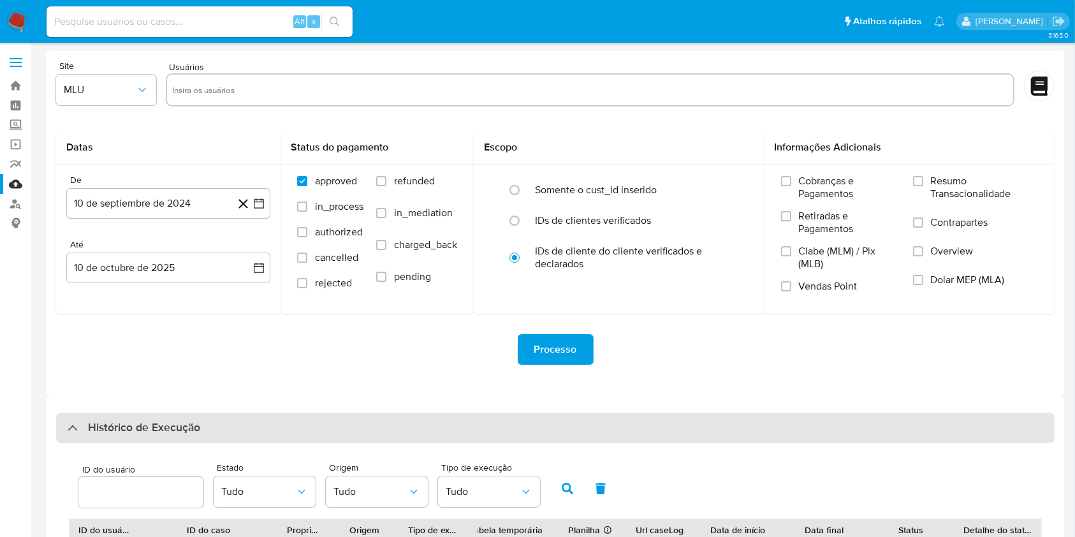
scroll to position [122, 0]
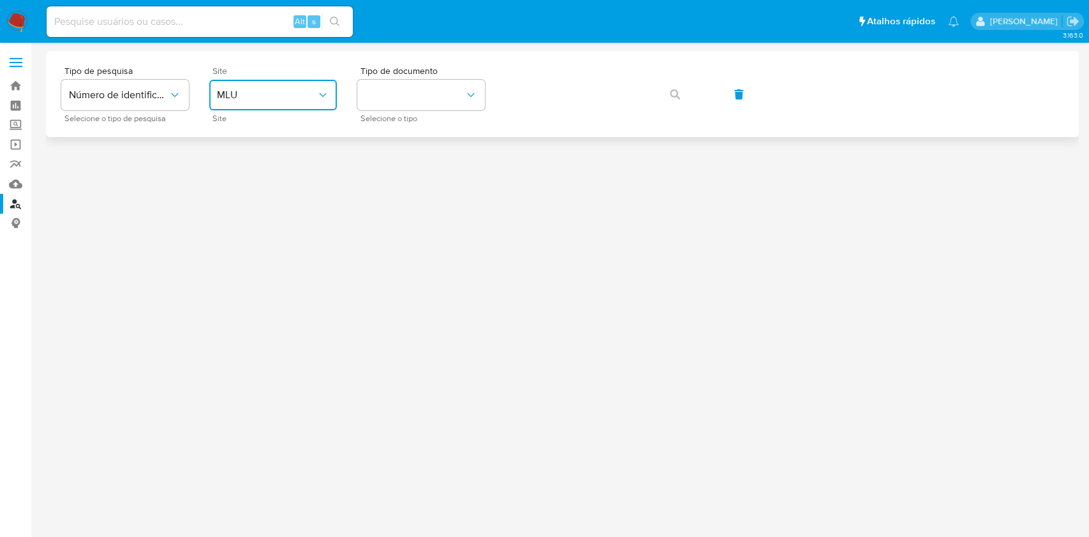
click at [311, 92] on span "MLU" at bounding box center [266, 95] width 99 height 13
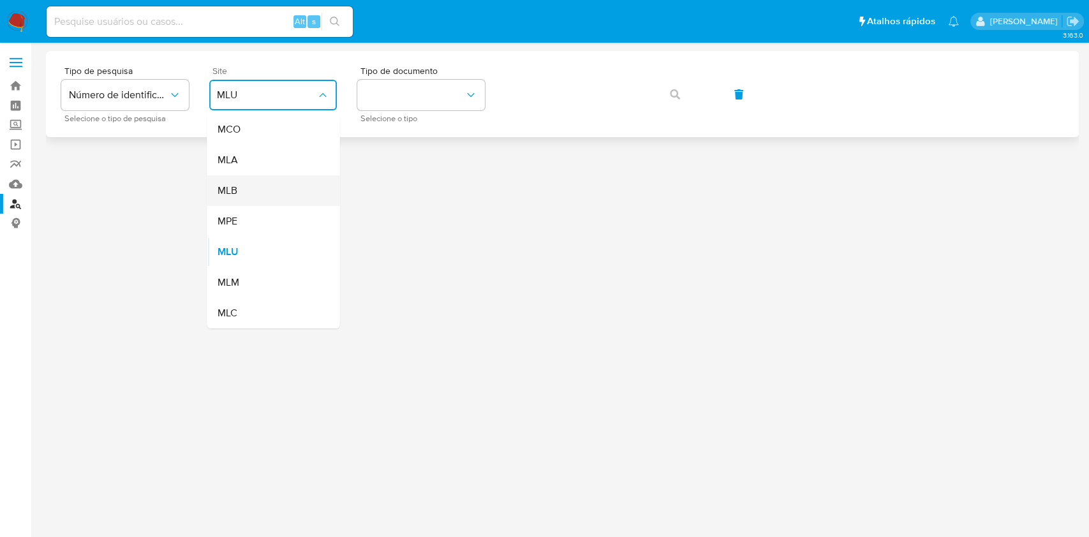
click at [319, 180] on div "MLB" at bounding box center [269, 190] width 105 height 31
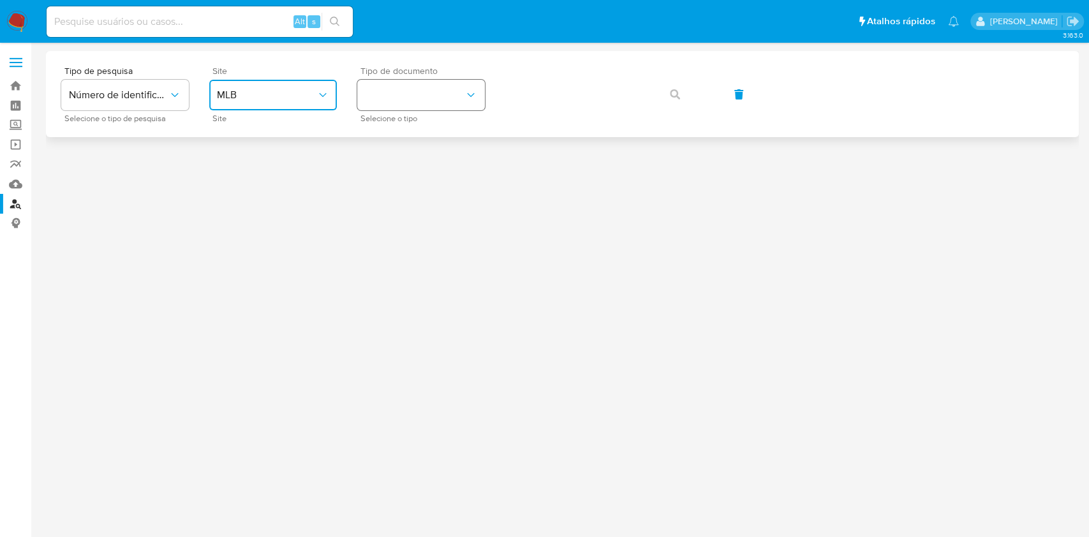
click at [396, 100] on button "identificationType" at bounding box center [421, 95] width 128 height 31
click at [448, 187] on div "CPF CPF" at bounding box center [417, 179] width 105 height 43
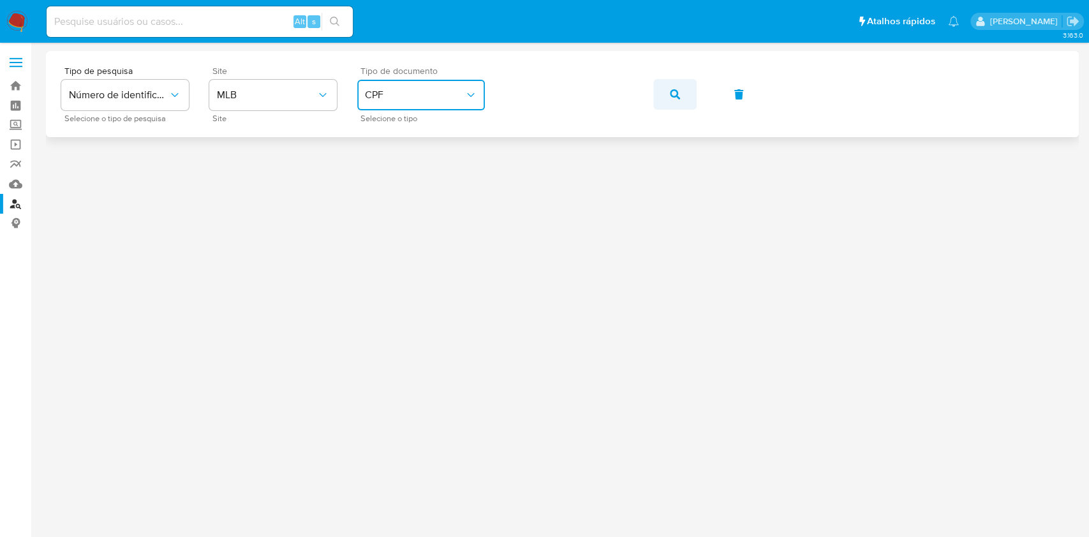
click at [672, 105] on span "button" at bounding box center [675, 94] width 10 height 28
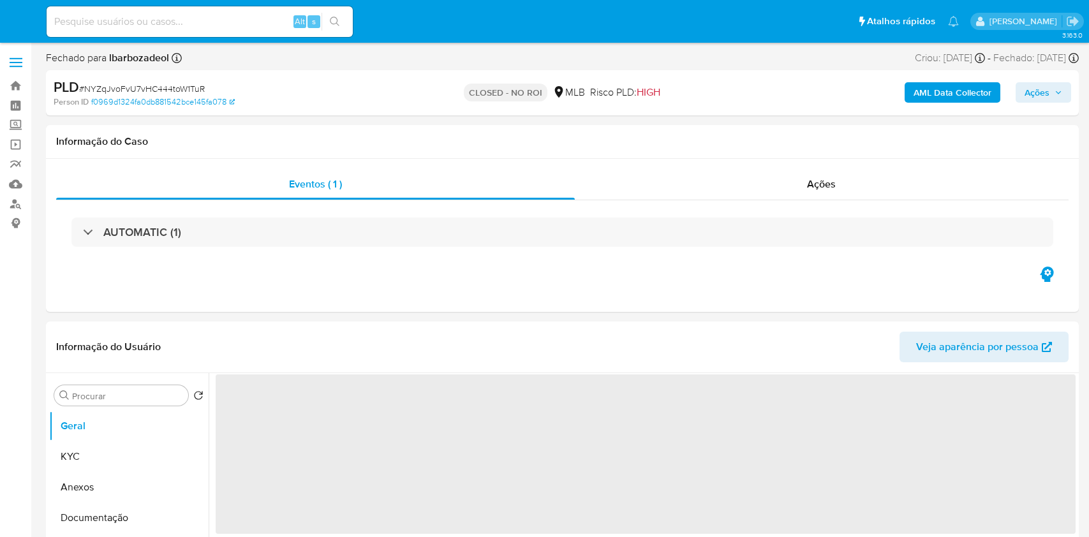
select select "10"
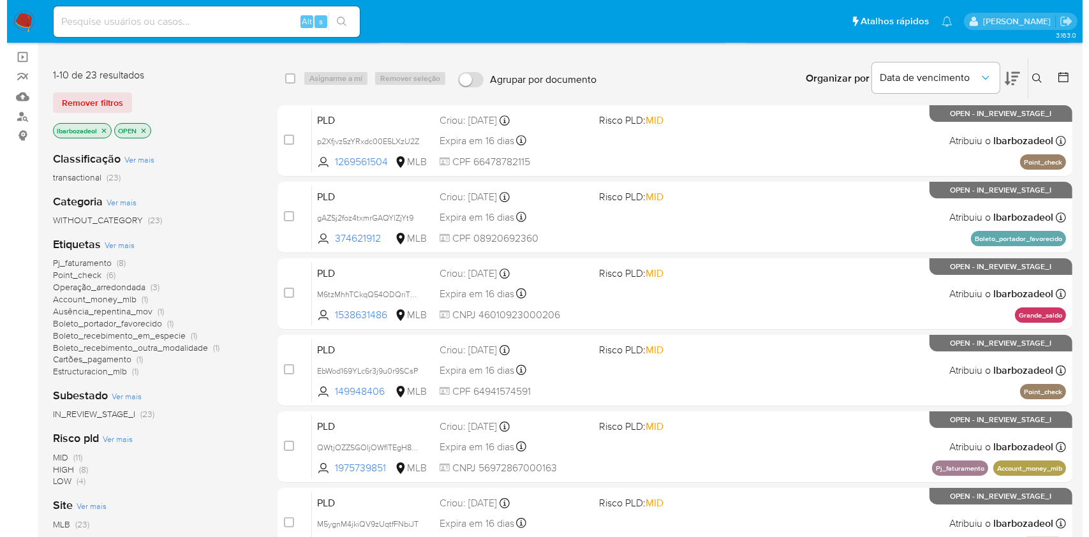
scroll to position [89, 0]
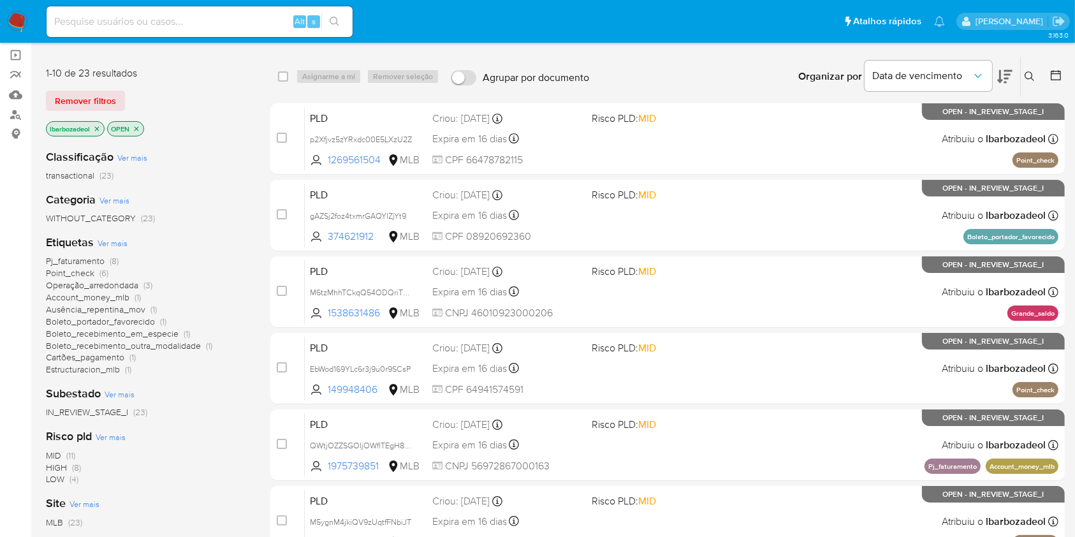
click at [112, 239] on span "Ver mais" at bounding box center [113, 242] width 30 height 11
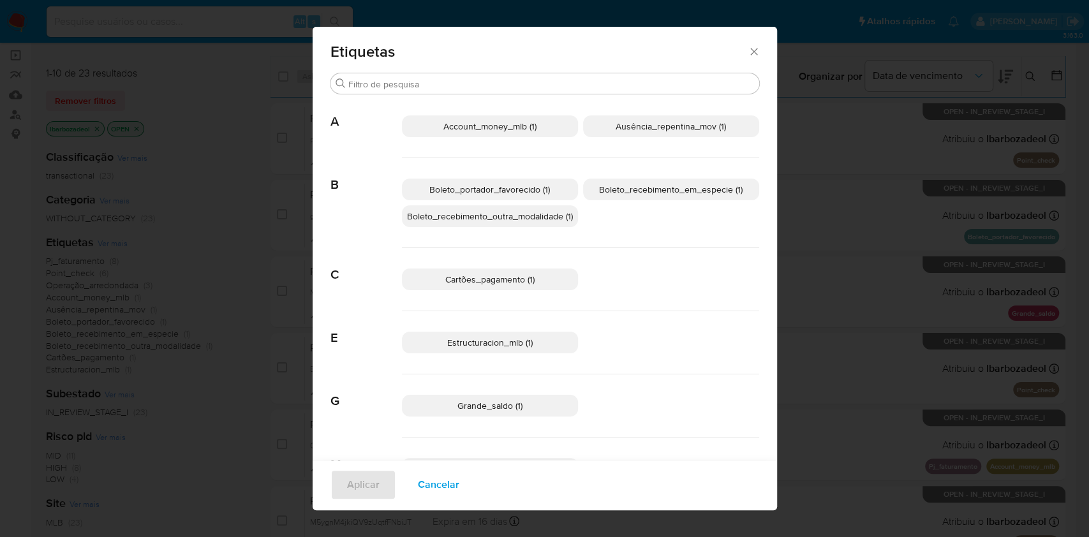
scroll to position [0, 0]
click at [508, 125] on span "Account_money_mlb (1)" at bounding box center [489, 127] width 93 height 13
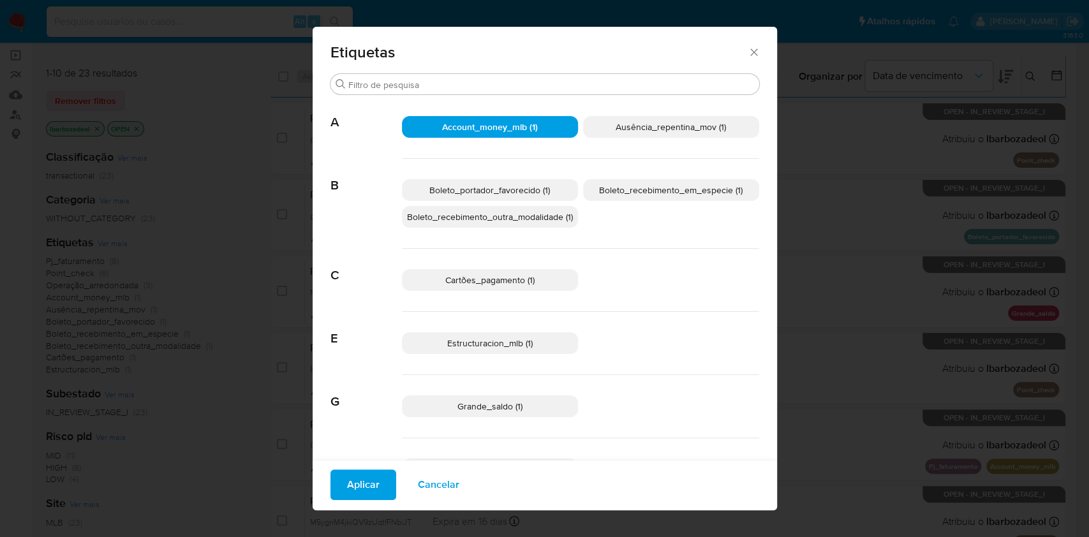
click at [358, 488] on span "Aplicar" at bounding box center [363, 485] width 33 height 28
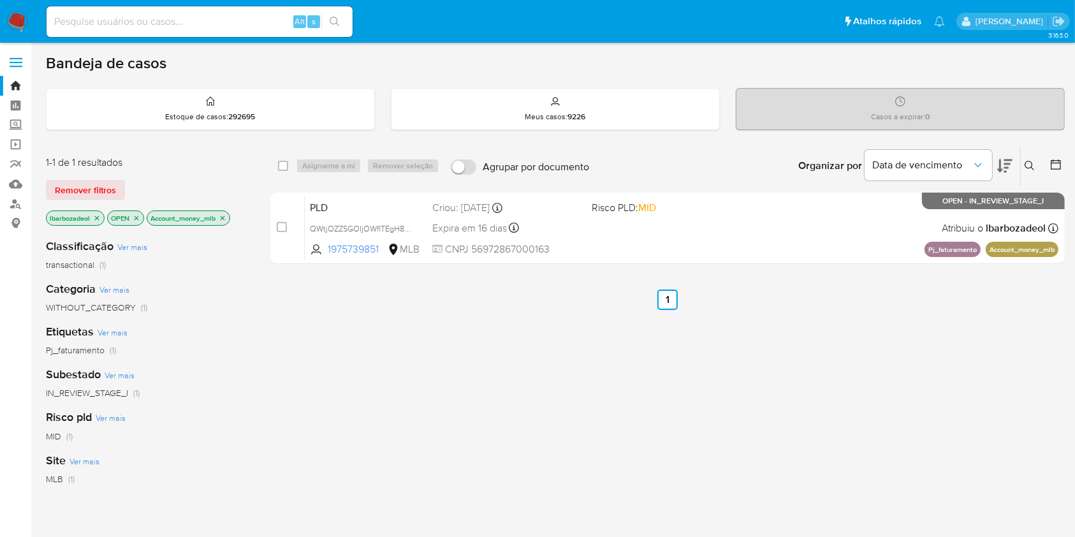
click at [226, 217] on icon "close-filter" at bounding box center [223, 218] width 8 height 8
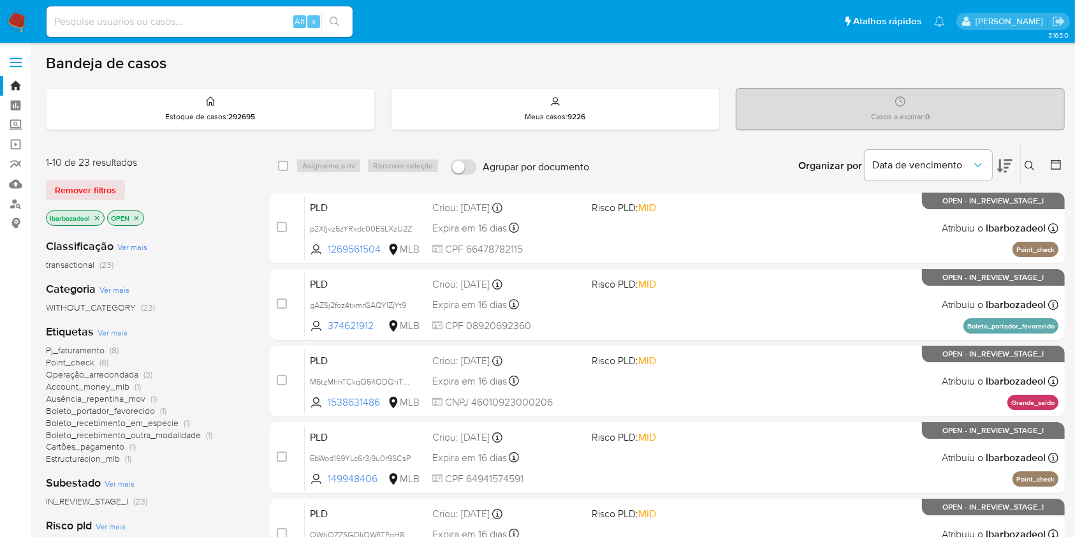
click at [115, 329] on span "Ver mais" at bounding box center [113, 332] width 30 height 11
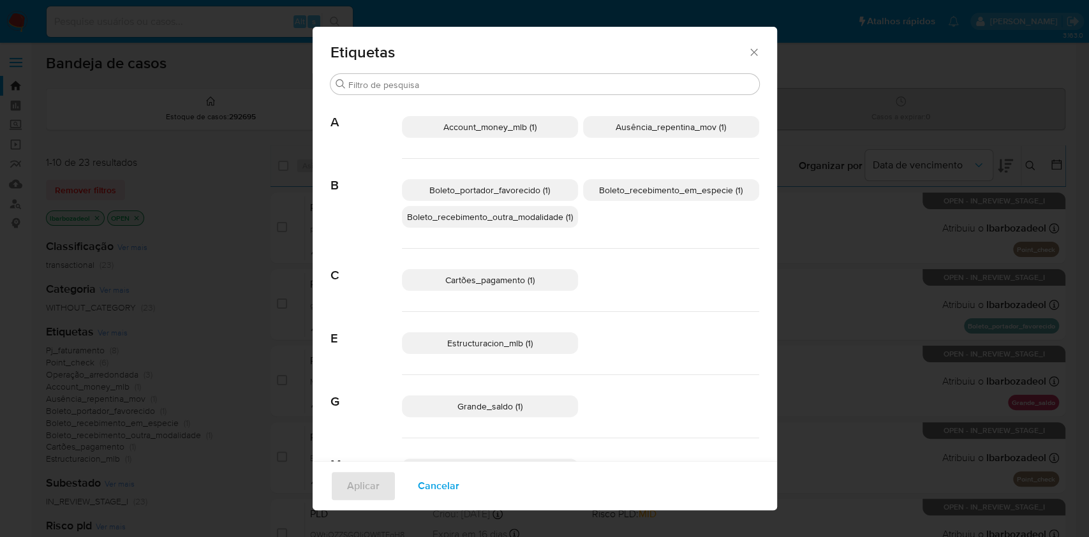
click at [655, 194] on span "Boleto_recebimento_em_especie (1)" at bounding box center [670, 190] width 143 height 13
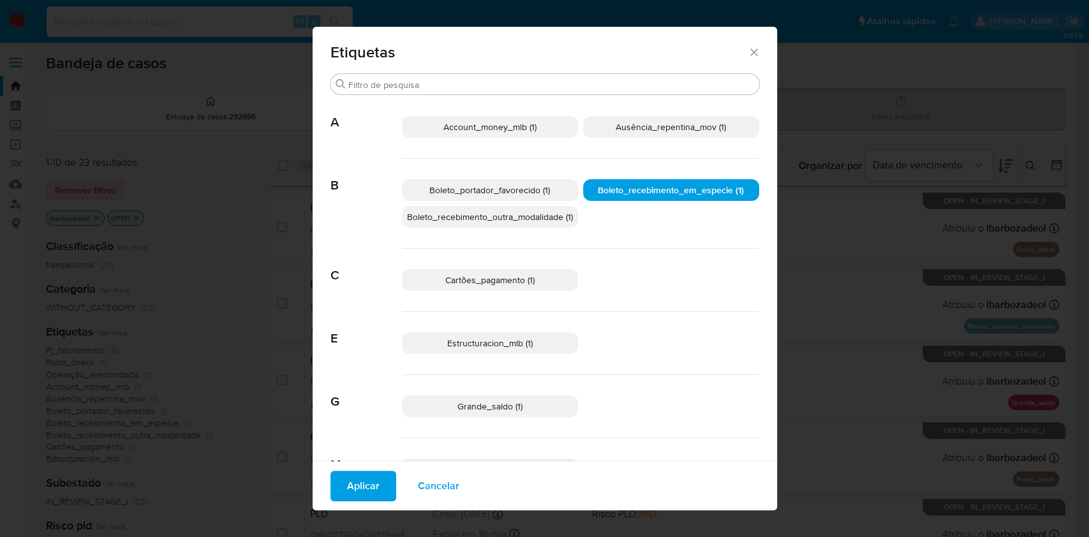
click at [355, 490] on span "Aplicar" at bounding box center [363, 486] width 33 height 28
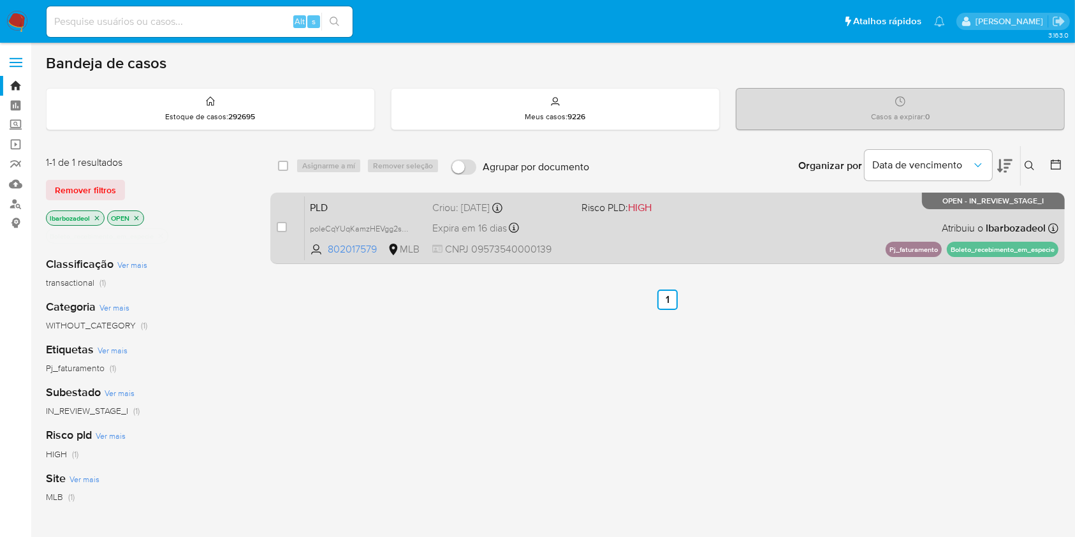
click at [568, 211] on div "Criou: 12/09/2025 Criou: 12/09/2025 00:11:45" at bounding box center [501, 208] width 139 height 14
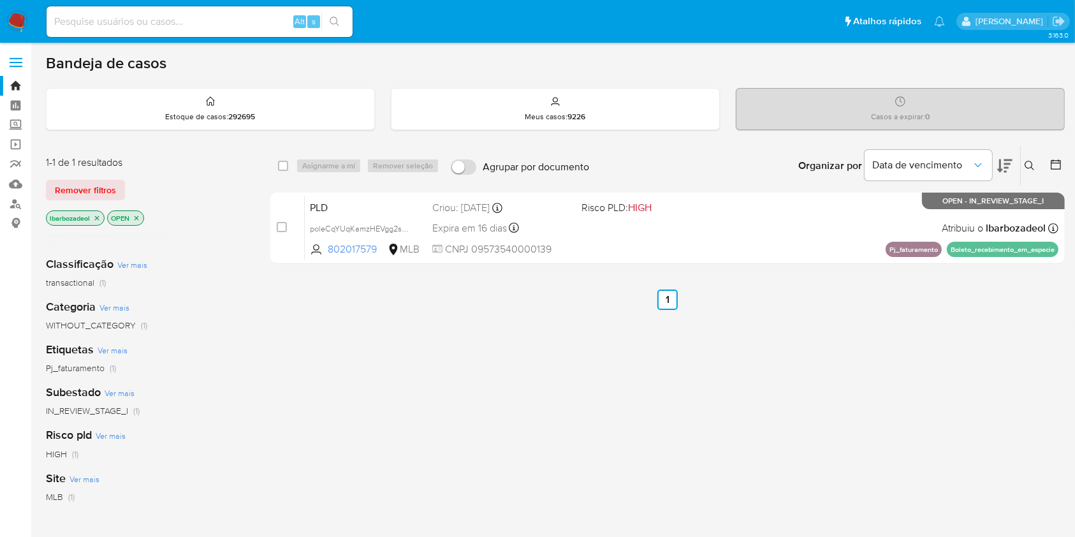
click at [161, 232] on icon "close-filter" at bounding box center [161, 236] width 8 height 8
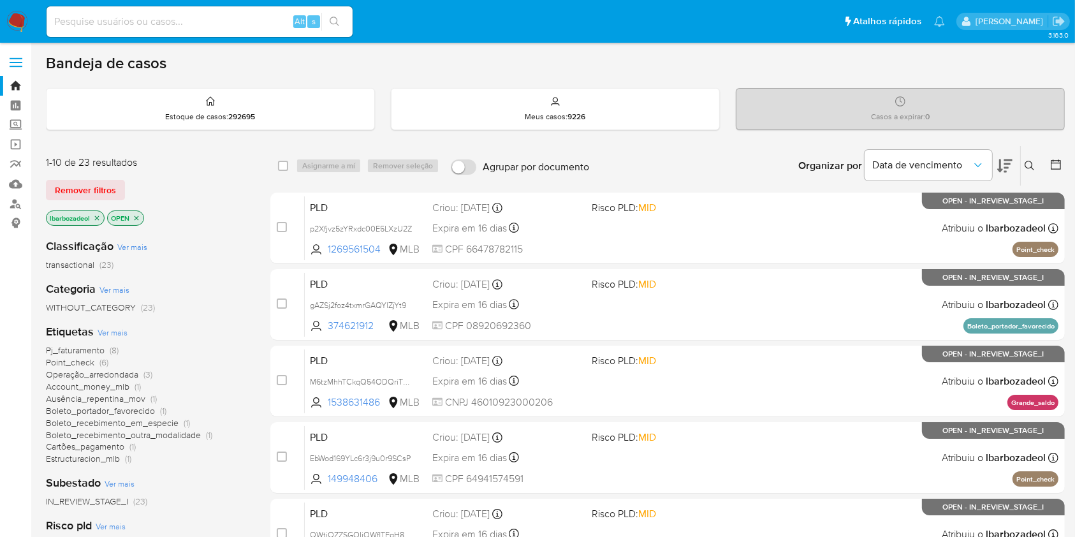
click at [110, 332] on span "Ver mais" at bounding box center [113, 332] width 30 height 11
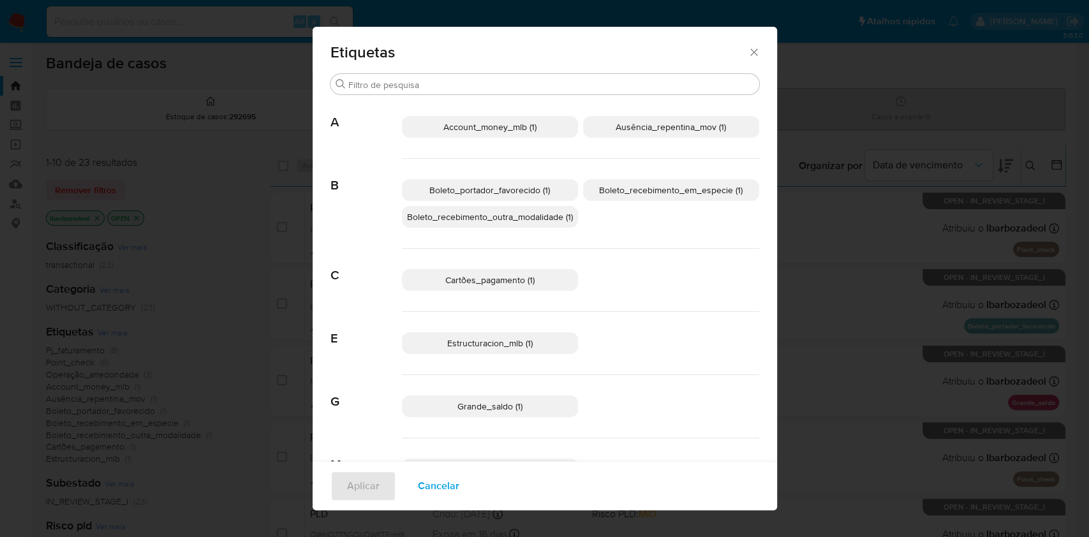
click at [533, 220] on span "Boleto_recebimento_outra_modalidade (1)" at bounding box center [490, 216] width 166 height 13
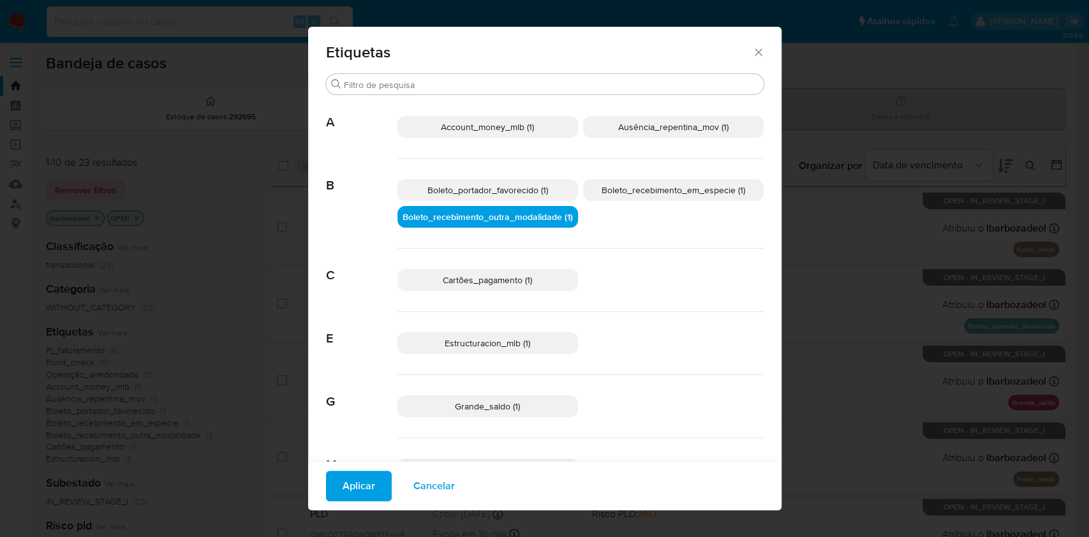
click at [362, 486] on span "Aplicar" at bounding box center [358, 486] width 33 height 28
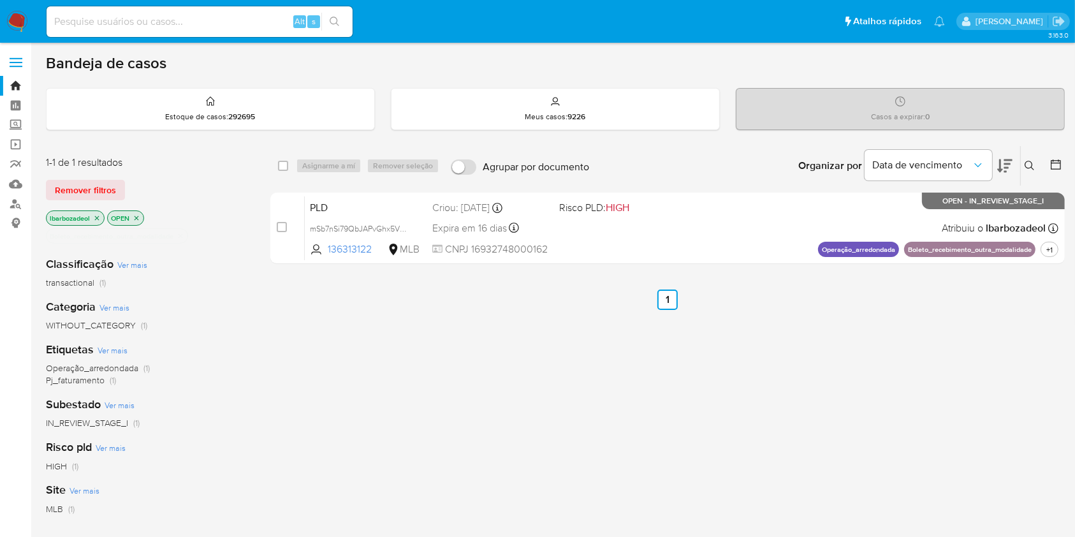
click at [179, 233] on icon "close-filter" at bounding box center [181, 236] width 8 height 8
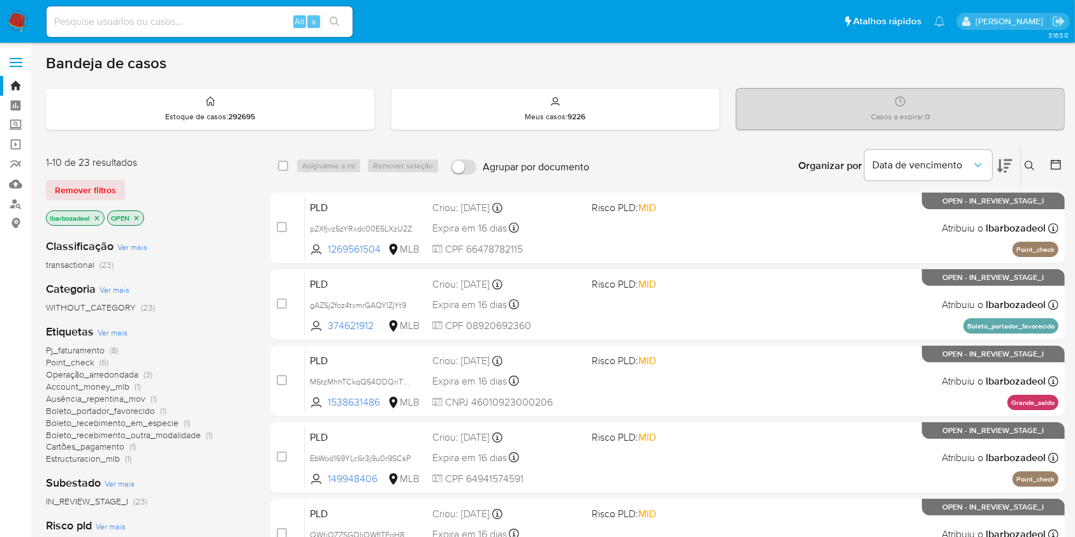
click at [114, 334] on span "Ver mais" at bounding box center [113, 332] width 30 height 11
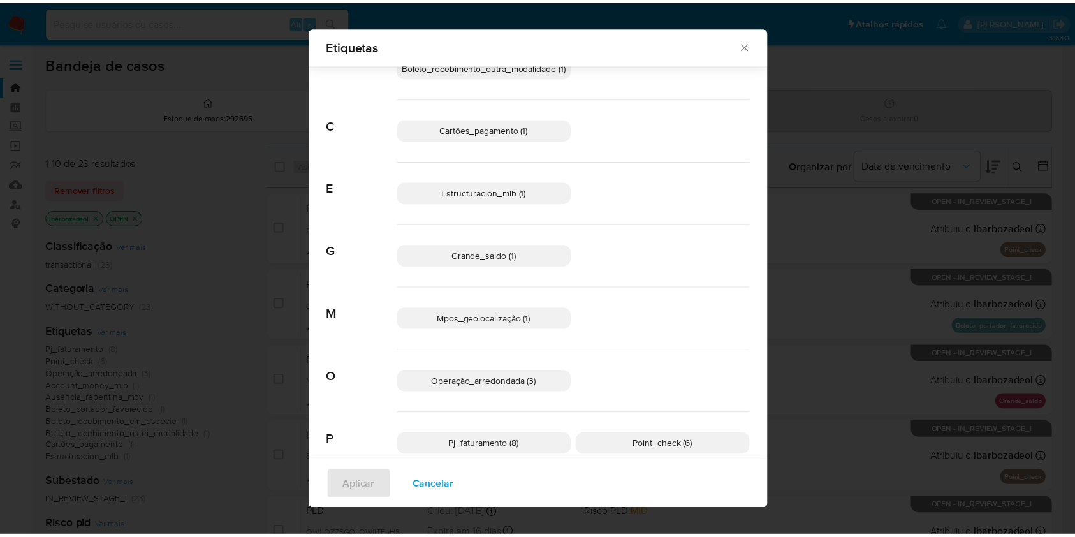
scroll to position [202, 0]
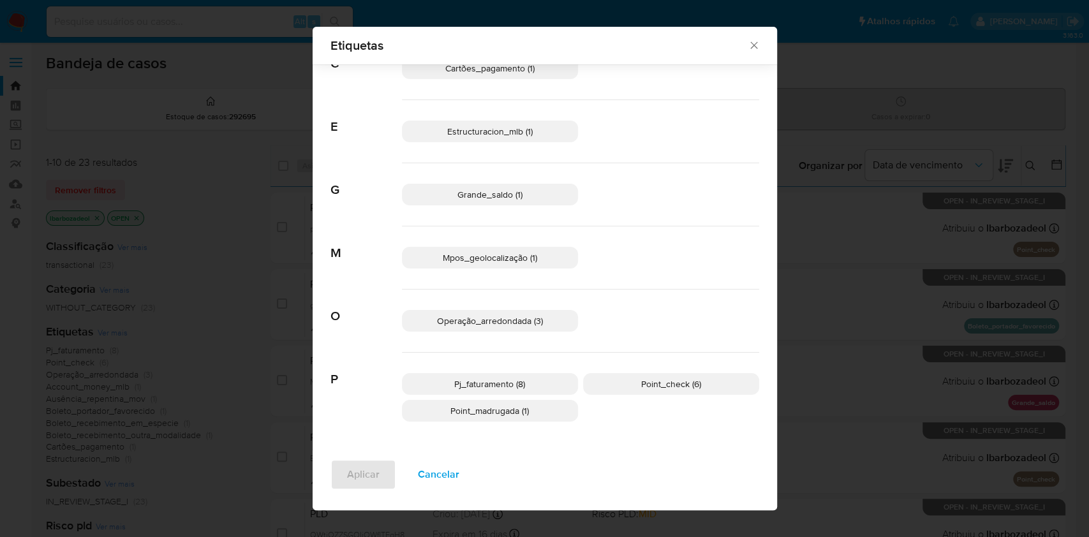
click at [517, 405] on span "Point_madrugada (1)" at bounding box center [489, 410] width 78 height 13
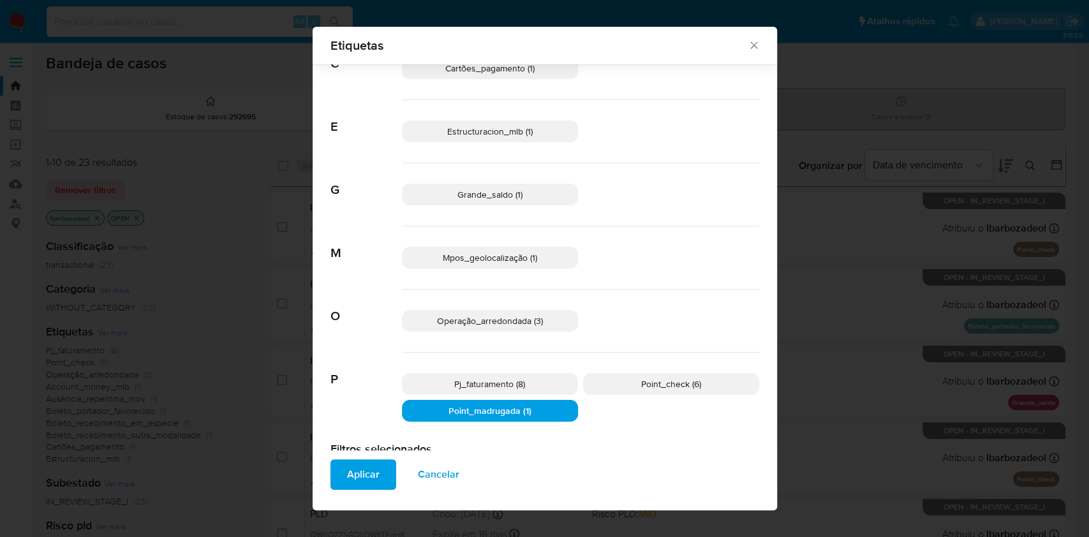
click at [363, 481] on span "Aplicar" at bounding box center [363, 474] width 33 height 28
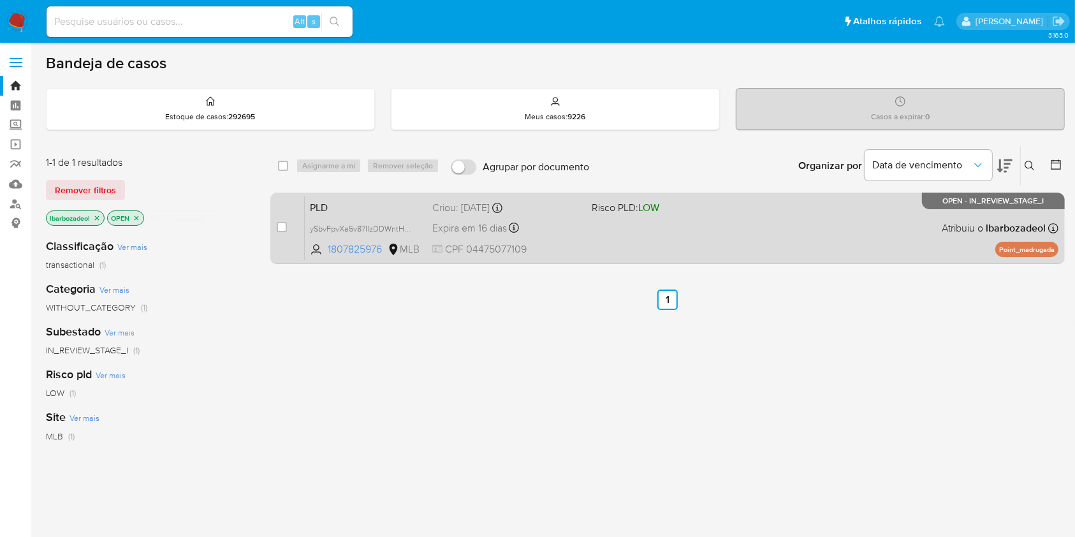
click at [610, 223] on div "PLD ySbvFpvXa5v87IlzDDWntHNr 1807825976 MLB Risco PLD: LOW Criou: 12/09/2025 Cr…" at bounding box center [682, 228] width 754 height 64
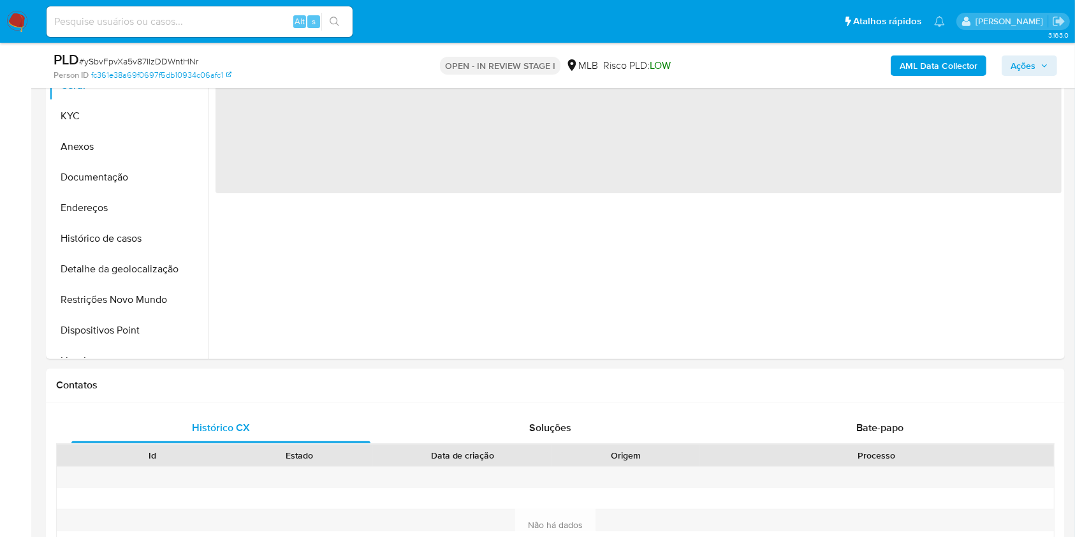
select select "10"
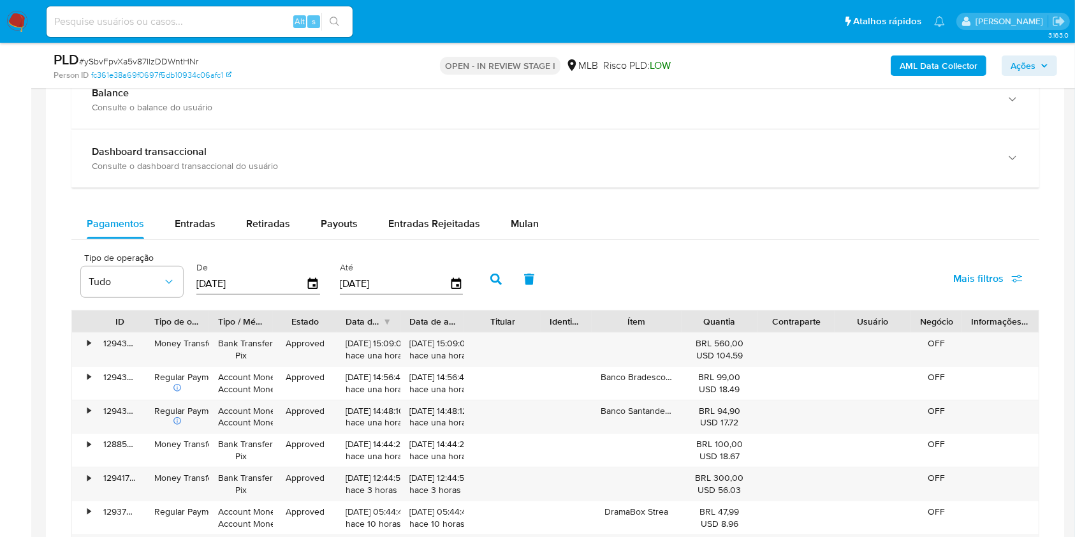
scroll to position [952, 0]
click at [510, 242] on div "Pagamentos Entradas Retiradas Payouts Entradas Rejeitadas Mulan Tipo de operaçã…" at bounding box center [555, 457] width 968 height 495
click at [523, 231] on span "Mulan" at bounding box center [525, 224] width 28 height 15
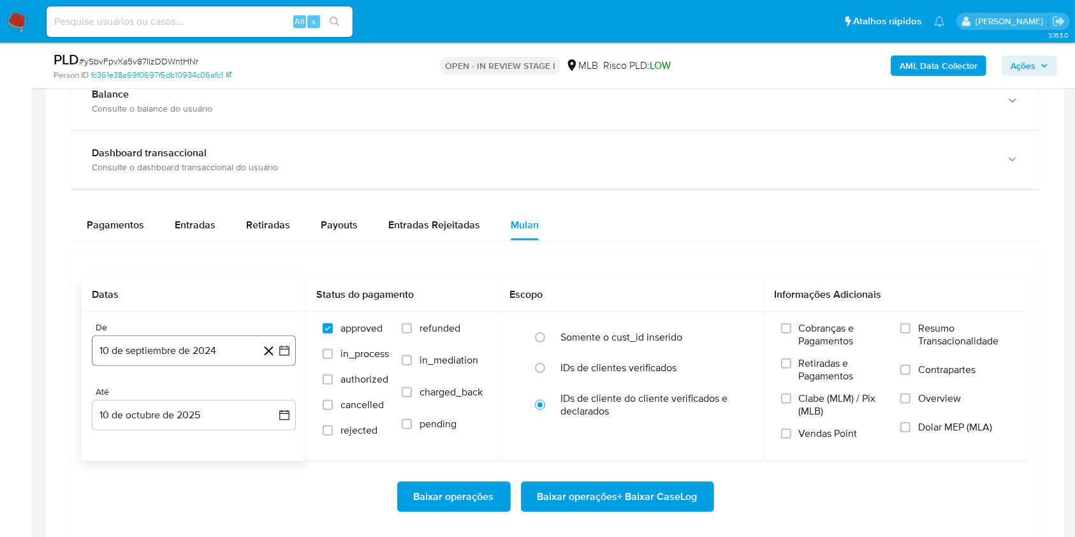
click at [175, 360] on button "10 de septiembre de 2024" at bounding box center [194, 350] width 204 height 31
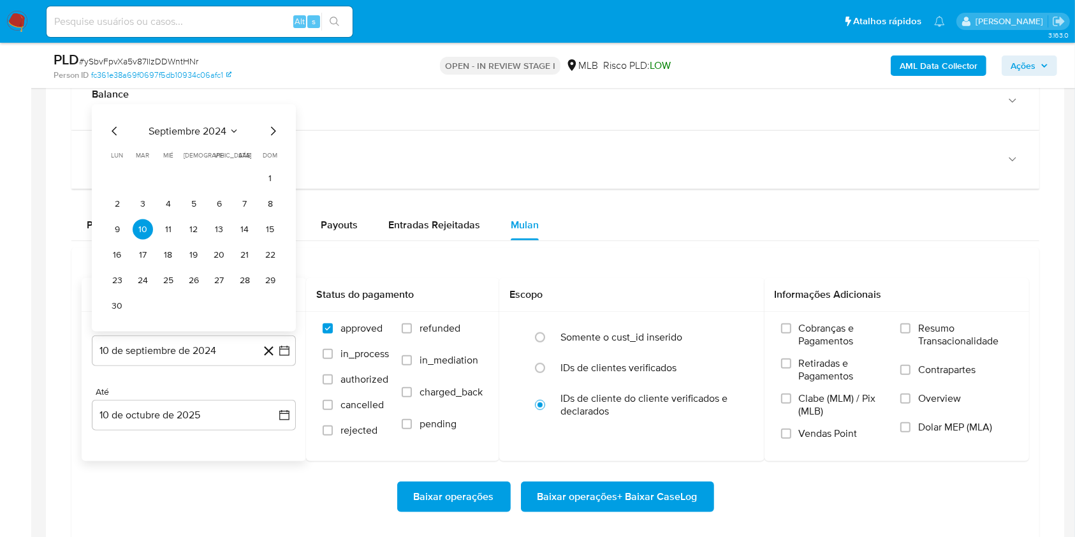
click at [191, 132] on span "septiembre 2024" at bounding box center [188, 131] width 78 height 13
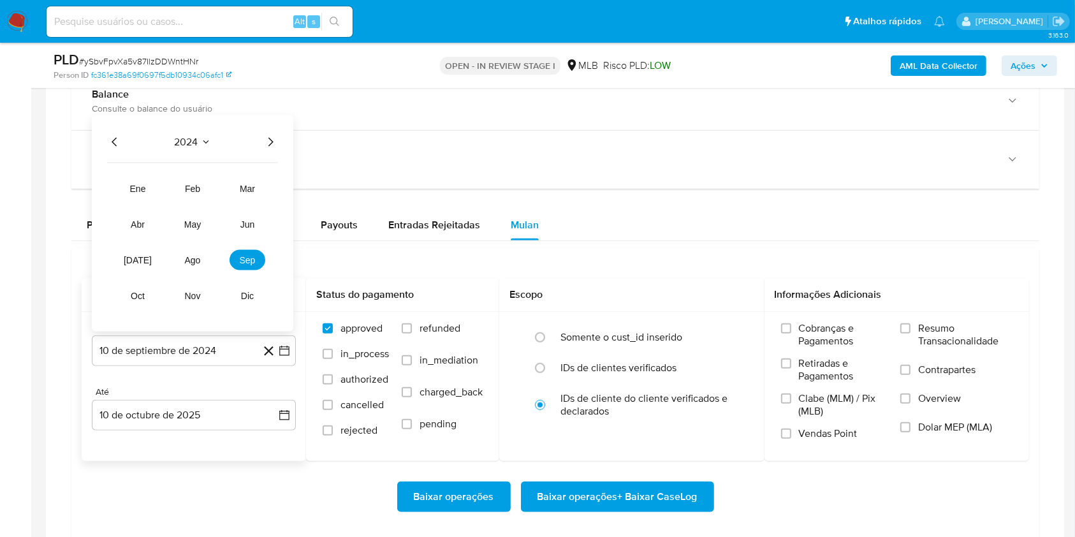
click at [272, 143] on icon "Año siguiente" at bounding box center [270, 142] width 15 height 15
click at [193, 268] on button "ago" at bounding box center [193, 260] width 36 height 20
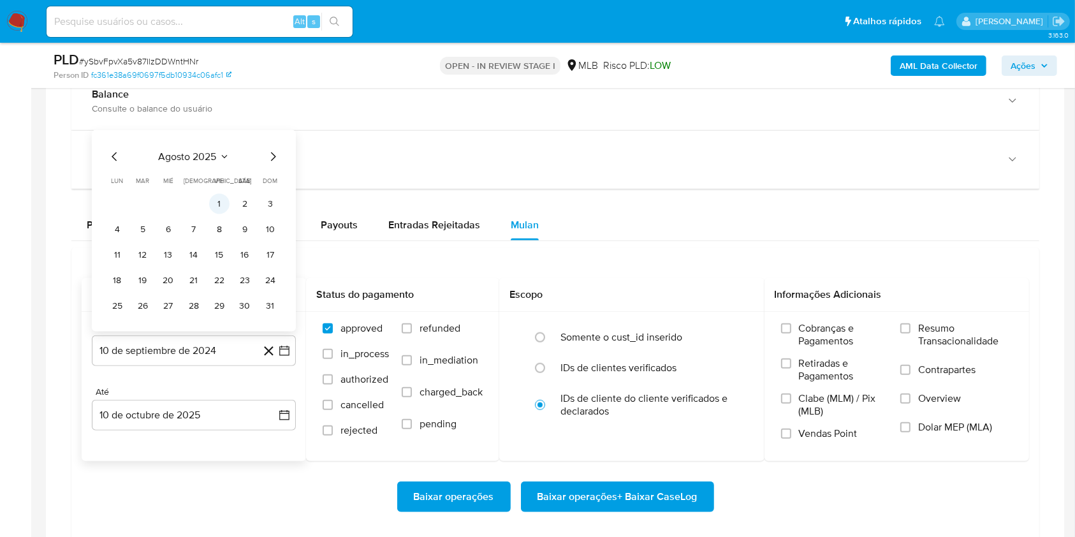
click at [218, 202] on button "1" at bounding box center [219, 204] width 20 height 20
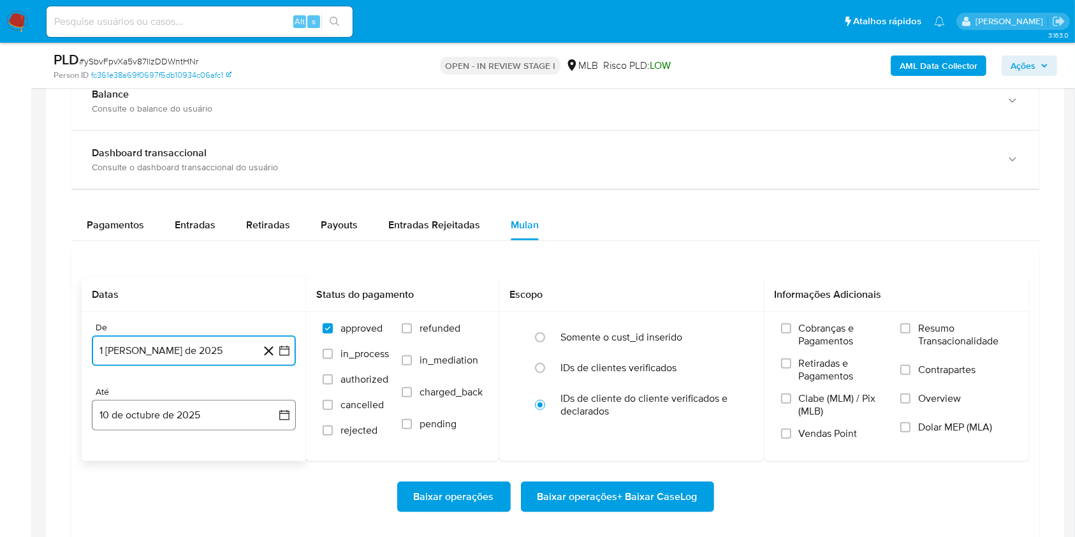
click at [182, 425] on button "10 de octubre de 2025" at bounding box center [194, 415] width 204 height 31
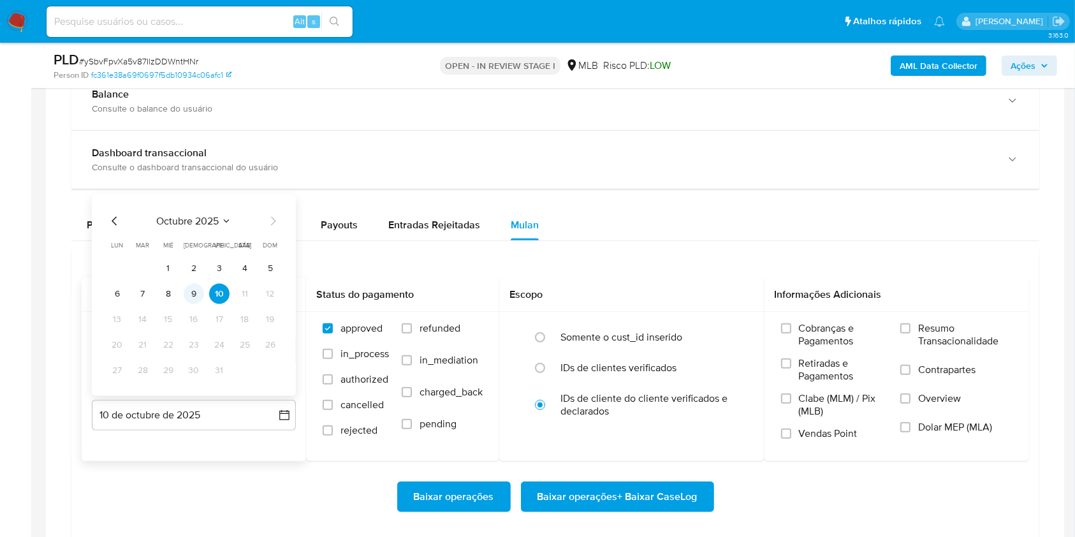
click at [194, 300] on button "9" at bounding box center [194, 294] width 20 height 20
click at [937, 332] on span "Resumo Transacionalidade" at bounding box center [965, 335] width 94 height 26
click at [911, 332] on input "Resumo Transacionalidade" at bounding box center [905, 328] width 10 height 10
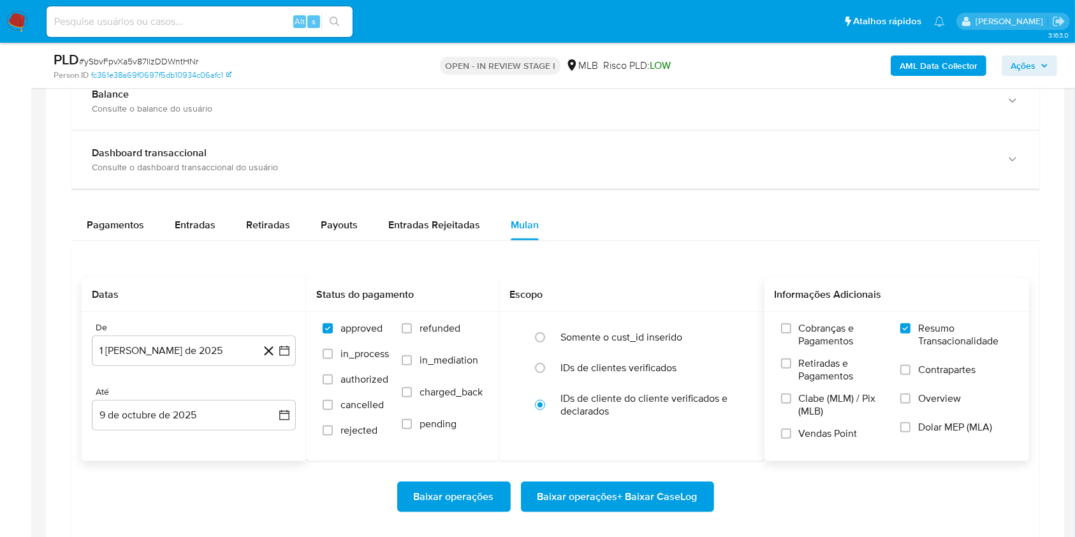
click at [652, 491] on span "Baixar operações + Baixar CaseLog" at bounding box center [618, 497] width 160 height 28
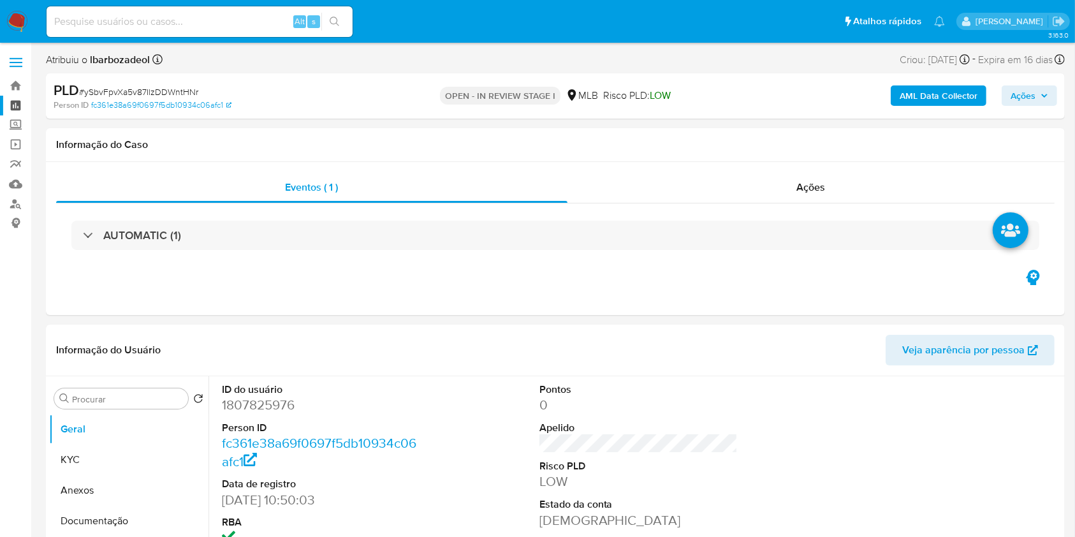
click at [21, 106] on link "Painel" at bounding box center [76, 106] width 152 height 20
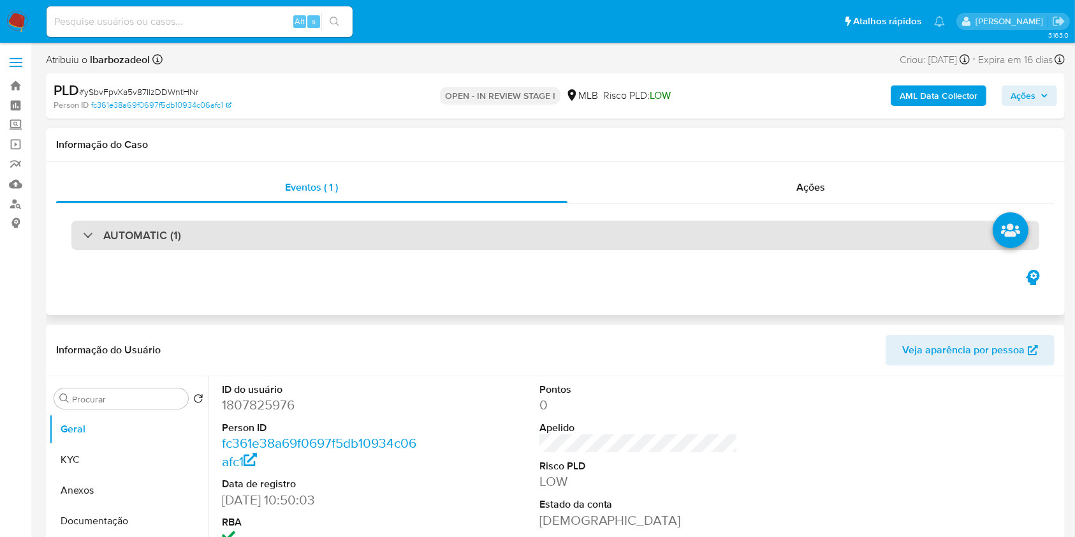
click at [410, 231] on div "AUTOMATIC (1)" at bounding box center [555, 235] width 968 height 29
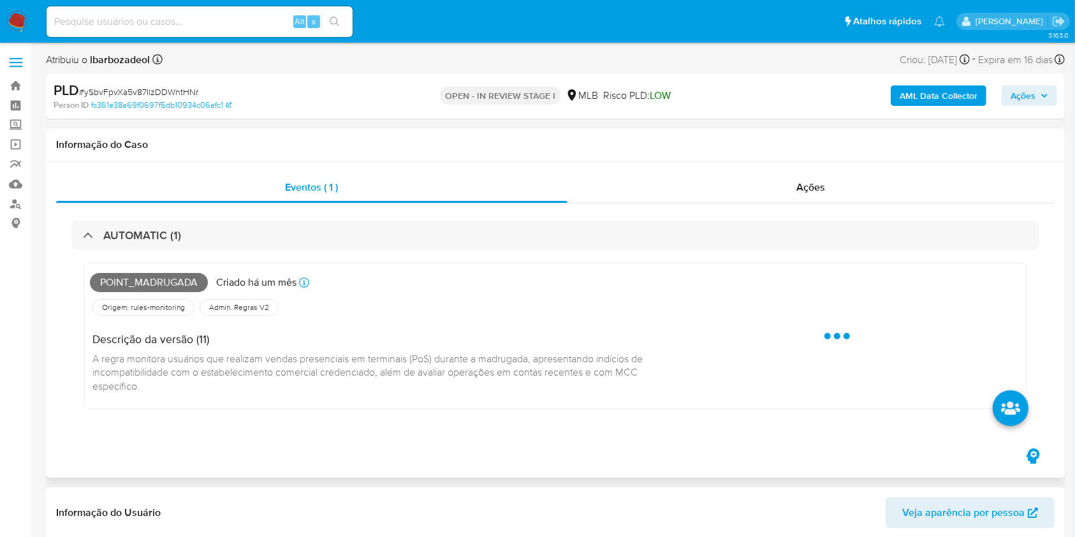
click at [182, 284] on span "Point_madrugada" at bounding box center [149, 282] width 118 height 19
copy span "Point_madrugada"
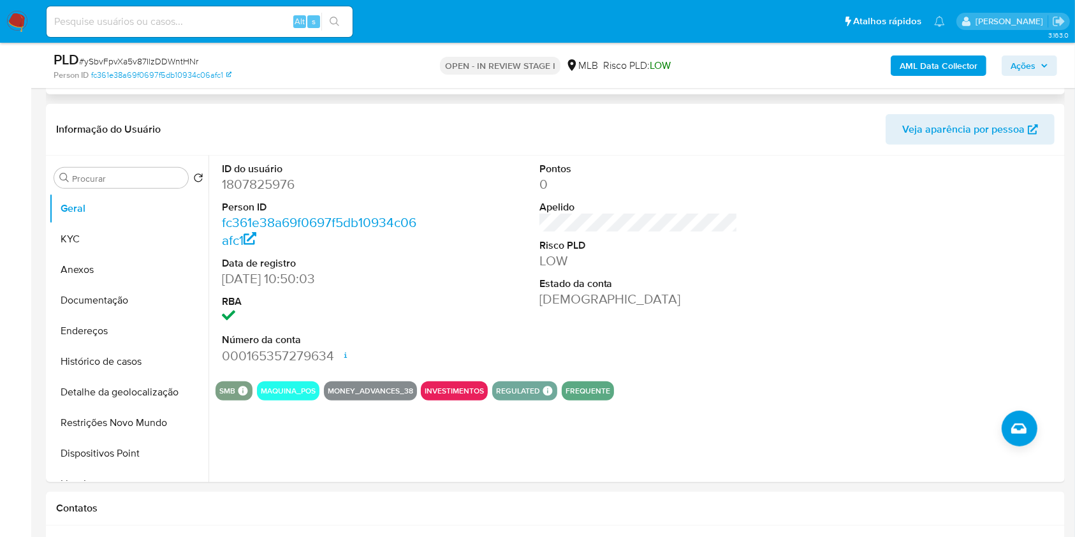
scroll to position [562, 0]
click at [1035, 67] on span "Ações" at bounding box center [1023, 65] width 25 height 20
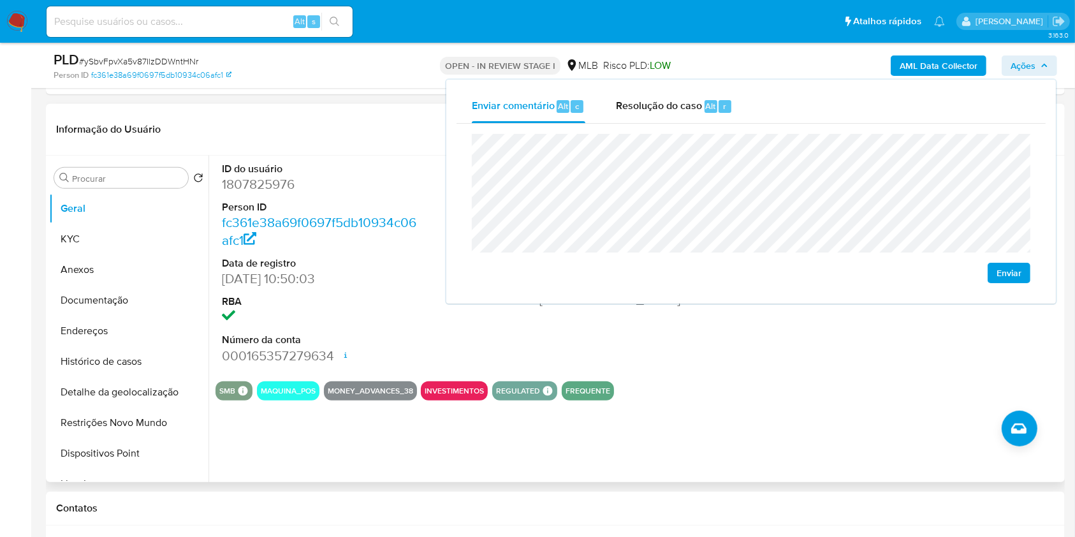
click at [327, 173] on dt "ID do usuário" at bounding box center [321, 169] width 199 height 14
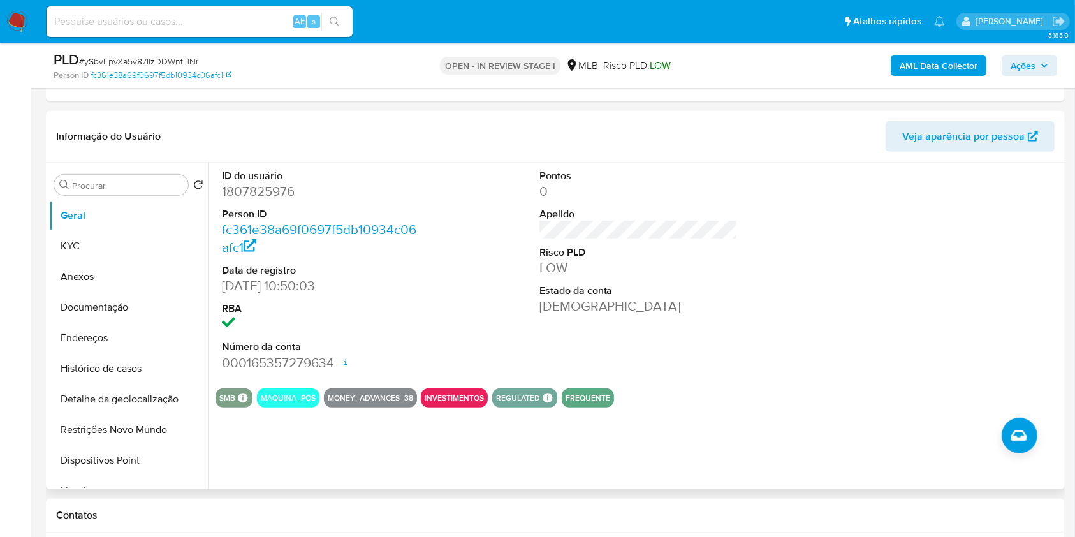
scroll to position [556, 0]
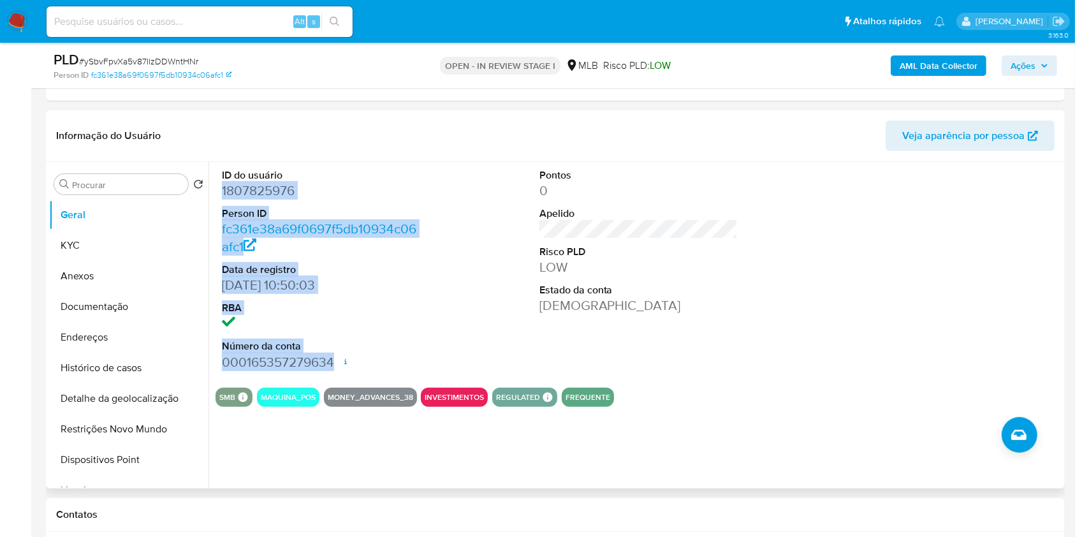
drag, startPoint x: 214, startPoint y: 191, endPoint x: 357, endPoint y: 359, distance: 220.7
click at [357, 359] on div "ID do usuário 1807825976 Person ID fc361e38a69f0697f5db10934c06afc1 Data de reg…" at bounding box center [635, 325] width 853 height 327
copy dl "1807825976 Person ID fc361e38a69f0697f5db10934c06afc1 Data de registro 10/05/20…"
click at [1023, 63] on span "Ações" at bounding box center [1023, 65] width 25 height 20
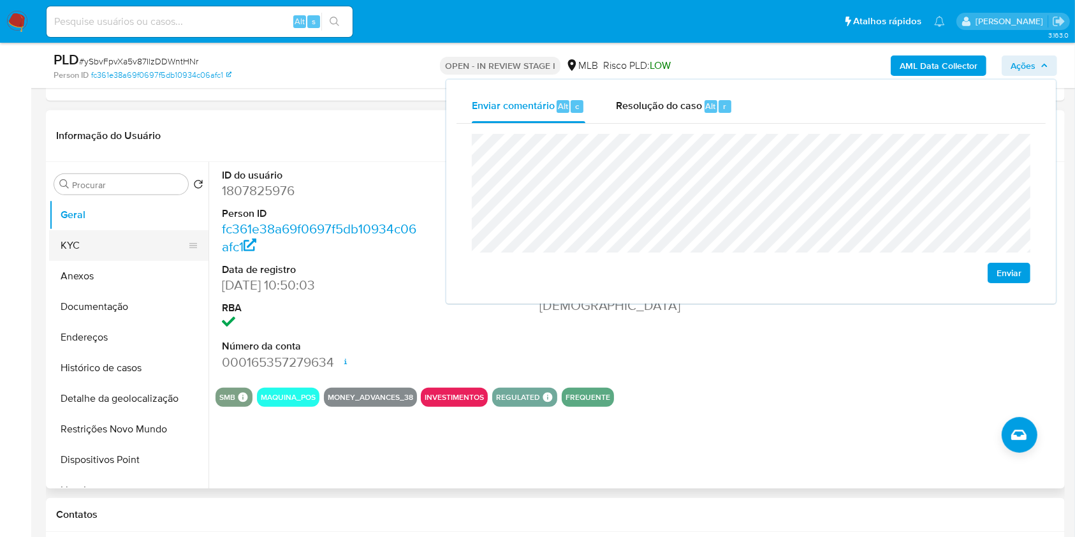
click at [138, 247] on button "KYC" at bounding box center [123, 245] width 149 height 31
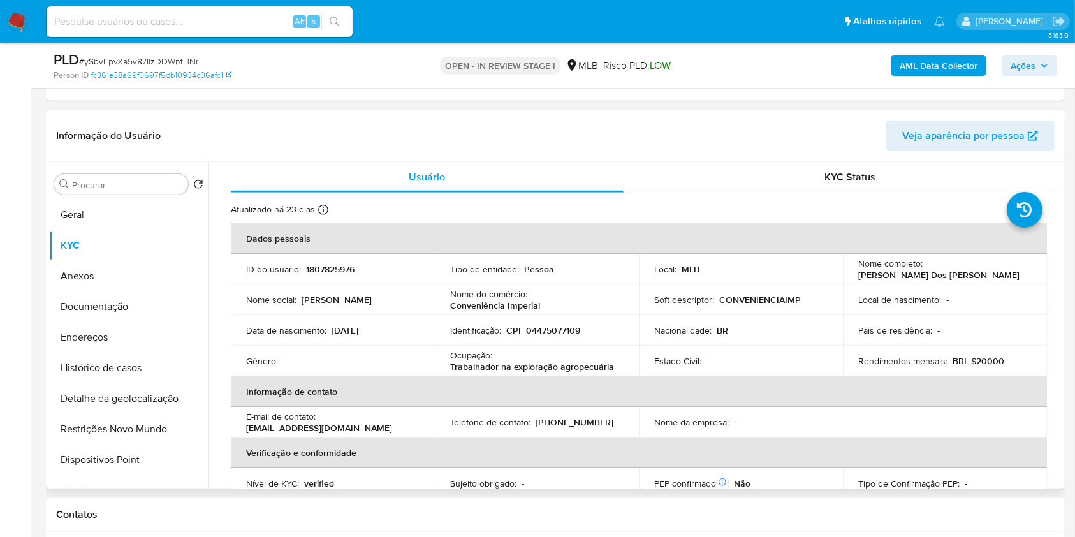
click at [566, 327] on p "CPF 04475077109" at bounding box center [543, 330] width 74 height 11
copy p "04475077109"
click at [1018, 60] on span "Ações" at bounding box center [1023, 65] width 25 height 20
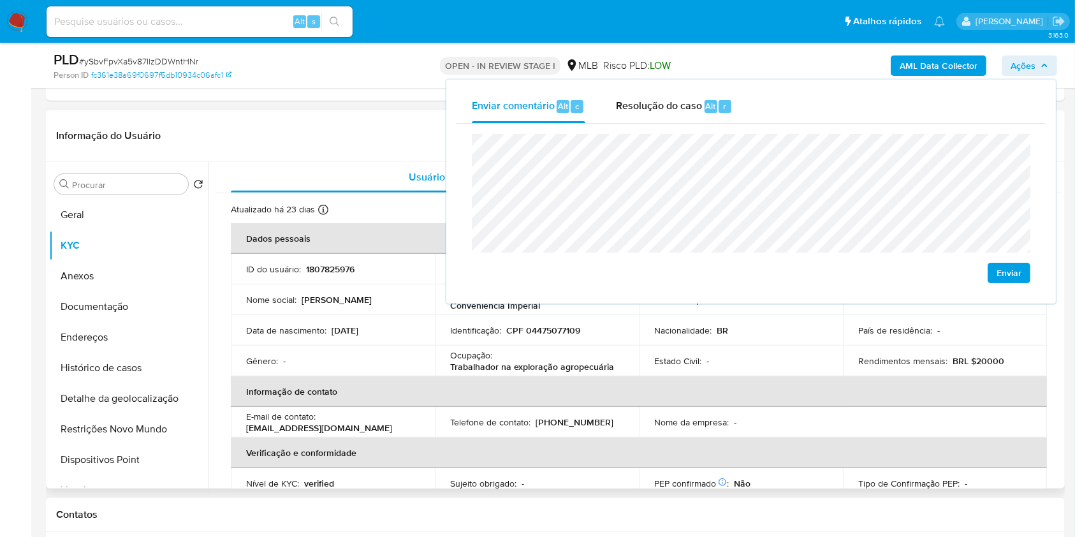
click at [554, 316] on td "Identificação : CPF 04475077109" at bounding box center [537, 330] width 204 height 31
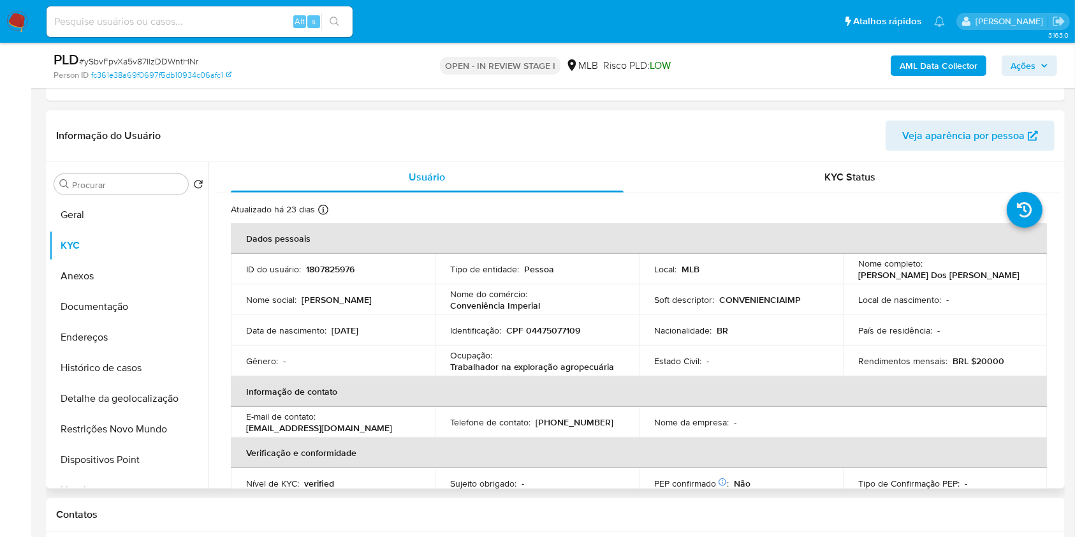
click at [495, 365] on p "Trabalhador na exploração agropecuária" at bounding box center [532, 366] width 164 height 11
copy div "Ocupação : Trabalhador na exploração agropecuária"
click at [1046, 59] on span "Ações" at bounding box center [1030, 66] width 38 height 18
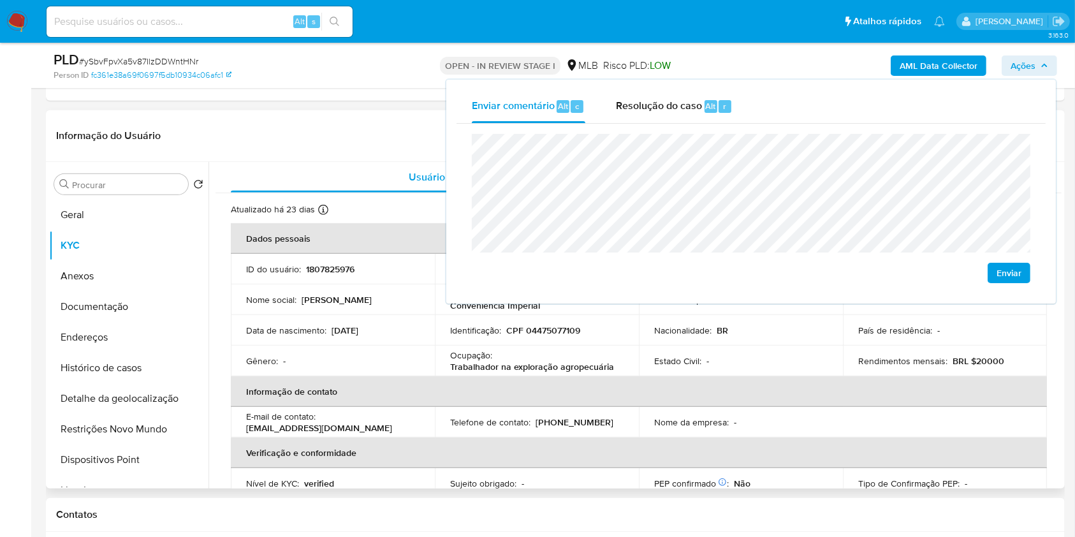
click at [654, 363] on p "Estado Civil :" at bounding box center [677, 360] width 47 height 11
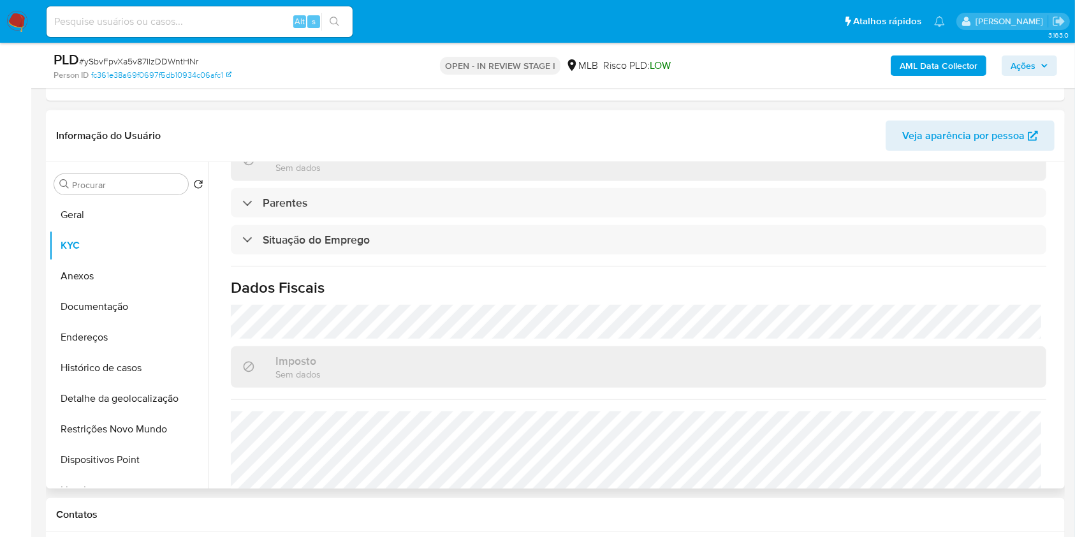
scroll to position [542, 0]
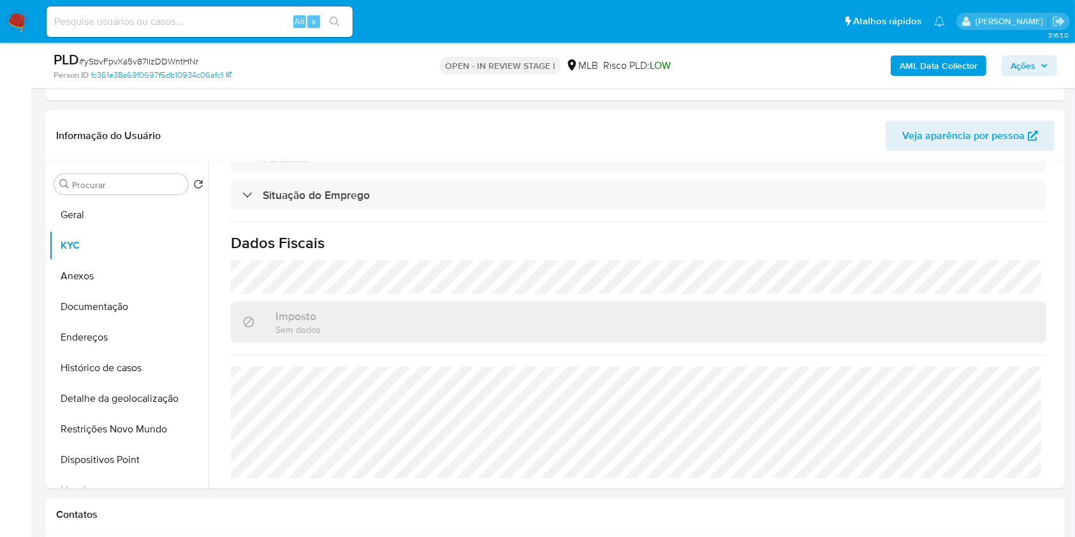
click at [1034, 65] on span "Ações" at bounding box center [1023, 65] width 25 height 20
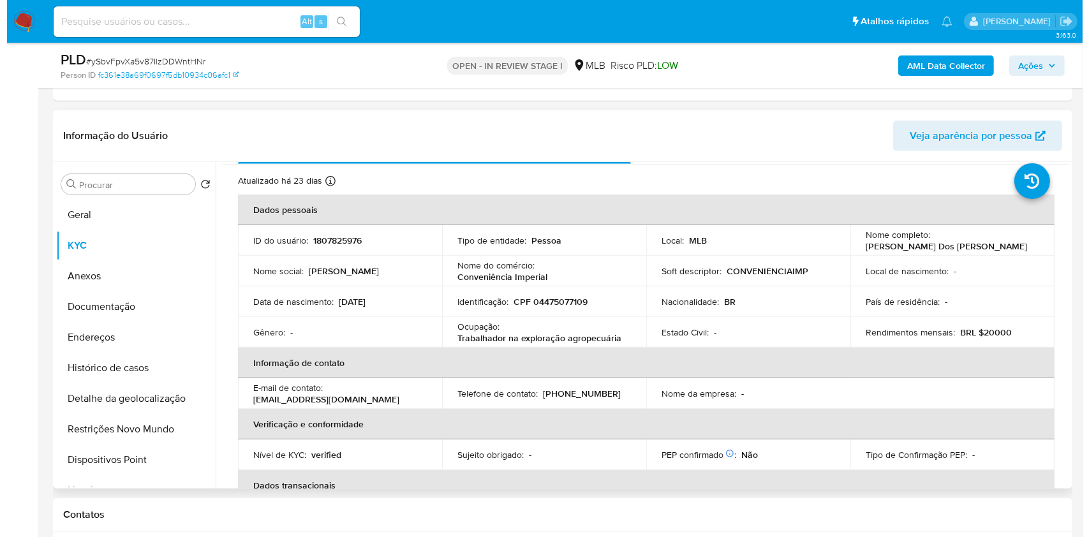
scroll to position [0, 0]
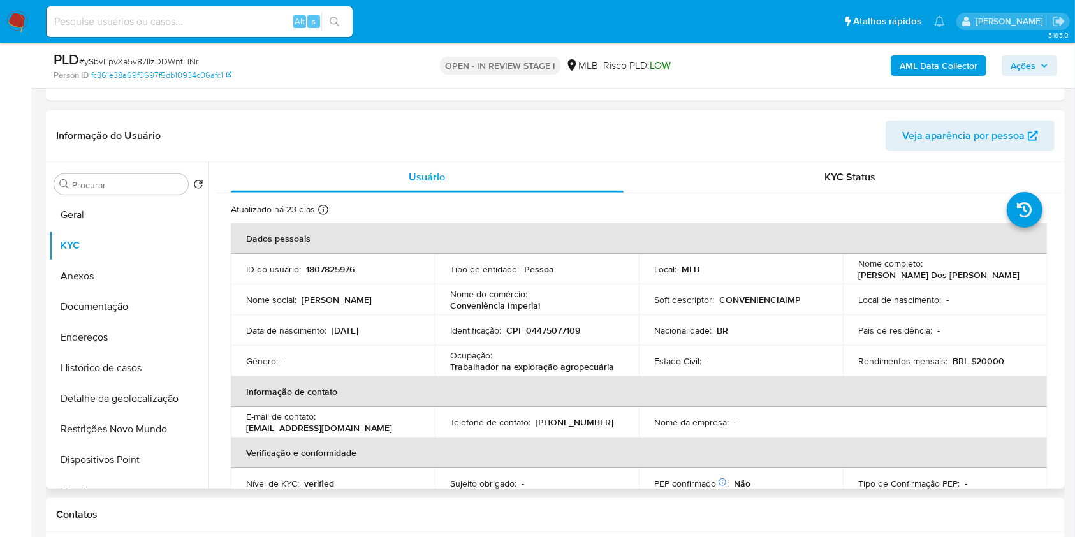
click at [510, 304] on p "Conveniência Imperial" at bounding box center [495, 305] width 90 height 11
copy div "Nome do comércio : Conveniência Imperial"
click at [92, 346] on button "Endereços" at bounding box center [123, 337] width 149 height 31
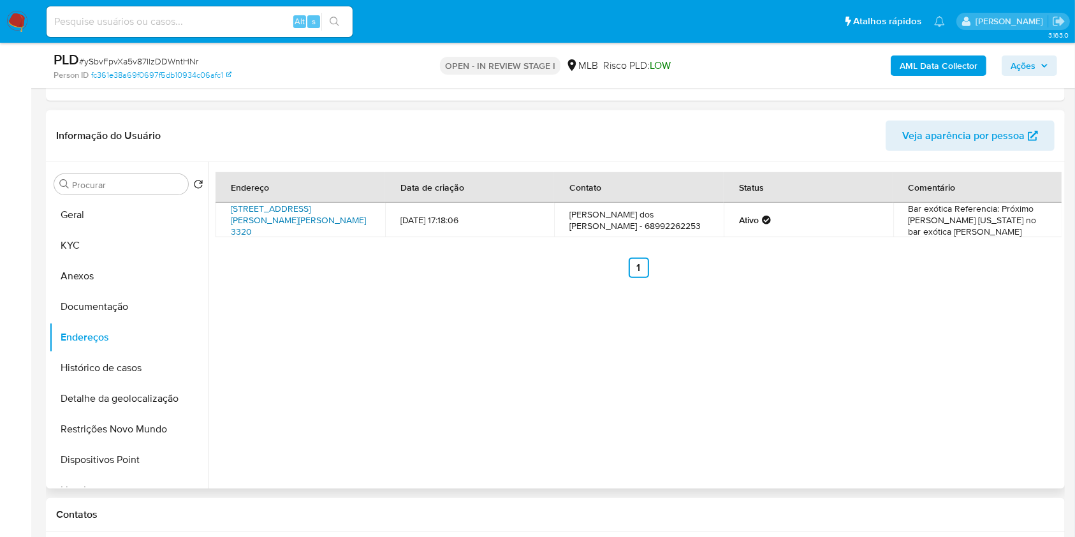
click at [321, 210] on link "Rua Angelim 3320, Lucas Do Rio Verde, Mato Grosso, 78464030, Brasil 3320" at bounding box center [298, 220] width 135 height 36
click at [137, 291] on button "Documentação" at bounding box center [123, 306] width 149 height 31
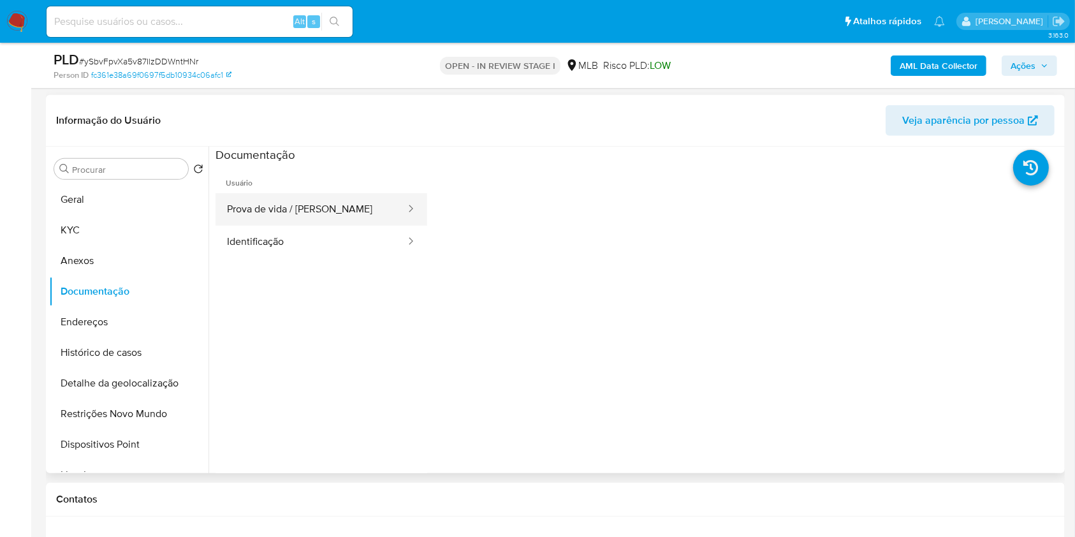
click at [334, 204] on button "Prova de vida / [PERSON_NAME]" at bounding box center [311, 209] width 191 height 33
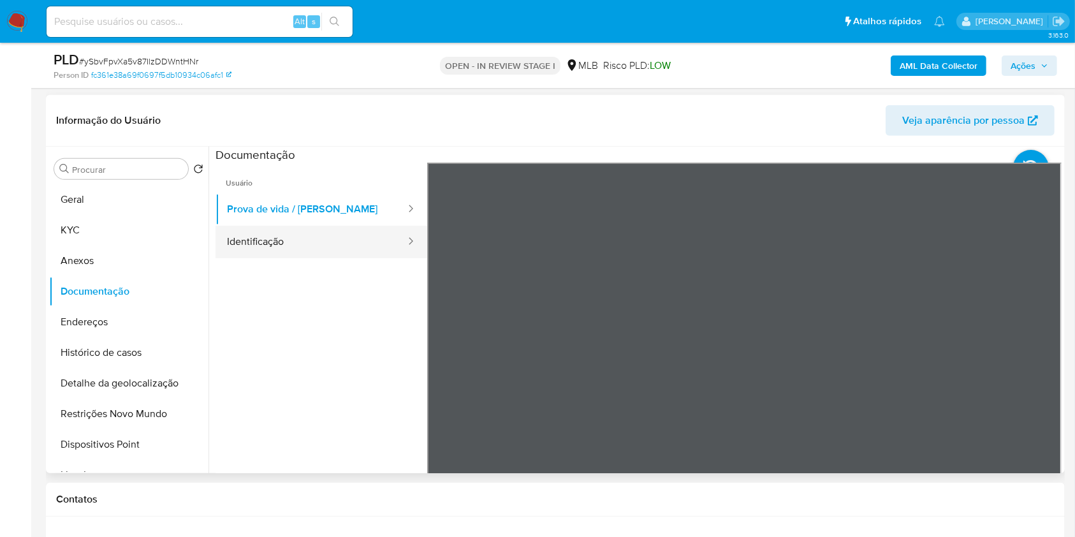
click at [307, 237] on button "Identificação" at bounding box center [311, 242] width 191 height 33
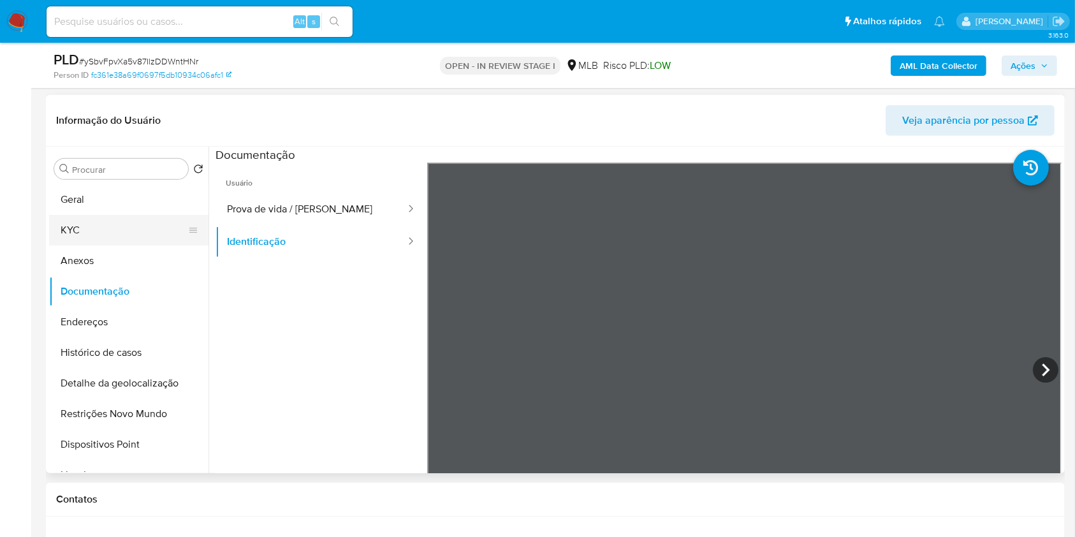
click at [121, 225] on button "KYC" at bounding box center [123, 230] width 149 height 31
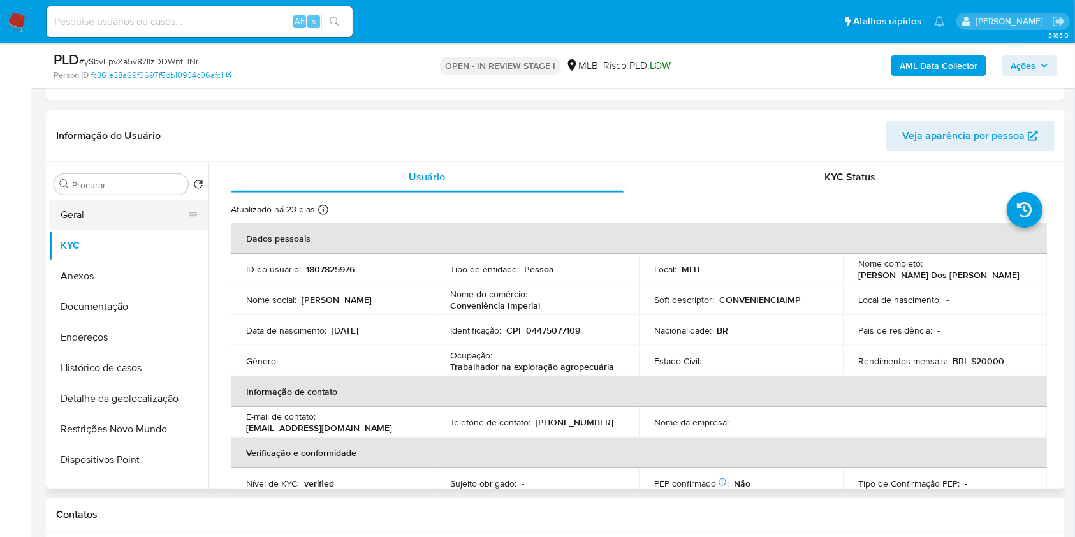
click at [146, 210] on button "Geral" at bounding box center [123, 215] width 149 height 31
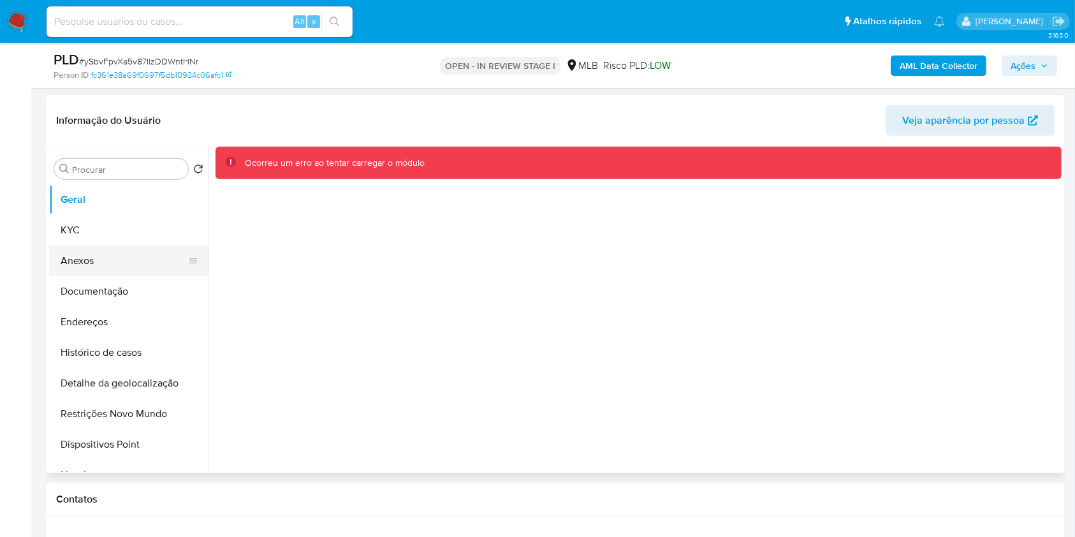
click at [116, 254] on button "Anexos" at bounding box center [123, 261] width 149 height 31
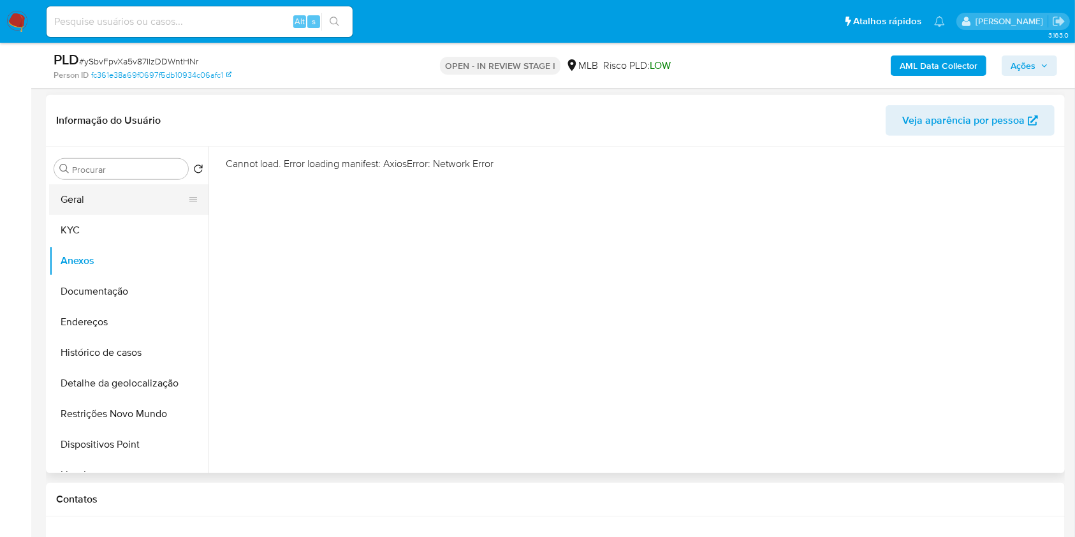
click at [125, 199] on button "Geral" at bounding box center [123, 199] width 149 height 31
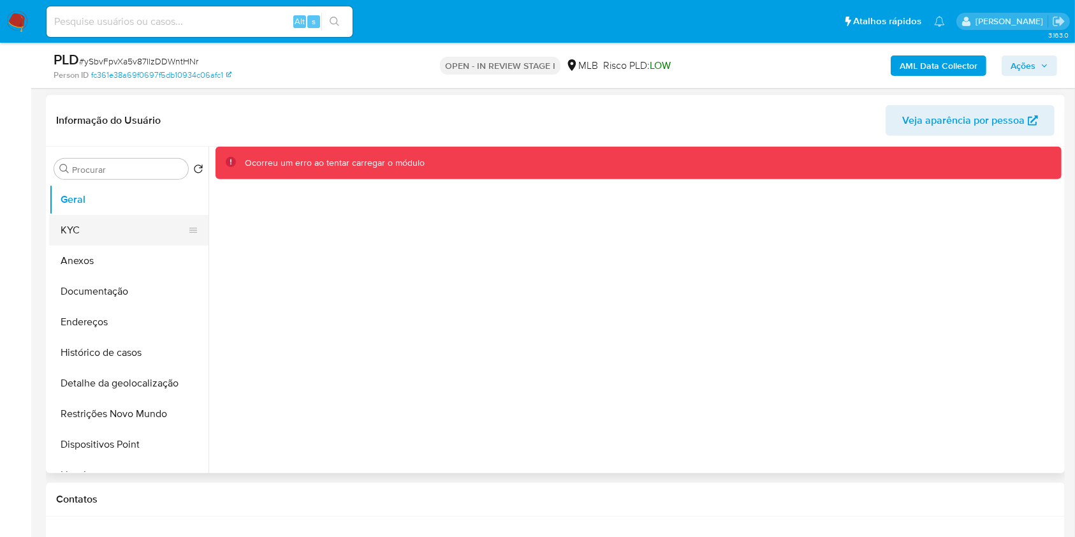
click at [137, 233] on button "KYC" at bounding box center [123, 230] width 149 height 31
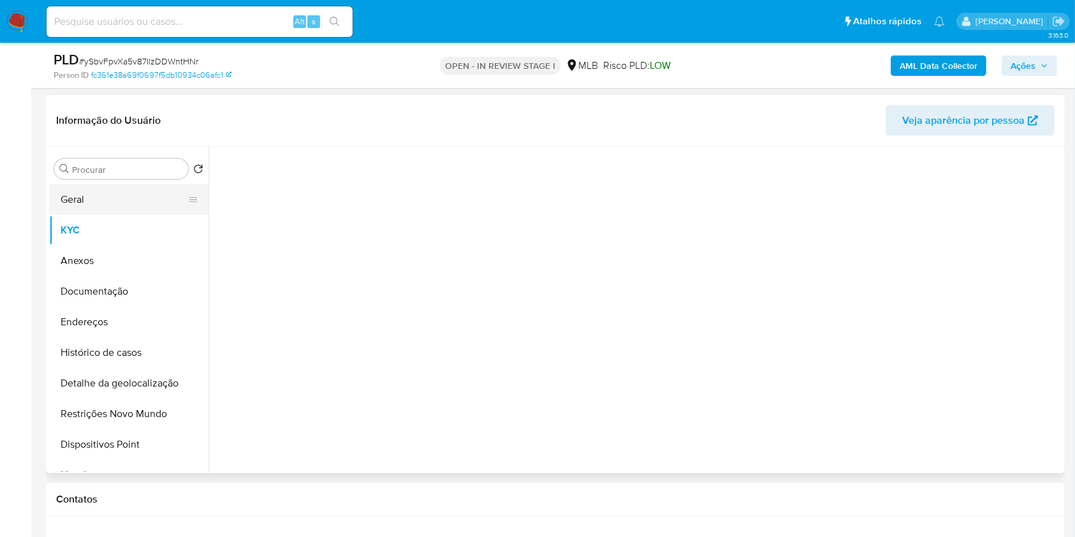
click at [131, 202] on button "Geral" at bounding box center [123, 199] width 149 height 31
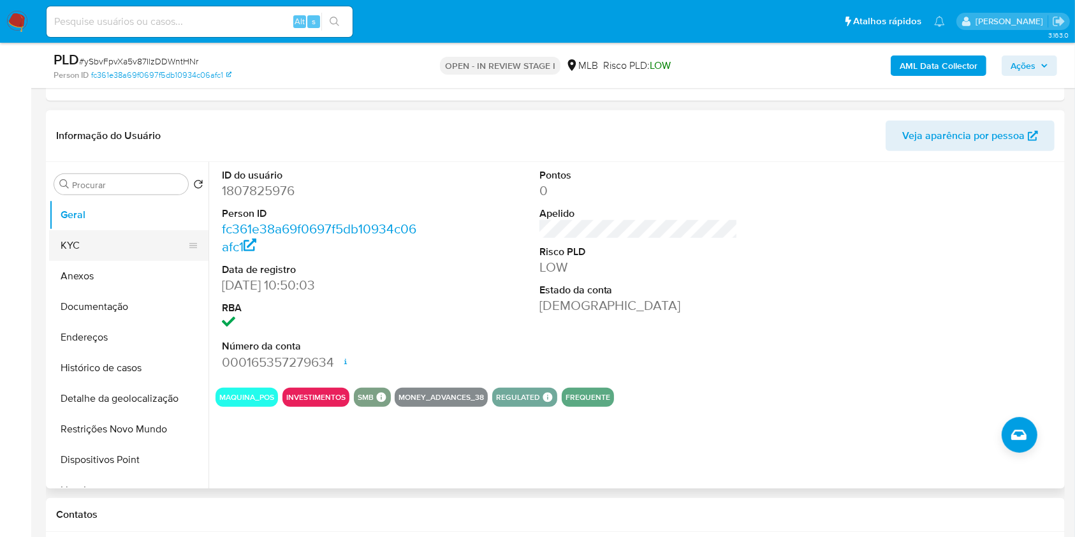
click at [98, 253] on button "KYC" at bounding box center [123, 245] width 149 height 31
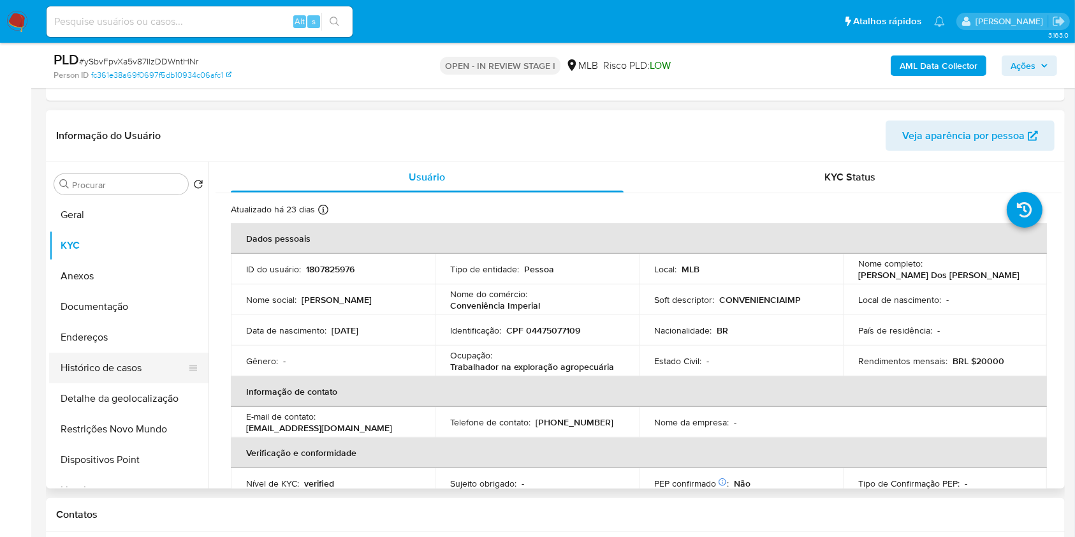
click at [166, 358] on button "Histórico de casos" at bounding box center [123, 368] width 149 height 31
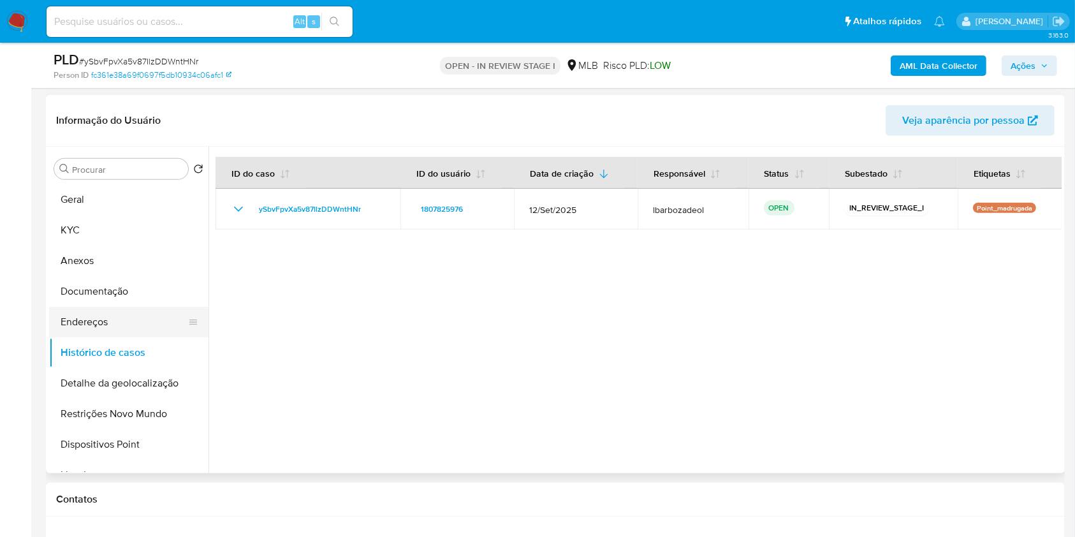
click at [143, 315] on button "Endereços" at bounding box center [123, 322] width 149 height 31
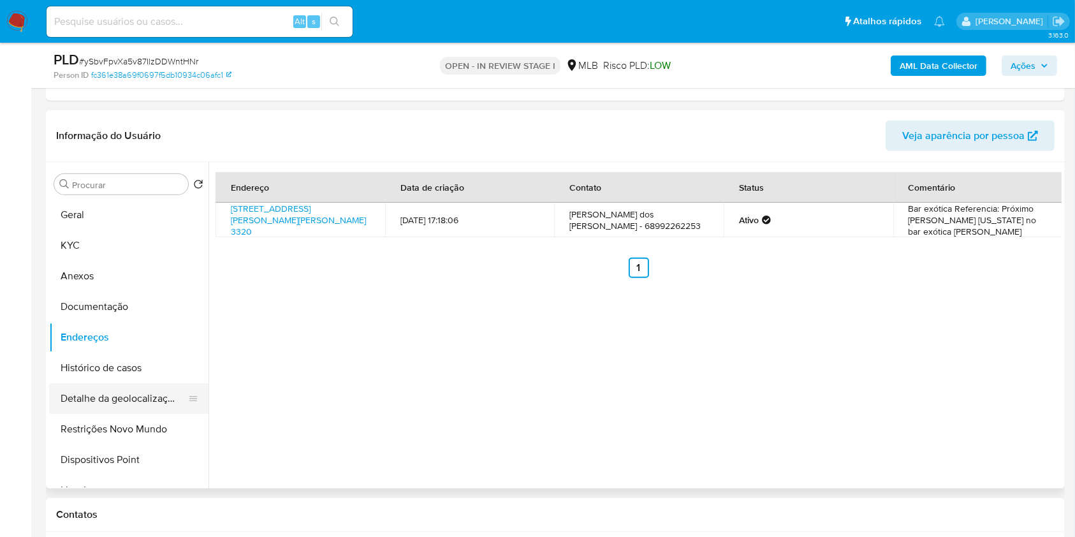
click at [124, 397] on button "Detalhe da geolocalização" at bounding box center [123, 398] width 149 height 31
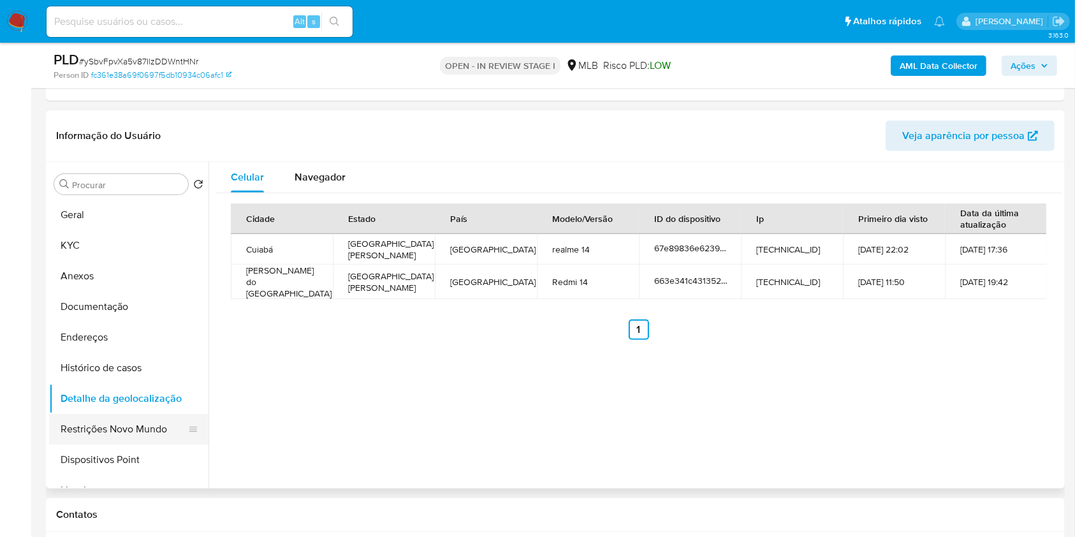
click at [119, 432] on button "Restrições Novo Mundo" at bounding box center [123, 429] width 149 height 31
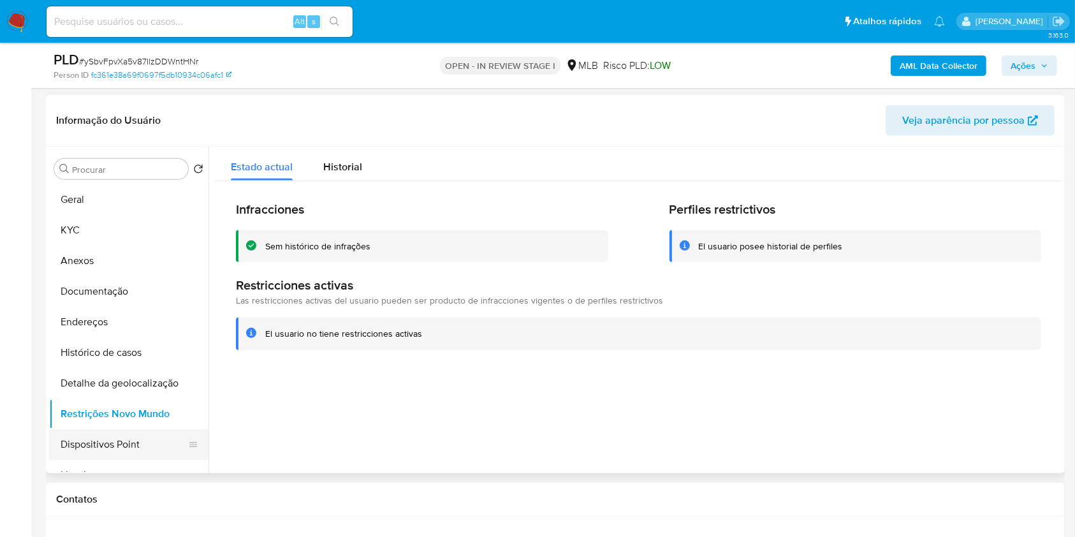
click at [126, 442] on button "Dispositivos Point" at bounding box center [123, 444] width 149 height 31
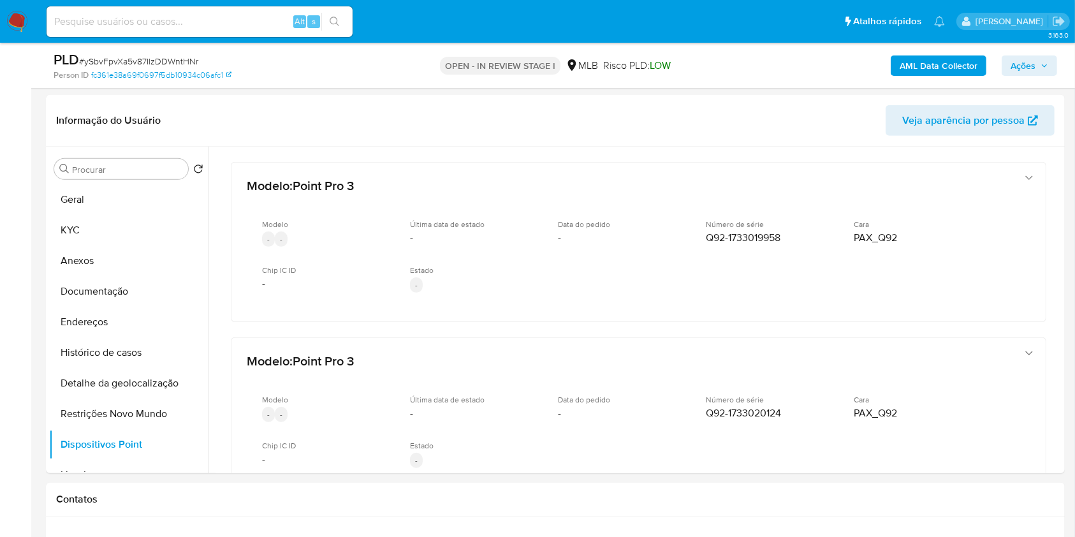
click at [1018, 61] on span "Ações" at bounding box center [1023, 65] width 25 height 20
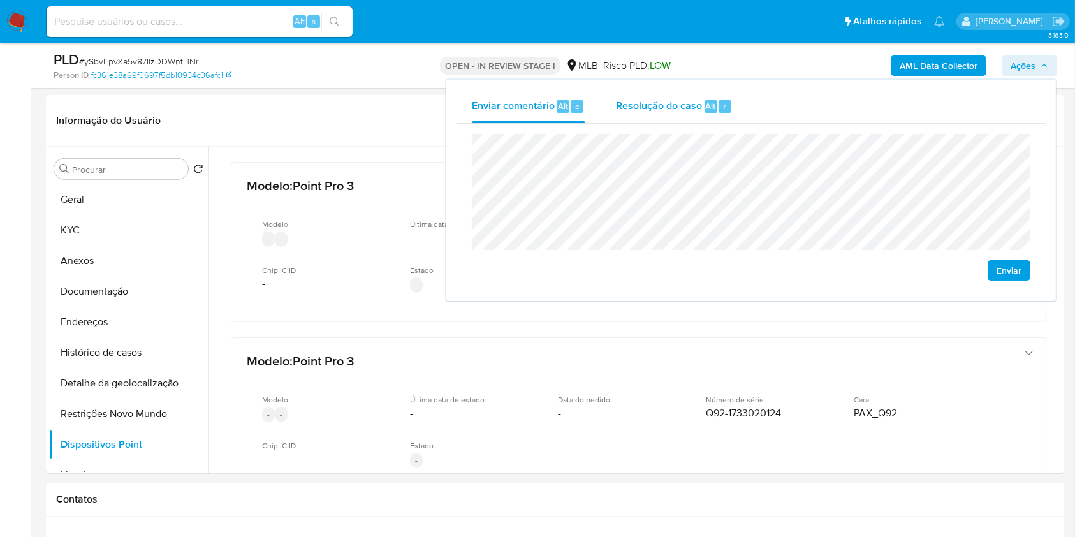
click at [693, 108] on span "Resolução do caso" at bounding box center [659, 105] width 86 height 15
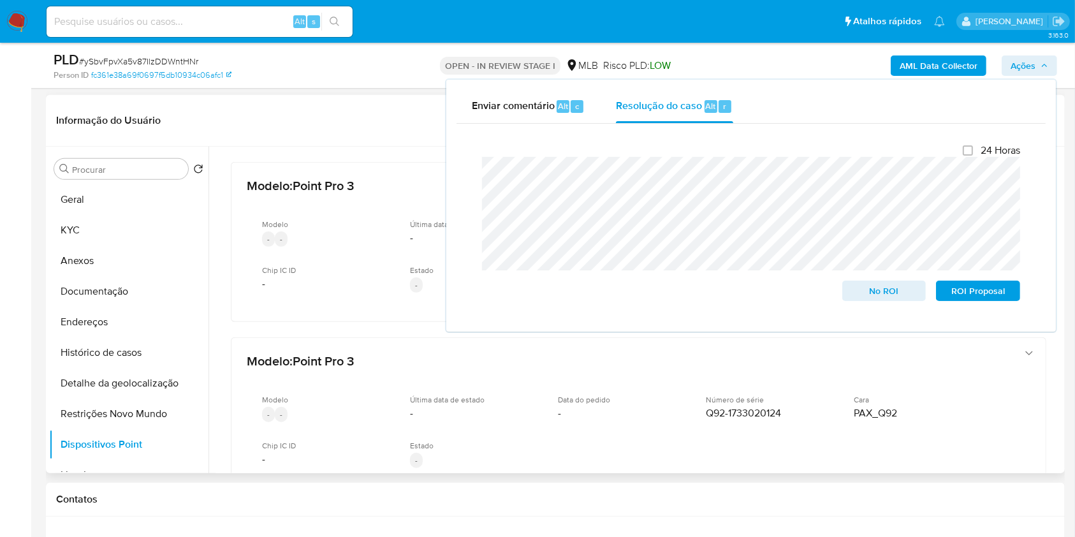
click at [392, 105] on header "Informação do Usuário Veja aparência por pessoa" at bounding box center [555, 120] width 999 height 31
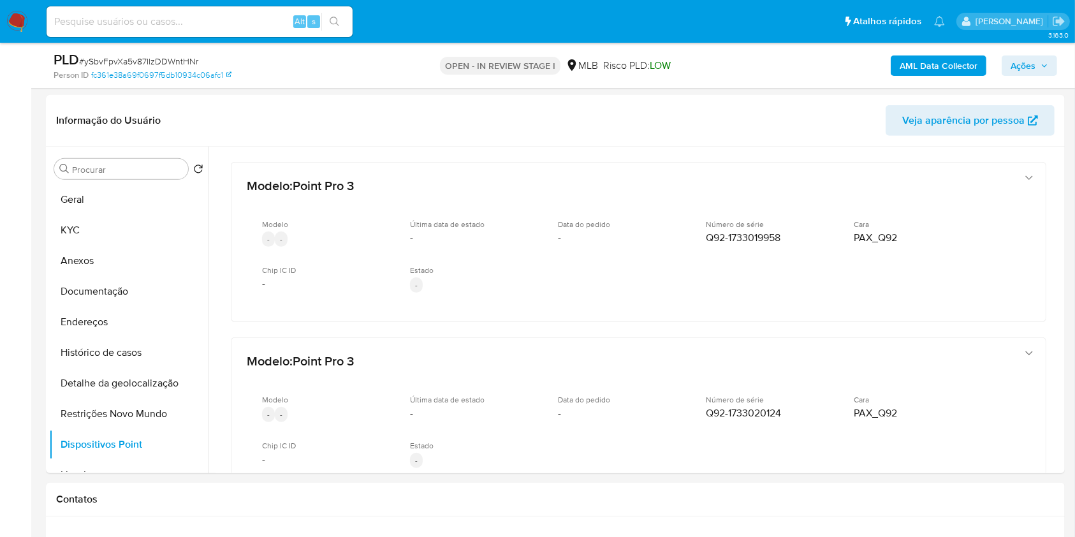
click at [913, 56] on b "AML Data Collector" at bounding box center [939, 65] width 78 height 20
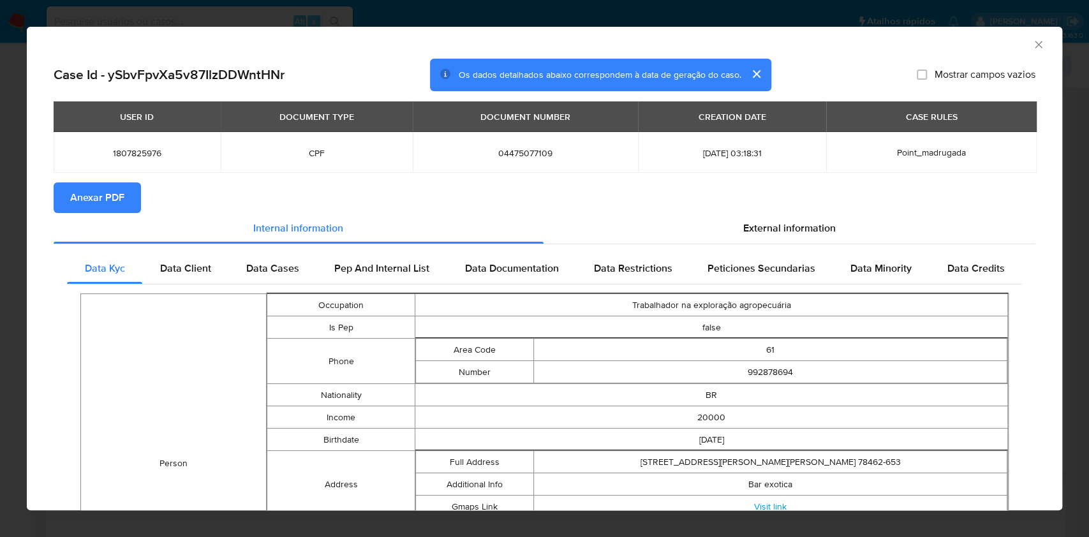
click at [70, 196] on span "Anexar PDF" at bounding box center [97, 198] width 54 height 28
click at [1032, 42] on icon "Fechar a janela" at bounding box center [1038, 44] width 13 height 13
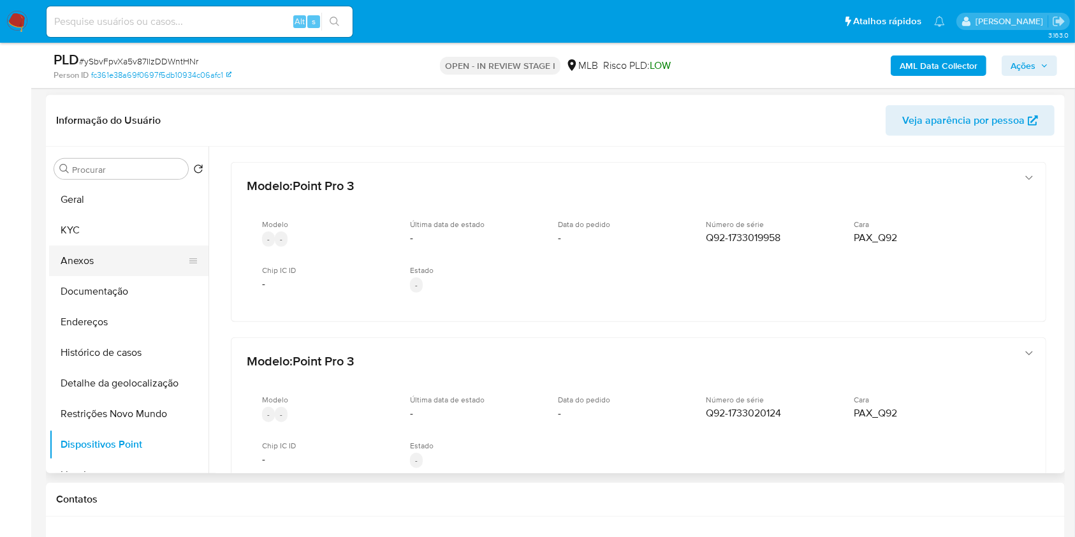
click at [144, 256] on button "Anexos" at bounding box center [123, 261] width 149 height 31
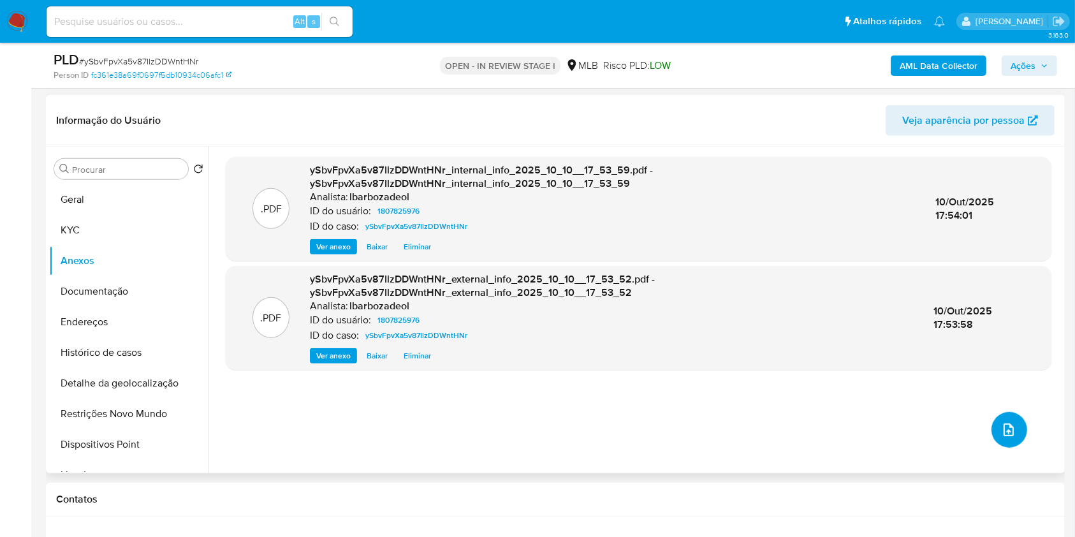
click at [1002, 434] on icon "upload-file" at bounding box center [1008, 429] width 15 height 15
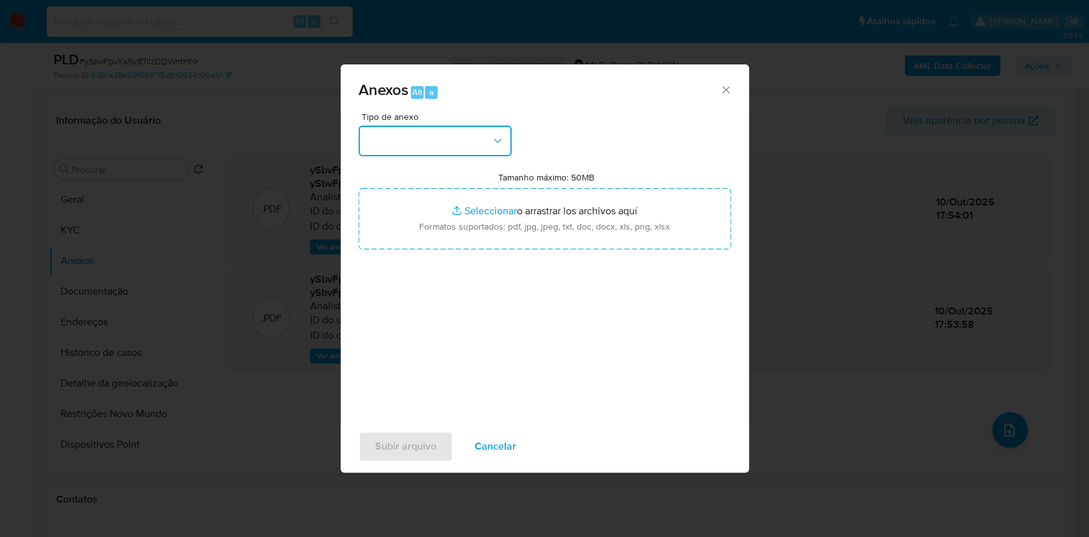
click at [477, 140] on button "button" at bounding box center [434, 141] width 153 height 31
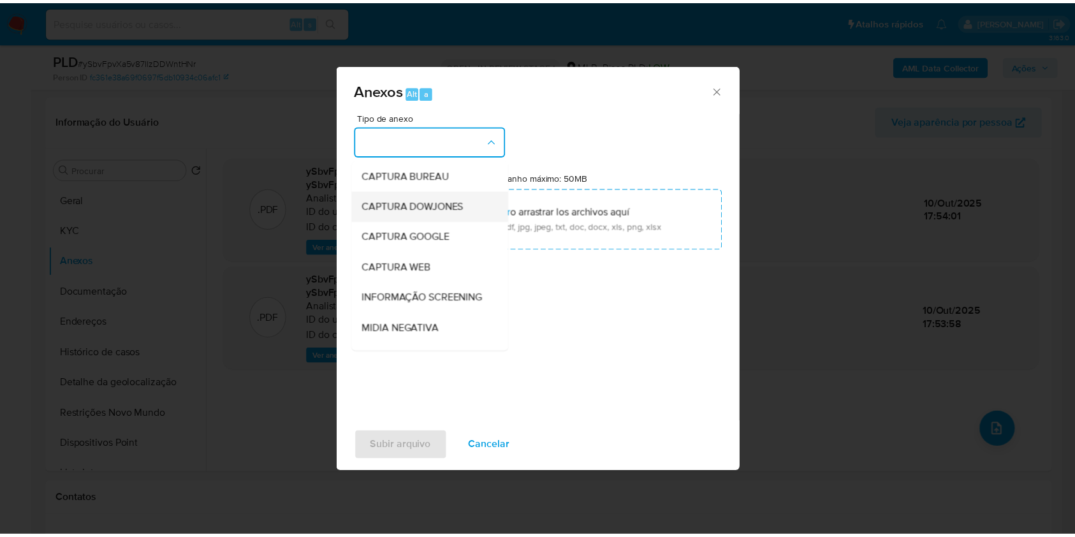
scroll to position [196, 0]
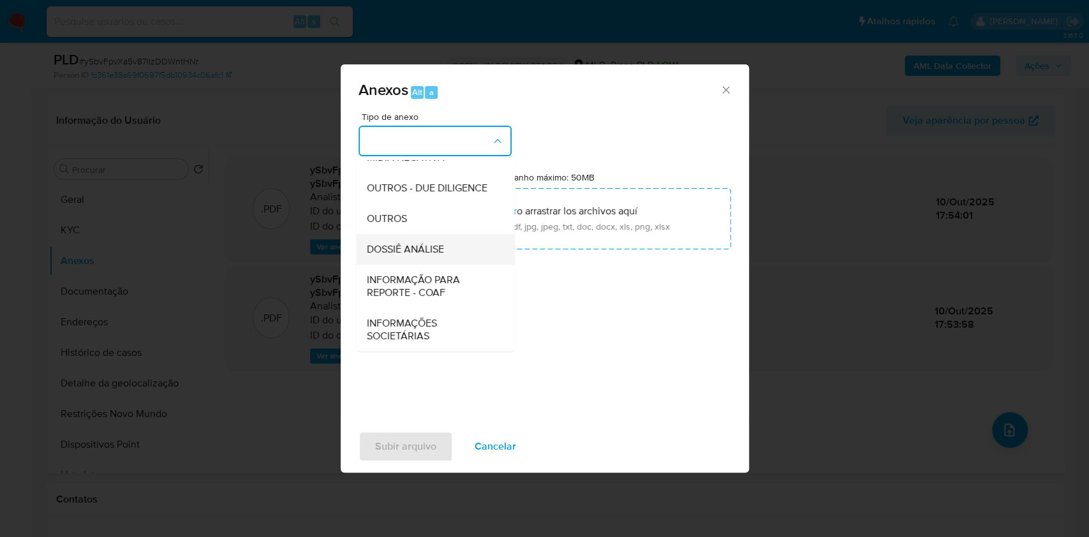
click at [452, 250] on div "DOSSIÊ ANÁLISE" at bounding box center [431, 249] width 130 height 31
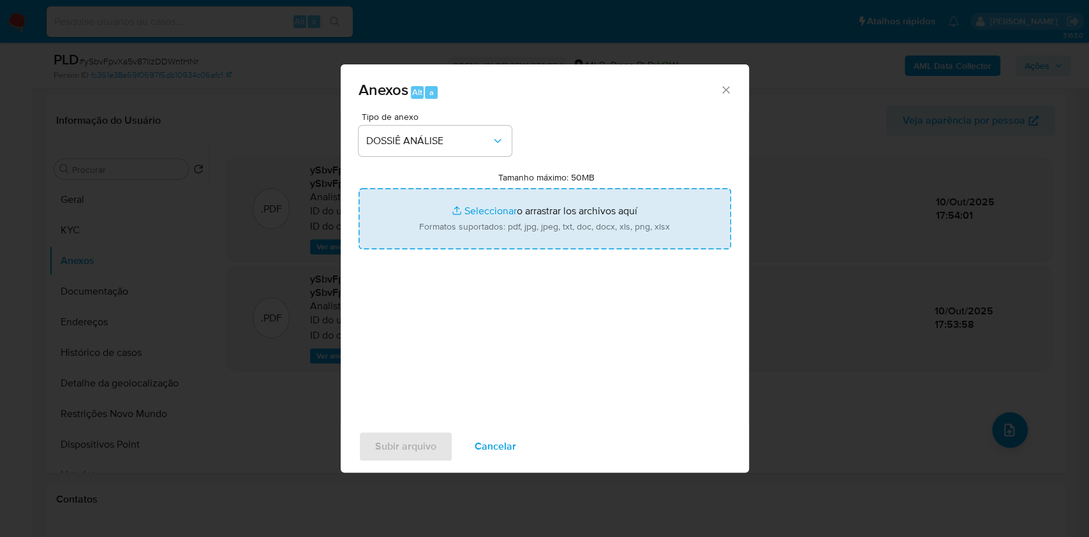
click at [532, 231] on input "Tamanho máximo: 50MB Seleccionar archivos" at bounding box center [544, 218] width 372 height 61
type input "C:\fakepath\Mulan 1807825976_2025_10_10_16_14_56.xlsx"
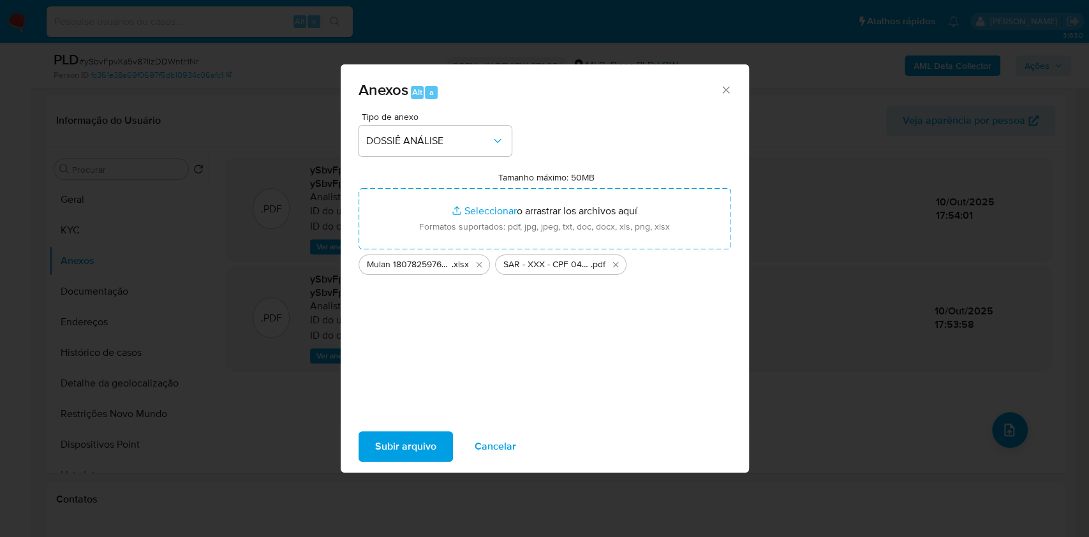
click at [420, 441] on span "Subir arquivo" at bounding box center [405, 446] width 61 height 28
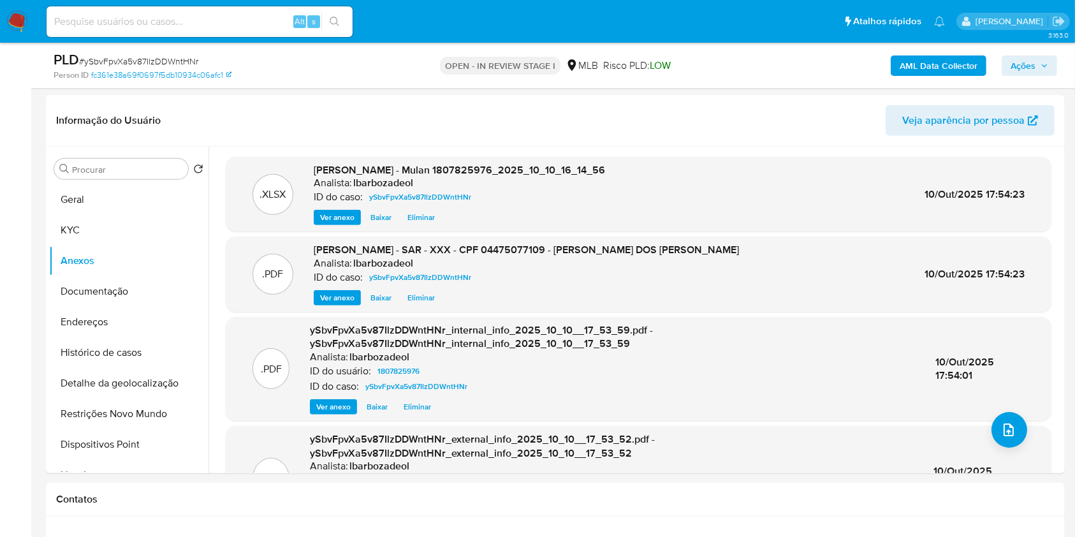
click at [1029, 66] on span "Ações" at bounding box center [1023, 65] width 25 height 20
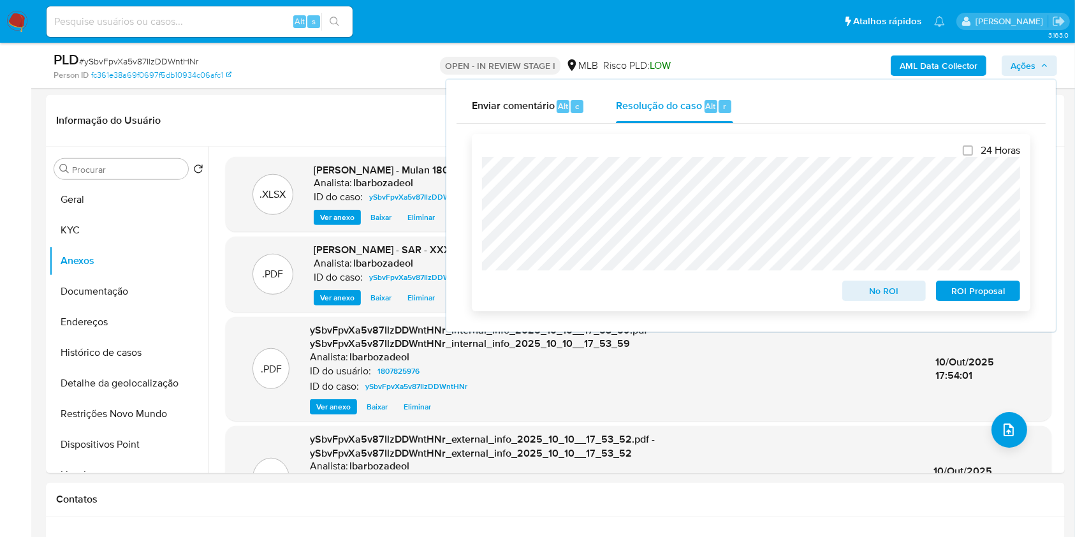
click at [980, 293] on span "ROI Proposal" at bounding box center [978, 291] width 66 height 18
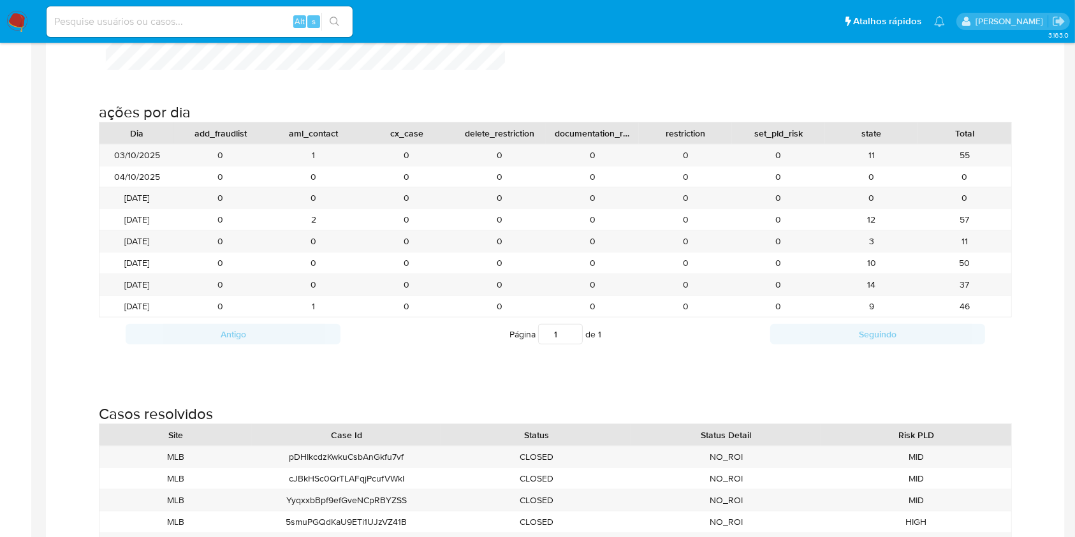
scroll to position [1402, 0]
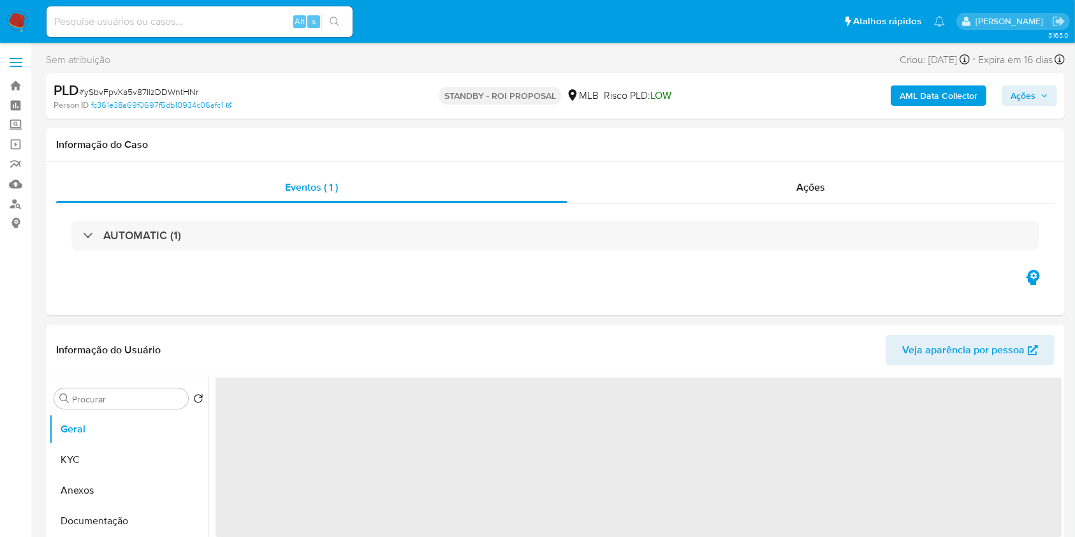
select select "10"
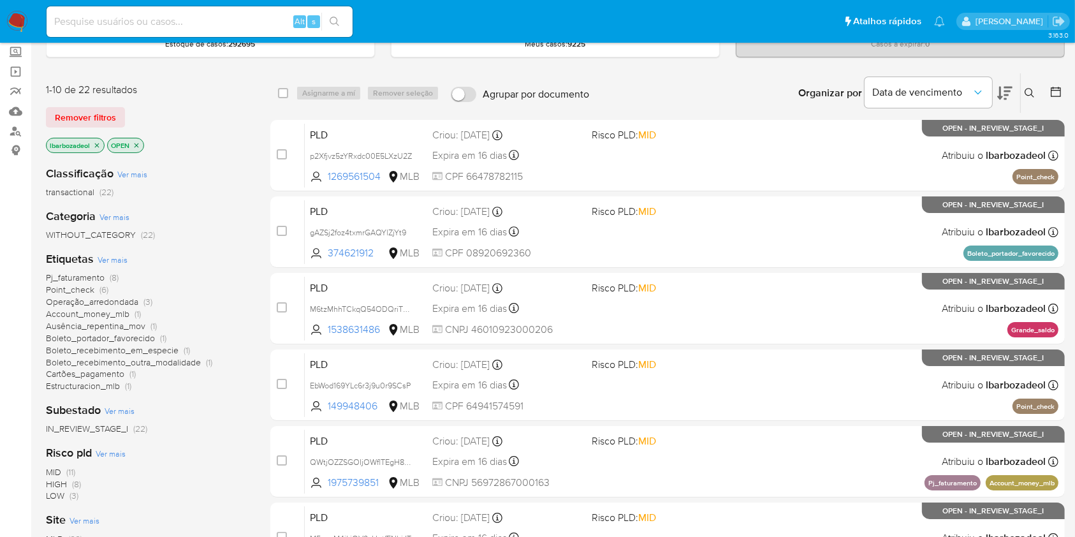
scroll to position [82, 0]
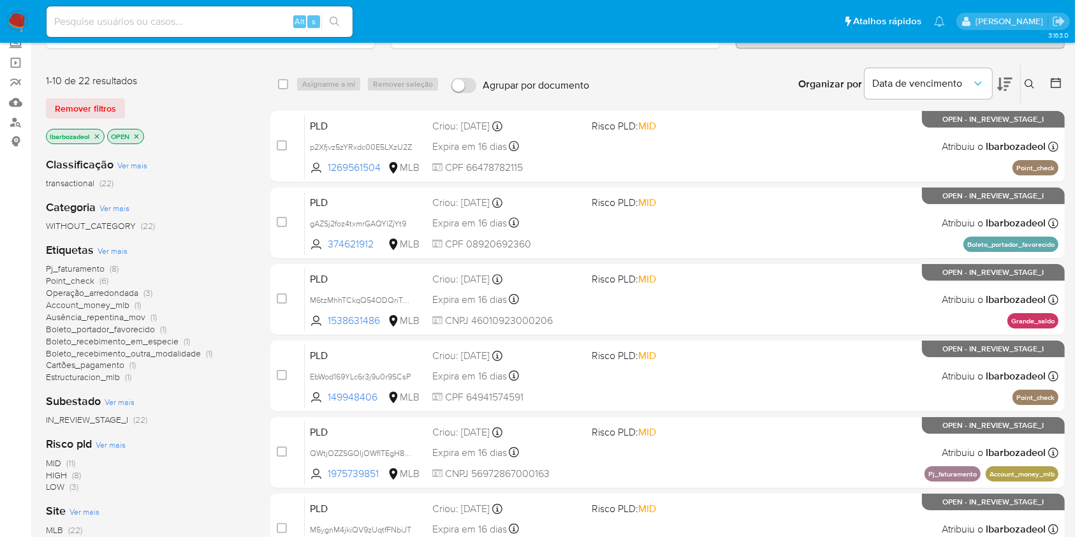
click at [150, 292] on span "(3)" at bounding box center [147, 292] width 9 height 13
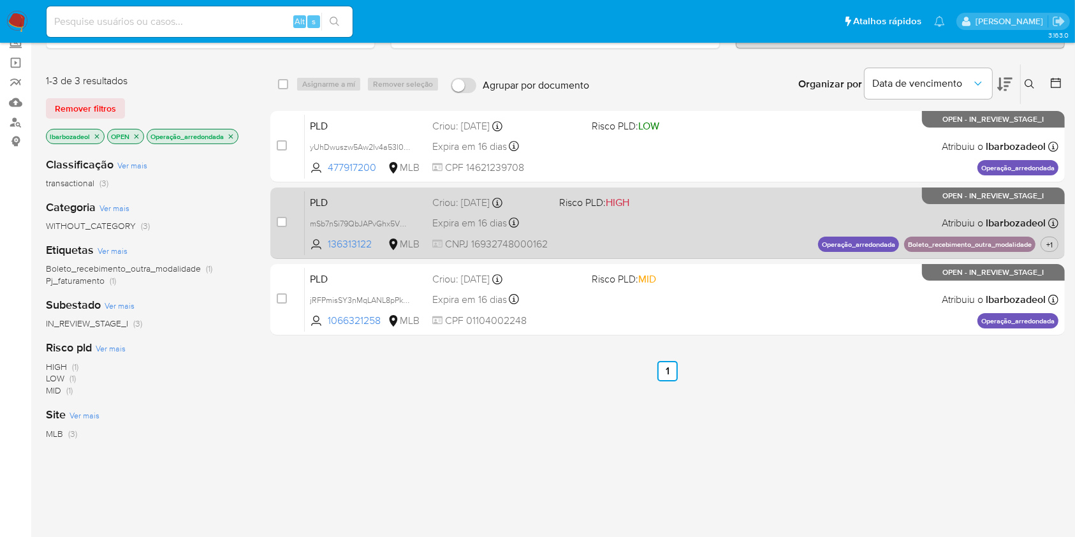
click at [621, 242] on div "PLD mSb7nSi79QbJAPvGhx5VQ7zD 136313122 MLB Risco PLD: HIGH Criou: [DATE] Criou:…" at bounding box center [682, 223] width 754 height 64
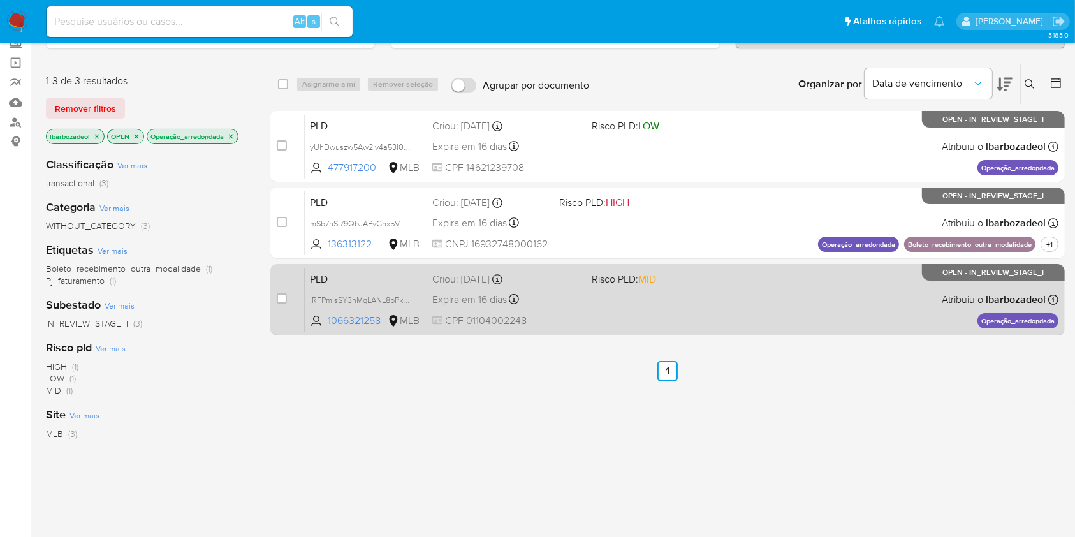
click at [692, 293] on div "PLD jRFPmisSY3nMqLANL8pPkNfG 1066321258 MLB Risco PLD: MID Criou: [DATE] Criou:…" at bounding box center [682, 299] width 754 height 64
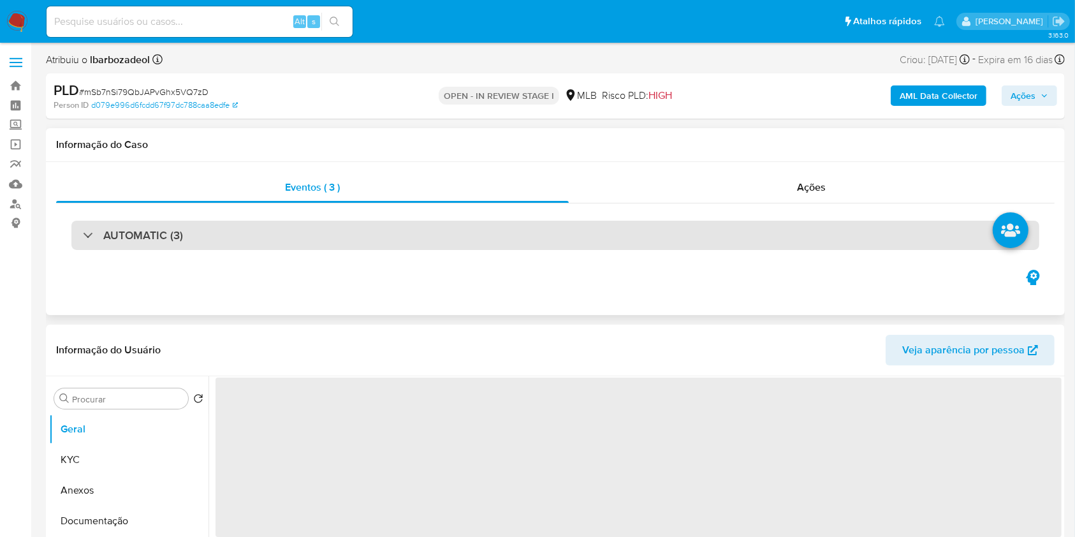
click at [612, 240] on div "AUTOMATIC (3)" at bounding box center [555, 235] width 968 height 29
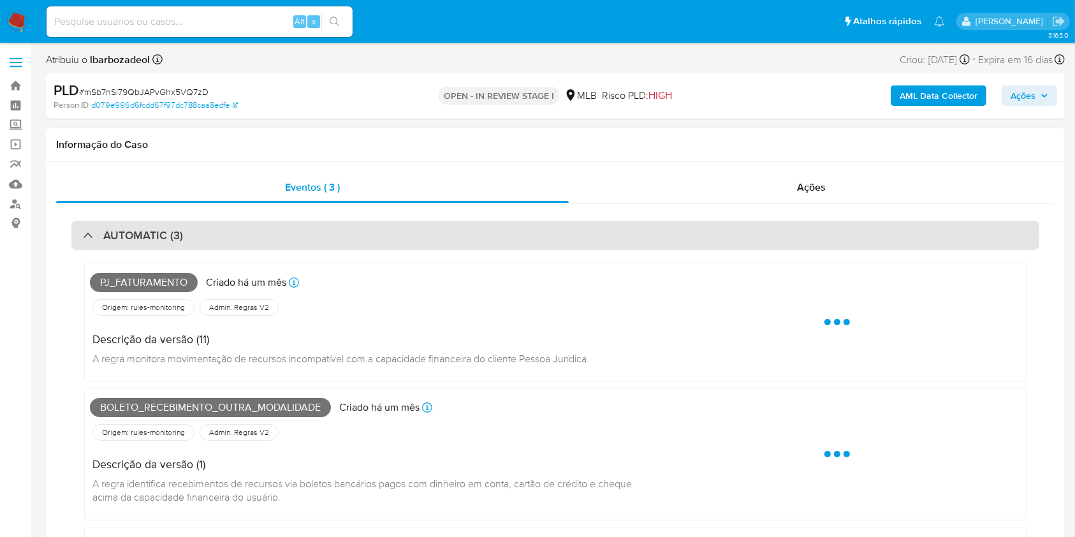
select select "10"
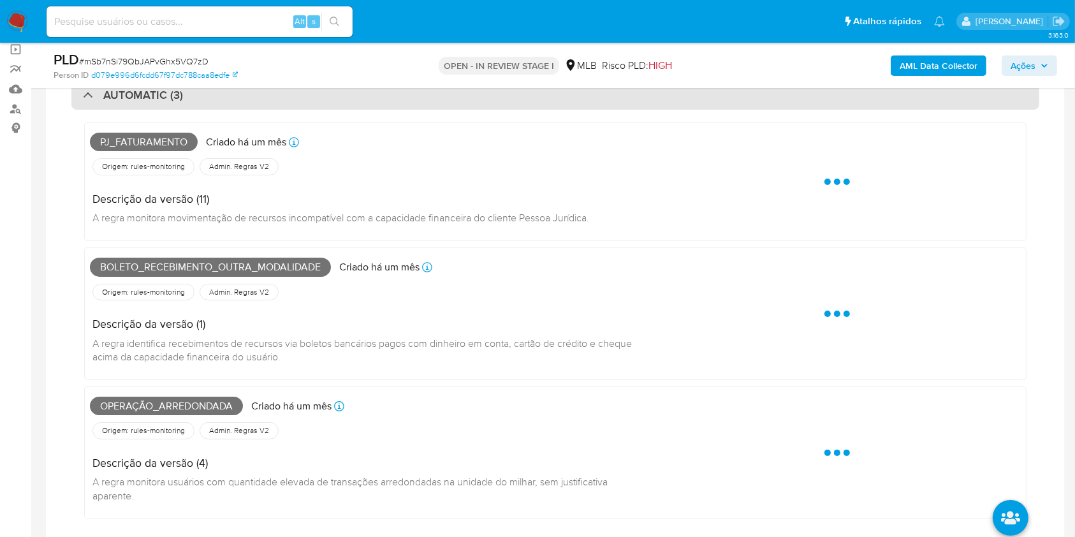
scroll to position [97, 0]
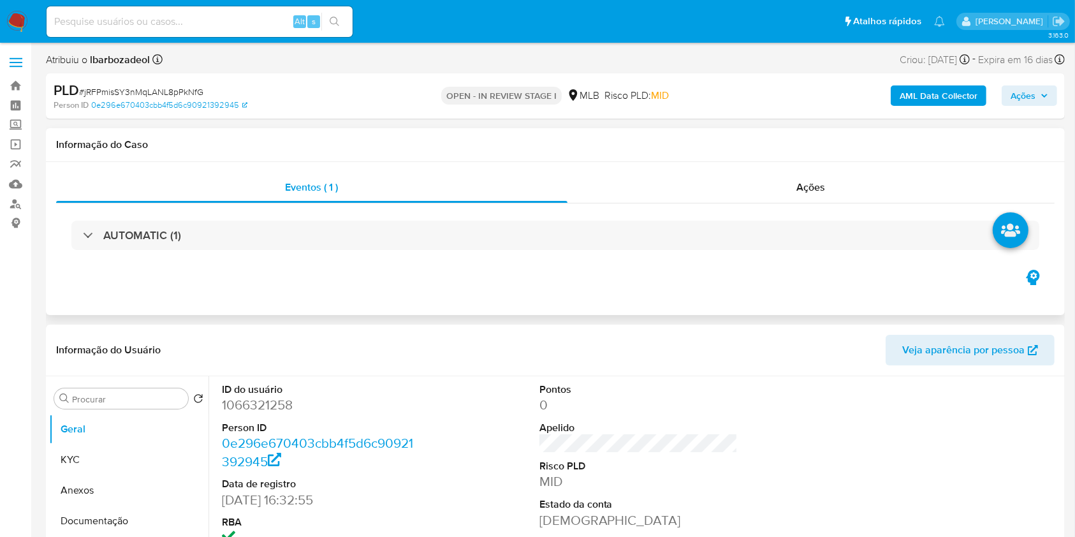
select select "10"
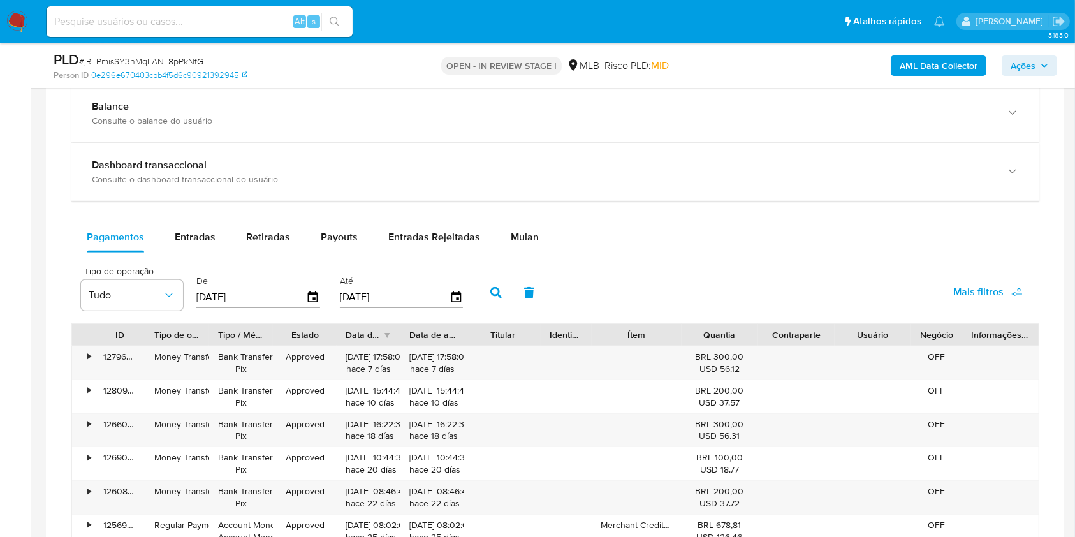
scroll to position [919, 0]
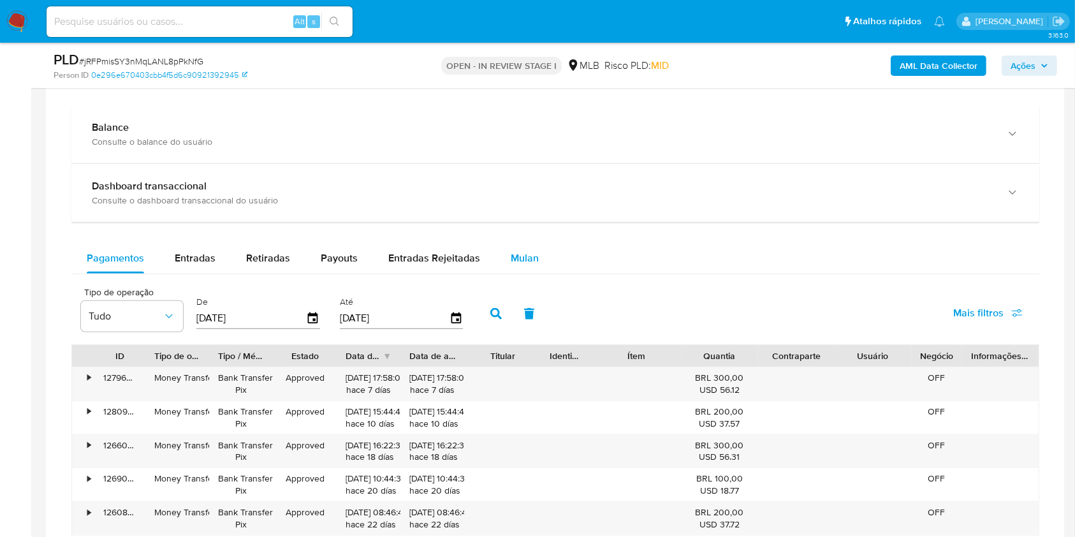
click at [511, 243] on div "Mulan" at bounding box center [525, 258] width 28 height 31
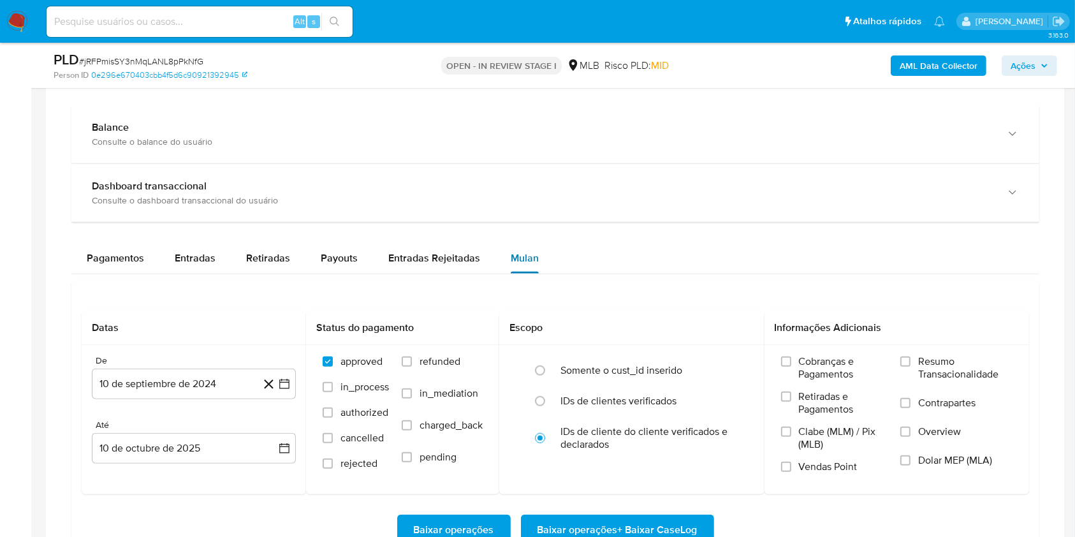
click at [511, 244] on div "Mulan" at bounding box center [525, 258] width 28 height 31
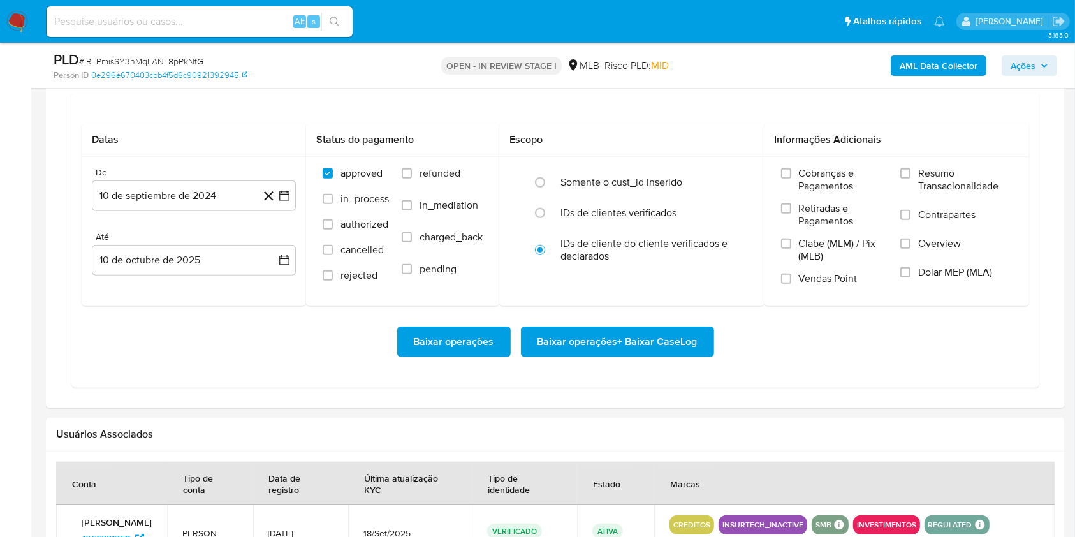
scroll to position [1055, 0]
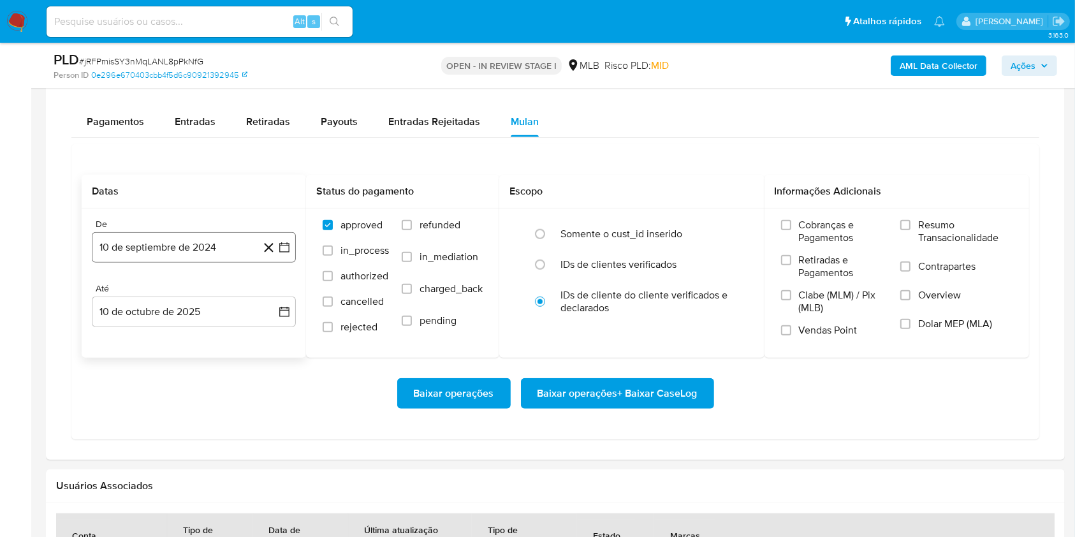
click at [183, 236] on button "10 de septiembre de 2024" at bounding box center [194, 247] width 204 height 31
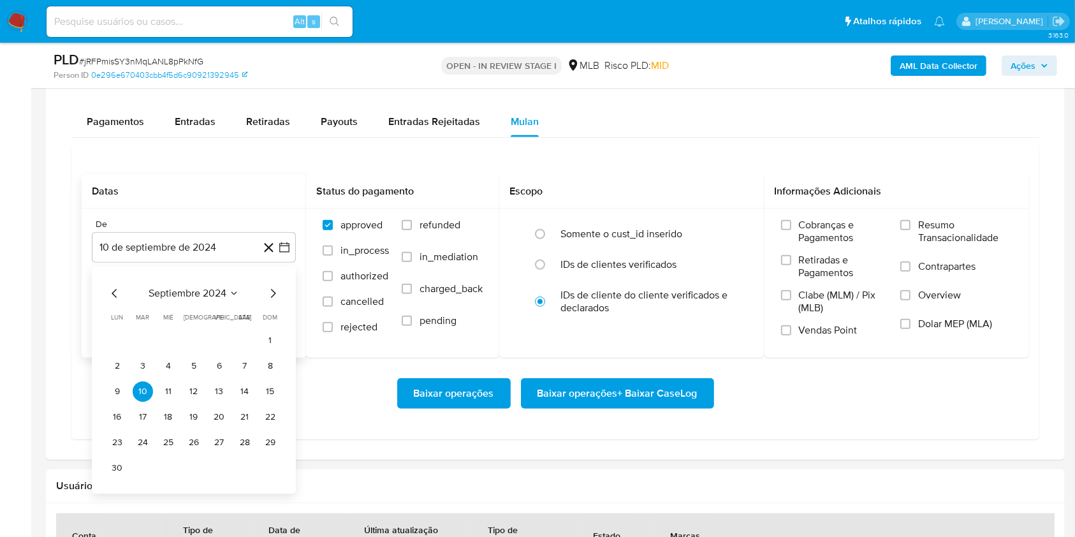
click at [196, 289] on span "septiembre 2024" at bounding box center [188, 293] width 78 height 13
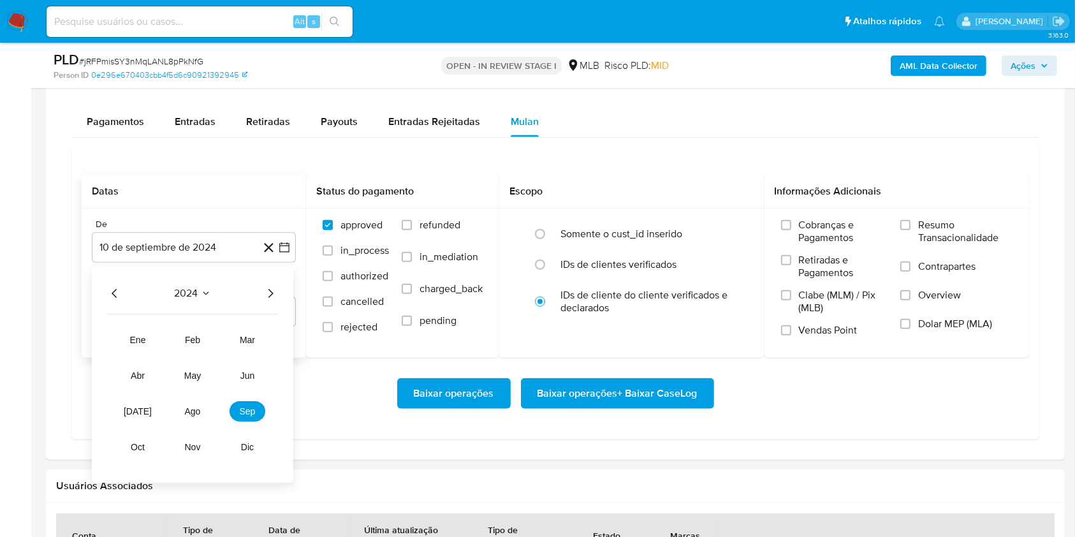
click at [270, 290] on icon "Año siguiente" at bounding box center [270, 293] width 5 height 9
click at [197, 400] on tr "ene feb mar abr may jun [DATE] ago sep oct nov dic" at bounding box center [192, 394] width 145 height 128
click at [198, 401] on button "ago" at bounding box center [193, 411] width 36 height 20
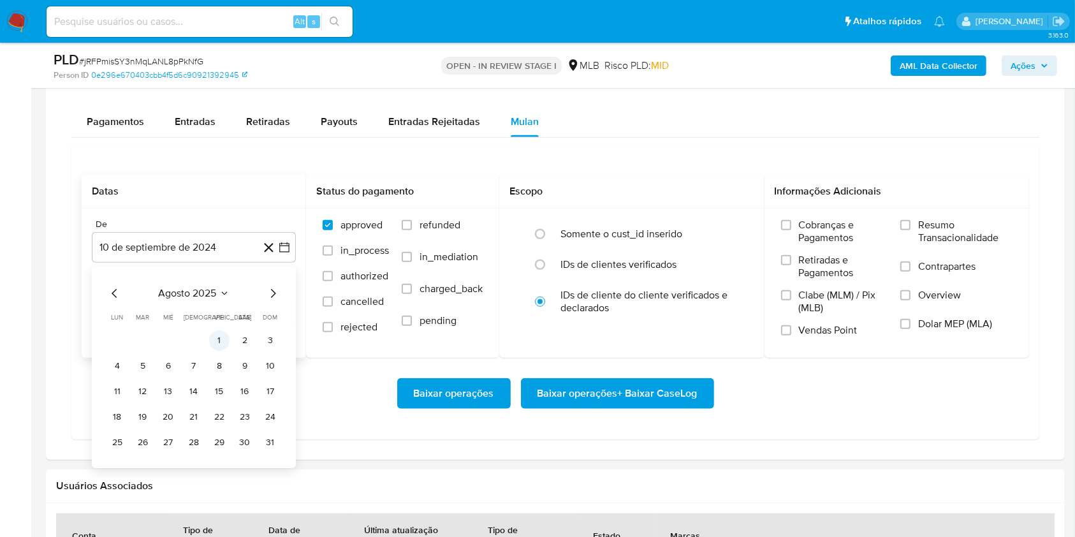
click at [221, 340] on button "1" at bounding box center [219, 340] width 20 height 20
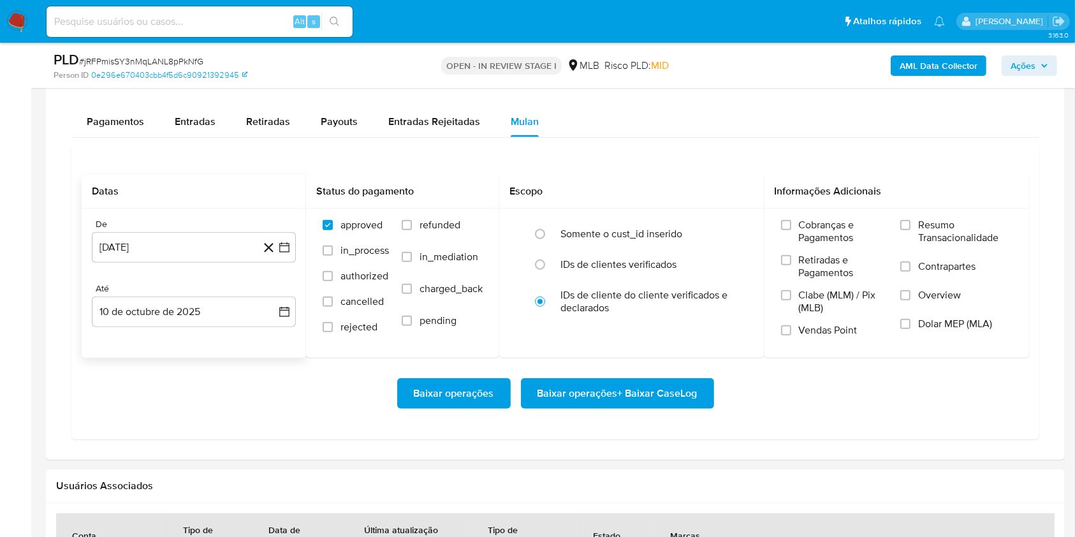
click at [184, 291] on div "Até" at bounding box center [194, 288] width 204 height 11
click at [192, 309] on button "10 de octubre de 2025" at bounding box center [194, 312] width 204 height 31
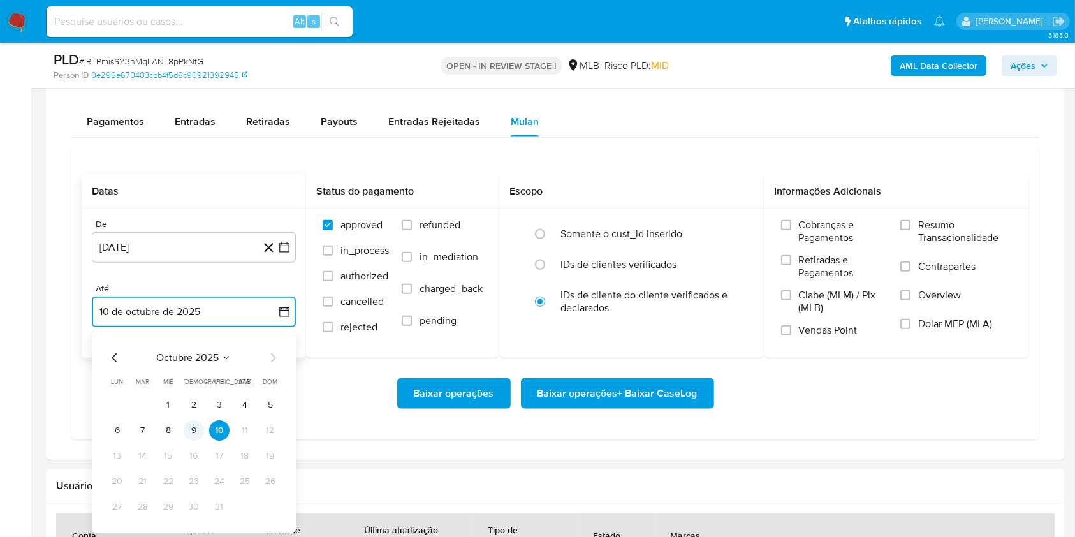
click at [203, 426] on button "9" at bounding box center [194, 430] width 20 height 20
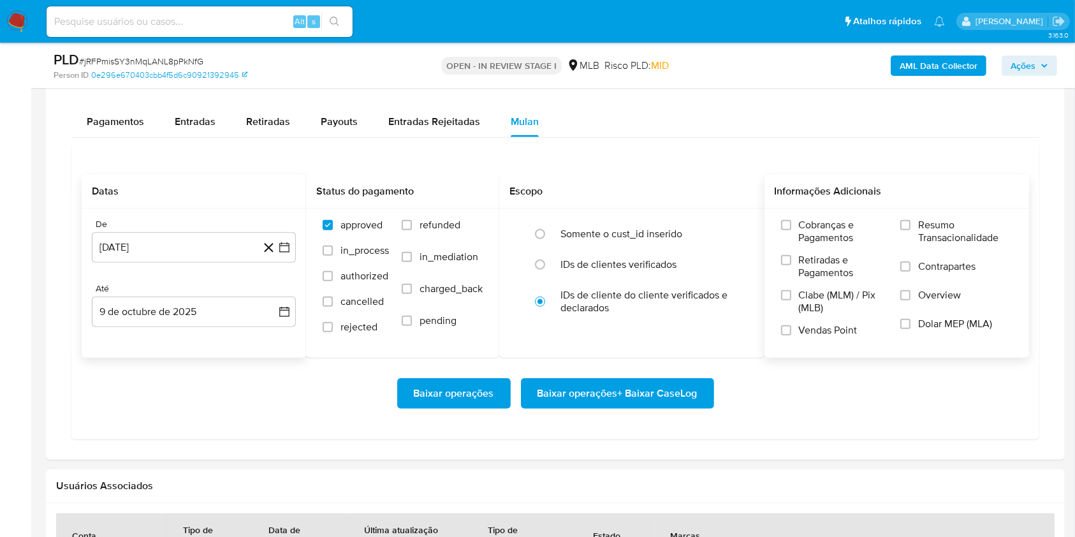
click at [938, 224] on span "Resumo Transacionalidade" at bounding box center [965, 232] width 94 height 26
click at [911, 224] on input "Resumo Transacionalidade" at bounding box center [905, 225] width 10 height 10
click at [650, 390] on span "Baixar operações + Baixar CaseLog" at bounding box center [618, 393] width 160 height 28
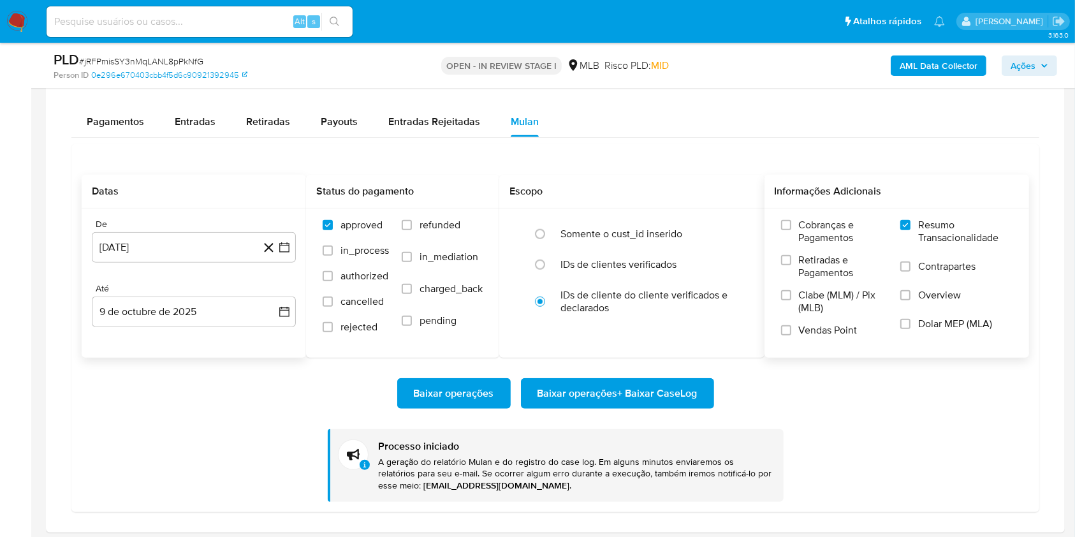
click at [1045, 171] on div "Transacionalidade Consulta o resumo dos movimentos do usuário Informações trans…" at bounding box center [555, 216] width 999 height 611
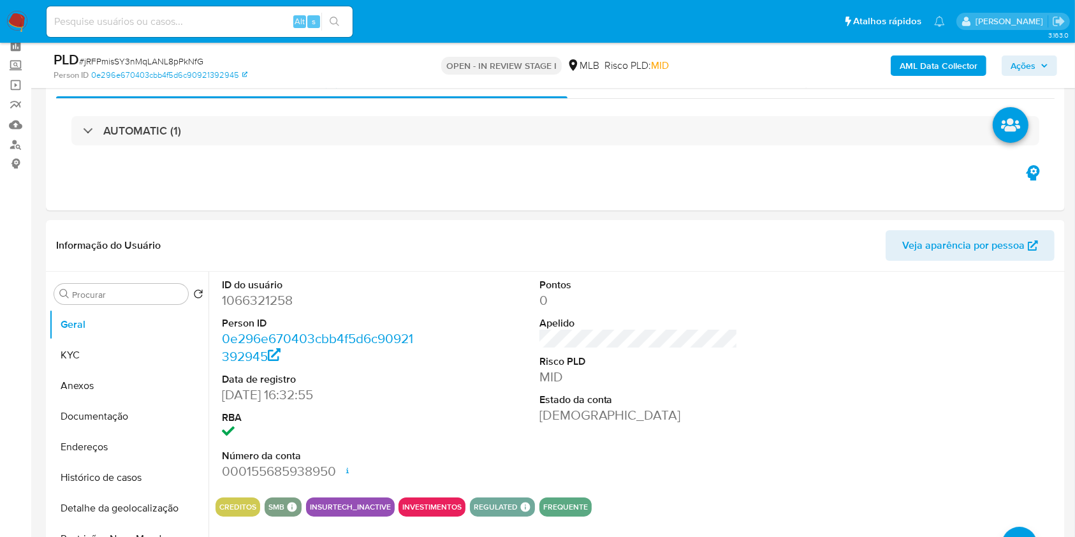
scroll to position [0, 0]
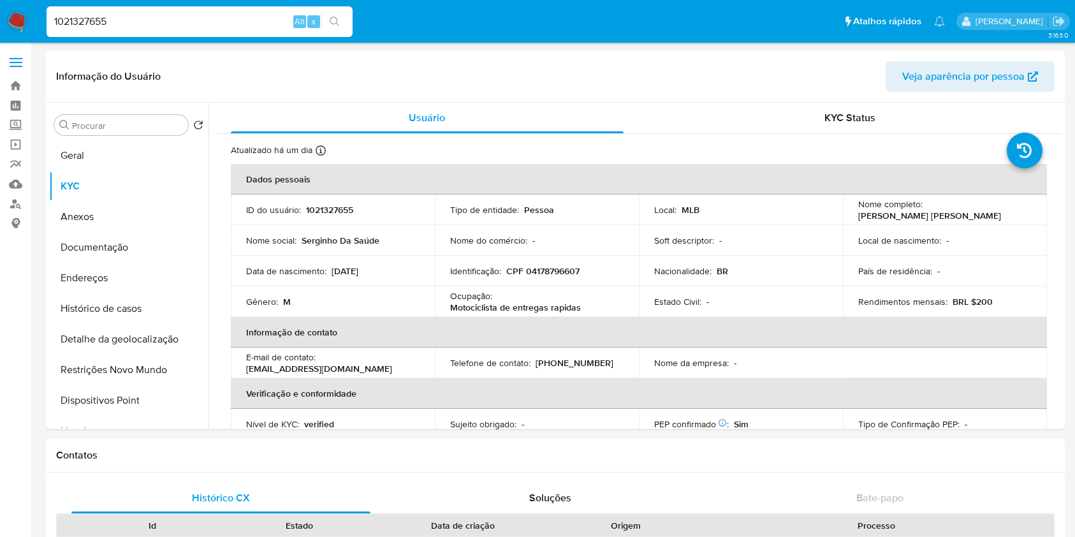
select select "10"
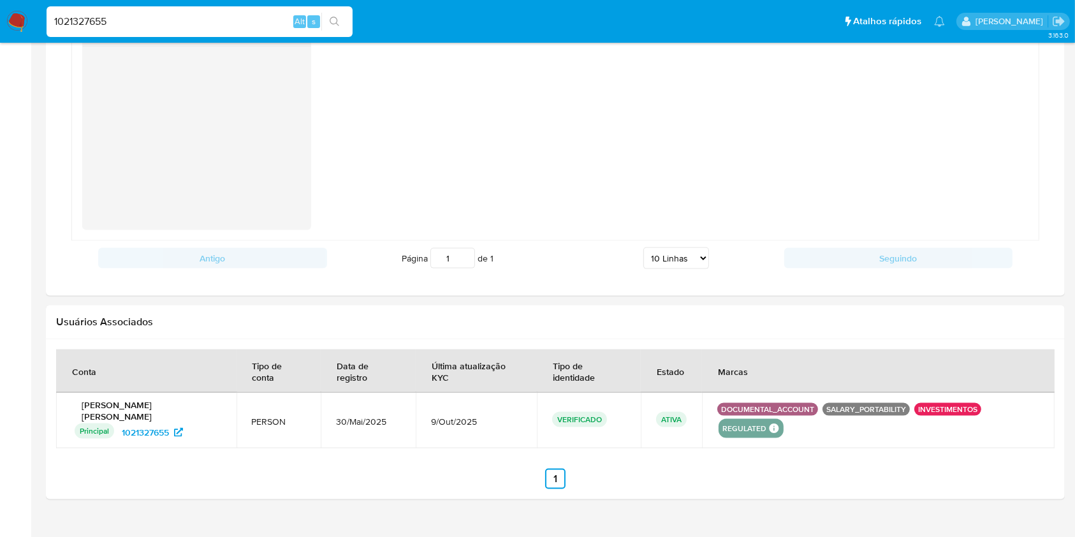
click at [213, 25] on input "1021327655" at bounding box center [200, 21] width 306 height 17
paste input "79492771"
type input "79492771"
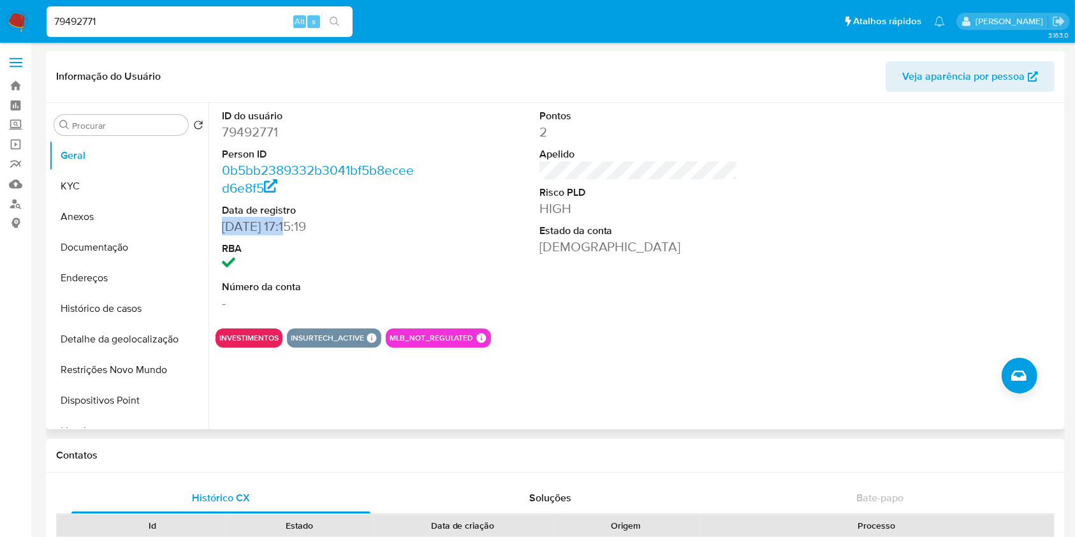
drag, startPoint x: 295, startPoint y: 224, endPoint x: 216, endPoint y: 222, distance: 78.5
click at [216, 222] on div "ID do usuário 79492771 Person ID 0b5bb2389332b3041bf5b8eceed6e8f5 Data de regis…" at bounding box center [322, 211] width 212 height 216
copy dd "[DATE]"
click at [152, 189] on button "KYC" at bounding box center [123, 186] width 149 height 31
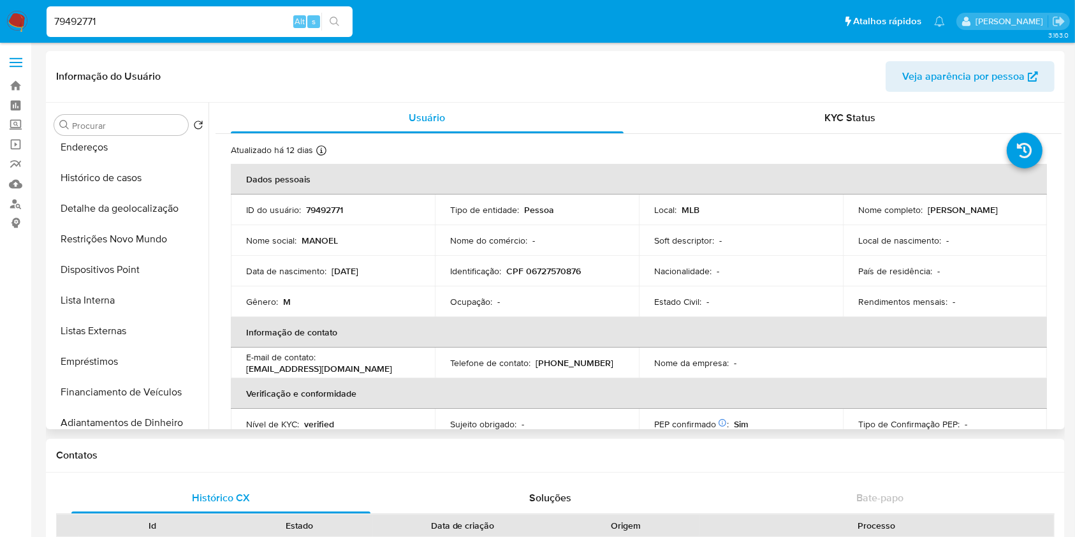
scroll to position [133, 0]
click at [128, 300] on button "Lista Interna" at bounding box center [123, 298] width 149 height 31
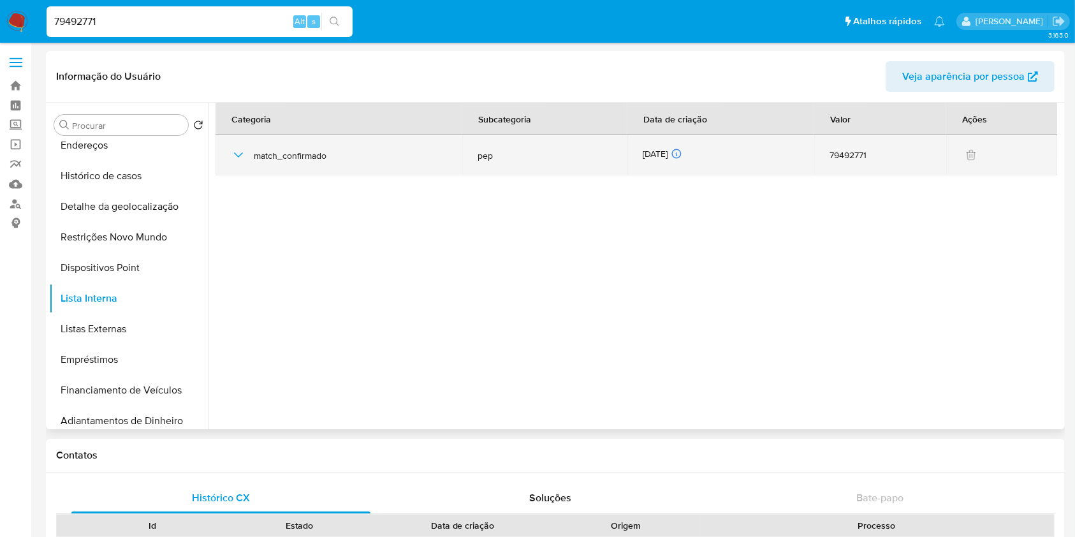
click at [666, 151] on div "[DATE] [DATE] 11:04:57" at bounding box center [721, 155] width 156 height 14
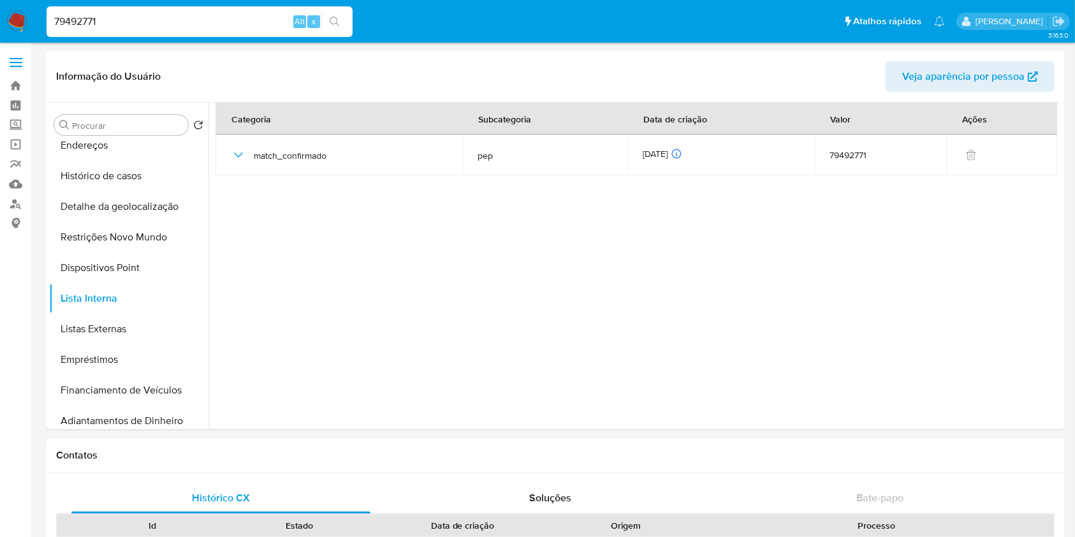
click at [228, 22] on input "79492771" at bounding box center [200, 21] width 306 height 17
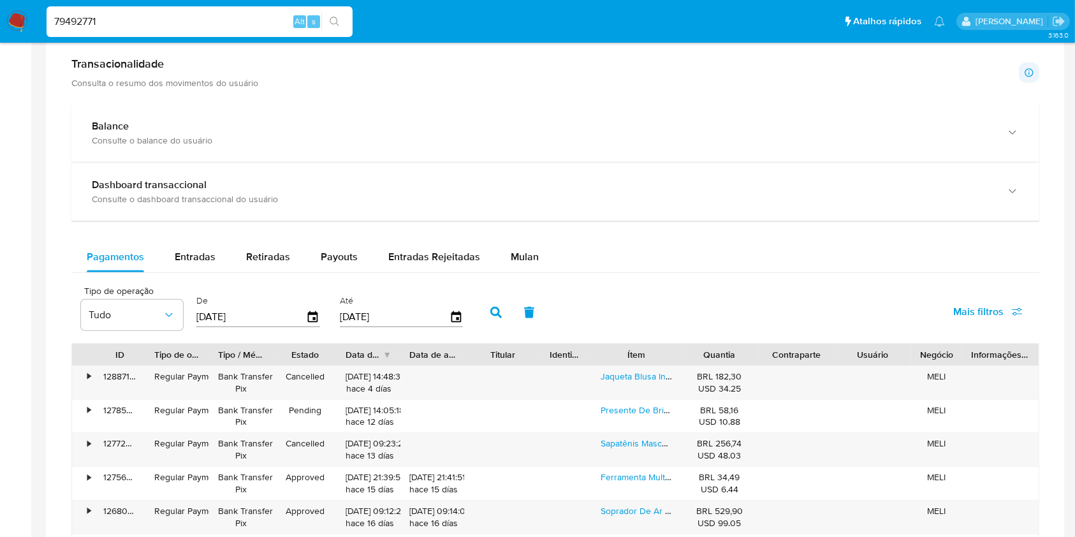
scroll to position [603, 0]
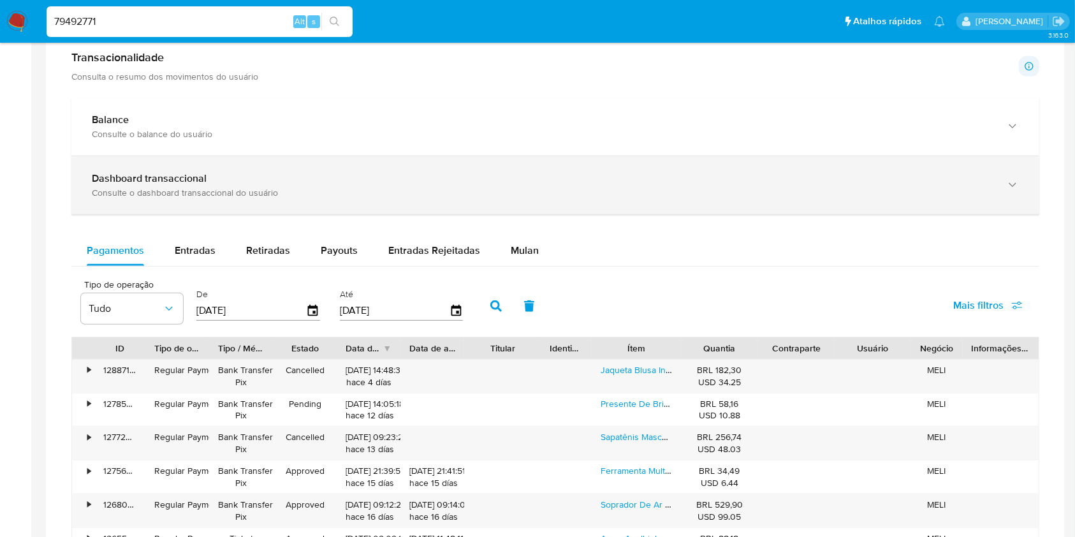
click at [374, 182] on div "Dashboard transaccional" at bounding box center [543, 178] width 902 height 13
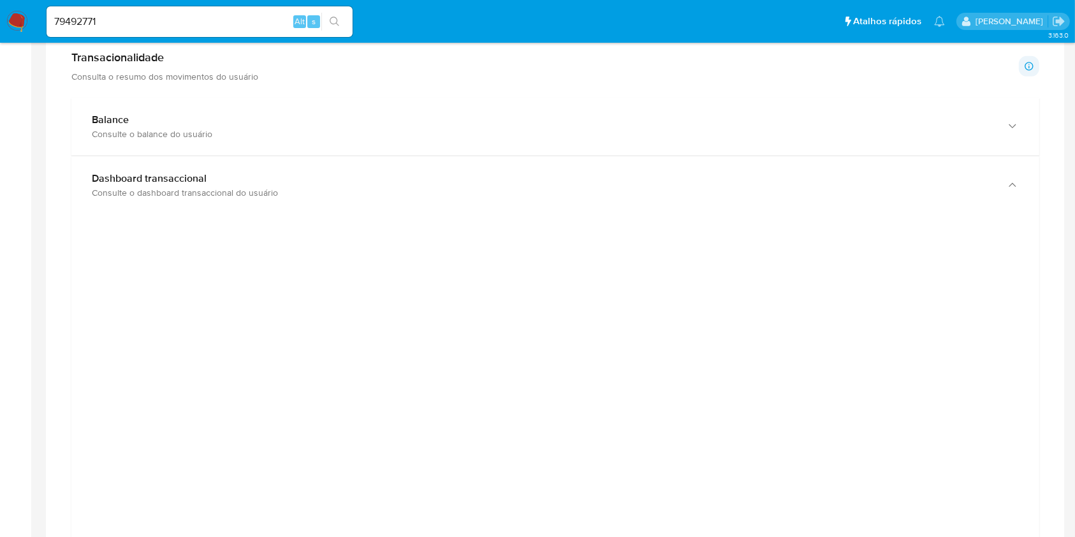
click at [131, 381] on div at bounding box center [556, 511] width 948 height 574
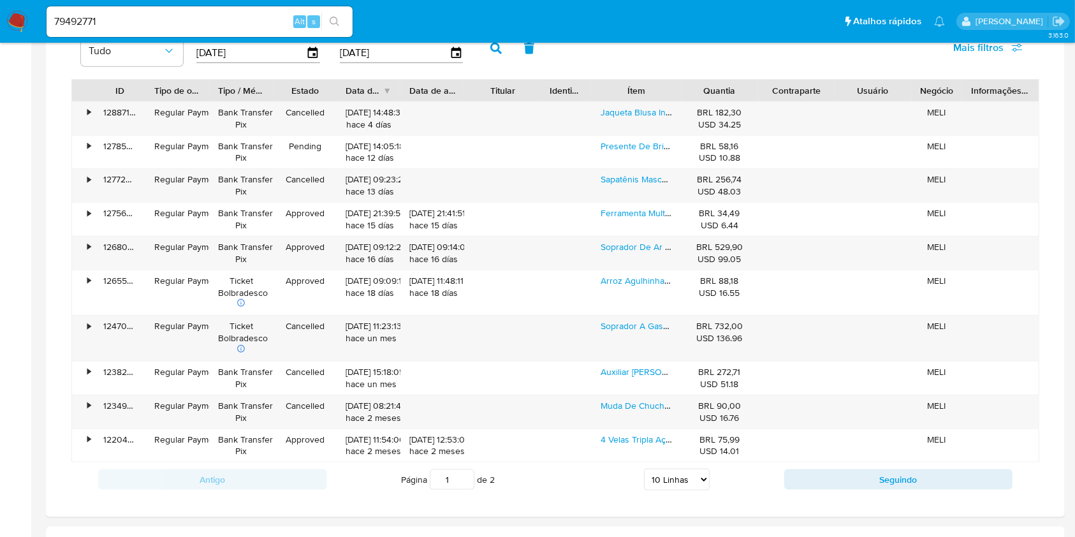
scroll to position [1462, 0]
click at [673, 480] on select "5 Linhas 10 Linhas 20 Linhas 25 Linhas 50 Linhas 100 Linhas" at bounding box center [677, 478] width 66 height 22
select select "100"
click at [644, 467] on select "5 Linhas 10 Linhas 20 Linhas 25 Linhas 50 Linhas 100 Linhas" at bounding box center [677, 478] width 66 height 22
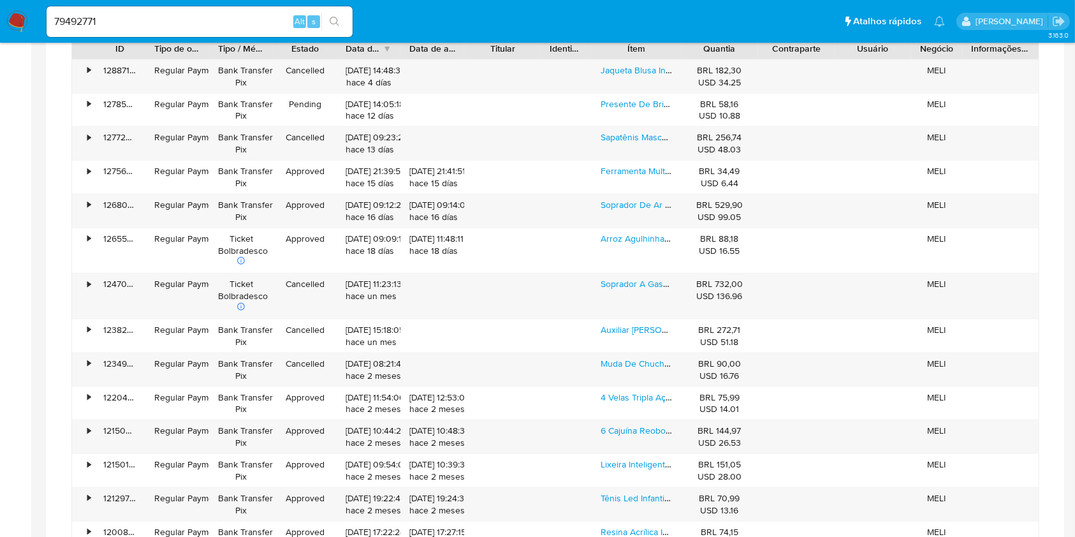
scroll to position [1490, 0]
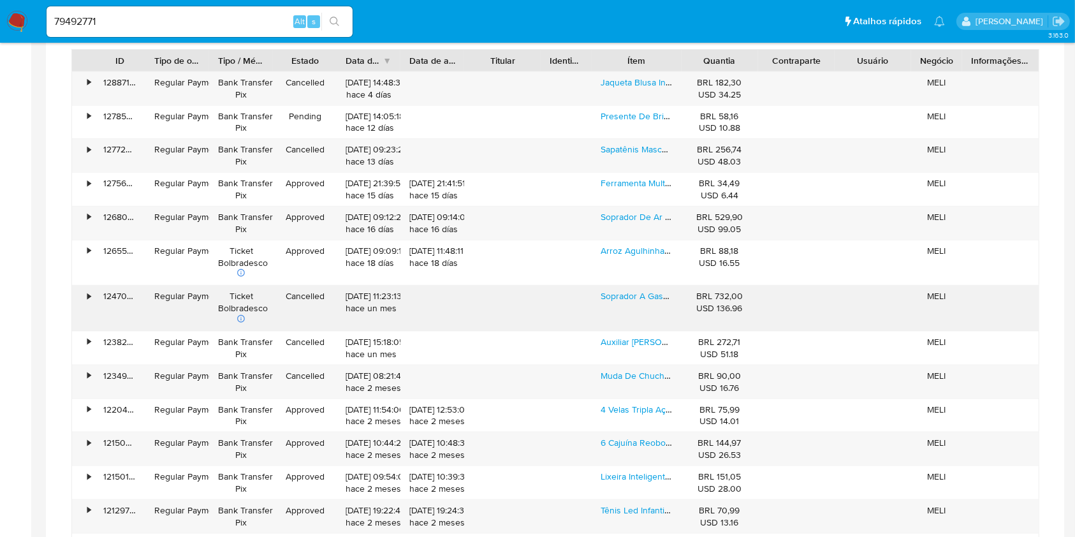
drag, startPoint x: 694, startPoint y: 86, endPoint x: 716, endPoint y: 284, distance: 199.5
click at [716, 284] on div "• 128871703604 Regular Payment Bank Transfer Pix Cancelled [DATE] 14:48:34 hace…" at bounding box center [555, 352] width 968 height 563
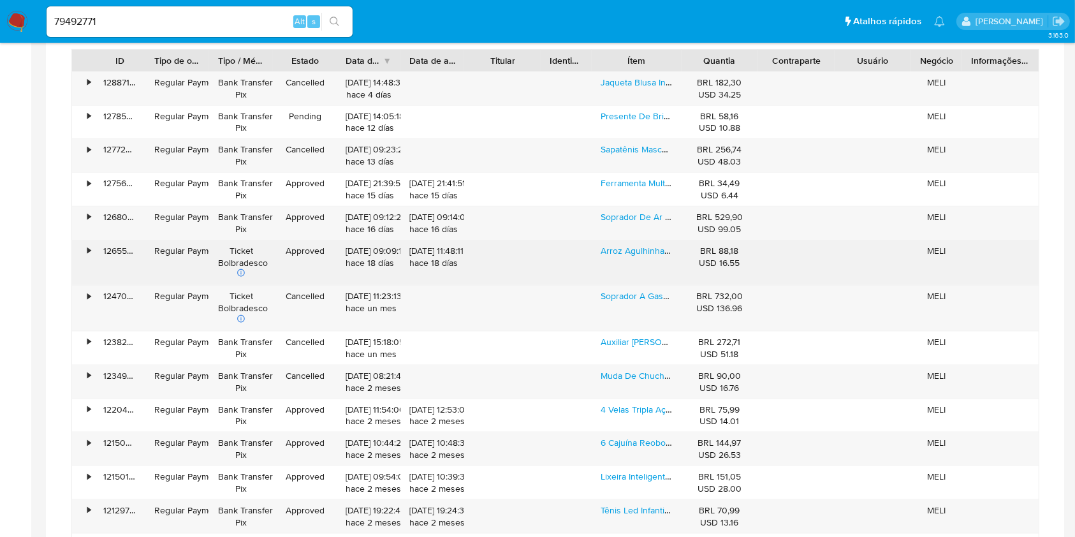
click at [691, 247] on div "BRL 88,18 USD 16.55" at bounding box center [720, 257] width 59 height 24
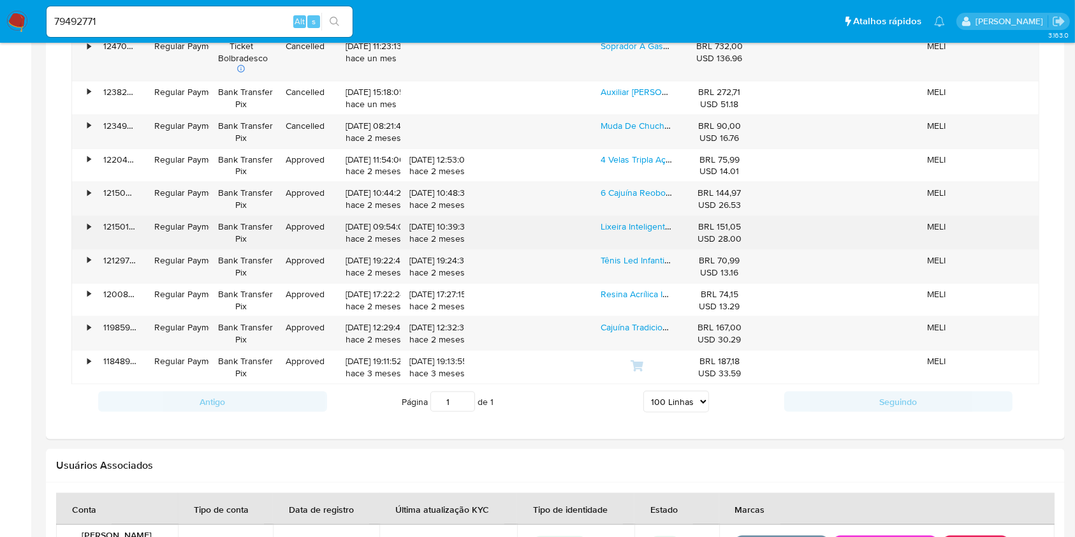
scroll to position [1756, 0]
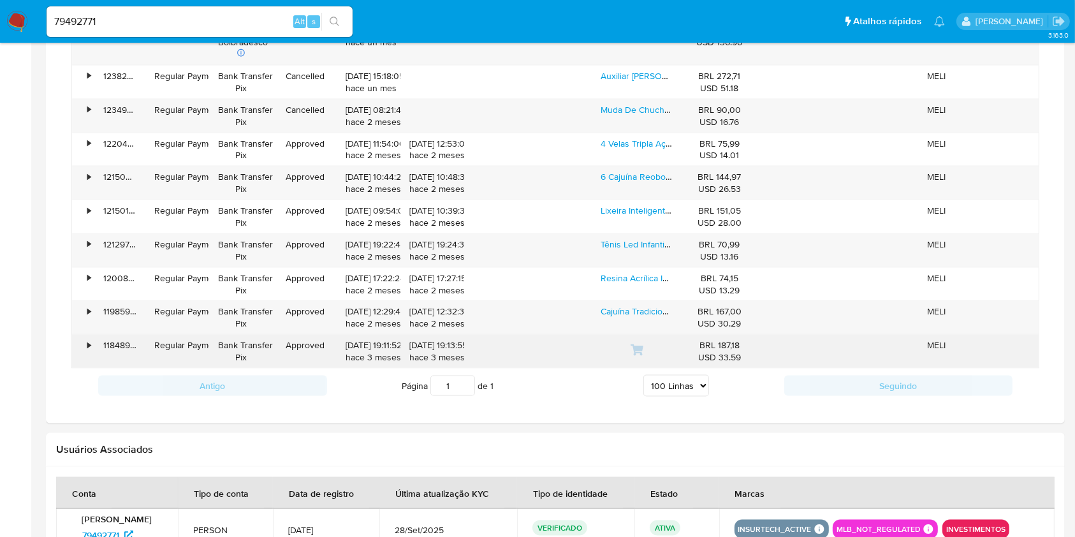
drag, startPoint x: 716, startPoint y: 82, endPoint x: 749, endPoint y: 339, distance: 259.0
click at [749, 339] on div "• 128871703604 Regular Payment Bank Transfer Pix Cancelled [DATE] 14:48:34 hace…" at bounding box center [555, 87] width 968 height 563
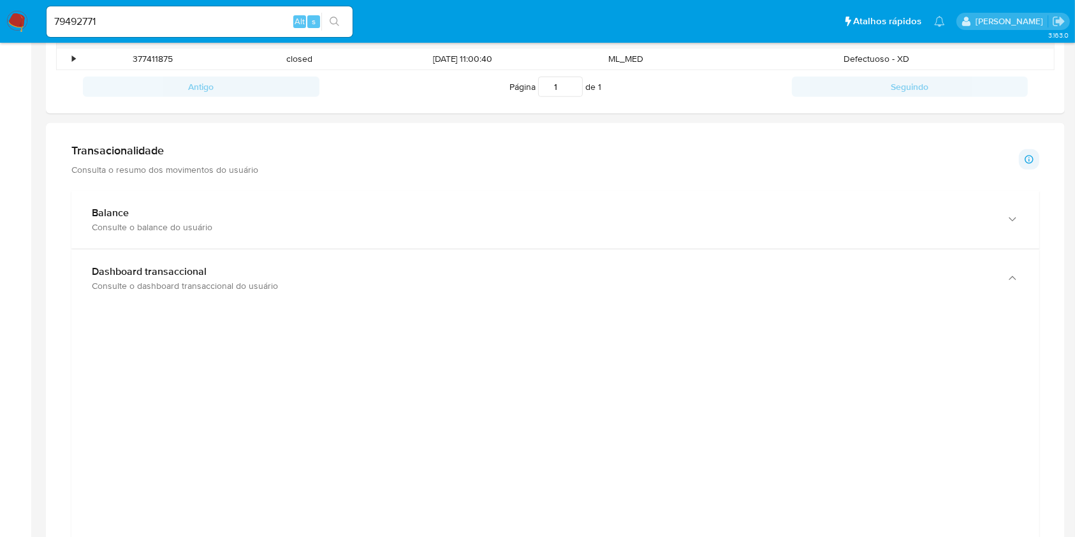
click at [203, 155] on h1 "Transacionalidade" at bounding box center [164, 150] width 187 height 14
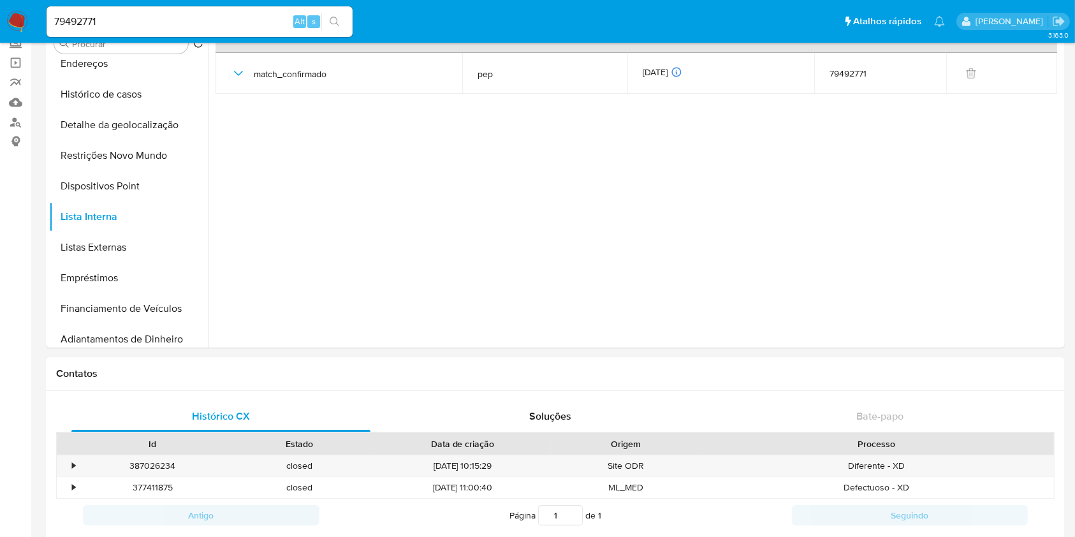
scroll to position [80, 0]
click at [133, 244] on button "Listas Externas" at bounding box center [123, 249] width 149 height 31
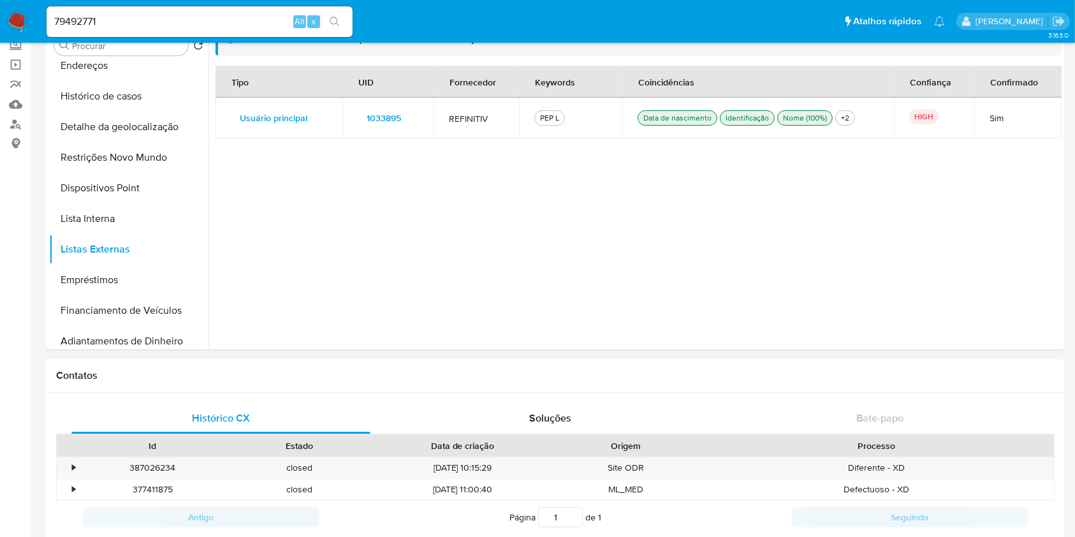
scroll to position [0, 0]
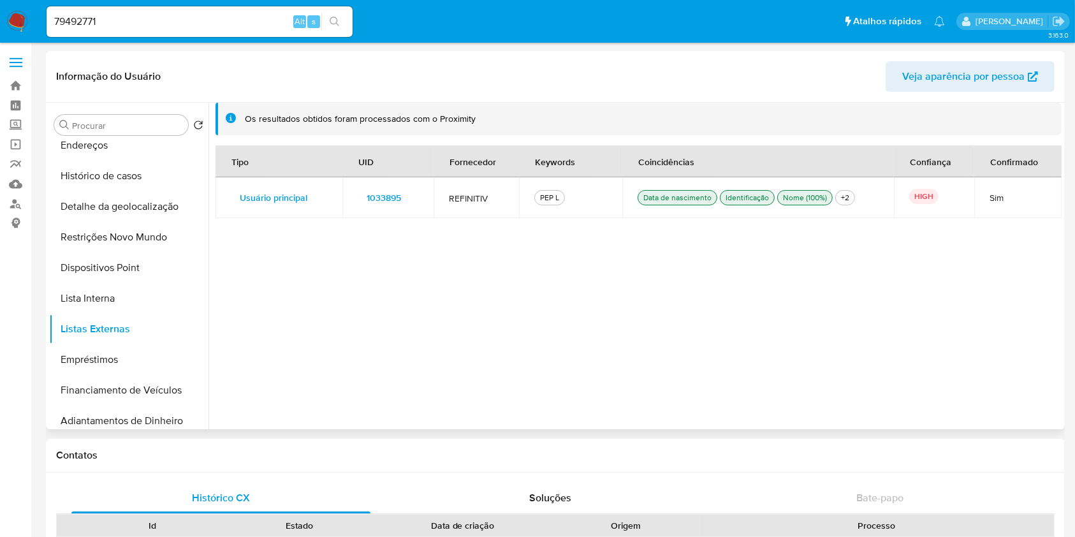
click at [378, 193] on span "1033895" at bounding box center [384, 198] width 34 height 18
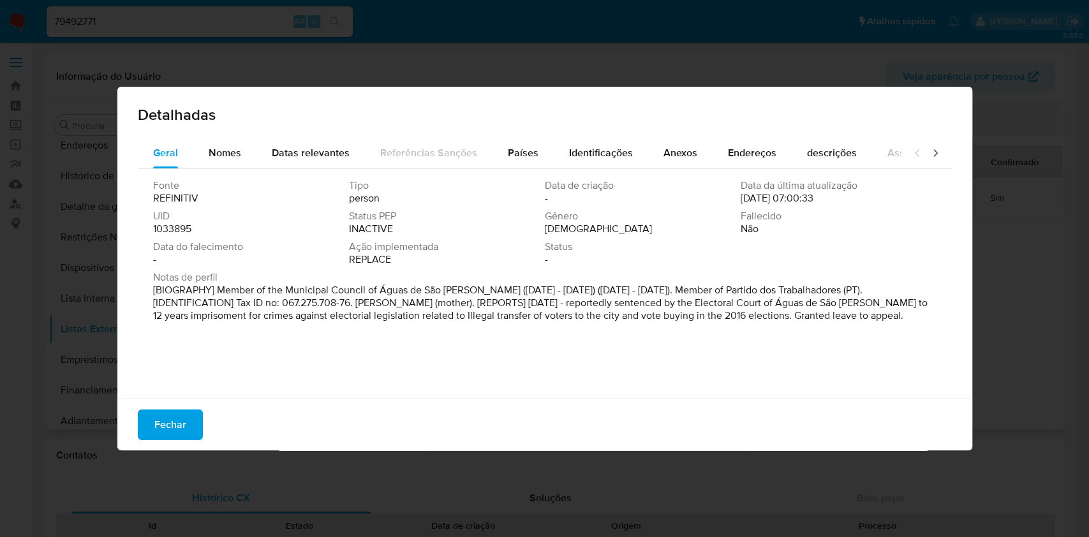
click at [163, 237] on div "Fonte REFINITIV Tipo person Data de criação - Data da última atualização [DATE]…" at bounding box center [544, 225] width 783 height 92
click at [168, 413] on span "Fechar" at bounding box center [170, 425] width 32 height 28
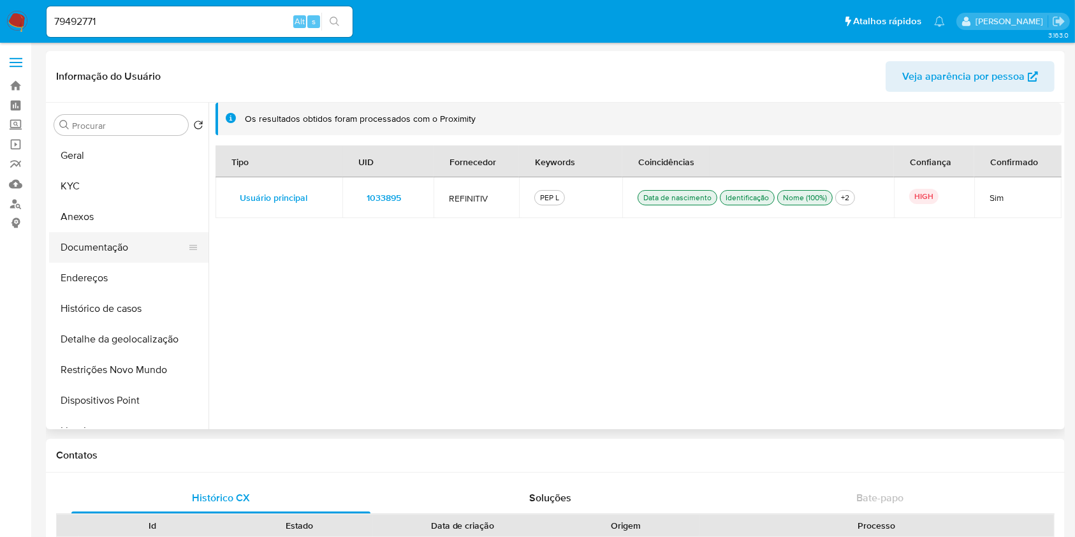
click at [105, 242] on button "Documentação" at bounding box center [123, 247] width 149 height 31
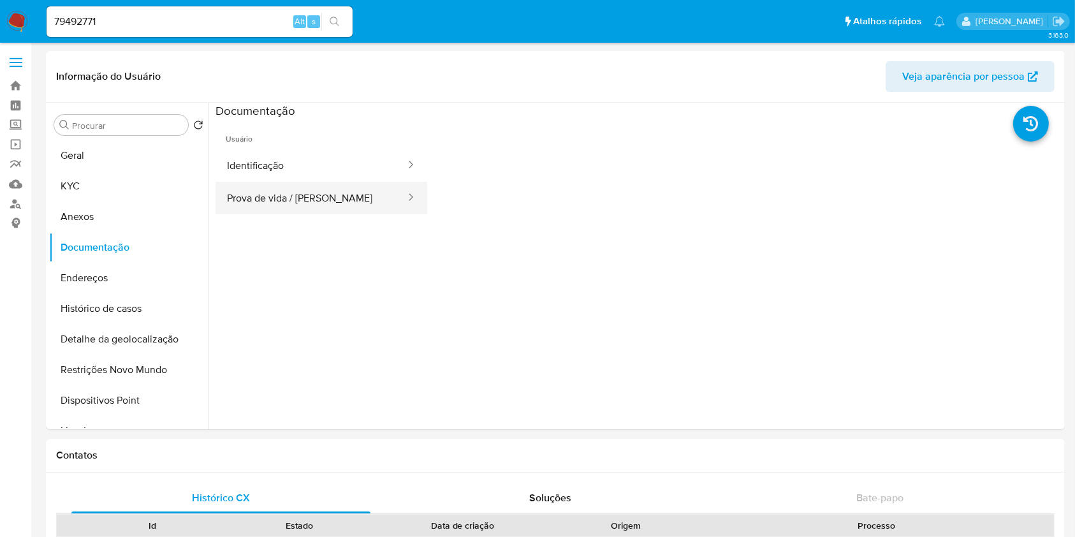
click at [321, 188] on button "Prova de vida / [PERSON_NAME]" at bounding box center [311, 198] width 191 height 33
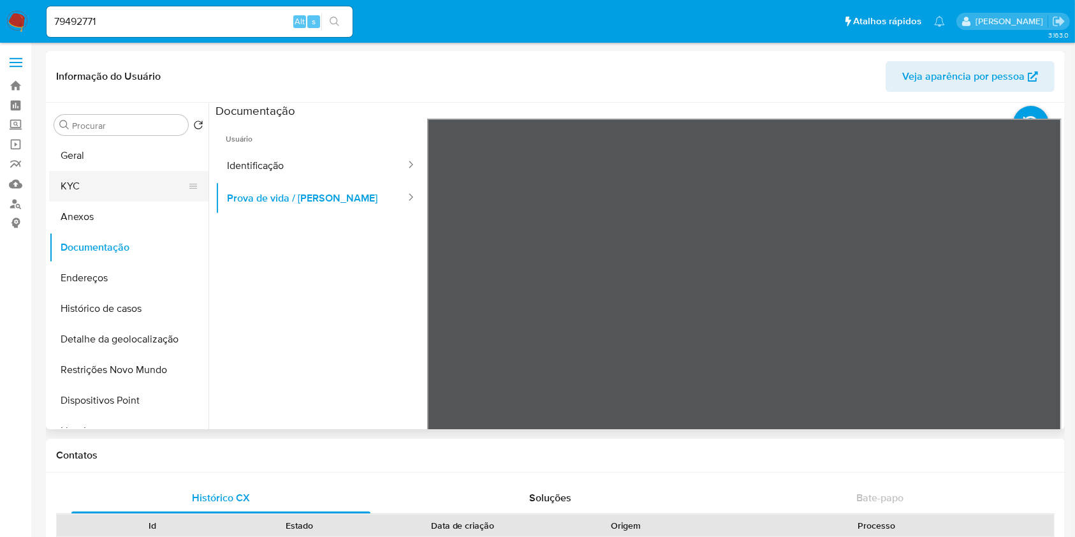
click at [110, 189] on button "KYC" at bounding box center [123, 186] width 149 height 31
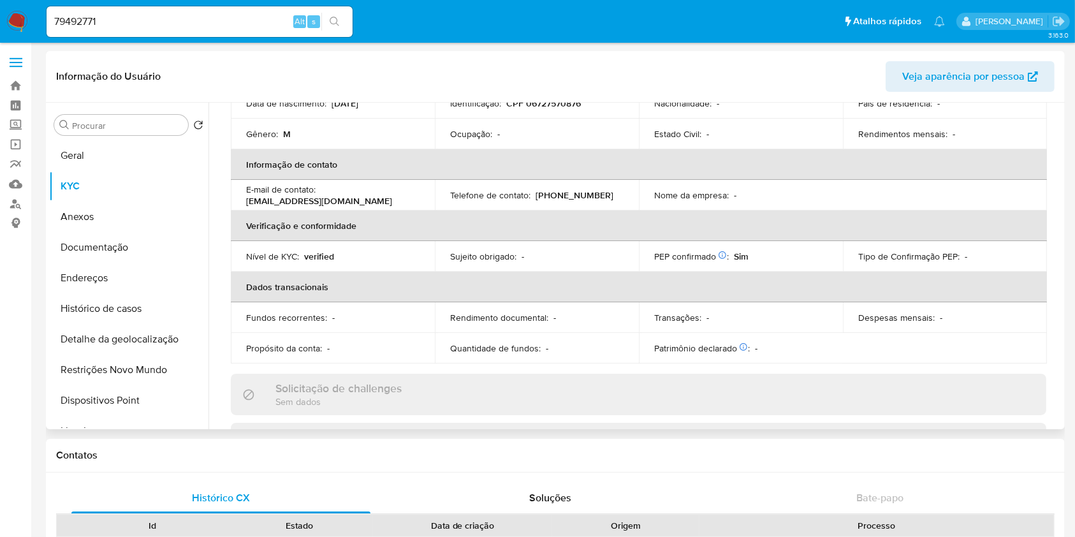
scroll to position [555, 0]
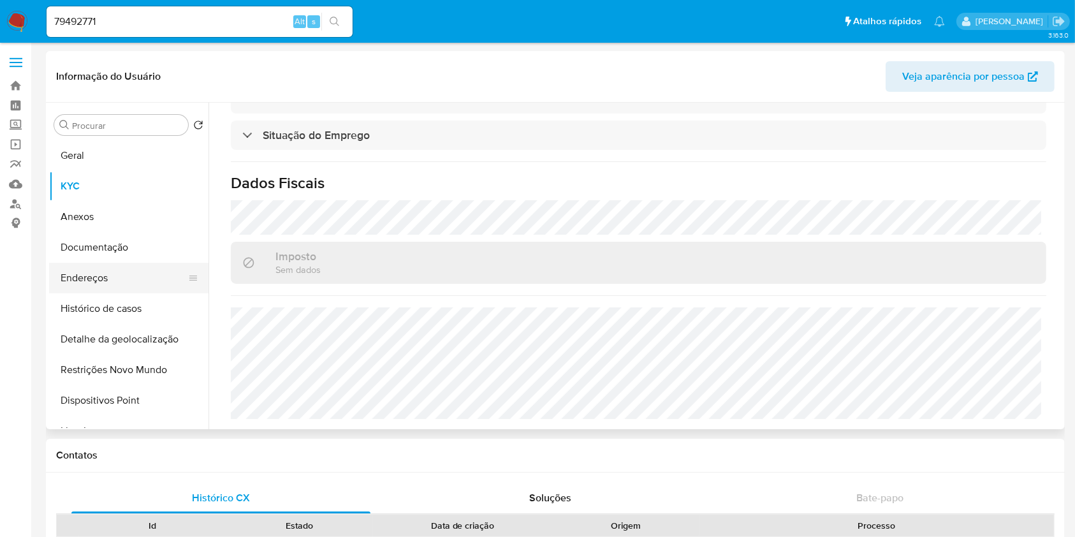
click at [129, 290] on button "Endereços" at bounding box center [123, 278] width 149 height 31
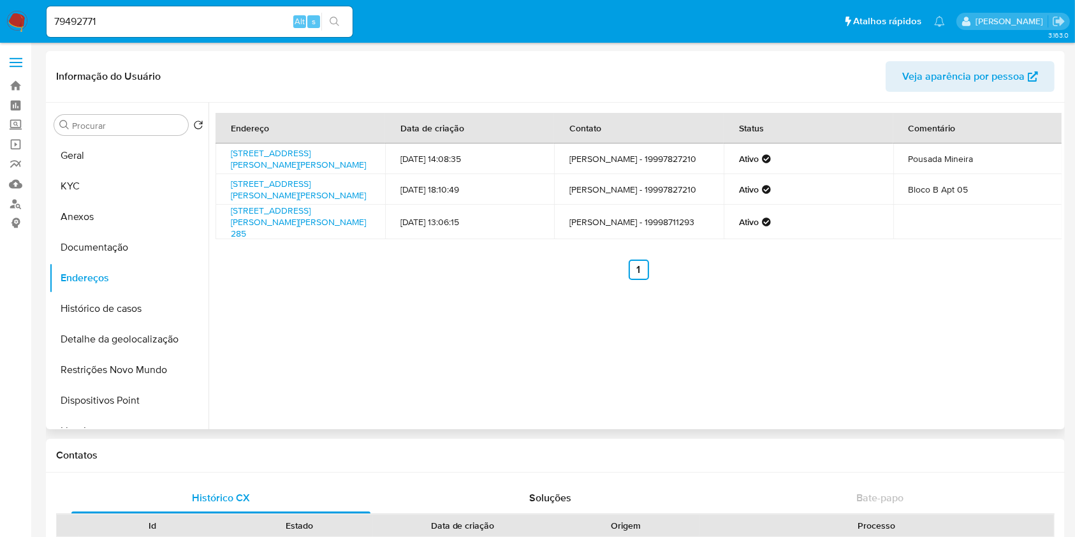
click at [598, 353] on div "Endereço Data de criação Contato Status Comentário [STREET_ADDRESS][PERSON_NAME…" at bounding box center [635, 266] width 853 height 327
